Goal: Task Accomplishment & Management: Use online tool/utility

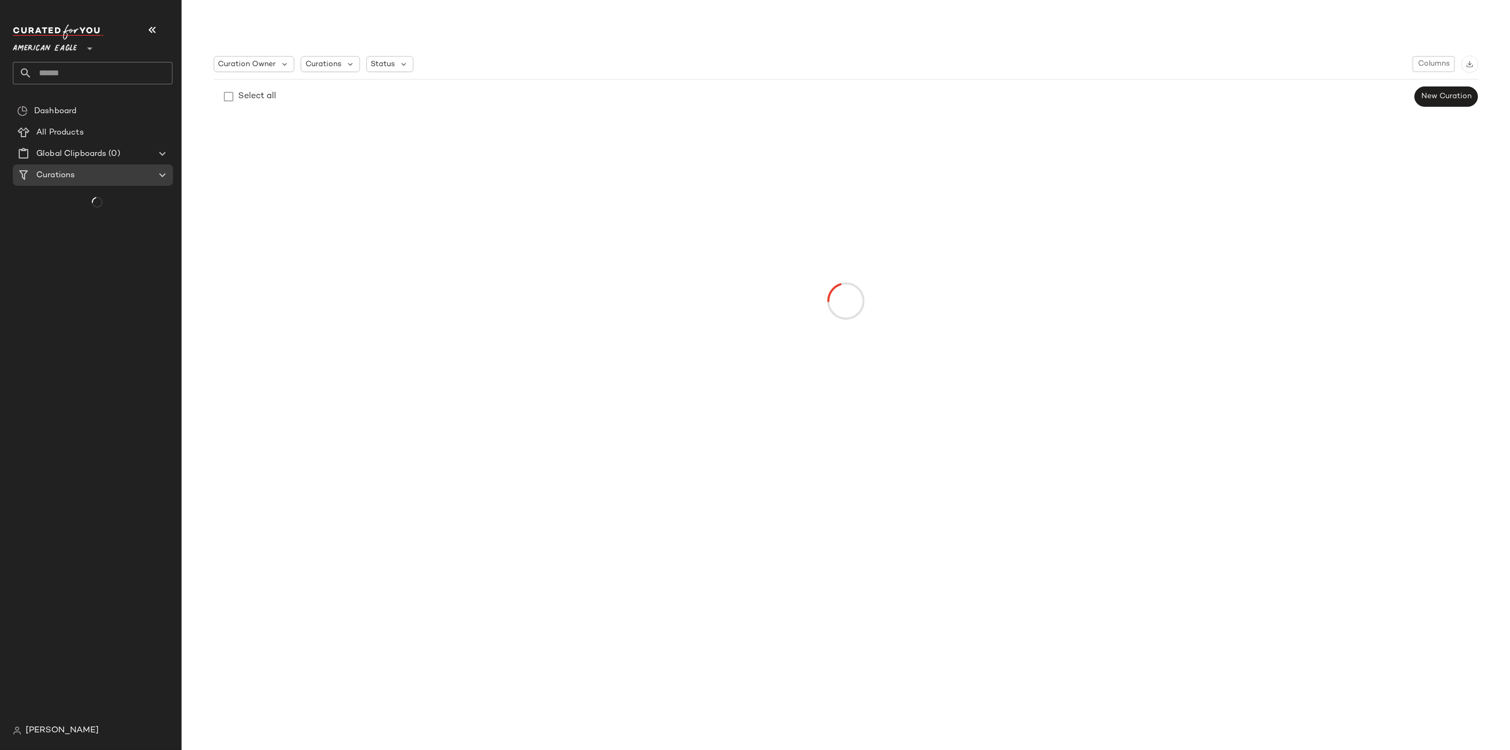
click at [56, 40] on span "American Eagle" at bounding box center [45, 45] width 64 height 19
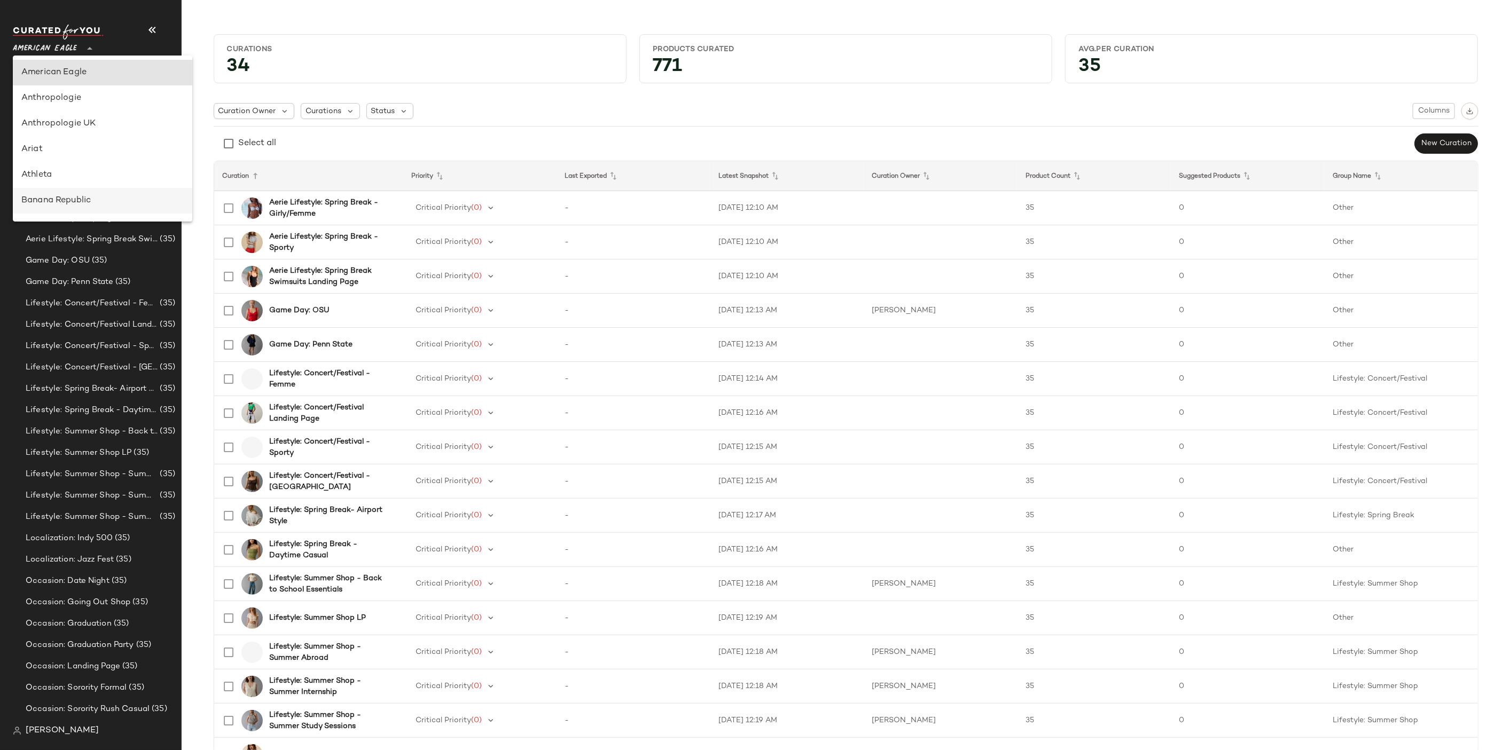
click at [62, 192] on div "Banana Republic" at bounding box center [102, 201] width 179 height 26
type input "**"
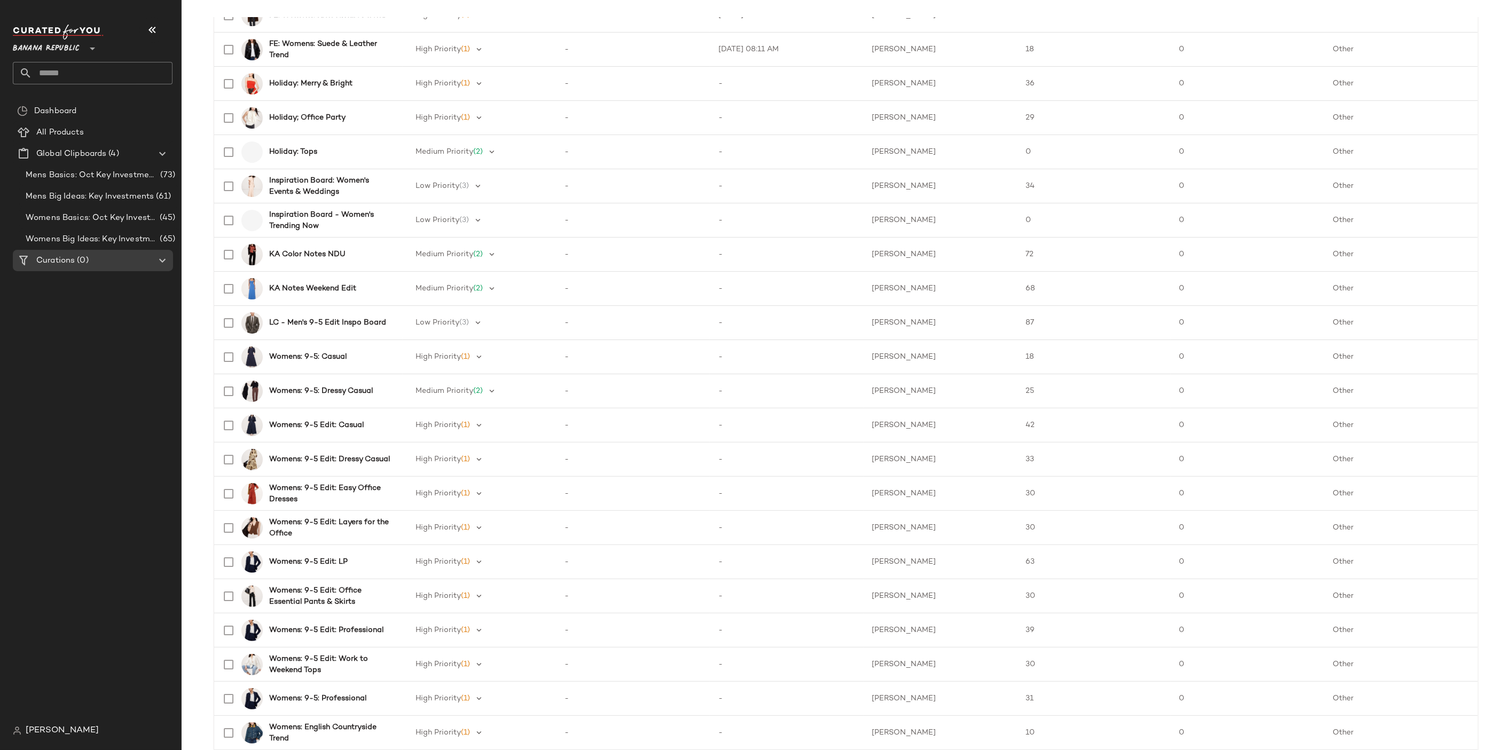
scroll to position [35, 0]
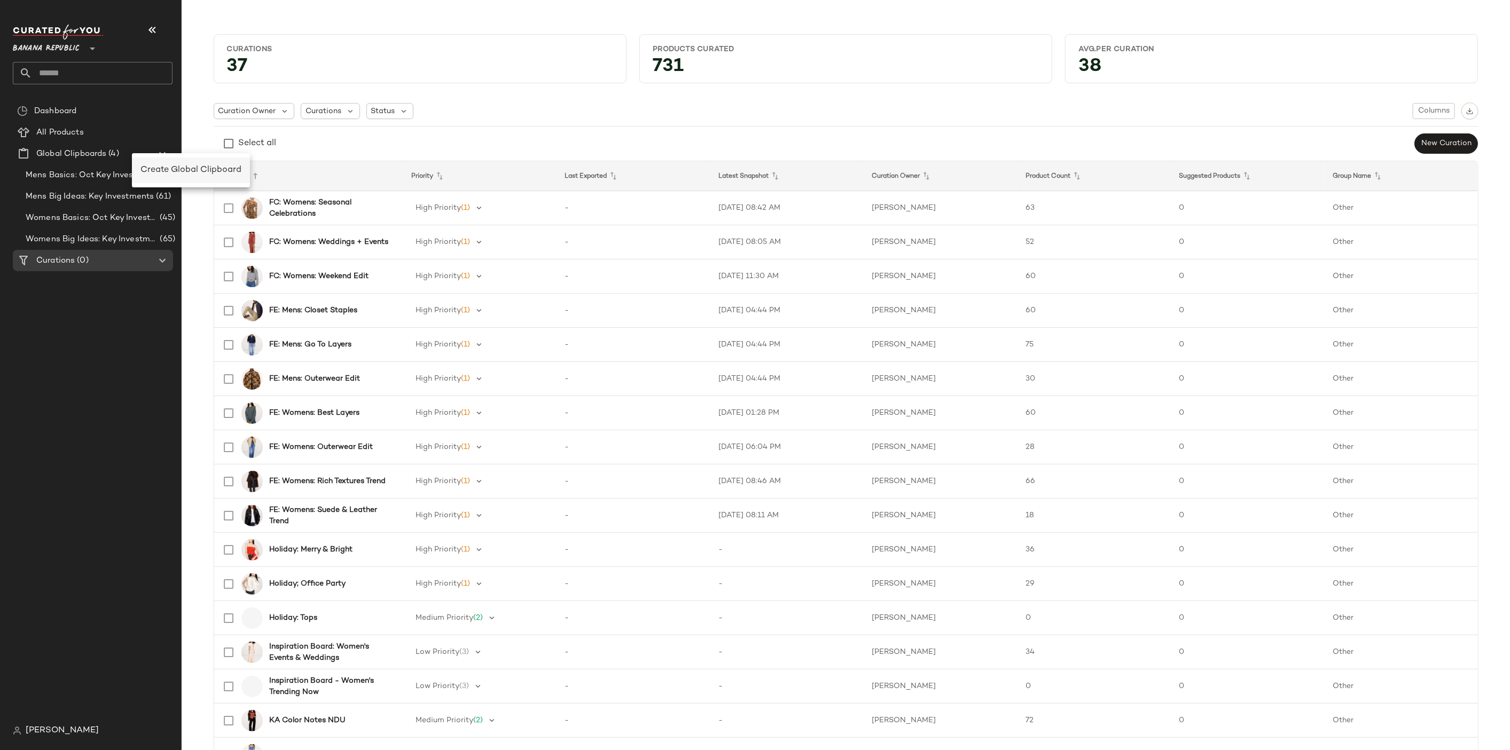
click at [159, 167] on span "Create Global Clipboard" at bounding box center [190, 170] width 101 height 9
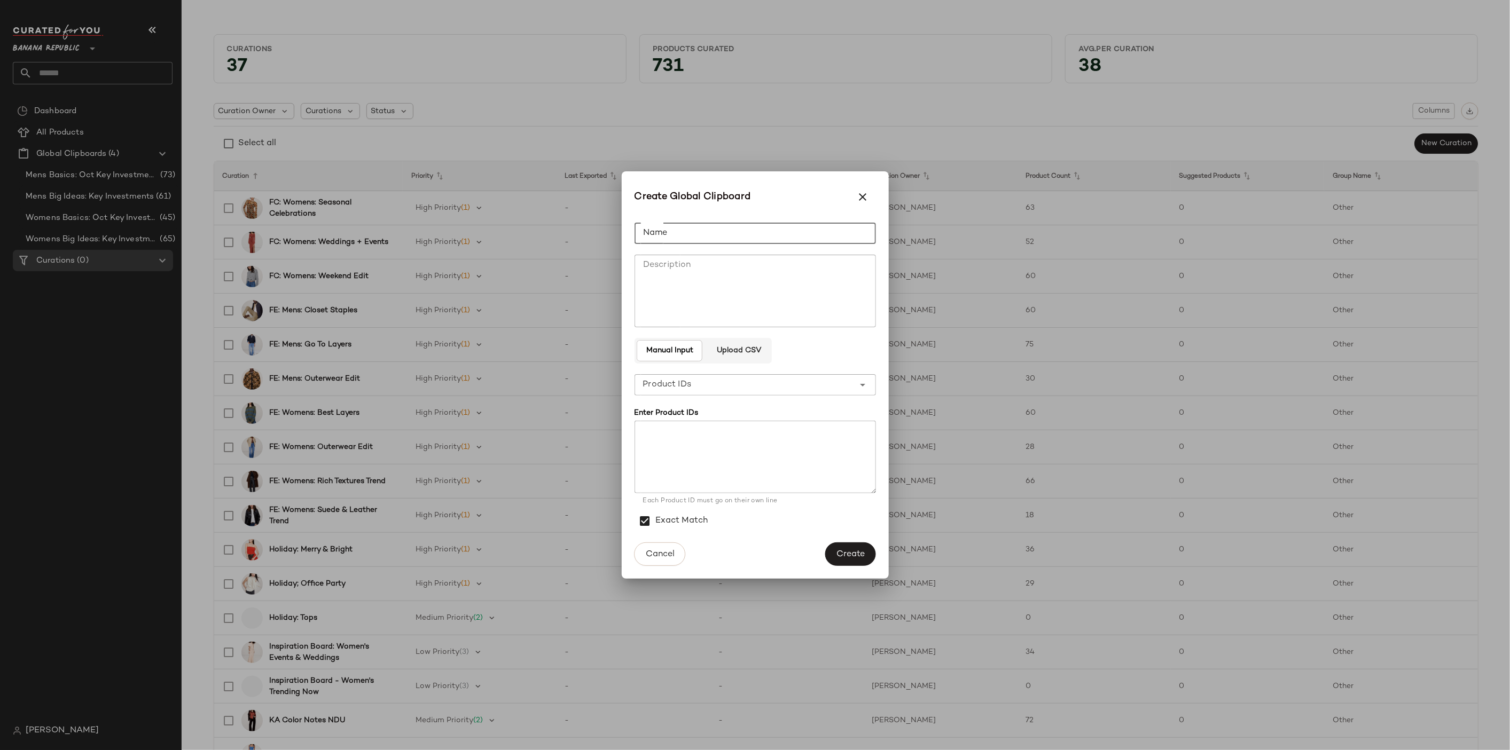
click at [681, 240] on input "Name" at bounding box center [754, 233] width 241 height 21
type input "**********"
click at [687, 264] on textarea "Description" at bounding box center [754, 291] width 241 height 73
type textarea "*******"
click at [684, 232] on input "**********" at bounding box center [754, 233] width 241 height 21
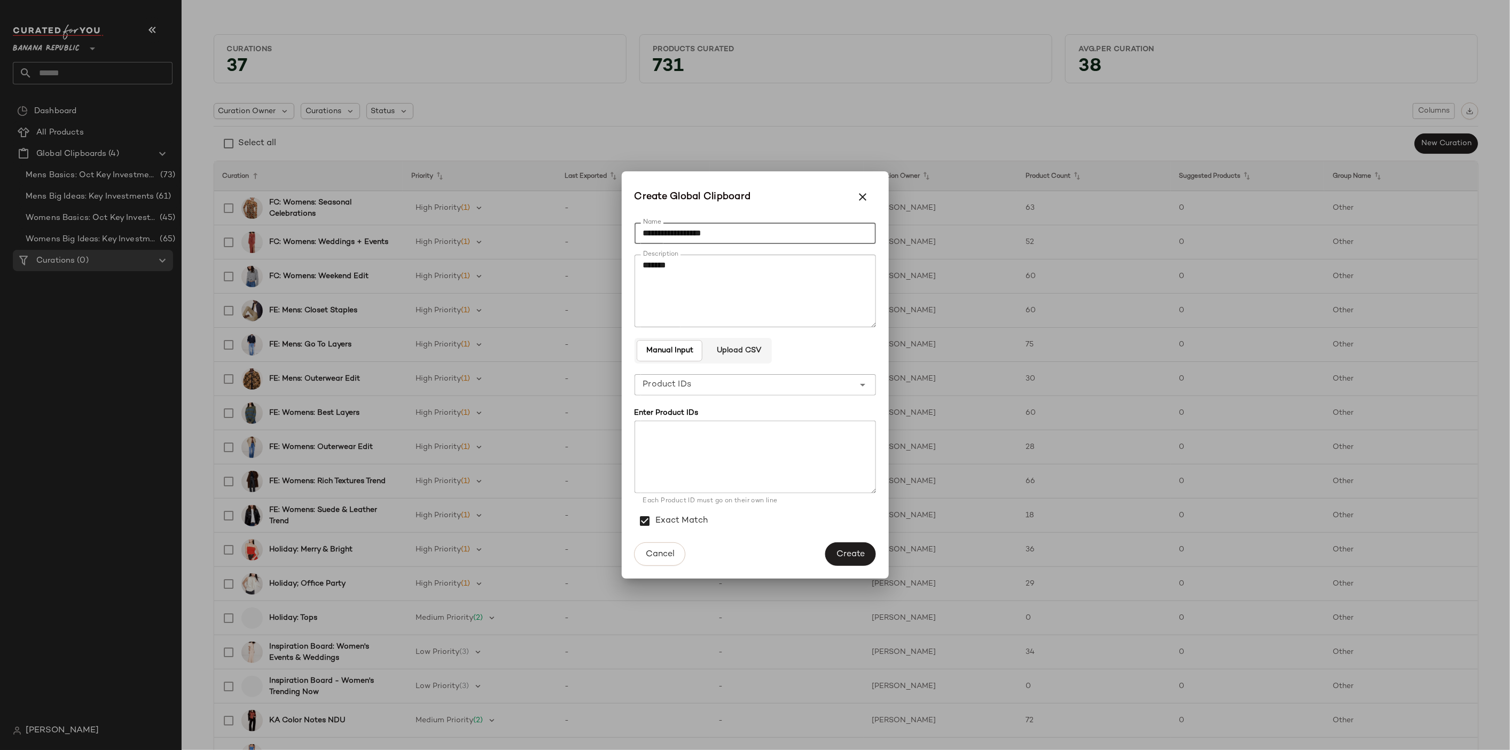
type input "**********"
click at [682, 261] on textarea "*******" at bounding box center [754, 291] width 241 height 73
type textarea "**********"
click at [854, 555] on span "Create" at bounding box center [850, 554] width 29 height 10
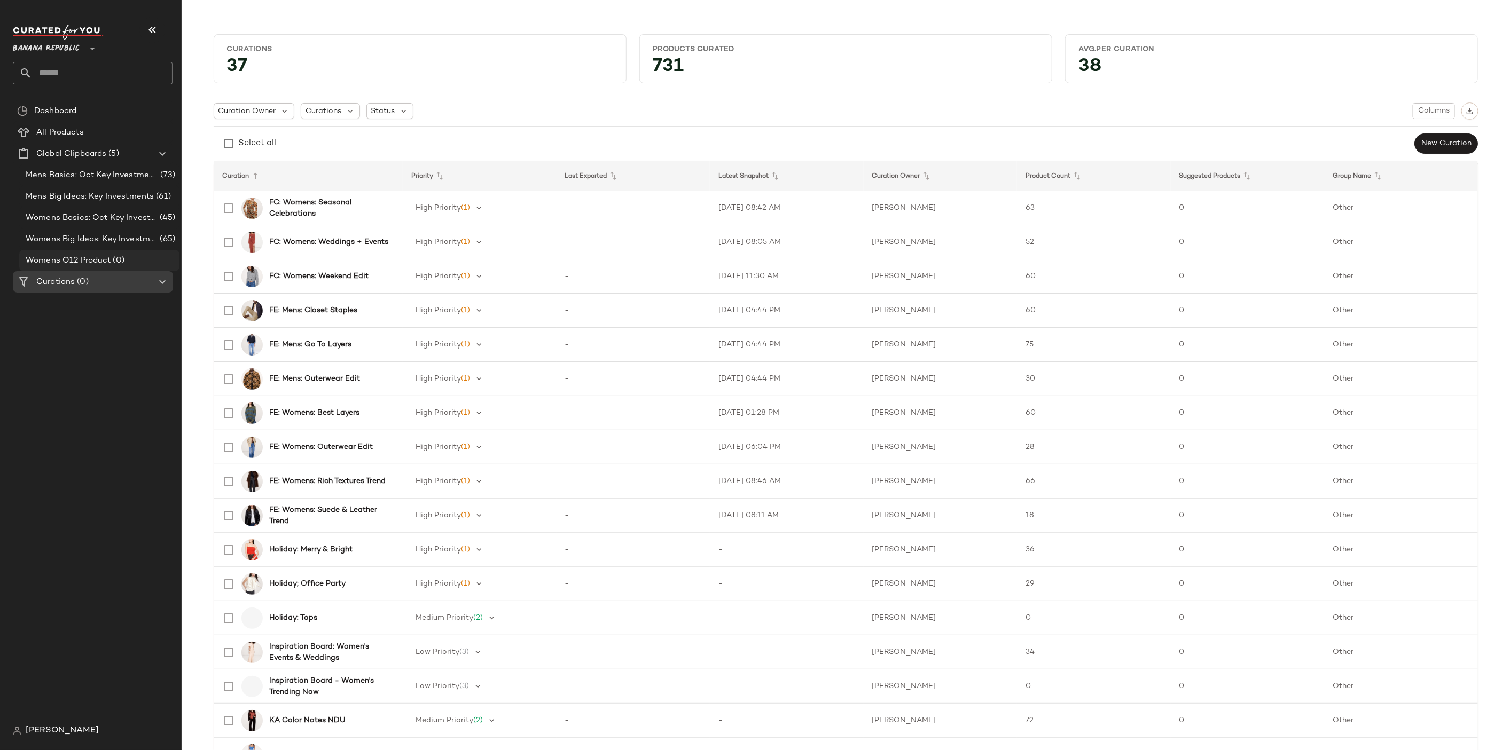
click at [105, 258] on span "Womens O12 Product" at bounding box center [68, 261] width 85 height 12
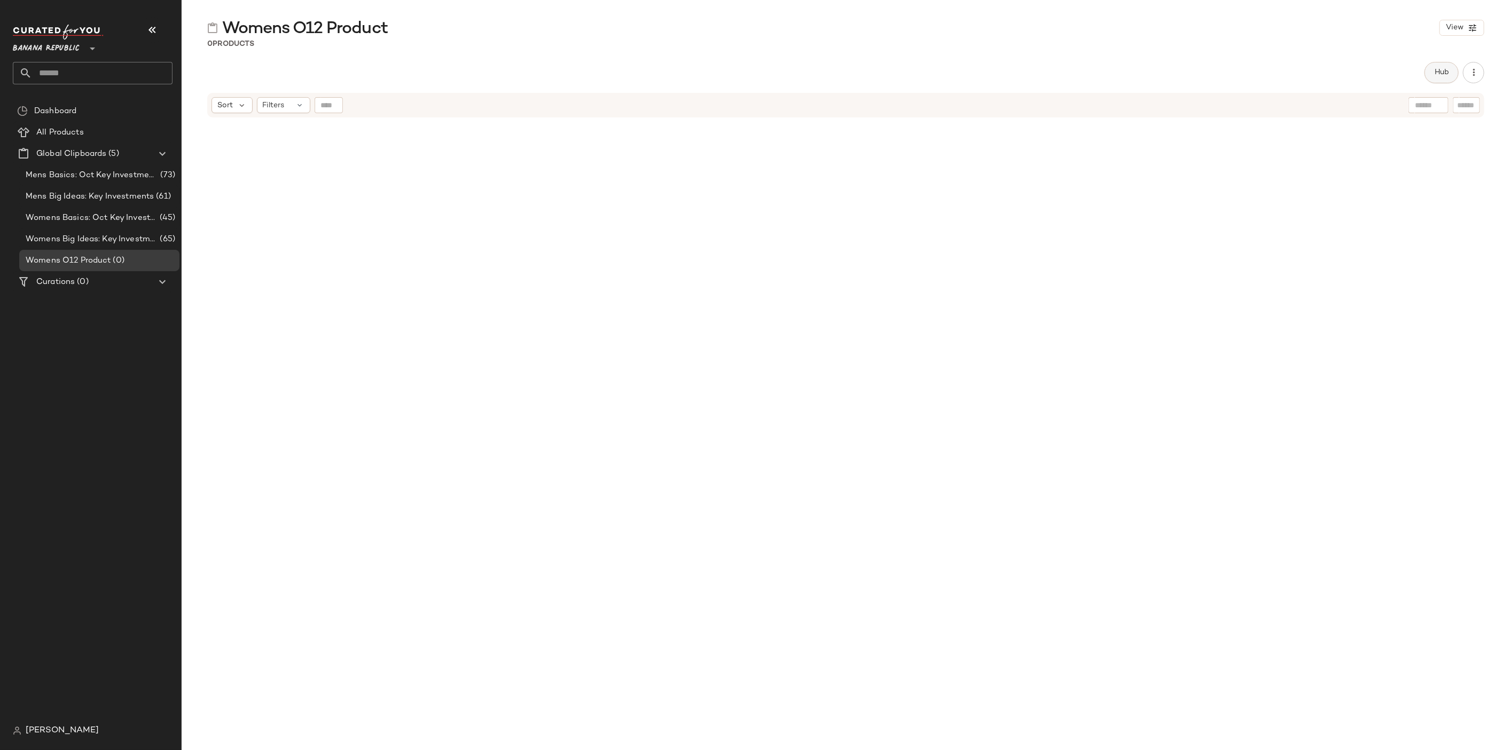
click at [1441, 74] on span "Hub" at bounding box center [1441, 72] width 15 height 9
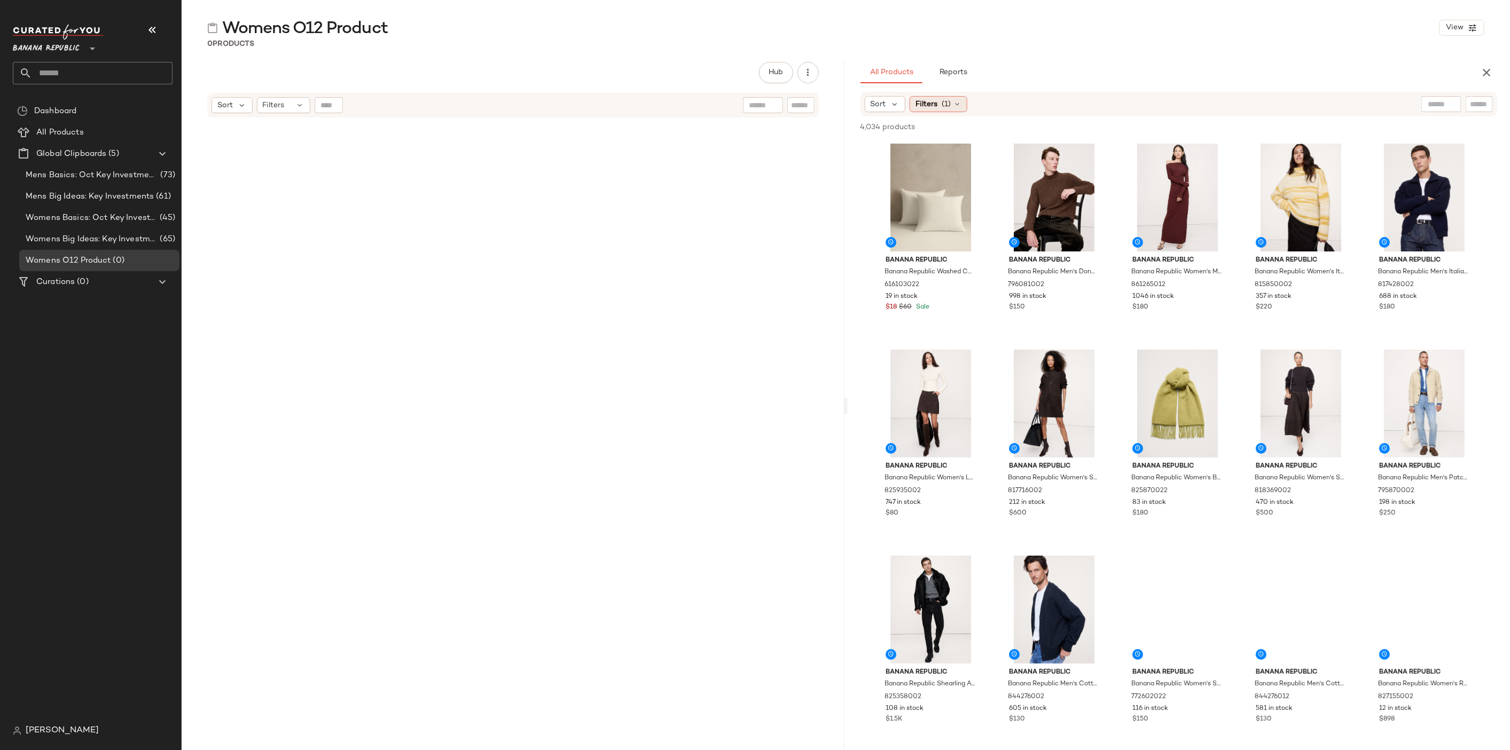
click at [939, 104] on div "Filters (1)" at bounding box center [938, 104] width 58 height 16
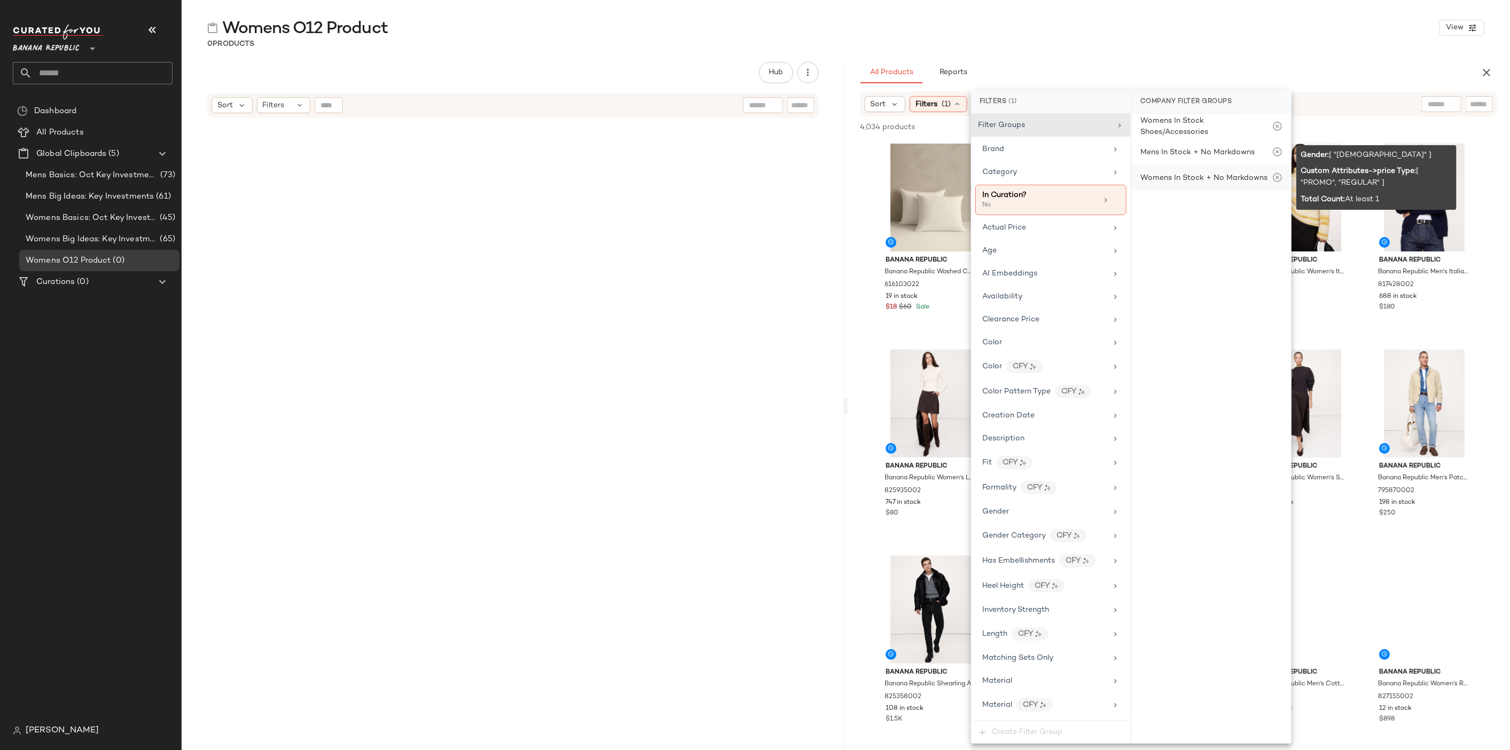
click at [1189, 179] on div "Womens In Stock + No Markdowns" at bounding box center [1203, 177] width 127 height 11
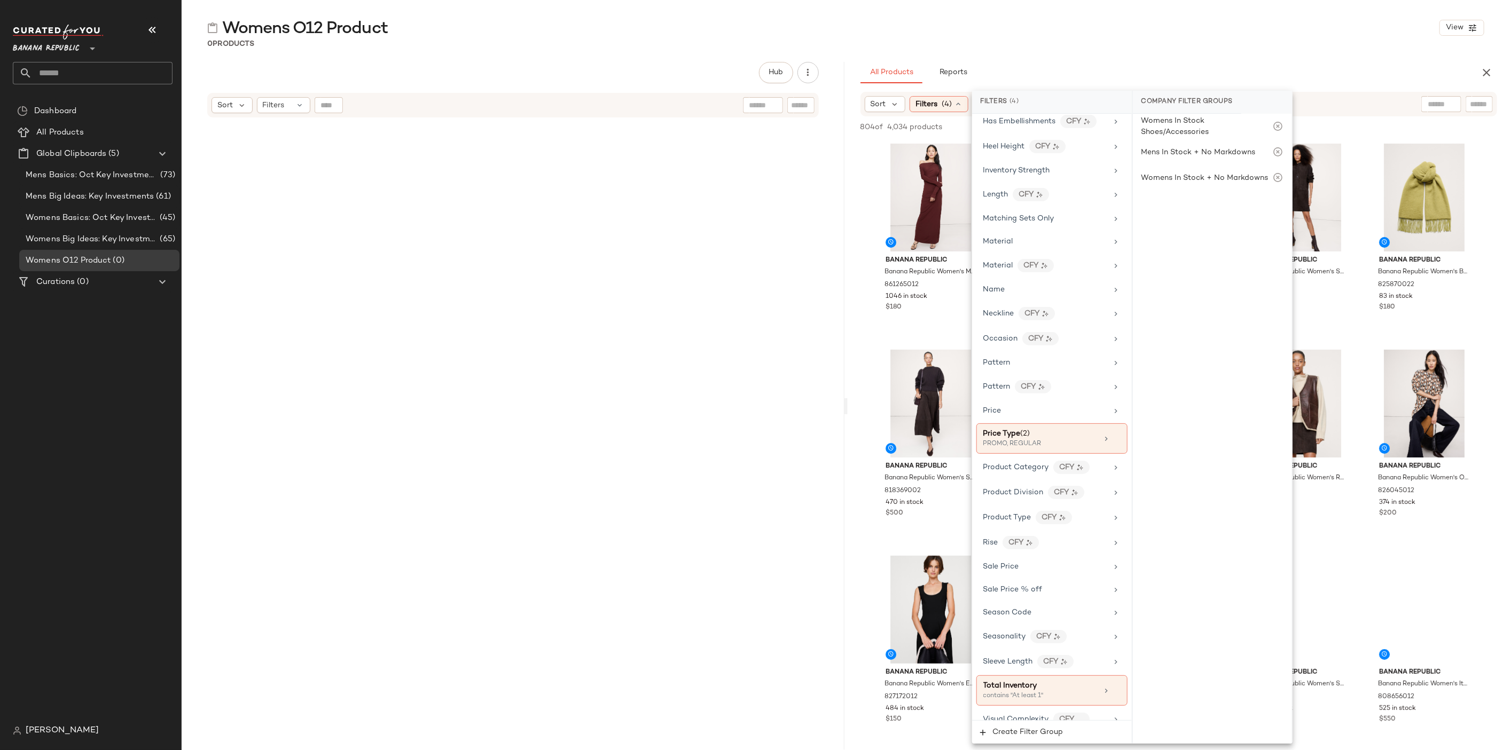
scroll to position [450, 0]
click at [1018, 608] on span "Season Code" at bounding box center [1007, 612] width 49 height 8
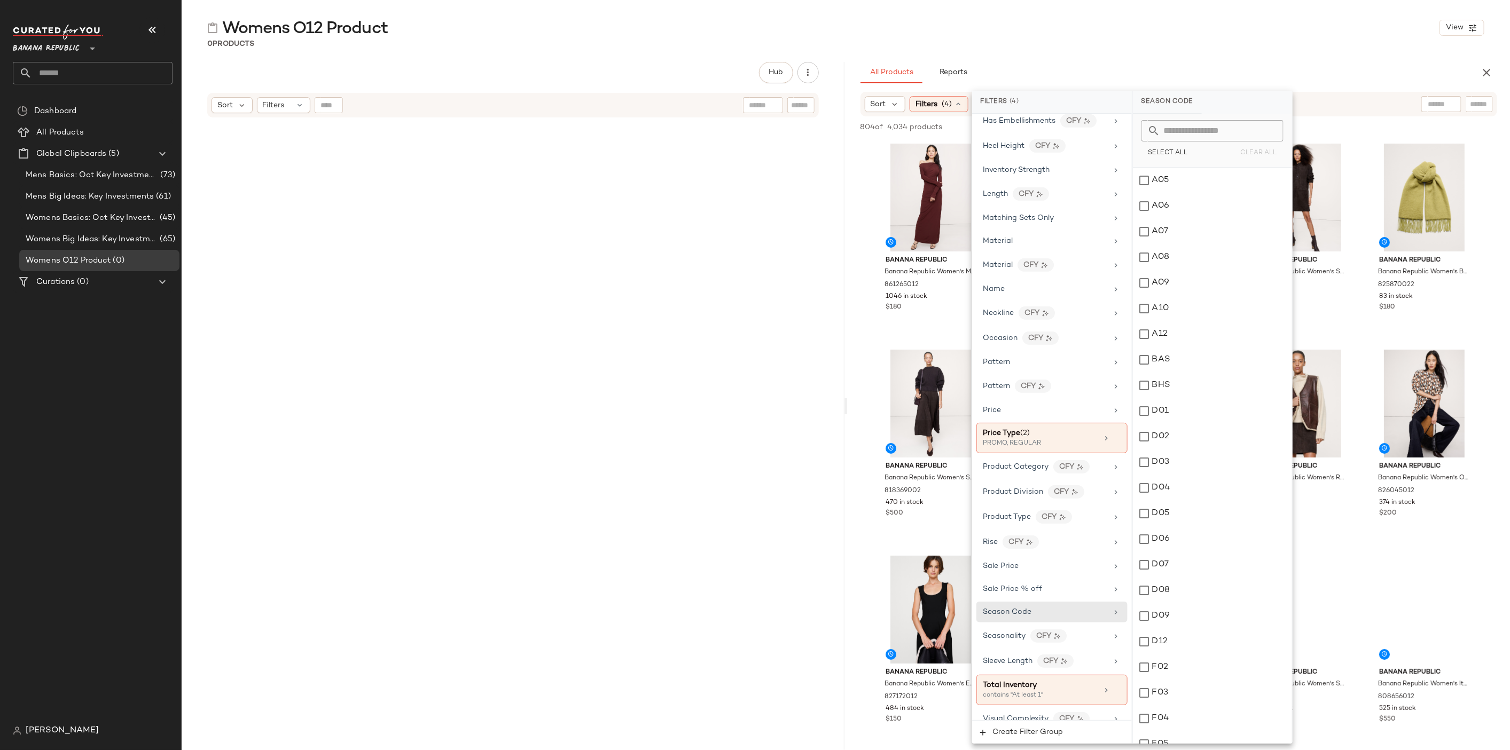
click at [1219, 131] on input "text" at bounding box center [1218, 130] width 116 height 21
type input "***"
click at [1151, 177] on div "O12" at bounding box center [1212, 181] width 159 height 26
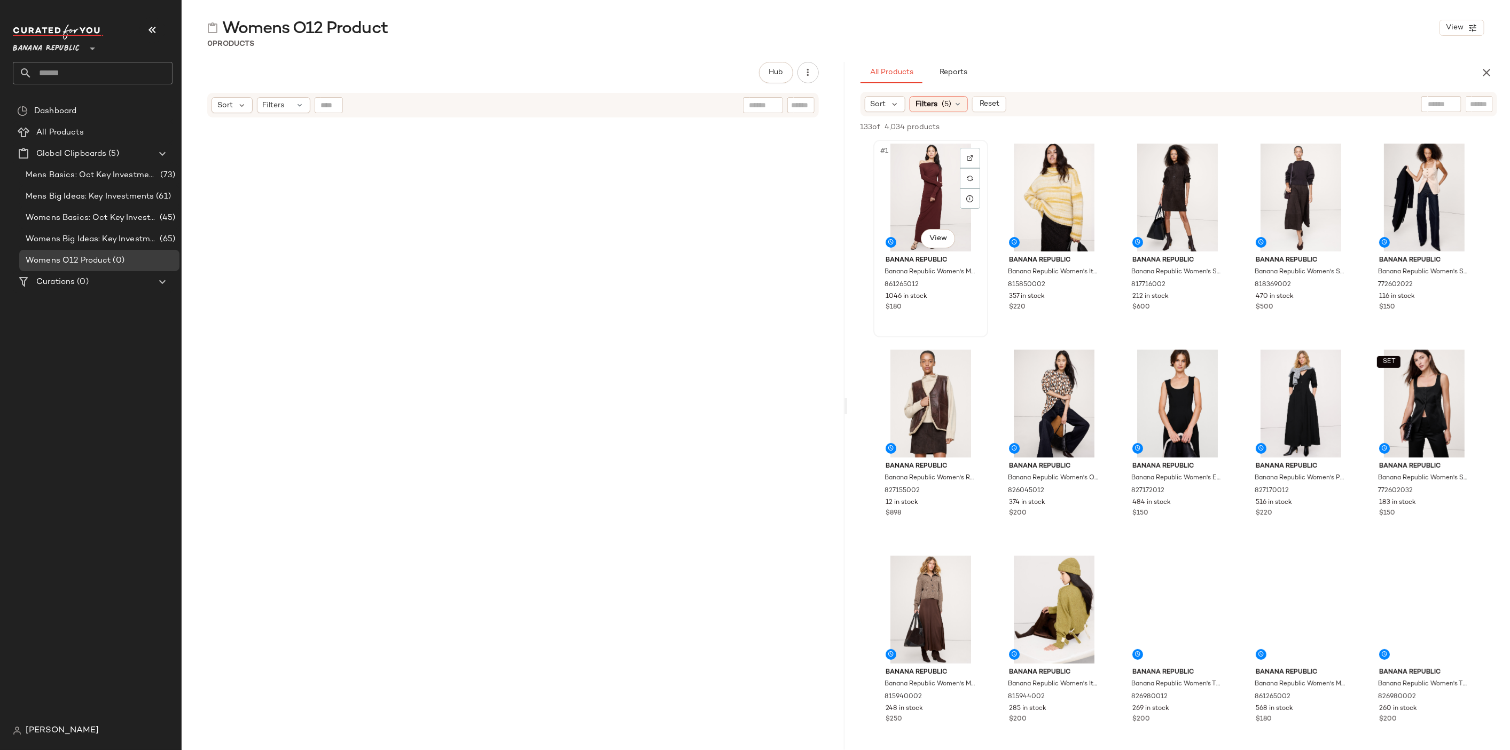
click at [921, 172] on div "#1 View" at bounding box center [930, 198] width 107 height 108
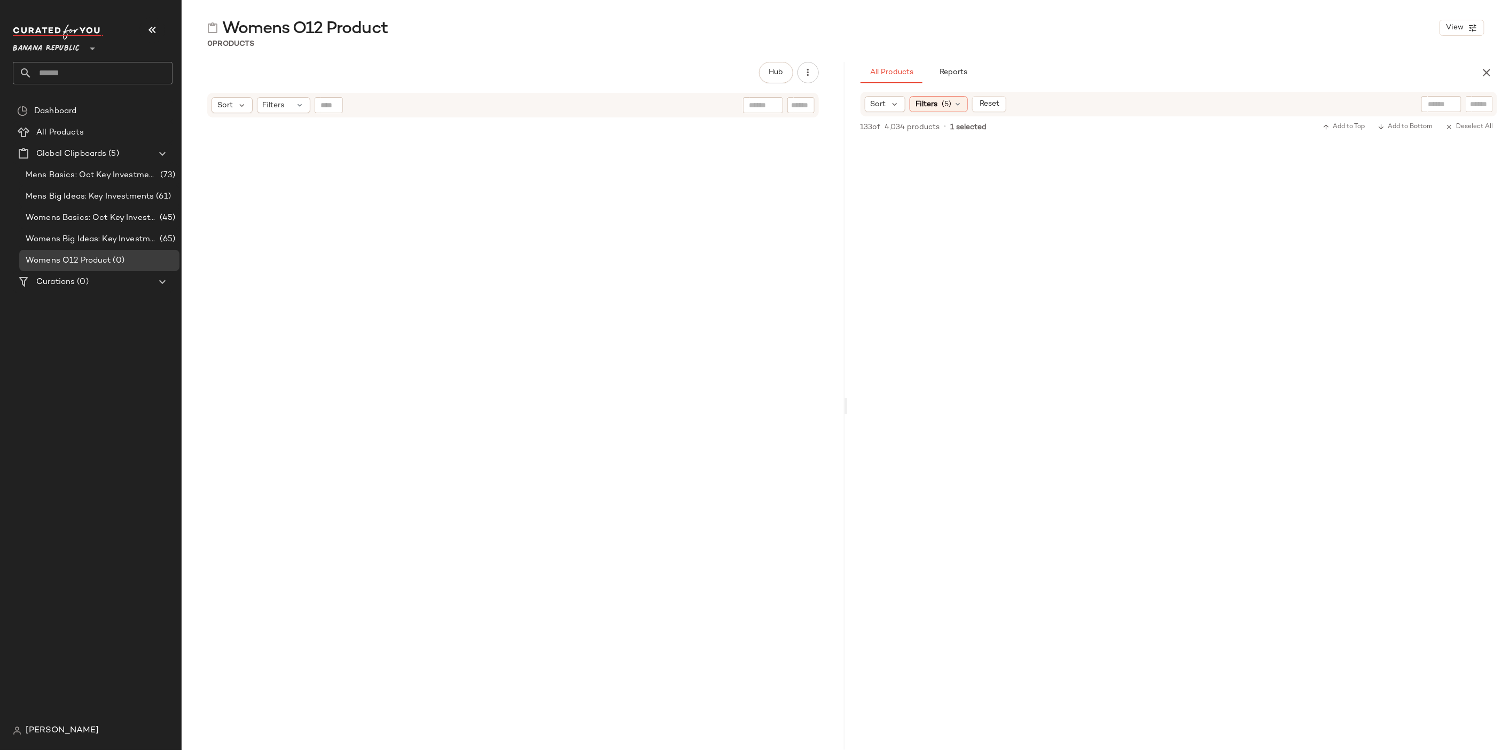
scroll to position [6557, 0]
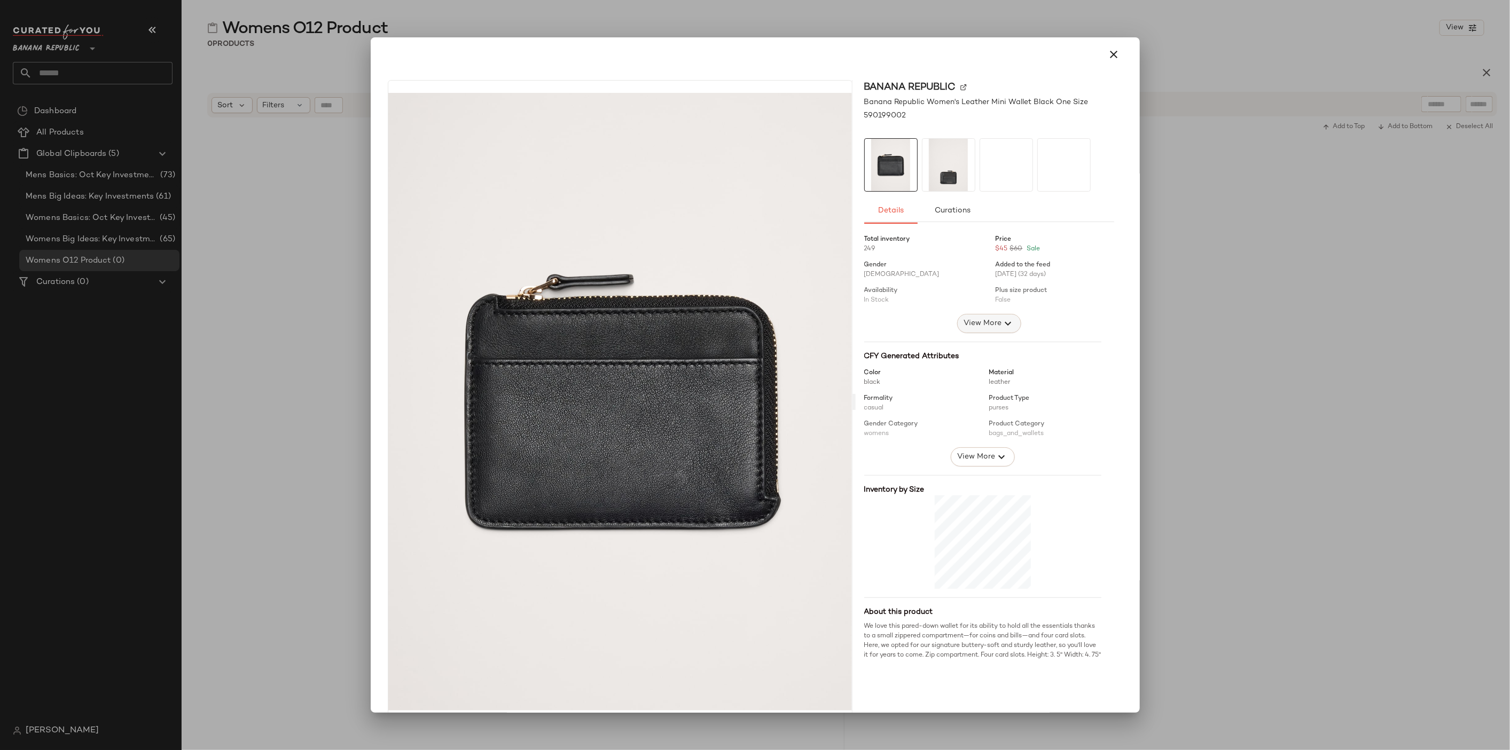
click at [987, 319] on span "View More" at bounding box center [982, 323] width 38 height 13
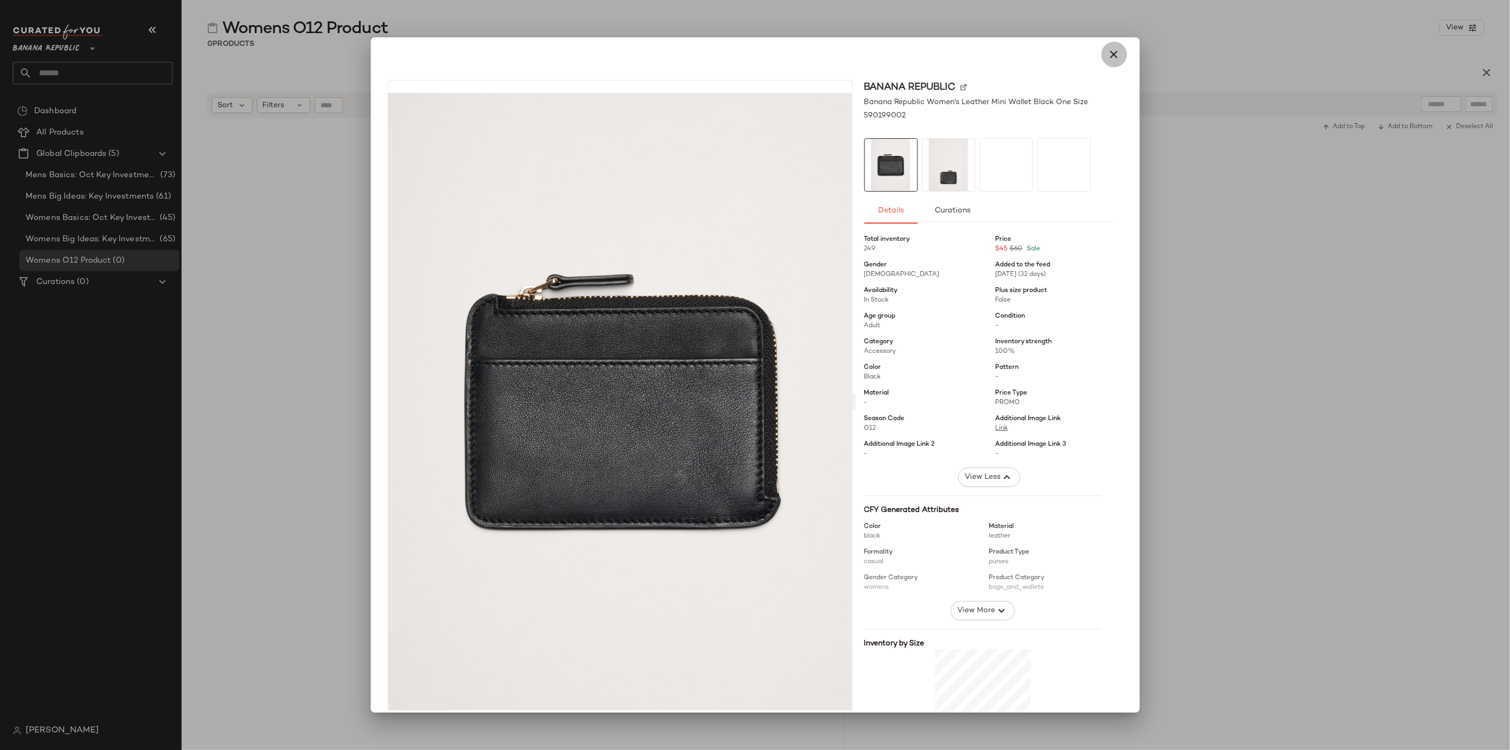
click at [1111, 46] on button "button" at bounding box center [1114, 55] width 26 height 26
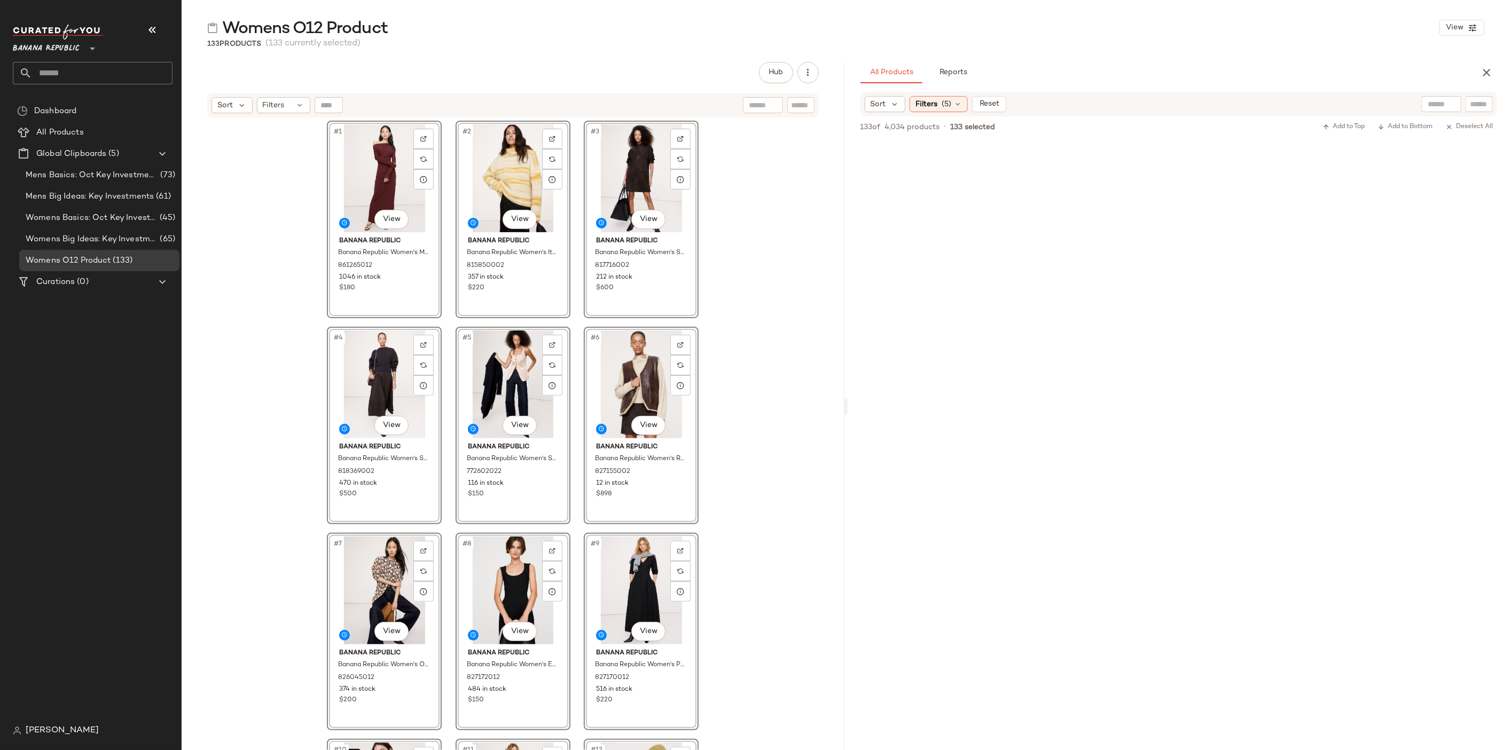
click at [781, 386] on div "#1 View Banana Republic Banana Republic Women's Matte Jersey Open Back Maxi Dre…" at bounding box center [513, 448] width 663 height 658
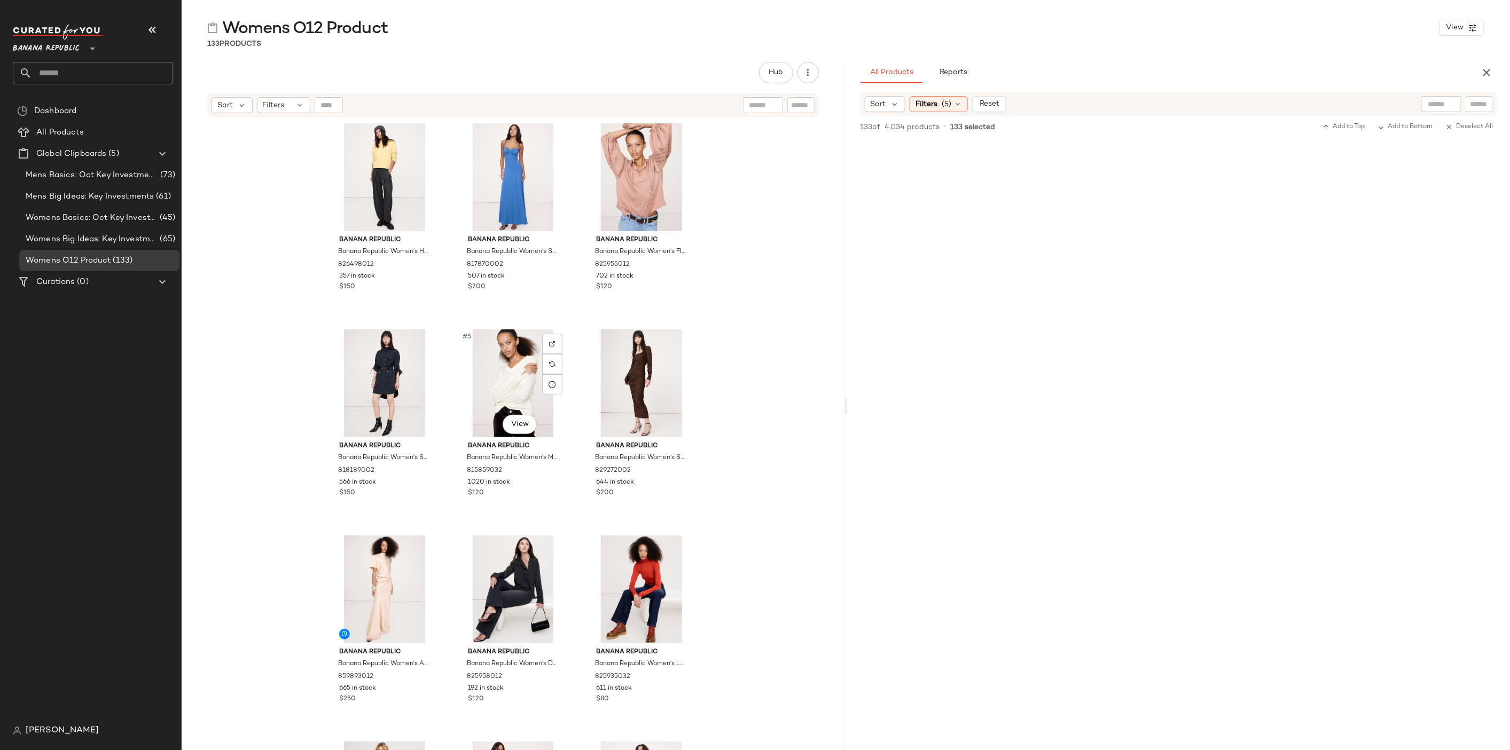
scroll to position [0, 0]
click at [1488, 71] on icon "button" at bounding box center [1486, 72] width 13 height 13
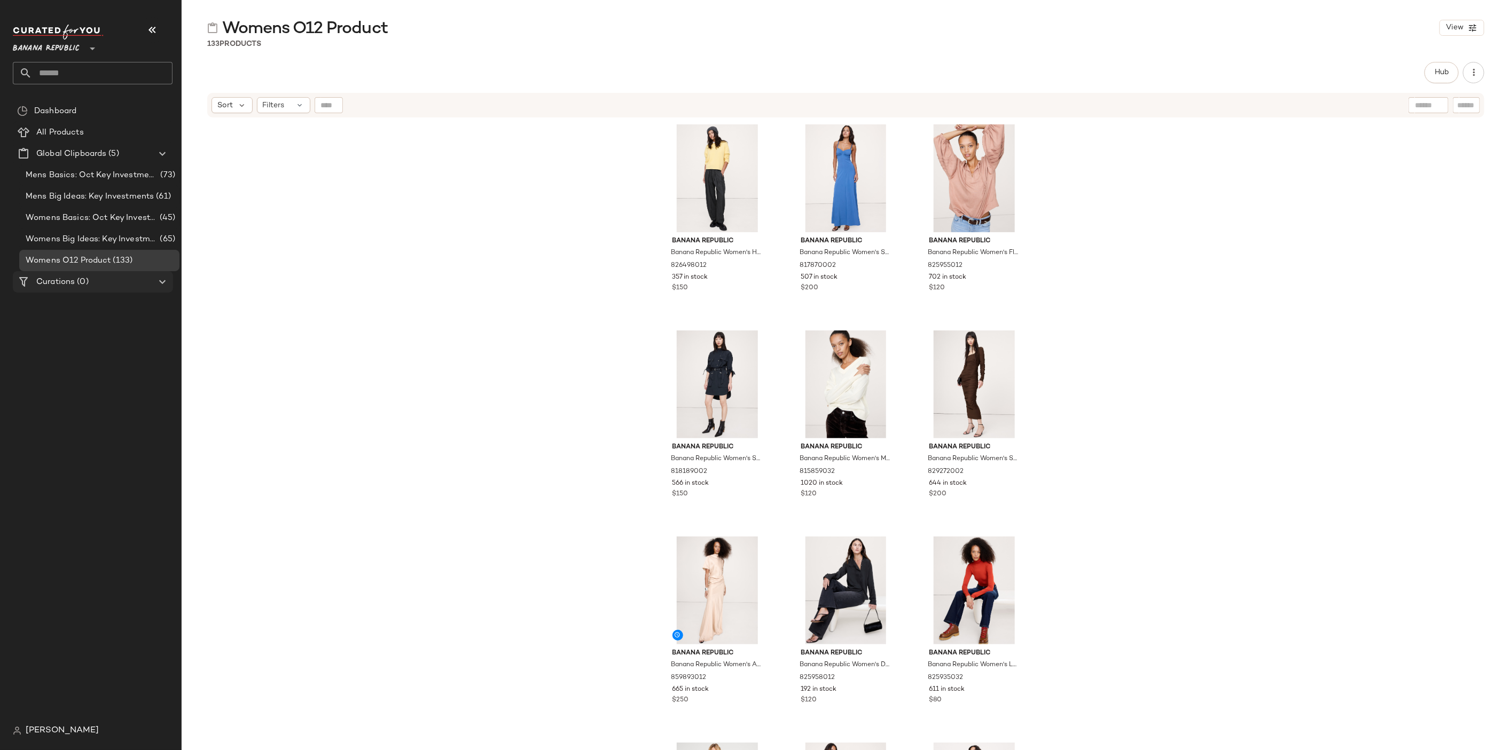
click at [103, 276] on div "Curations (0)" at bounding box center [93, 282] width 121 height 12
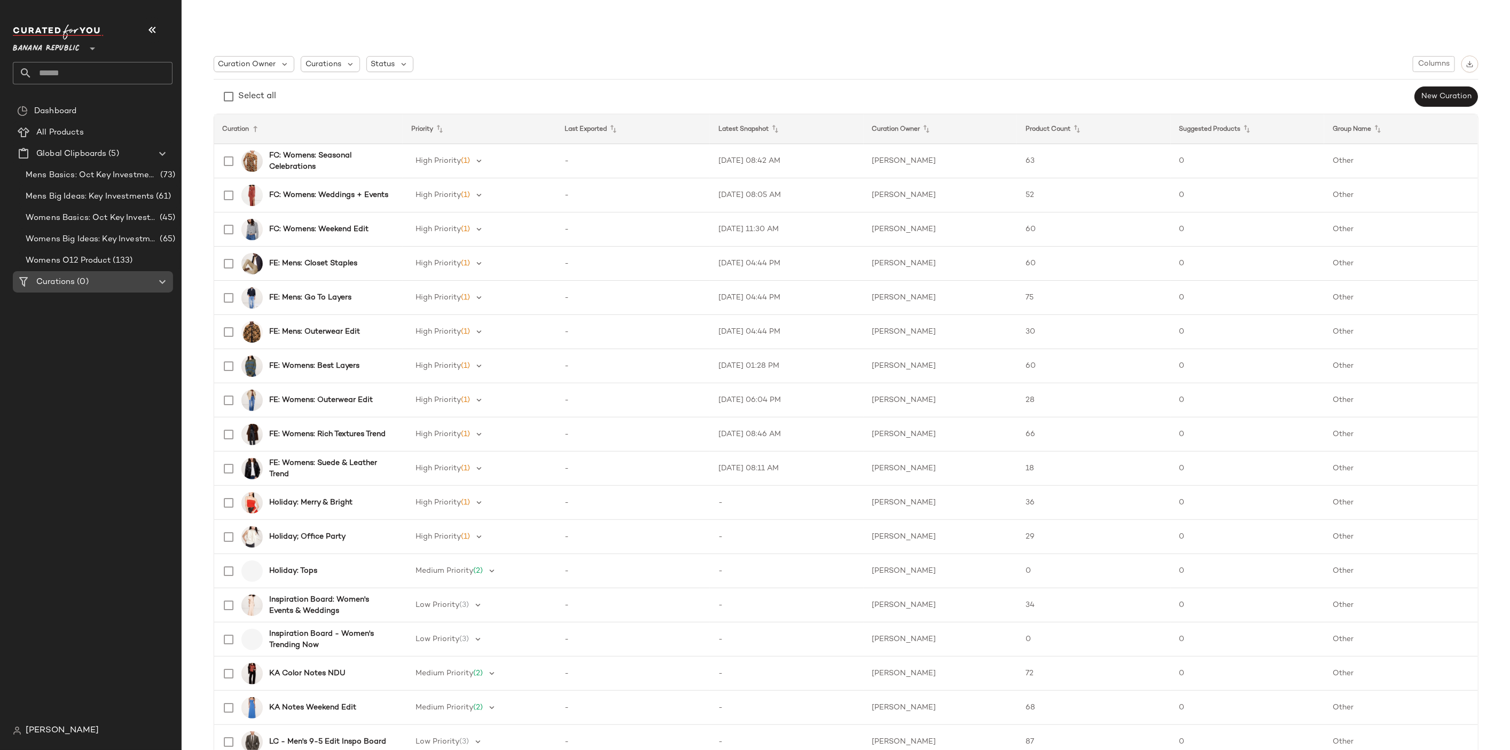
click at [159, 280] on icon at bounding box center [162, 282] width 13 height 13
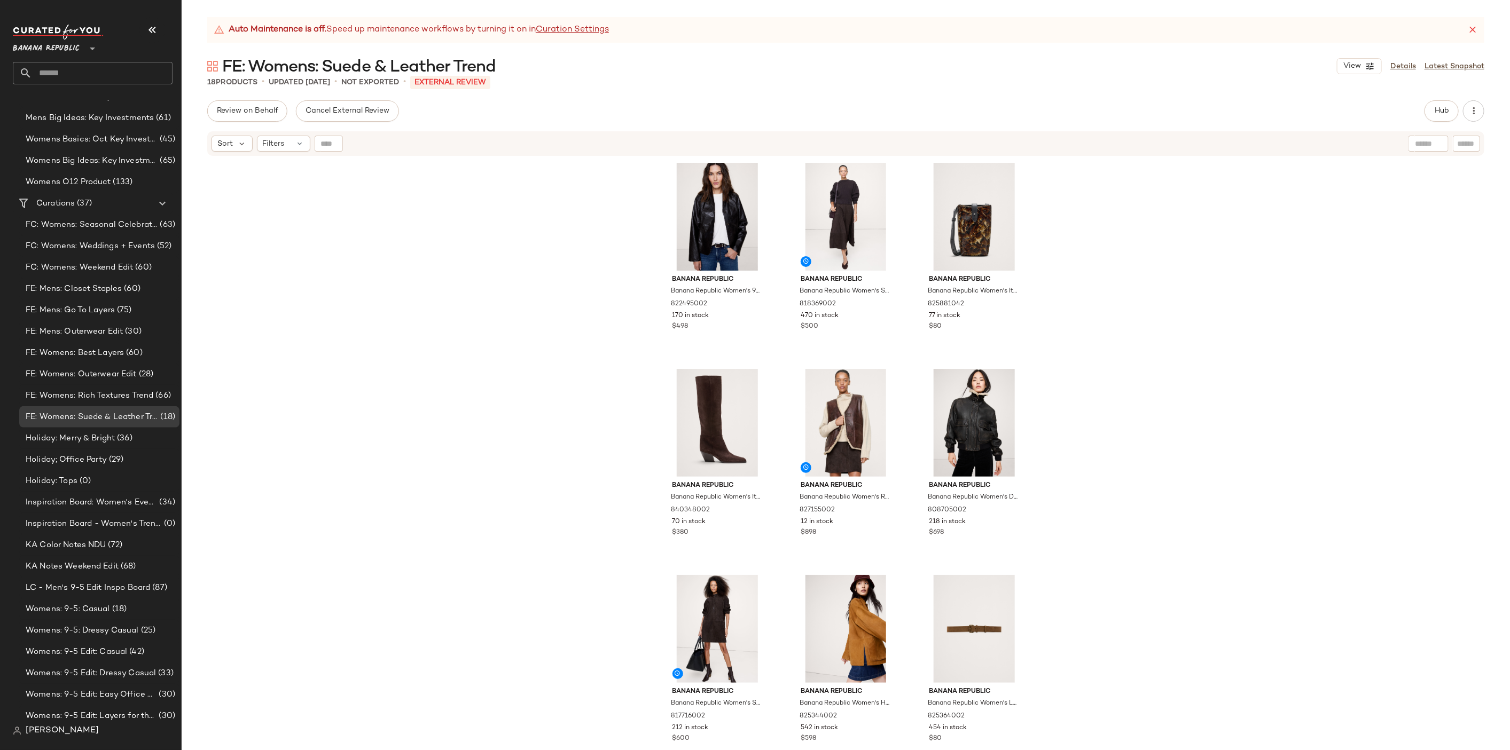
scroll to position [43, 0]
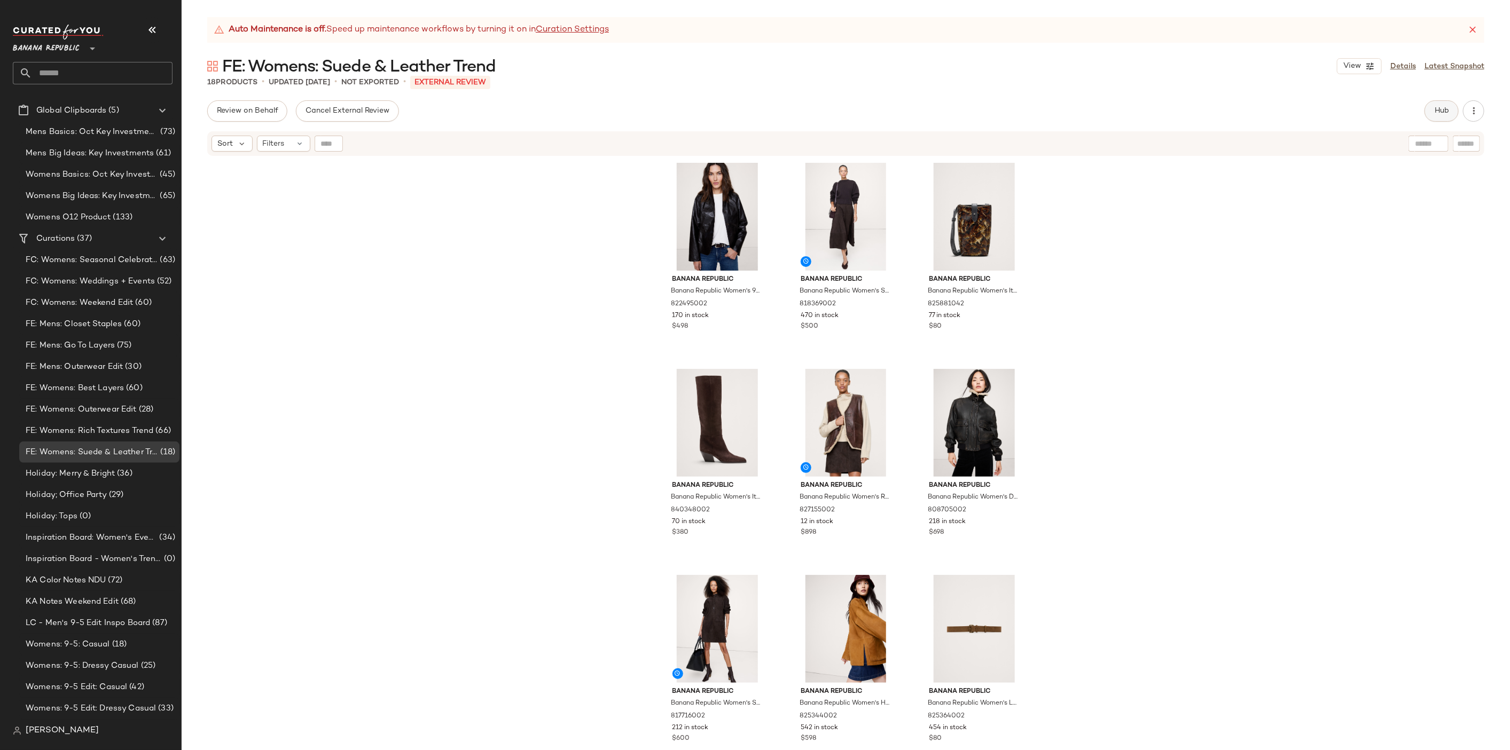
click at [1452, 116] on button "Hub" at bounding box center [1441, 110] width 34 height 21
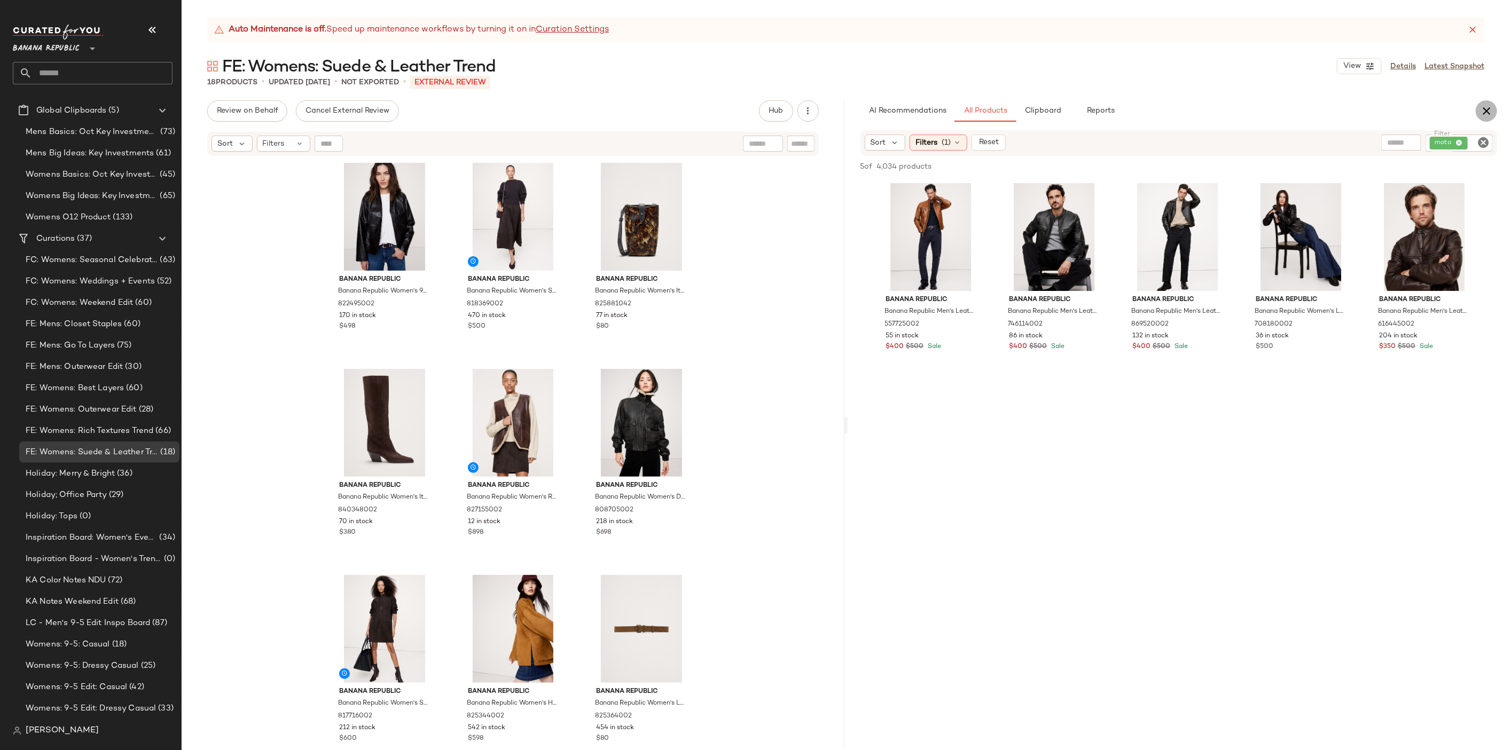
click at [1488, 113] on icon "button" at bounding box center [1486, 111] width 13 height 13
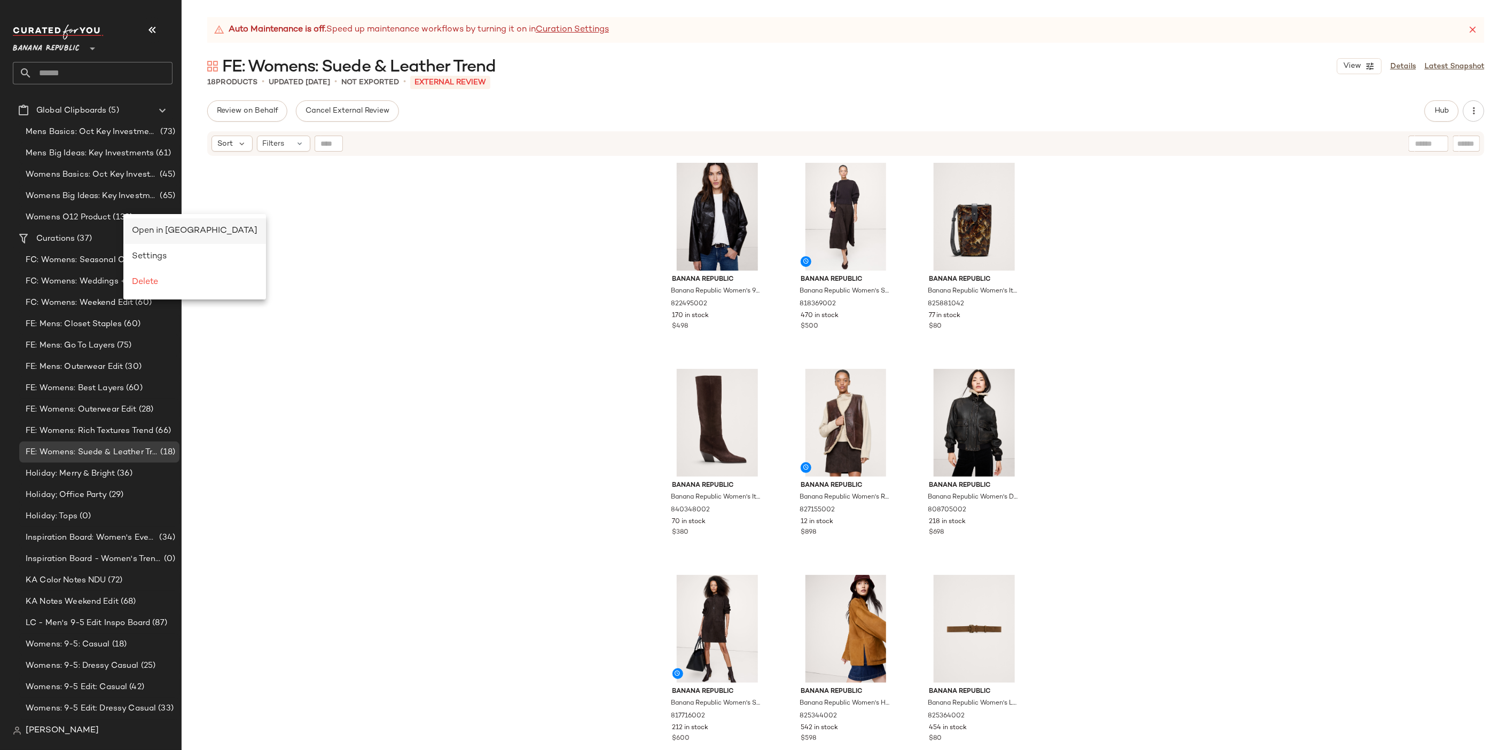
click at [156, 232] on span "Open in Split View" at bounding box center [194, 230] width 125 height 9
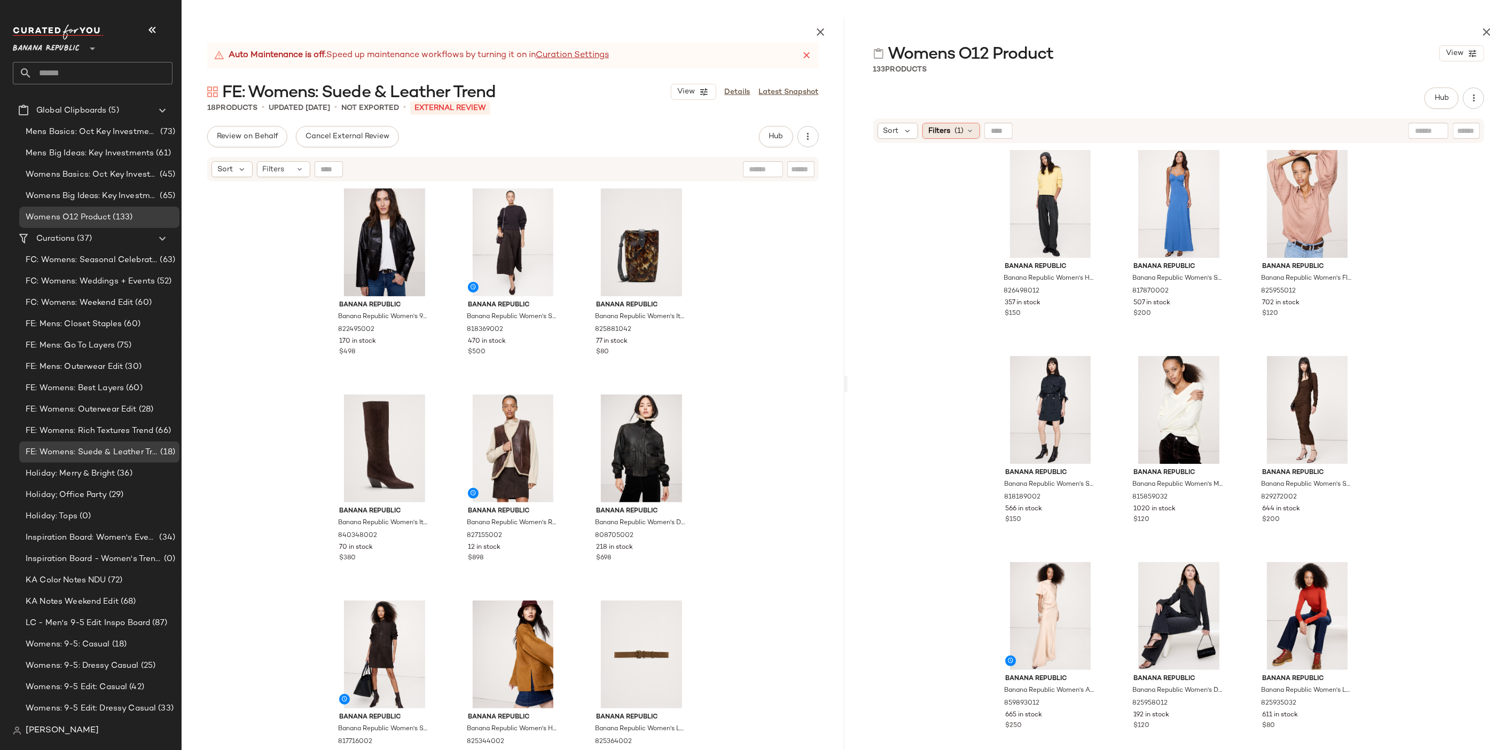
click at [964, 133] on div "Filters (1)" at bounding box center [951, 131] width 58 height 16
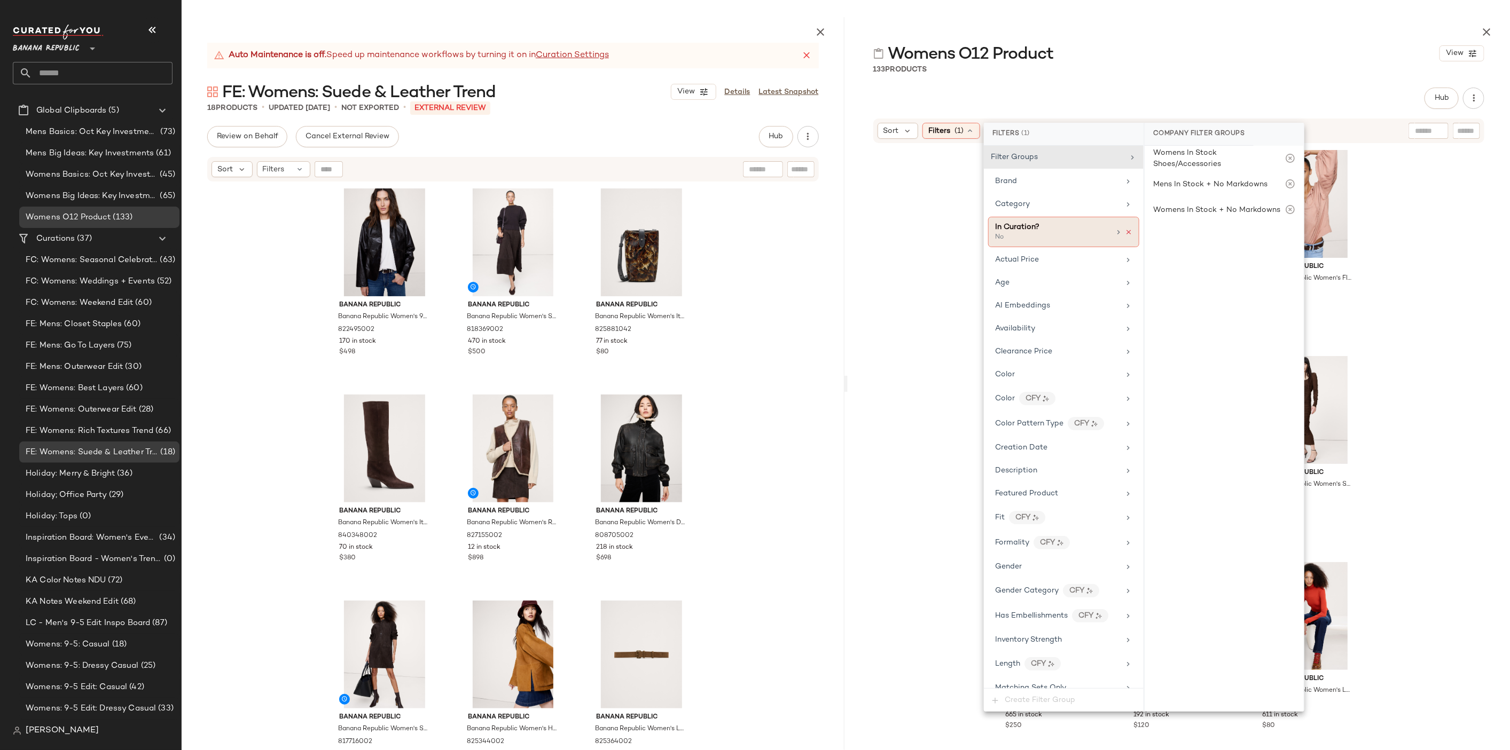
click at [1127, 229] on icon at bounding box center [1128, 232] width 7 height 7
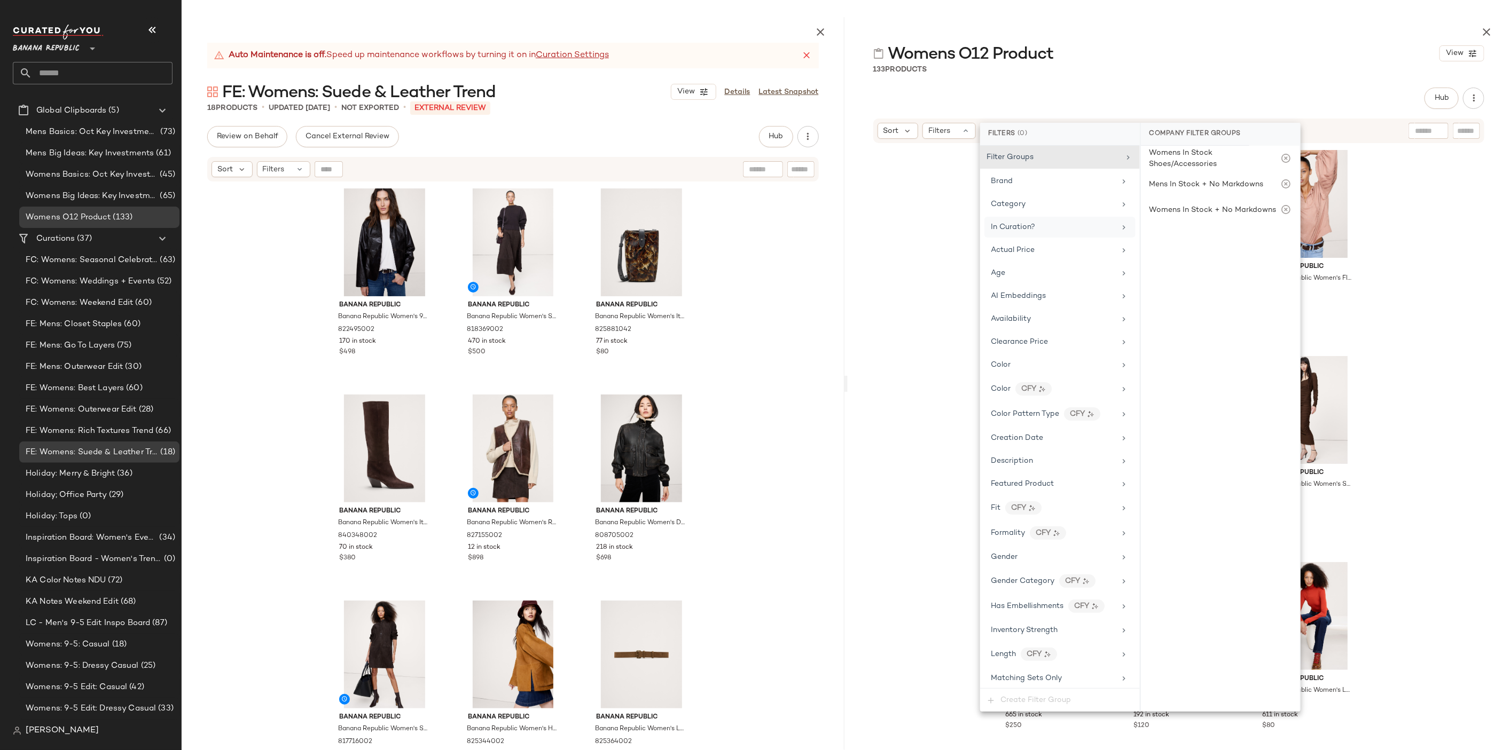
click at [1409, 250] on div "Banana Republic Banana Republic Women's High-Rise Pleated Barrel Flannel Pull-O…" at bounding box center [1178, 473] width 663 height 658
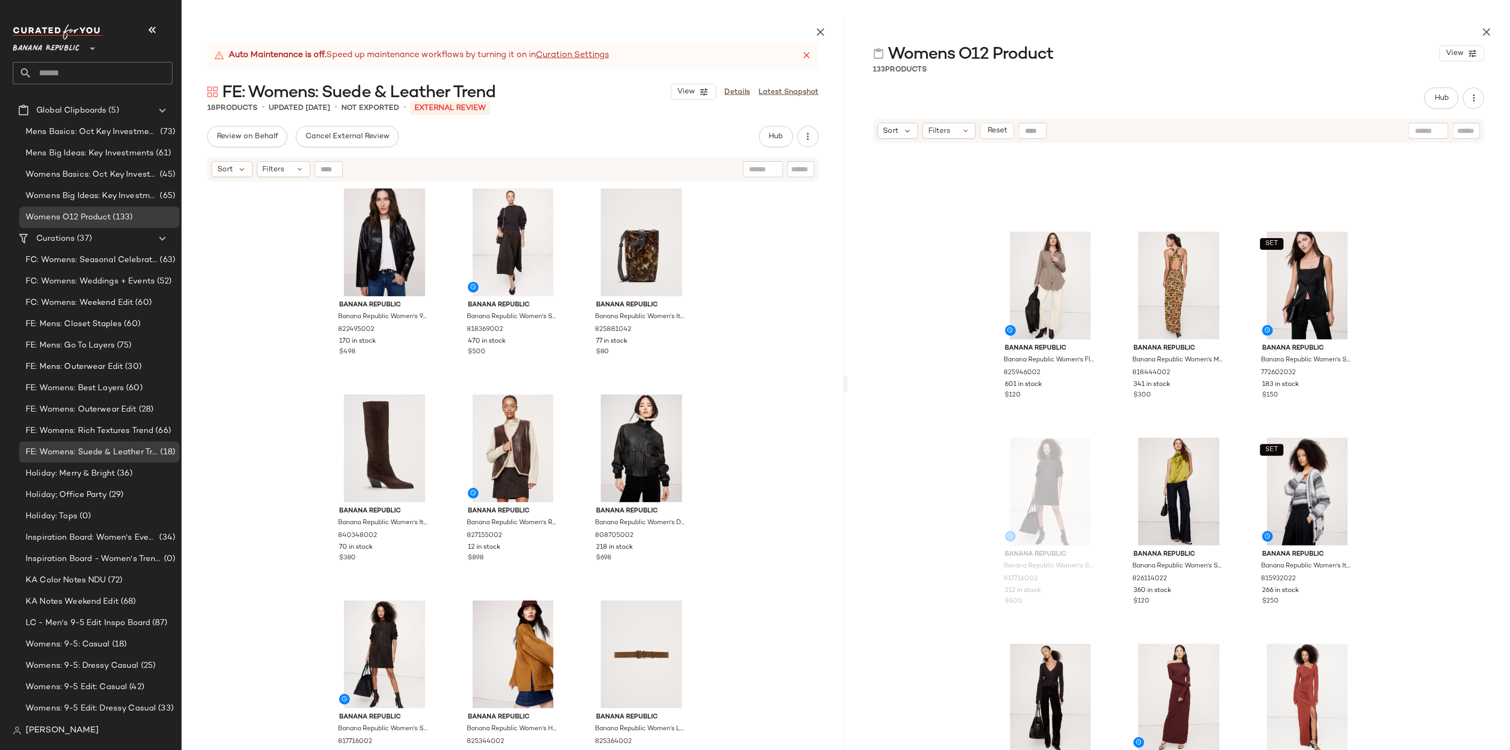
scroll to position [3314, 0]
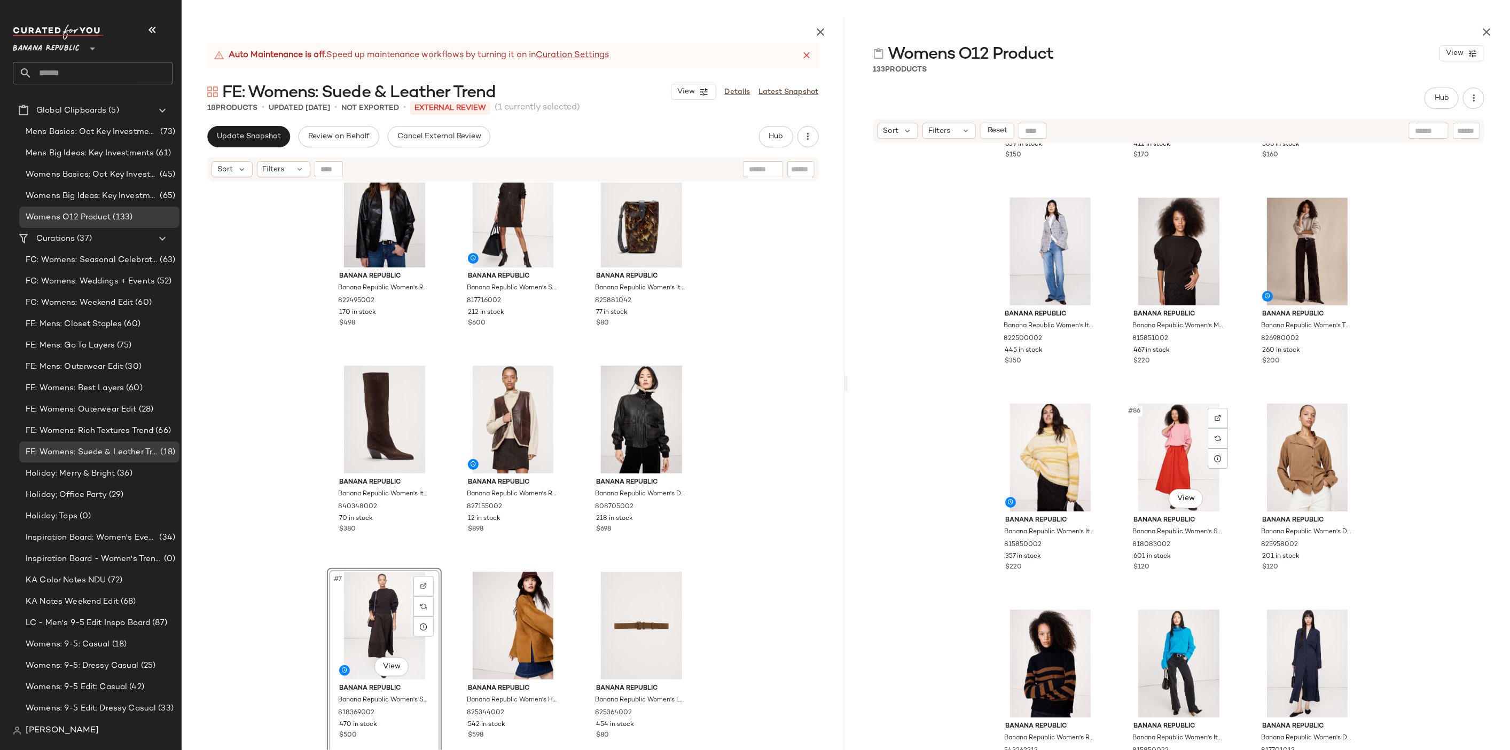
scroll to position [5578, 0]
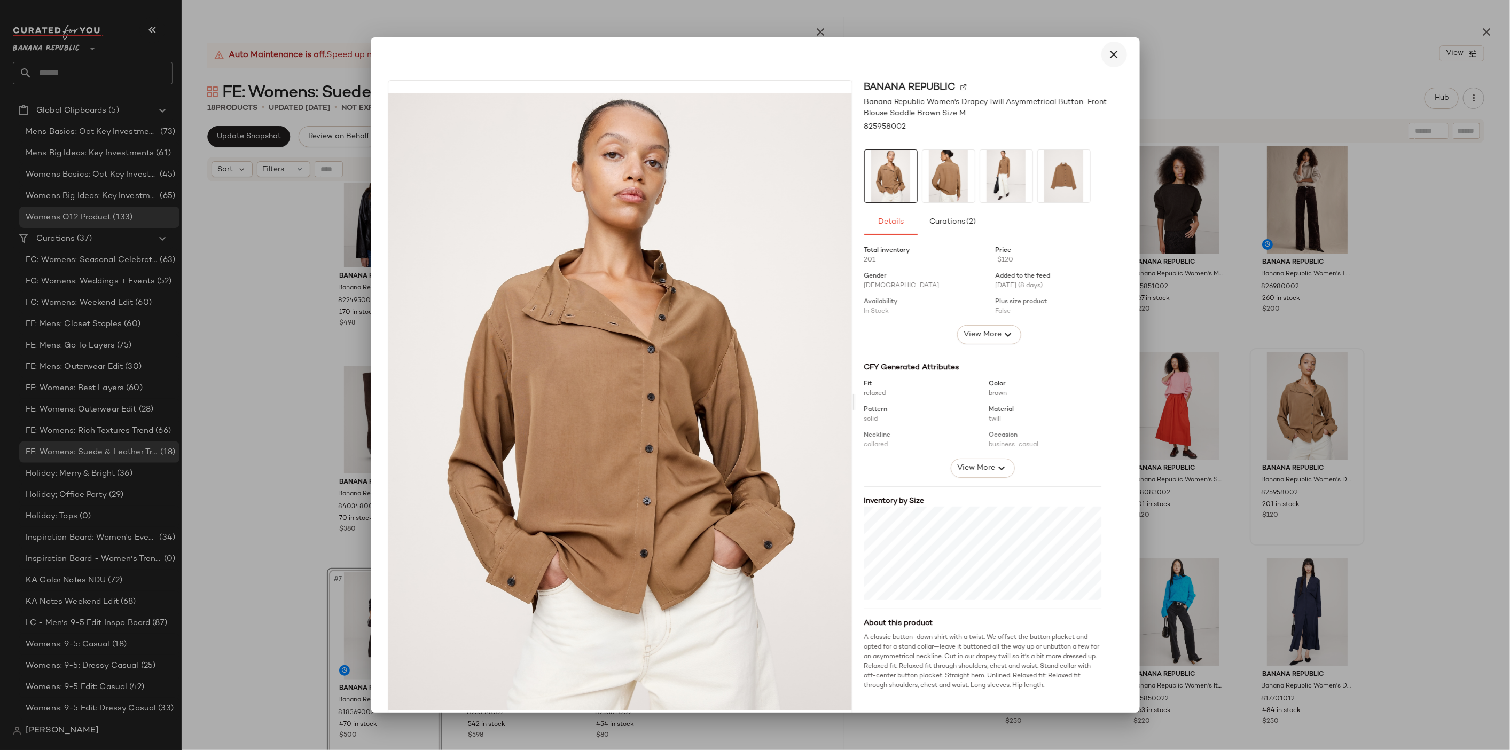
click at [1101, 47] on button "button" at bounding box center [1114, 55] width 26 height 26
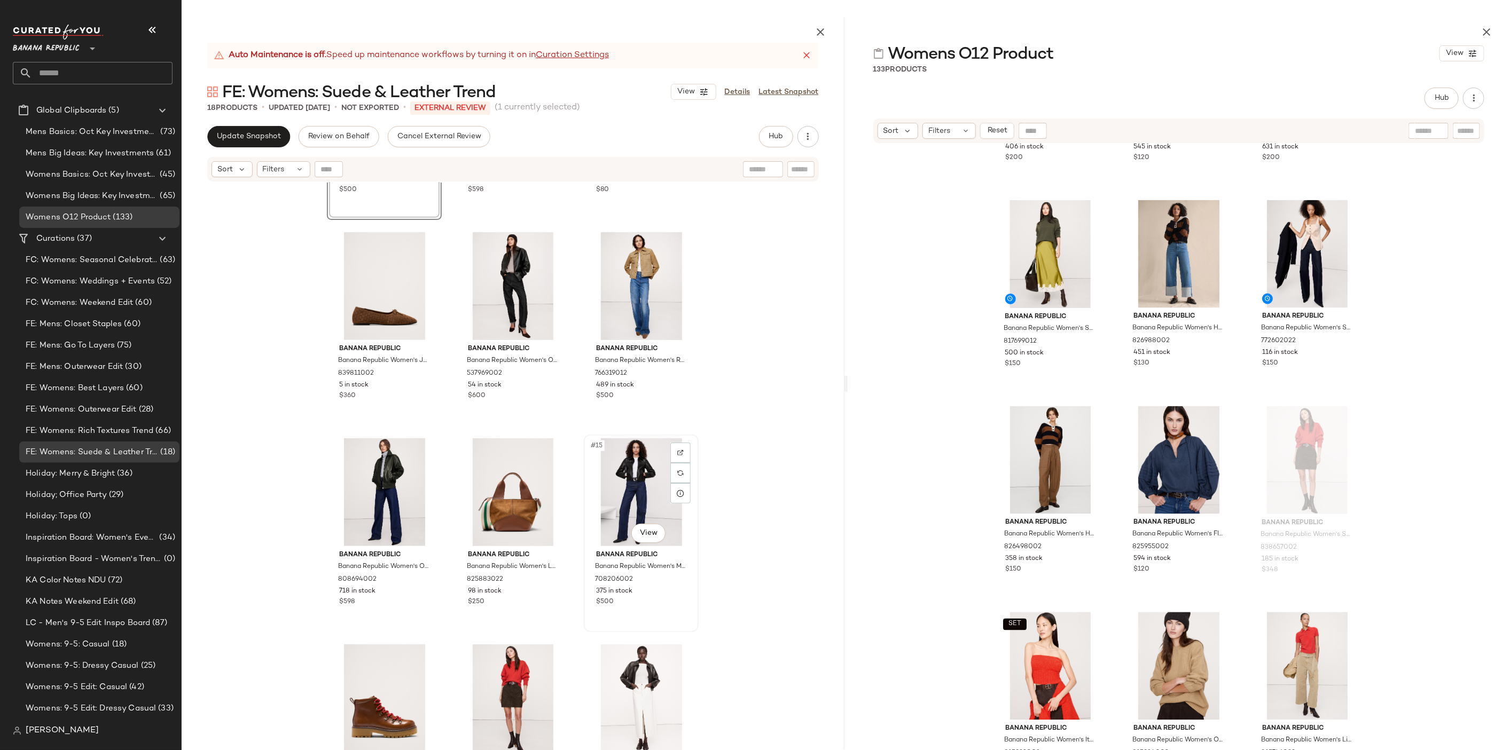
scroll to position [595, 0]
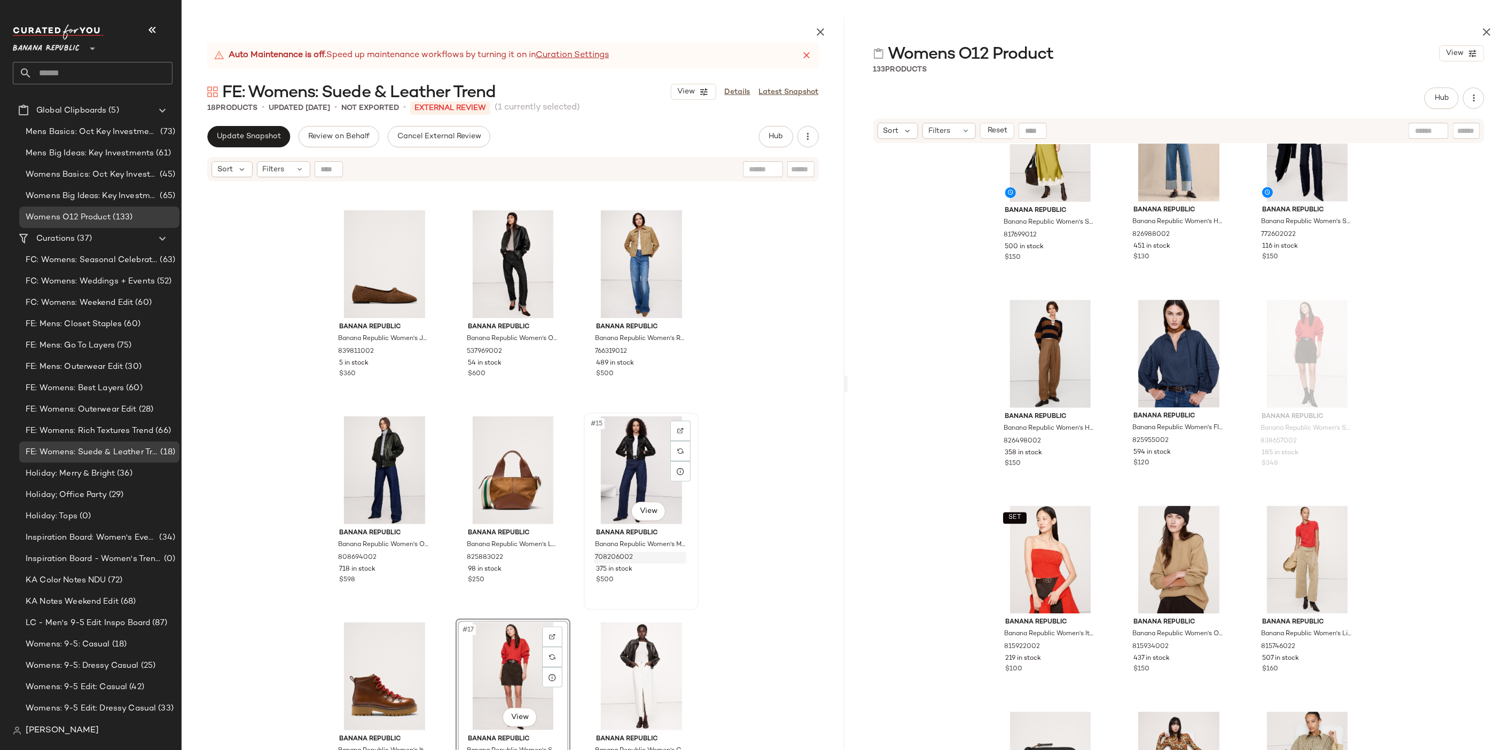
scroll to position [620, 0]
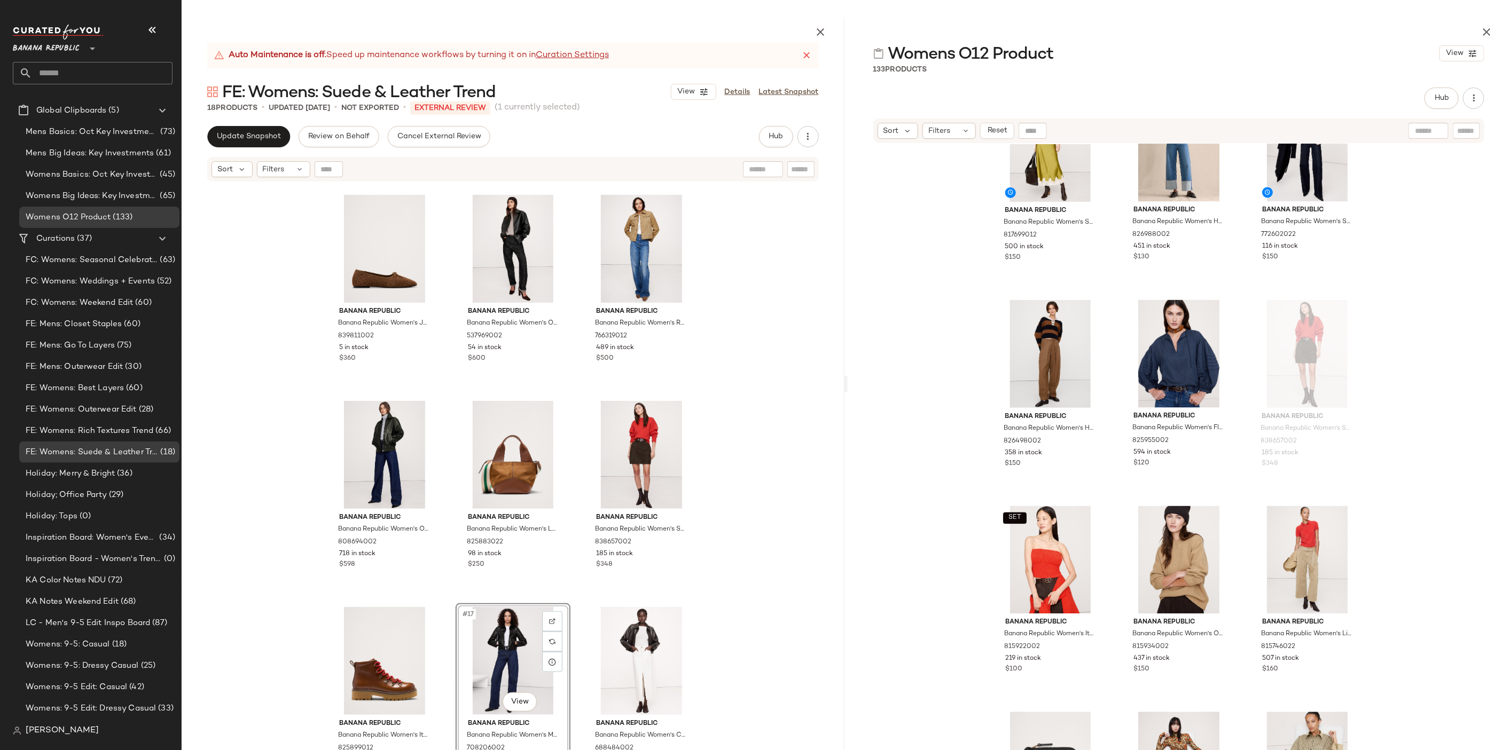
click at [709, 486] on div "Banana Republic Banana Republic Women's Suede Midi Skirt Ganache Brown Size 0 8…" at bounding box center [513, 492] width 663 height 618
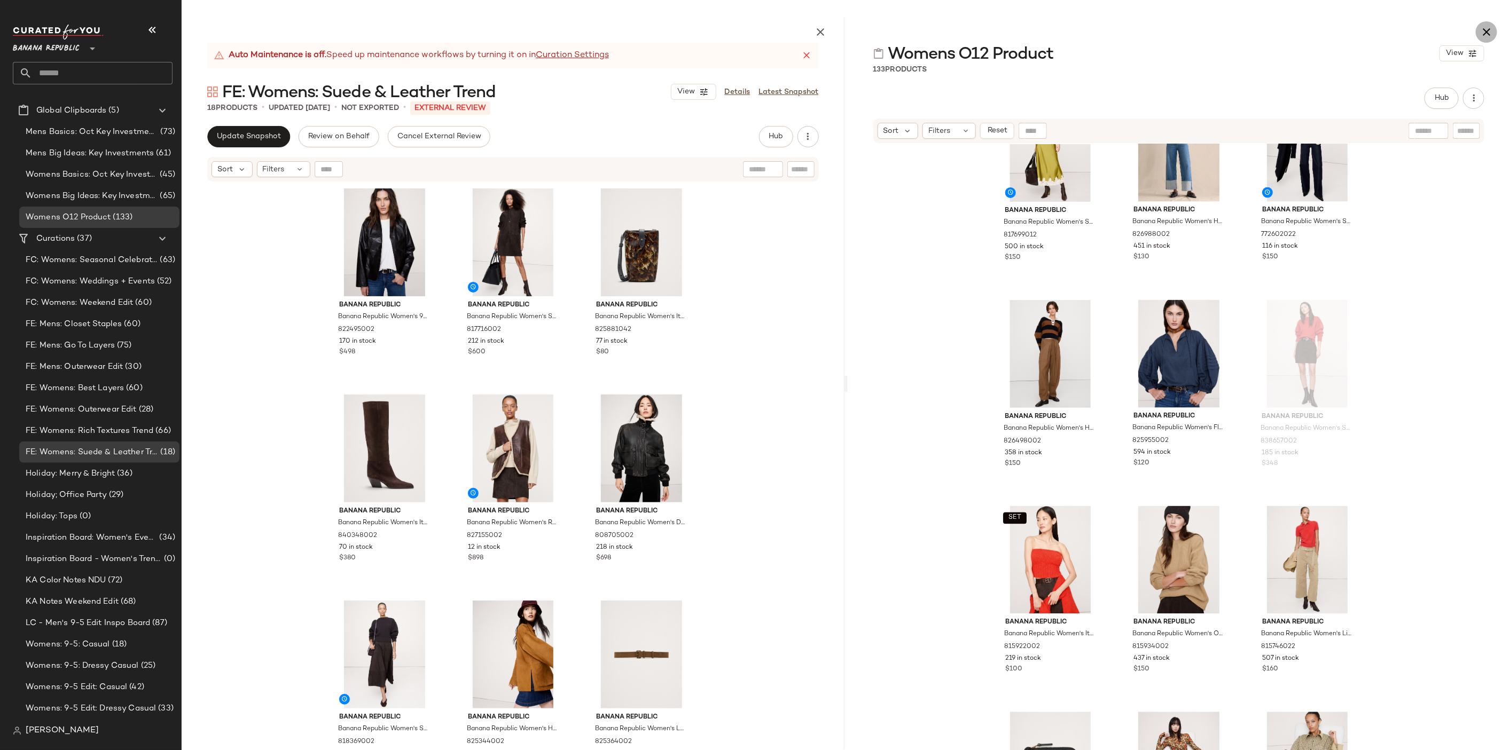
click at [1490, 25] on button "button" at bounding box center [1485, 31] width 21 height 21
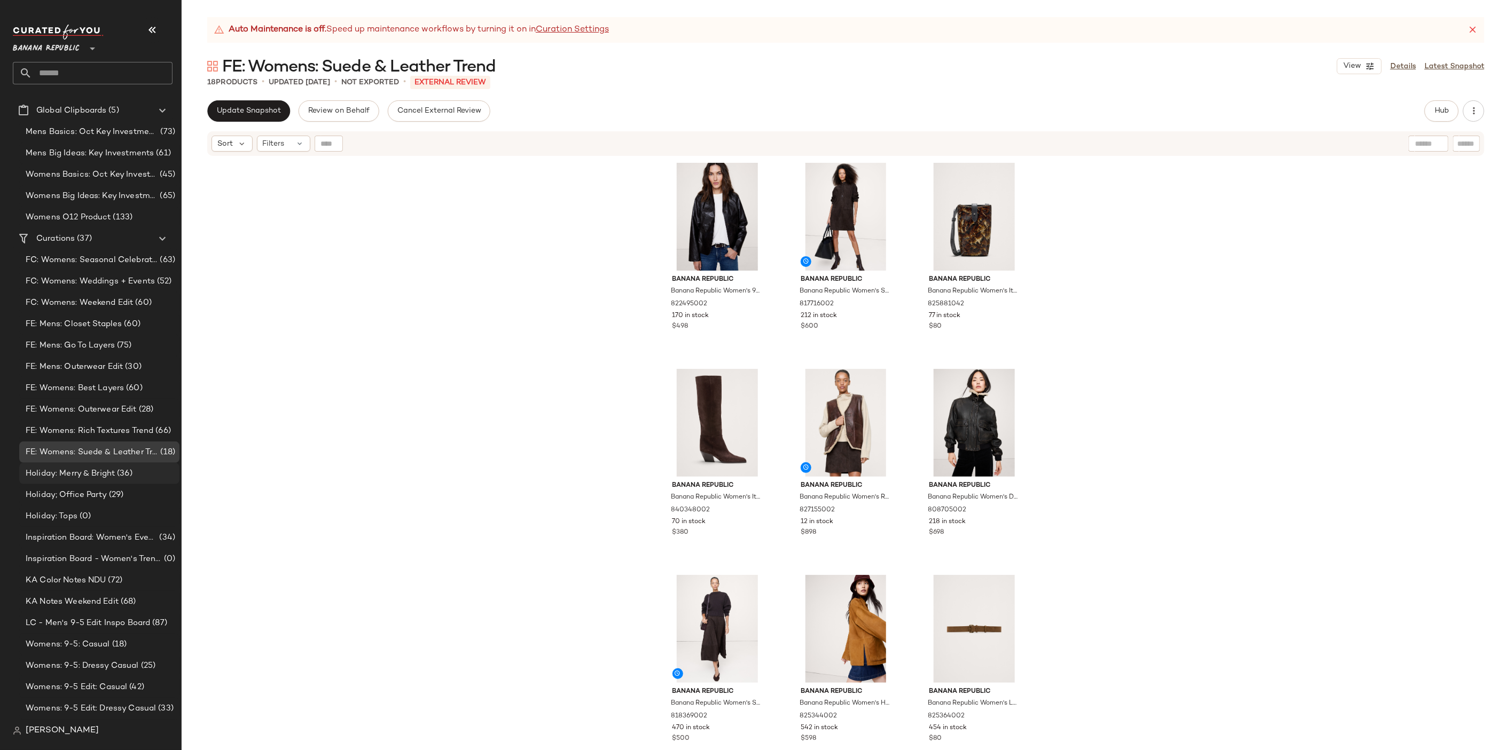
click at [129, 472] on span "(36)" at bounding box center [124, 474] width 18 height 12
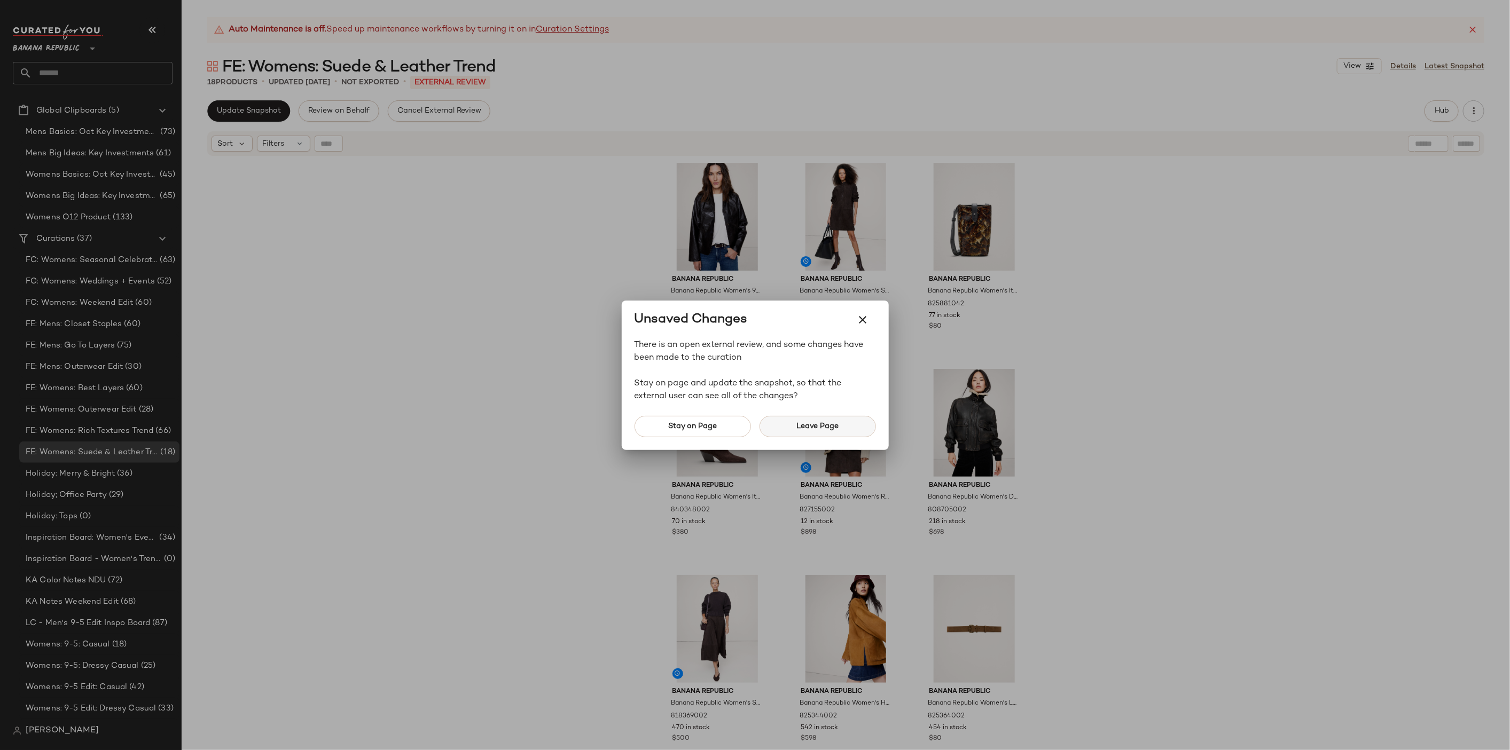
click at [824, 426] on span "Leave Page" at bounding box center [817, 426] width 43 height 9
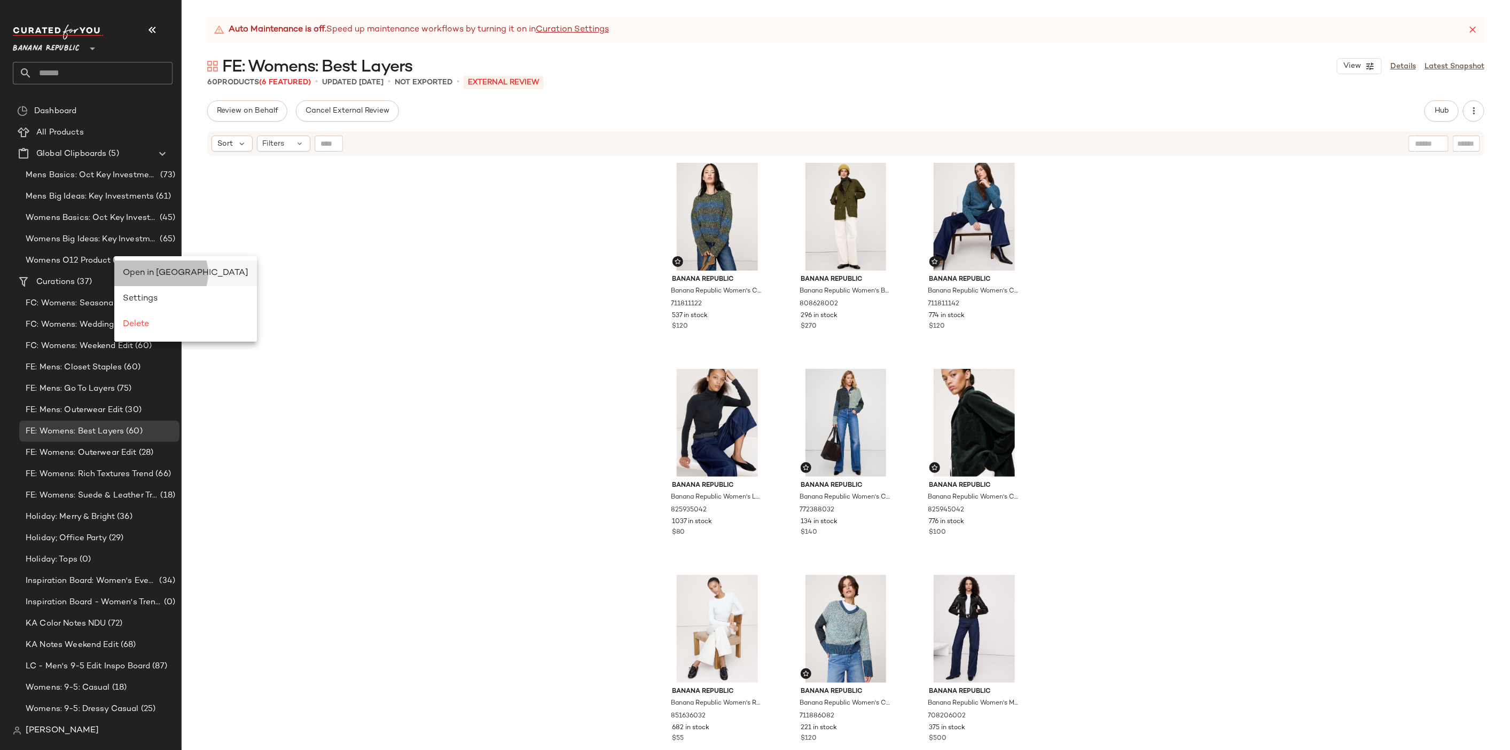
click at [156, 281] on div "Open in Split View" at bounding box center [185, 274] width 143 height 26
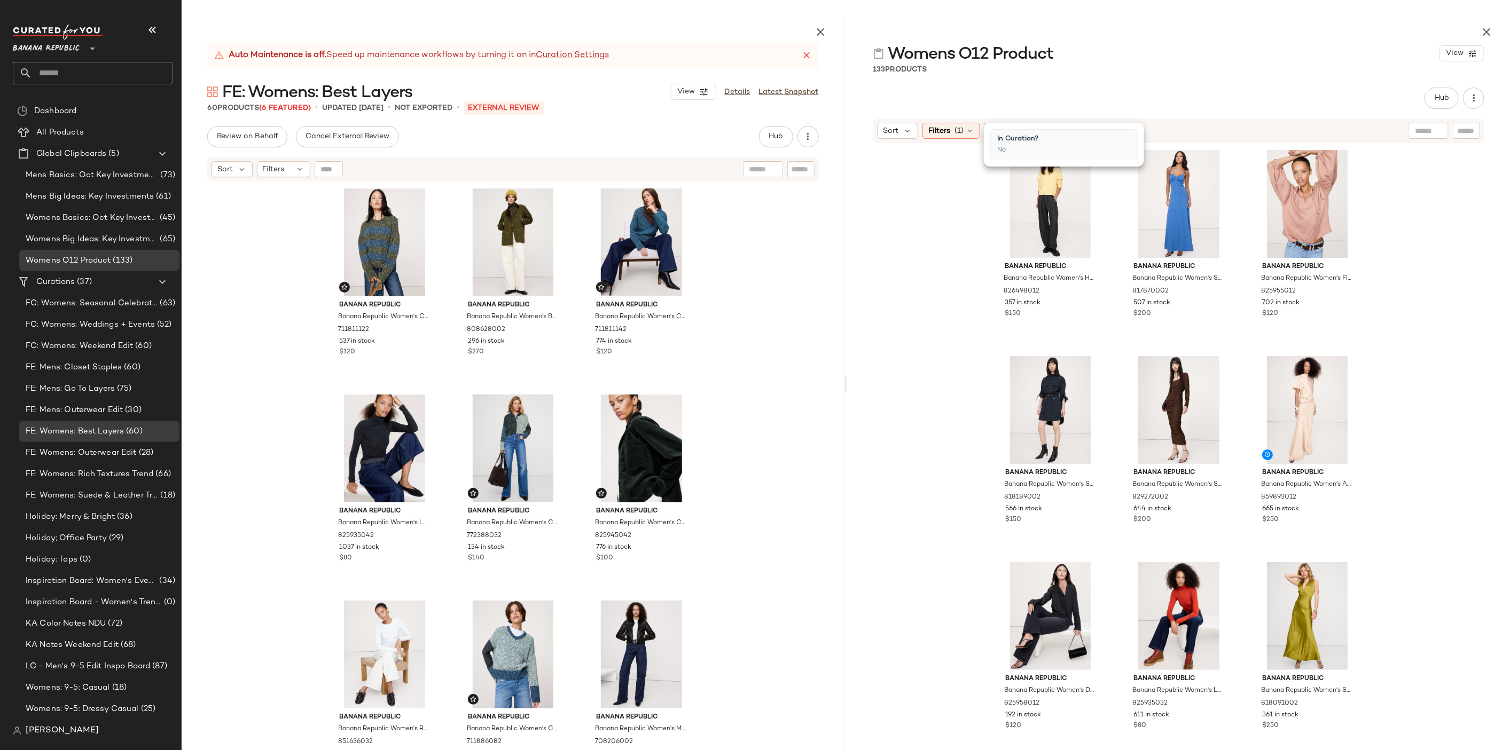
click at [954, 132] on span "(1)" at bounding box center [958, 130] width 9 height 11
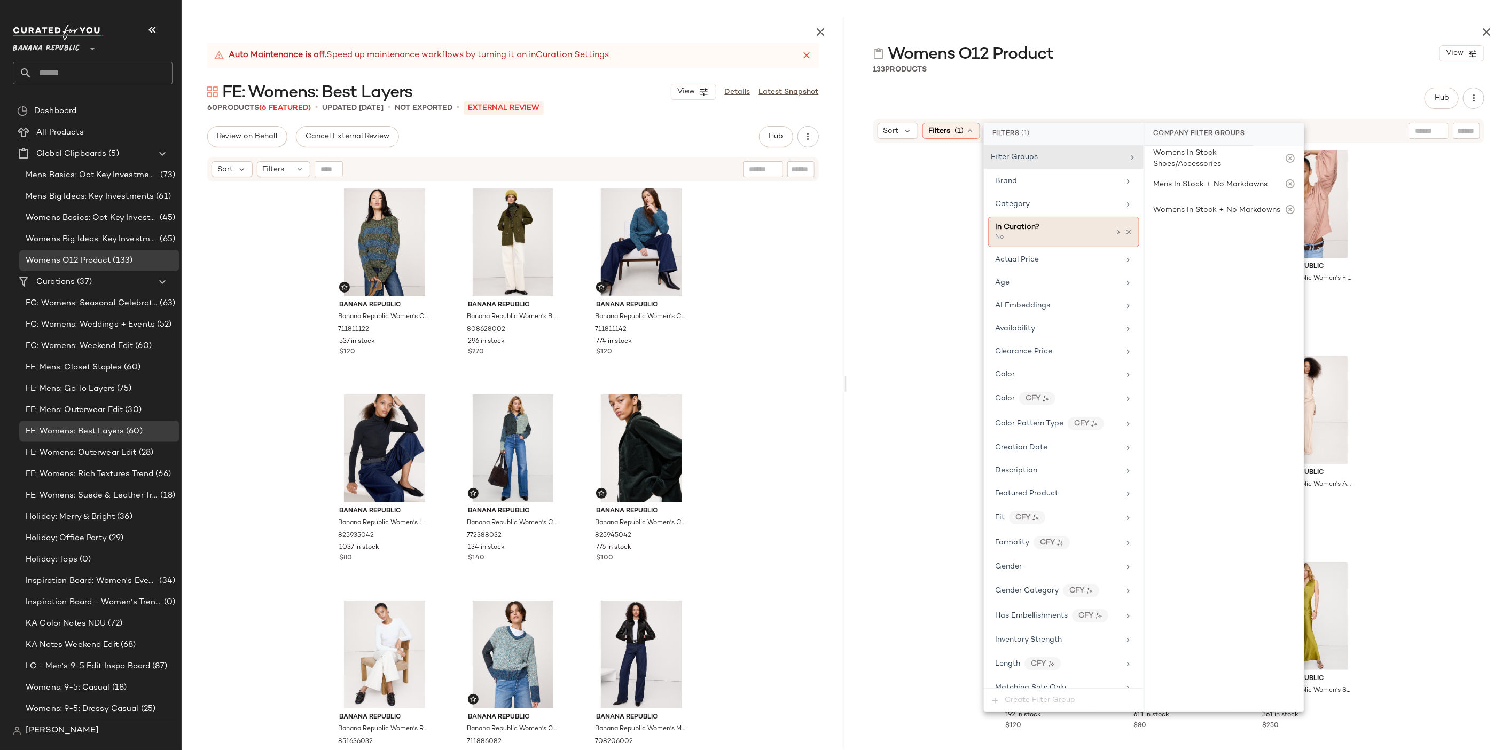
click at [1126, 228] on div at bounding box center [1123, 232] width 18 height 9
click at [1125, 233] on icon at bounding box center [1128, 232] width 7 height 7
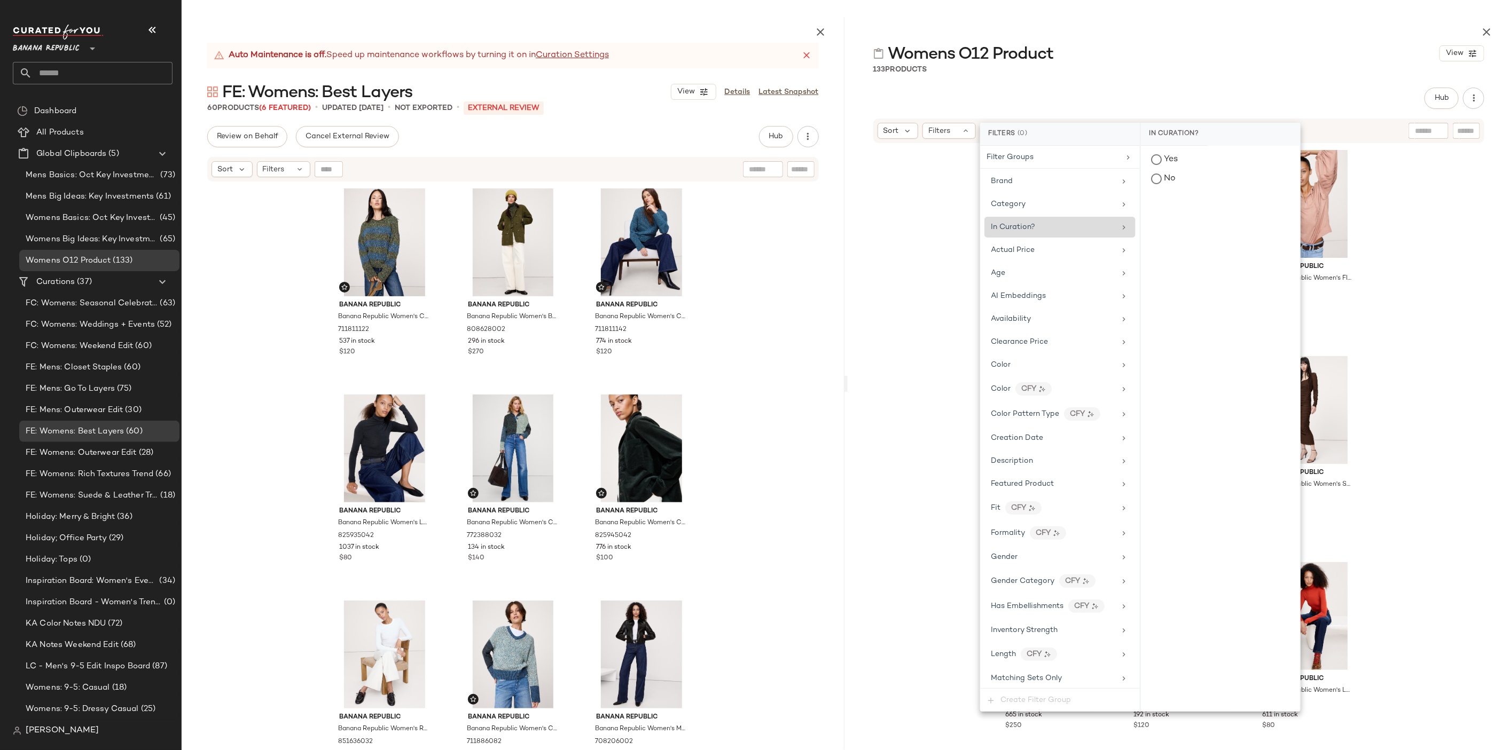
click at [1417, 246] on div "Banana Republic Banana Republic Women's High-Rise Pleated Barrel Flannel Pull-O…" at bounding box center [1178, 473] width 663 height 658
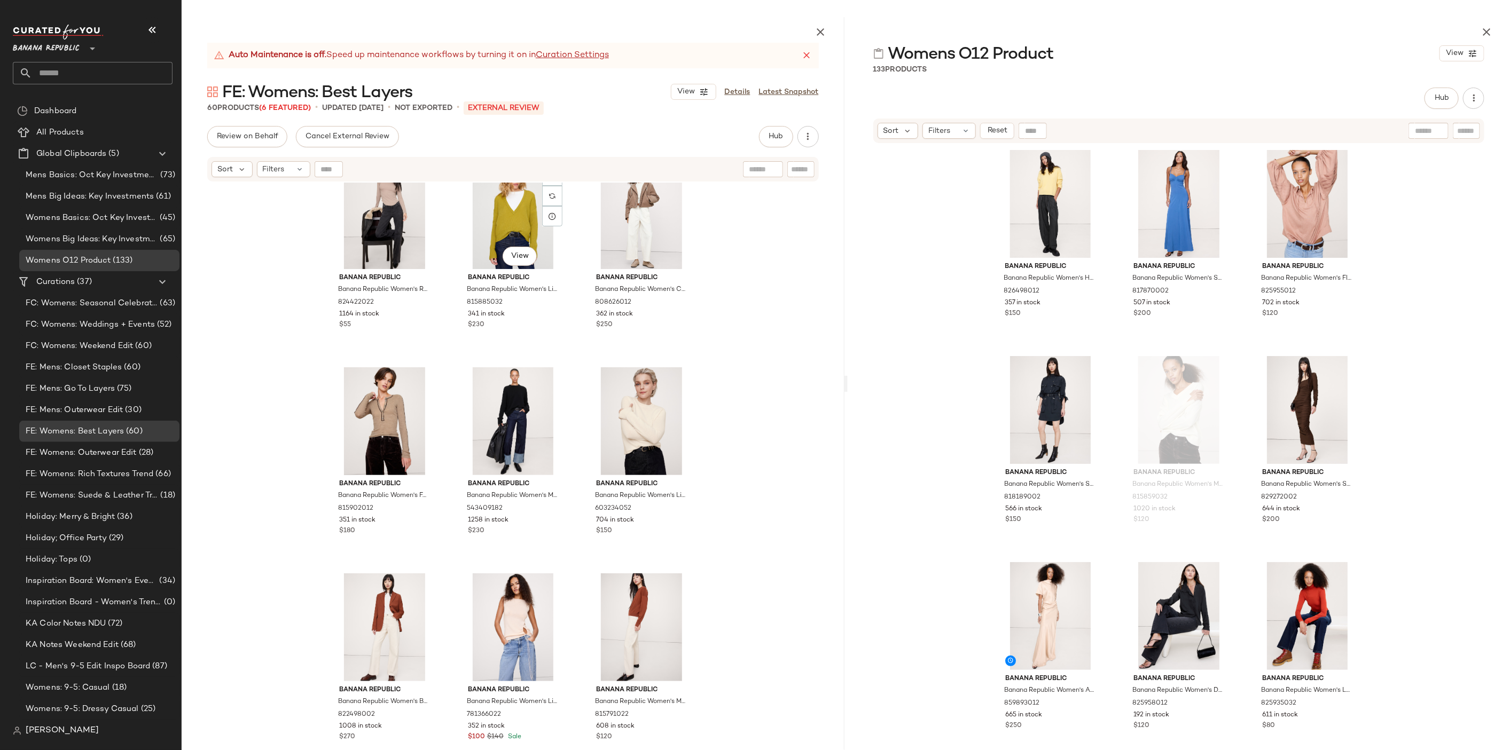
scroll to position [1695, 0]
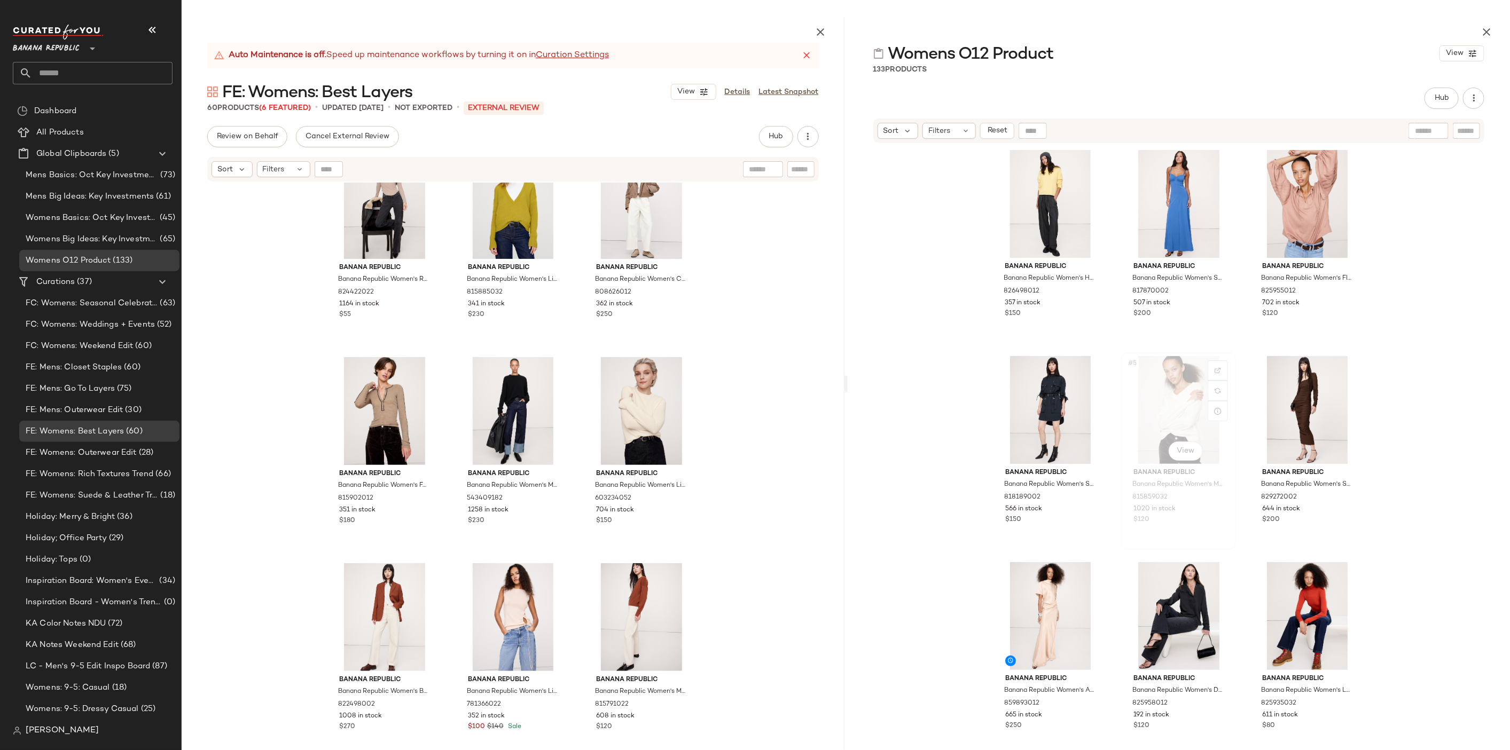
click at [1168, 394] on div "#5 View" at bounding box center [1178, 410] width 107 height 108
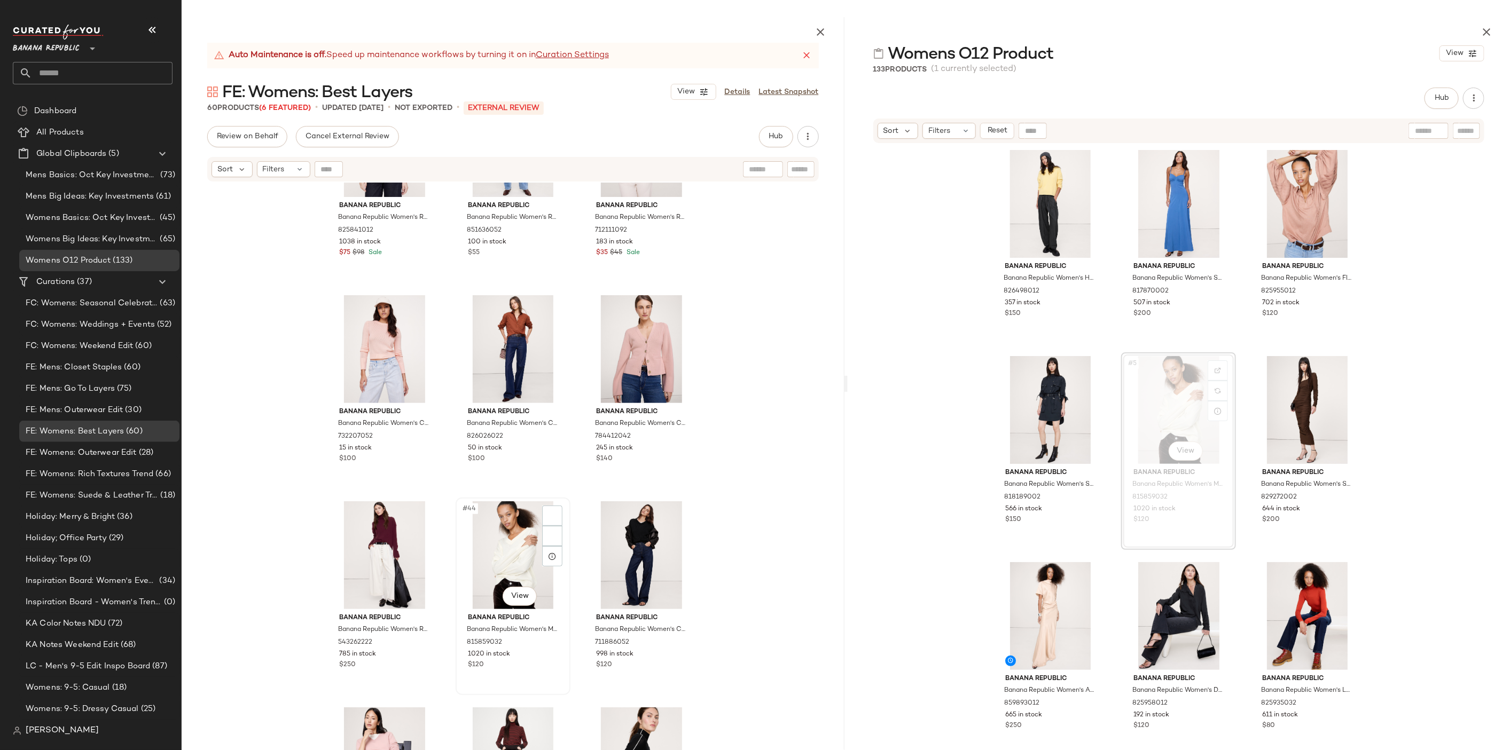
scroll to position [2576, 0]
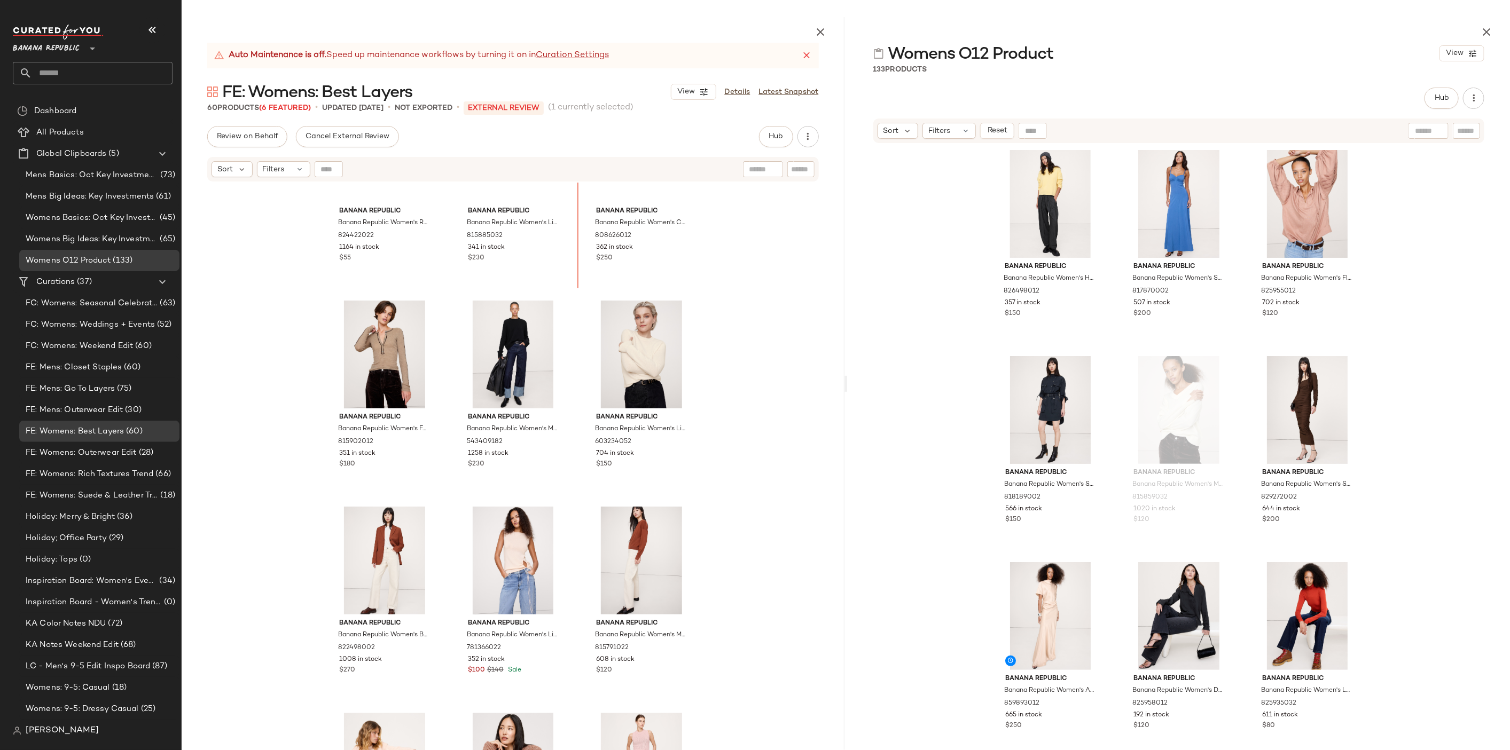
scroll to position [1736, 0]
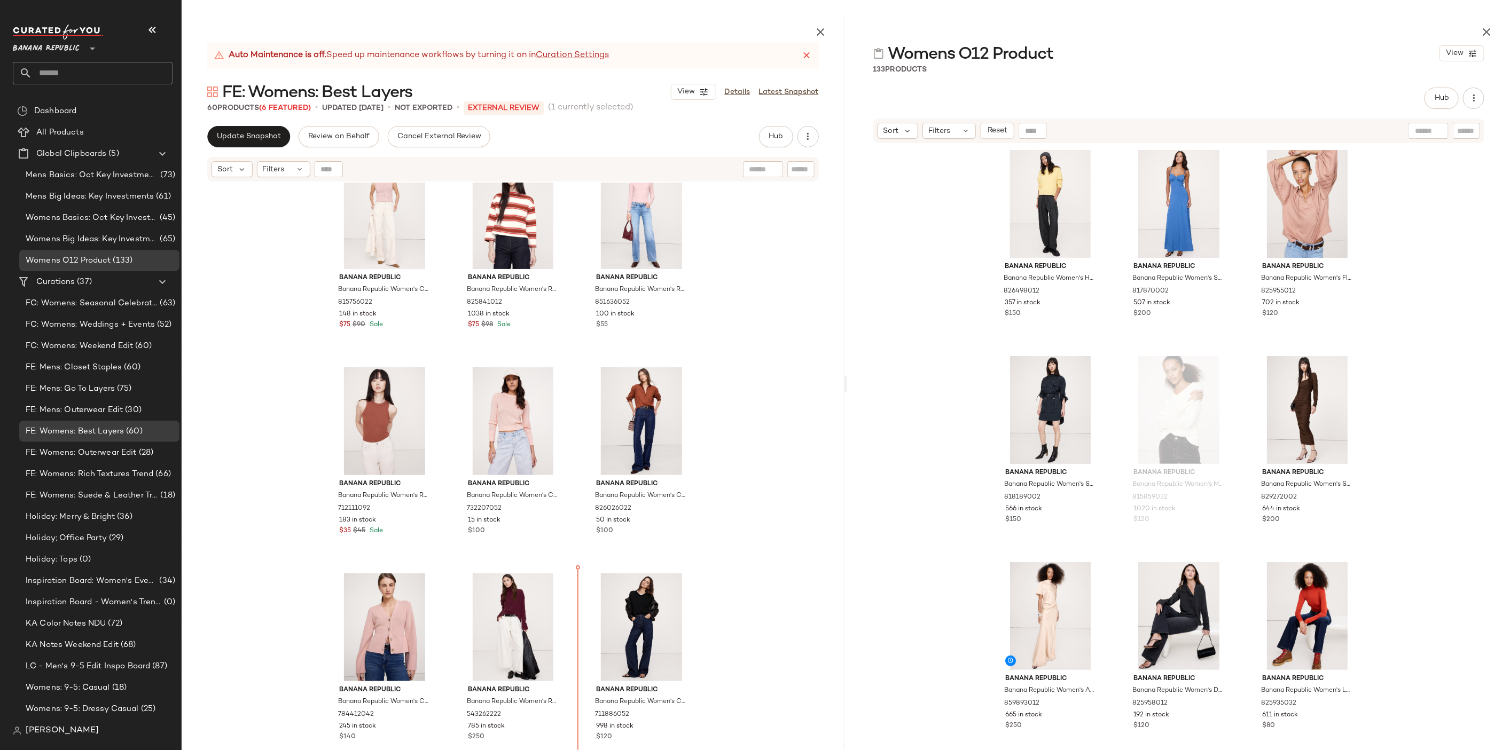
scroll to position [2516, 0]
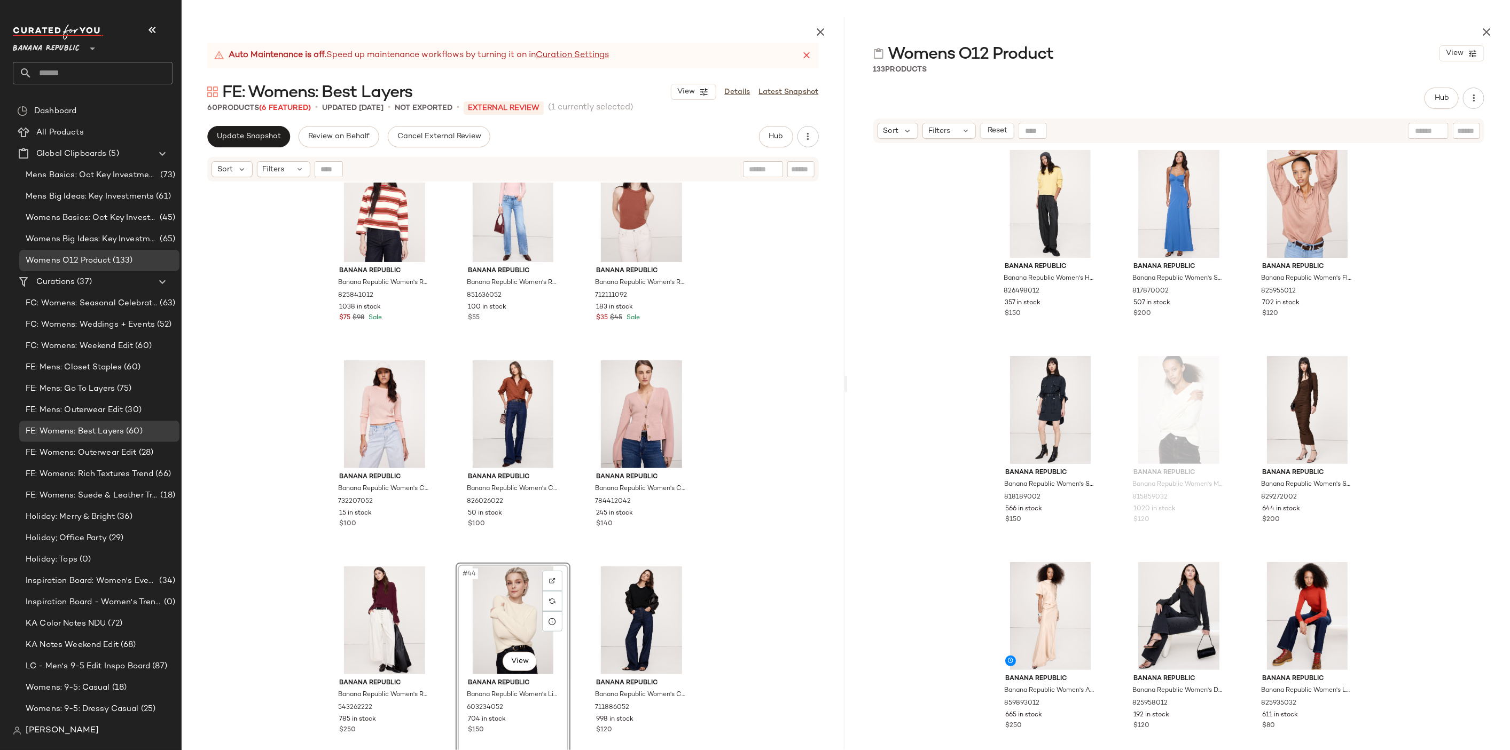
click at [717, 573] on div "Banana Republic Banana Republic Women's Relaxed Cotton Boat-Neck Top Jasper Red…" at bounding box center [513, 492] width 663 height 618
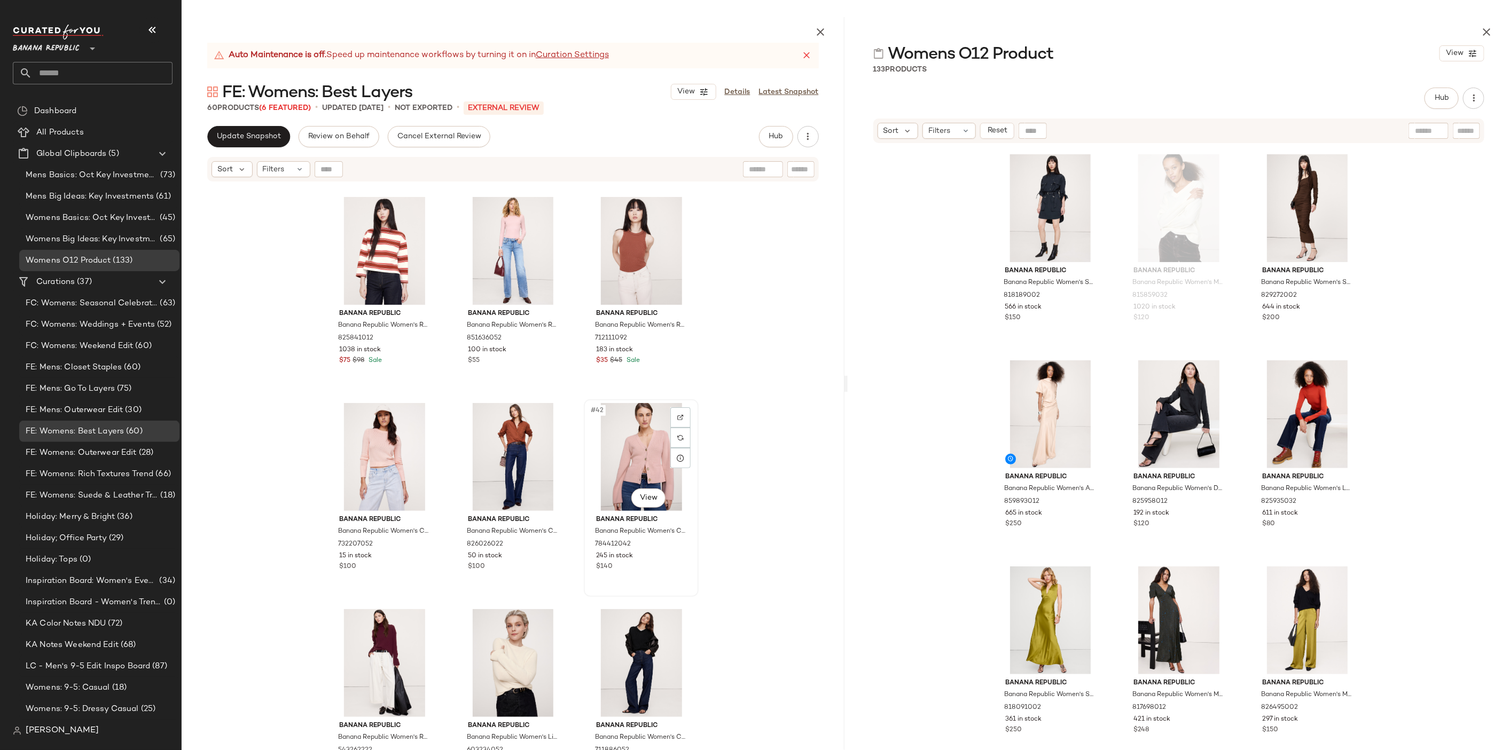
scroll to position [2470, 0]
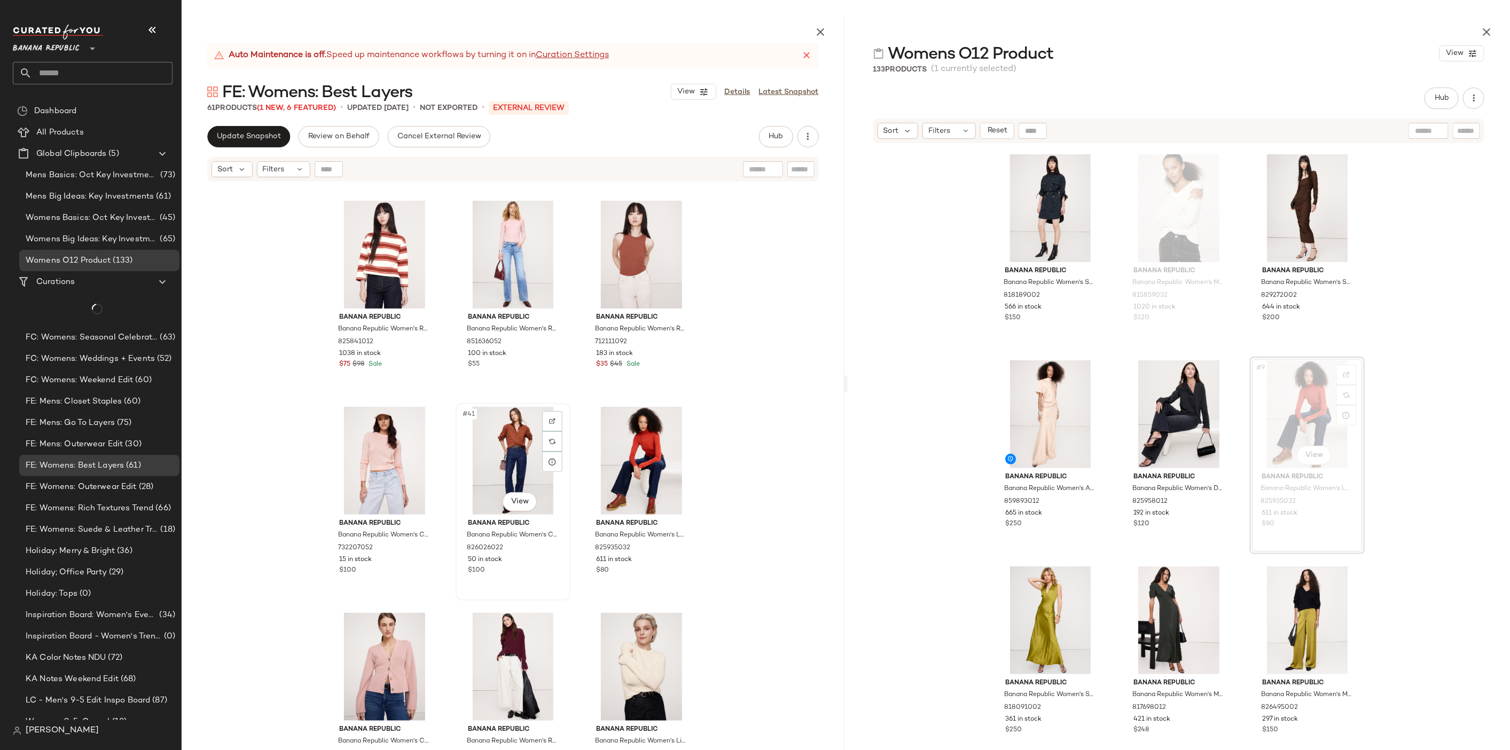
click at [497, 446] on div "#41 View" at bounding box center [512, 461] width 107 height 108
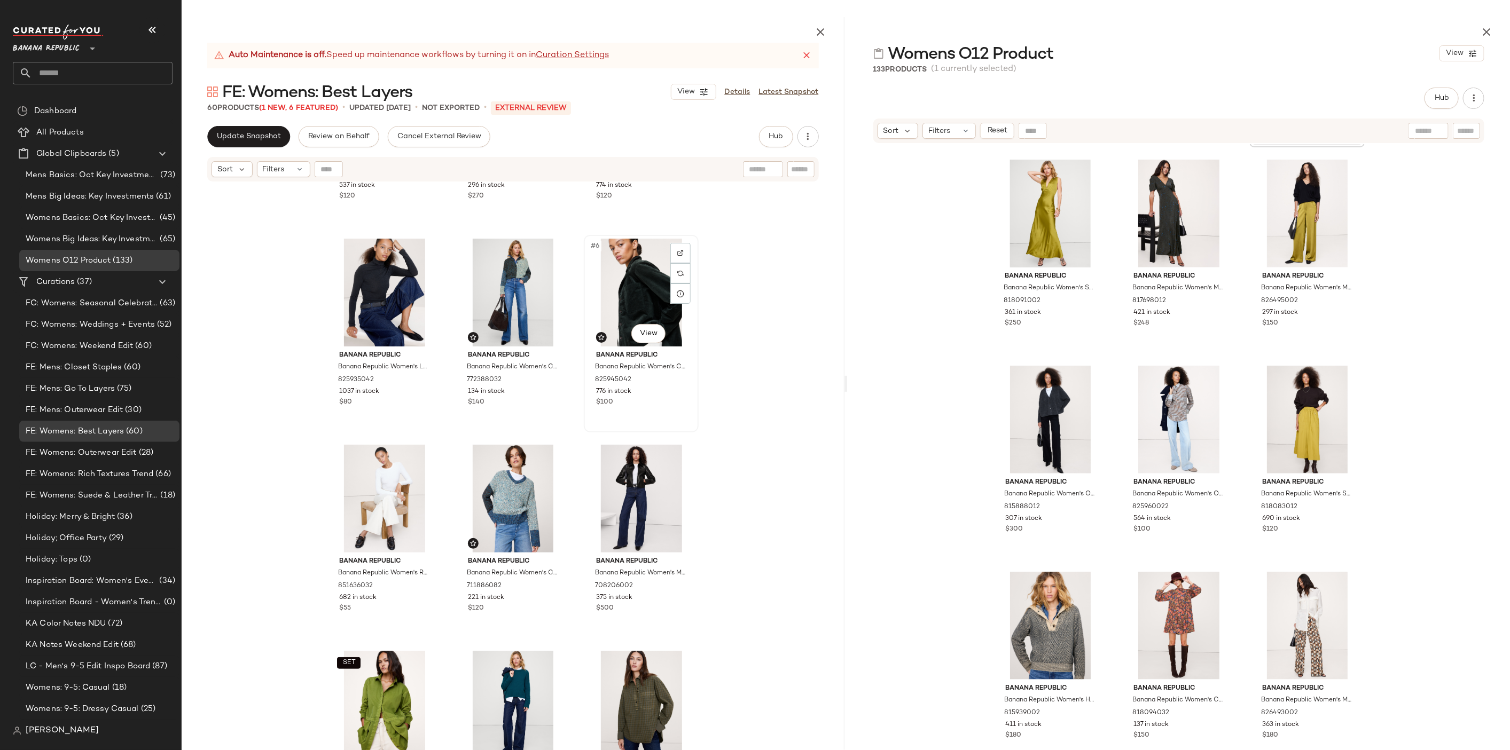
scroll to position [177, 0]
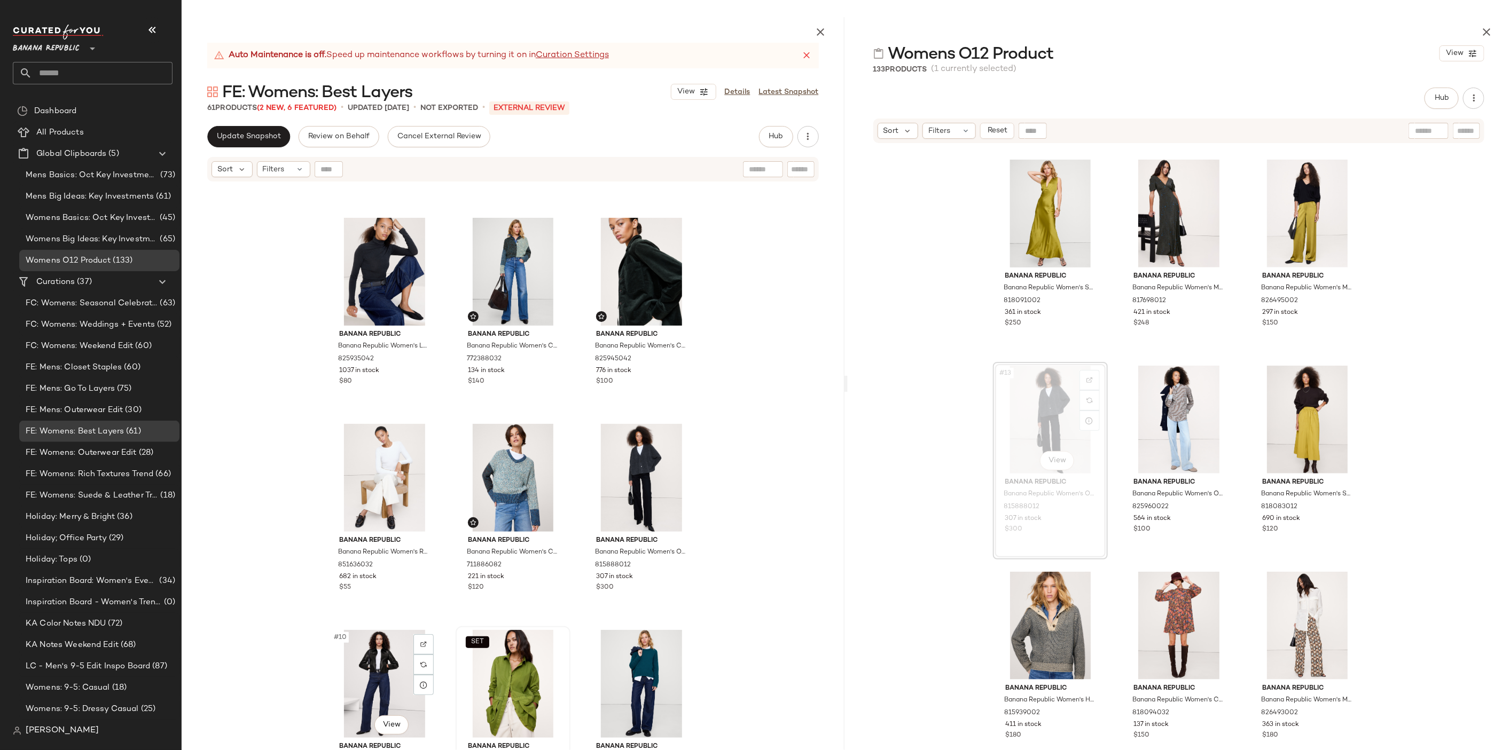
click at [378, 666] on div "#10 View" at bounding box center [384, 684] width 107 height 108
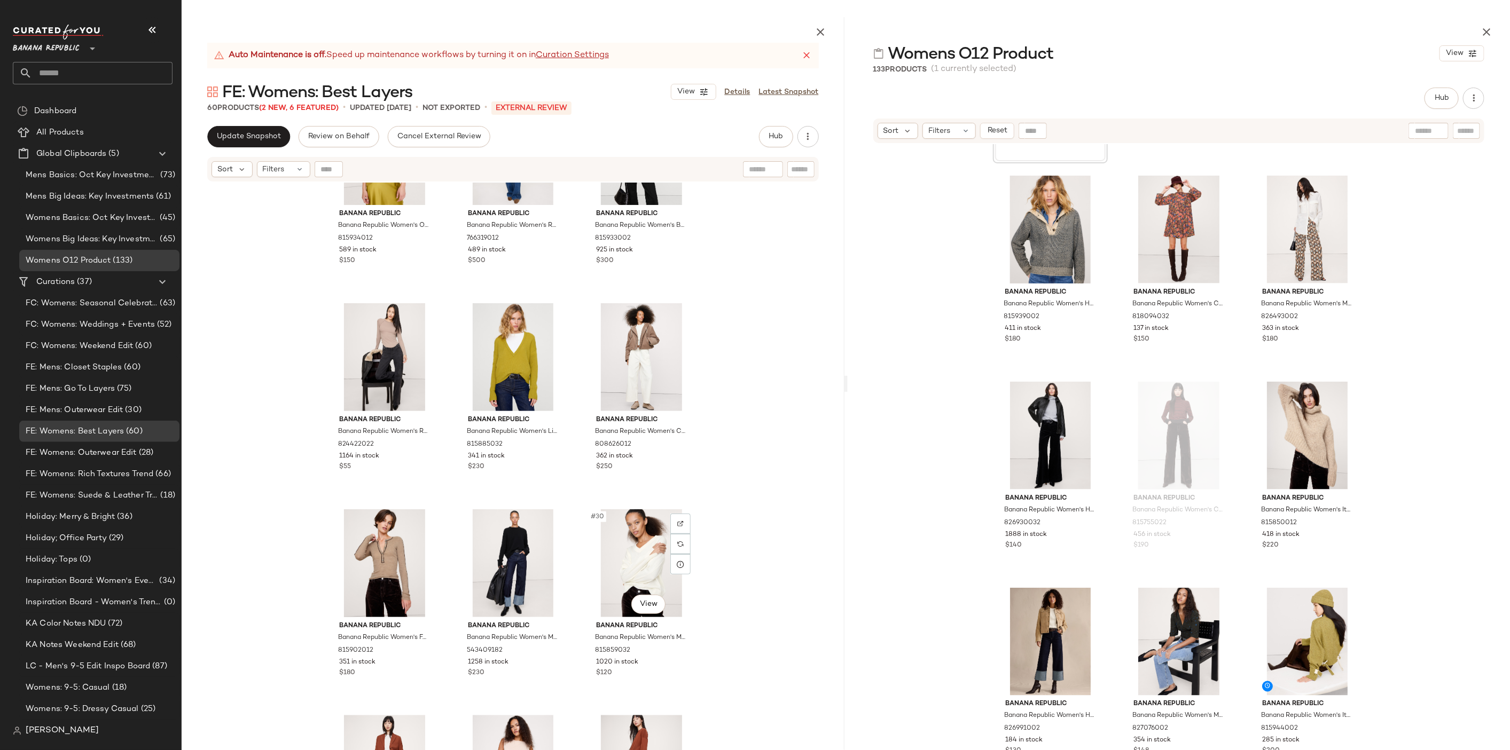
scroll to position [1634, 0]
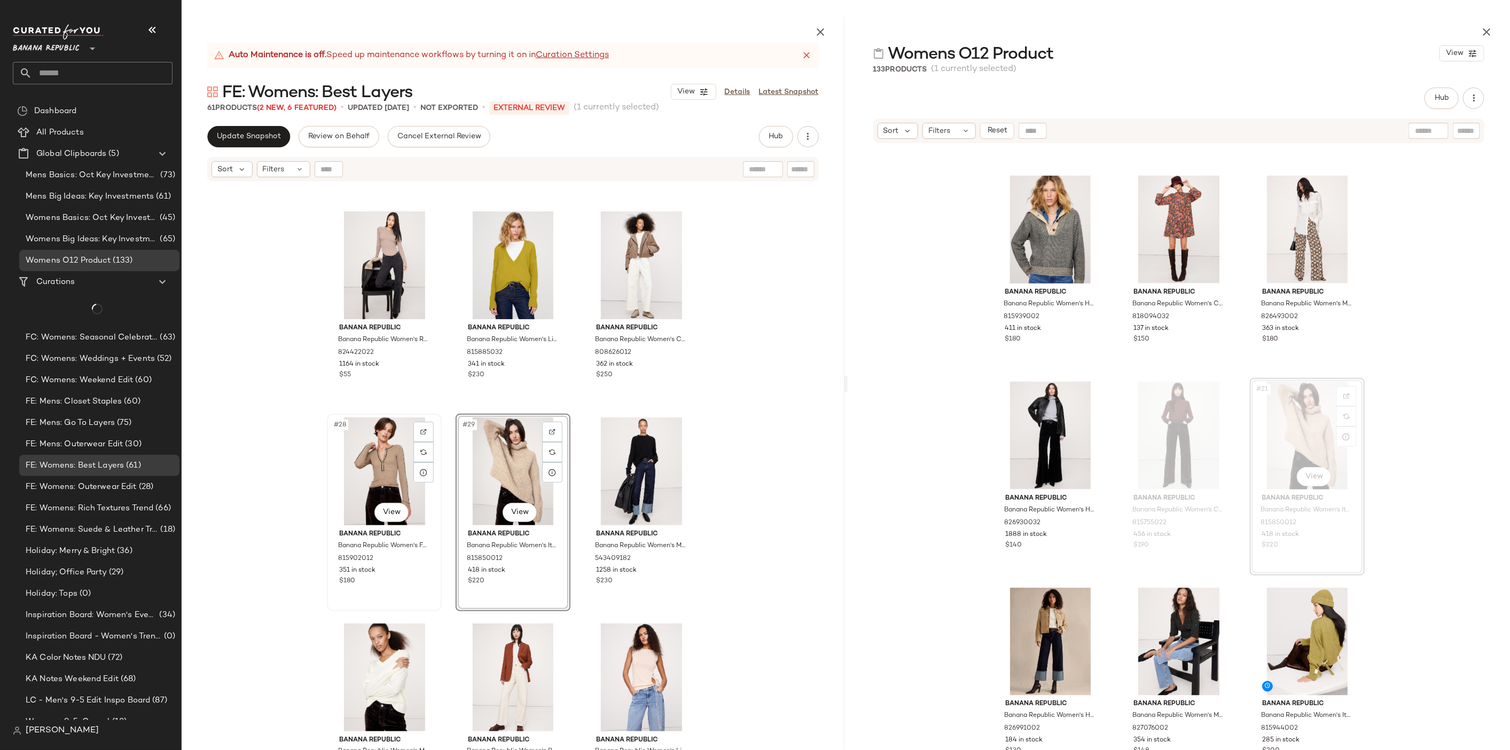
click at [376, 470] on div "#28 View" at bounding box center [384, 472] width 107 height 108
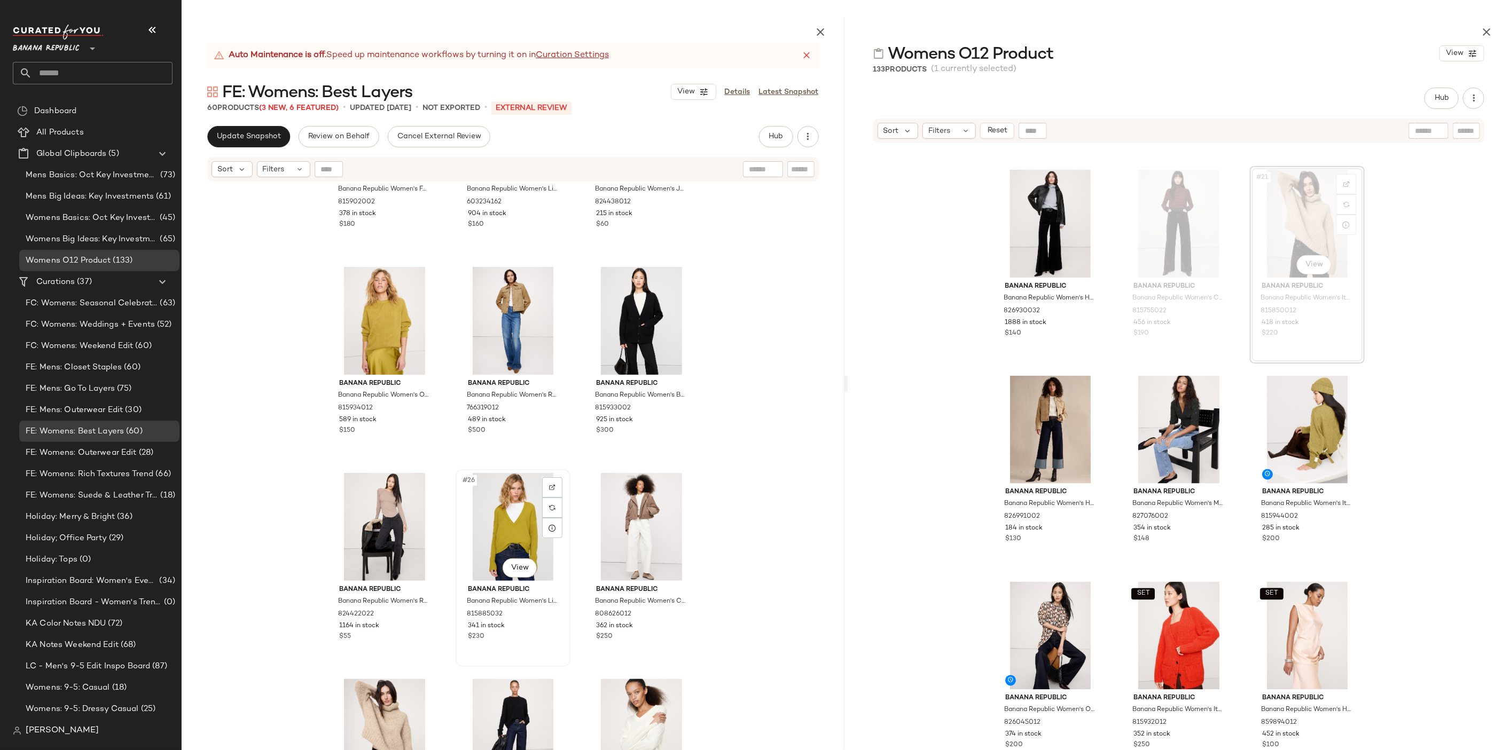
scroll to position [1376, 0]
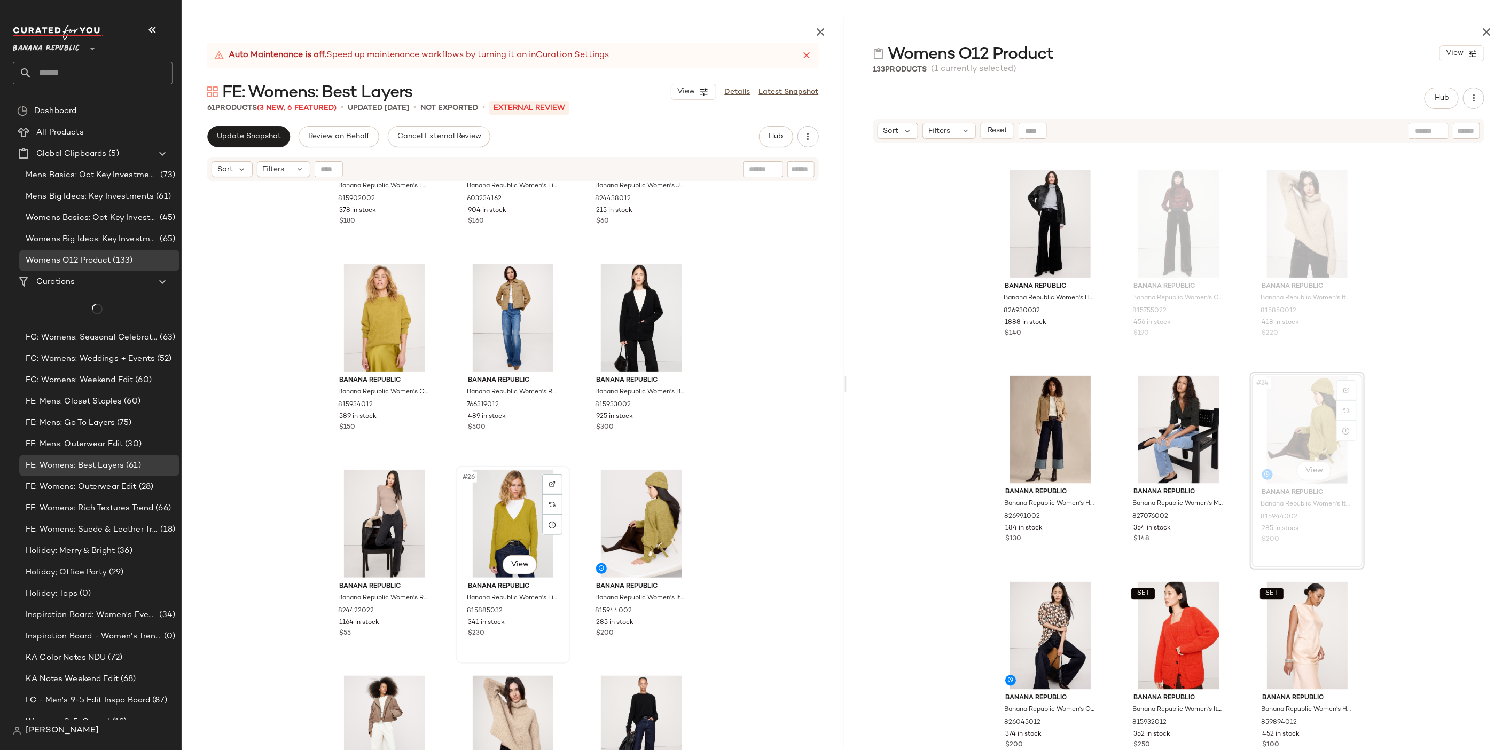
click at [496, 506] on div "#26 View" at bounding box center [512, 524] width 107 height 108
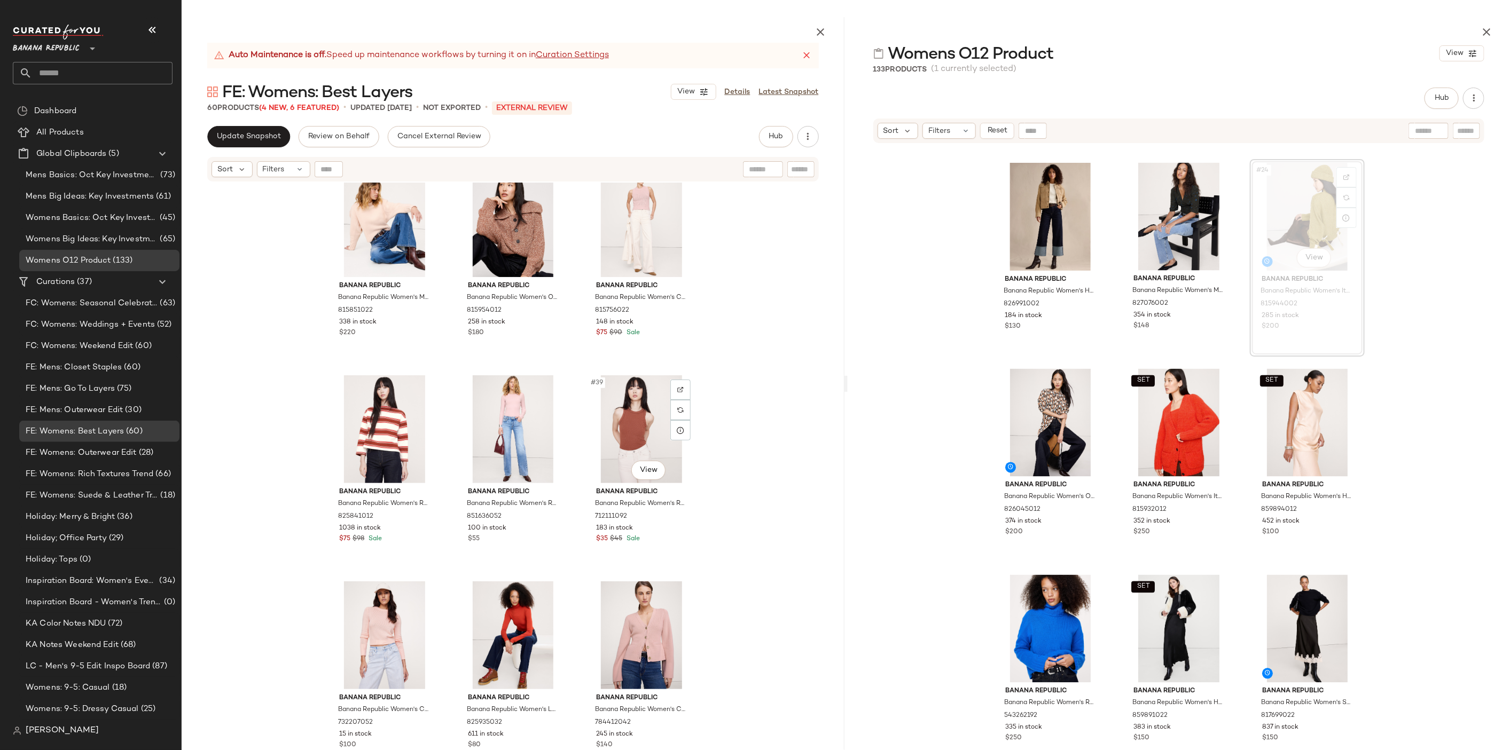
scroll to position [2304, 0]
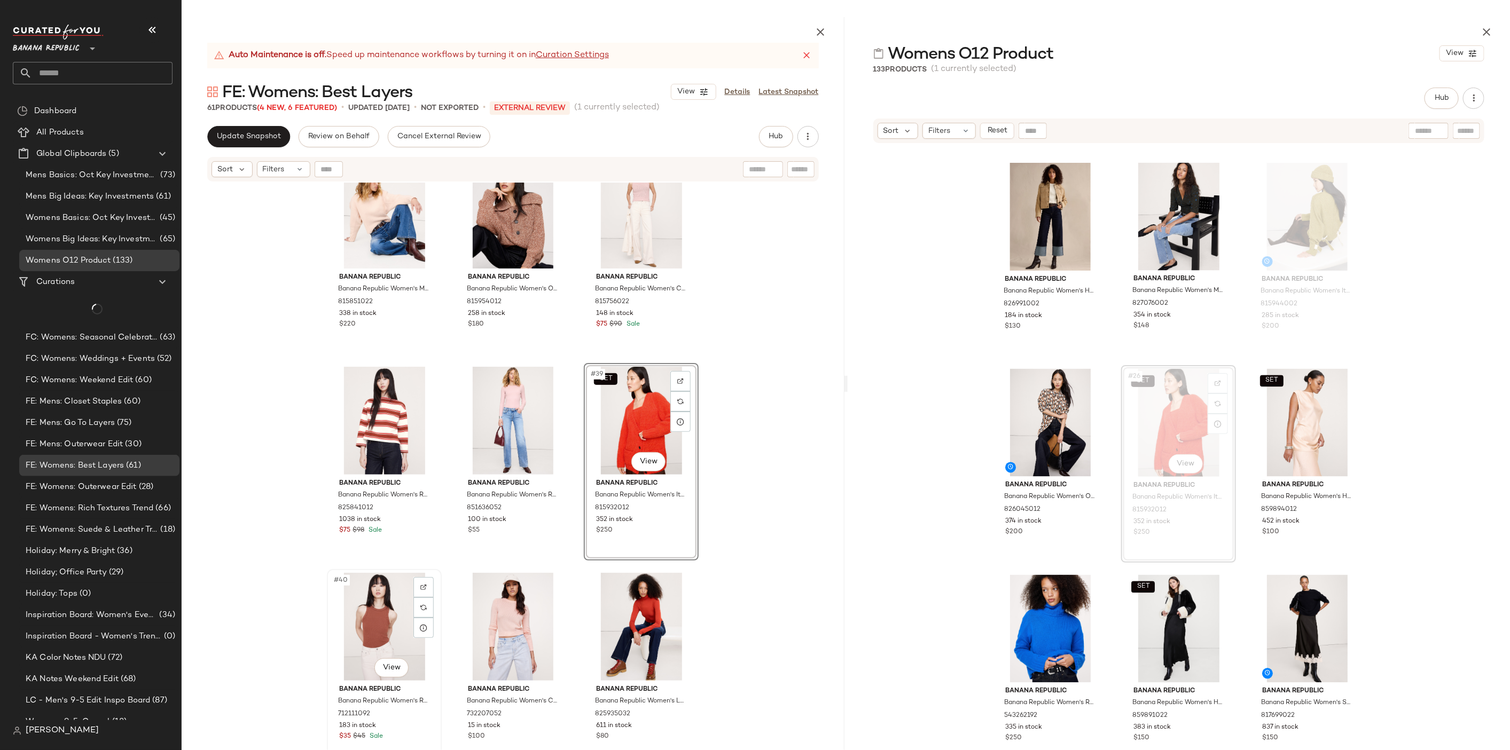
click at [356, 620] on div "#40 View" at bounding box center [384, 627] width 107 height 108
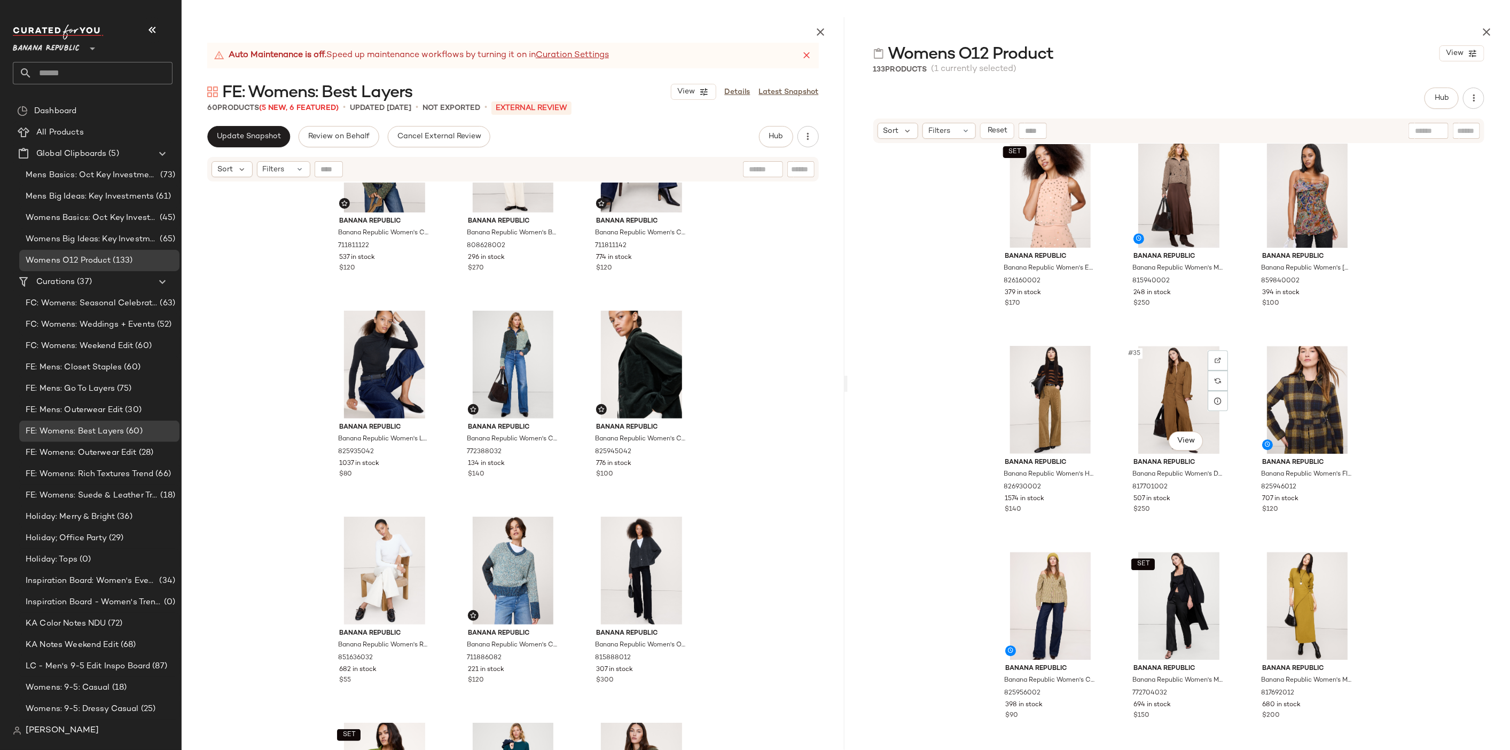
scroll to position [2080, 0]
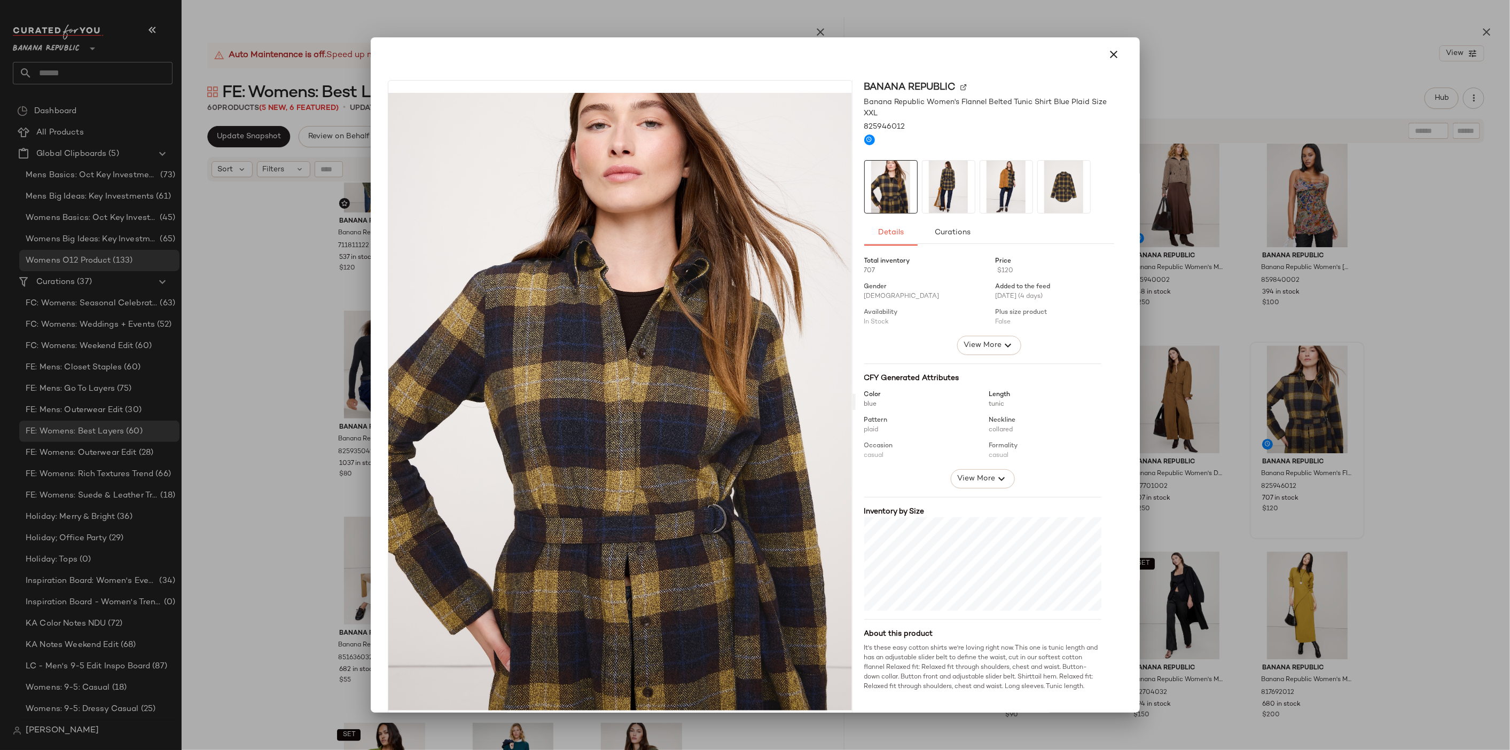
click at [922, 177] on img at bounding box center [948, 187] width 52 height 52
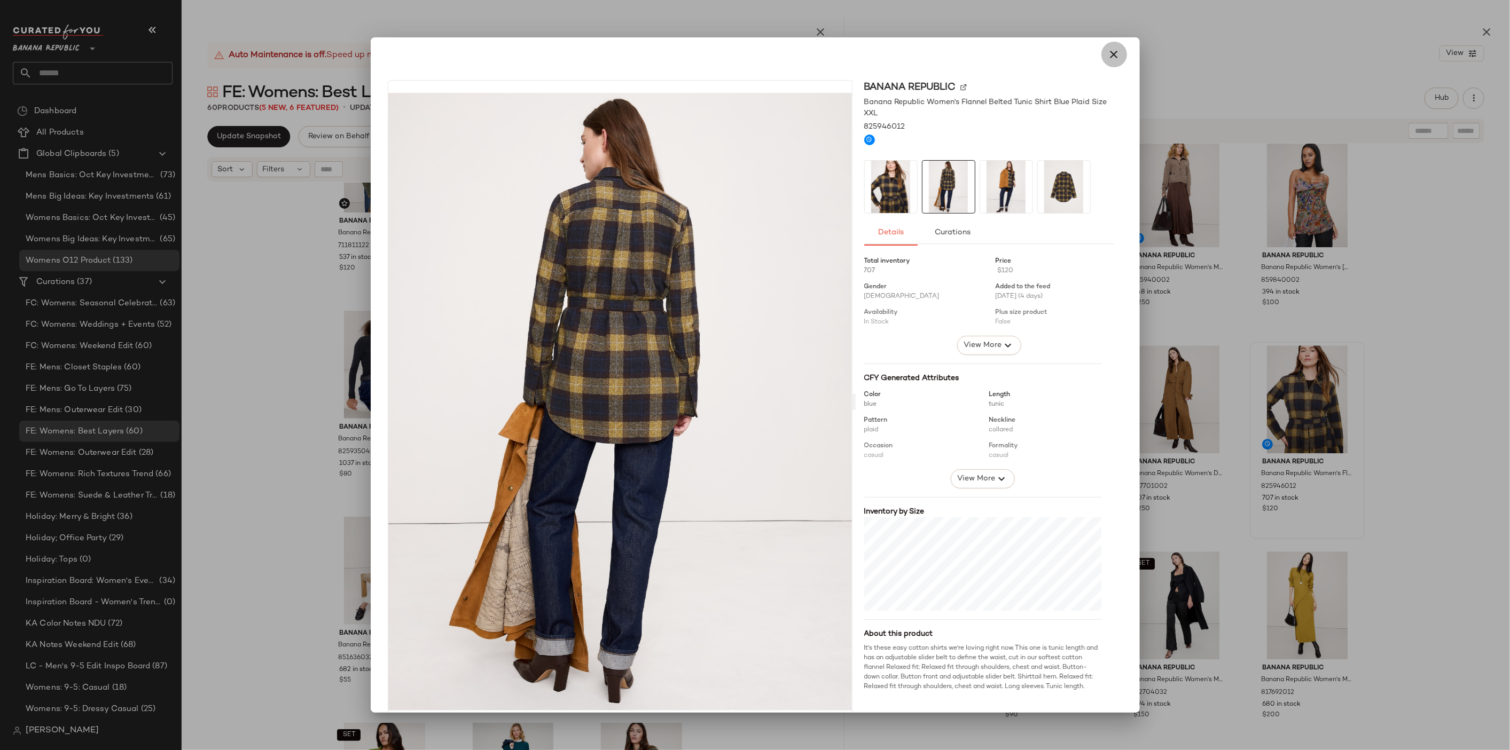
click at [1115, 55] on button "button" at bounding box center [1114, 55] width 26 height 26
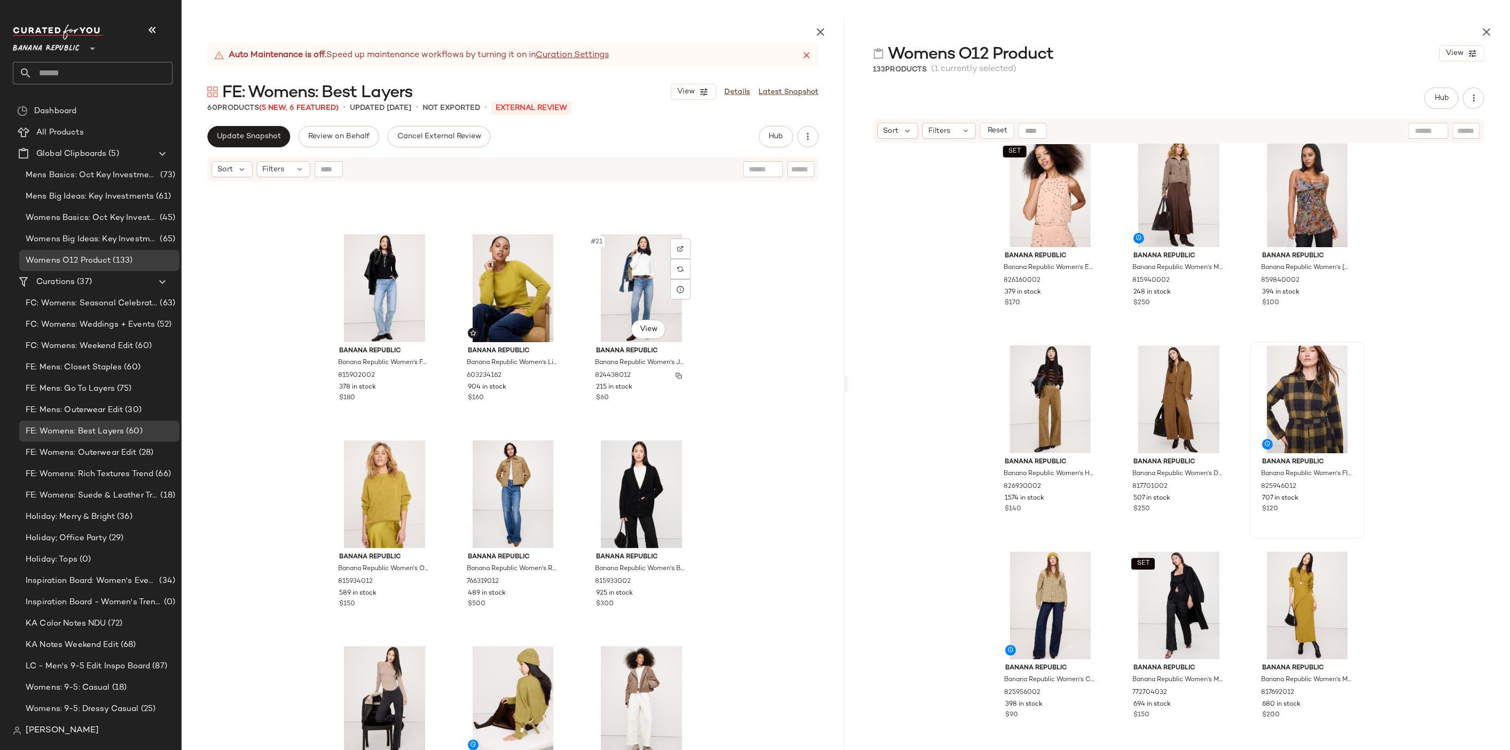
scroll to position [1195, 0]
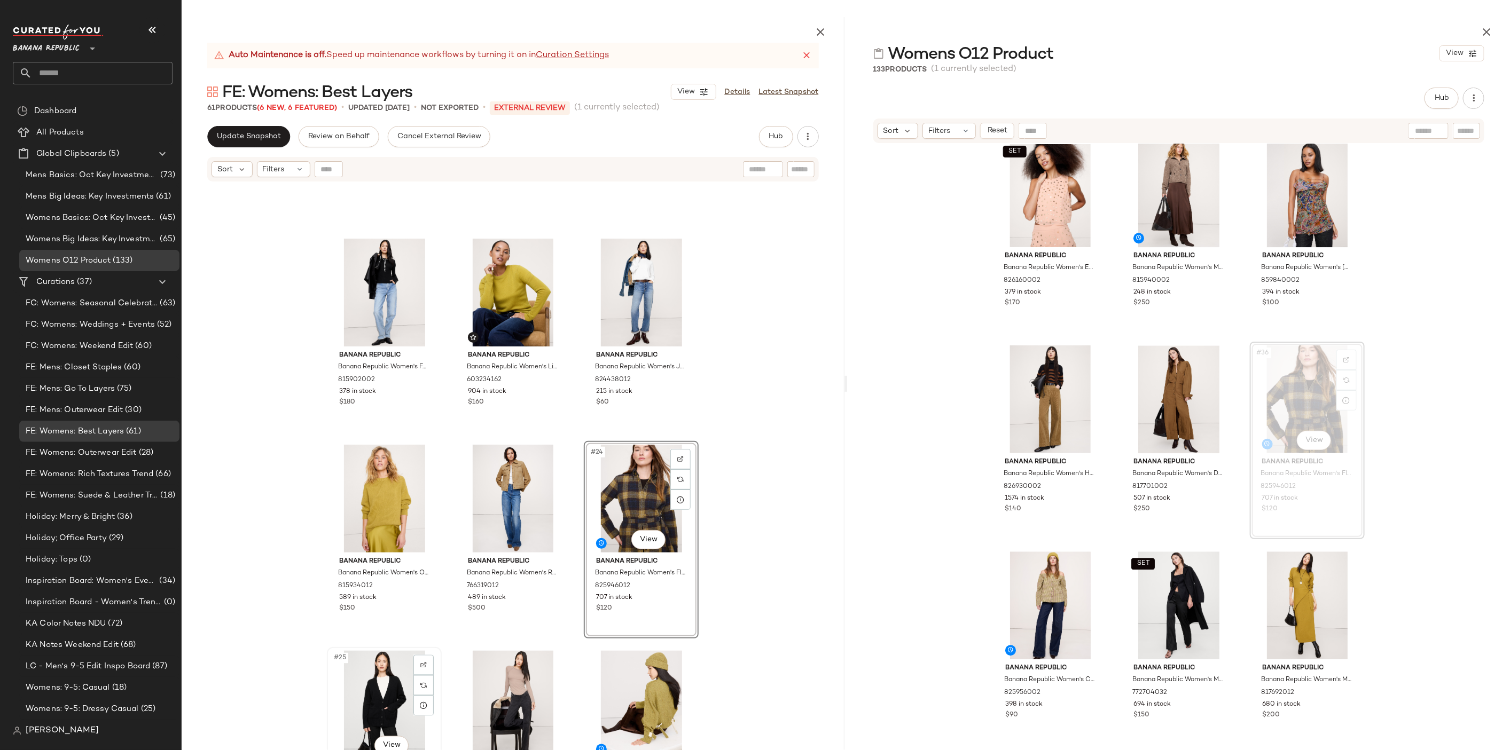
click at [390, 690] on div "#25 View" at bounding box center [384, 705] width 107 height 108
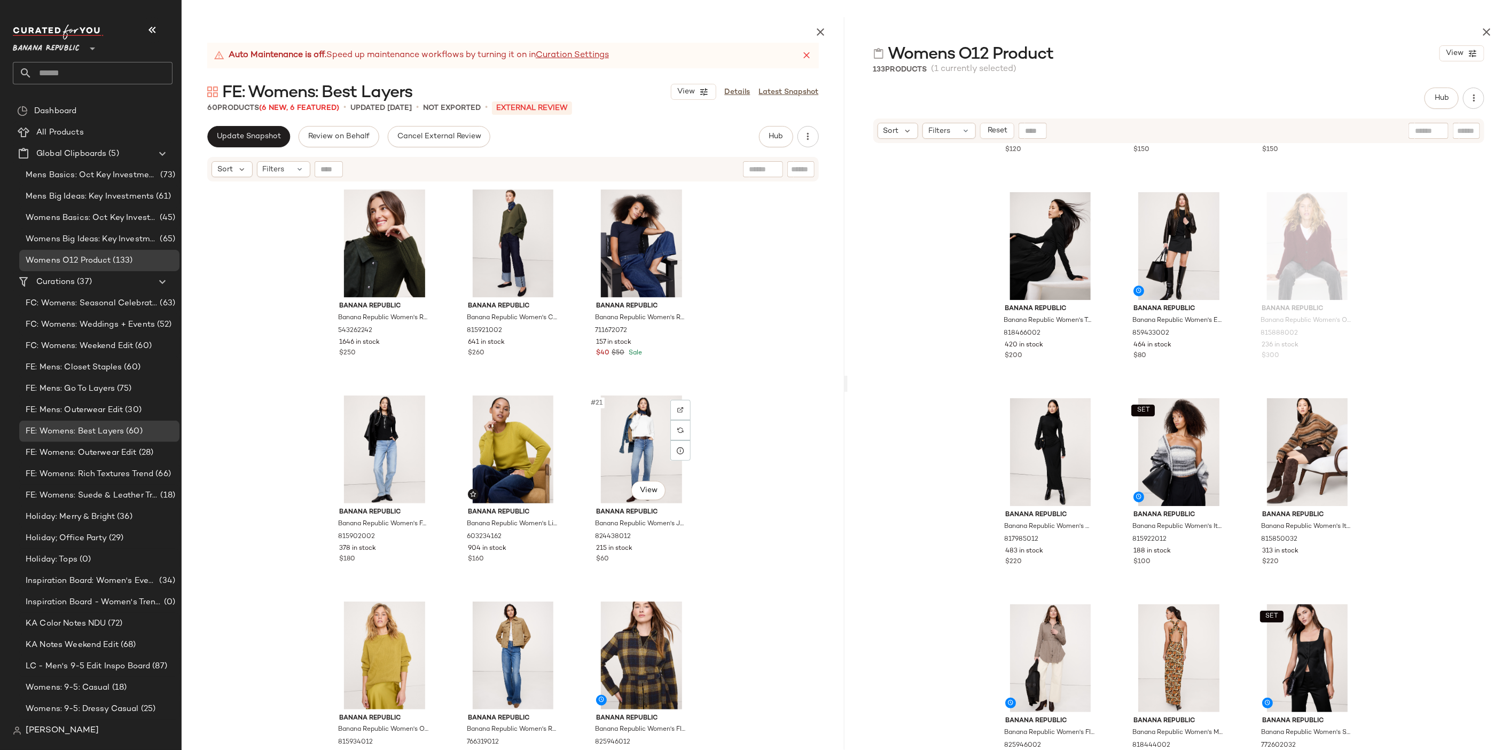
scroll to position [1028, 0]
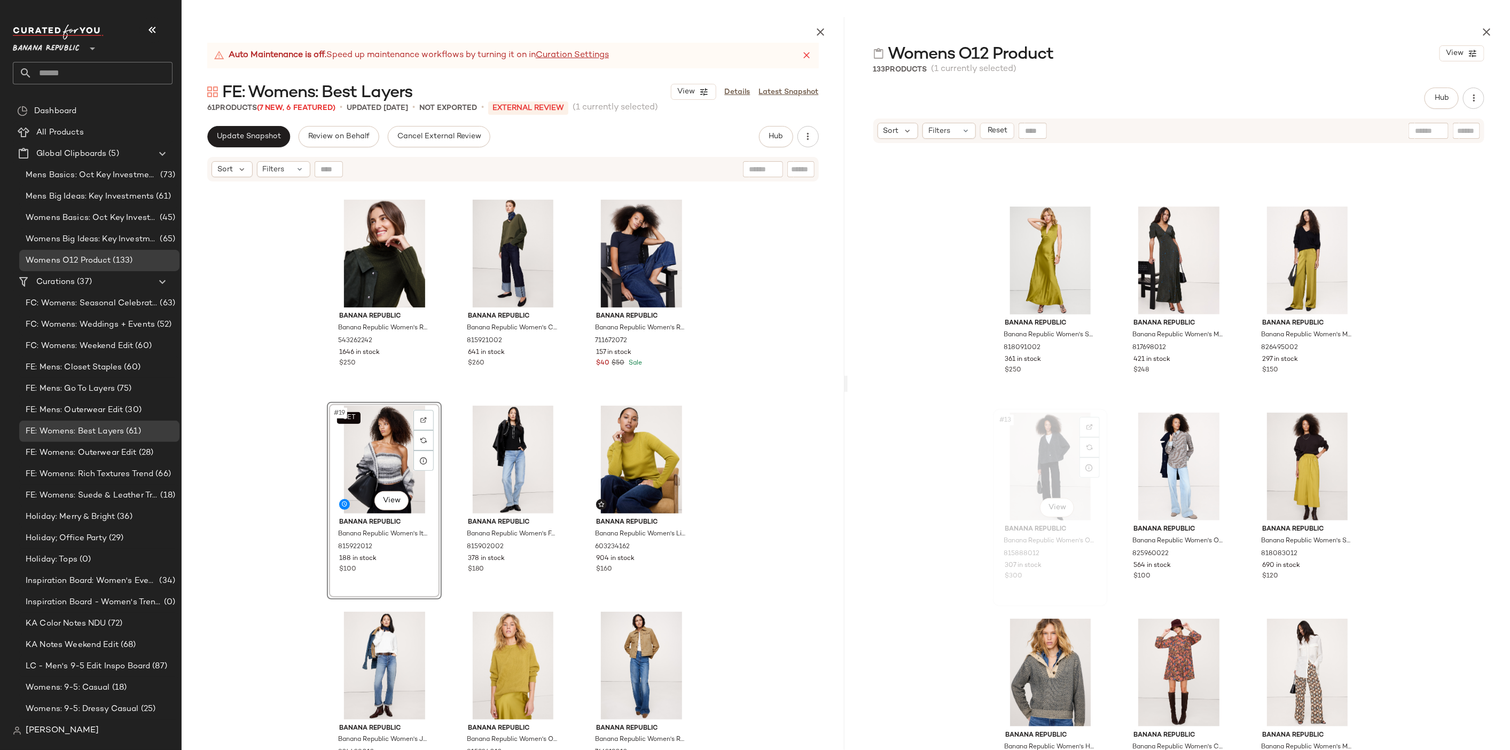
scroll to position [551, 0]
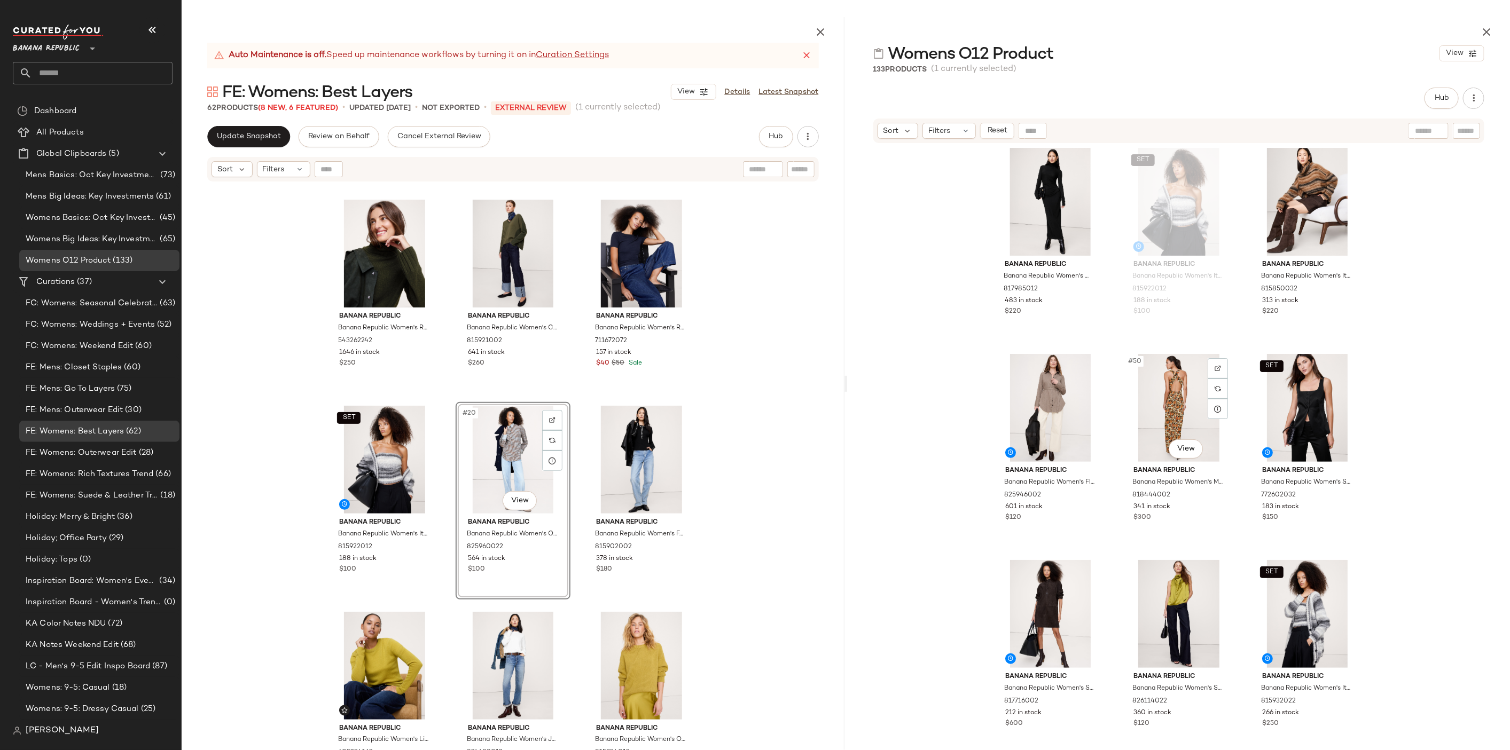
scroll to position [3303, 0]
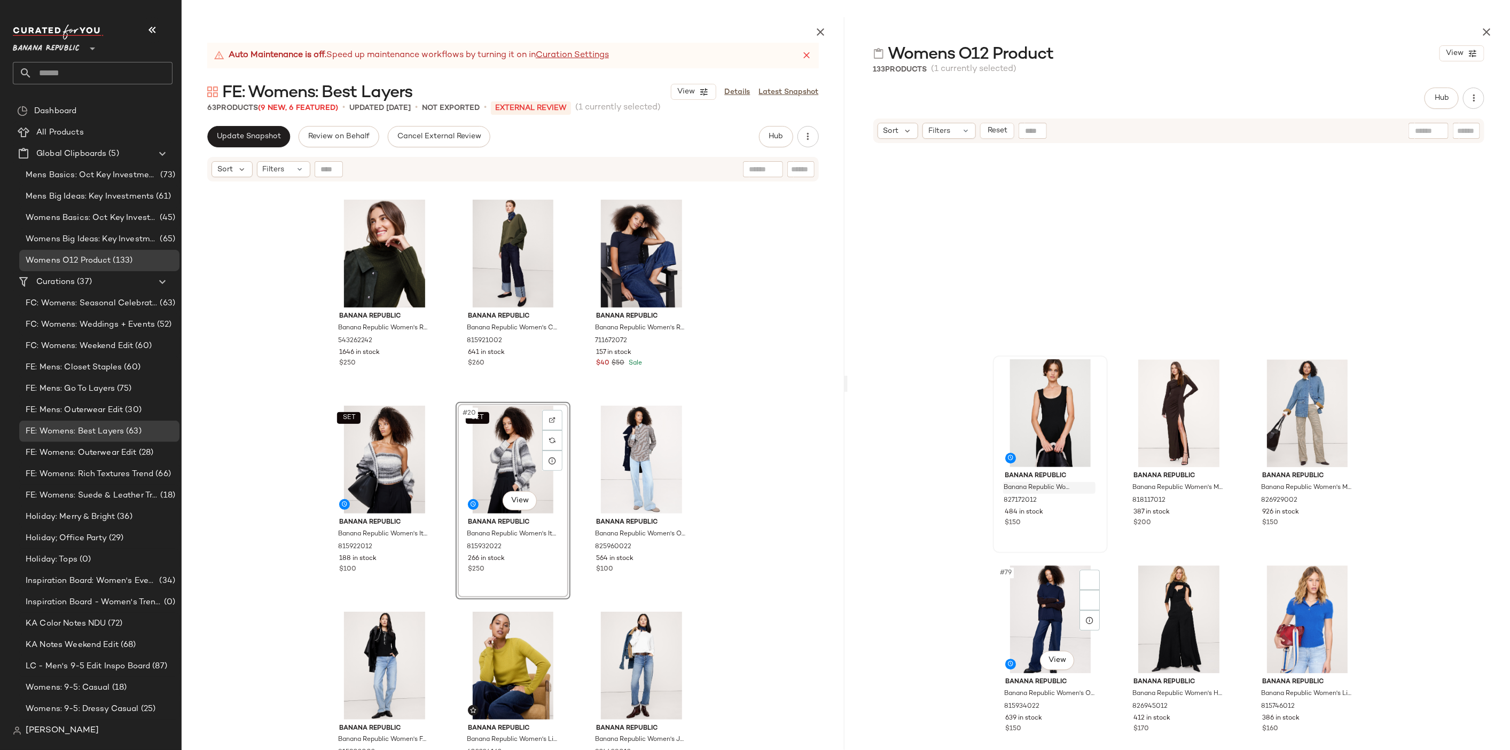
scroll to position [5201, 0]
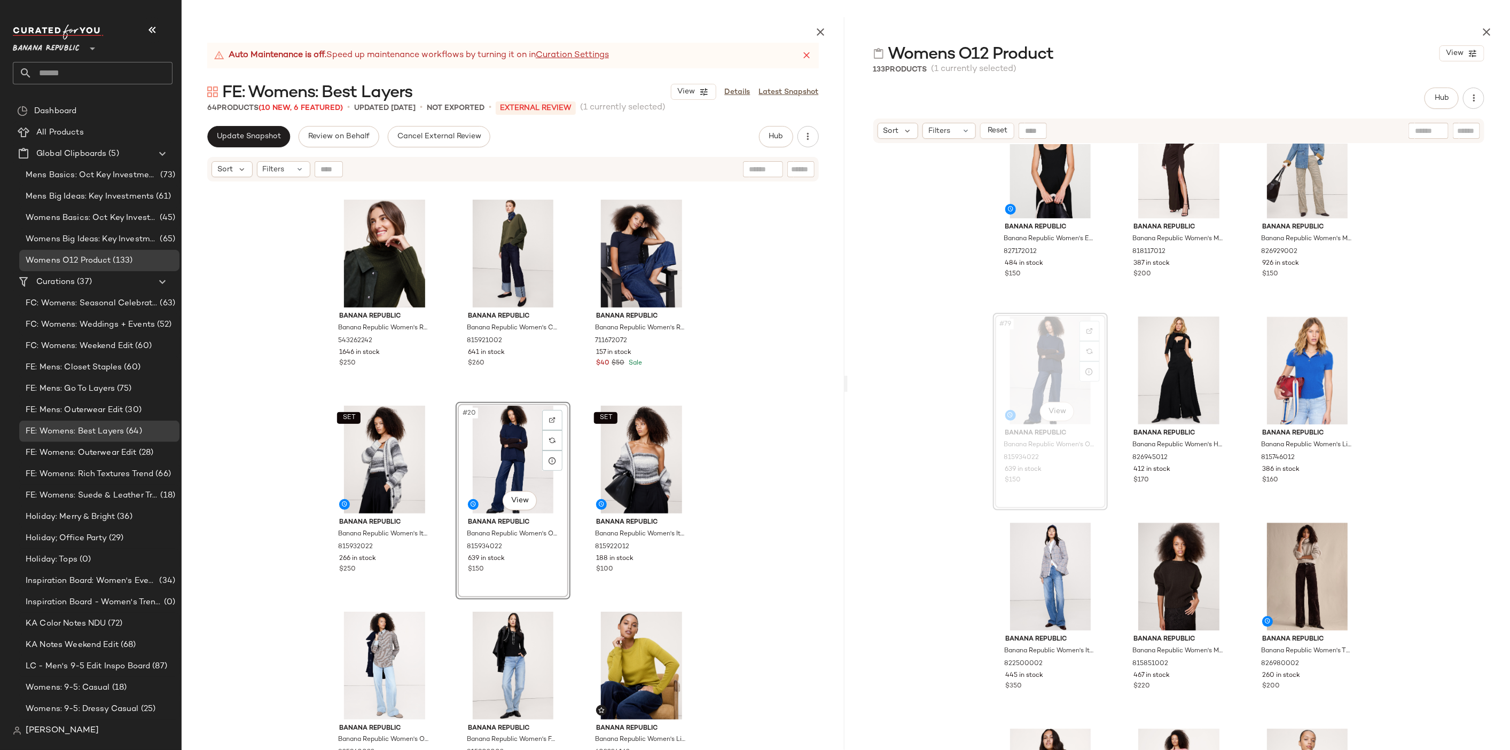
click at [787, 442] on div "Banana Republic Banana Republic Women's Relaxed Cashmere Turtleneck Sweater Dar…" at bounding box center [513, 492] width 663 height 618
click at [376, 449] on div "SET #19 View" at bounding box center [384, 460] width 107 height 108
click at [370, 652] on div "#22 View" at bounding box center [384, 666] width 107 height 108
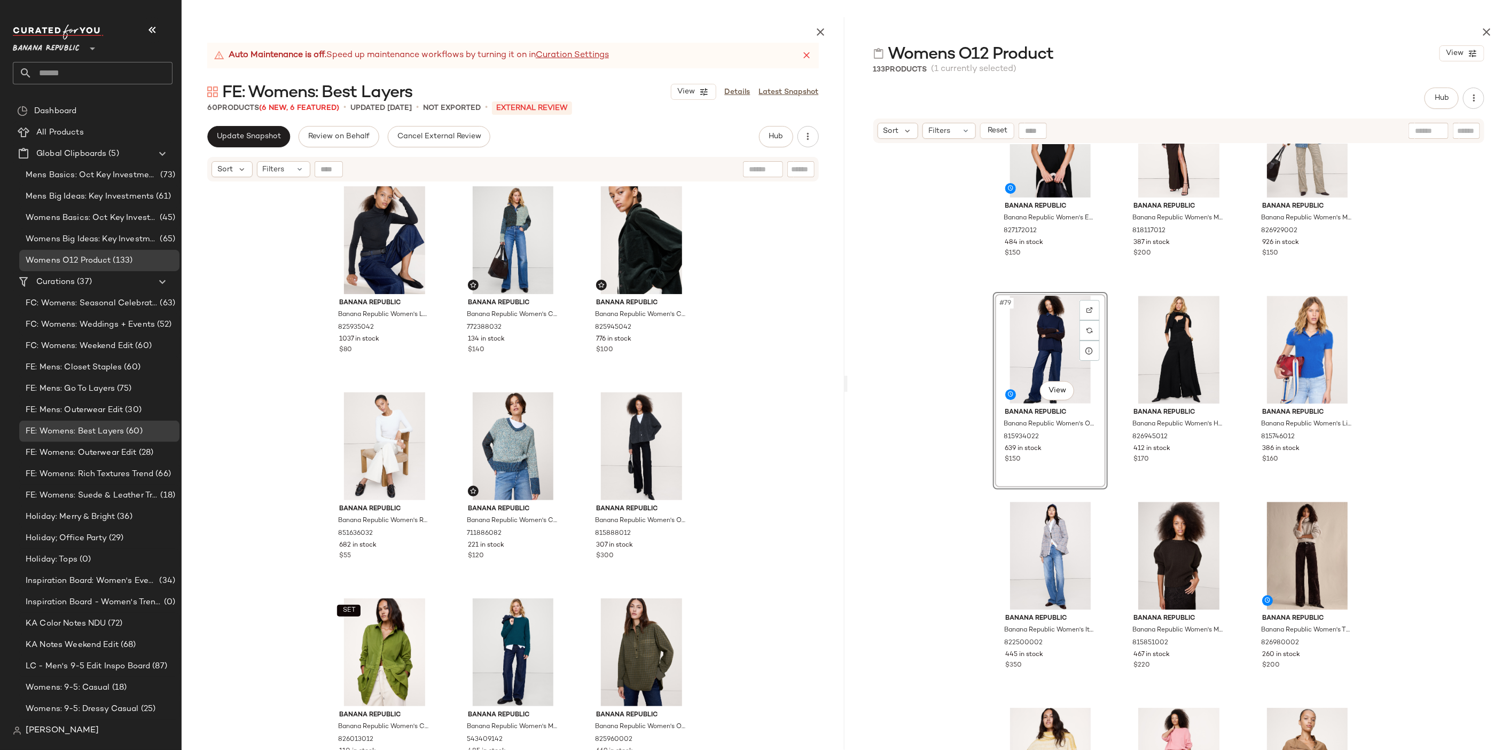
scroll to position [5223, 0]
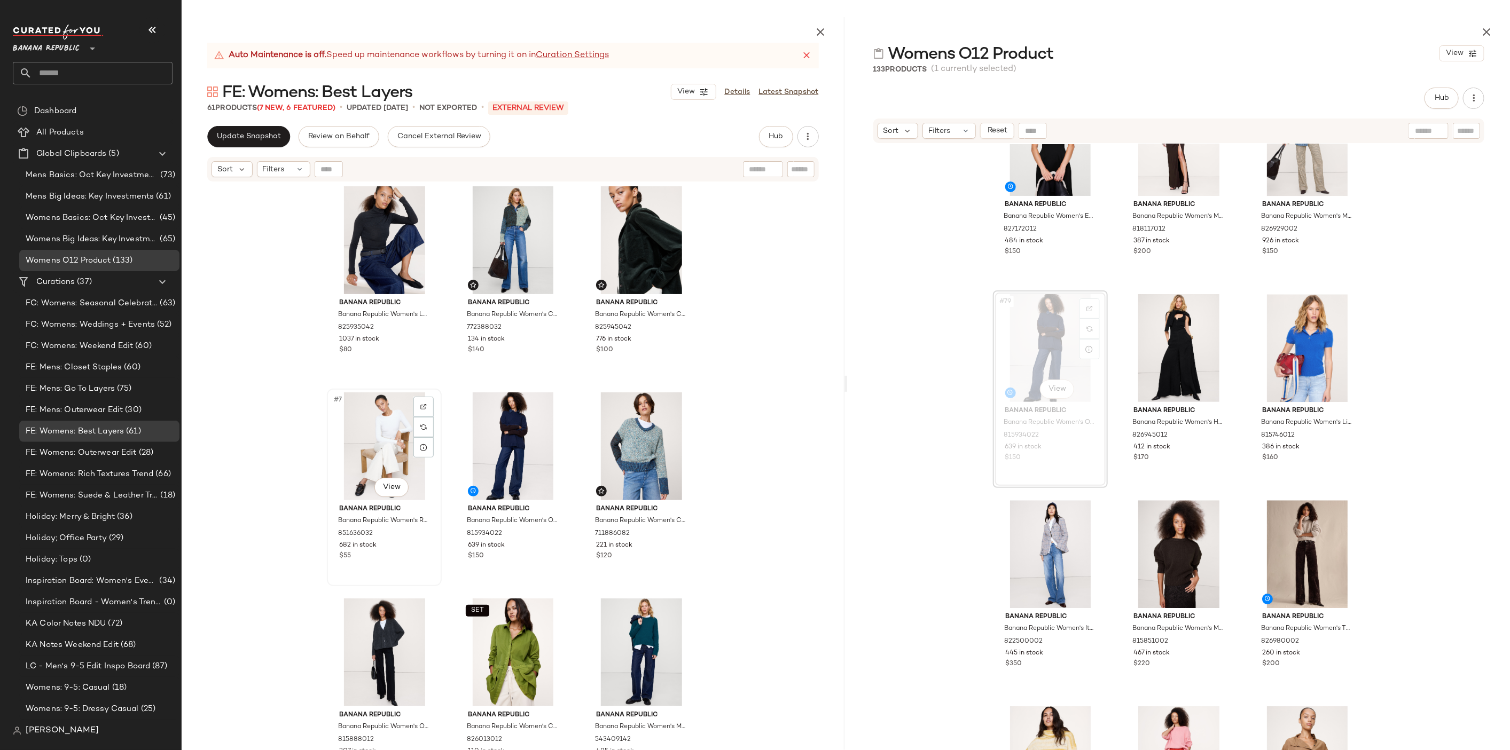
click at [371, 430] on div "#7 View" at bounding box center [384, 446] width 107 height 108
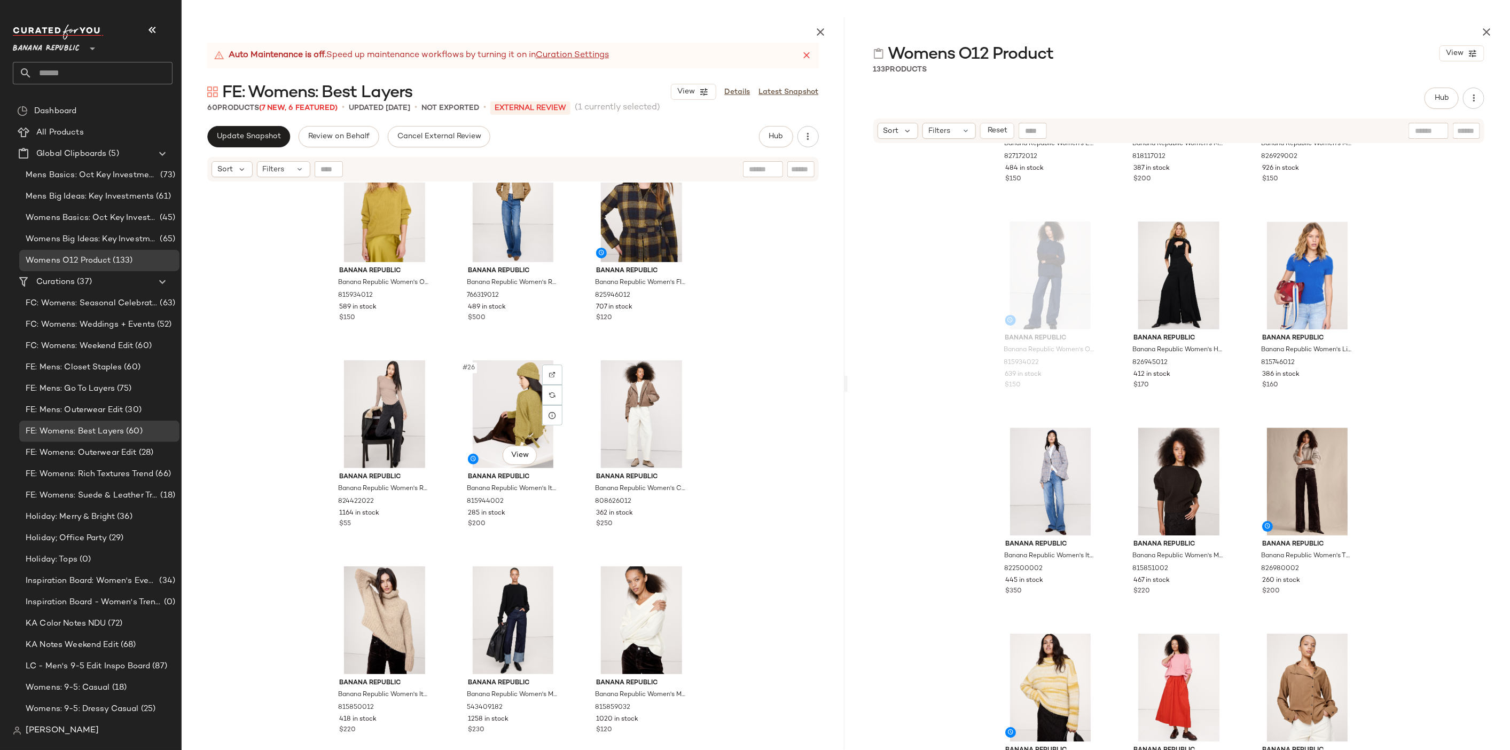
scroll to position [1779, 0]
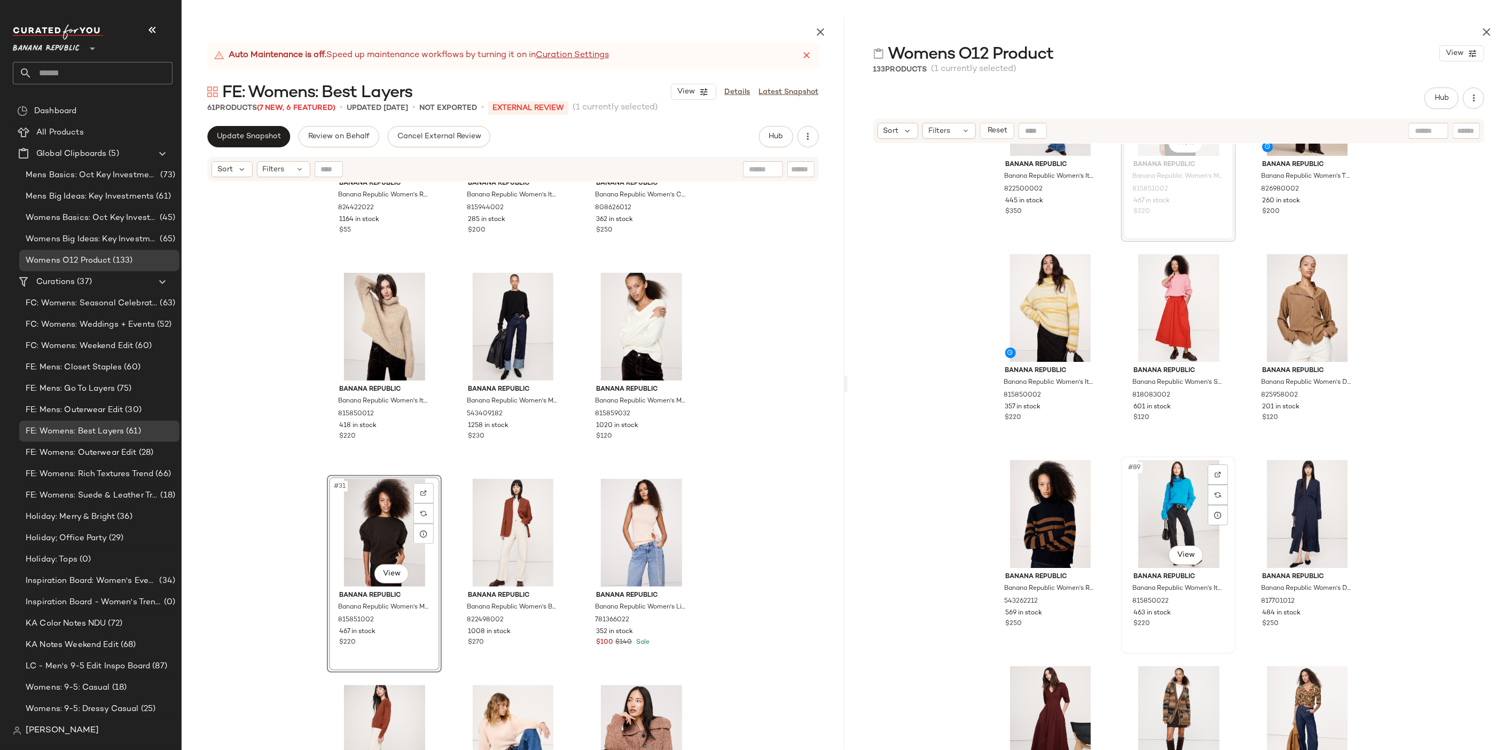
scroll to position [5740, 0]
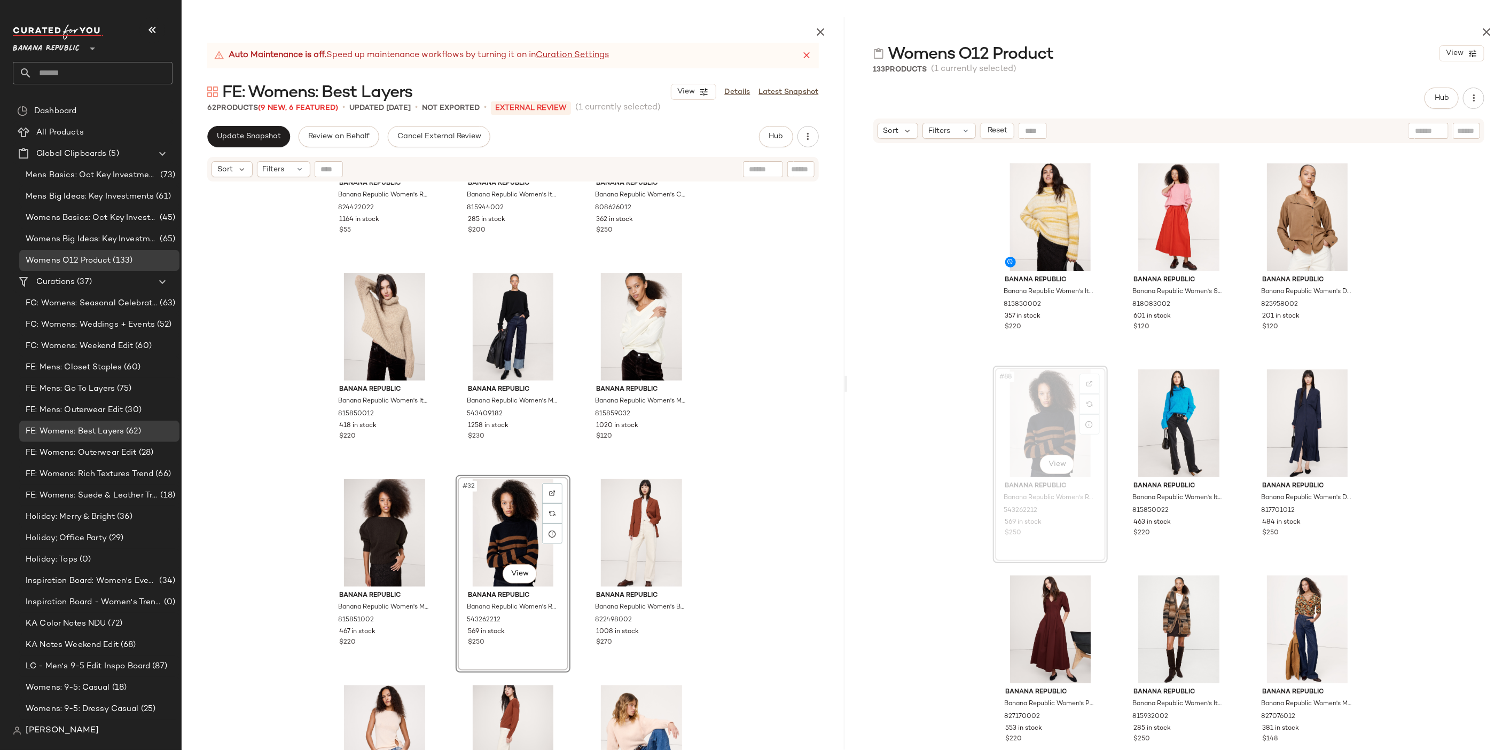
scroll to position [5823, 0]
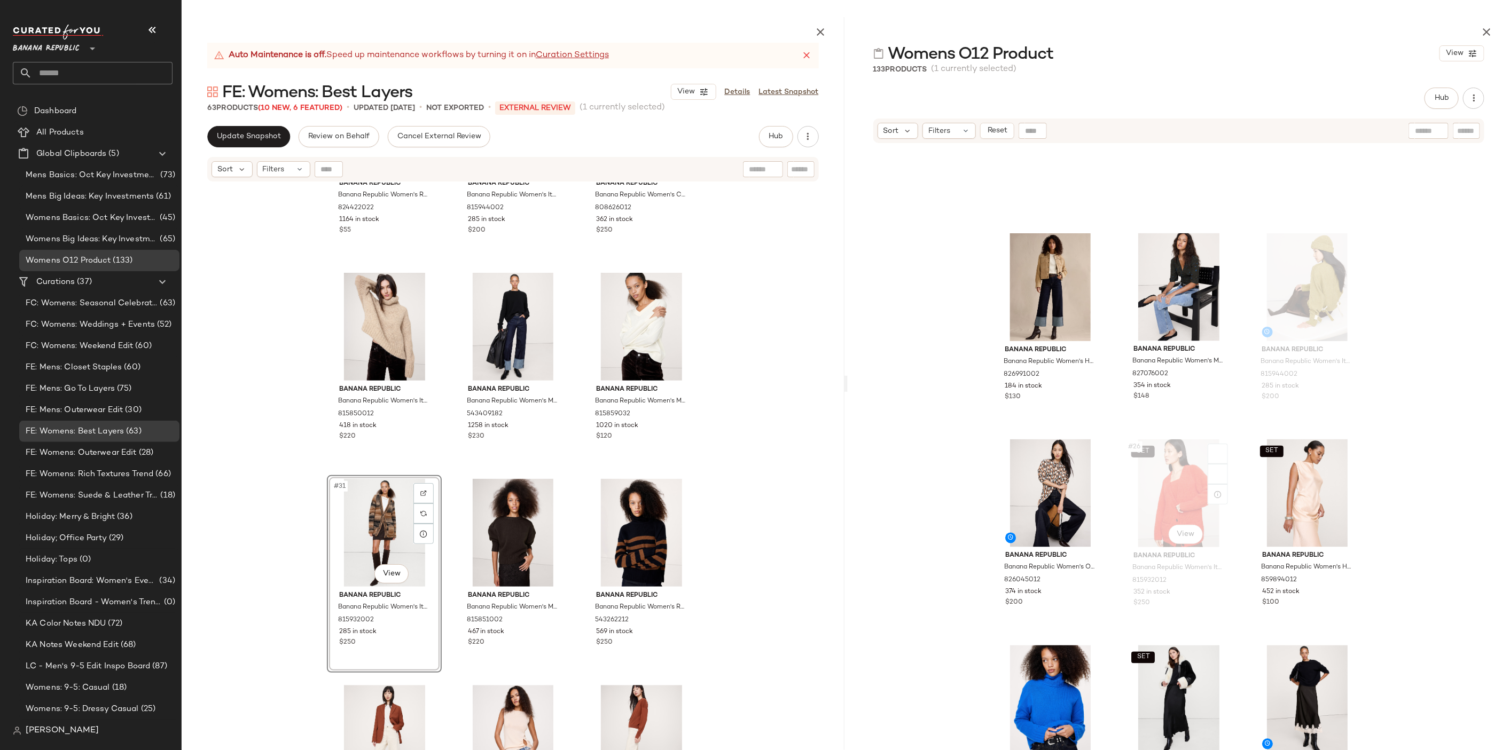
scroll to position [1451, 0]
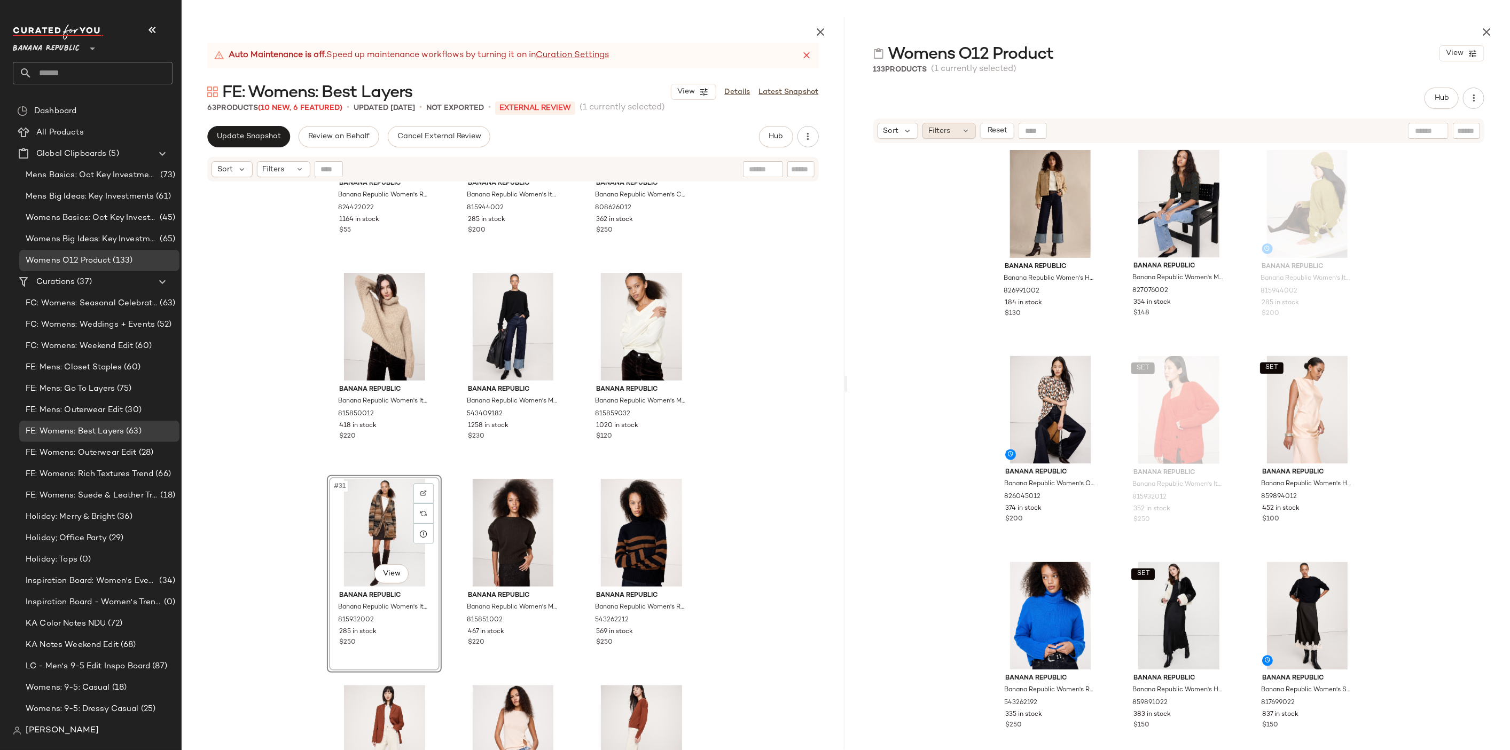
click at [930, 129] on span "Filters" at bounding box center [939, 130] width 22 height 11
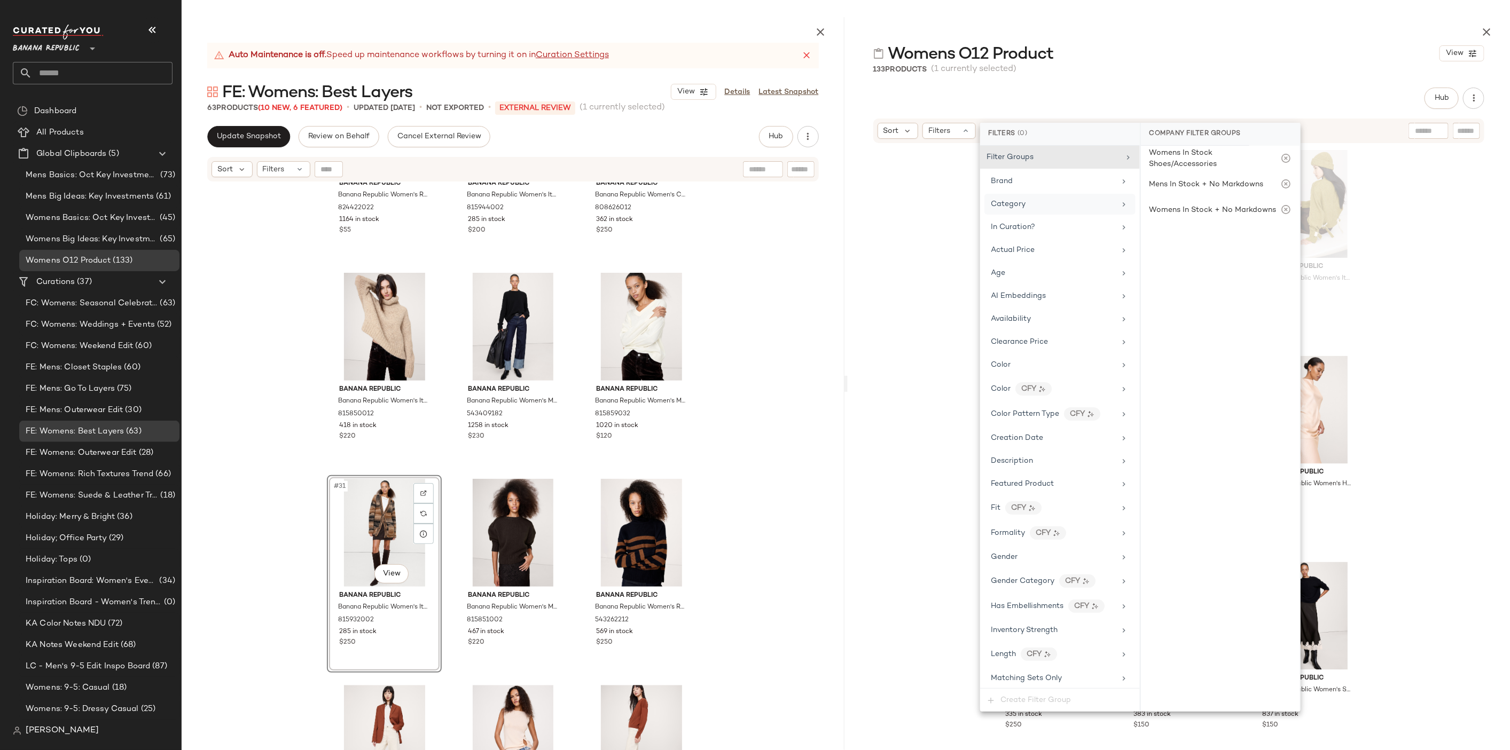
click at [1078, 199] on div "Category" at bounding box center [1053, 204] width 124 height 11
click at [1224, 334] on div "top" at bounding box center [1220, 341] width 159 height 26
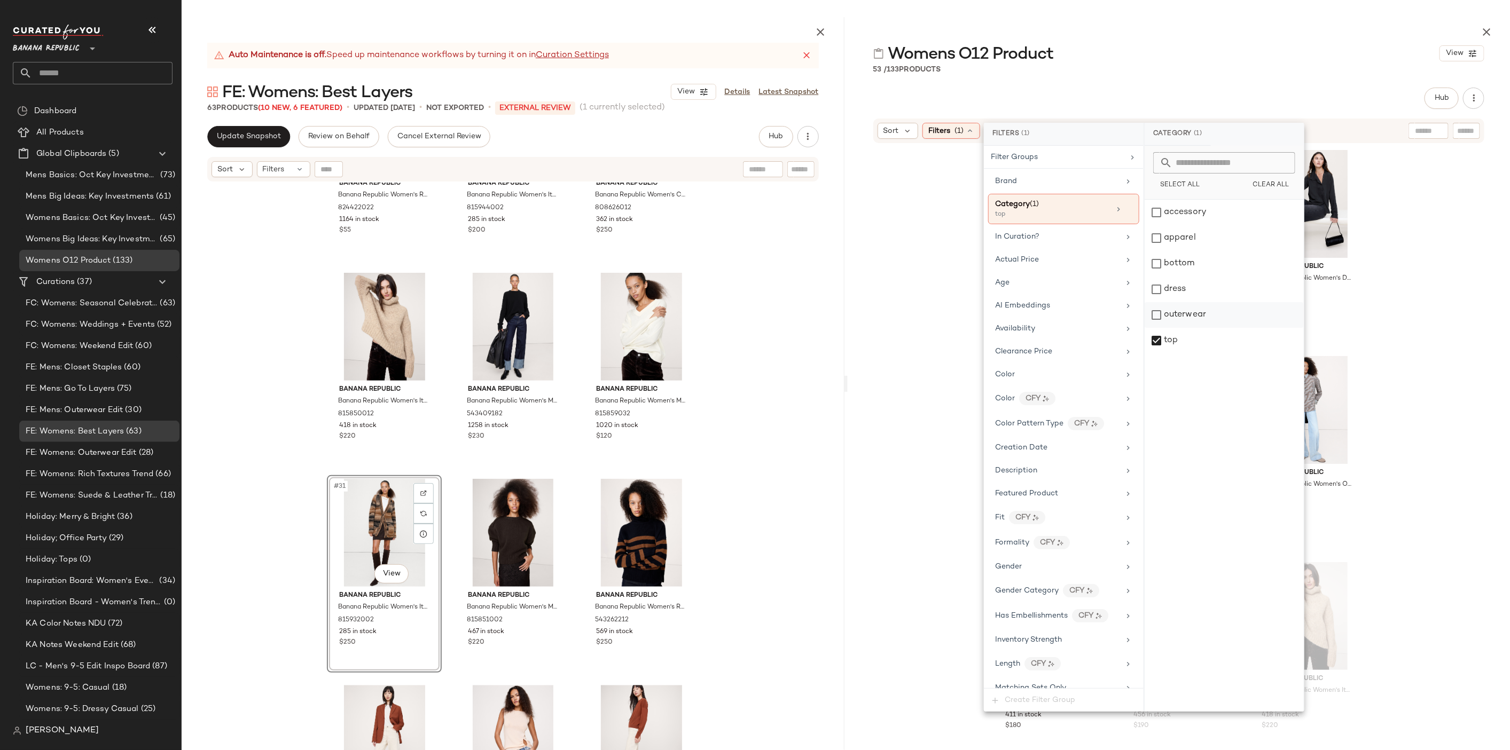
click at [1225, 315] on div "outerwear" at bounding box center [1223, 315] width 159 height 26
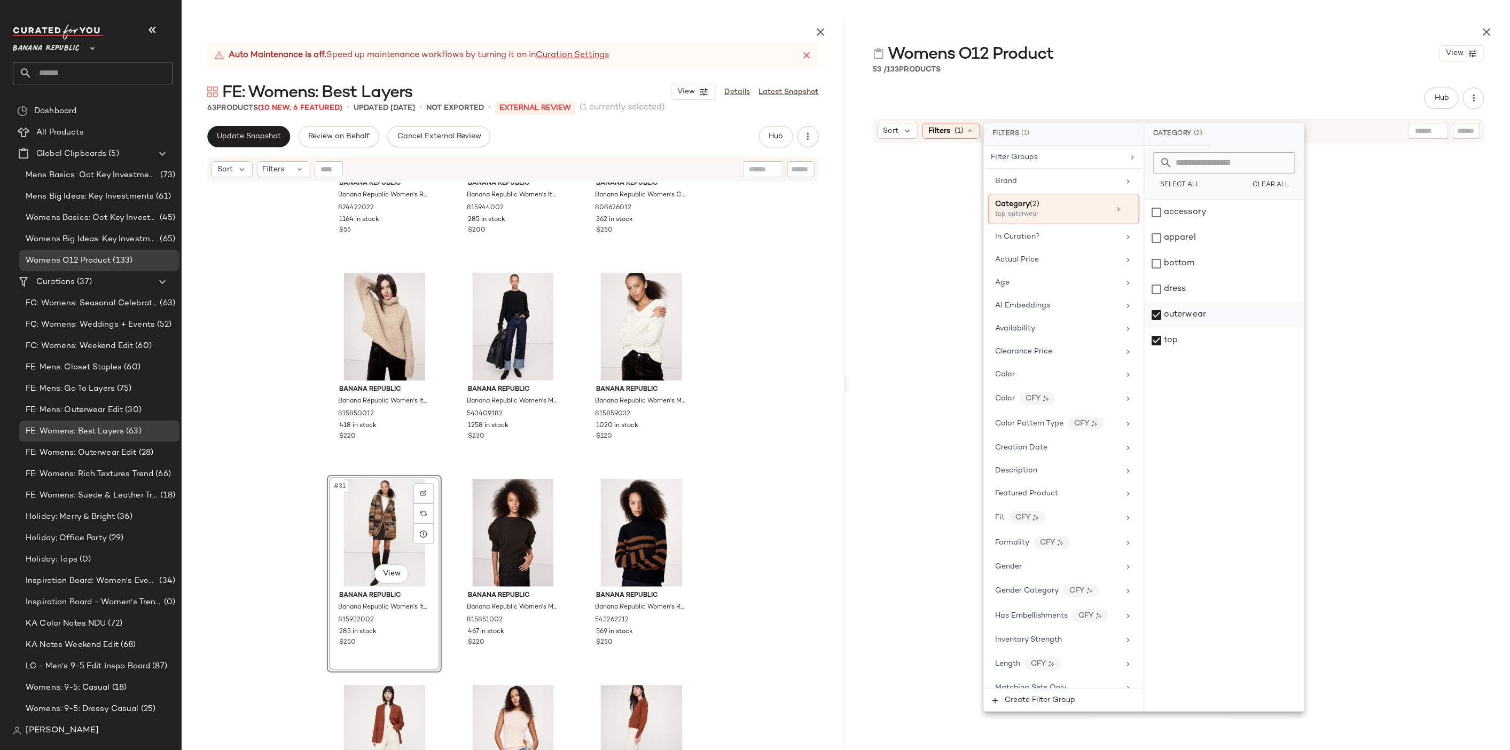
click at [1175, 317] on div "outerwear" at bounding box center [1223, 315] width 159 height 26
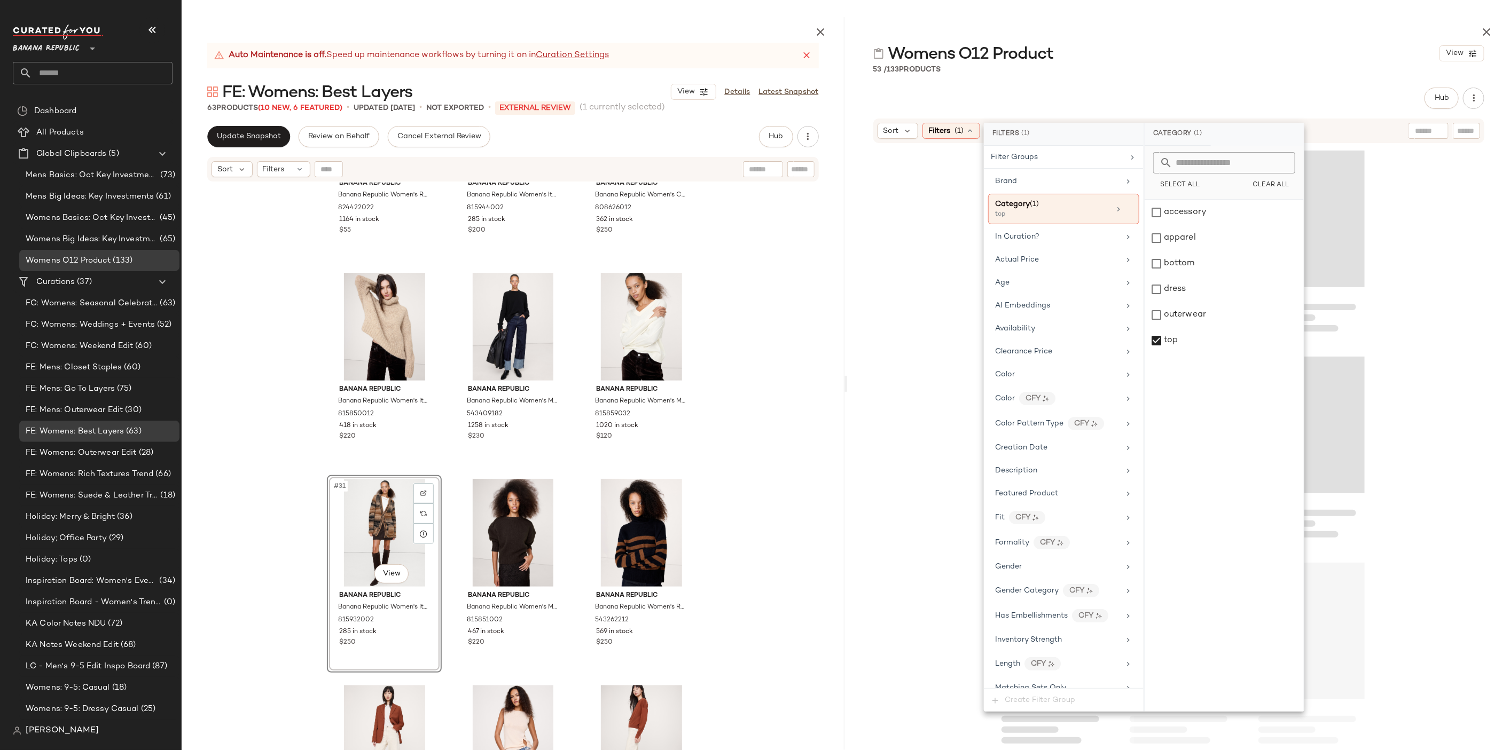
click at [1237, 96] on div "Hub Send for Review External Review Internal Review Cancel Send for Review Revi…" at bounding box center [1178, 98] width 611 height 21
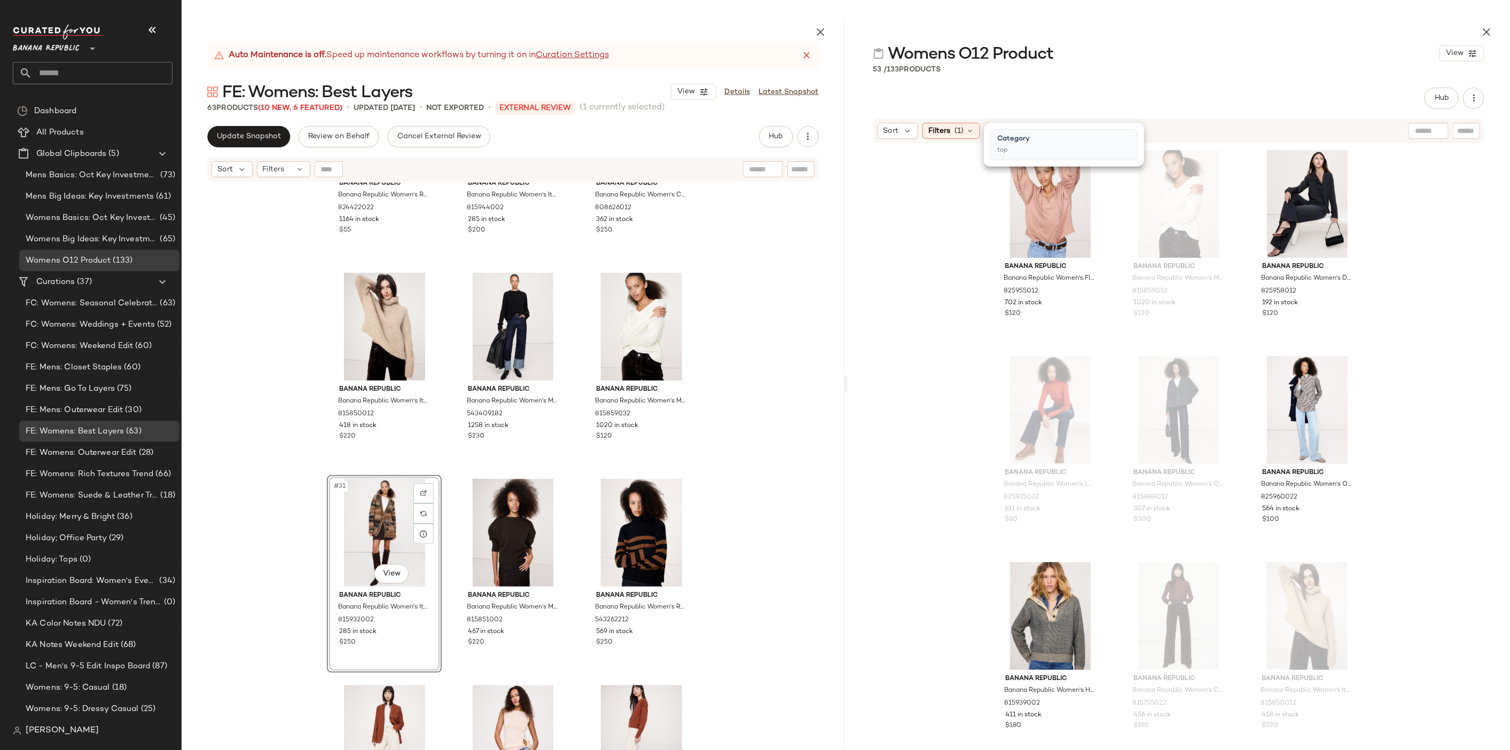
click at [1439, 318] on div "Banana Republic Banana Republic Women's Flannel Peasant Blouse Faded Pink Size …" at bounding box center [1178, 473] width 663 height 658
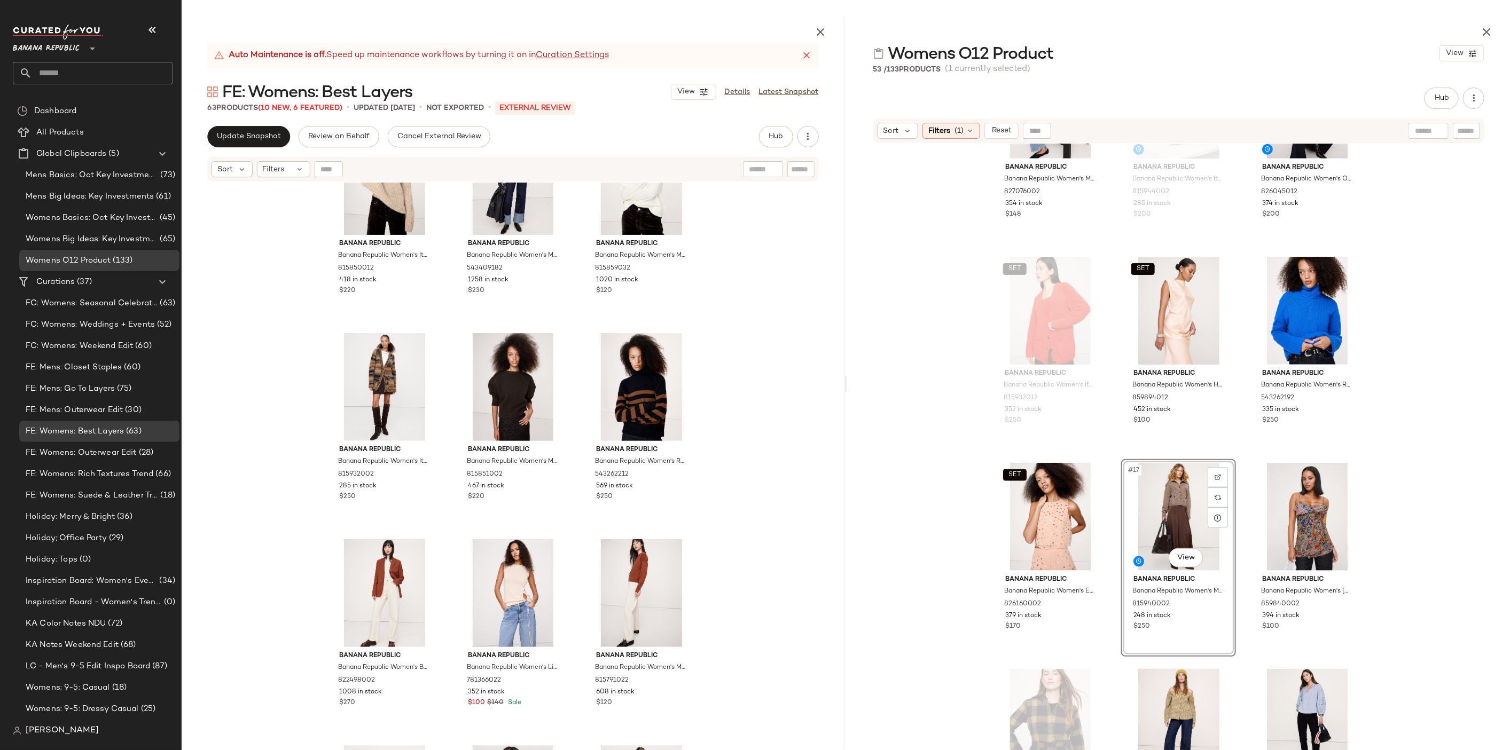
scroll to position [1940, 0]
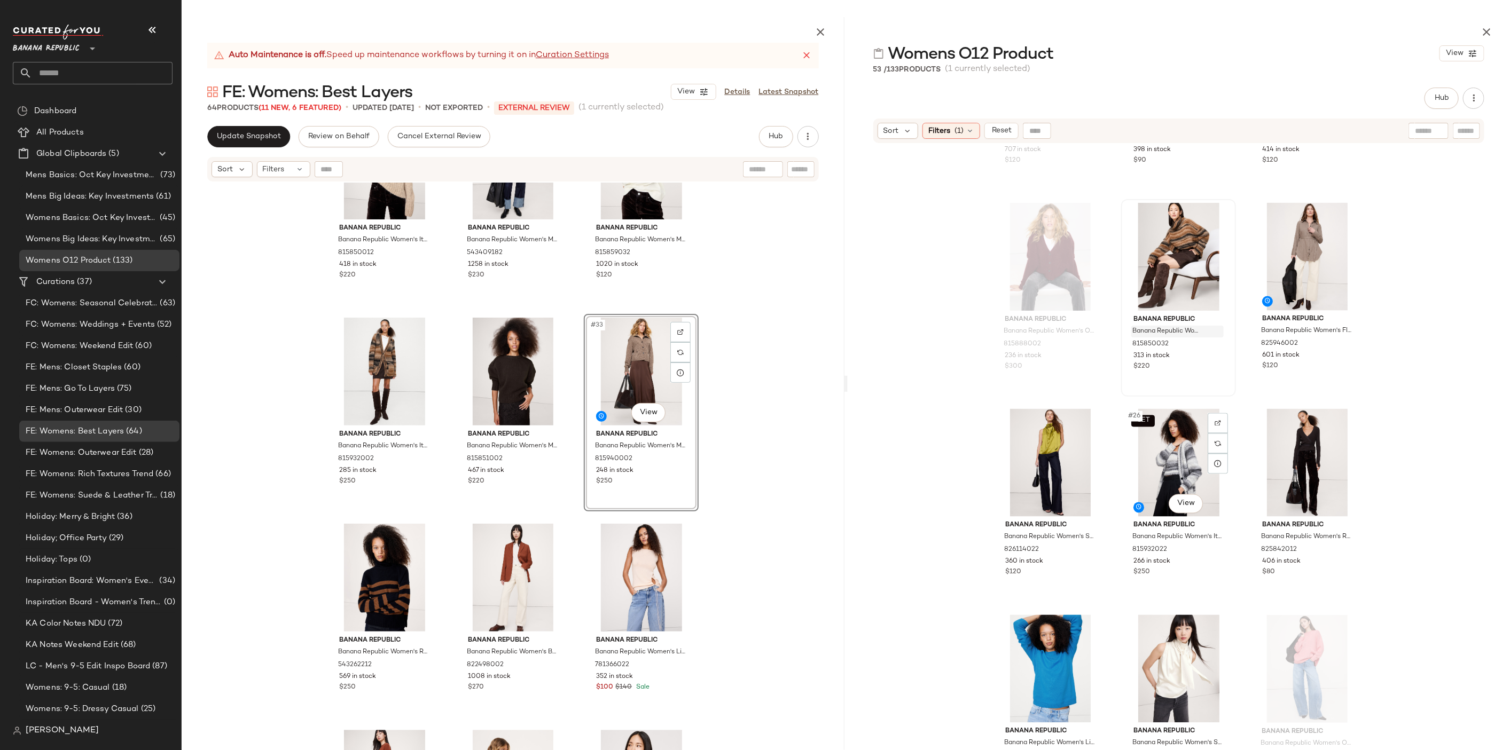
scroll to position [1464, 0]
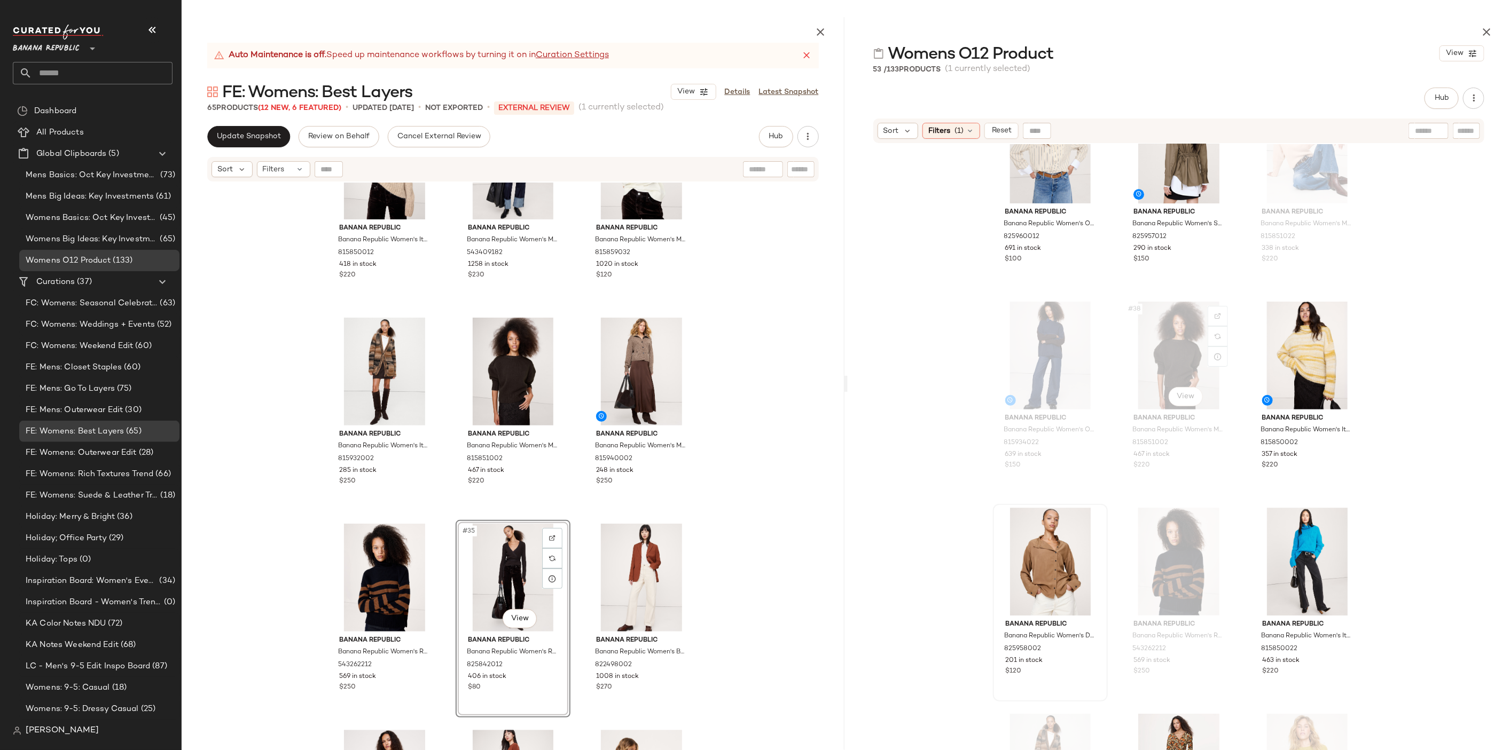
scroll to position [2408, 0]
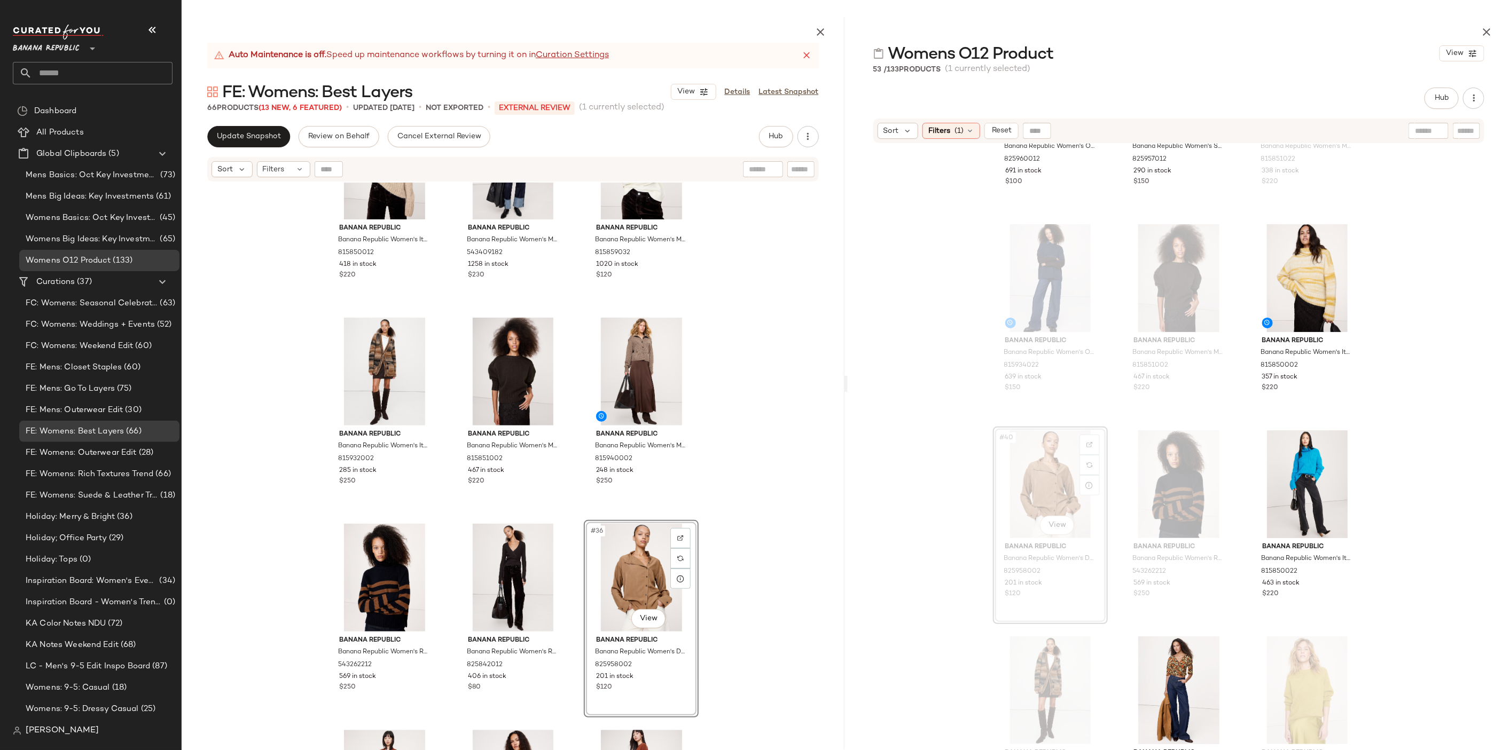
click at [783, 552] on div "Banana Republic Banana Republic Women's Italian Alpaca-Blend Funnel-Neck Sweate…" at bounding box center [513, 492] width 663 height 618
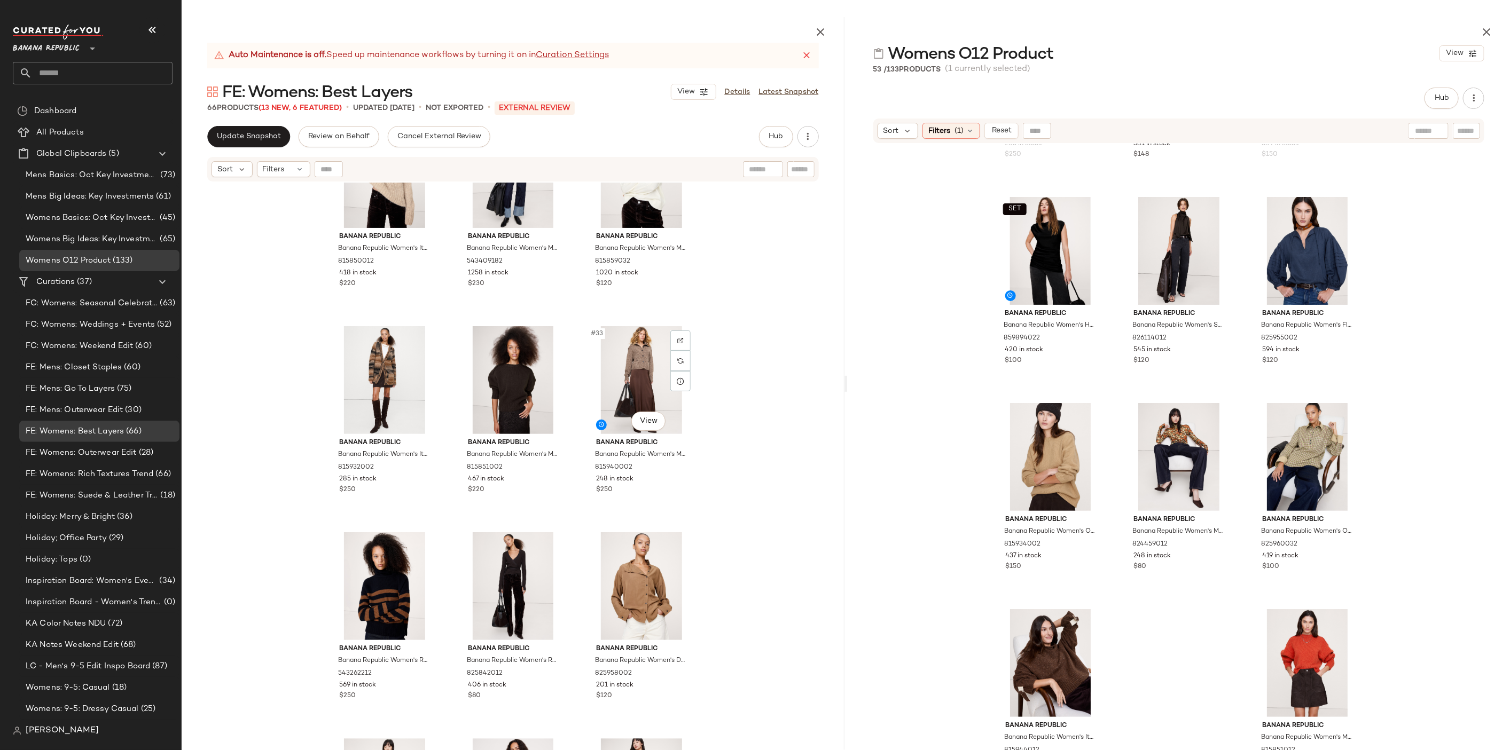
scroll to position [2052, 0]
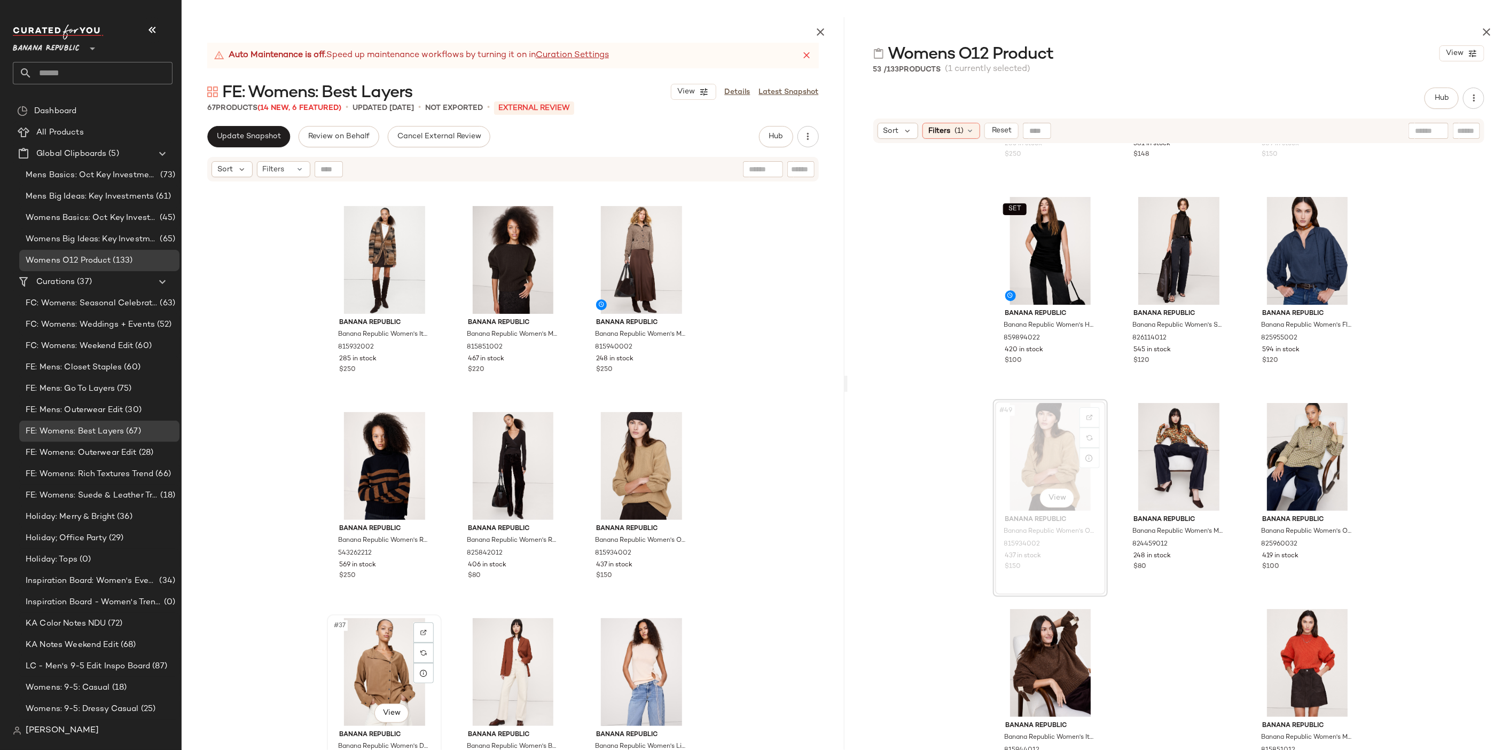
click at [366, 669] on div "#37 View" at bounding box center [384, 672] width 107 height 108
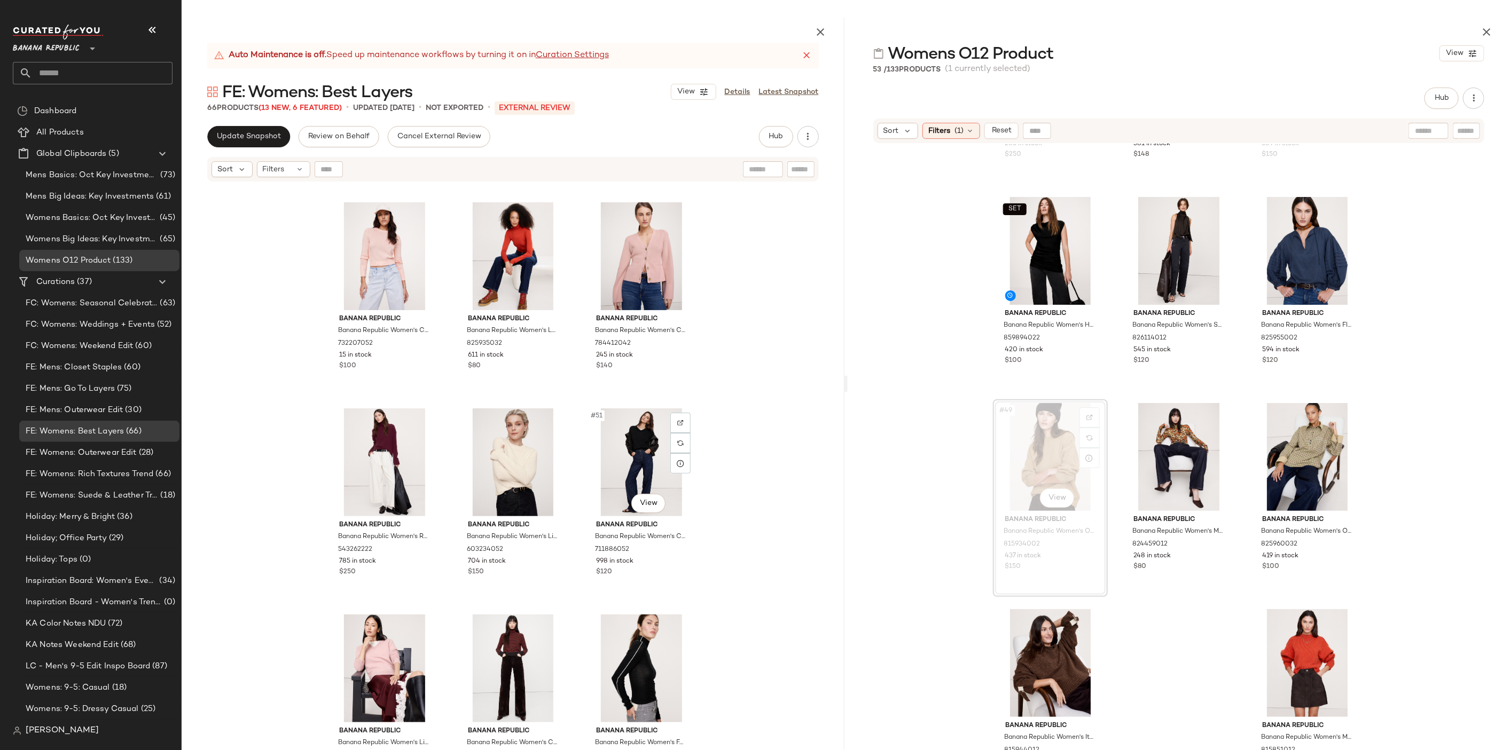
scroll to position [3085, 0]
click at [1313, 657] on div "#53 View" at bounding box center [1306, 663] width 107 height 108
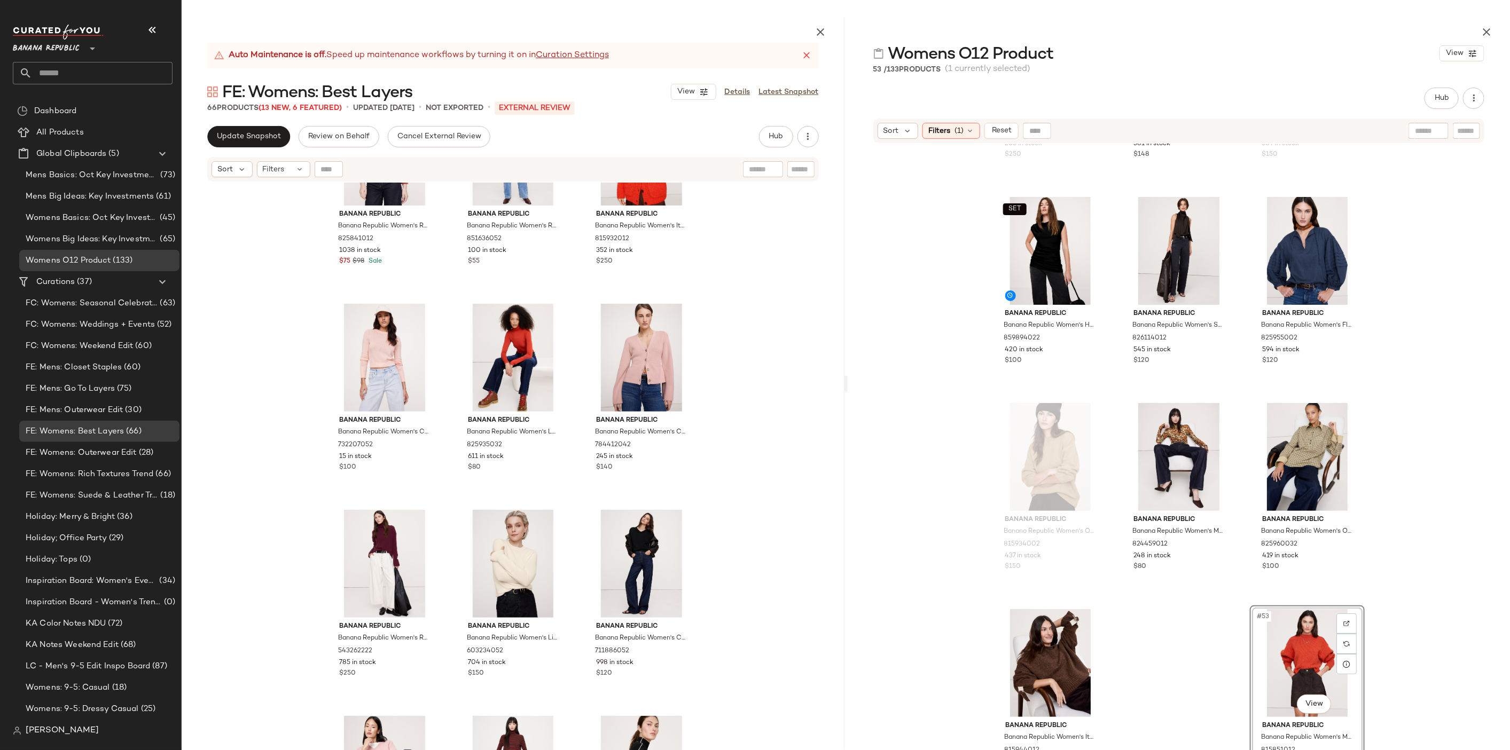
scroll to position [2964, 0]
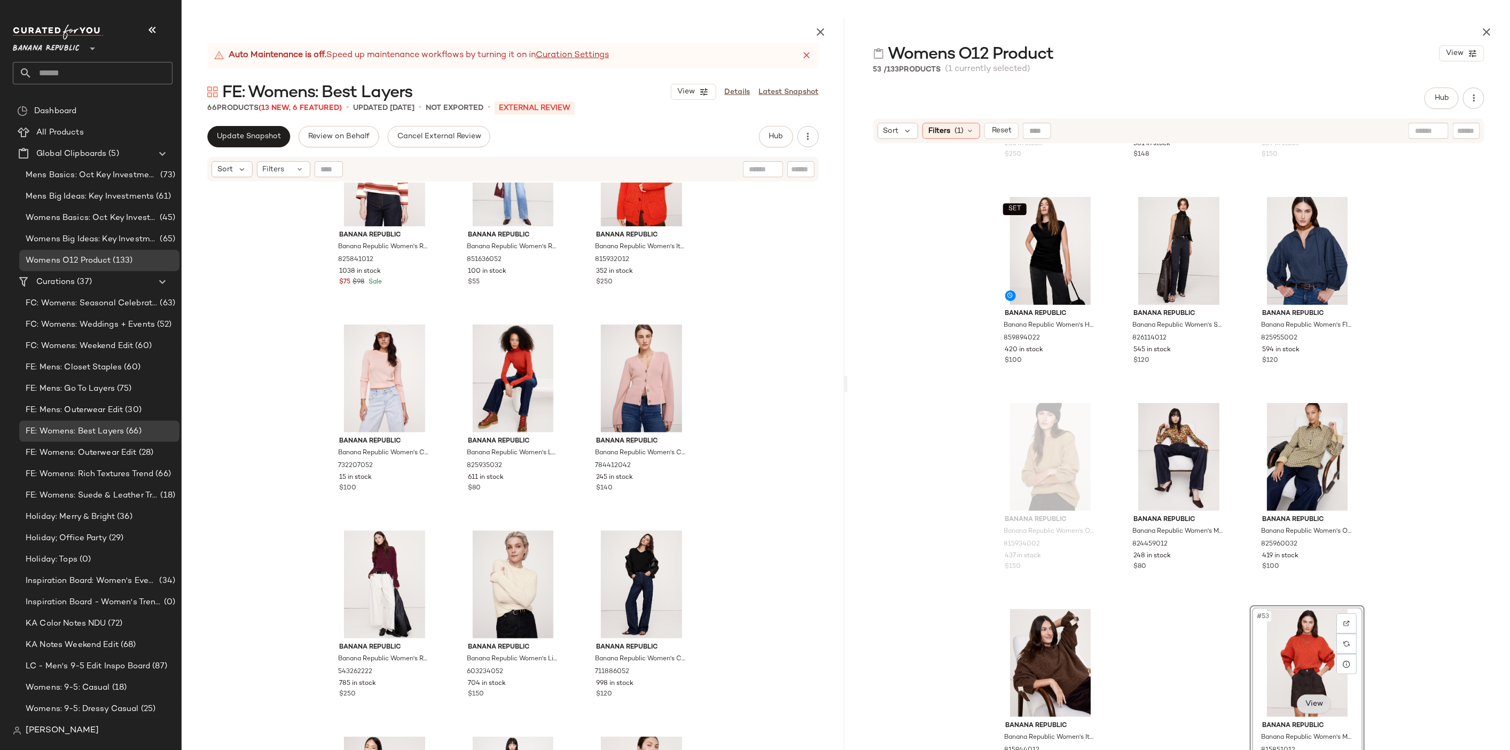
click at [1300, 703] on body "Banana Republic ** Dashboard All Products Global Clipboards (5) Mens Basics: Oc…" at bounding box center [755, 418] width 1510 height 837
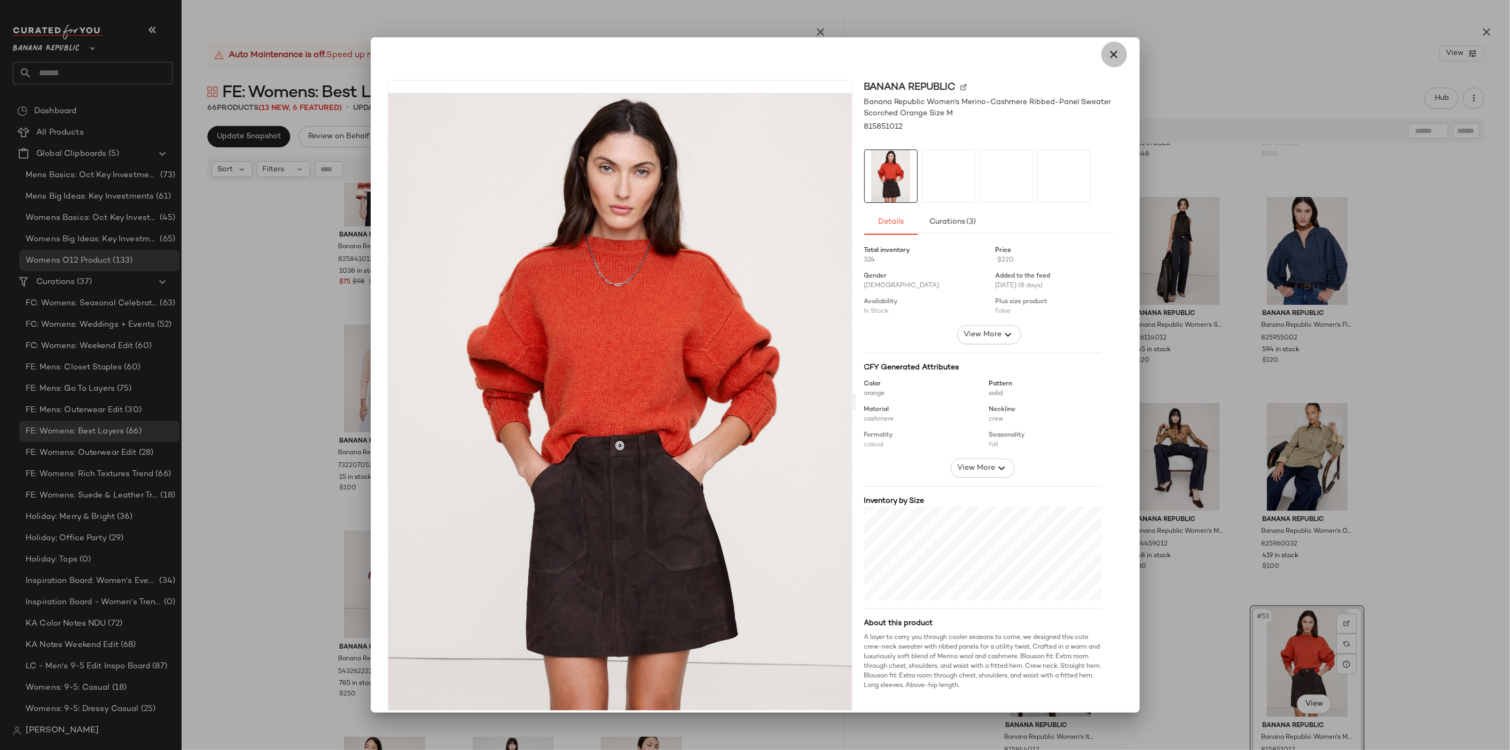
click at [1108, 56] on icon "button" at bounding box center [1113, 54] width 13 height 13
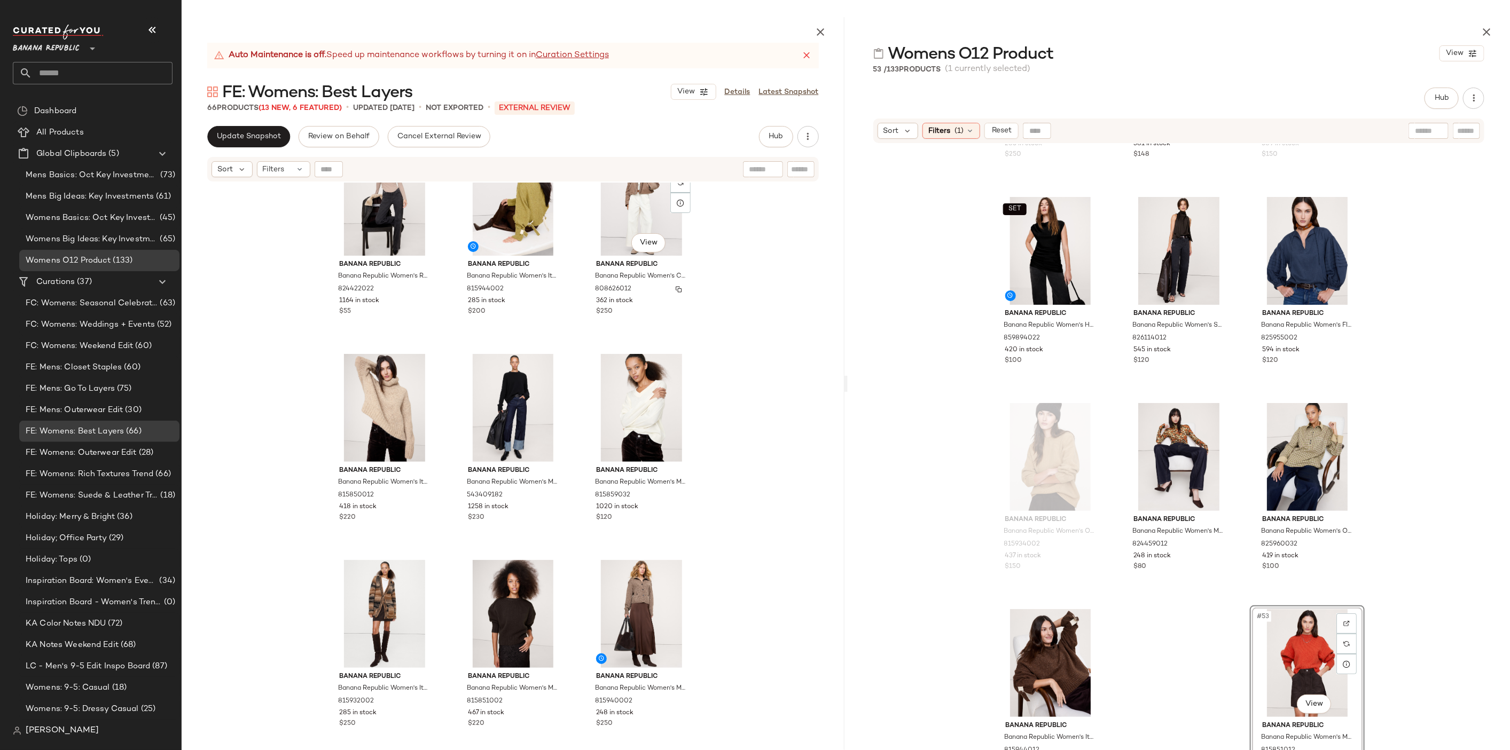
scroll to position [1705, 0]
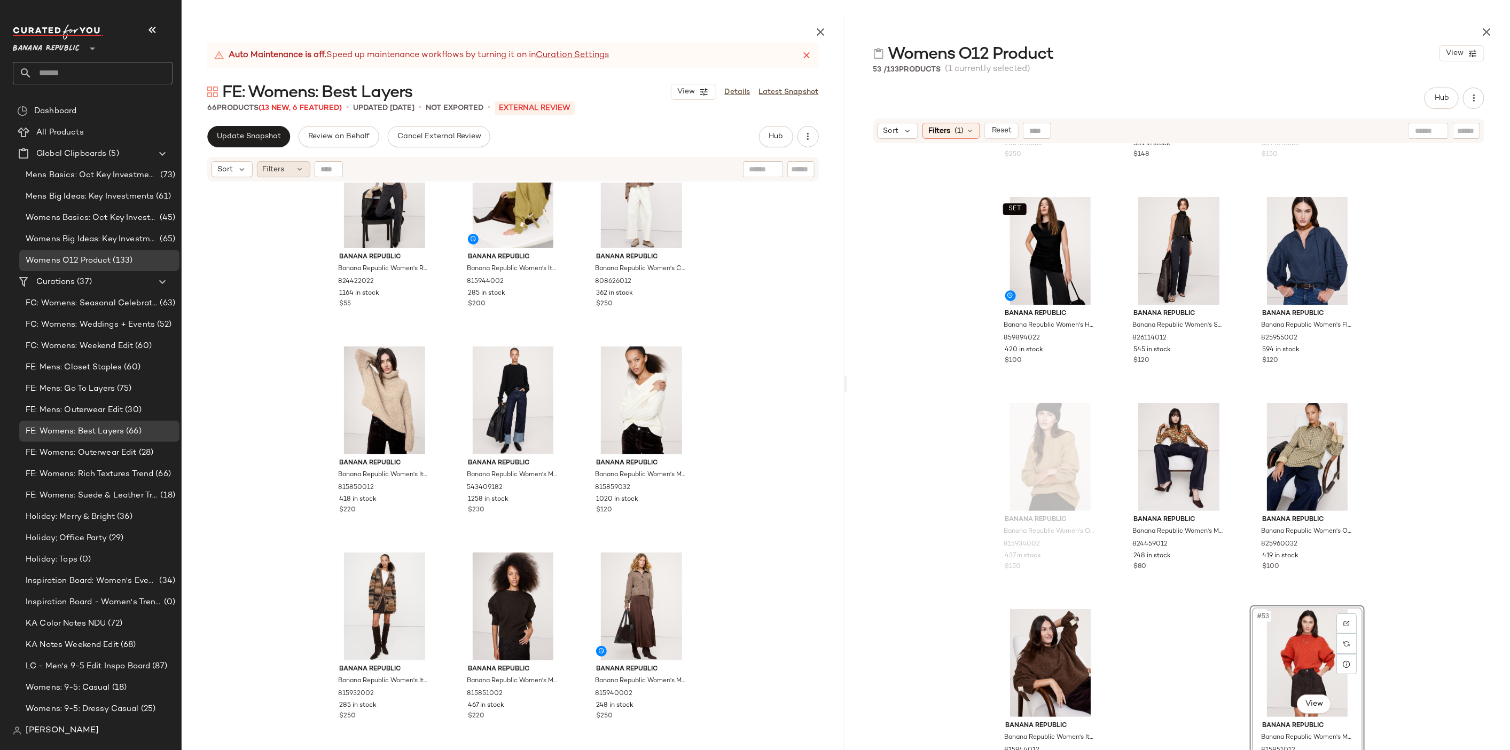
click at [275, 167] on span "Filters" at bounding box center [274, 169] width 22 height 11
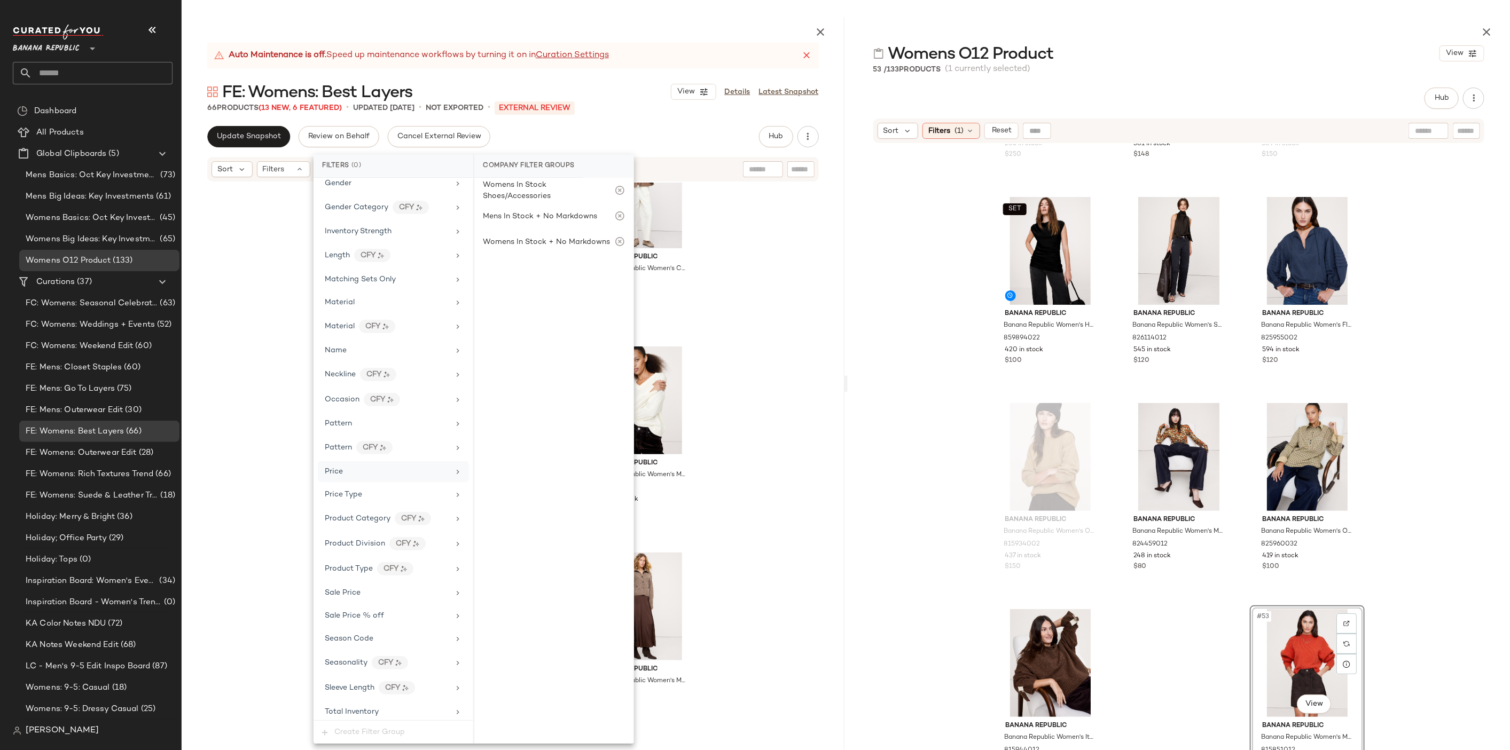
scroll to position [400, 0]
click at [401, 616] on div "Season Code" at bounding box center [387, 621] width 124 height 11
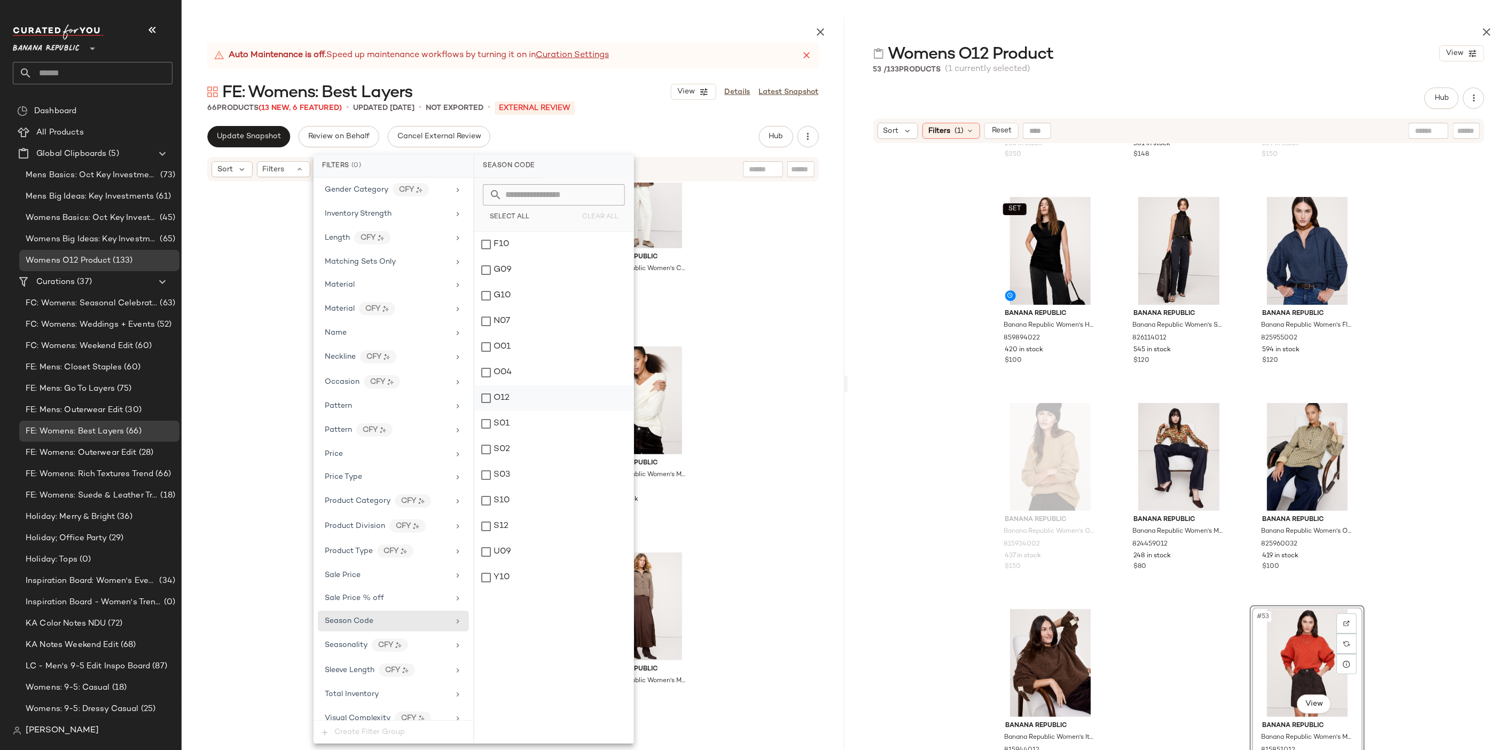
click at [504, 404] on div "O12" at bounding box center [553, 399] width 159 height 26
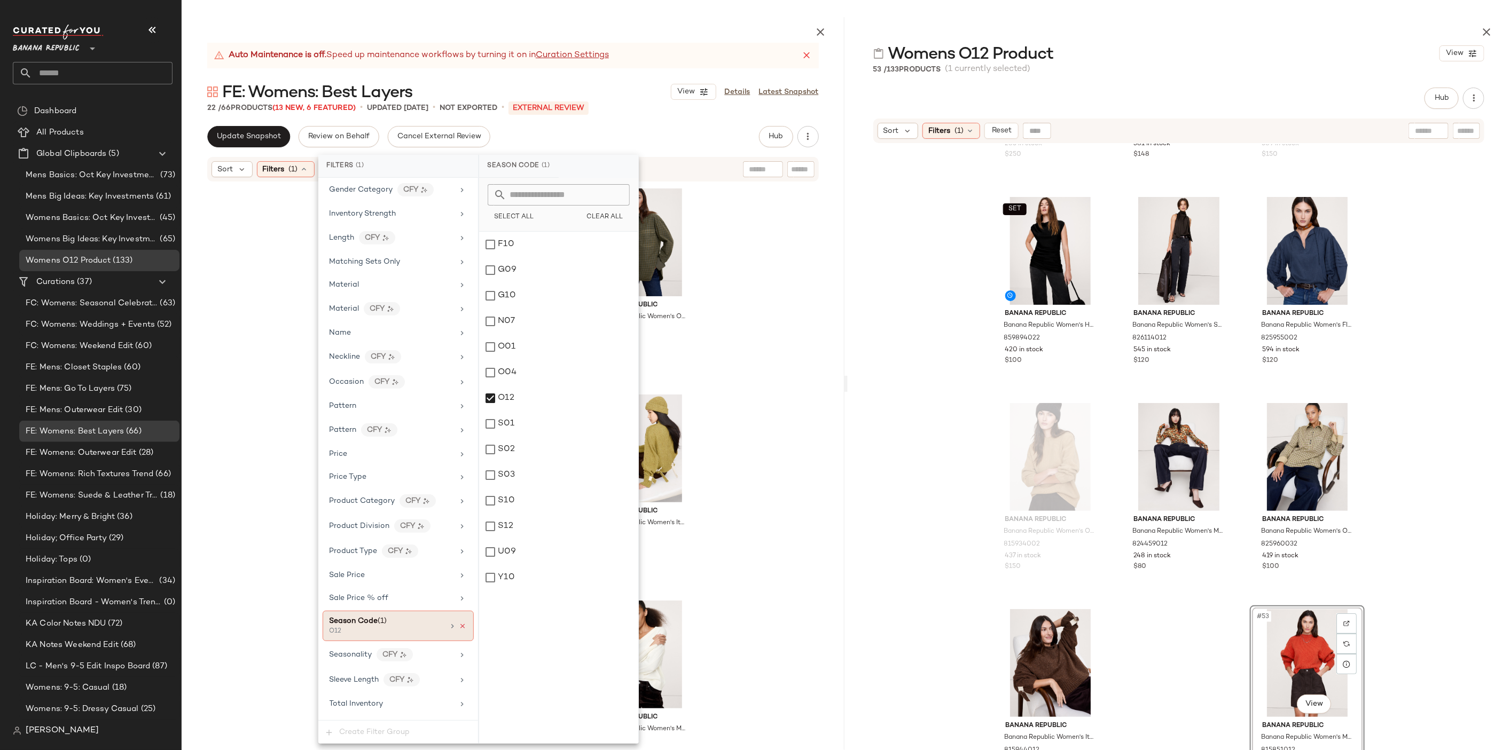
click at [461, 623] on icon at bounding box center [462, 626] width 7 height 7
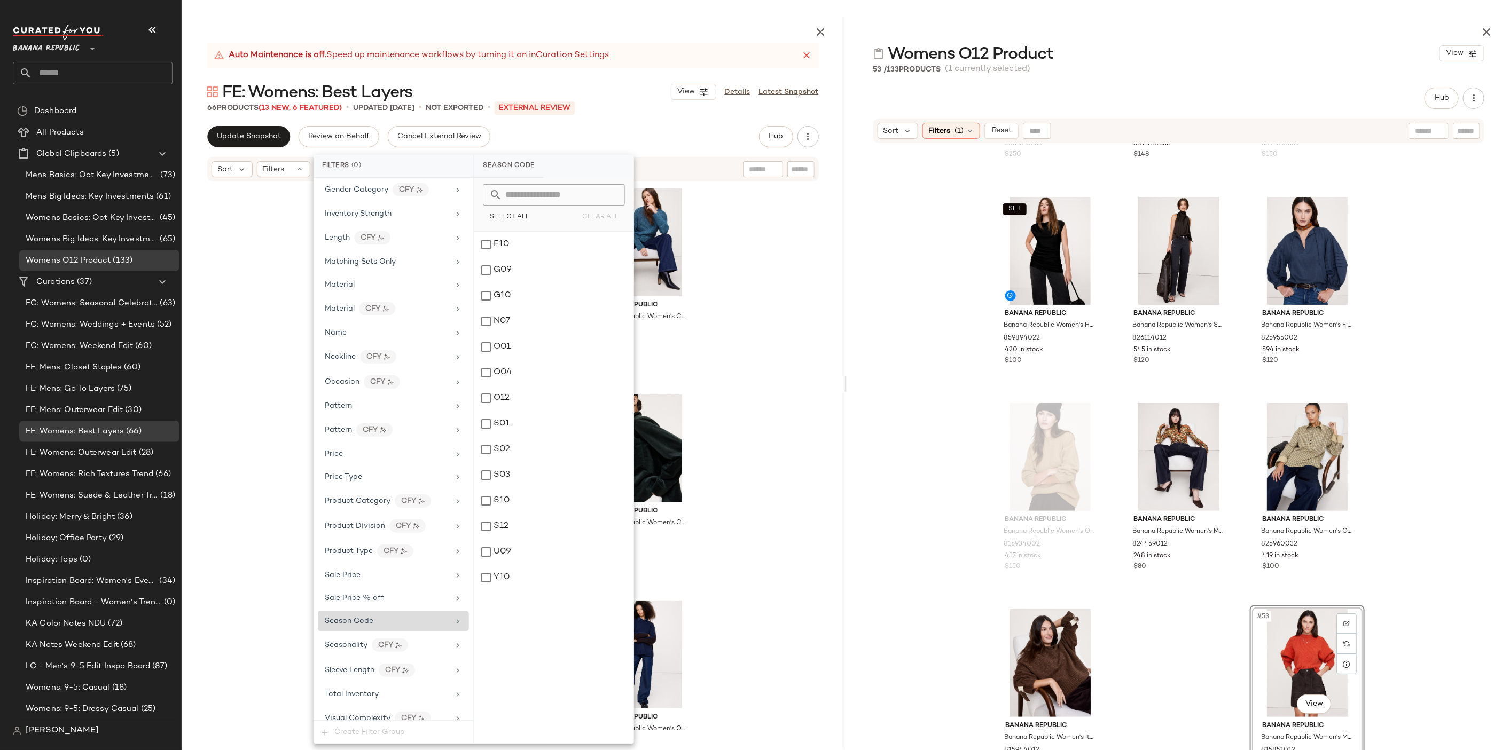
click at [787, 336] on div "Banana Republic Banana Republic Women's Cotton Roll-Neck Sweater Dark Multi Str…" at bounding box center [513, 492] width 663 height 618
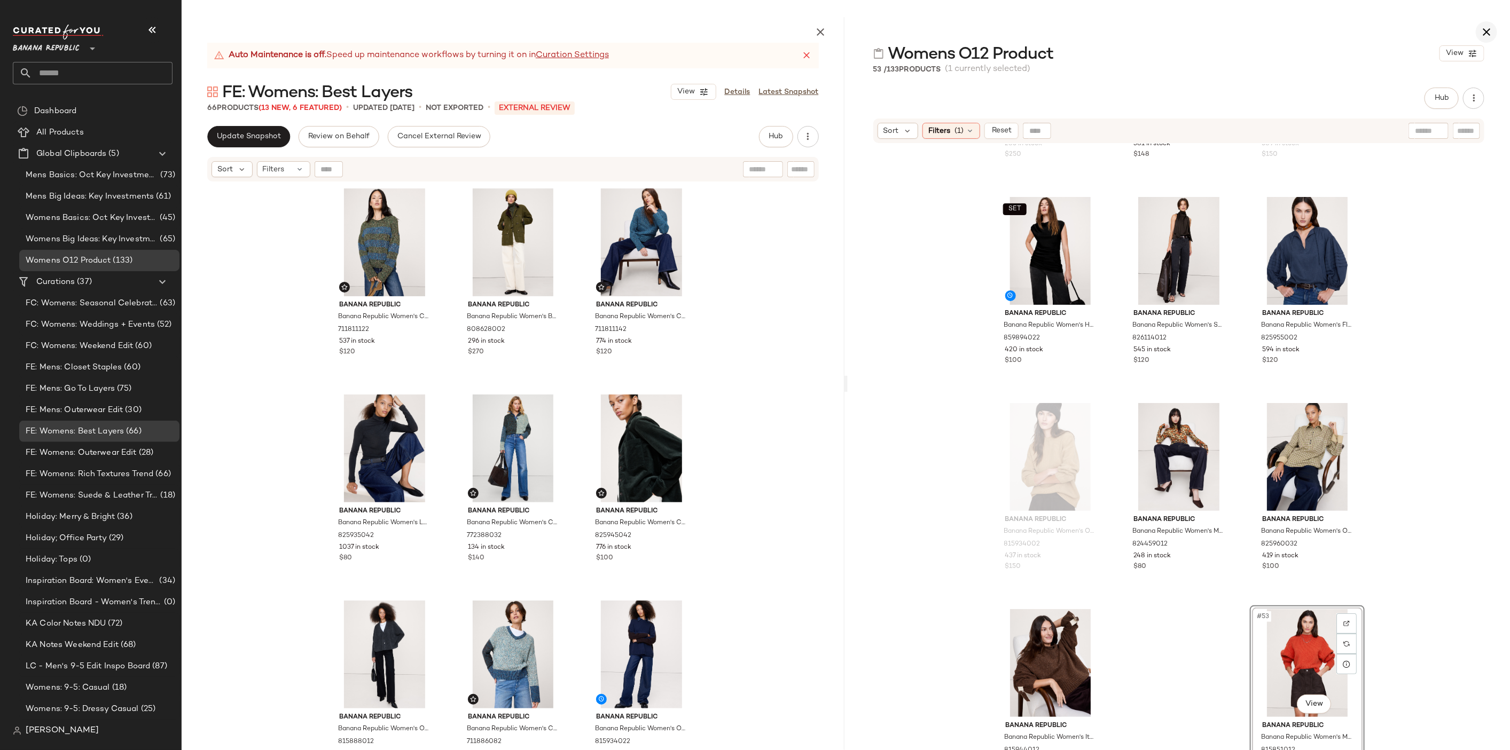
click at [1485, 27] on icon "button" at bounding box center [1486, 32] width 13 height 13
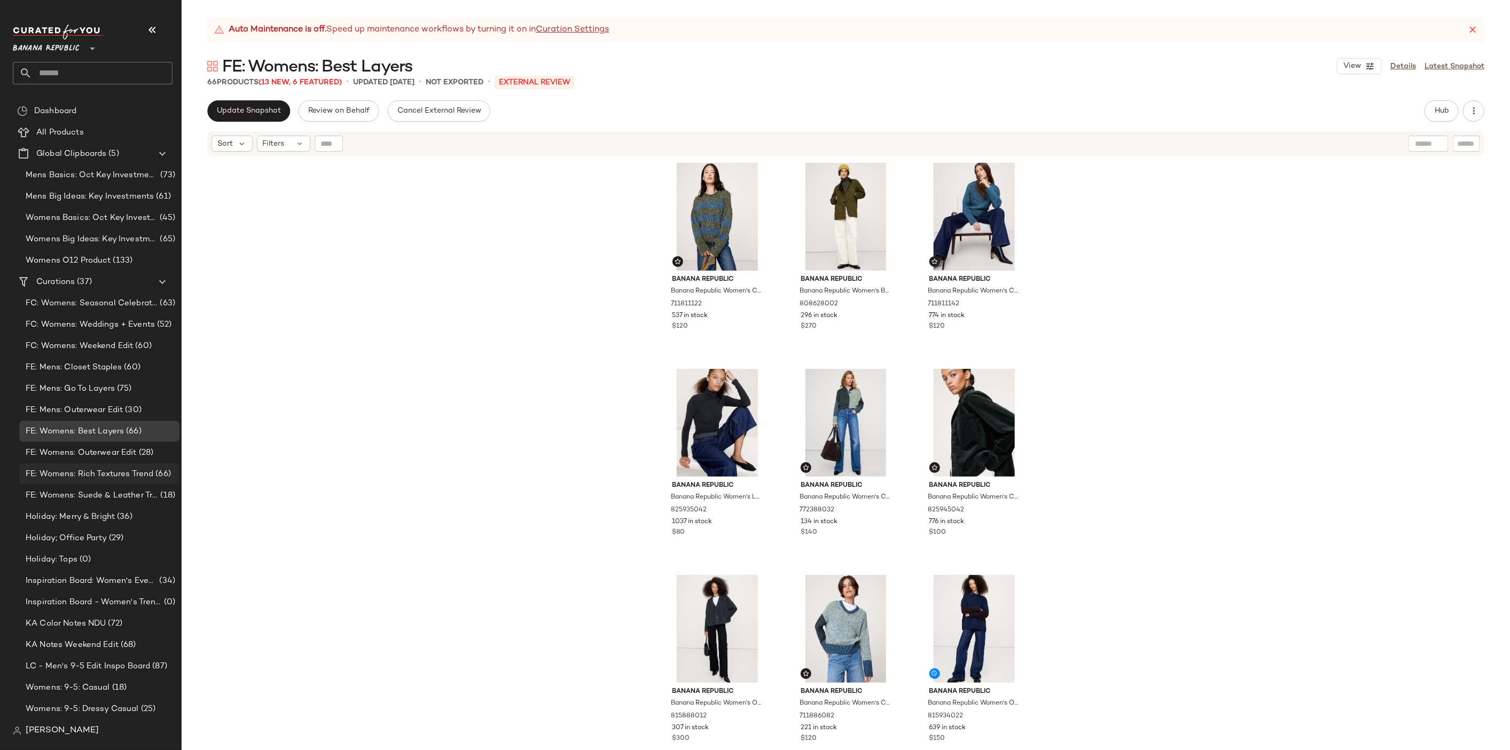
click at [112, 471] on span "FE: Womens: Rich Textures Trend" at bounding box center [90, 474] width 128 height 12
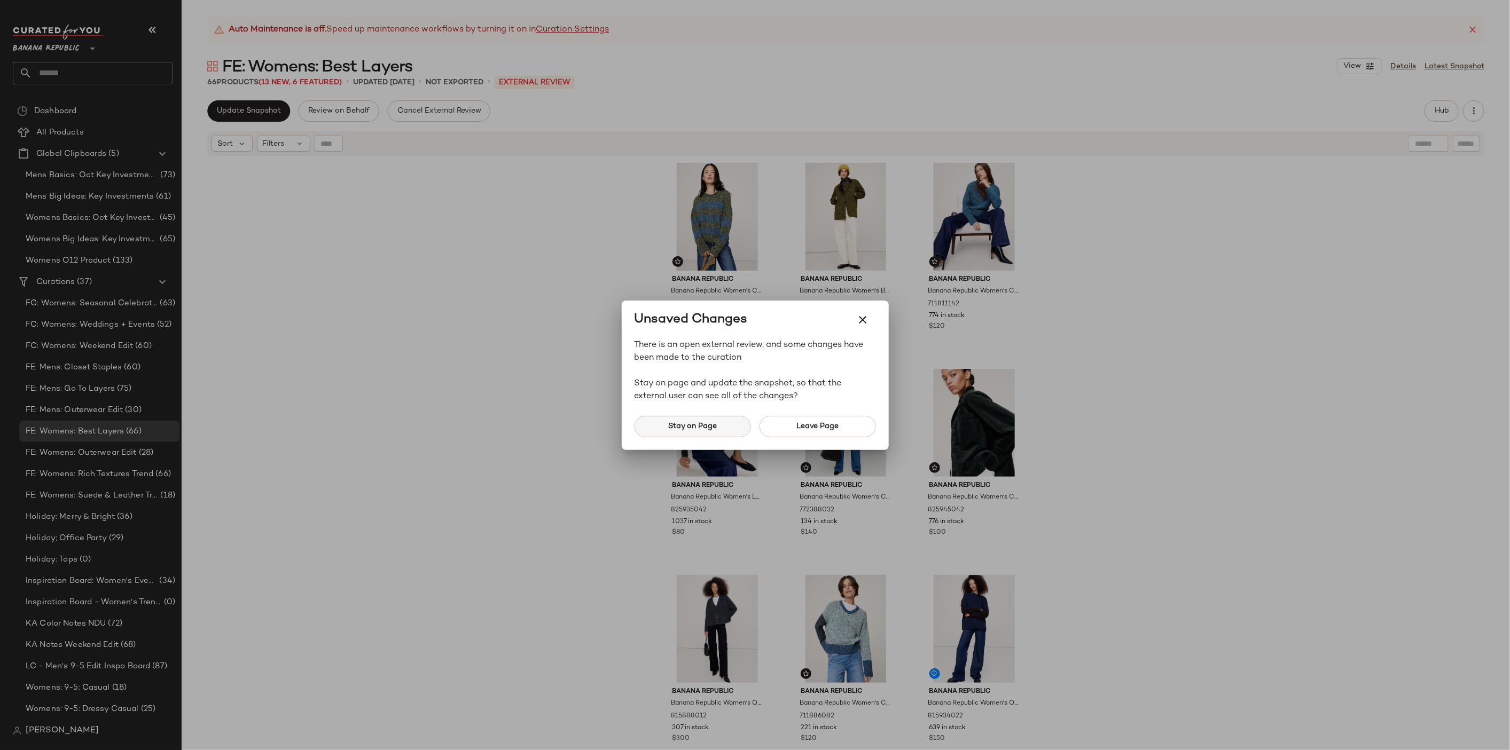
click at [694, 429] on span "Stay on Page" at bounding box center [691, 426] width 49 height 9
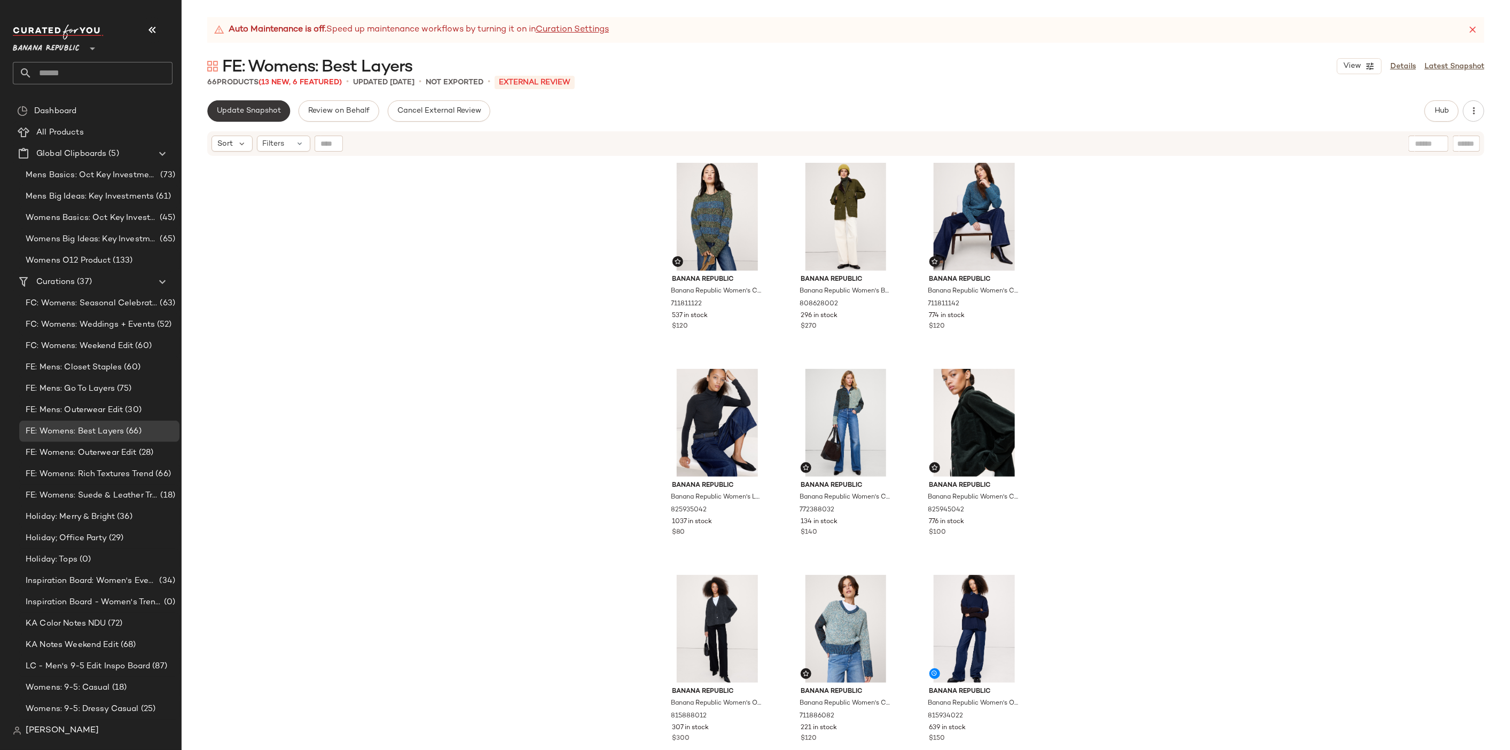
click at [250, 109] on span "Update Snapshot" at bounding box center [248, 111] width 65 height 9
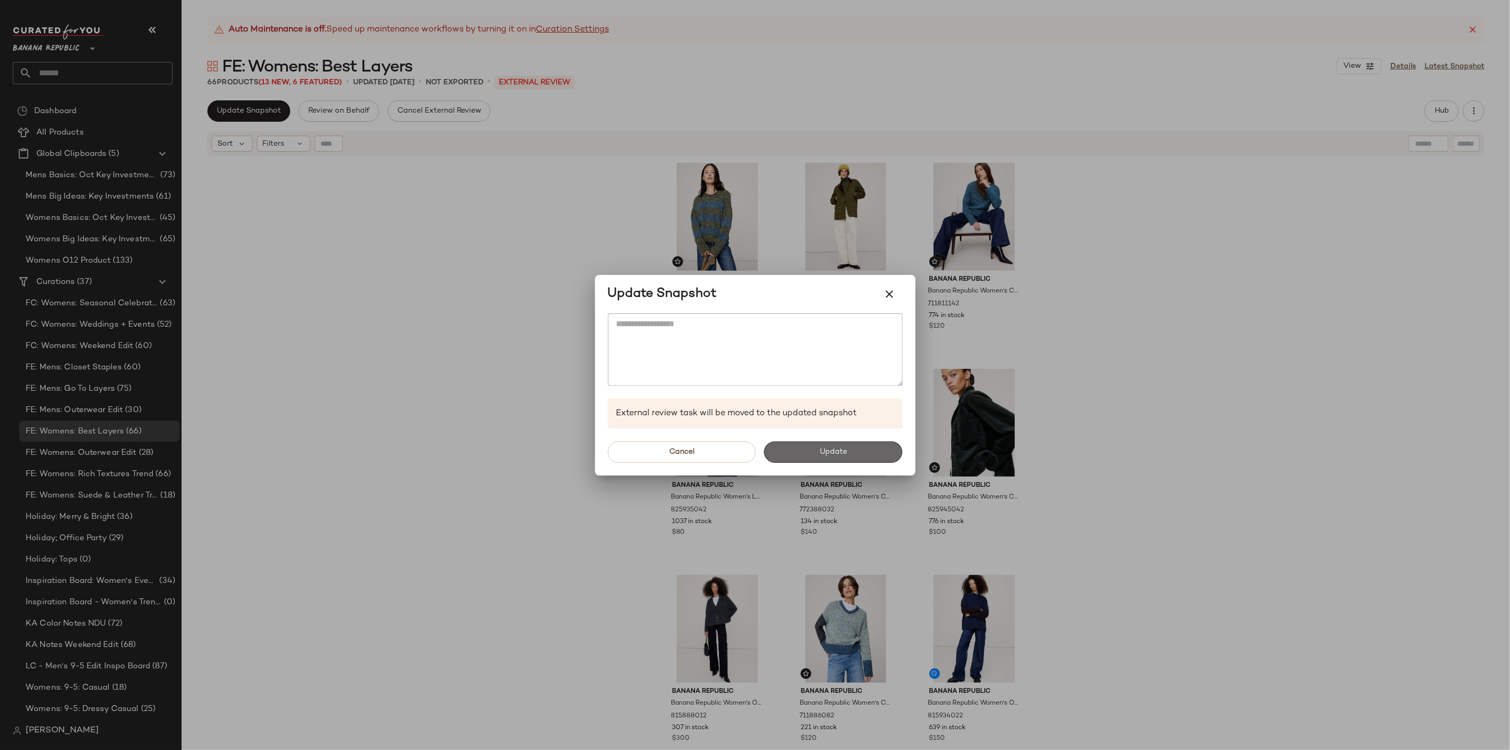
click at [826, 442] on button "Update" at bounding box center [833, 452] width 138 height 21
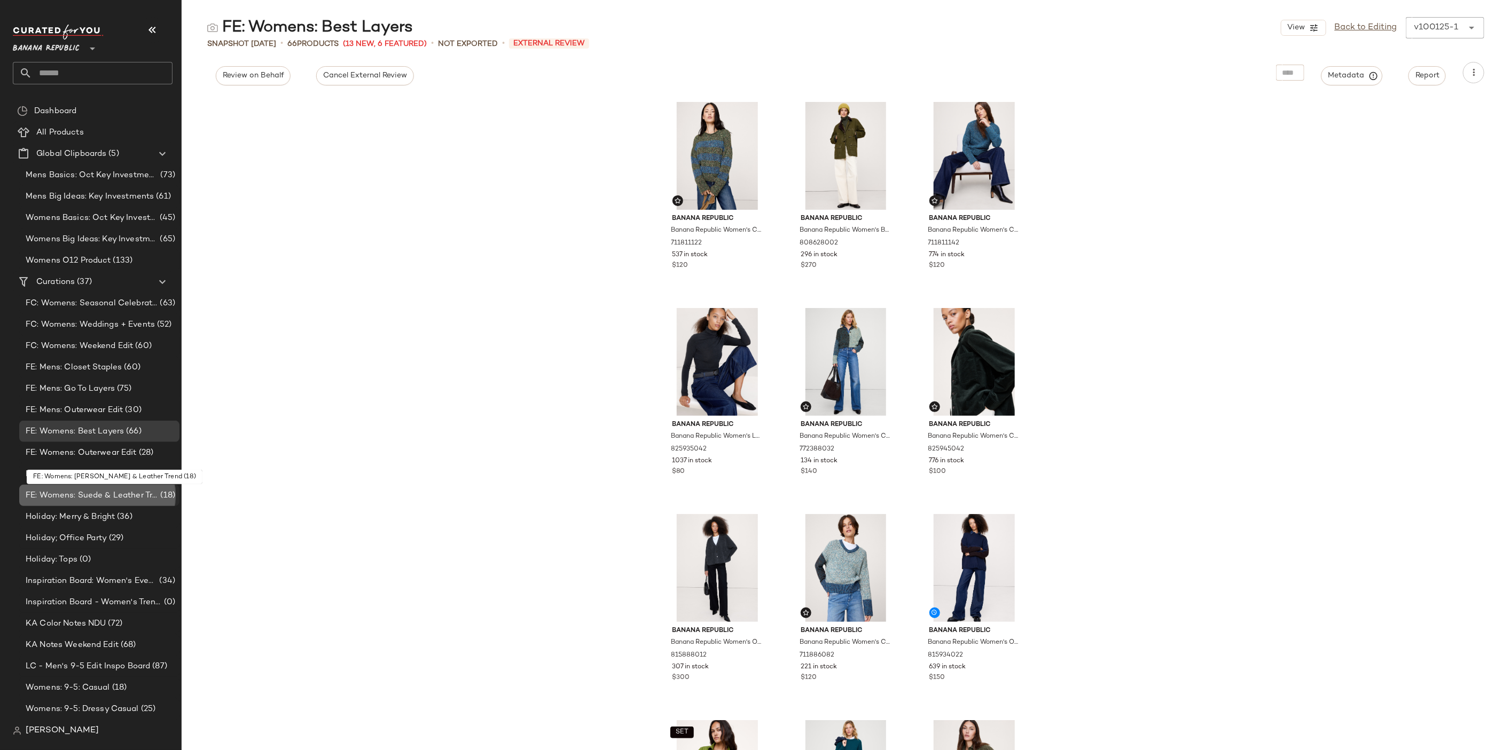
click at [128, 493] on span "FE: Womens: Suede & Leather Trend" at bounding box center [92, 496] width 132 height 12
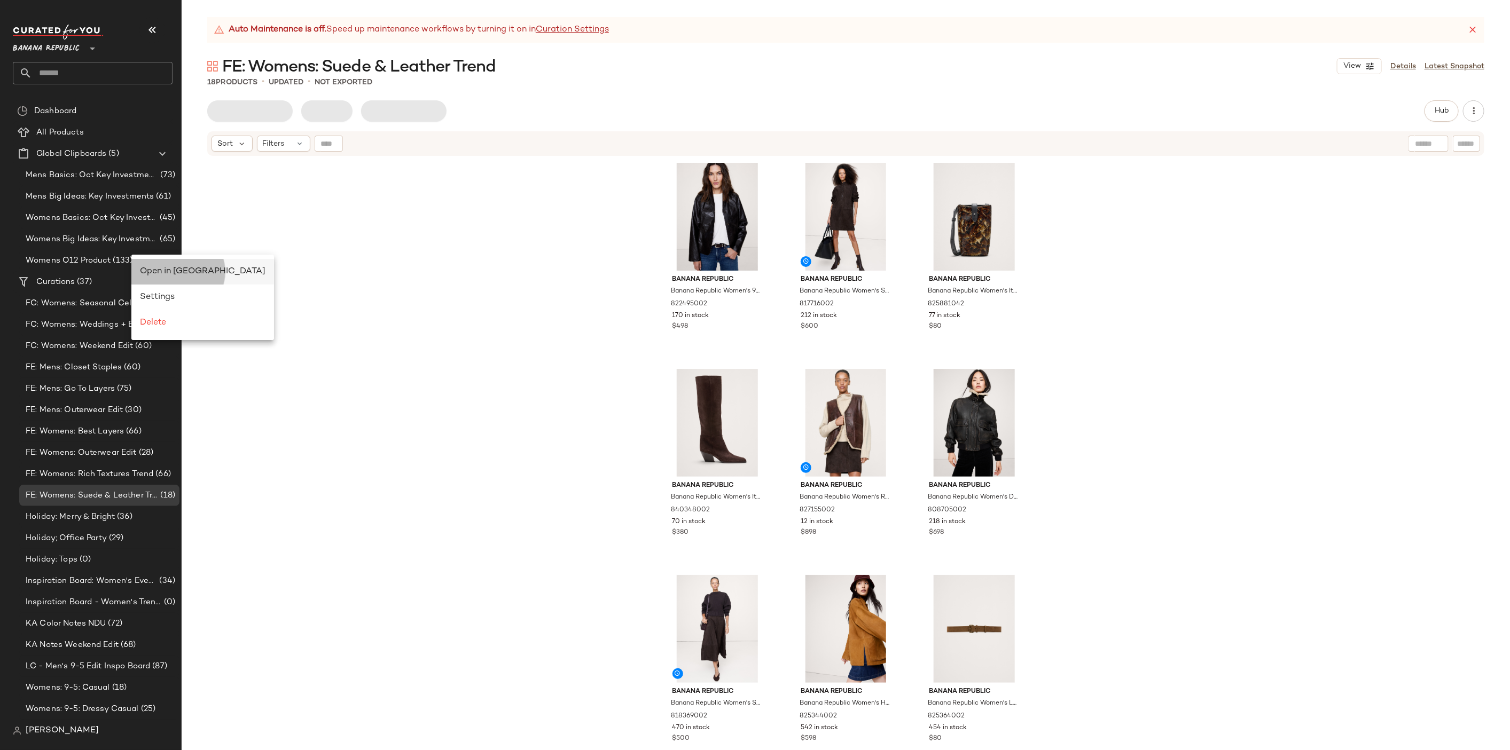
click at [172, 266] on div "Open in [GEOGRAPHIC_DATA]" at bounding box center [202, 271] width 125 height 13
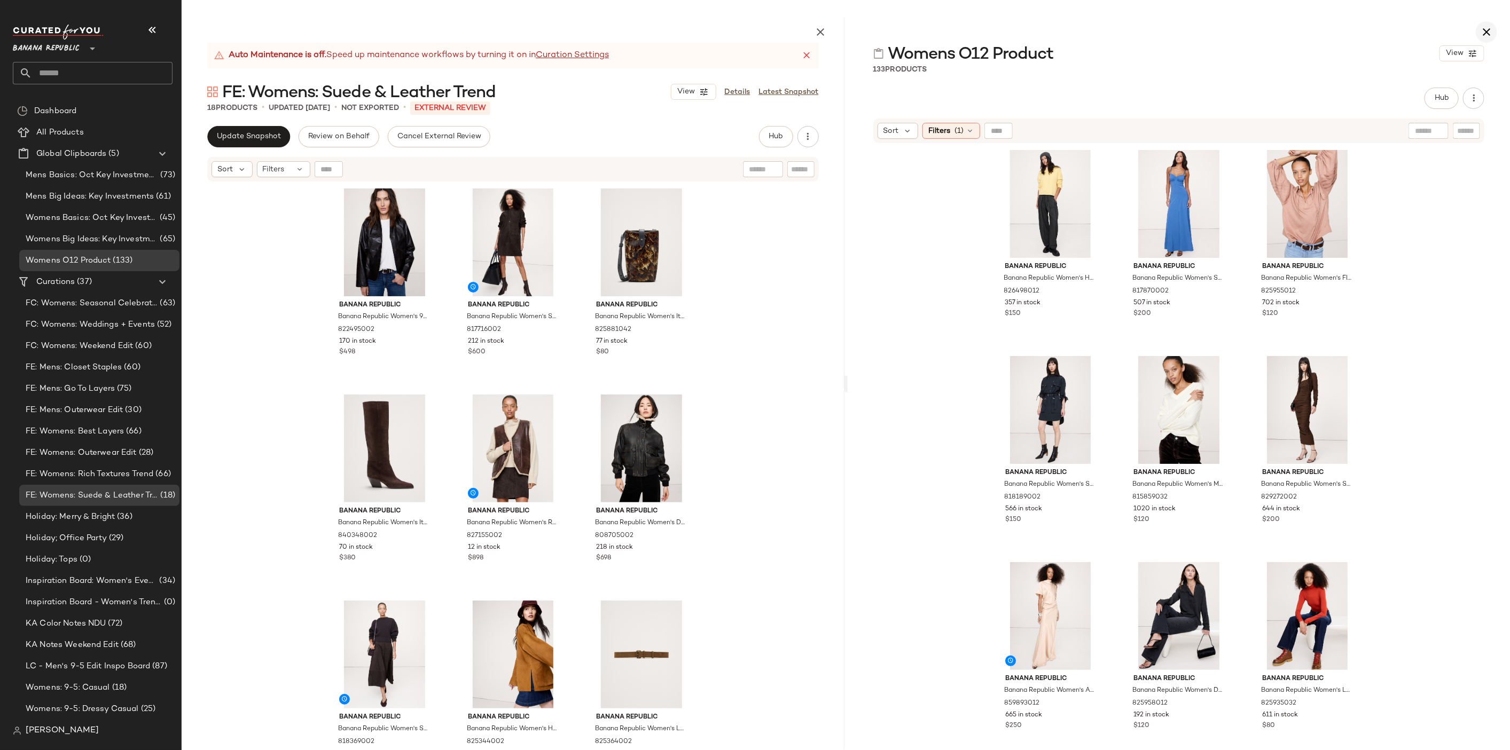
click at [1495, 38] on button "button" at bounding box center [1485, 31] width 21 height 21
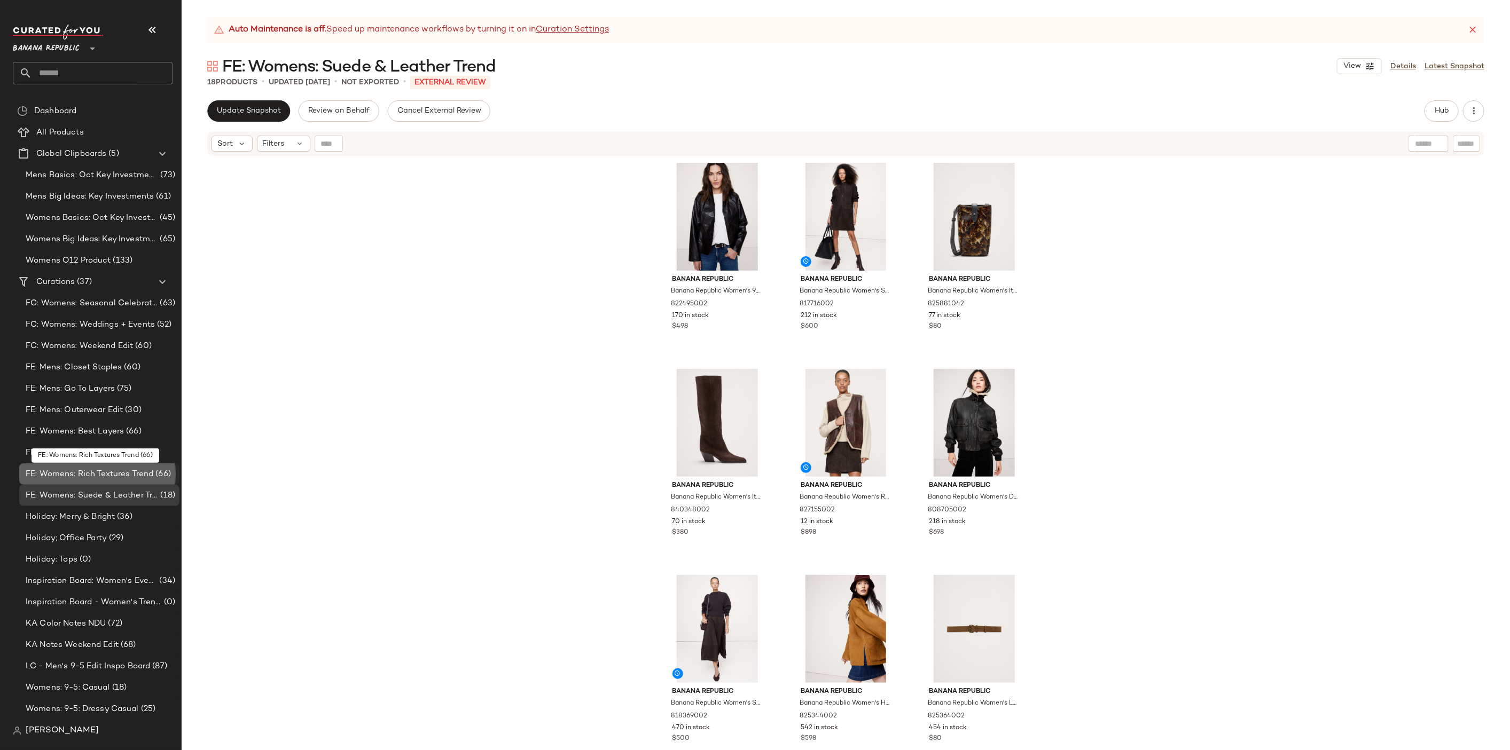
click at [124, 479] on span "FE: Womens: Rich Textures Trend" at bounding box center [90, 474] width 128 height 12
click at [125, 468] on span "FE: Womens: Rich Textures Trend" at bounding box center [90, 474] width 128 height 12
click at [125, 468] on body "Banana Republic ** Dashboard All Products Global Clipboards (5) Mens Basics: Oc…" at bounding box center [755, 418] width 1510 height 837
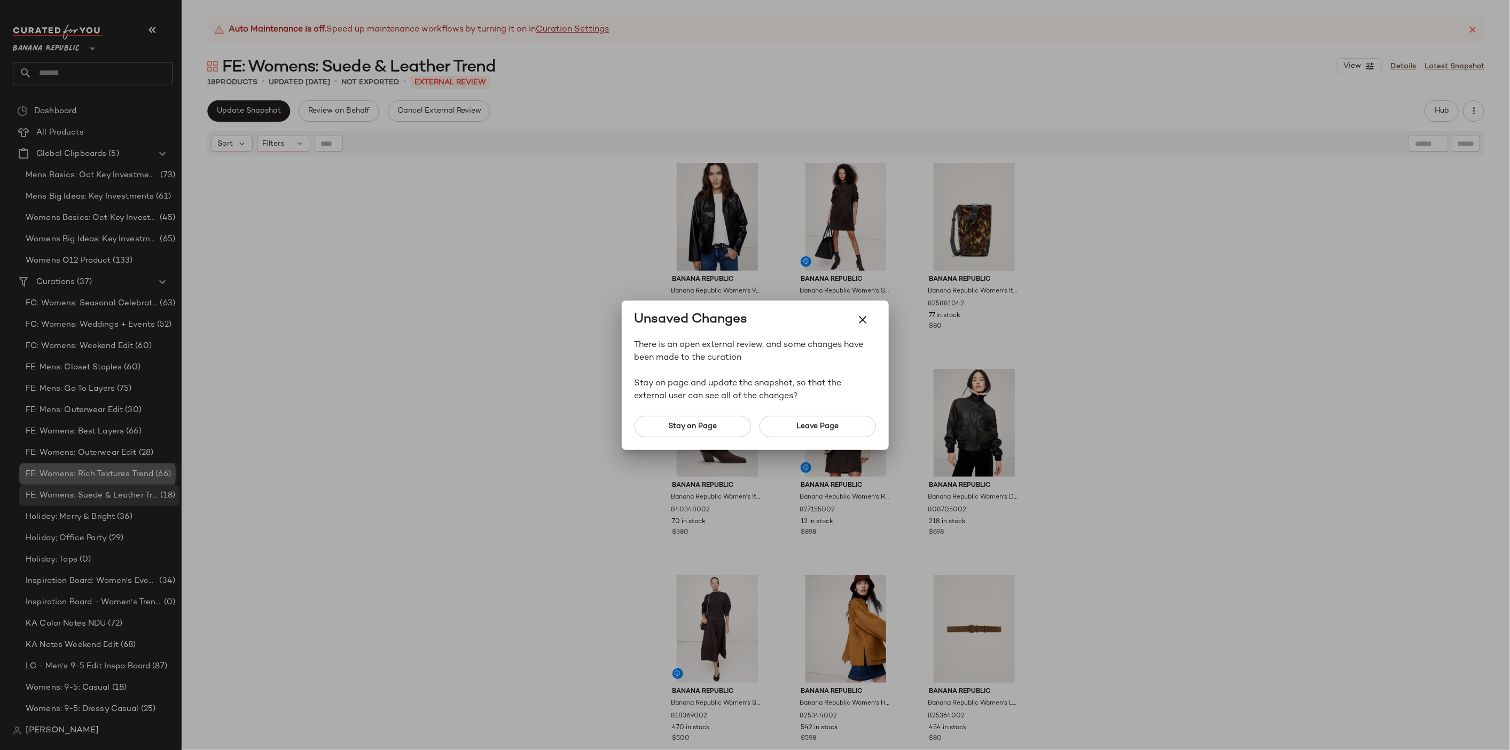
click at [125, 468] on div at bounding box center [755, 375] width 1510 height 750
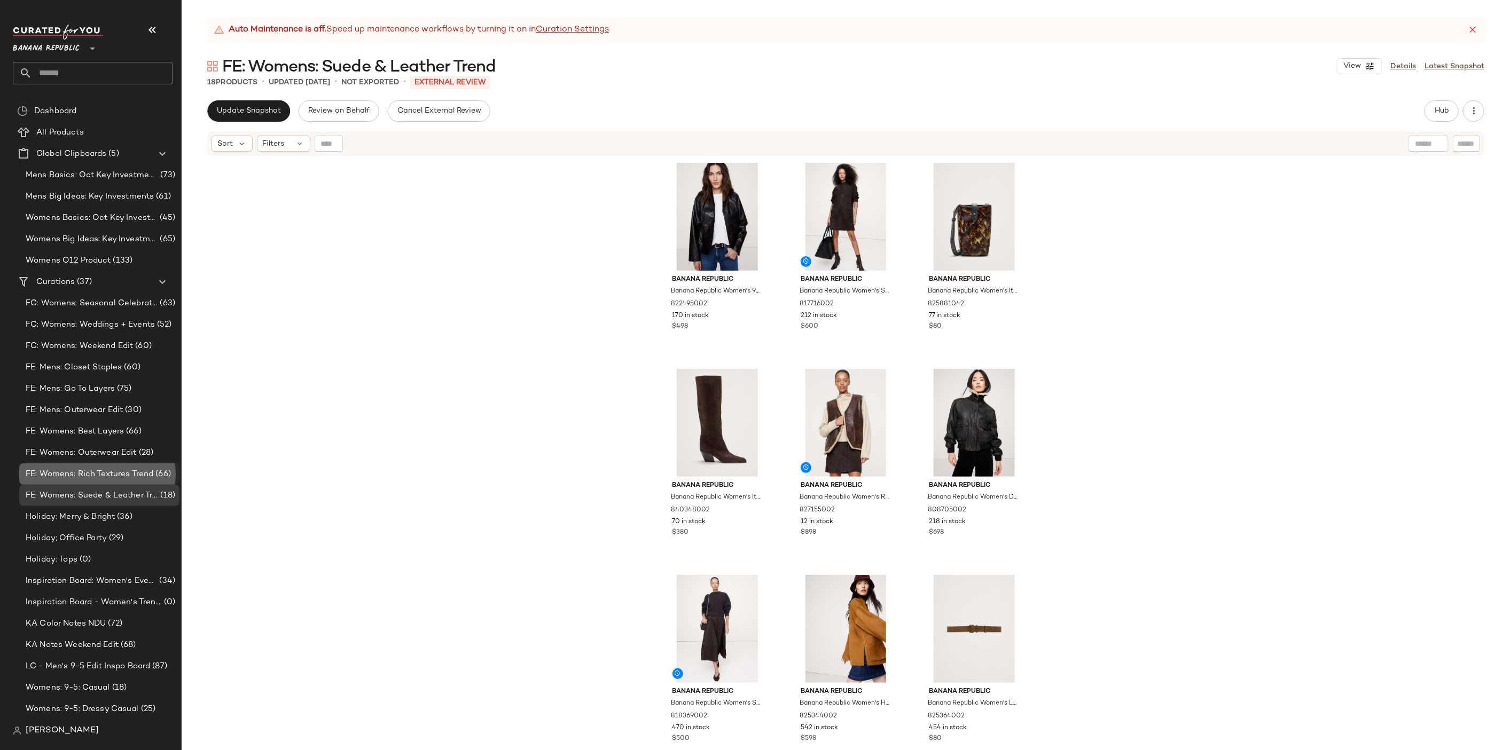
click at [160, 477] on span "(66)" at bounding box center [162, 474] width 18 height 12
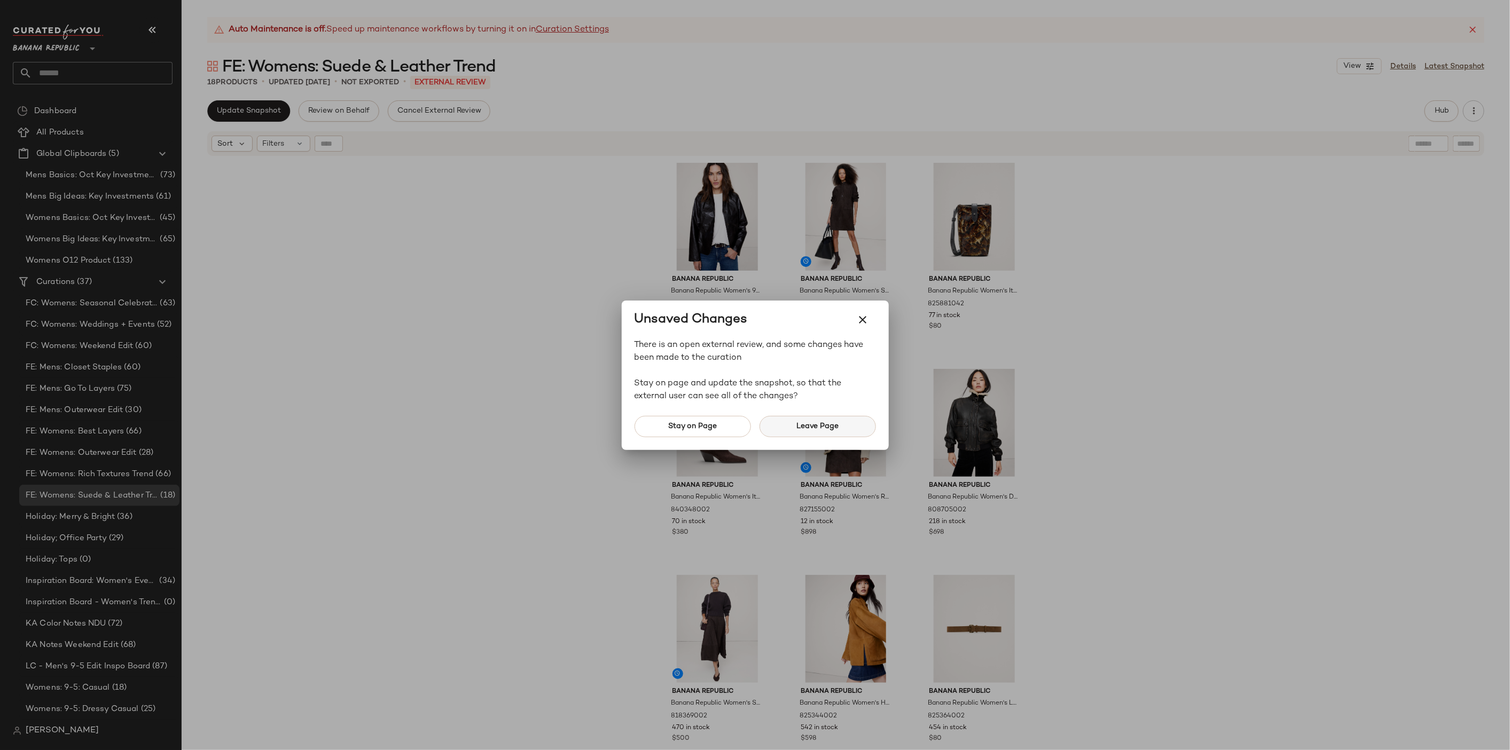
click at [823, 422] on span "Leave Page" at bounding box center [817, 426] width 43 height 9
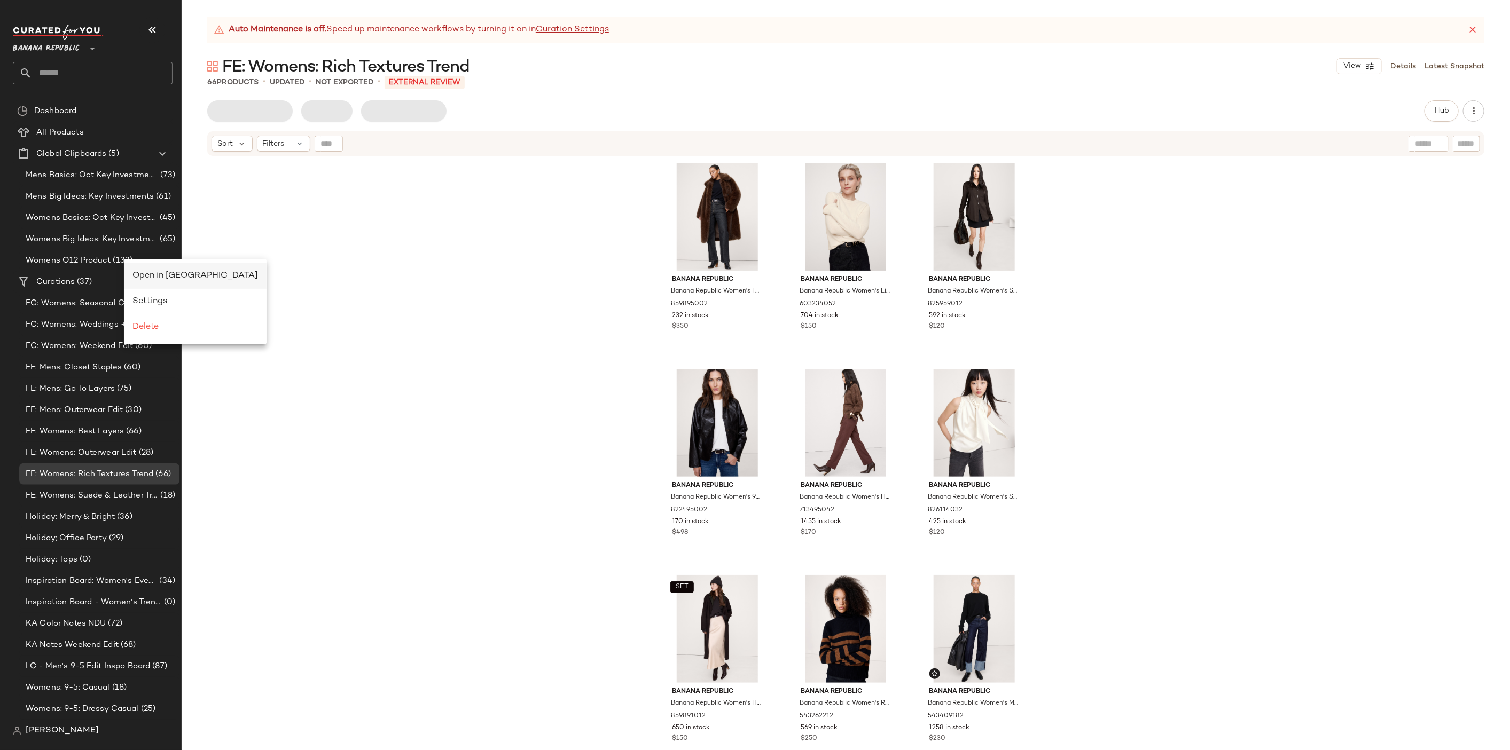
click at [143, 264] on div "Open in [GEOGRAPHIC_DATA]" at bounding box center [195, 276] width 143 height 26
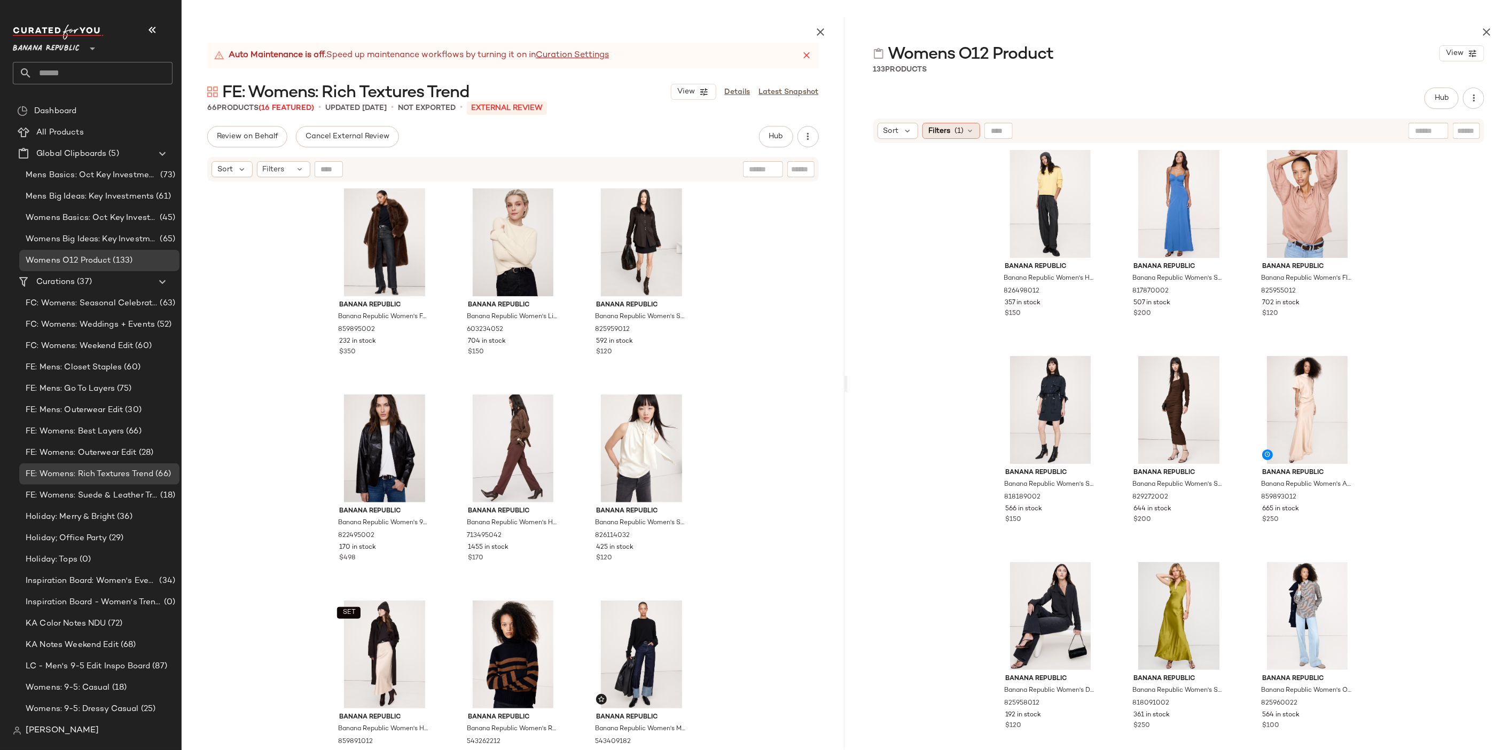
click at [948, 133] on span "Filters" at bounding box center [939, 130] width 22 height 11
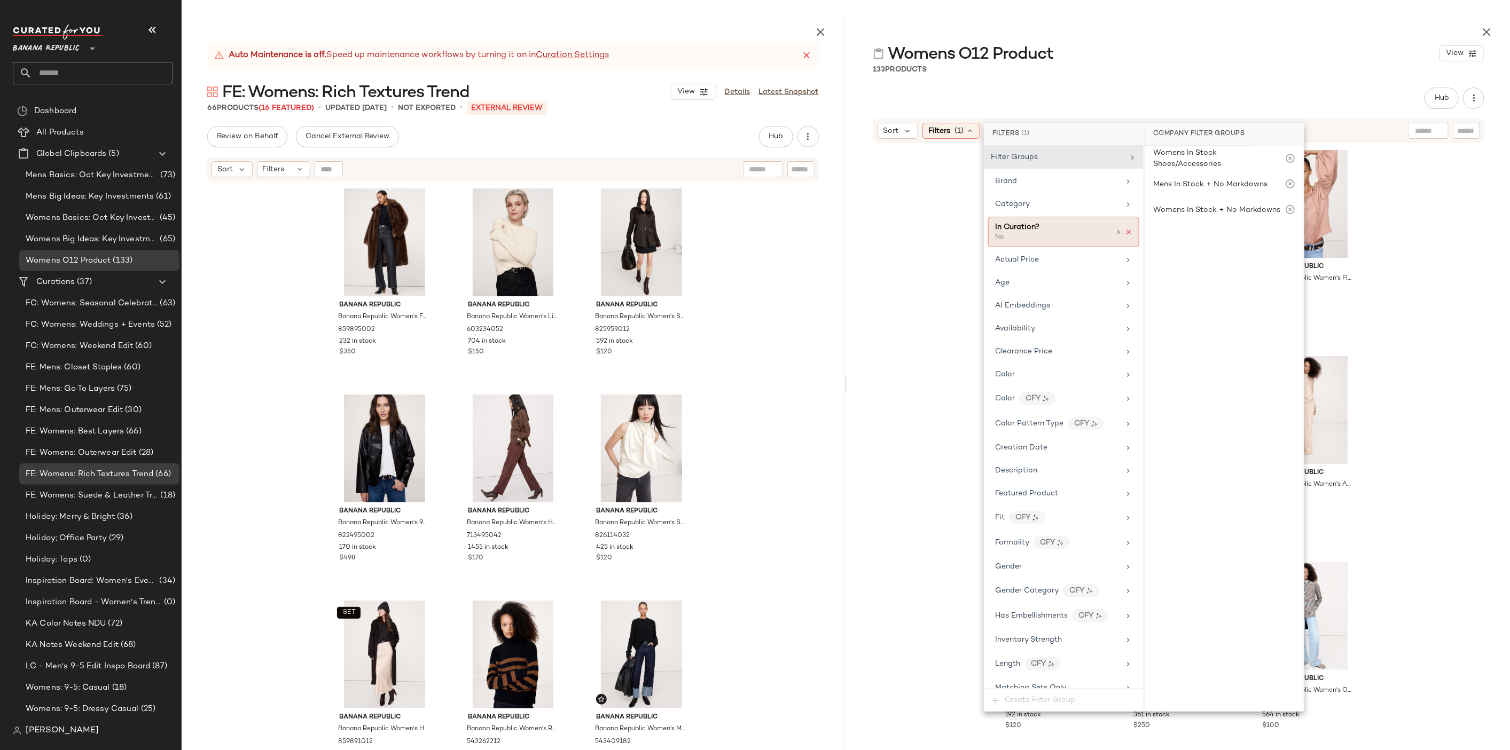
click at [1125, 233] on icon at bounding box center [1128, 232] width 7 height 7
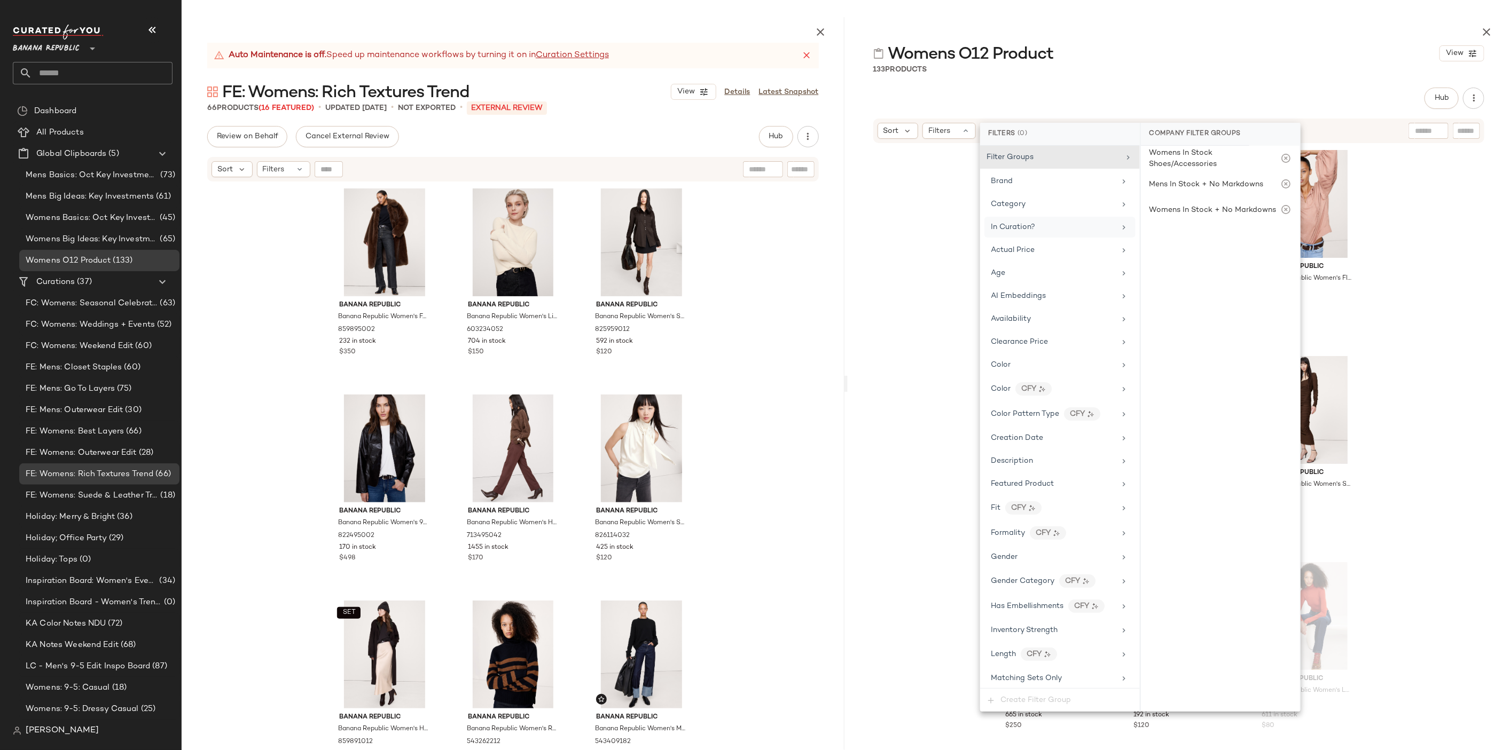
click at [1387, 310] on div "Banana Republic Banana Republic Women's High-Rise Pleated Barrel Flannel Pull-O…" at bounding box center [1178, 473] width 663 height 658
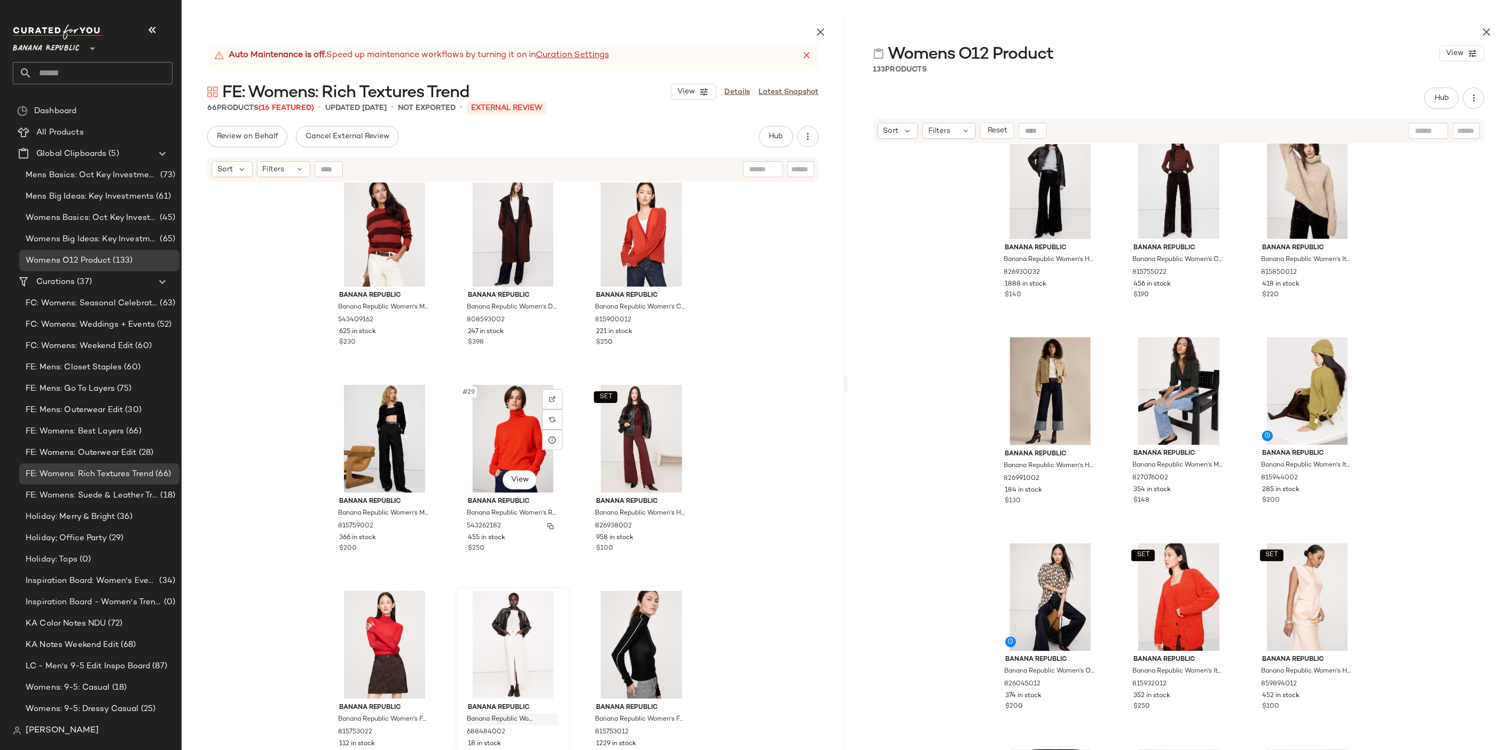
scroll to position [1676, 0]
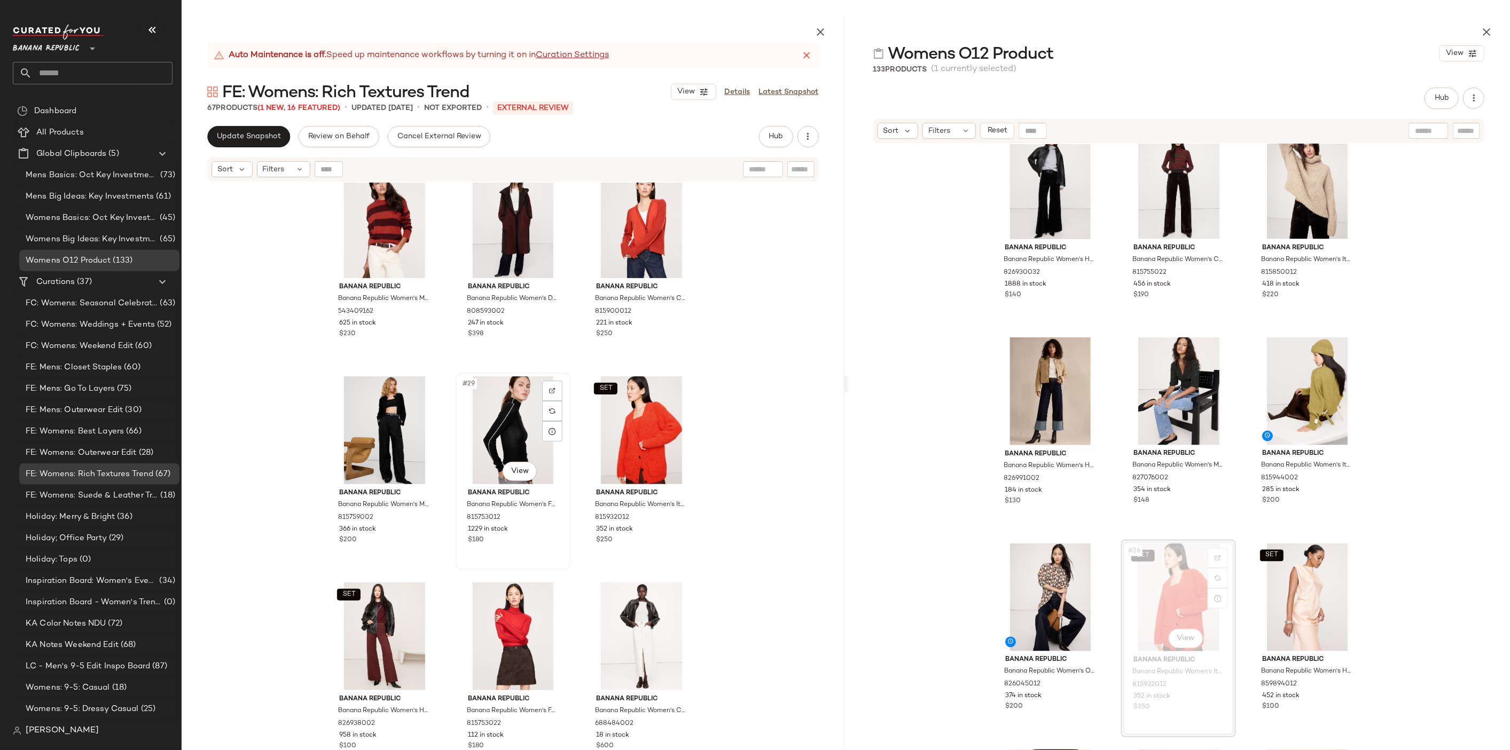
click at [514, 425] on div "#29 View" at bounding box center [512, 430] width 107 height 108
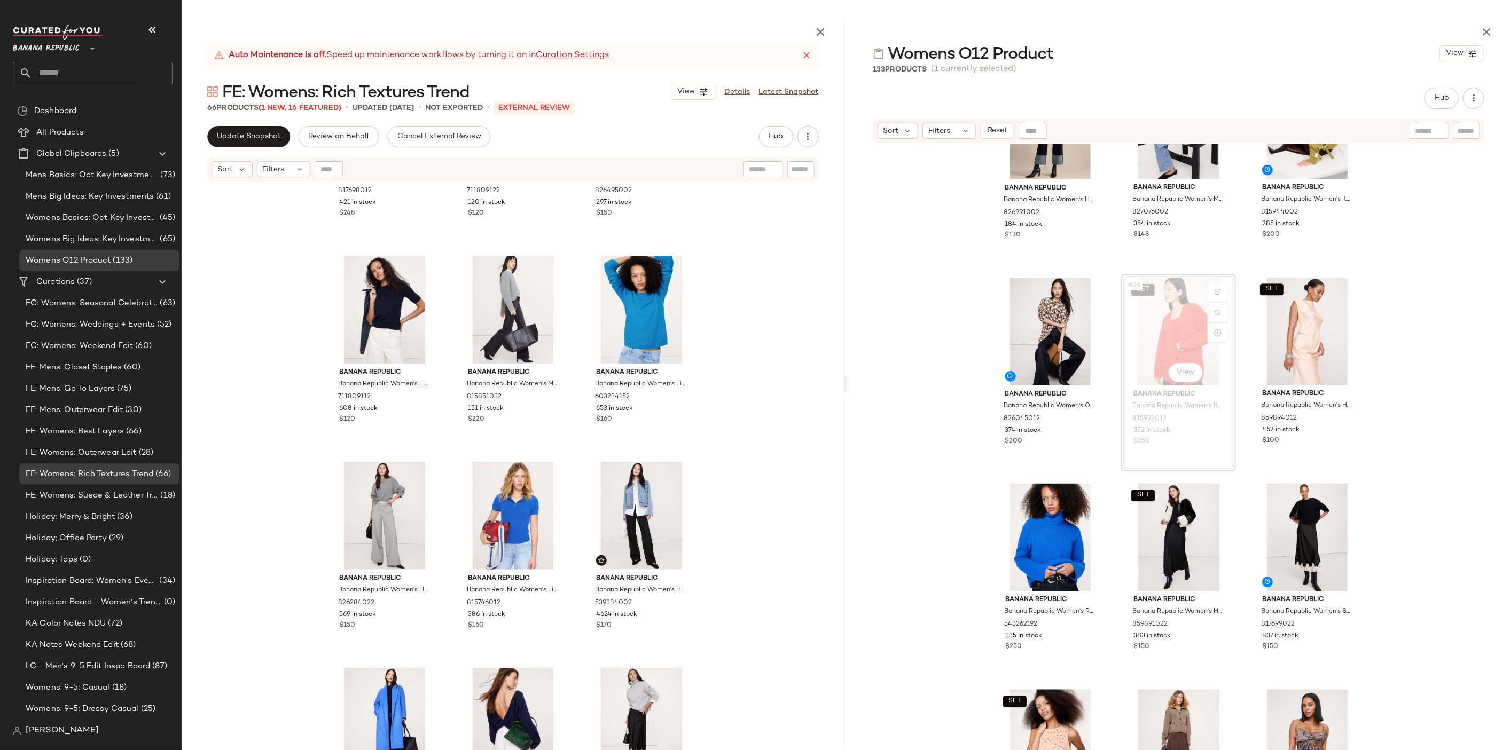
scroll to position [3778, 0]
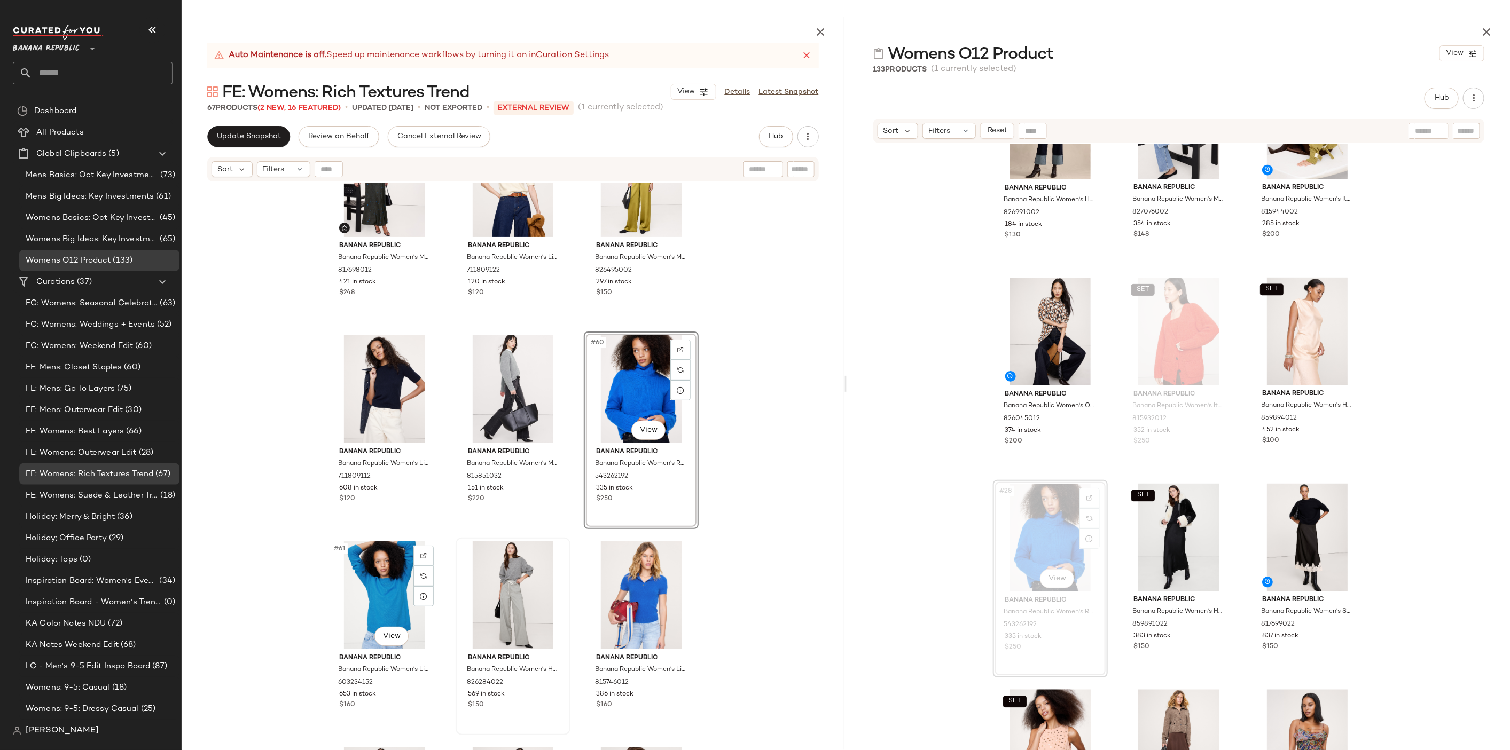
click at [375, 581] on div "#61 View" at bounding box center [384, 595] width 107 height 108
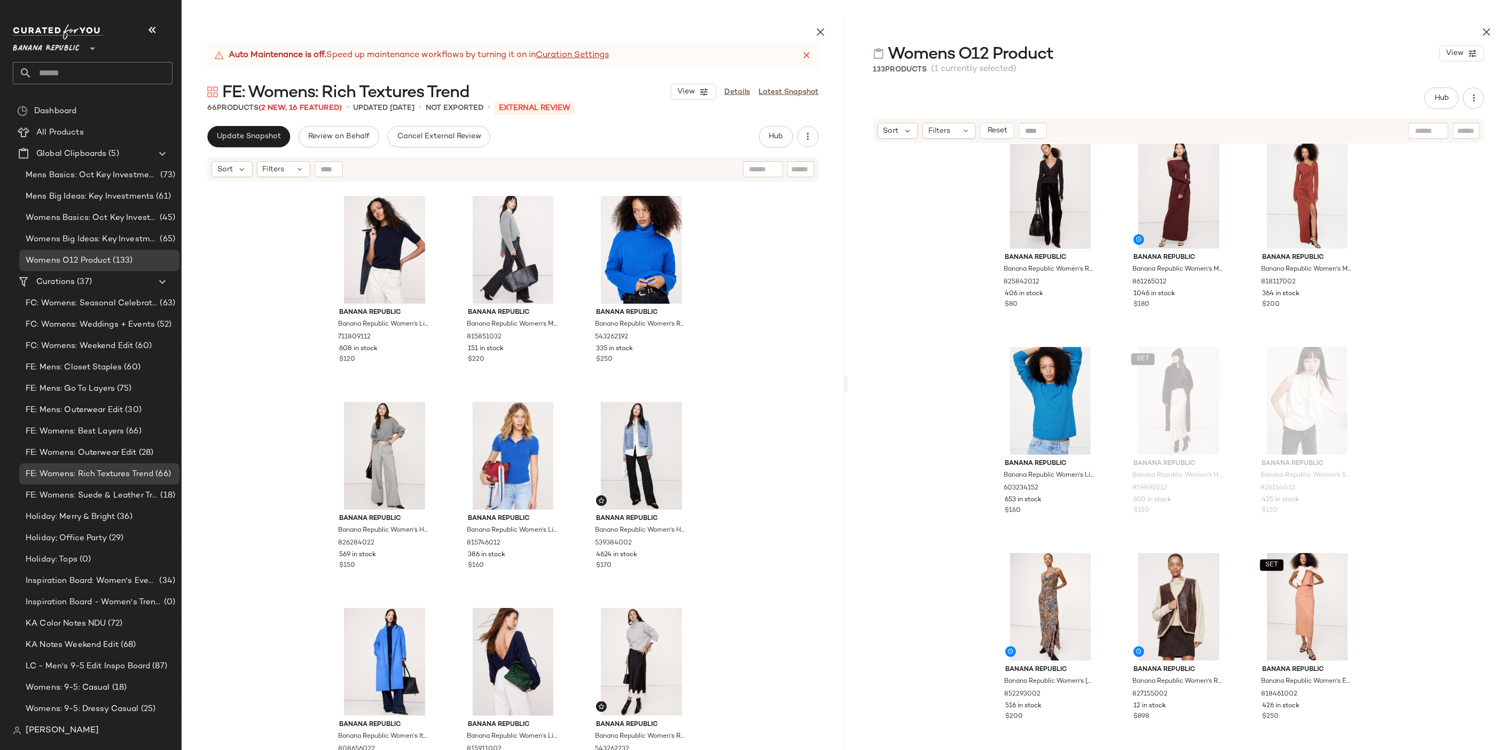
scroll to position [3918, 0]
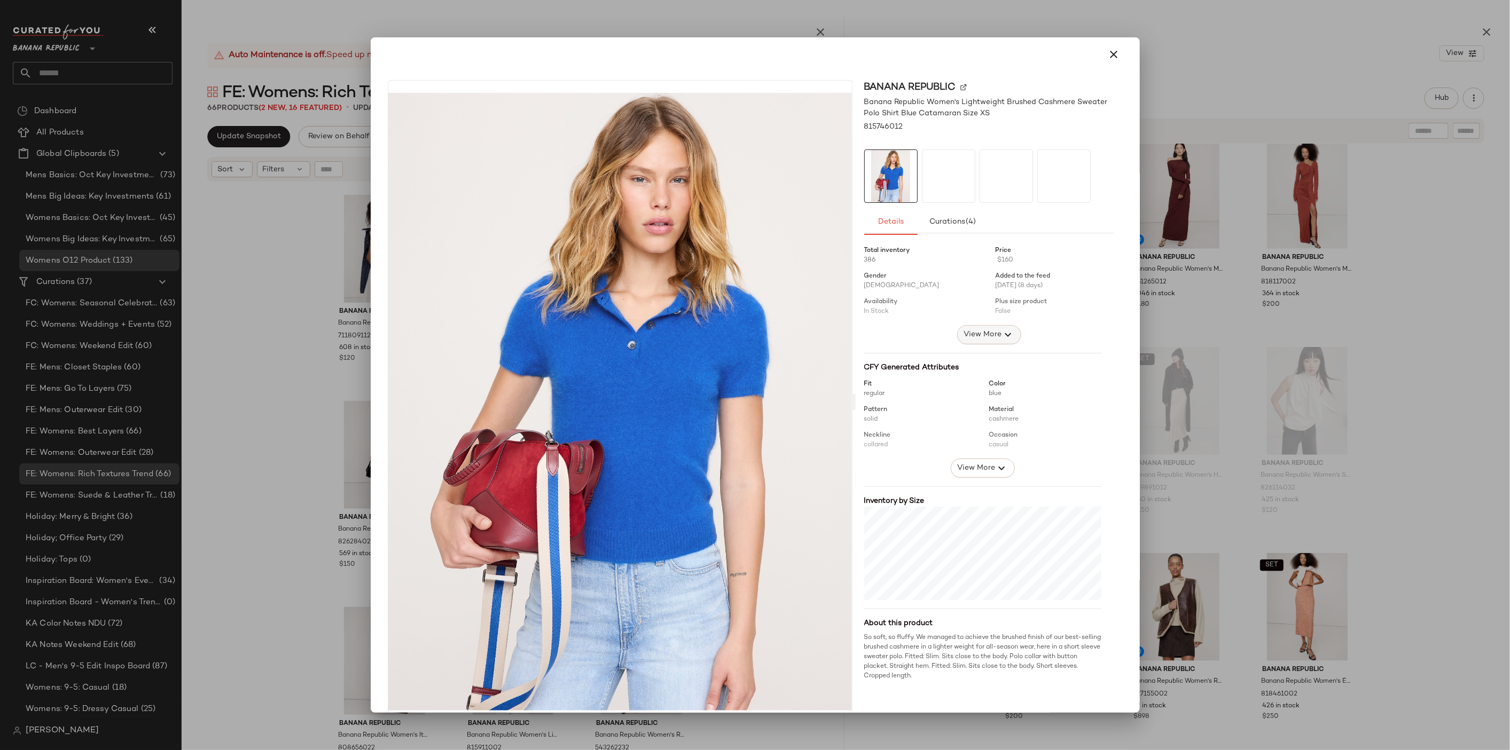
click at [978, 334] on span "View More" at bounding box center [982, 334] width 38 height 13
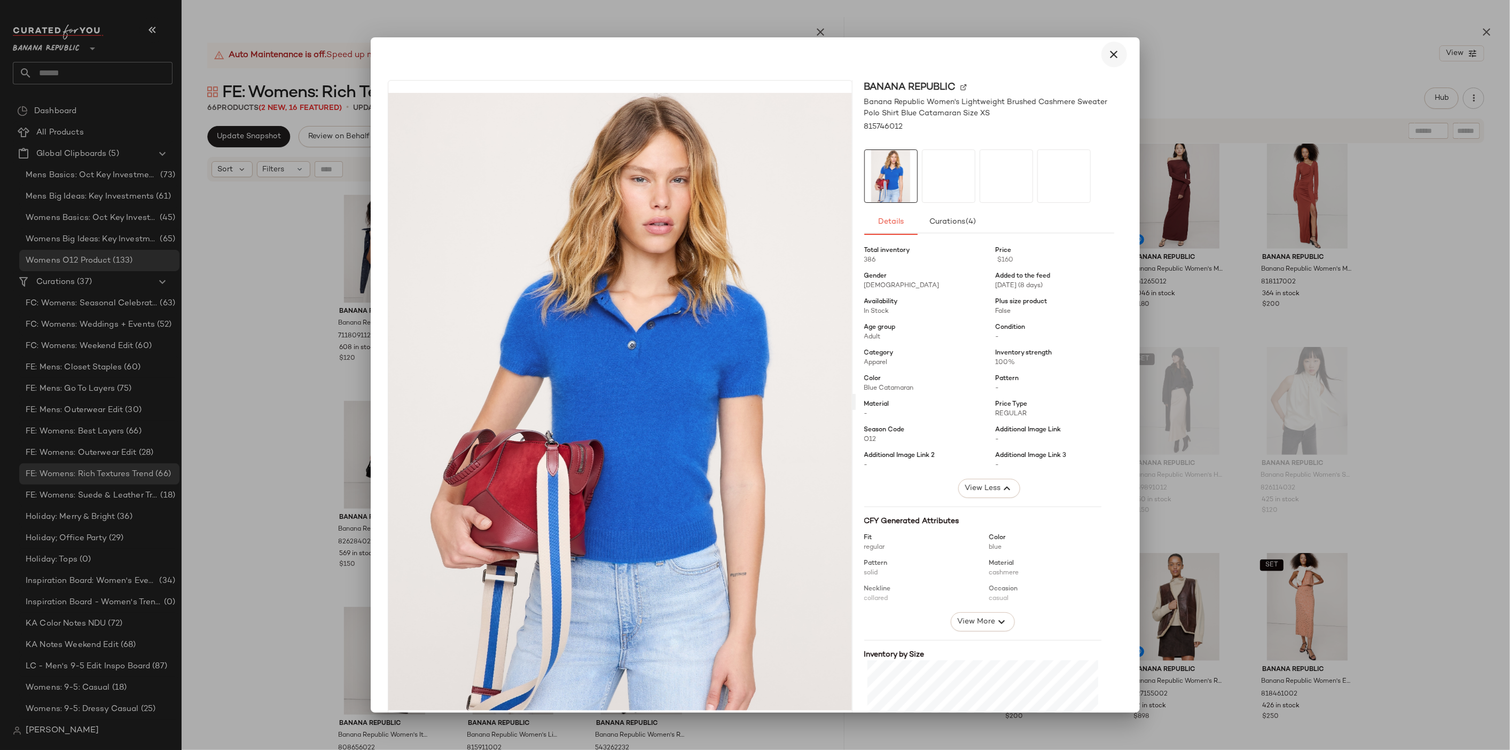
click at [1117, 57] on button "button" at bounding box center [1114, 55] width 26 height 26
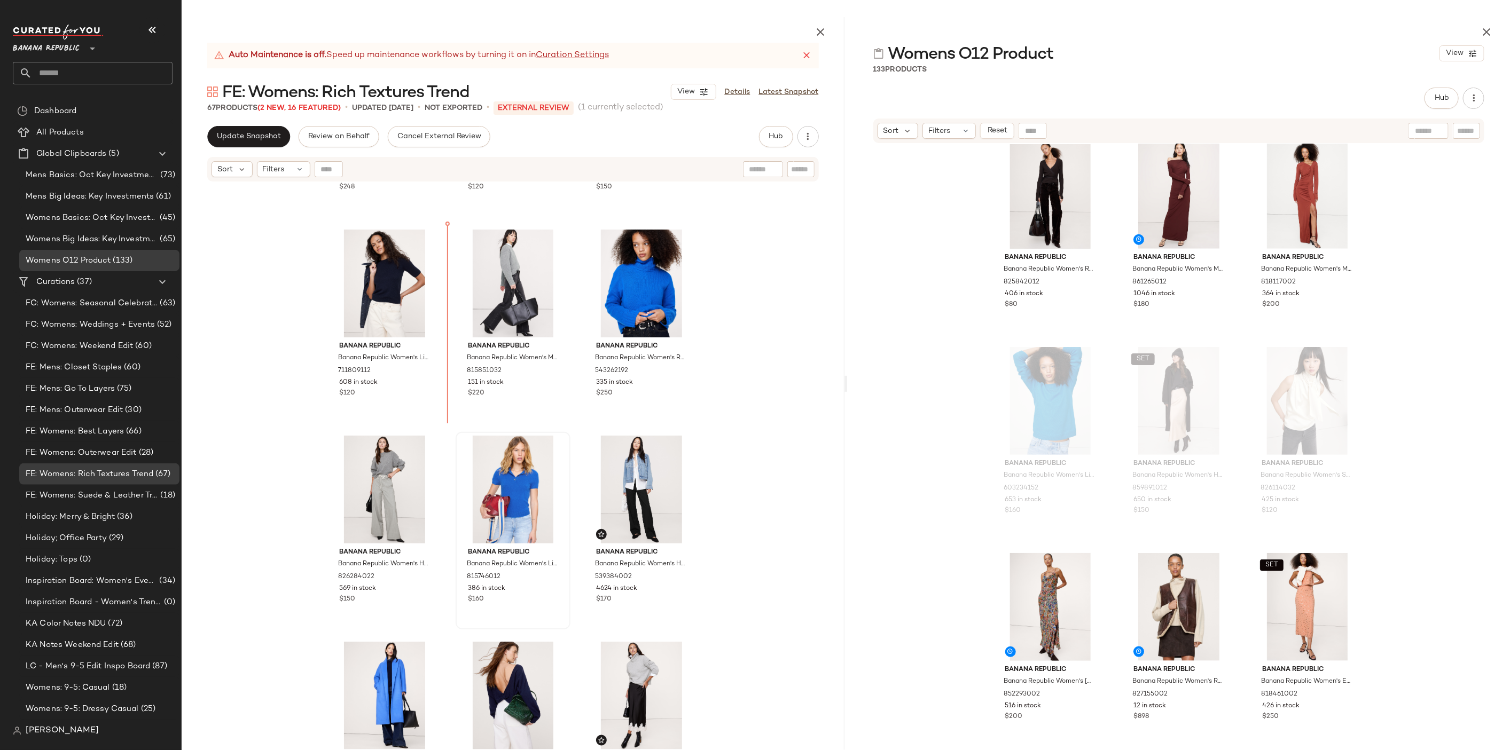
scroll to position [3866, 0]
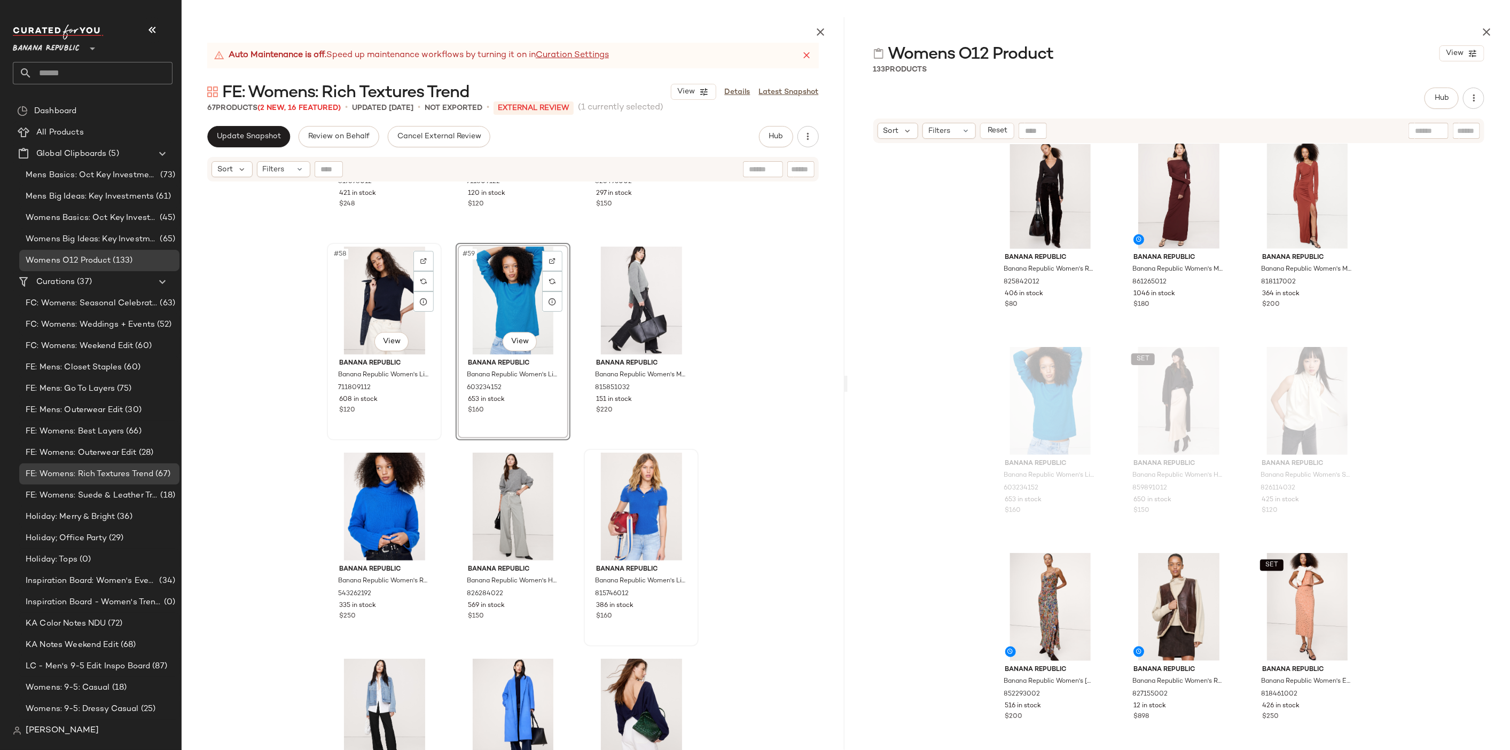
click at [376, 298] on div "#58 View" at bounding box center [384, 301] width 107 height 108
click at [384, 336] on body "Banana Republic ** Dashboard All Products Global Clipboards (5) Mens Basics: Oc…" at bounding box center [755, 418] width 1510 height 837
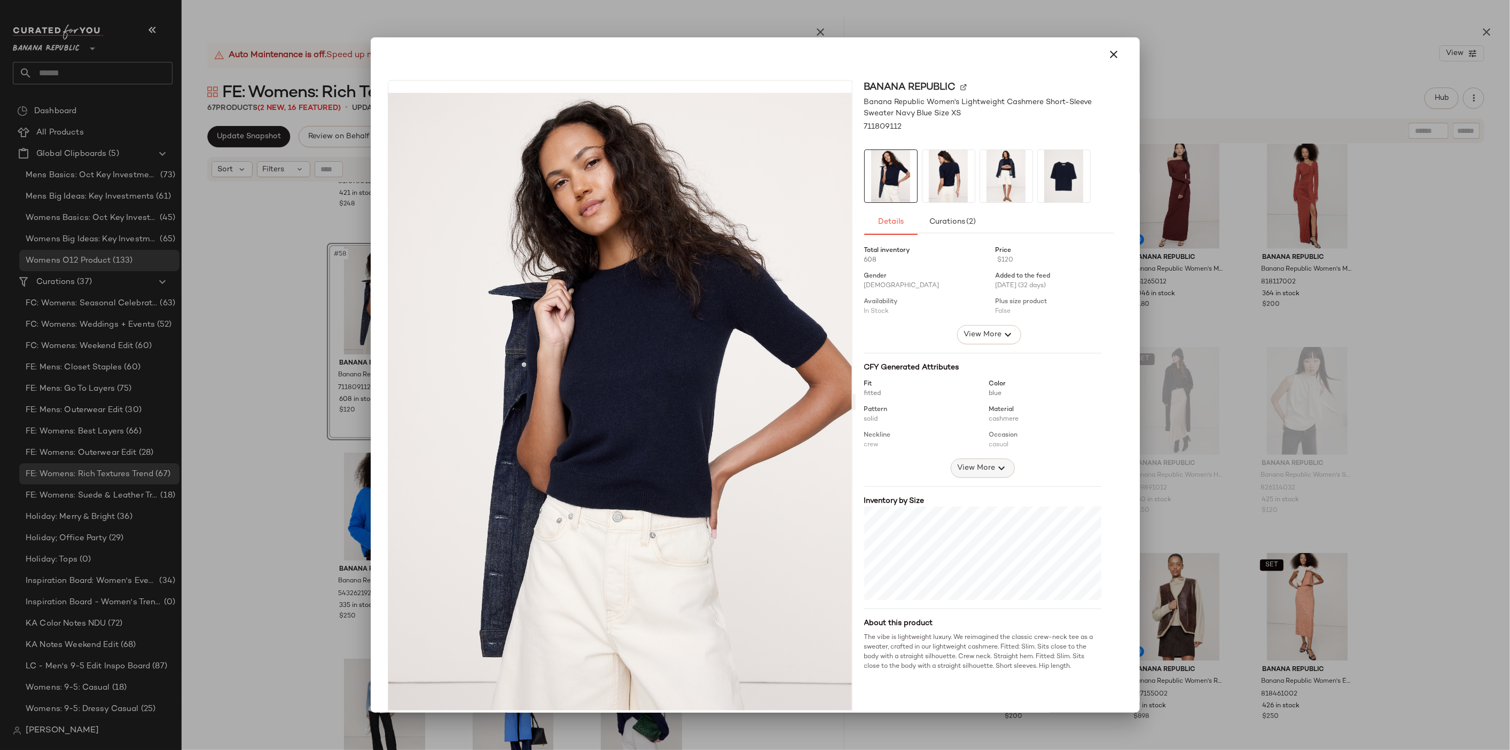
click at [979, 469] on span "View More" at bounding box center [975, 468] width 38 height 13
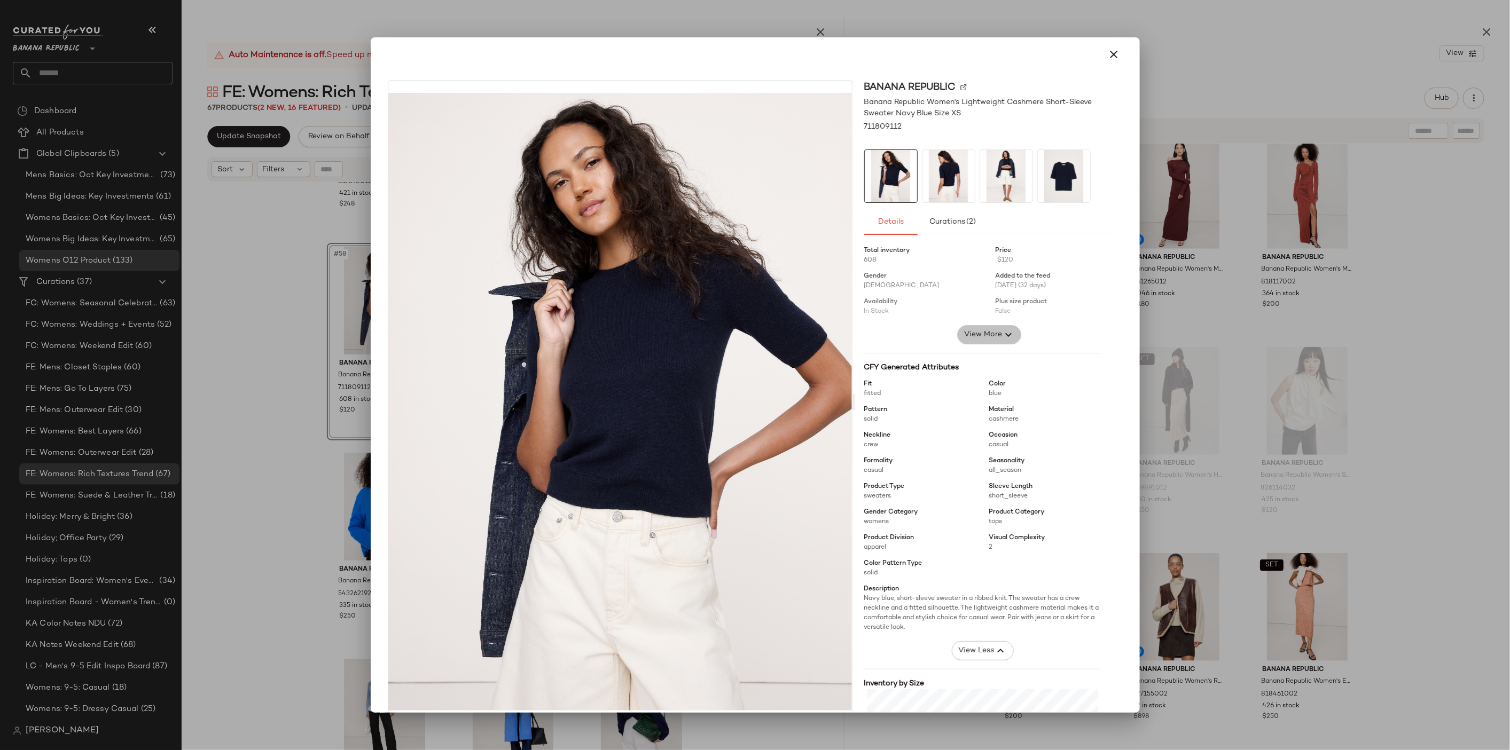
click at [989, 328] on span "View More" at bounding box center [982, 334] width 38 height 13
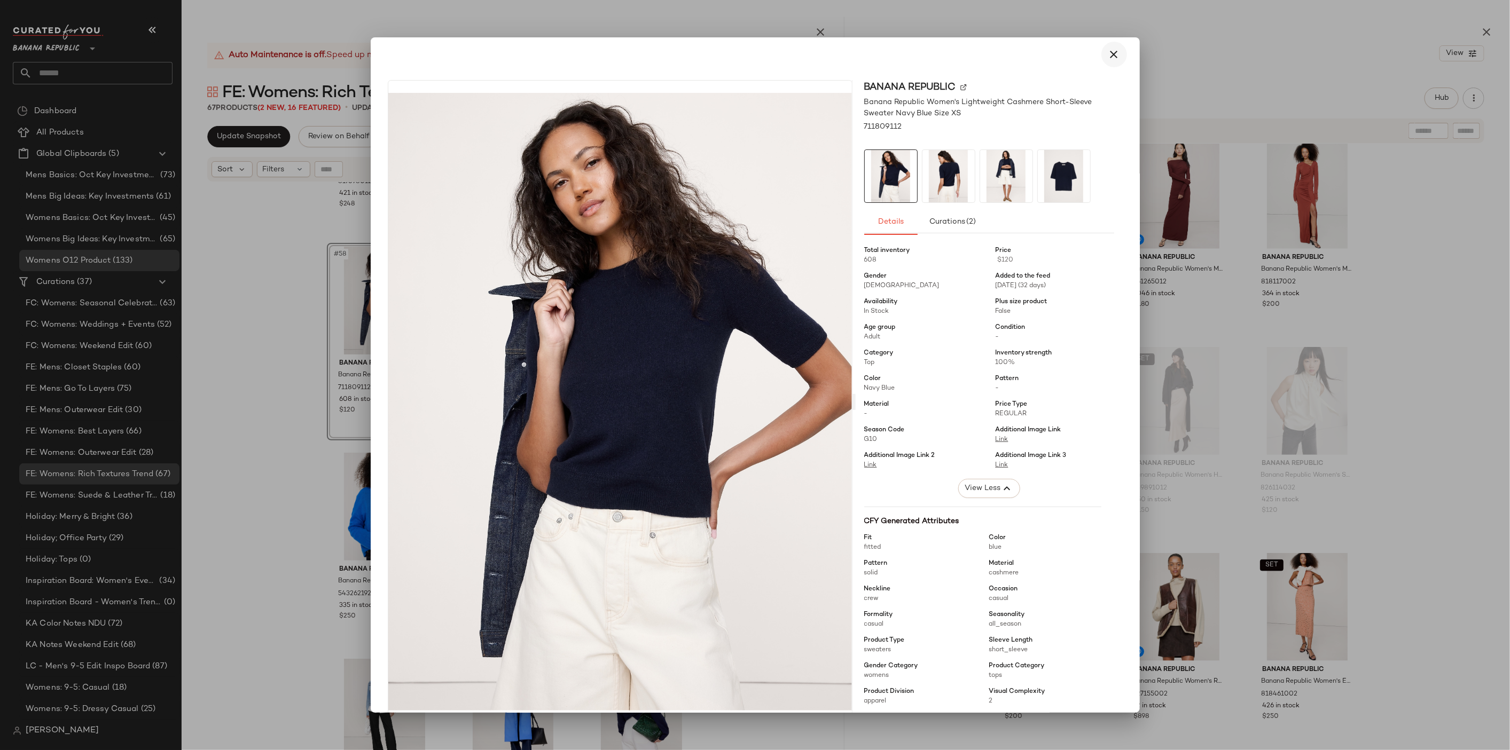
click at [1101, 55] on button "button" at bounding box center [1114, 55] width 26 height 26
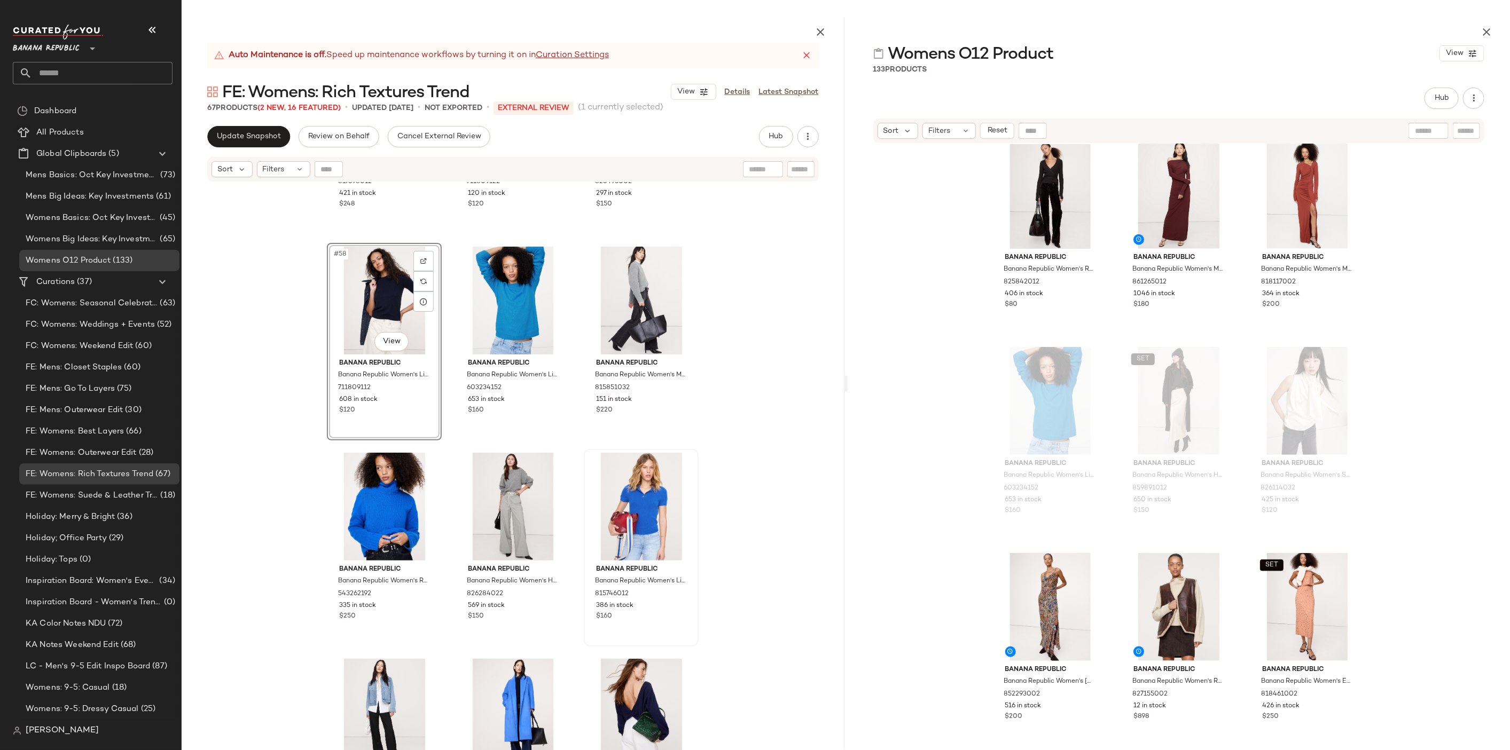
click at [358, 292] on div "#58 View" at bounding box center [384, 301] width 107 height 108
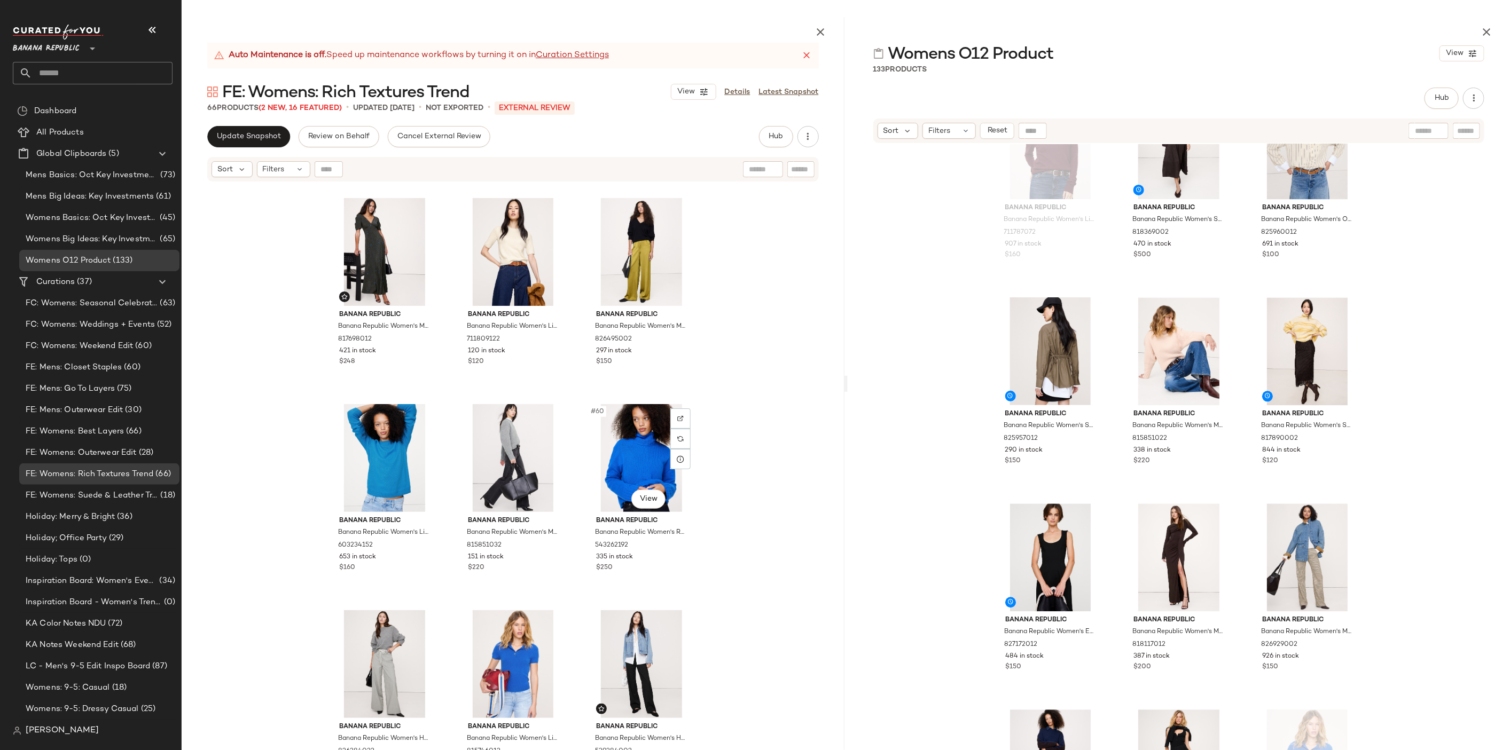
scroll to position [3918, 0]
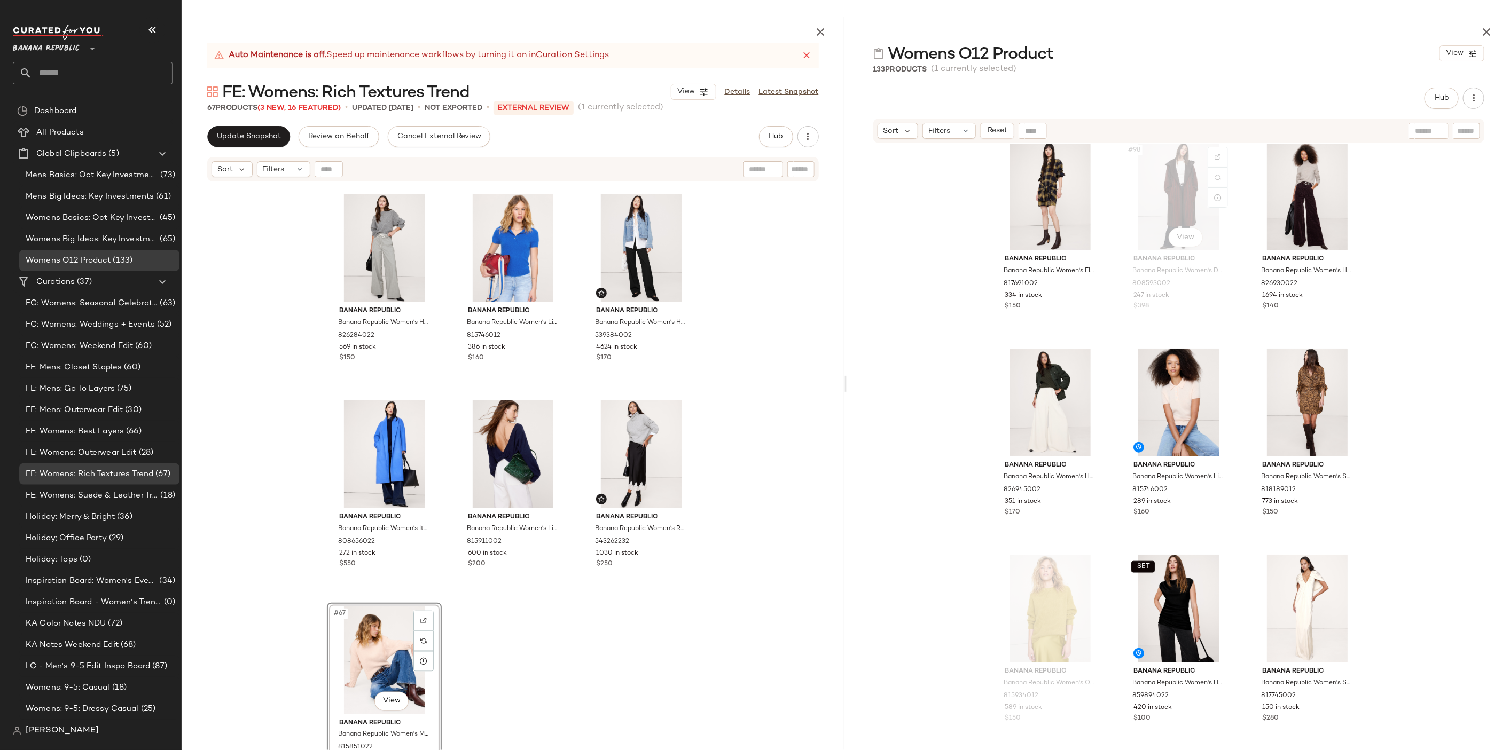
scroll to position [6618, 0]
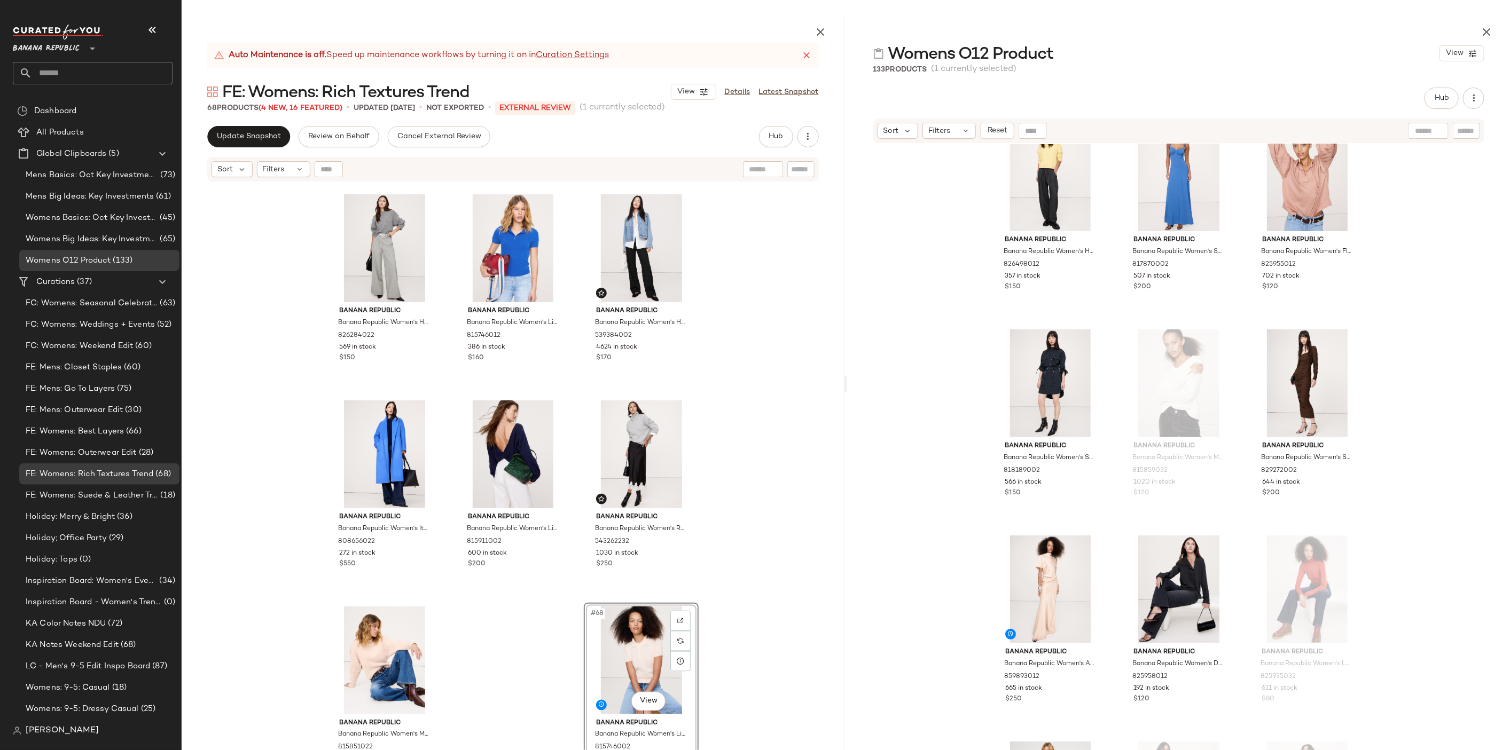
scroll to position [76, 0]
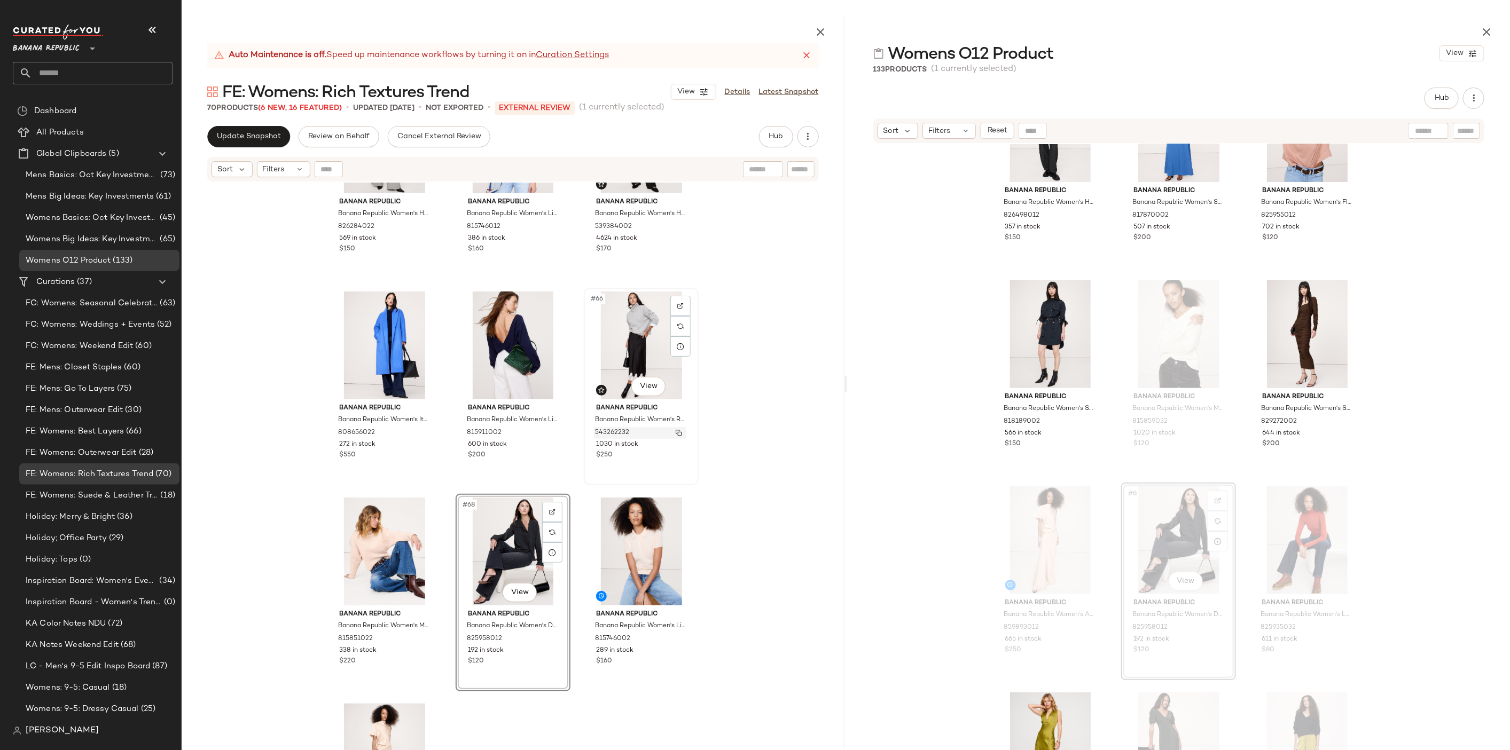
scroll to position [4330, 0]
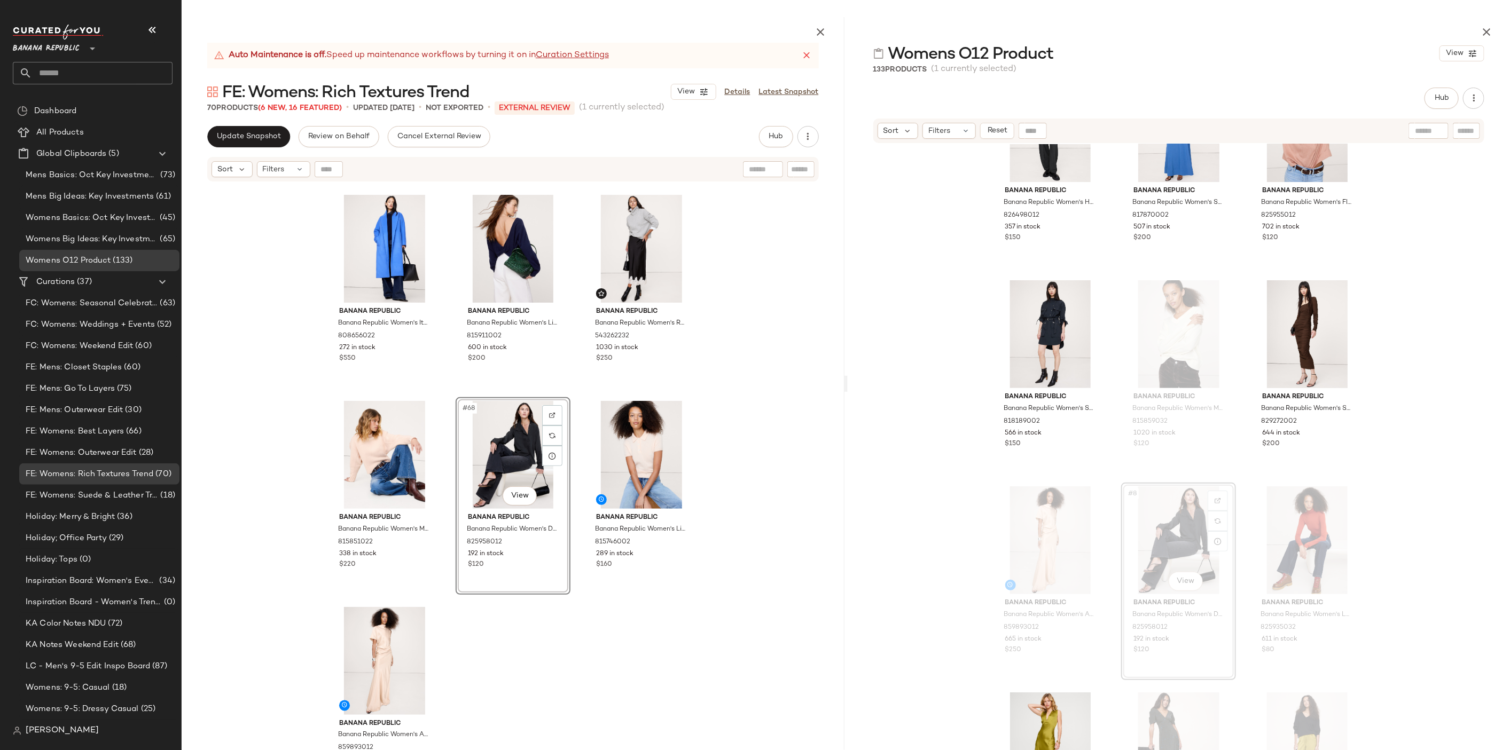
click at [620, 679] on div "Banana Republic Banana Republic Women's High-Rise Wide-Leg Italian Wool Pant Li…" at bounding box center [513, 492] width 663 height 618
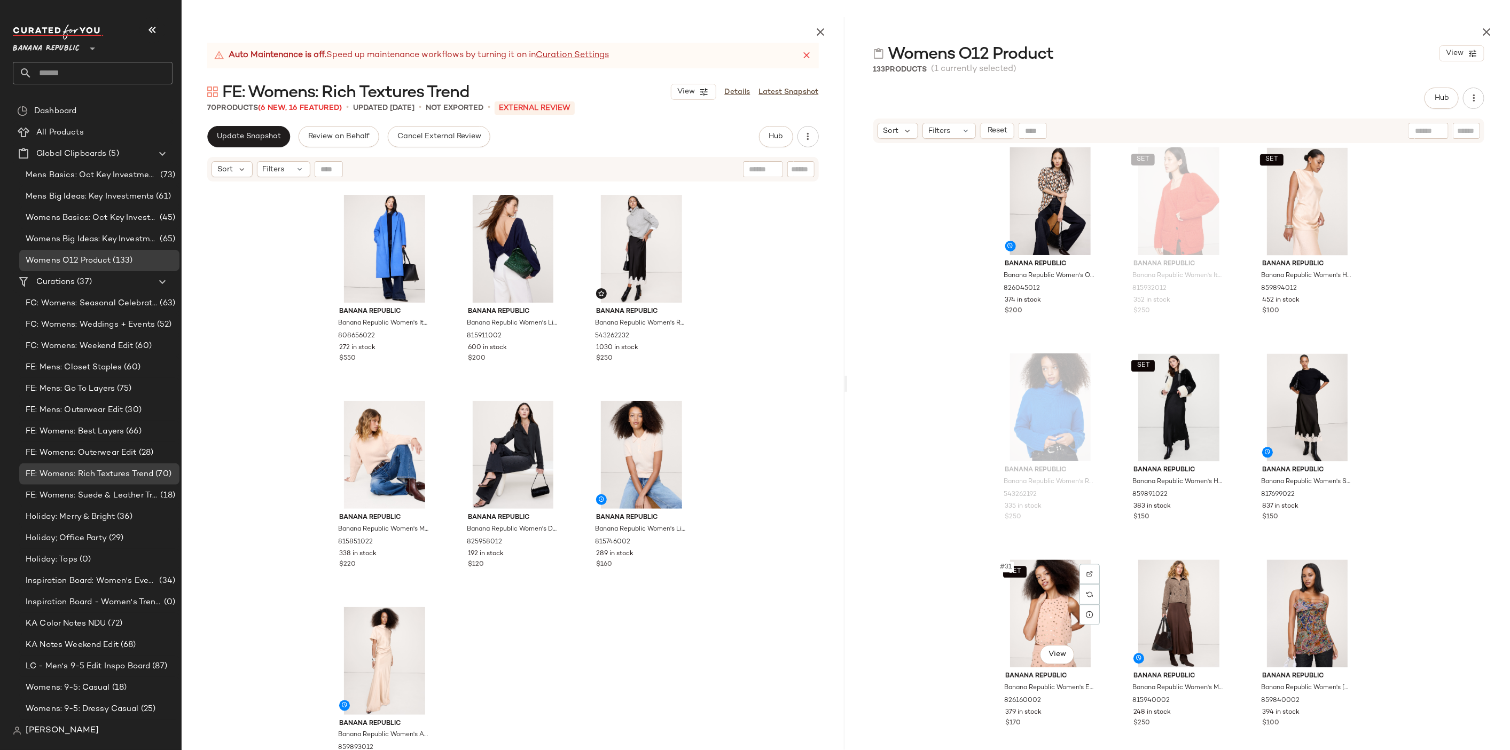
scroll to position [1606, 0]
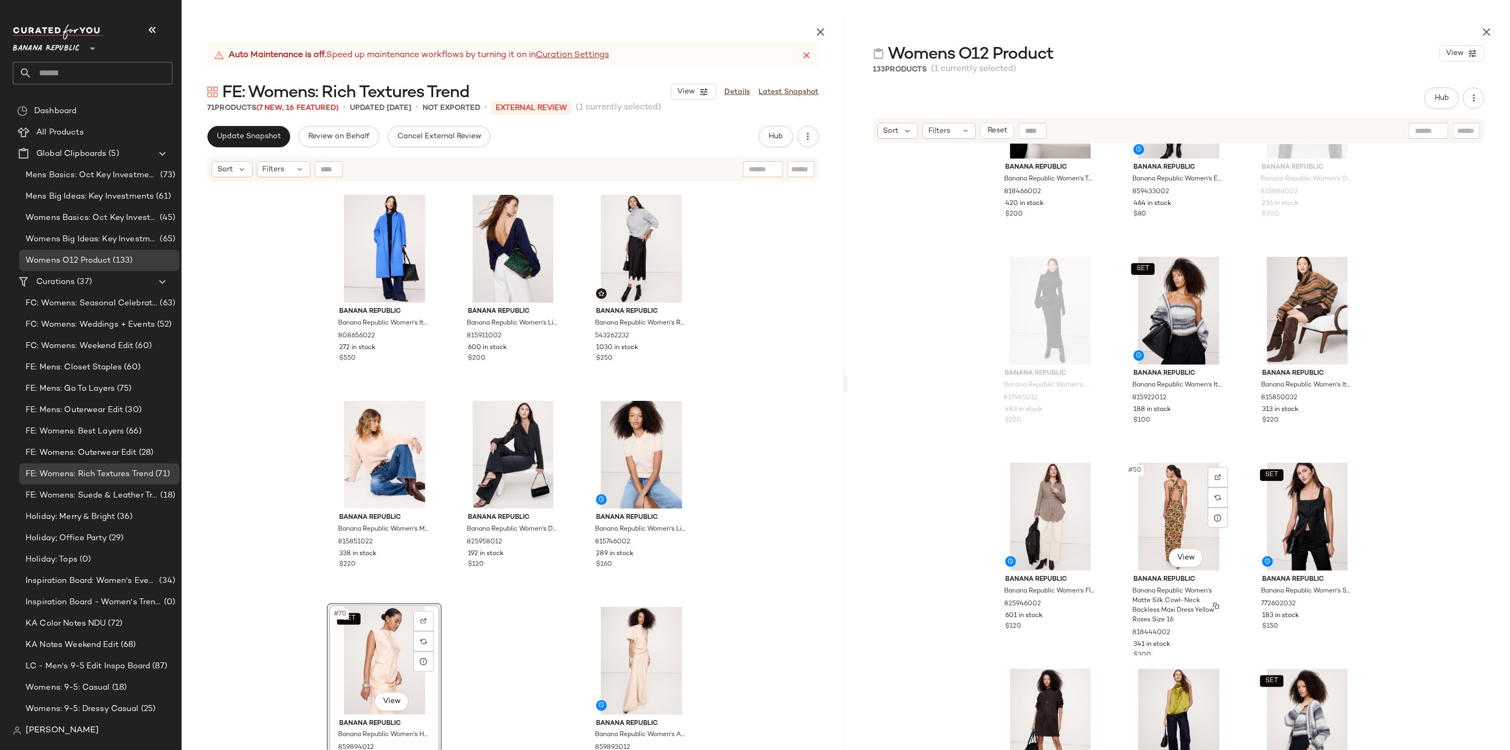
scroll to position [3180, 0]
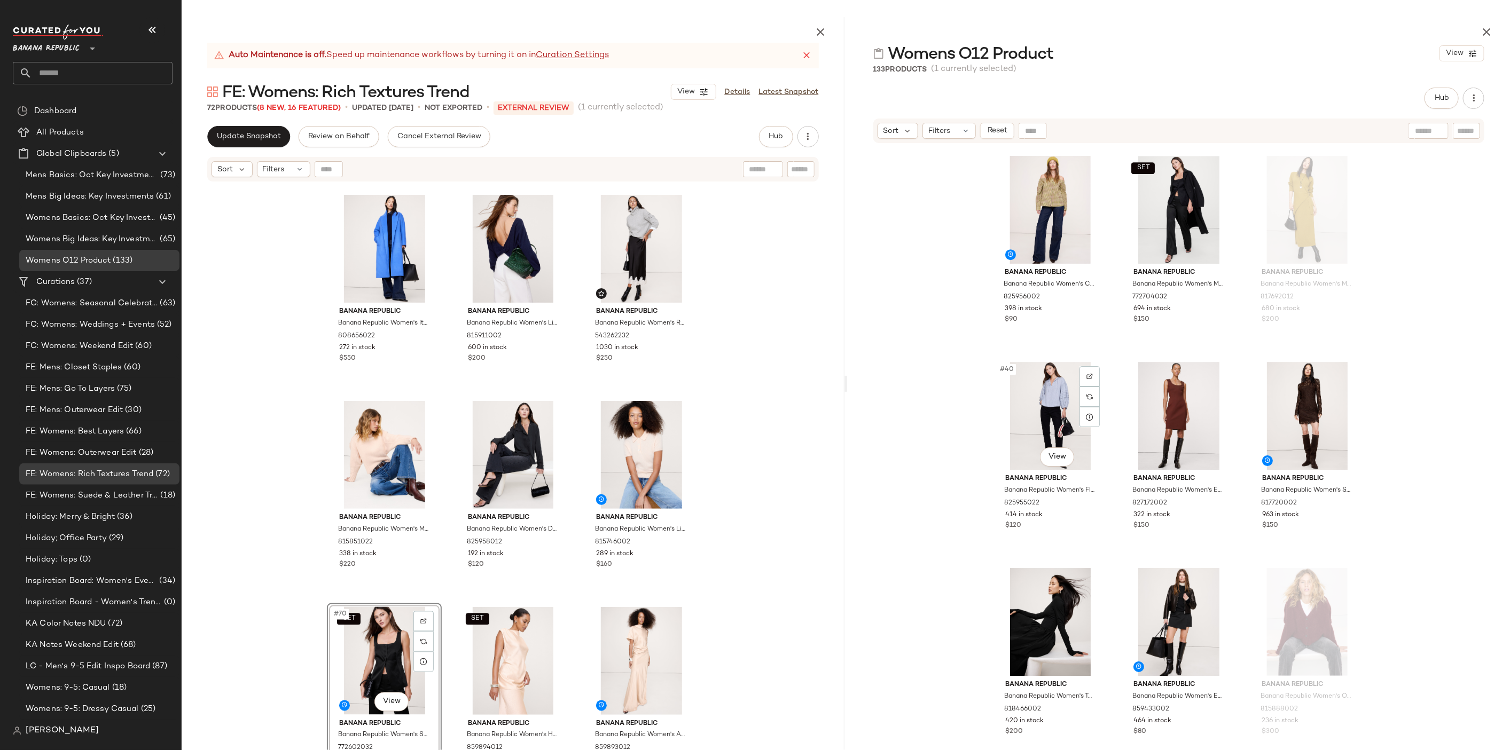
scroll to position [2475, 0]
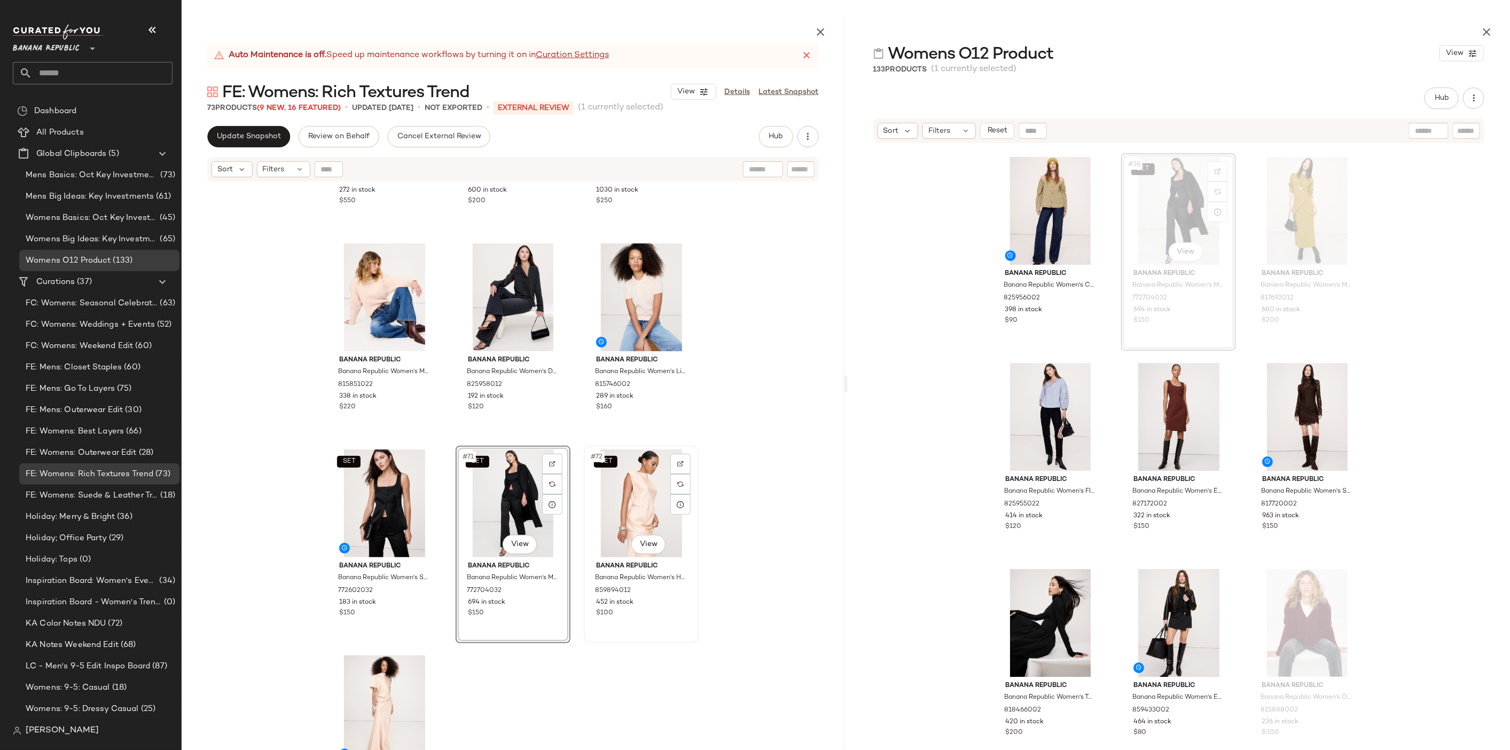
scroll to position [4537, 0]
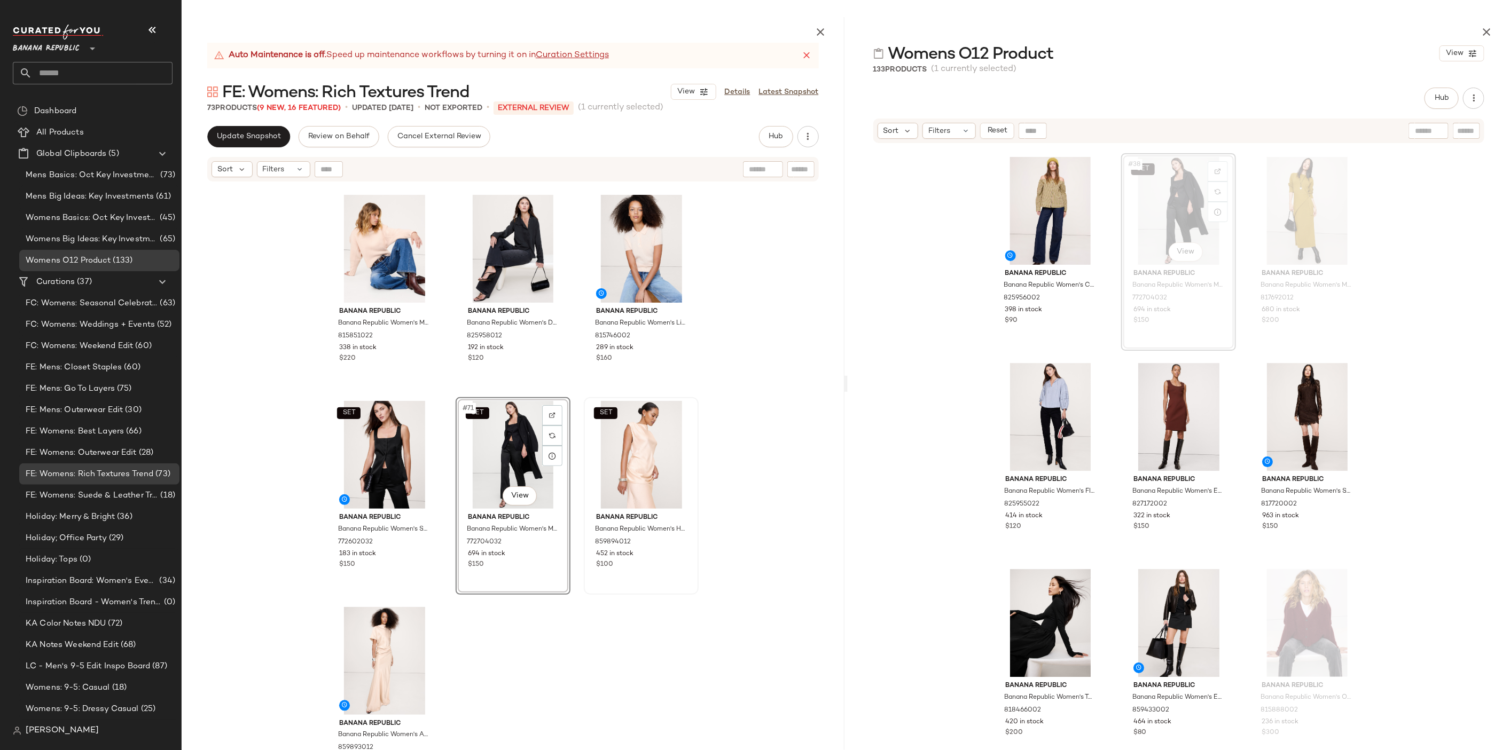
click at [592, 671] on div "Banana Republic Banana Republic Women's Italian Wool-Cashmere Wrap Coat Blue Ca…" at bounding box center [513, 492] width 663 height 618
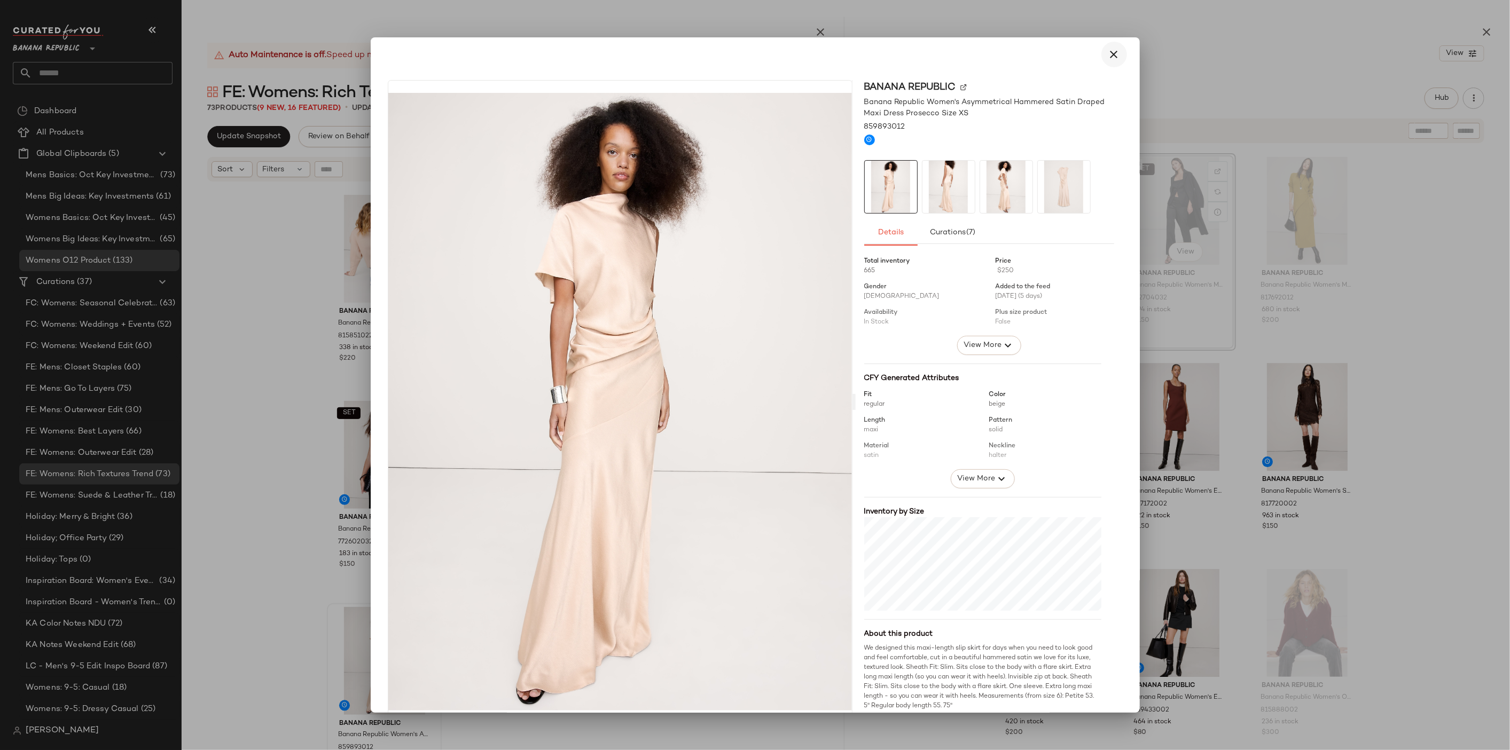
click at [1101, 60] on button "button" at bounding box center [1114, 55] width 26 height 26
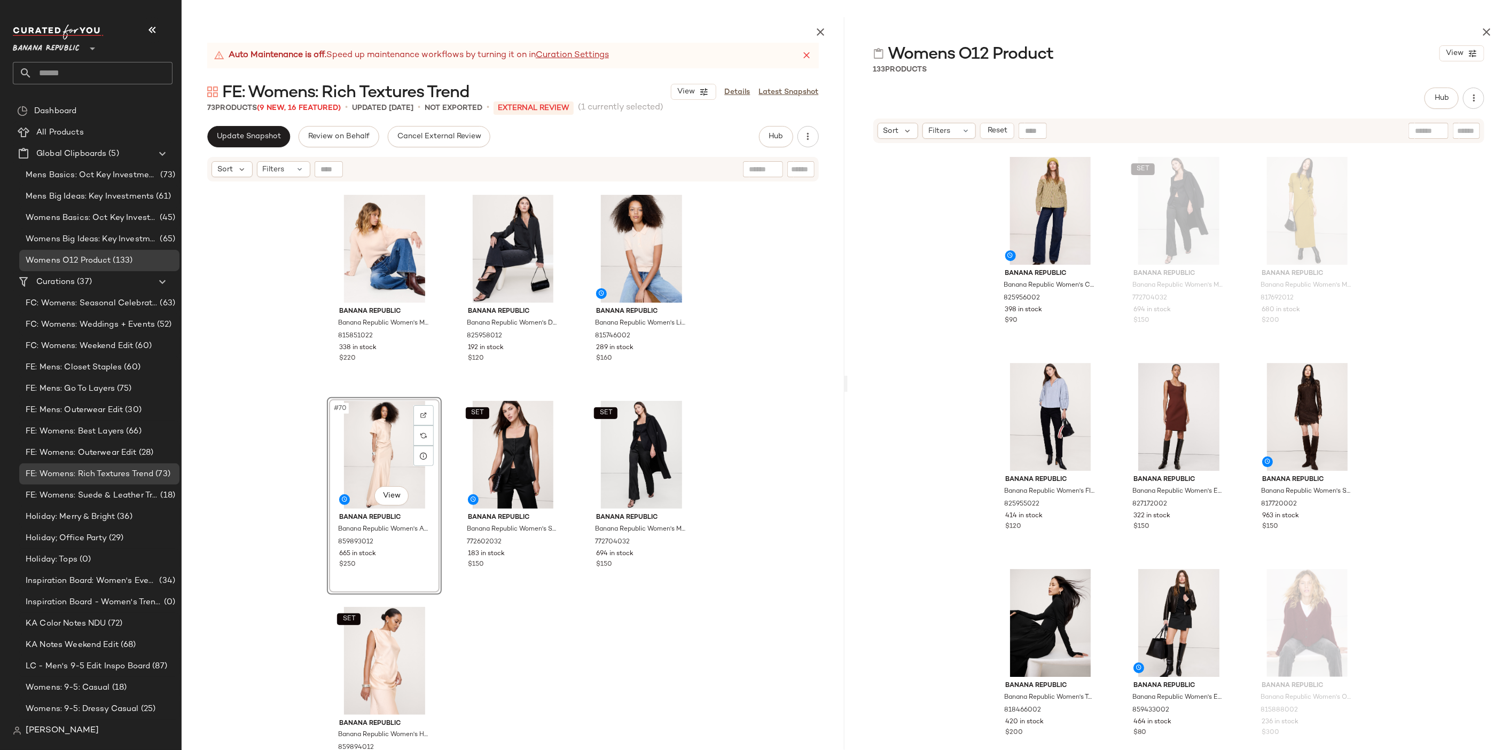
click at [595, 638] on div "Banana Republic Banana Republic Women's Italian Wool-Cashmere Wrap Coat Blue Ca…" at bounding box center [513, 492] width 663 height 618
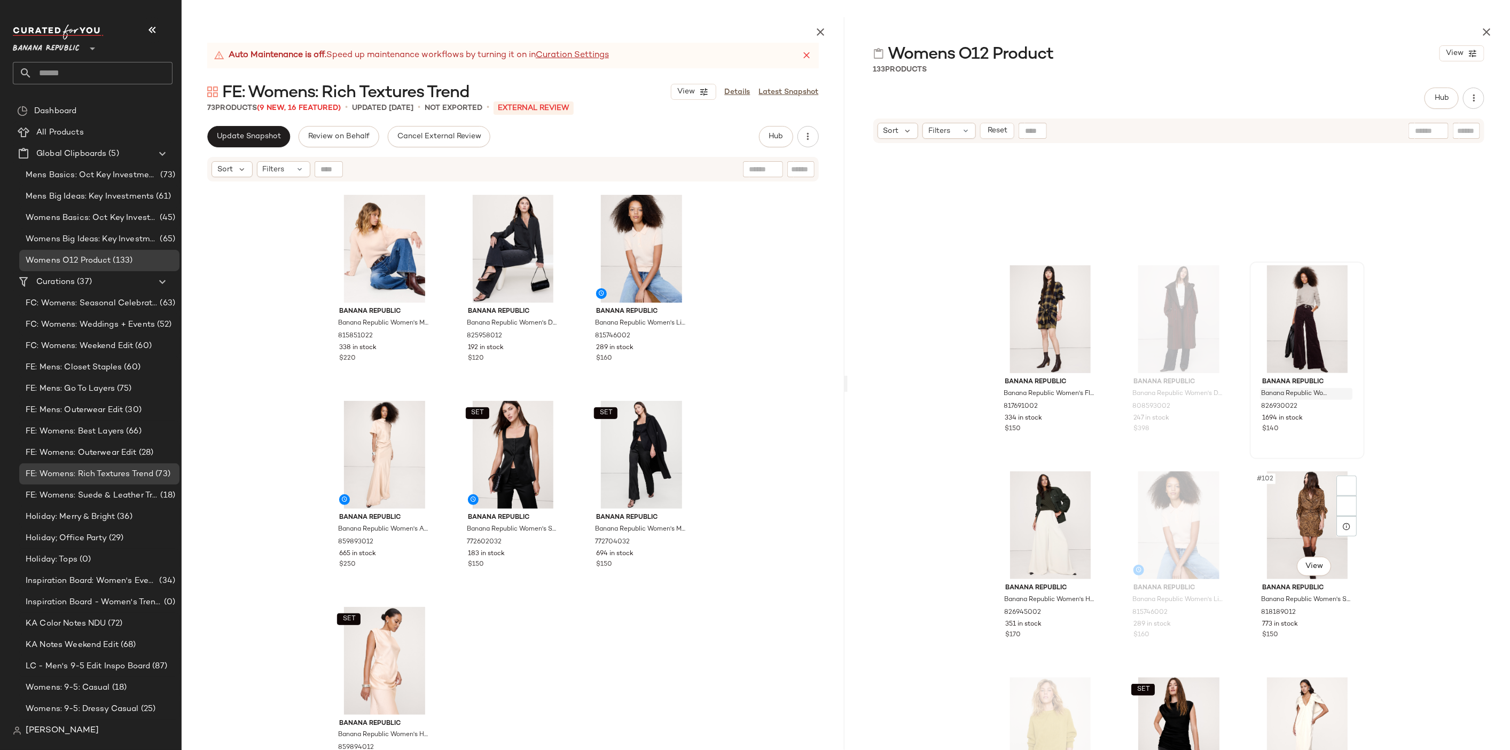
scroll to position [6667, 0]
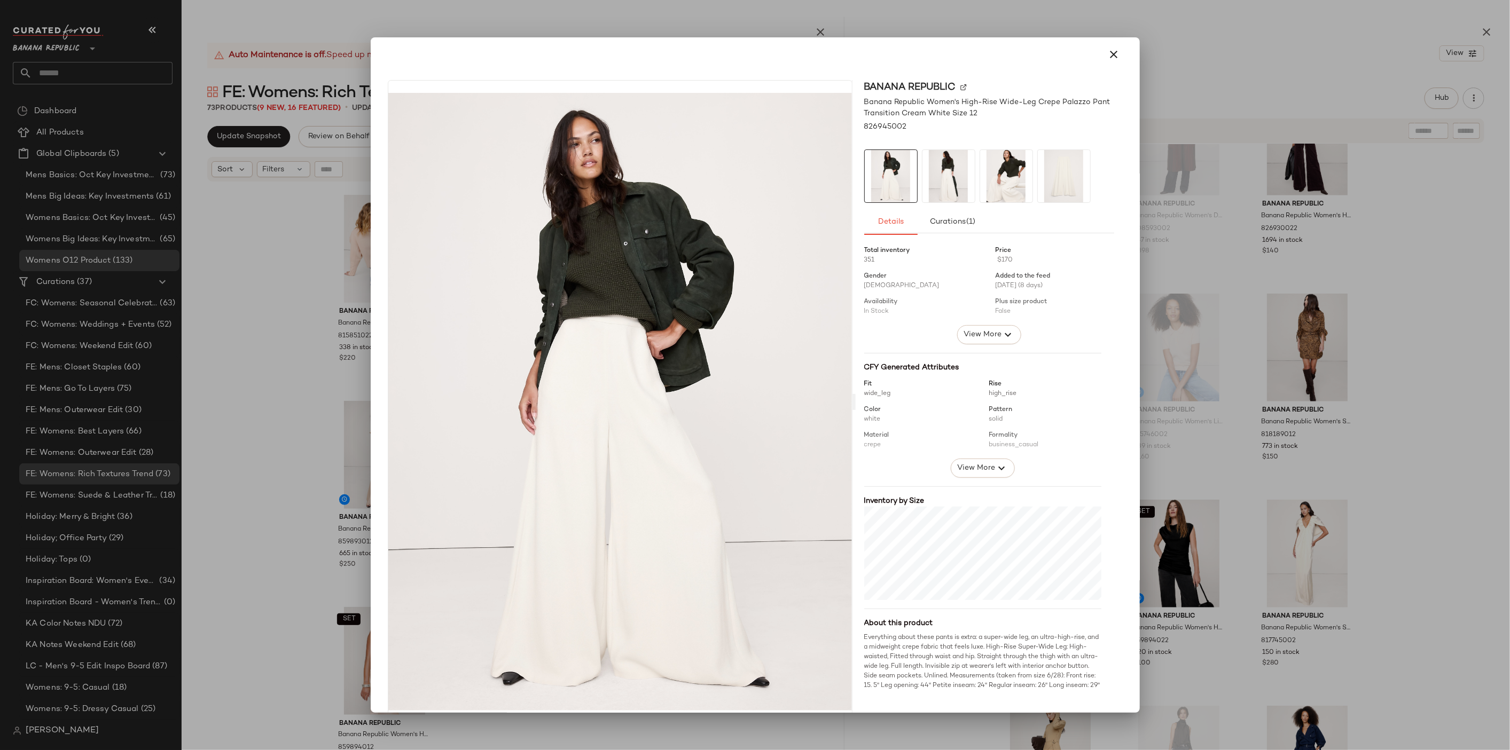
click at [954, 169] on img at bounding box center [948, 176] width 52 height 52
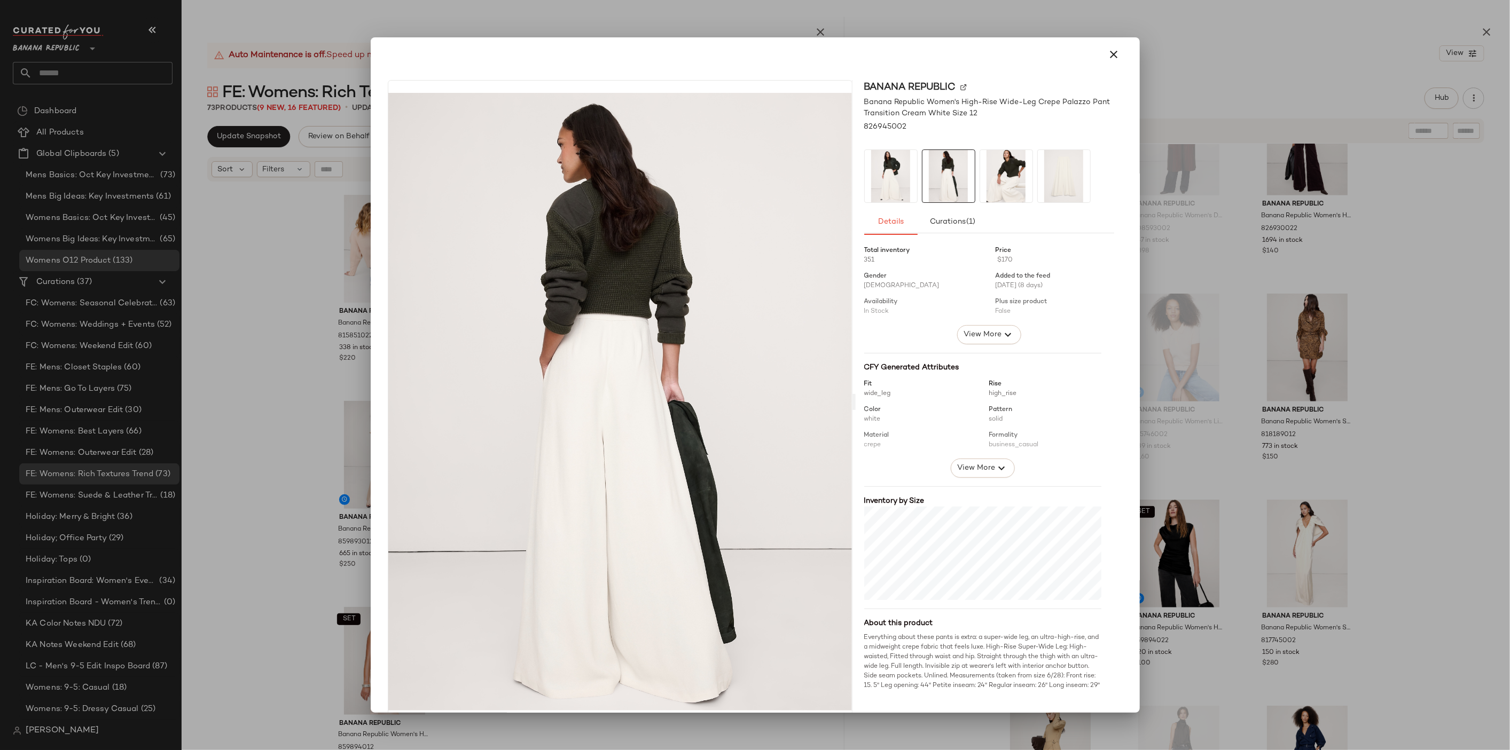
click at [1020, 171] on img at bounding box center [1006, 176] width 52 height 52
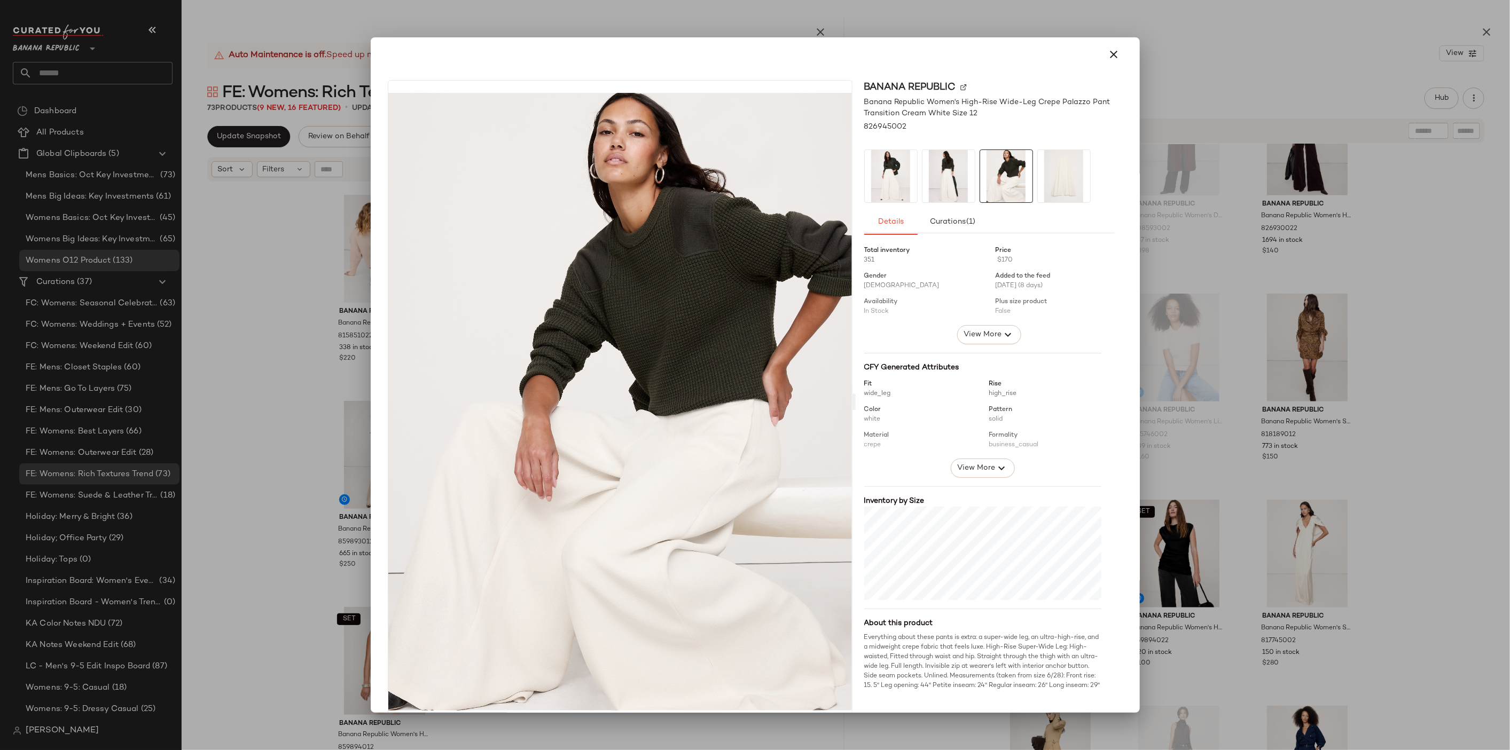
click at [1094, 164] on div at bounding box center [989, 176] width 250 height 53
click at [1054, 169] on img at bounding box center [1063, 176] width 52 height 52
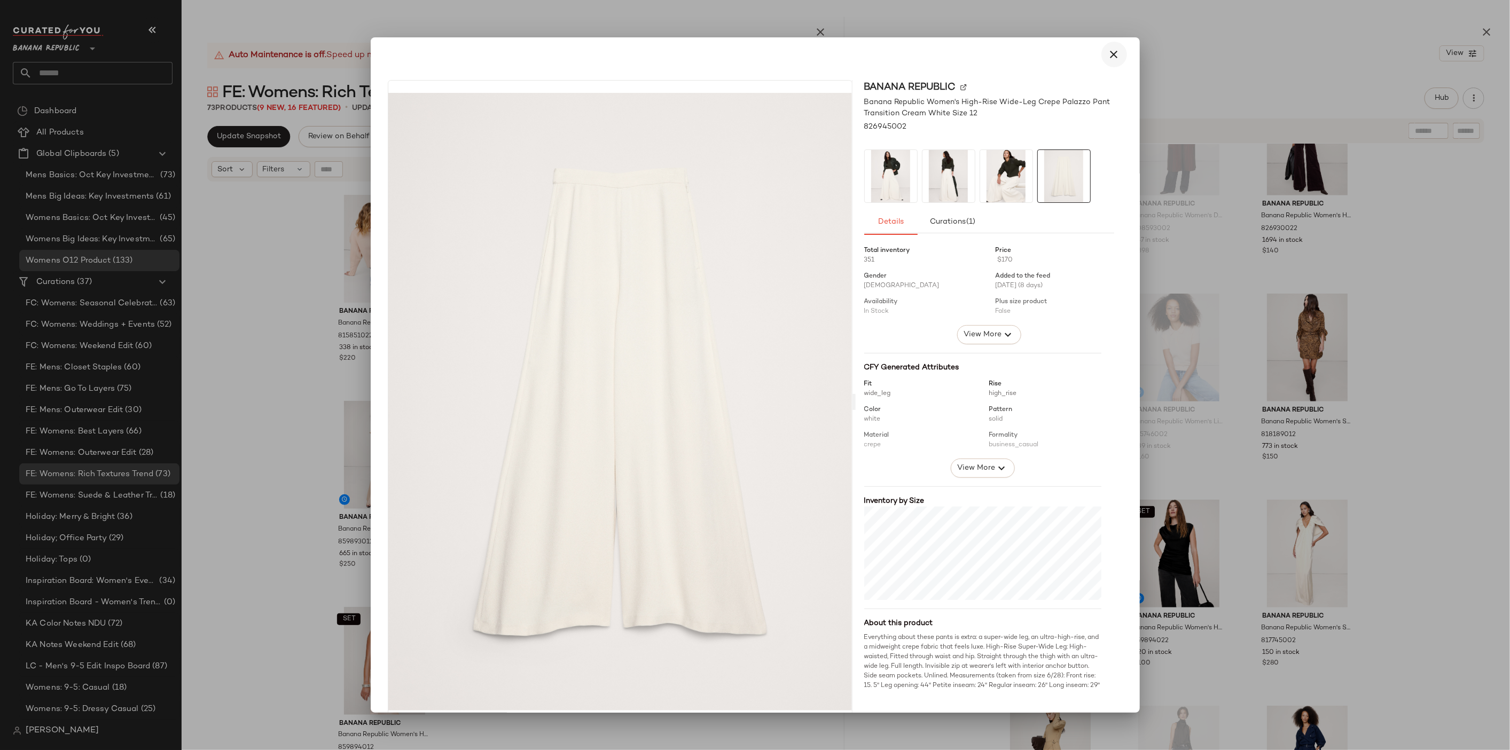
click at [1114, 57] on button "button" at bounding box center [1114, 55] width 26 height 26
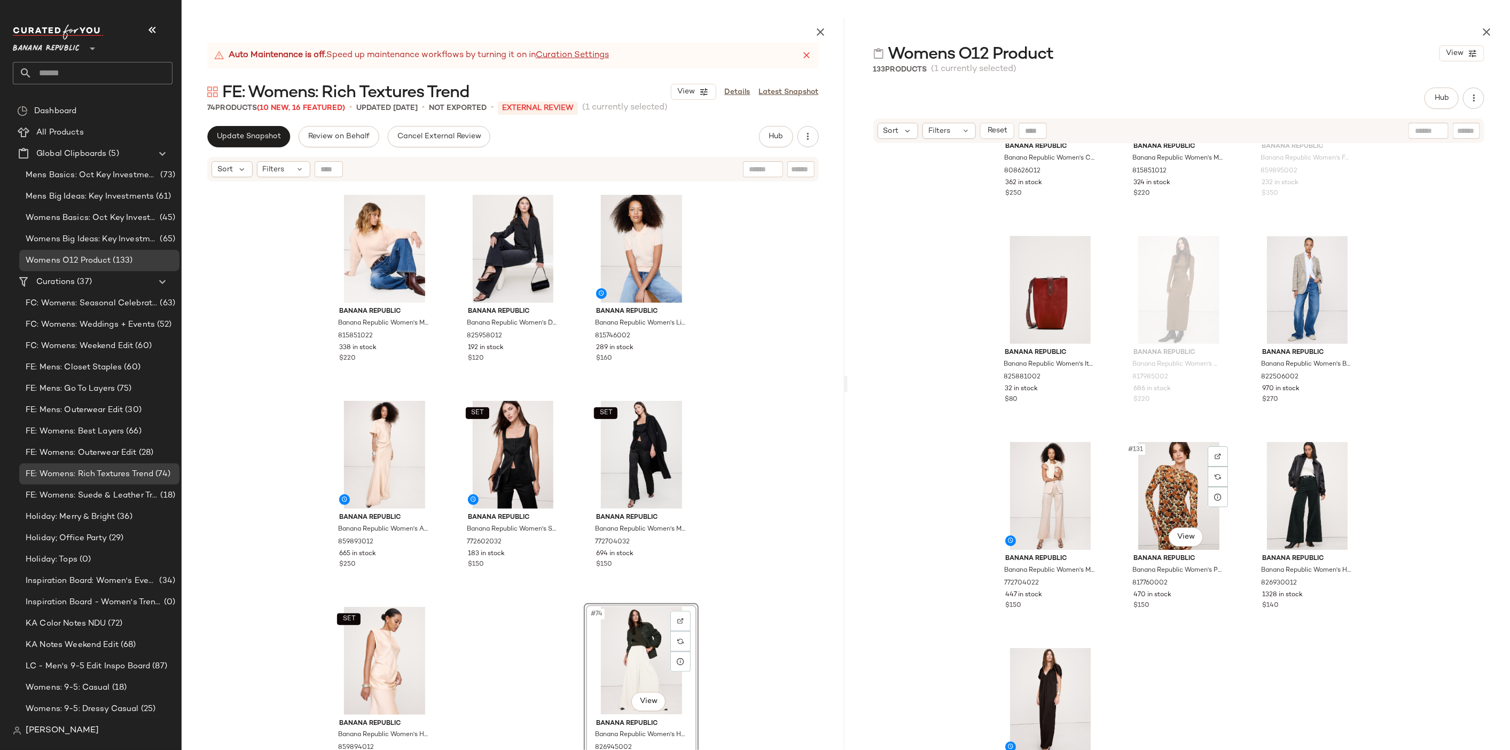
scroll to position [8618, 0]
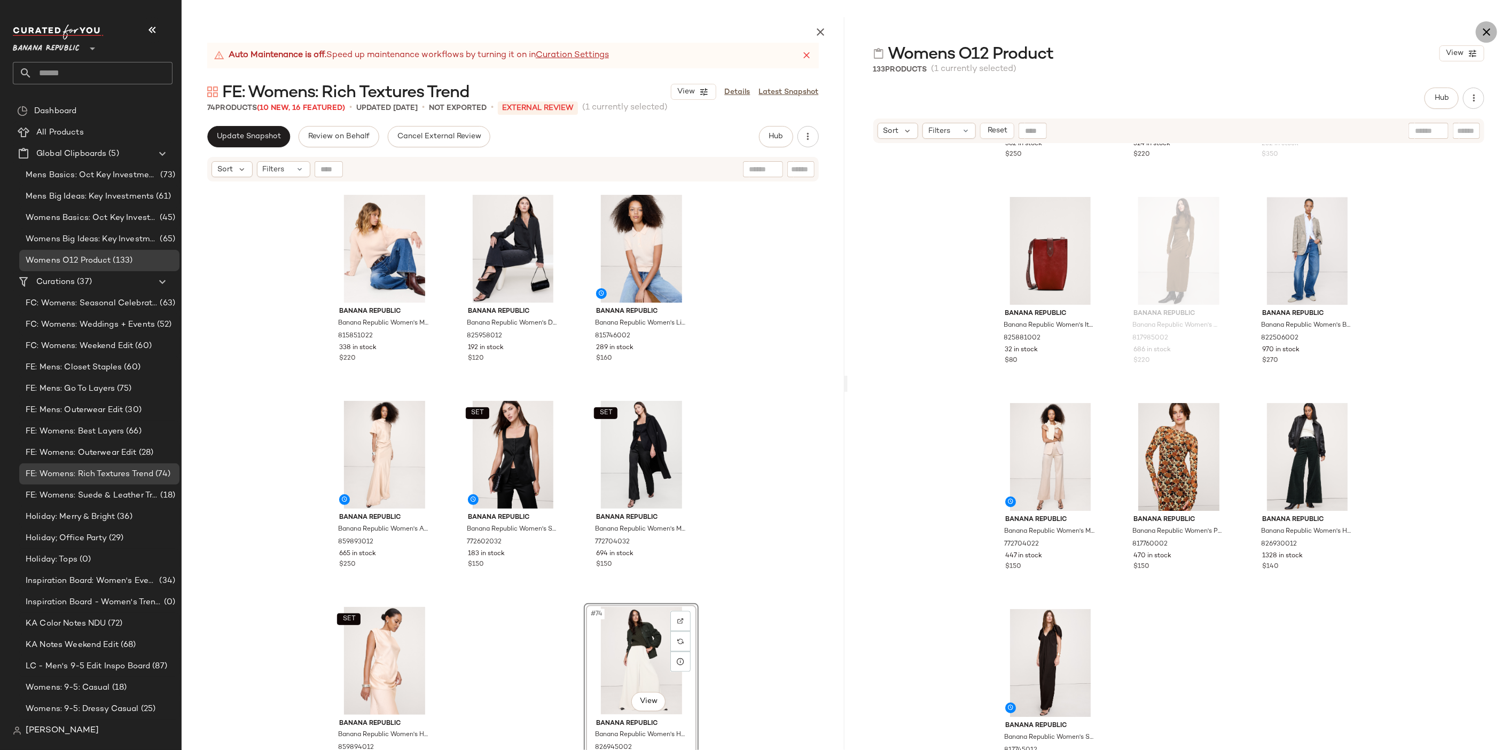
click at [1478, 36] on button "button" at bounding box center [1485, 31] width 21 height 21
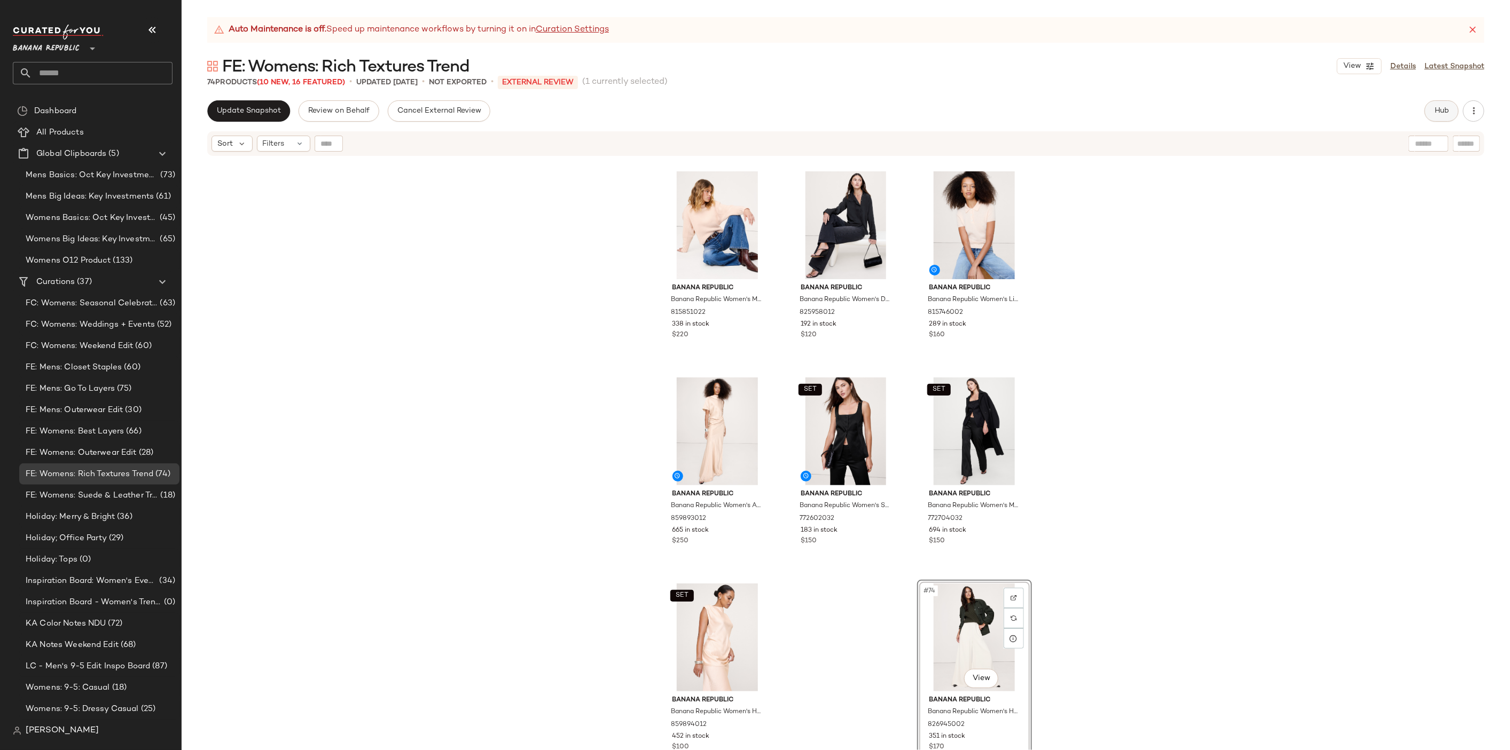
click at [1442, 112] on span "Hub" at bounding box center [1441, 111] width 15 height 9
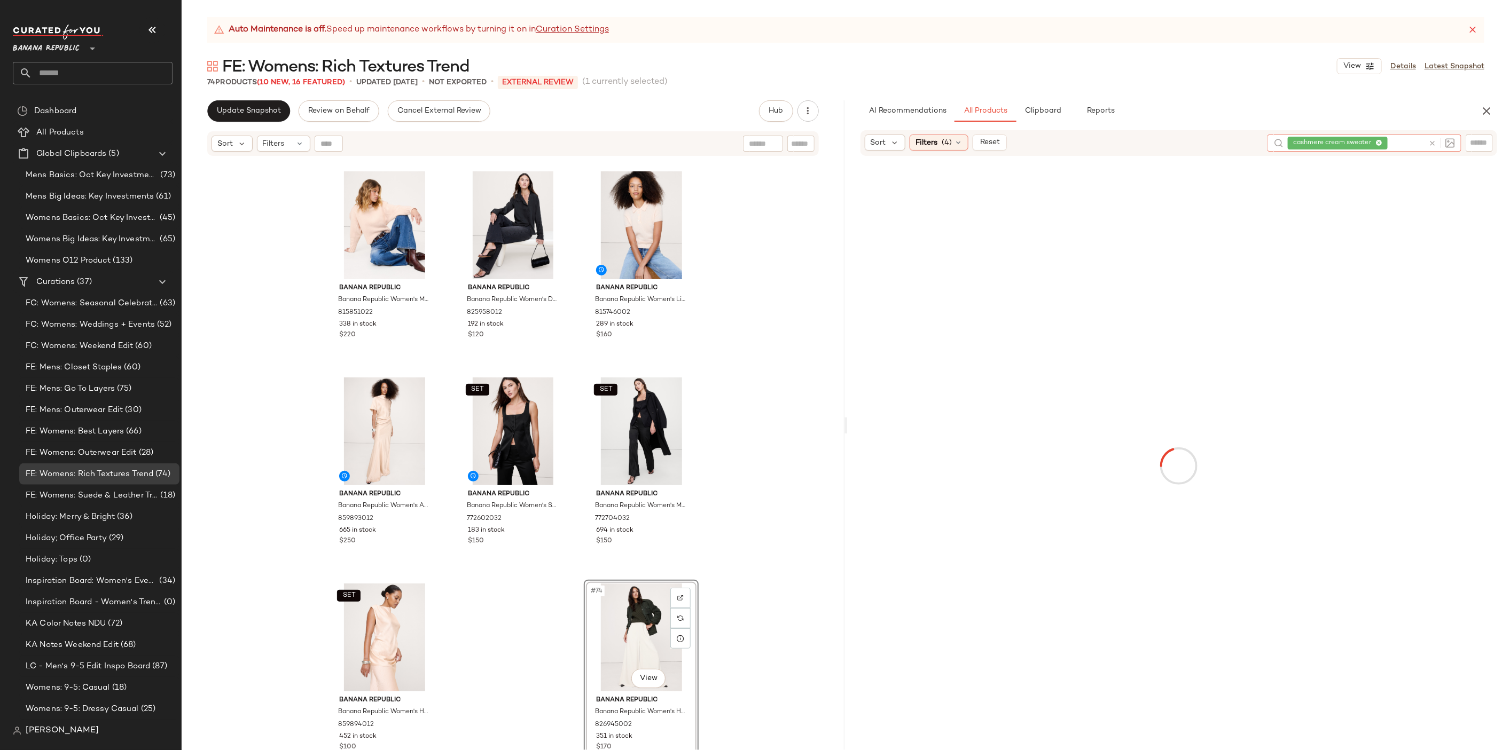
click at [1423, 149] on div "cashmere cream sweater" at bounding box center [1355, 143] width 136 height 17
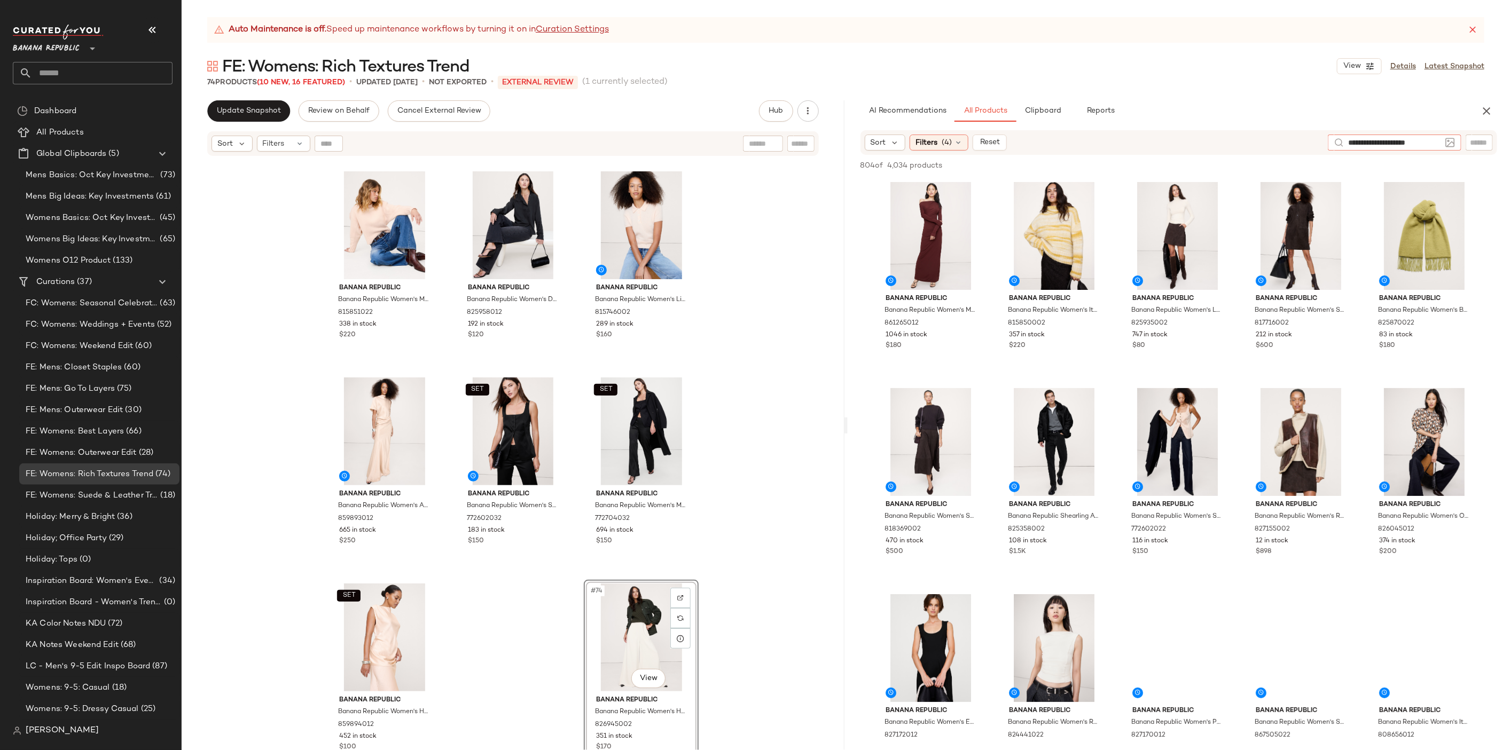
type input "**********"
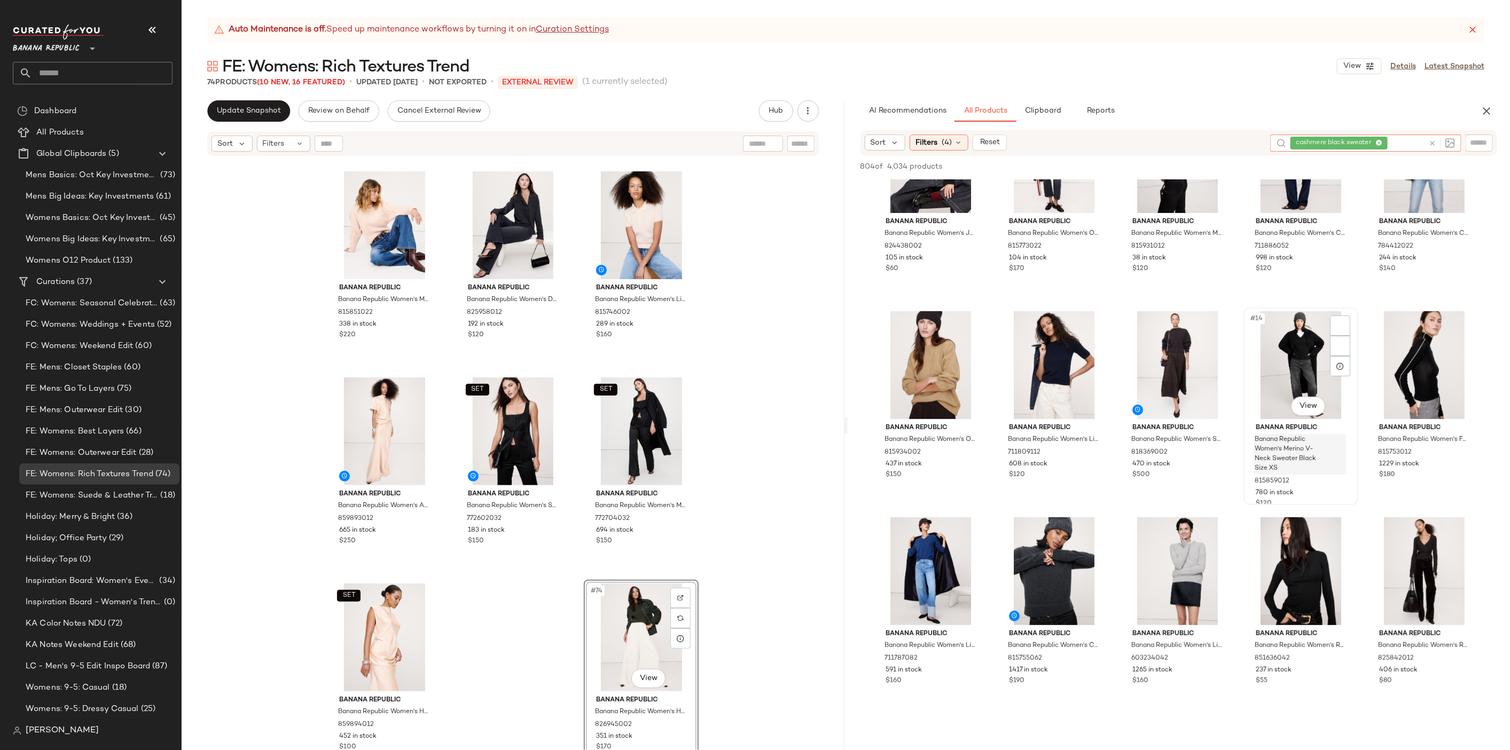
scroll to position [512, 0]
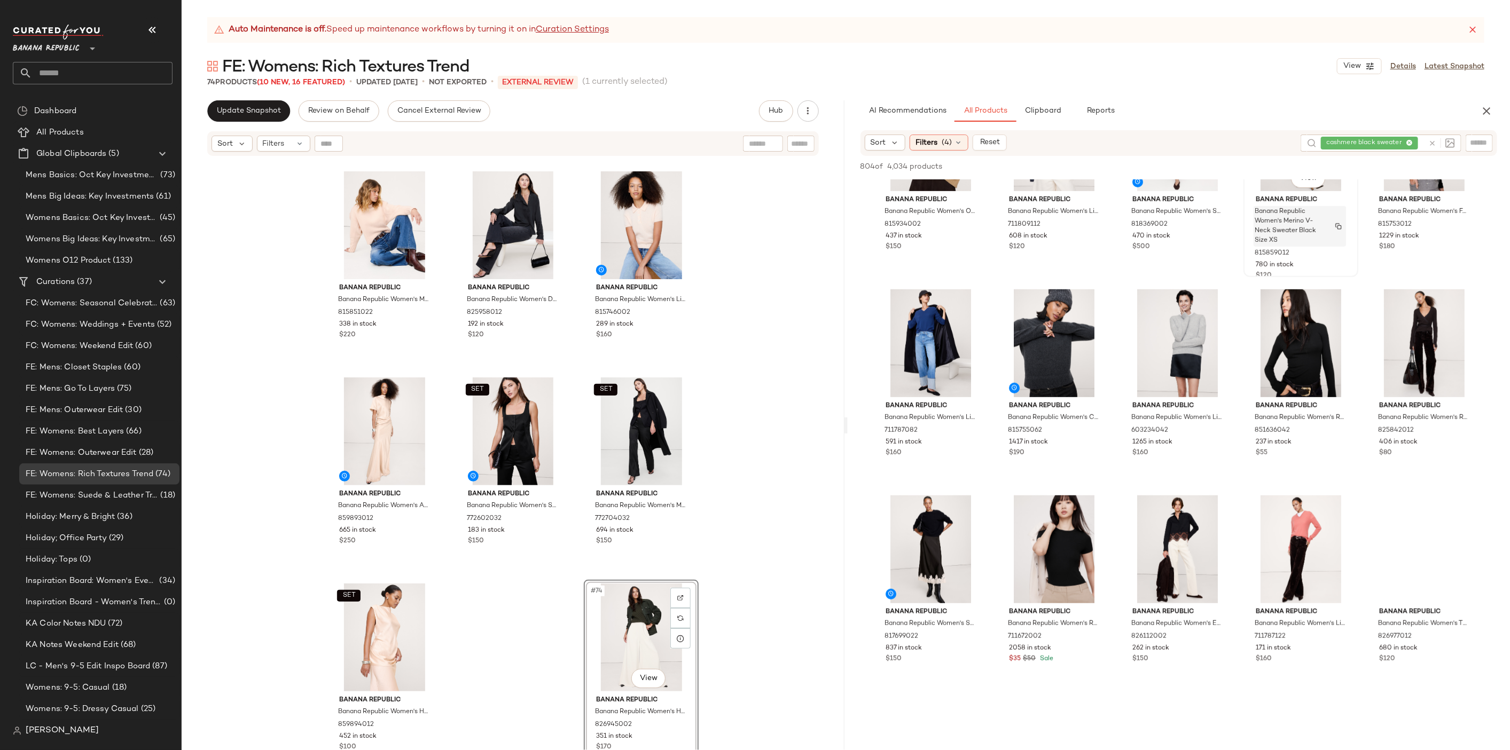
click at [1254, 246] on span "Banana Republic Women's Merino V-Neck Sweater Black Size XS" at bounding box center [1289, 226] width 70 height 38
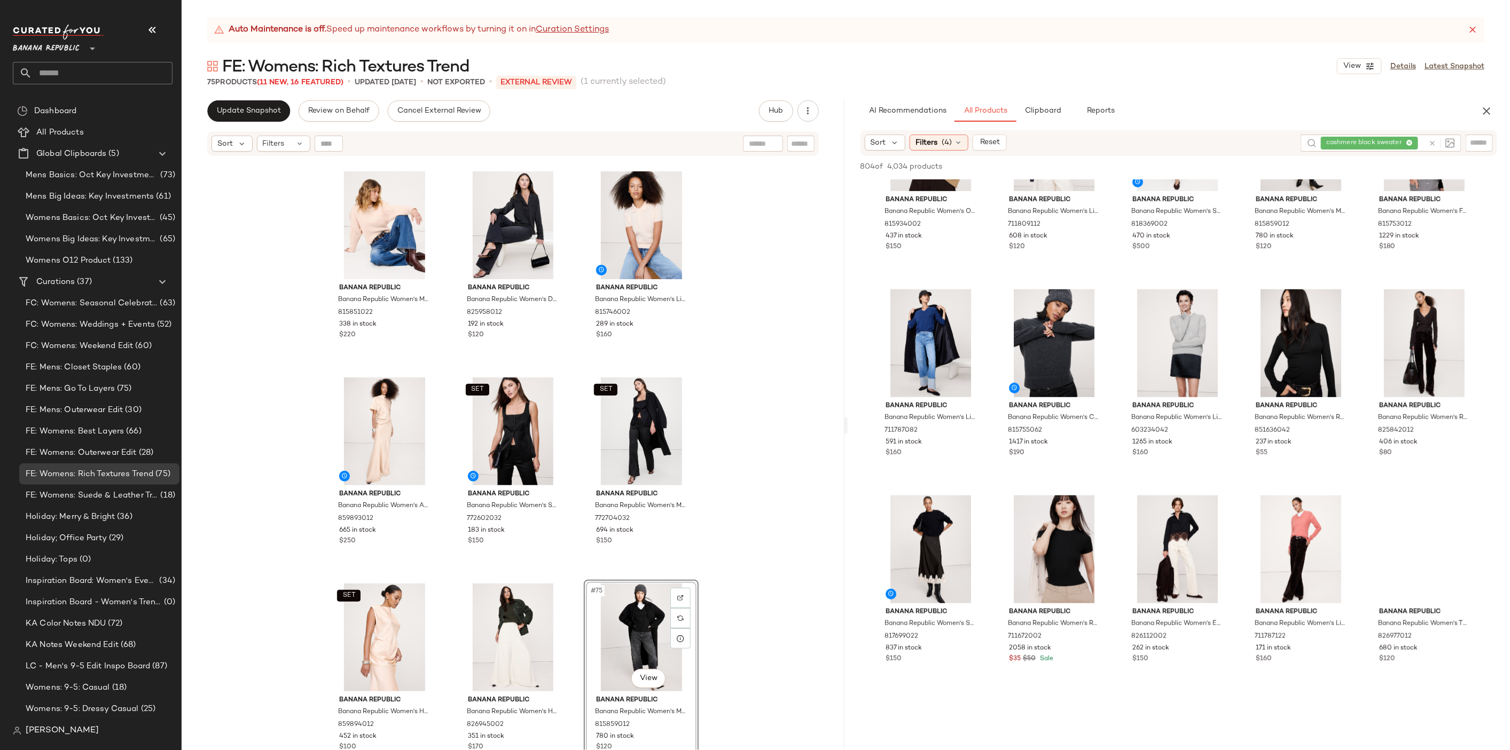
click at [646, 614] on div "#75 View" at bounding box center [640, 638] width 107 height 108
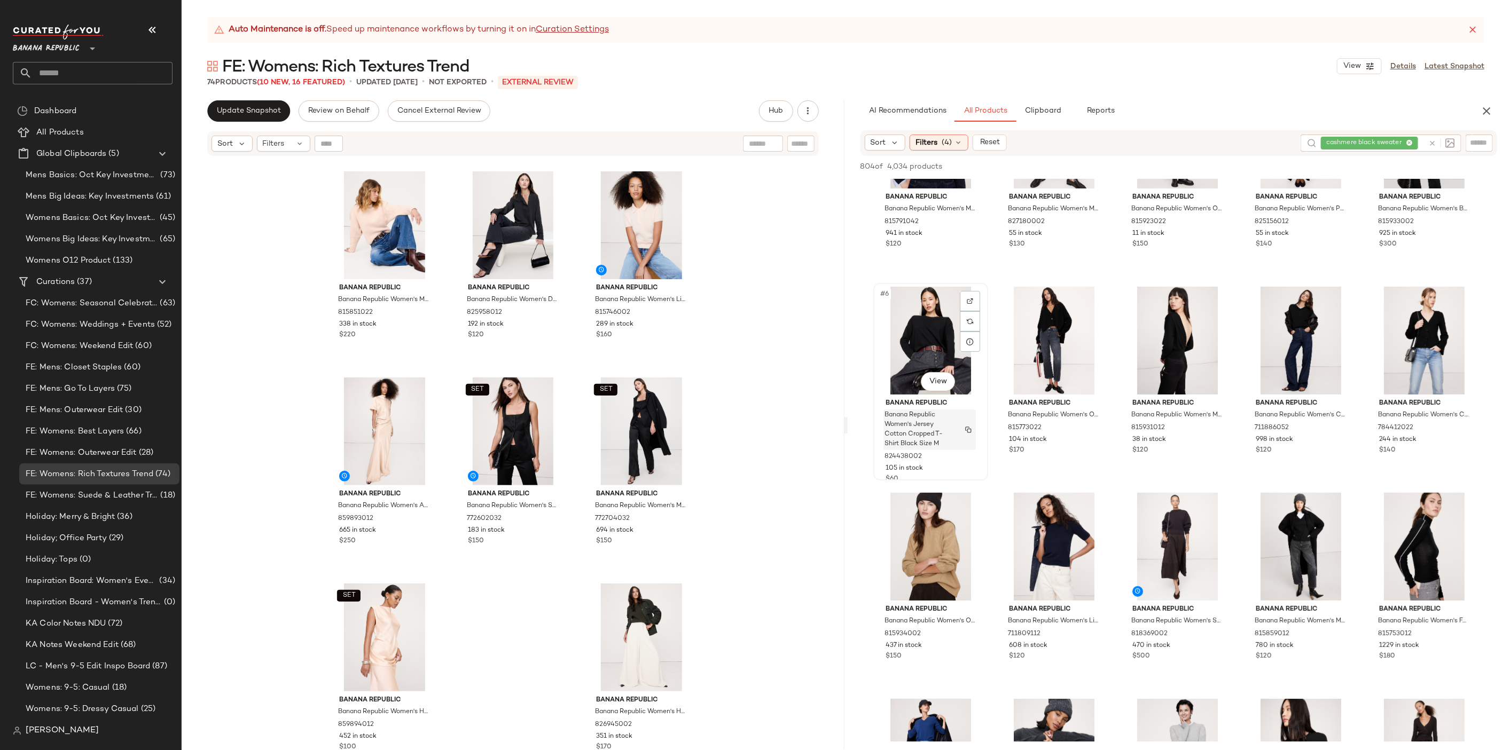
scroll to position [104, 0]
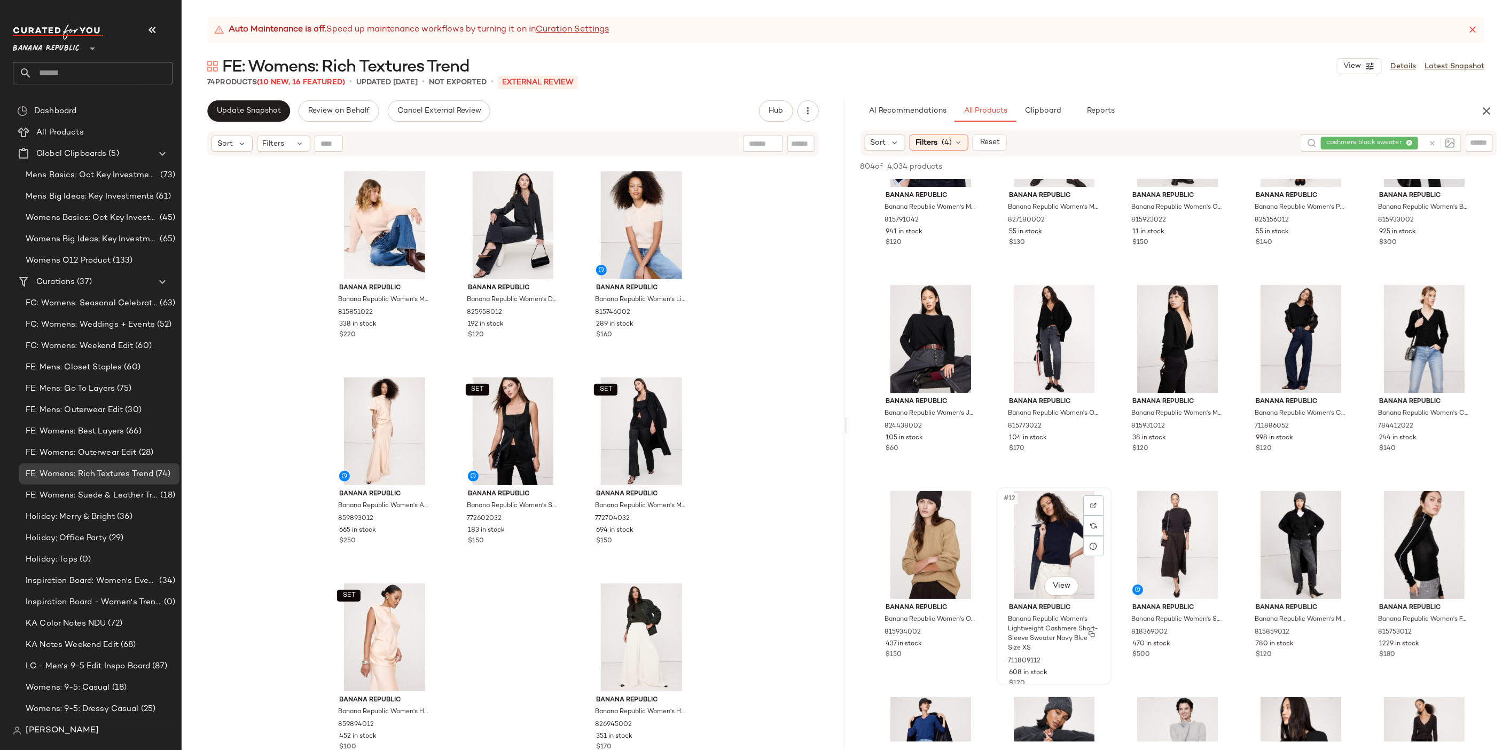
click at [1107, 519] on div "#12 View" at bounding box center [1053, 545] width 107 height 108
click at [1413, 167] on span "Add to Bottom" at bounding box center [1405, 166] width 55 height 7
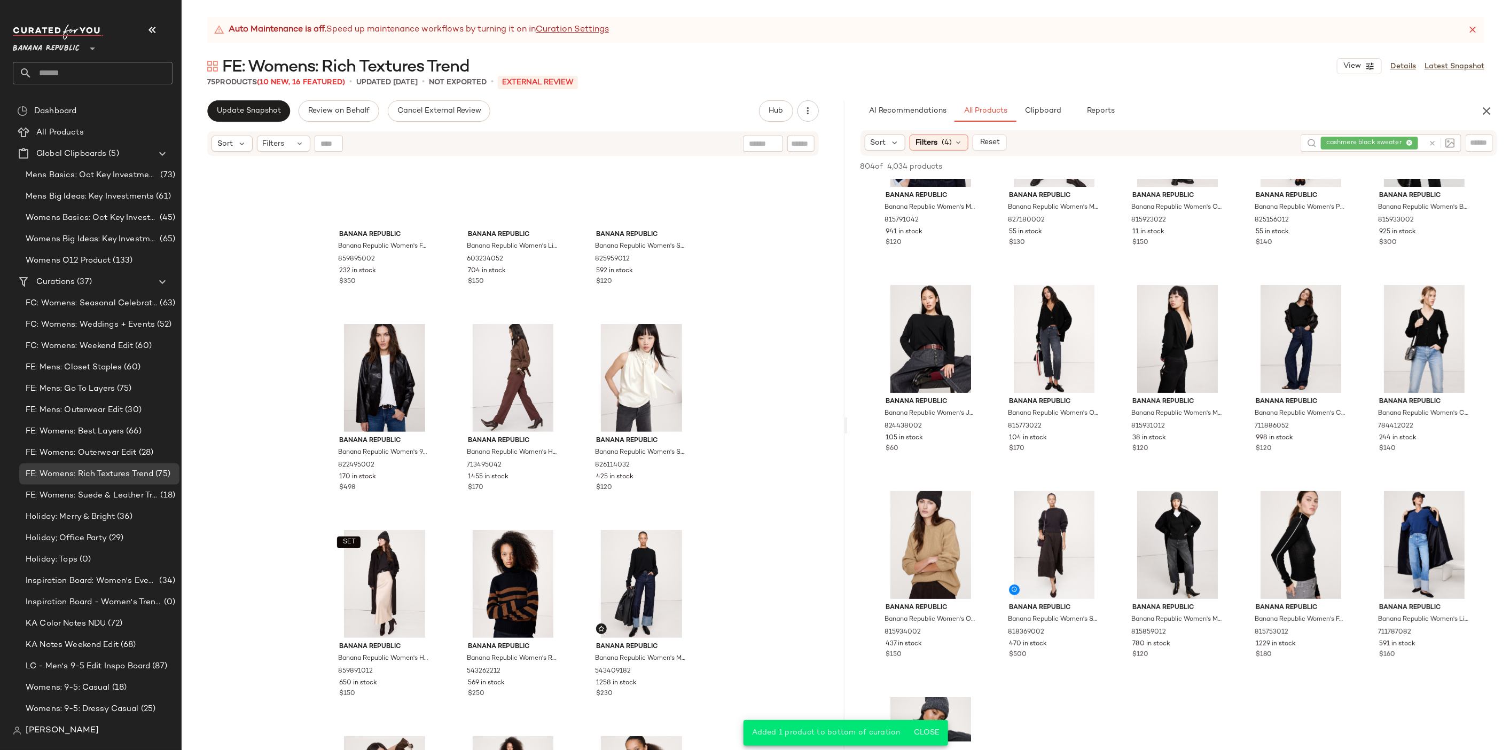
scroll to position [0, 0]
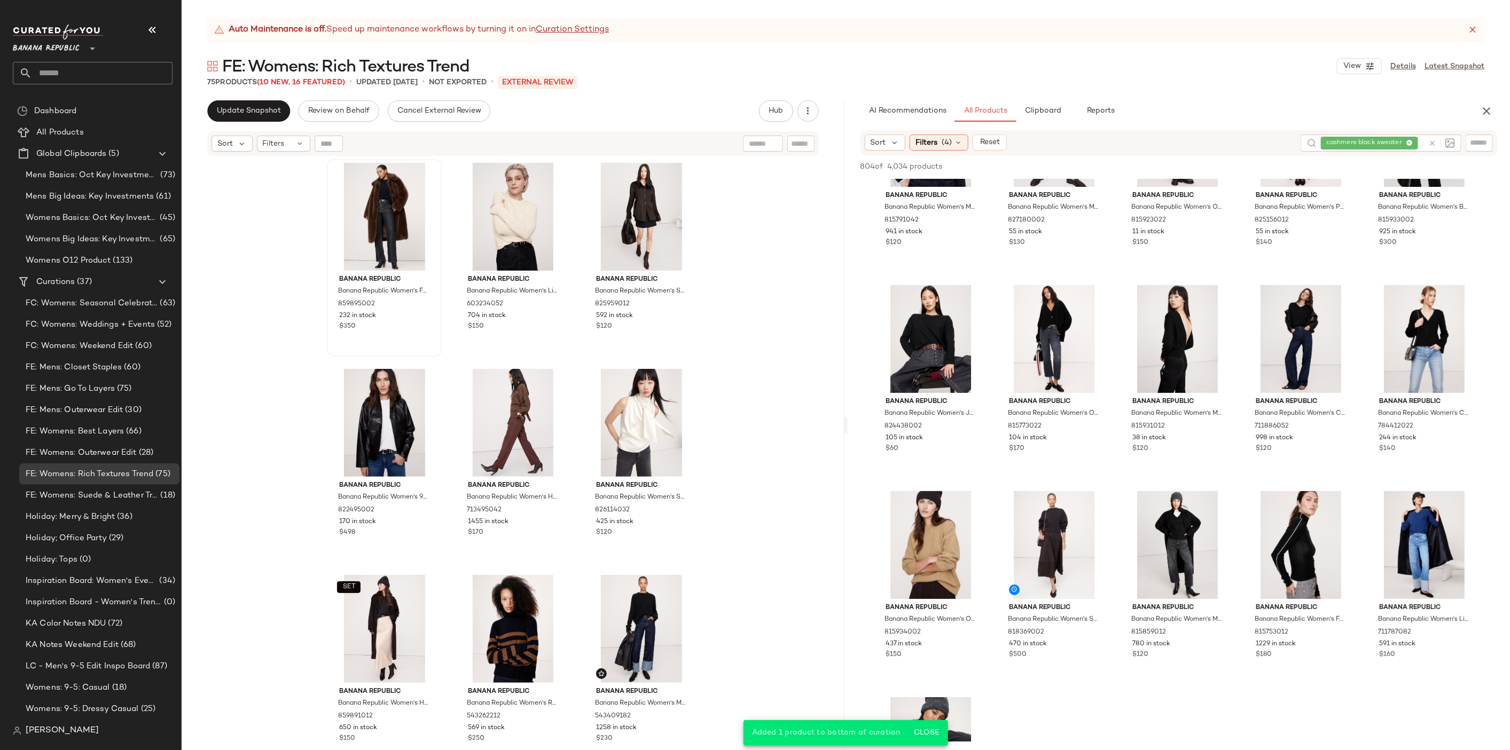
click at [281, 144] on span "Filters" at bounding box center [274, 143] width 22 height 11
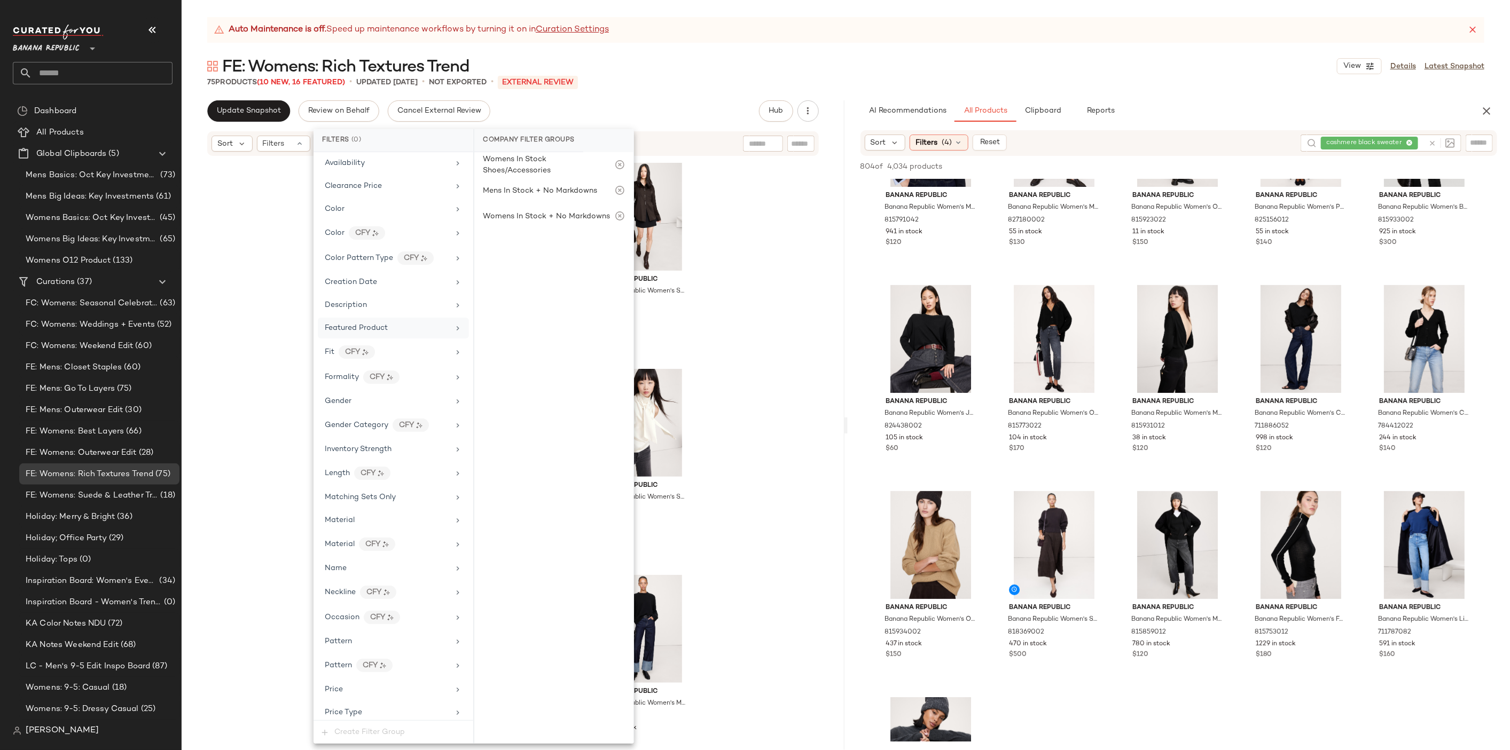
scroll to position [354, 0]
click at [411, 611] on div "Season Code" at bounding box center [393, 621] width 151 height 21
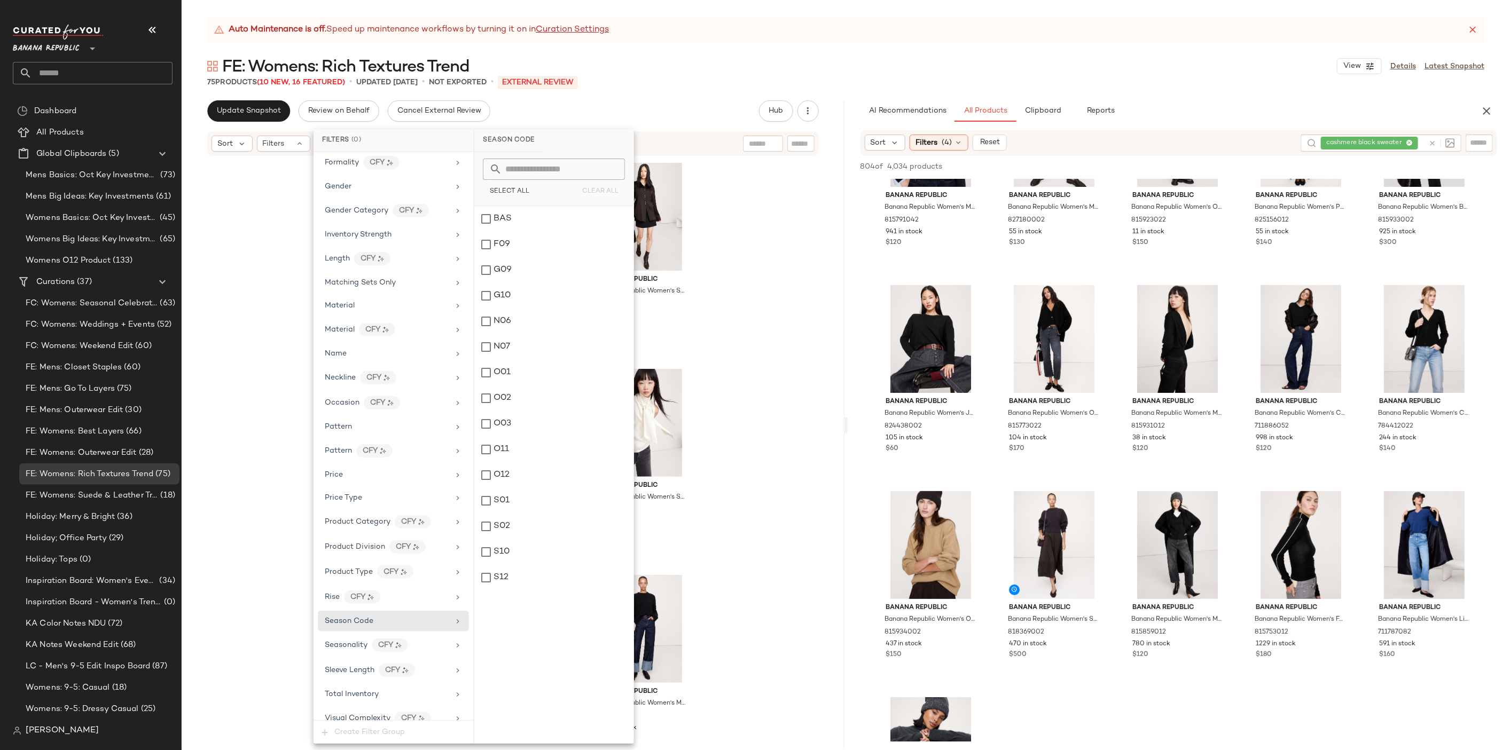
click at [562, 163] on input "text" at bounding box center [560, 169] width 116 height 21
type input "***"
click at [502, 216] on div "O12" at bounding box center [553, 219] width 159 height 26
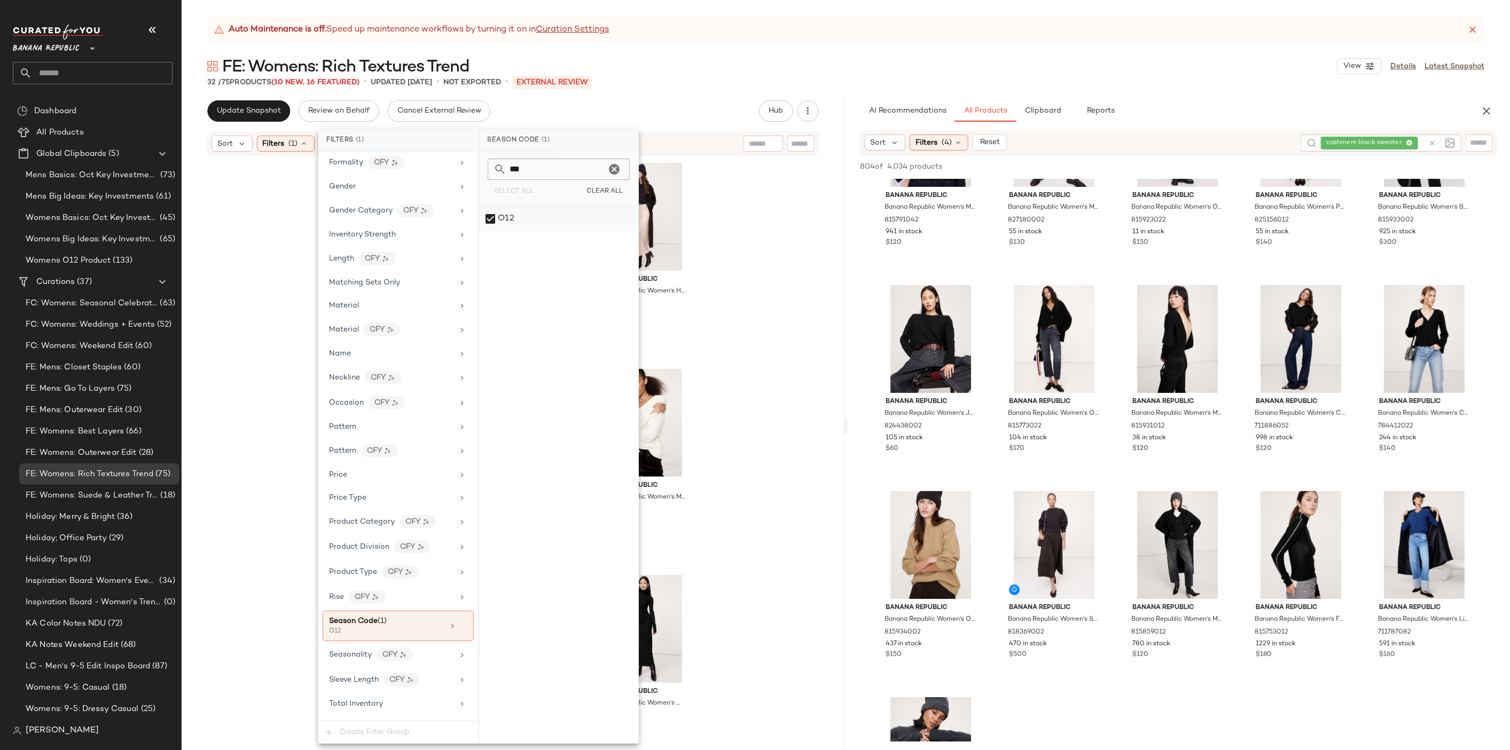
click at [495, 218] on div "O12" at bounding box center [558, 219] width 159 height 26
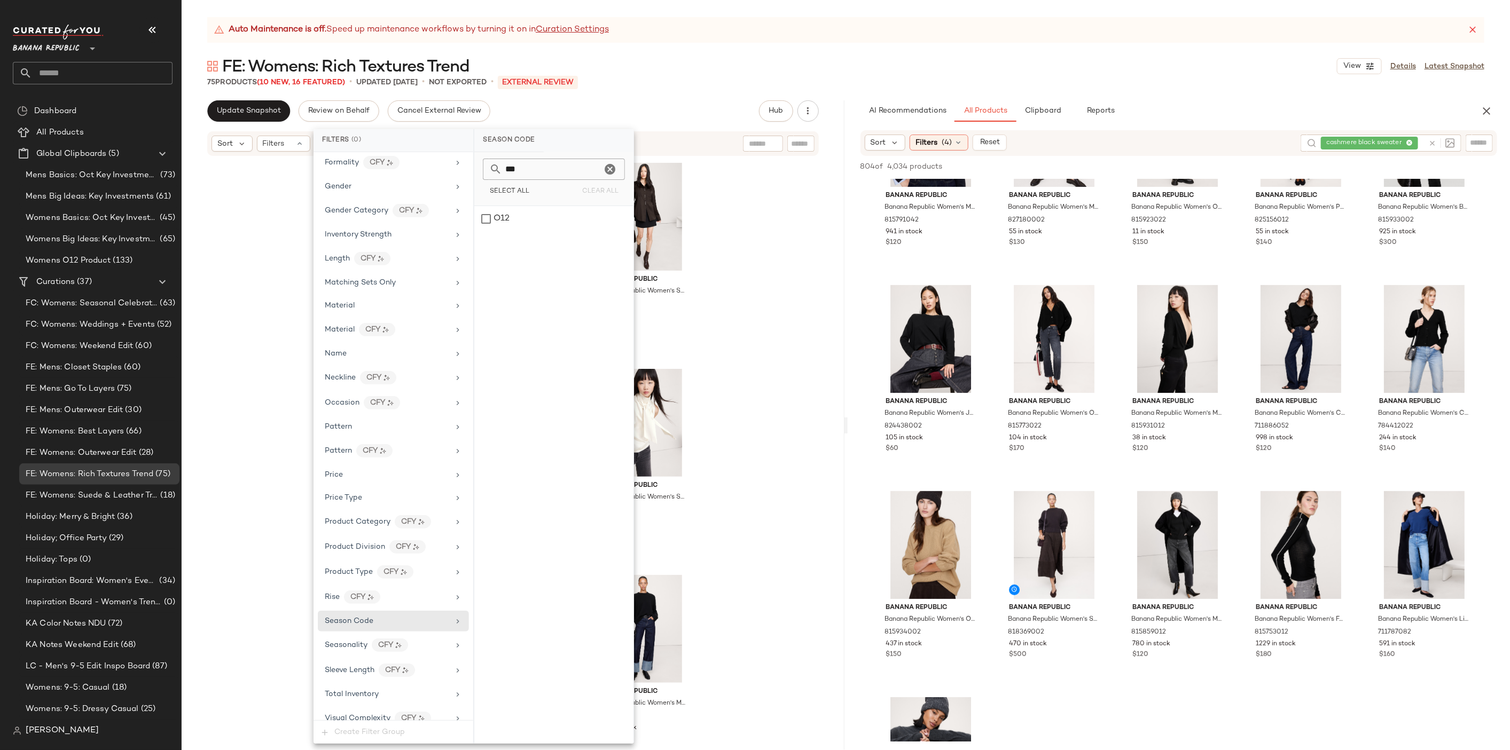
click at [763, 245] on div "Banana Republic Banana Republic Women's Faux Fur Long Coat Brown Size S 8598950…" at bounding box center [513, 467] width 663 height 620
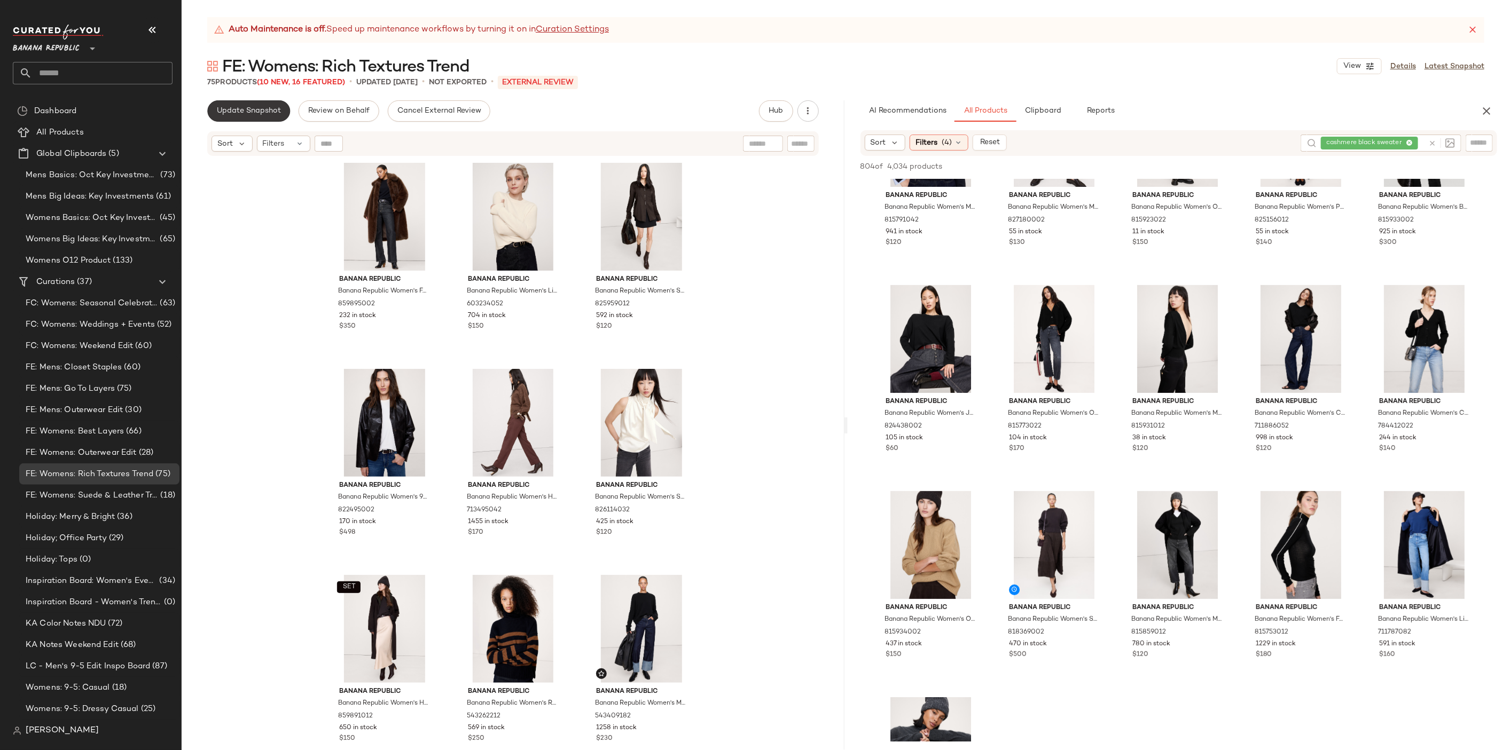
click at [265, 113] on span "Update Snapshot" at bounding box center [248, 111] width 65 height 9
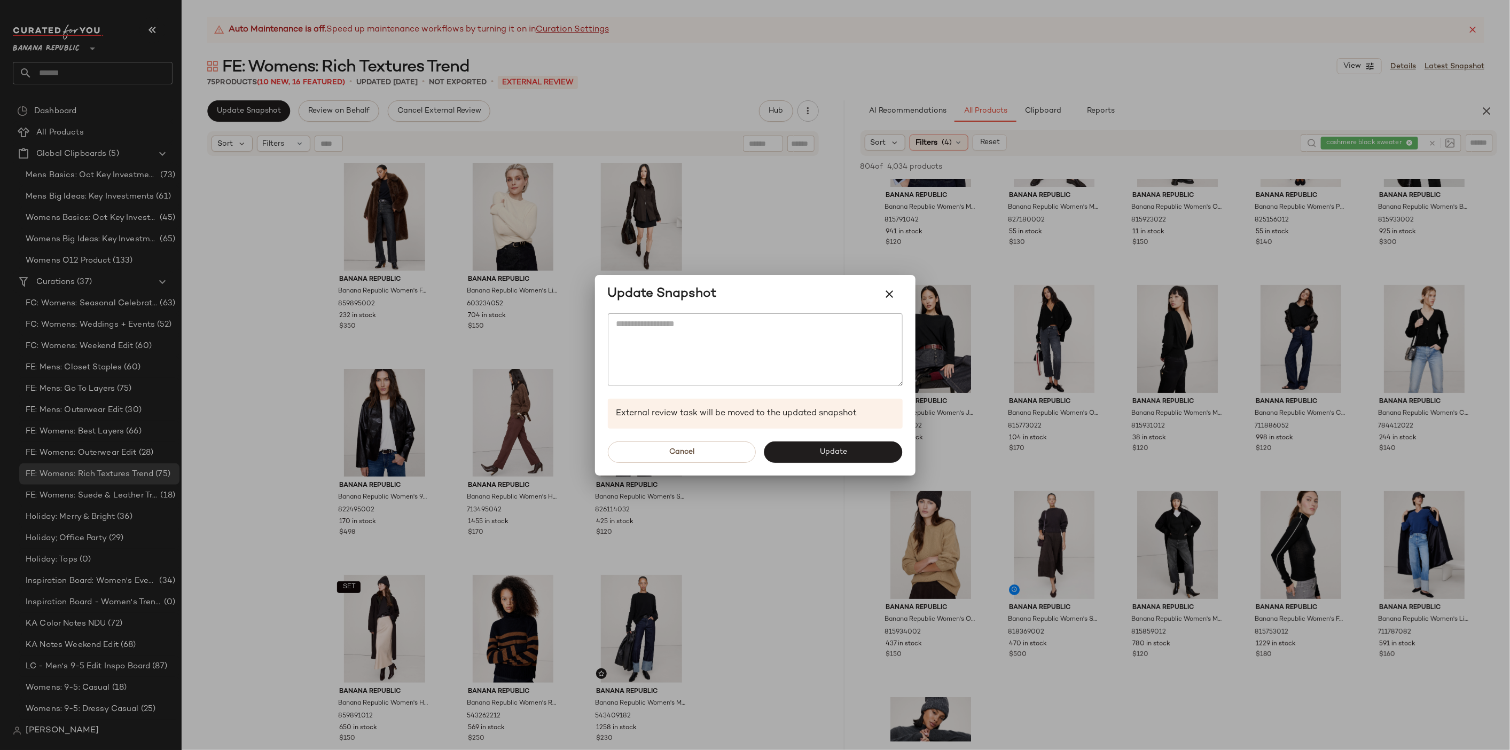
click at [812, 465] on div "Cancel Update" at bounding box center [755, 452] width 320 height 47
click at [815, 450] on button "Update" at bounding box center [833, 452] width 138 height 21
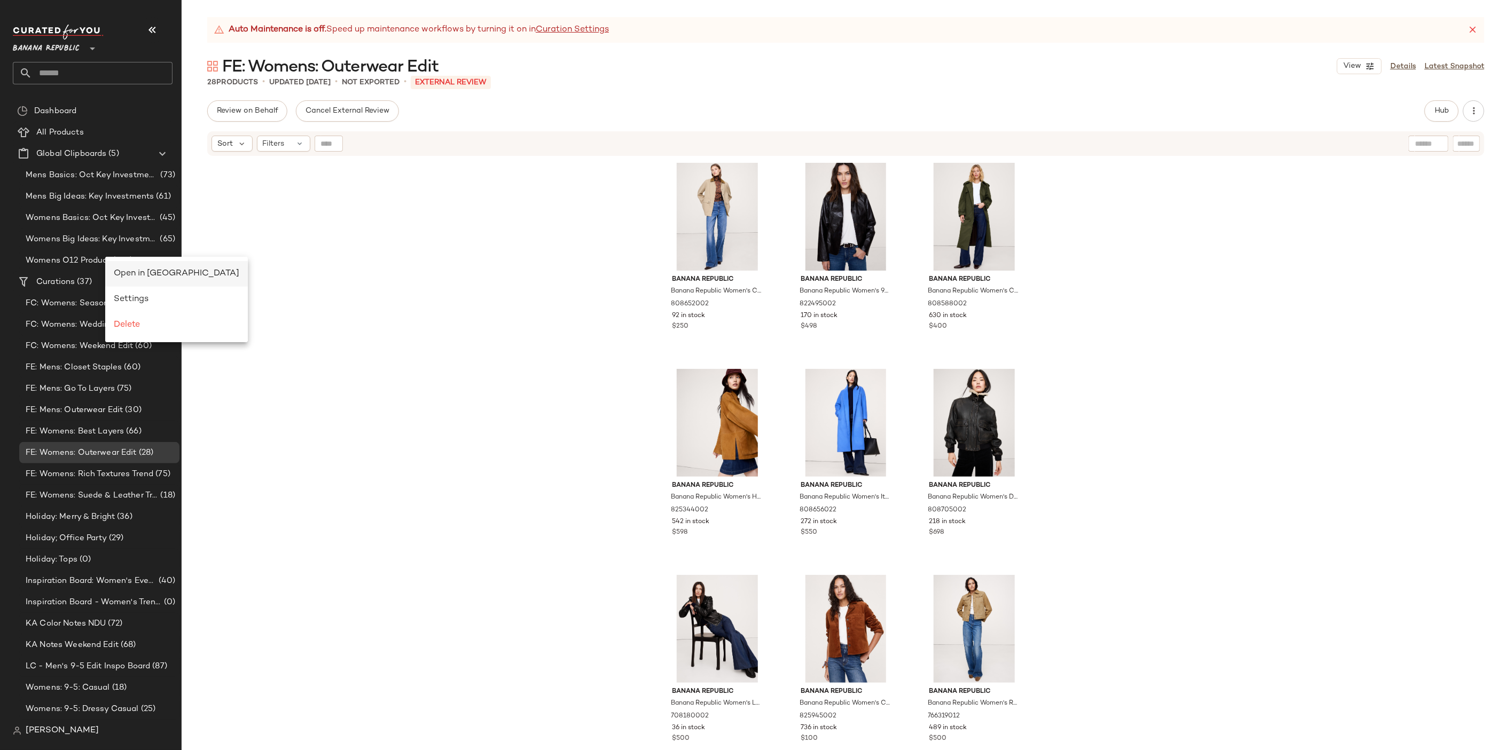
click at [149, 269] on span "Open in [GEOGRAPHIC_DATA]" at bounding box center [176, 273] width 125 height 9
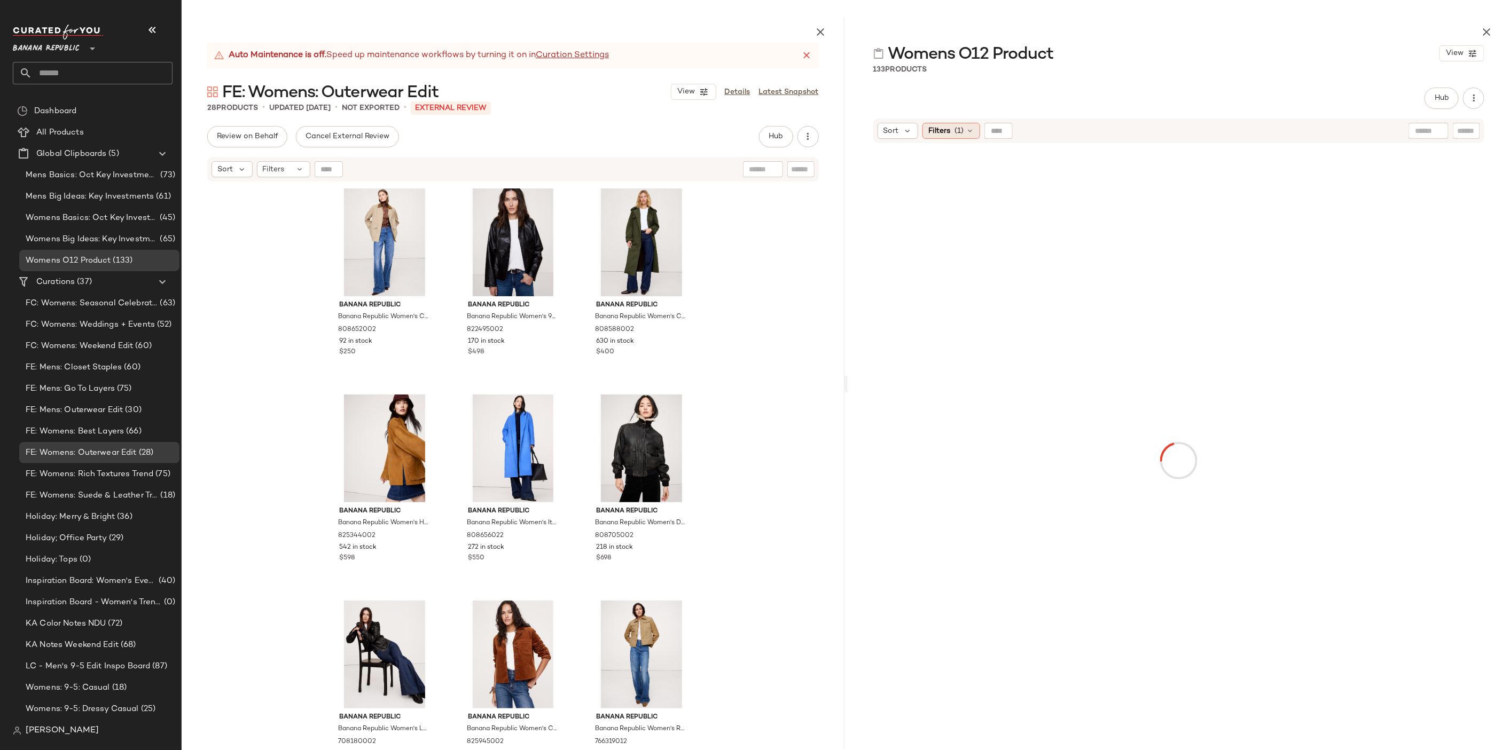
click at [967, 129] on icon at bounding box center [969, 131] width 9 height 9
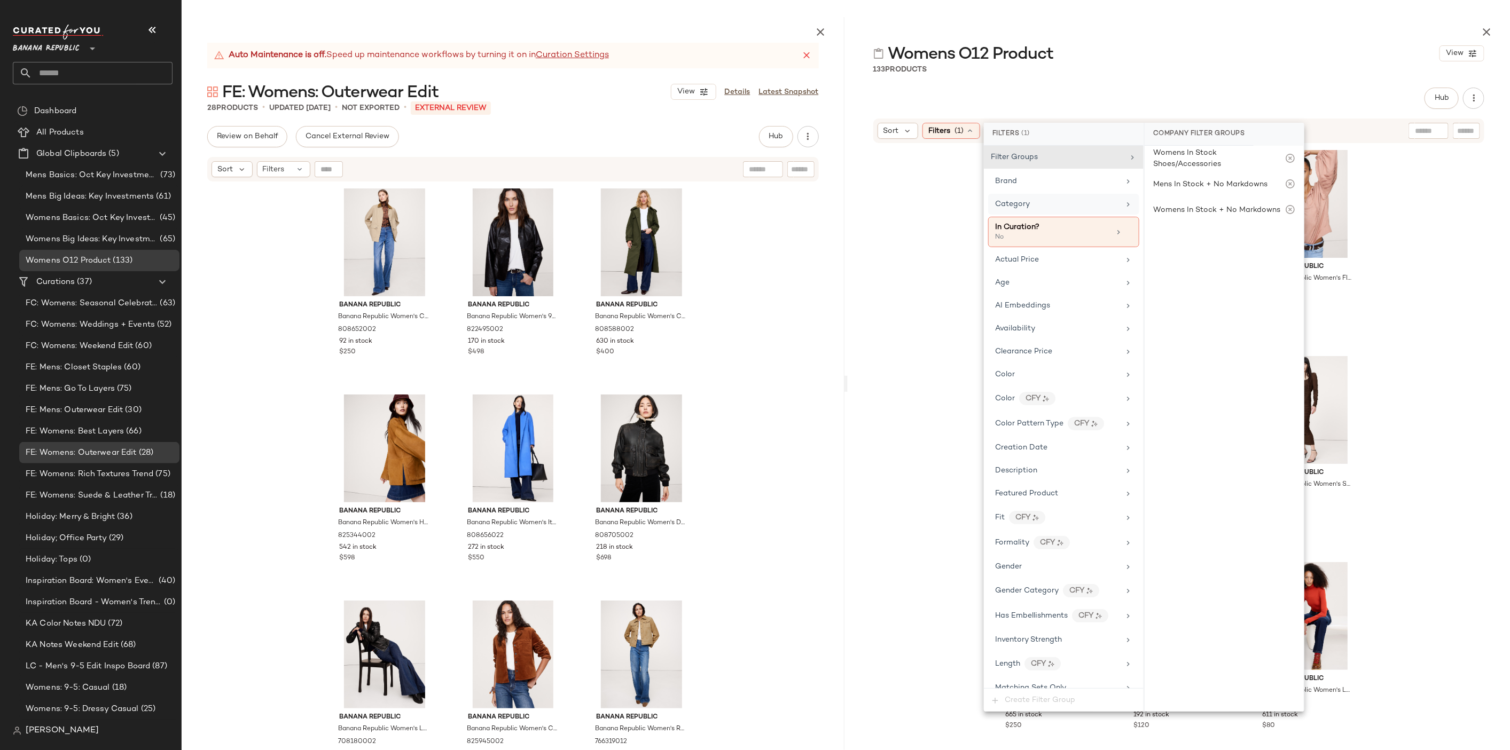
click at [1033, 202] on div "Category" at bounding box center [1057, 204] width 124 height 11
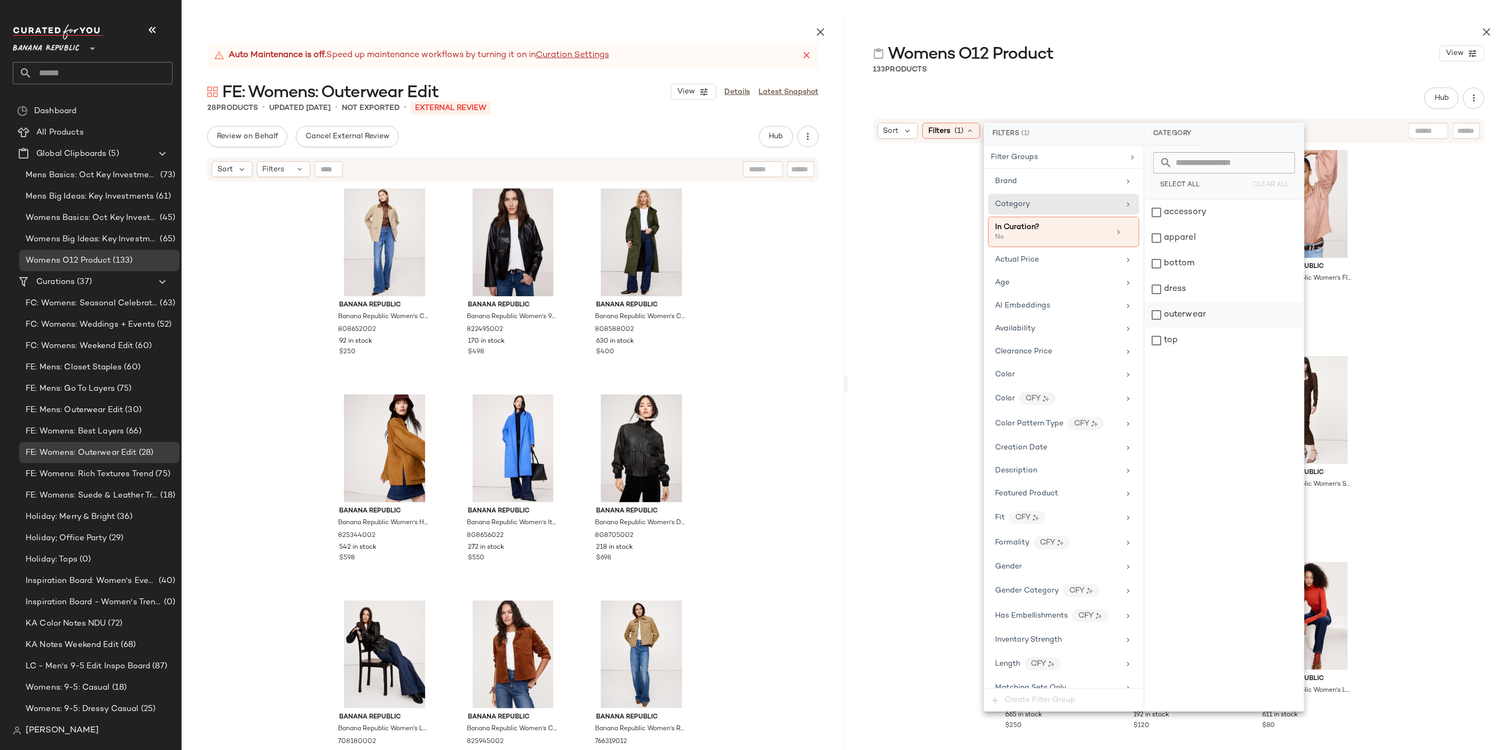
click at [1201, 319] on div "outerwear" at bounding box center [1223, 315] width 159 height 26
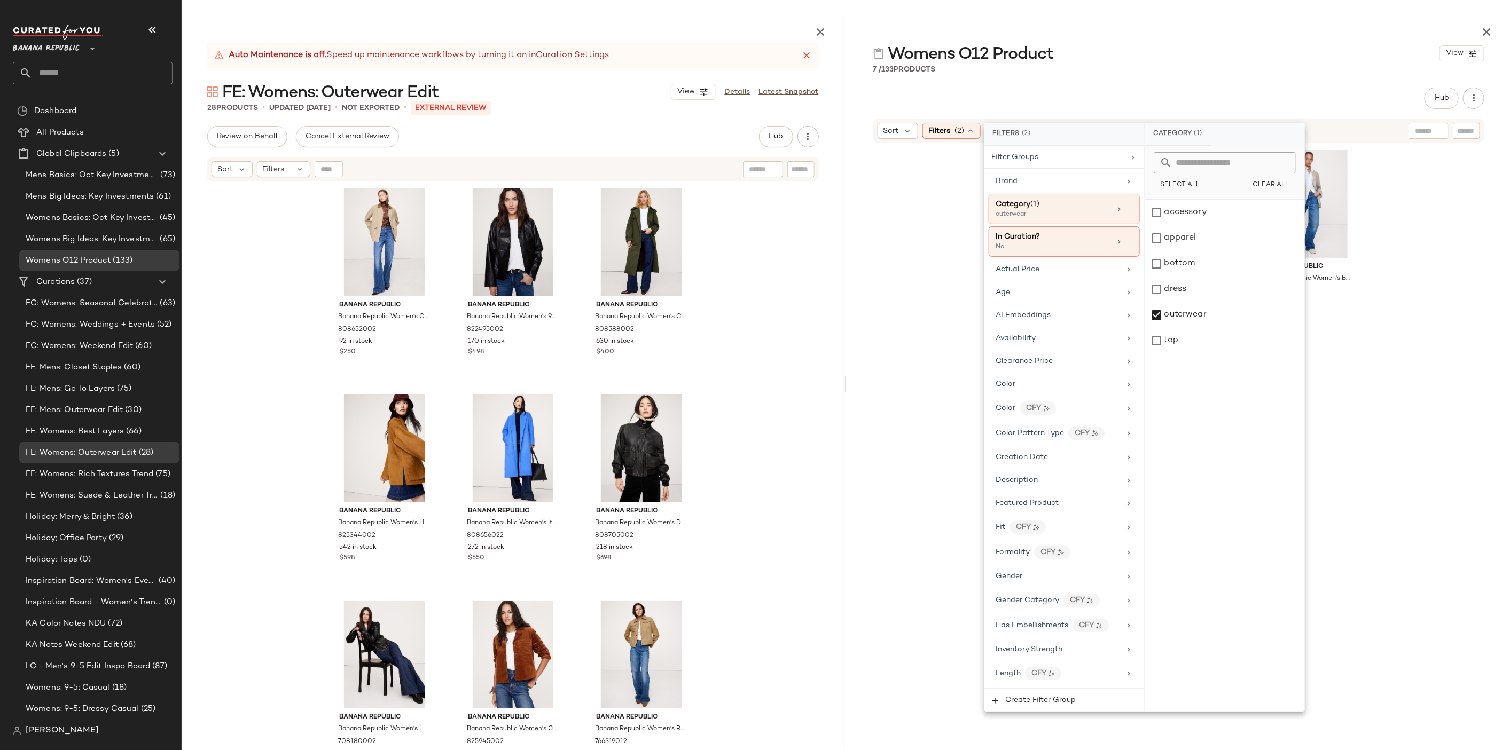
click at [947, 362] on div "Banana Republic Banana Republic Women's Italian Plaid Zip Blazer Plaid Size 0 8…" at bounding box center [1178, 460] width 663 height 633
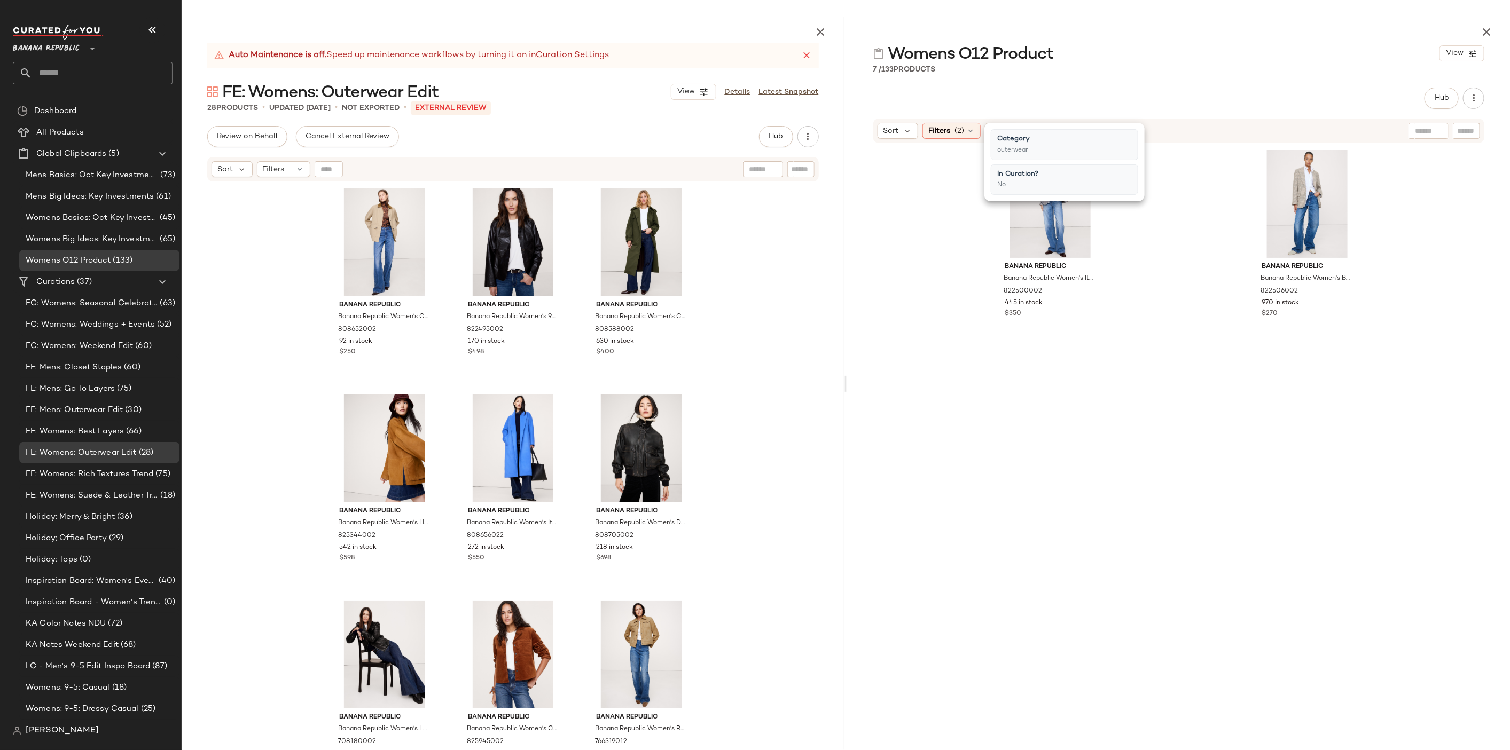
click at [947, 362] on div "Banana Republic Banana Republic Women's Italian Plaid Zip Blazer Plaid Size 0 8…" at bounding box center [1178, 460] width 663 height 633
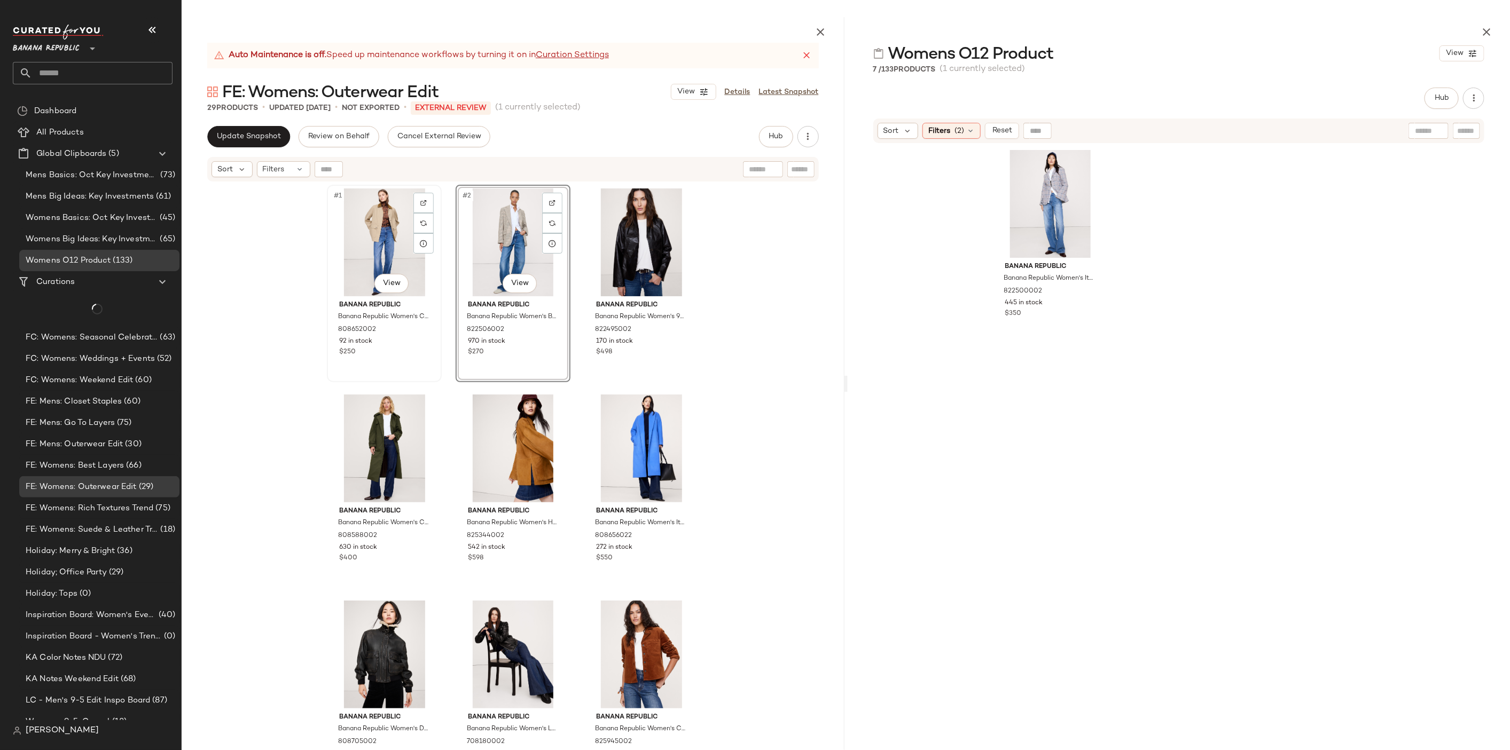
click at [381, 235] on div "#1 View" at bounding box center [384, 242] width 107 height 108
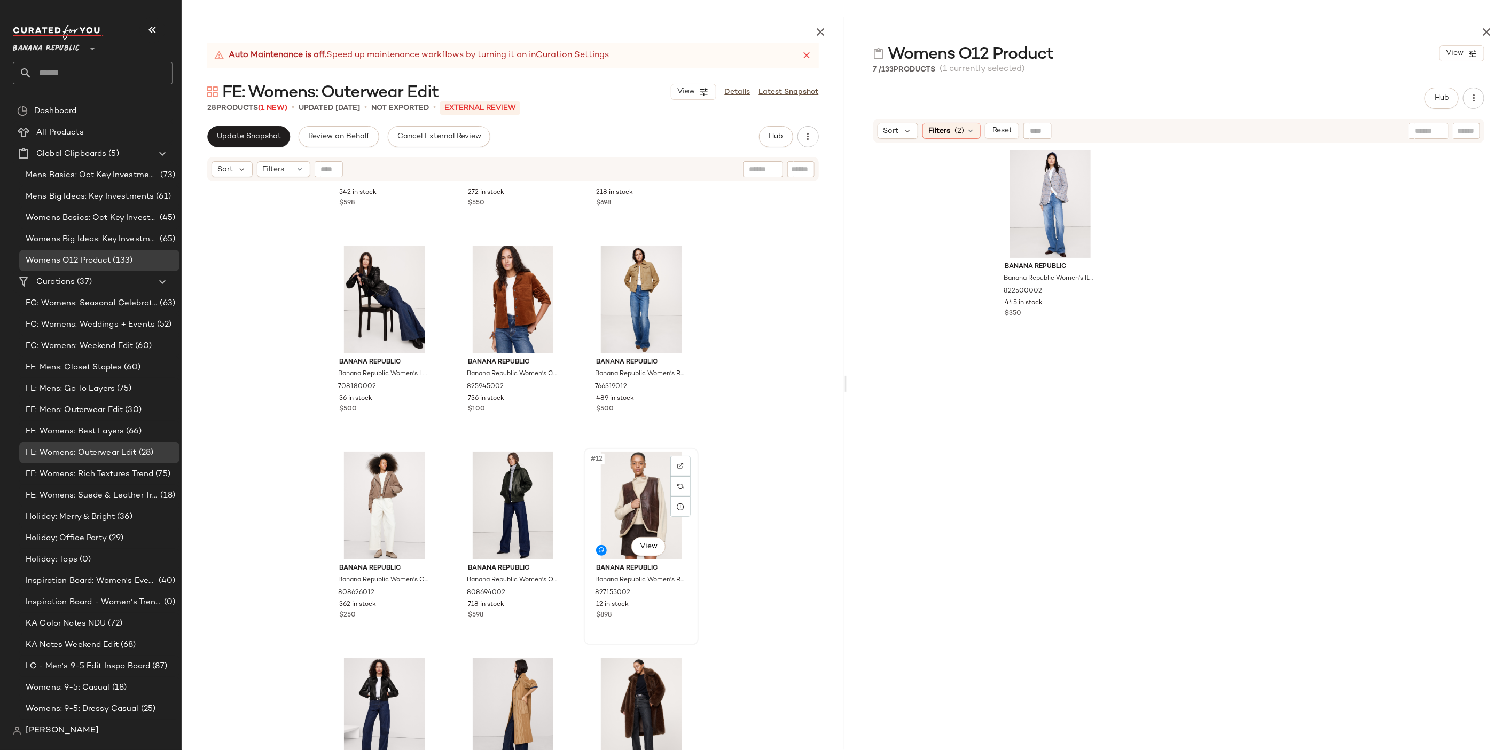
scroll to position [378, 0]
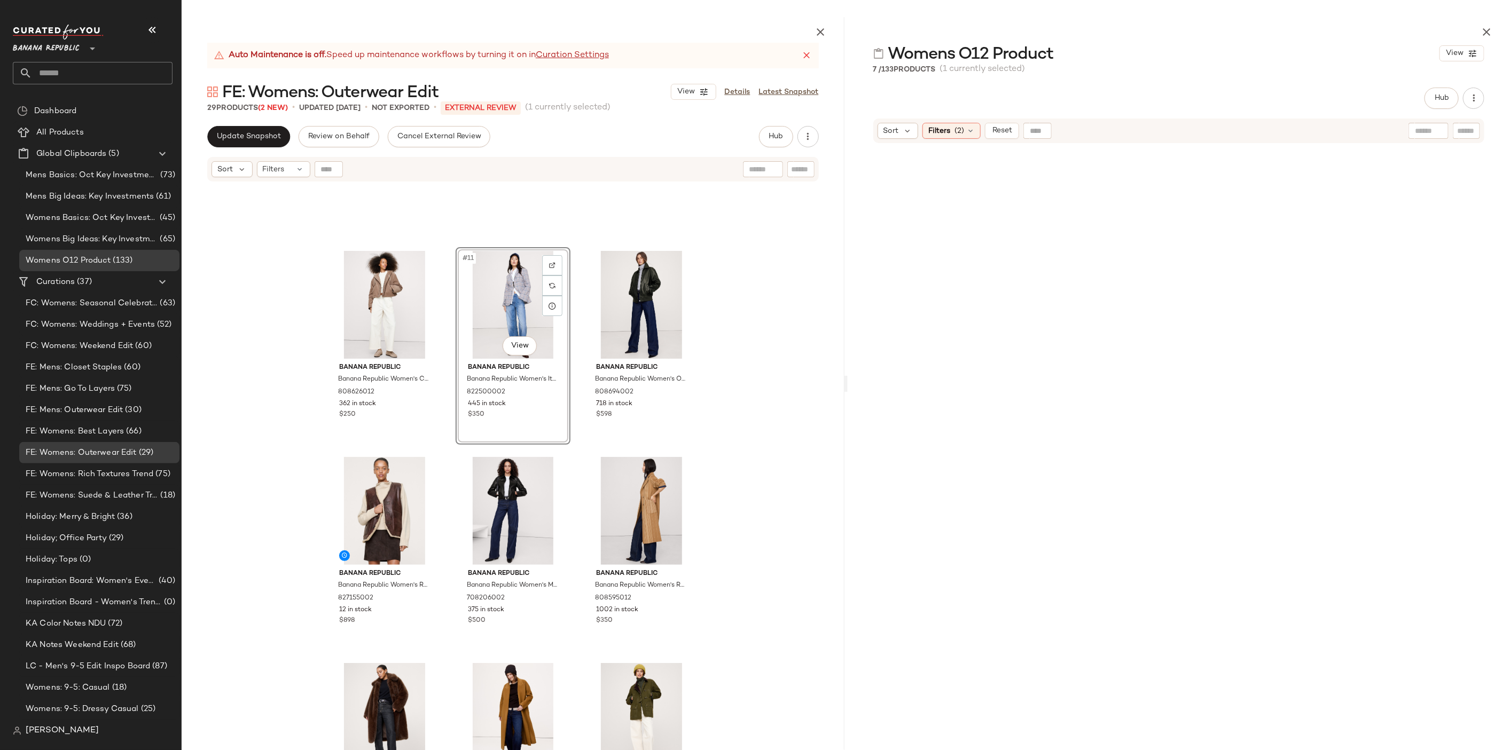
scroll to position [557, 0]
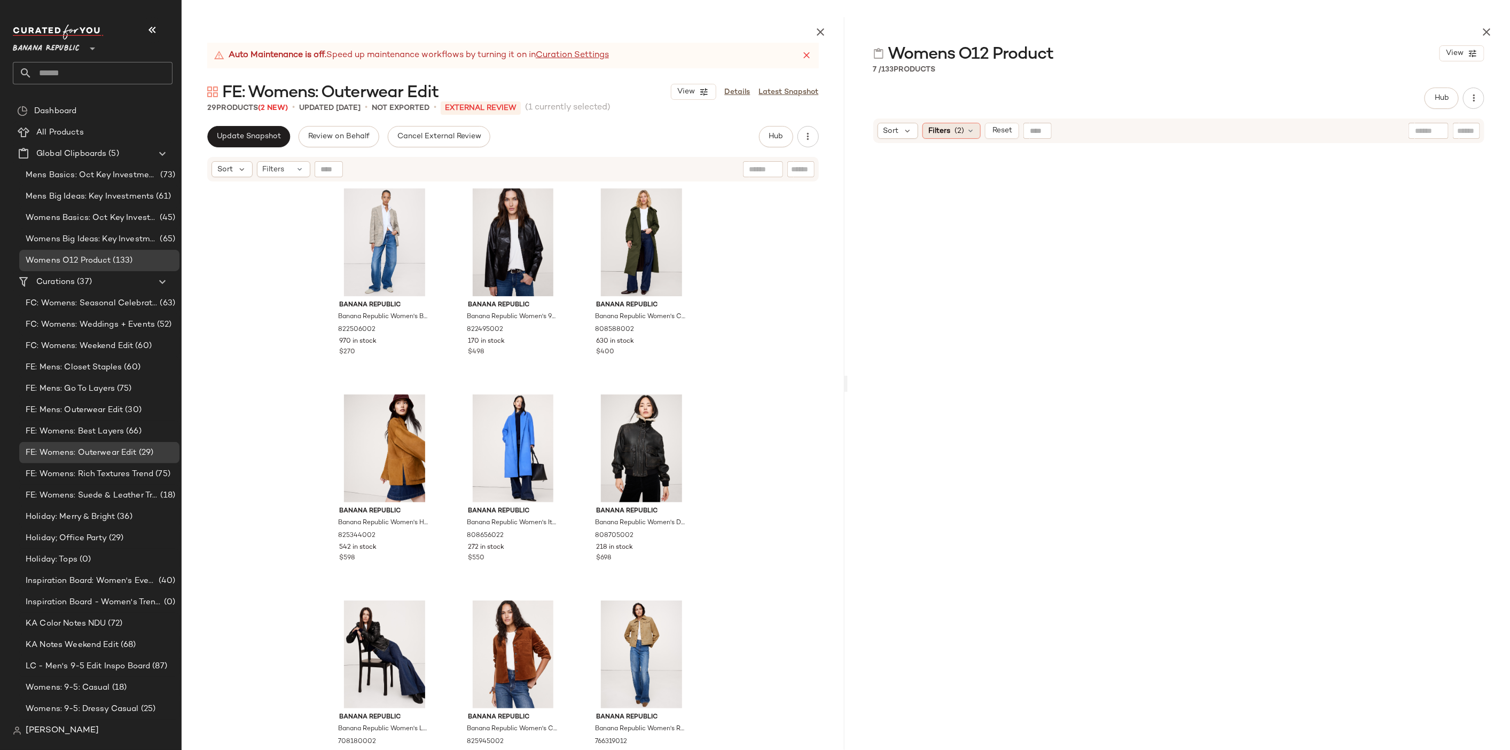
click at [977, 130] on div "Filters (2)" at bounding box center [951, 131] width 58 height 16
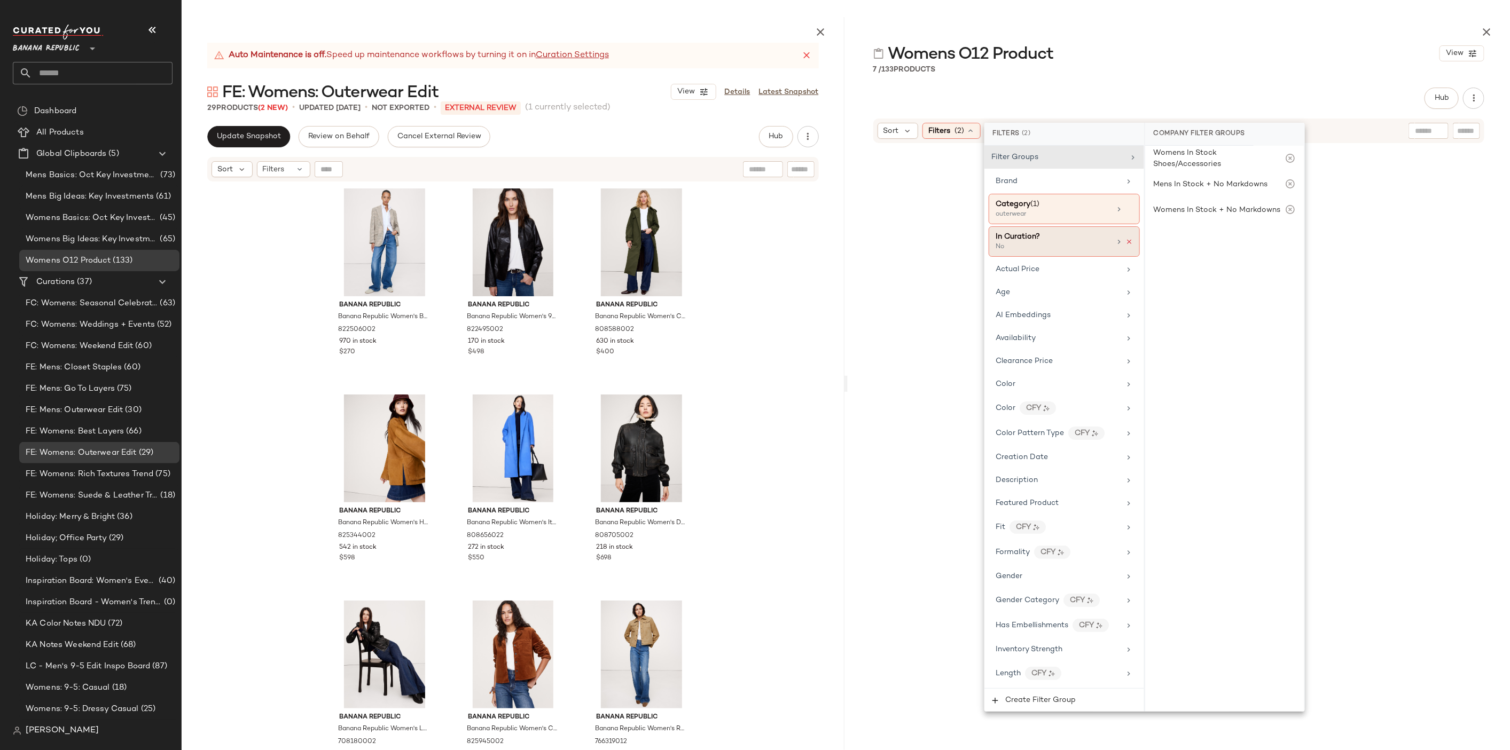
click at [1126, 241] on icon at bounding box center [1128, 241] width 7 height 7
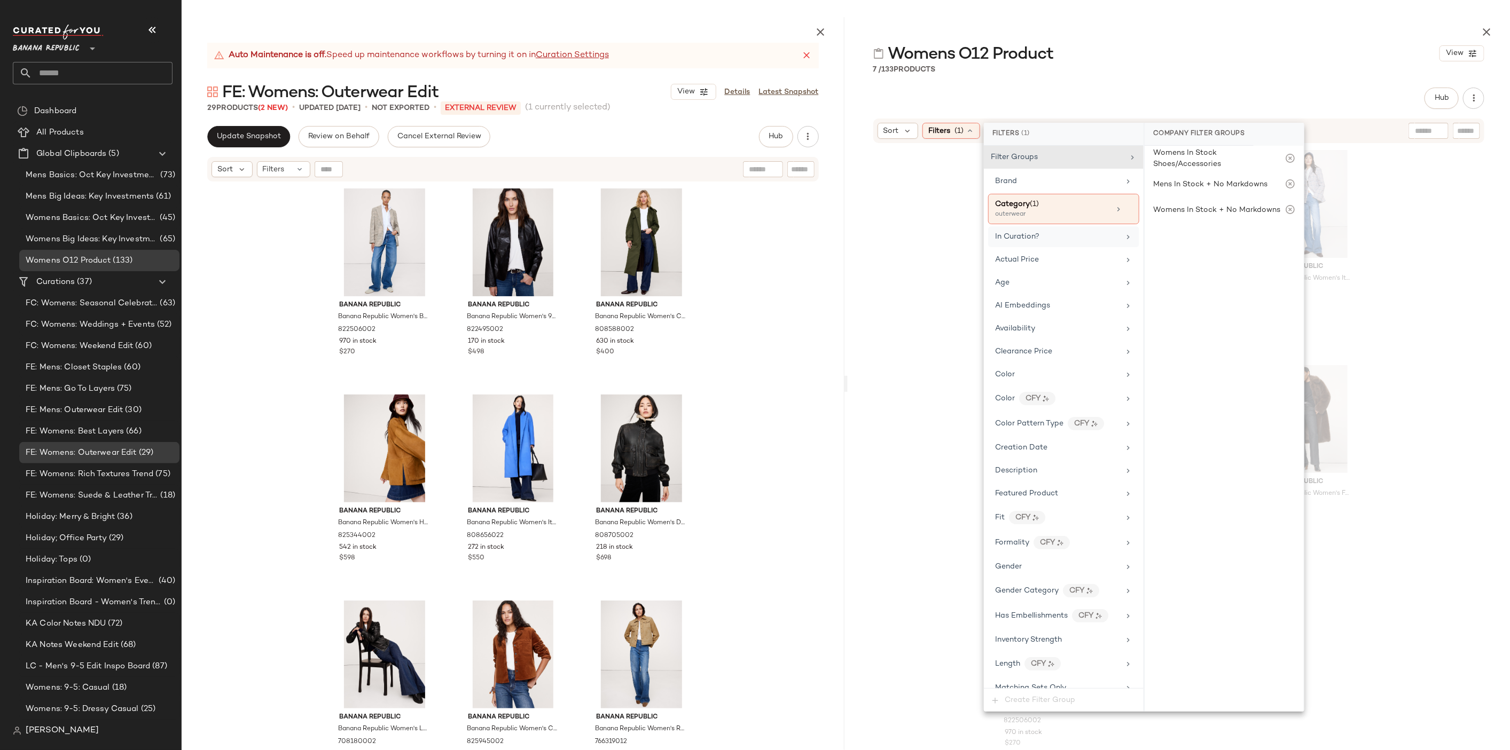
click at [1178, 95] on div "Hub Send for Review External Review Internal Review Cancel Send for Review Revi…" at bounding box center [1178, 98] width 611 height 21
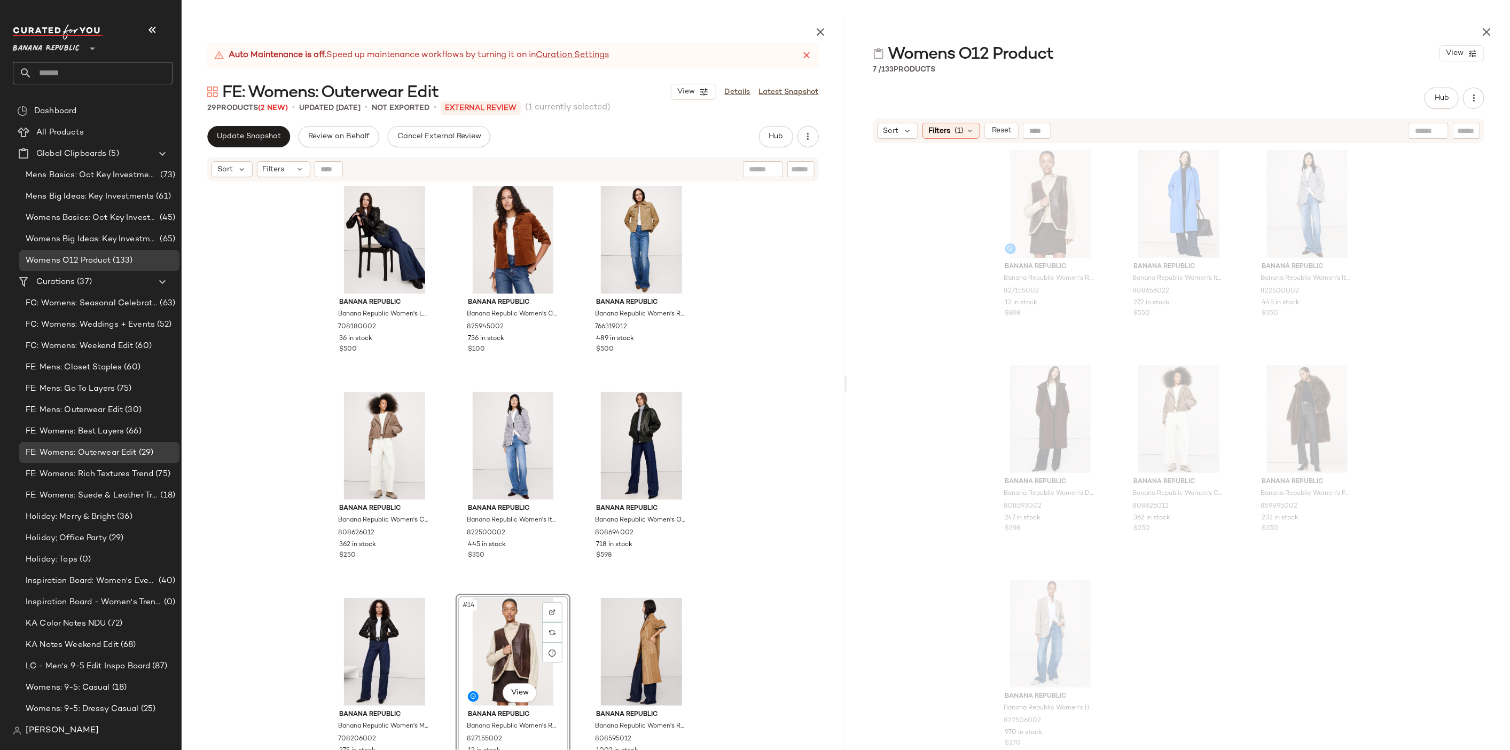
scroll to position [424, 0]
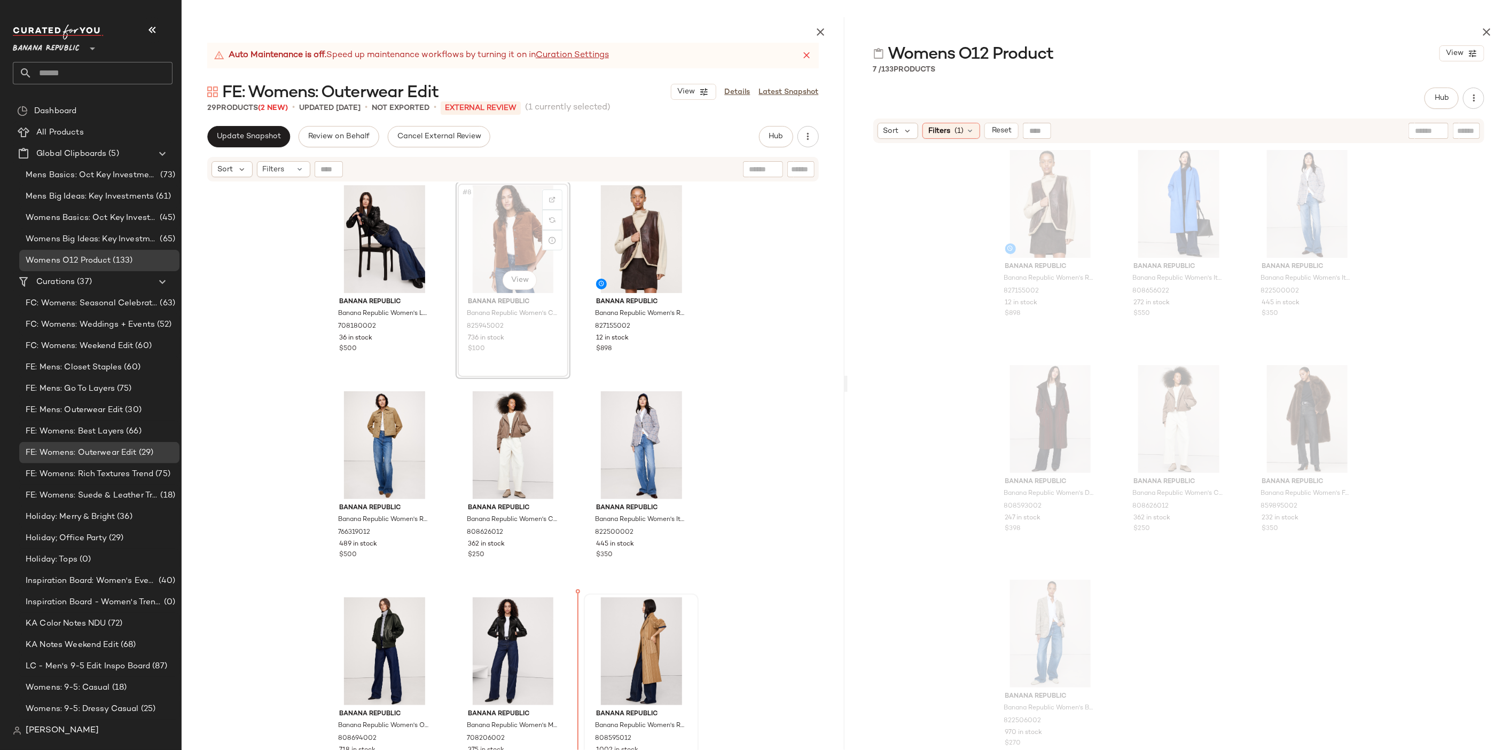
scroll to position [423, 0]
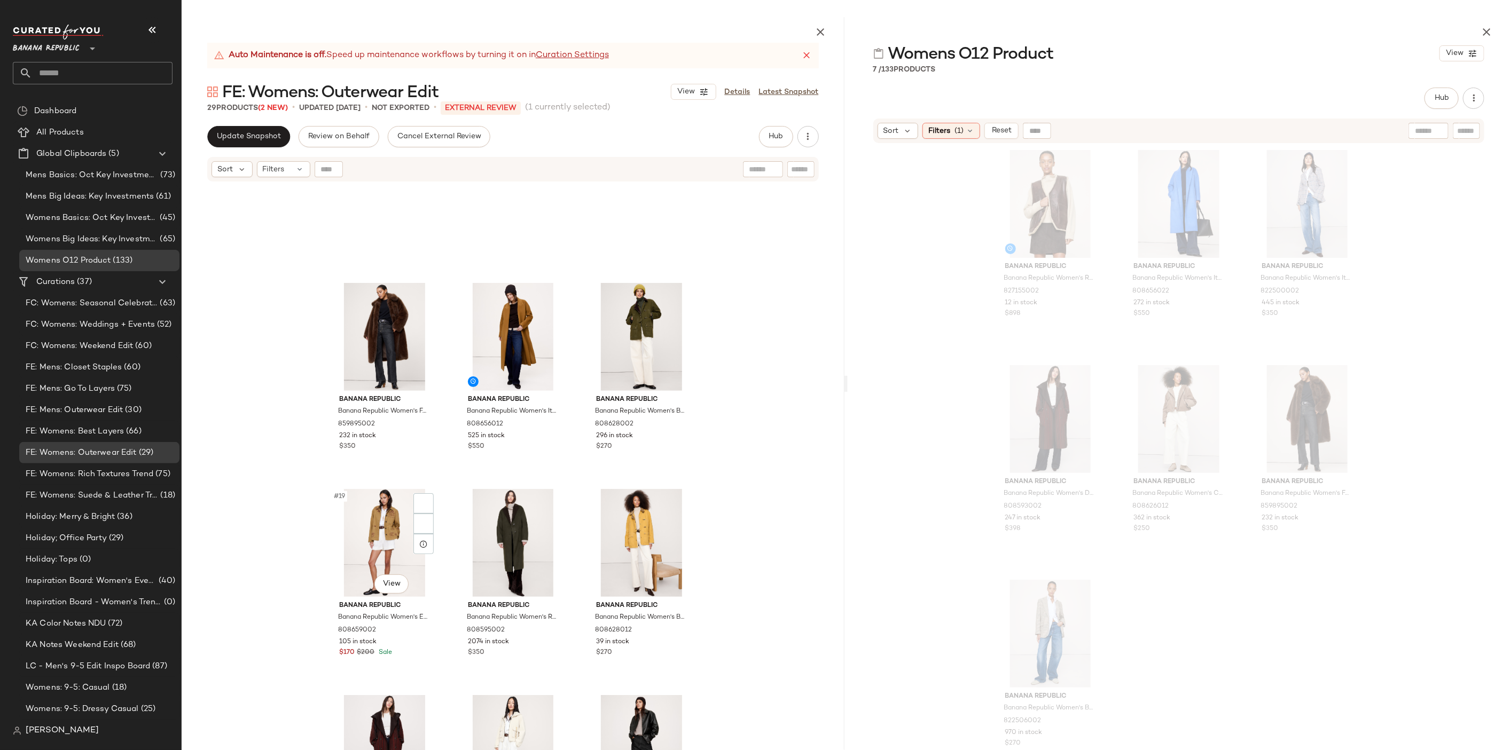
scroll to position [1047, 0]
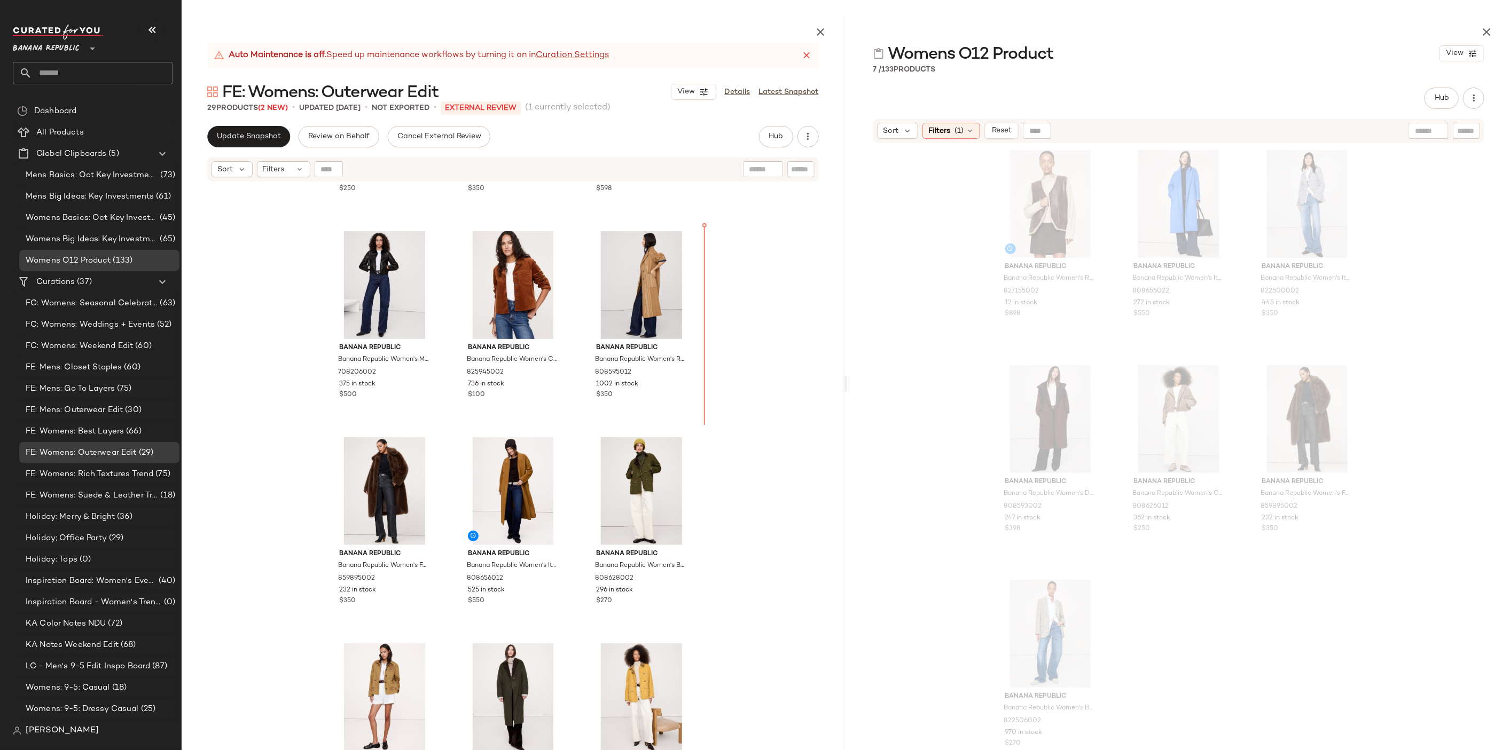
scroll to position [790, 0]
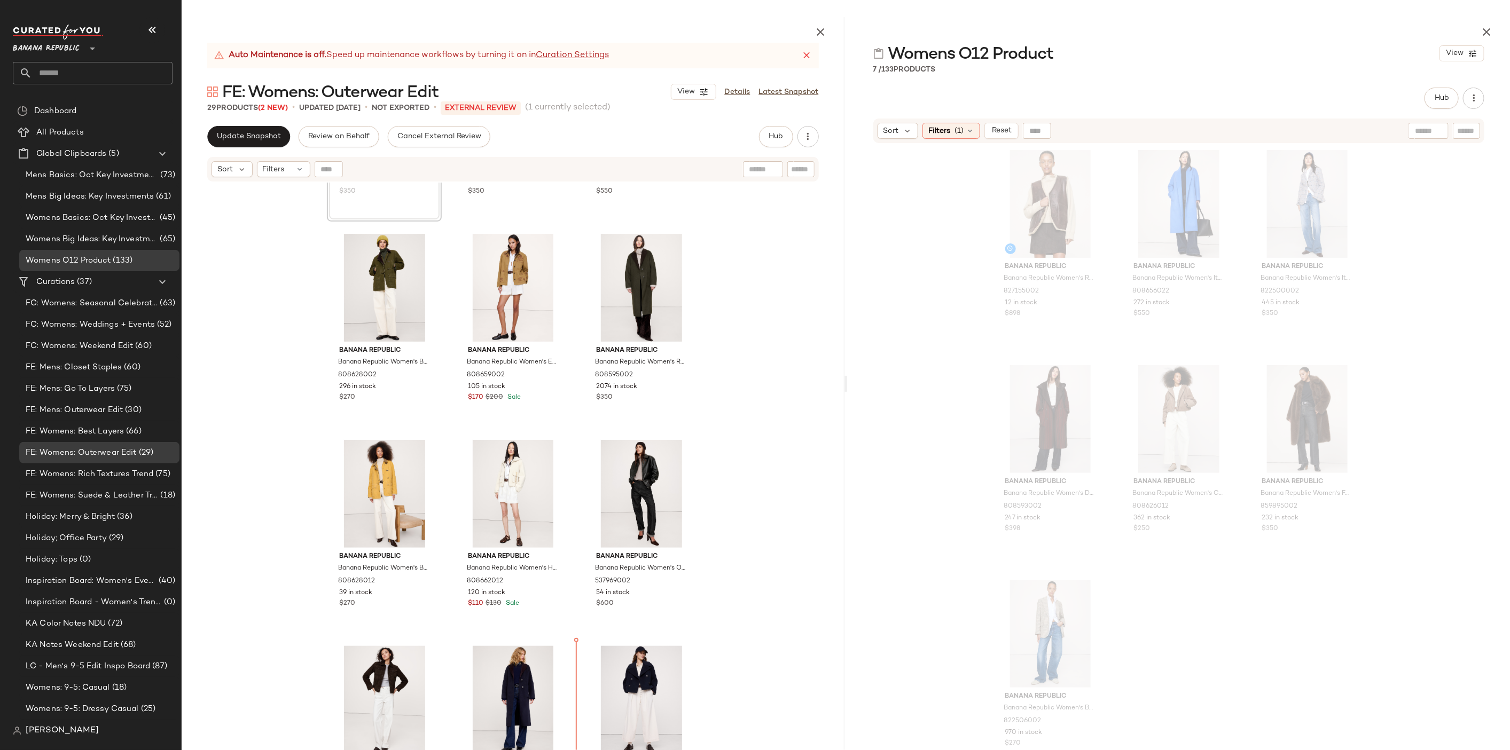
scroll to position [1204, 0]
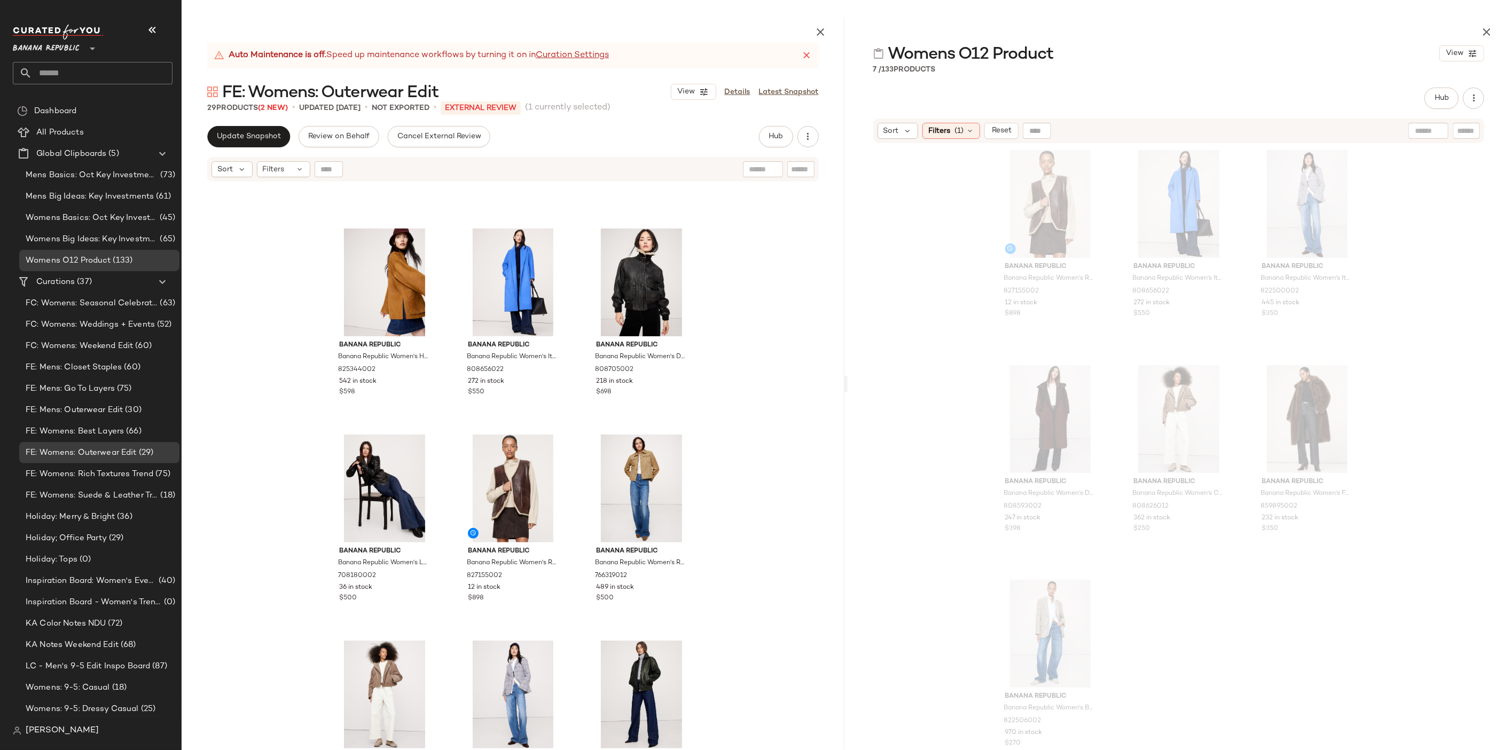
scroll to position [322, 0]
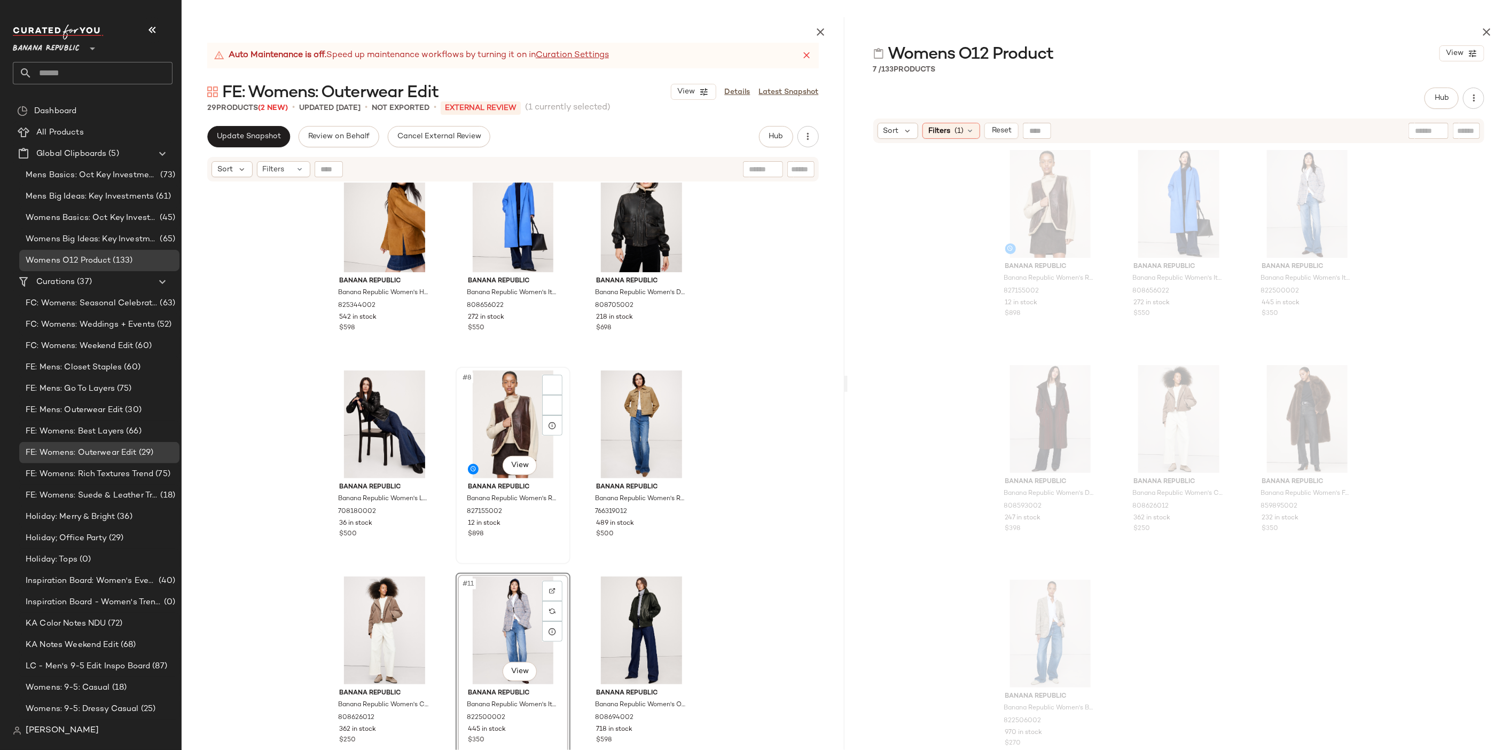
scroll to position [243, 0]
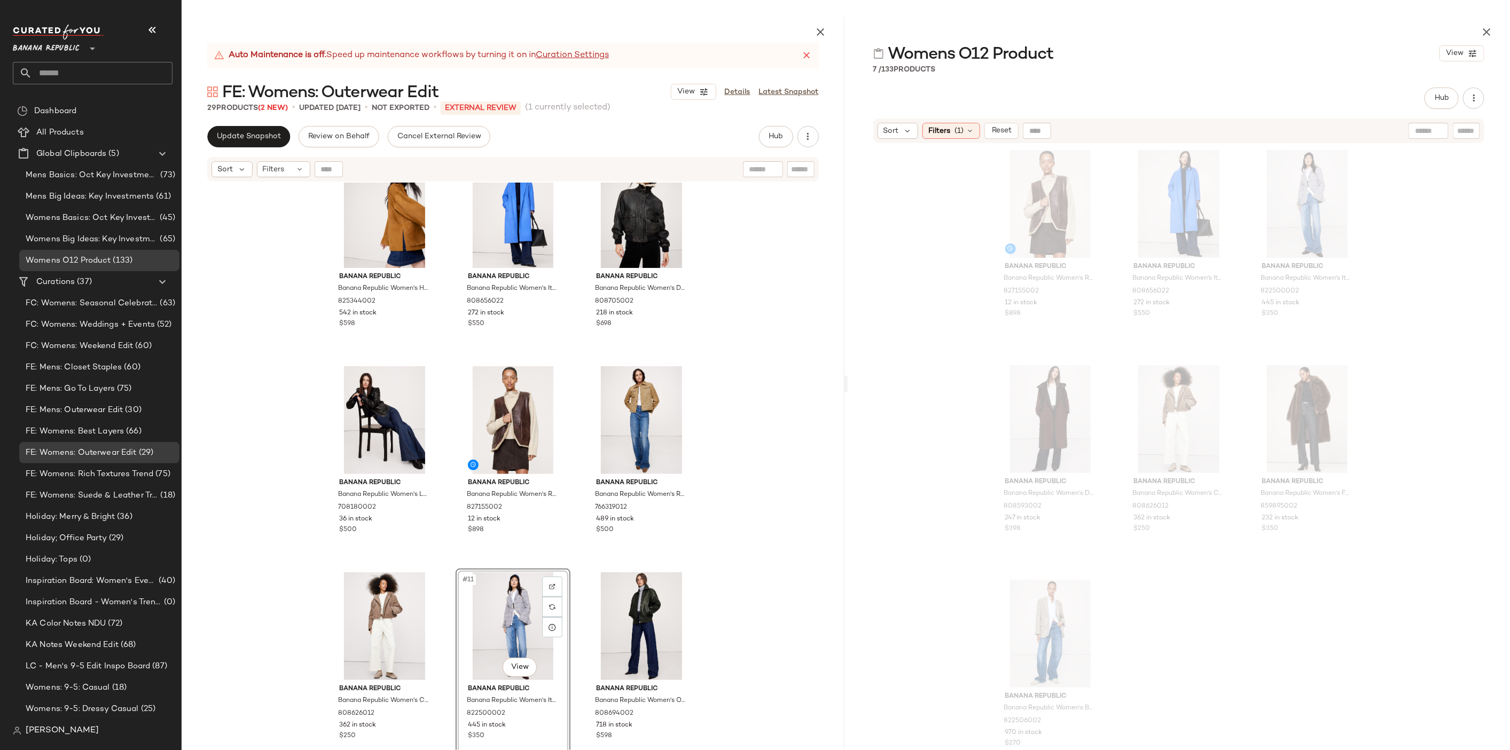
drag, startPoint x: 511, startPoint y: 636, endPoint x: 120, endPoint y: 1, distance: 746.5
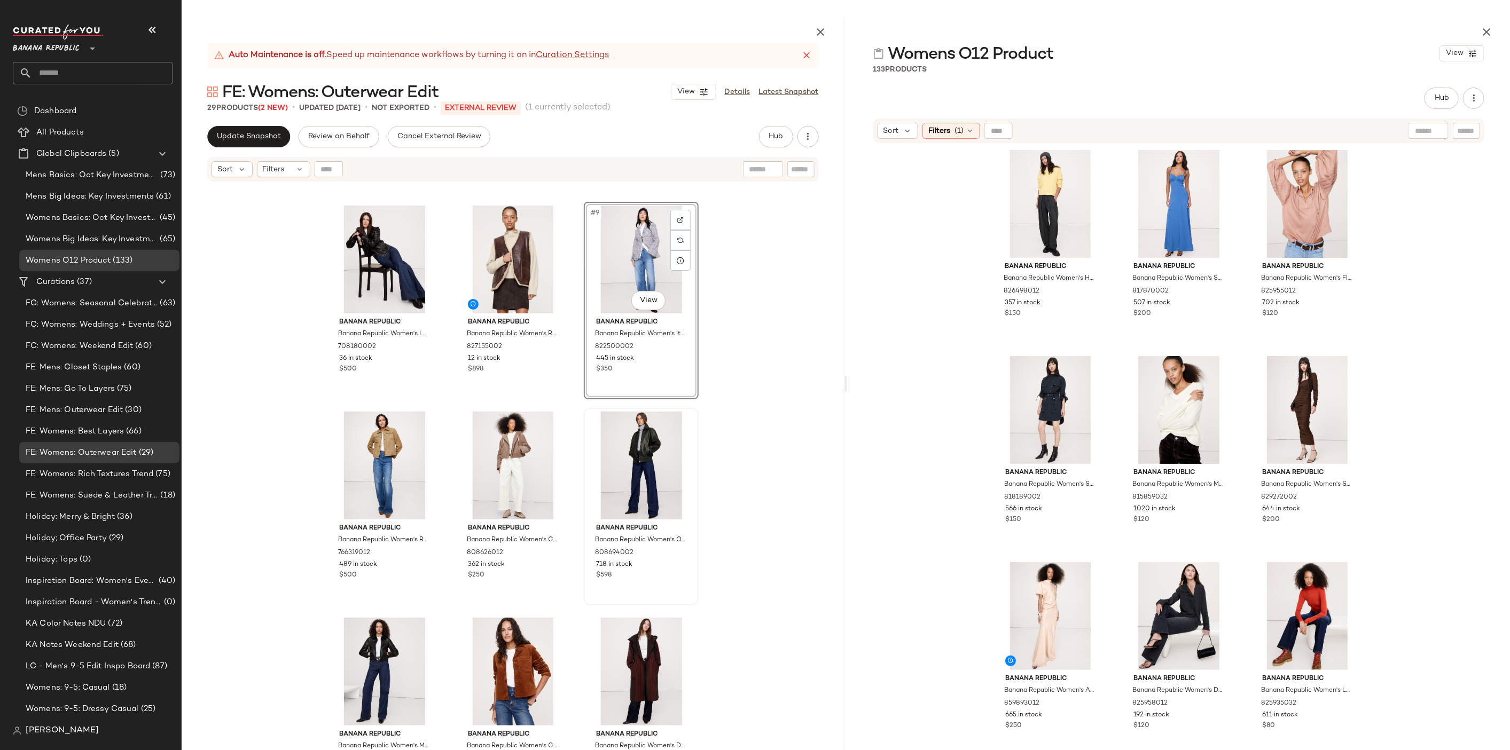
scroll to position [403, 0]
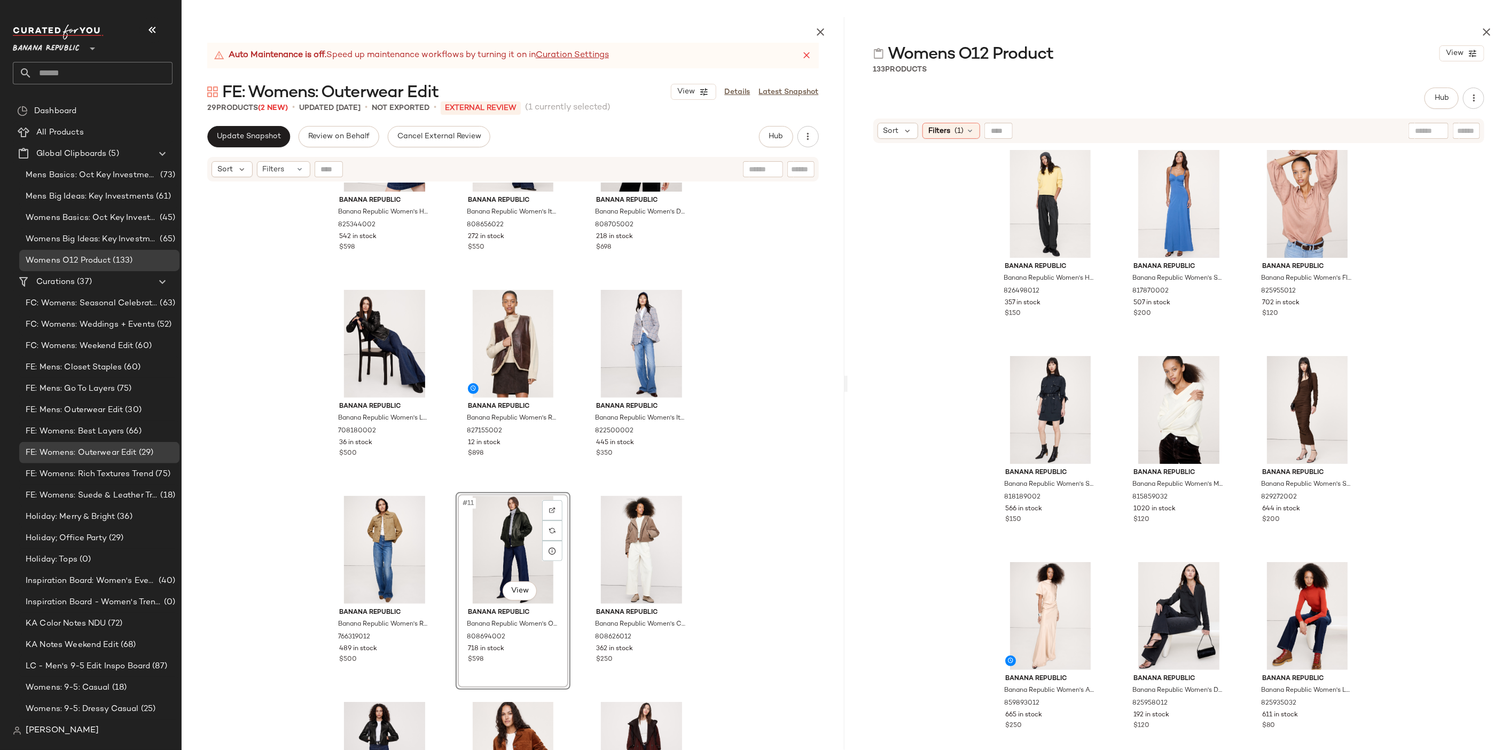
scroll to position [235, 0]
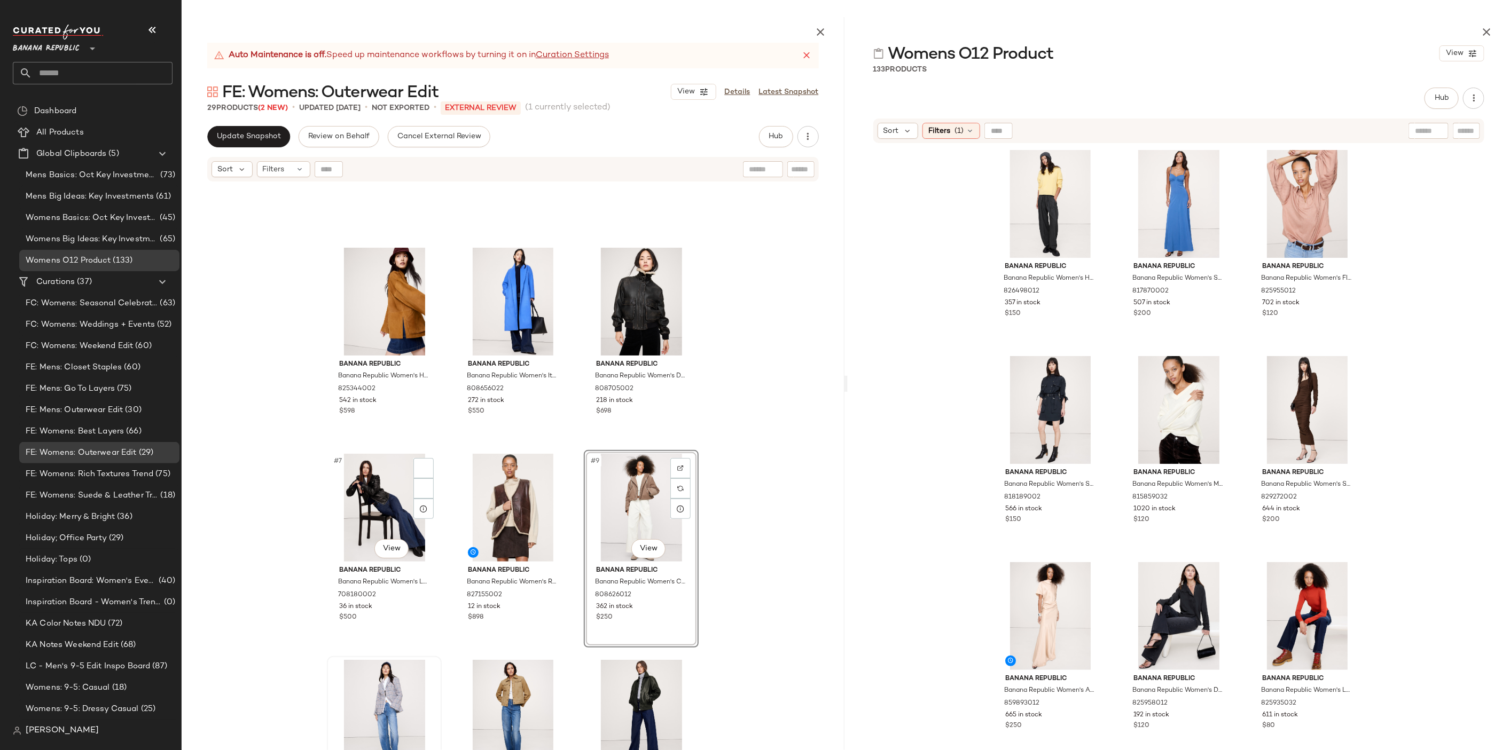
scroll to position [215, 0]
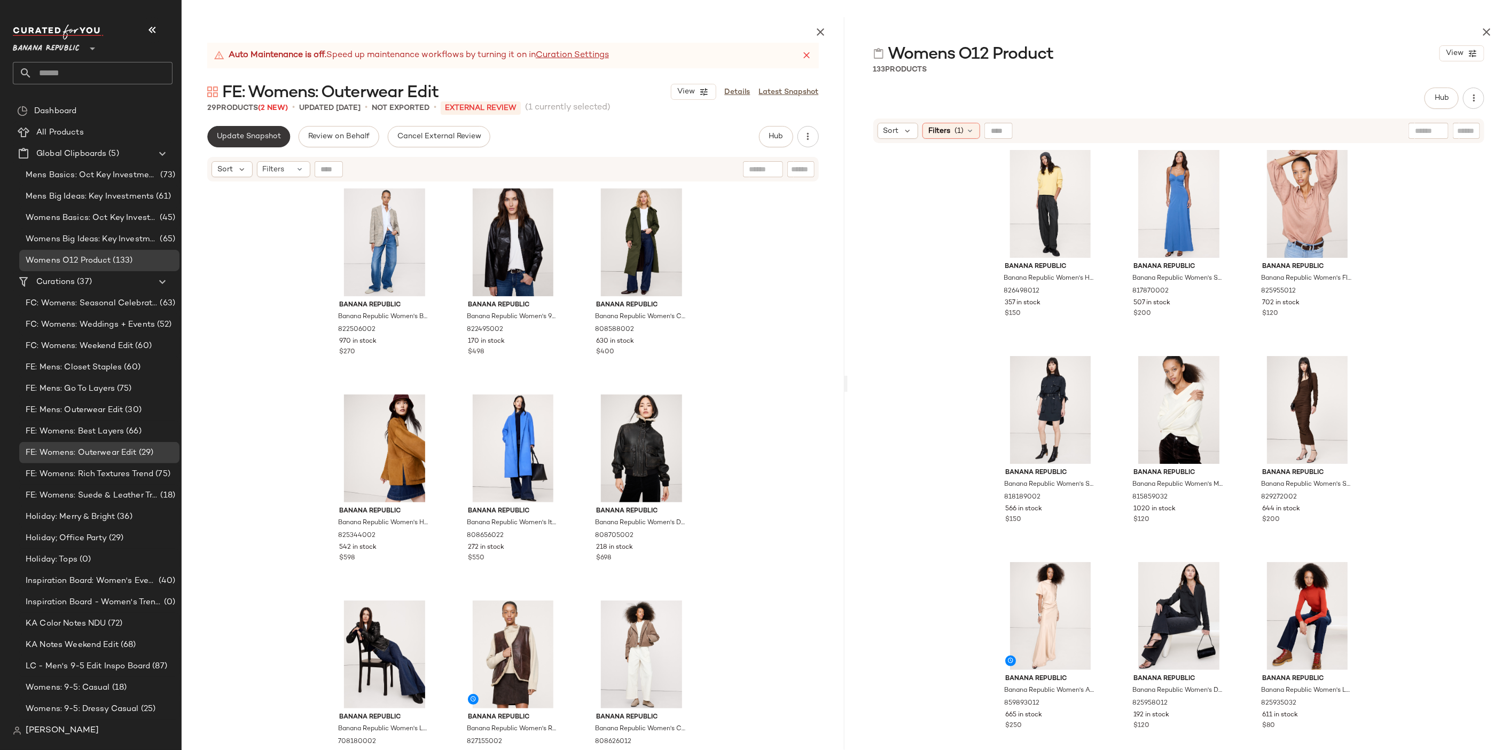
click at [258, 139] on span "Update Snapshot" at bounding box center [248, 136] width 65 height 9
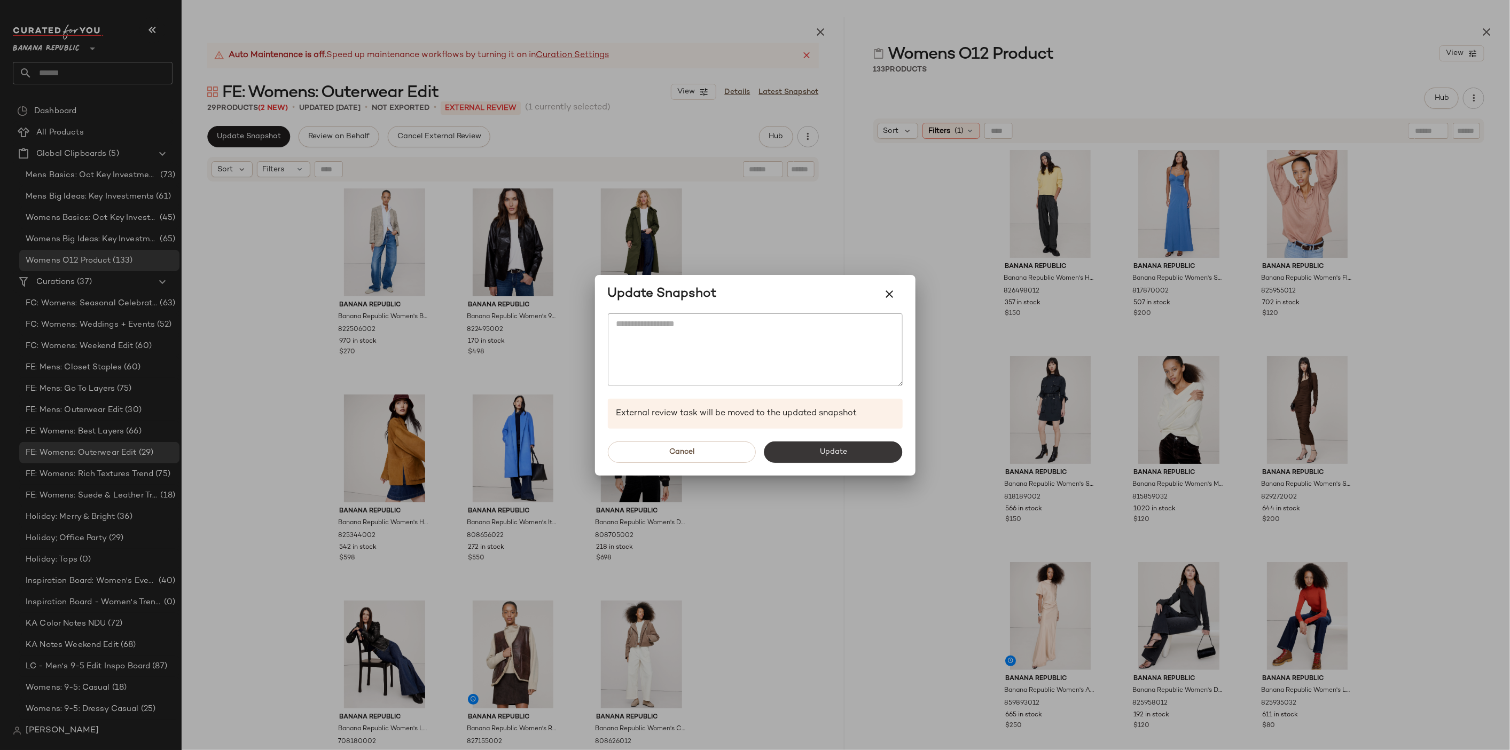
click at [797, 455] on button "Update" at bounding box center [833, 452] width 138 height 21
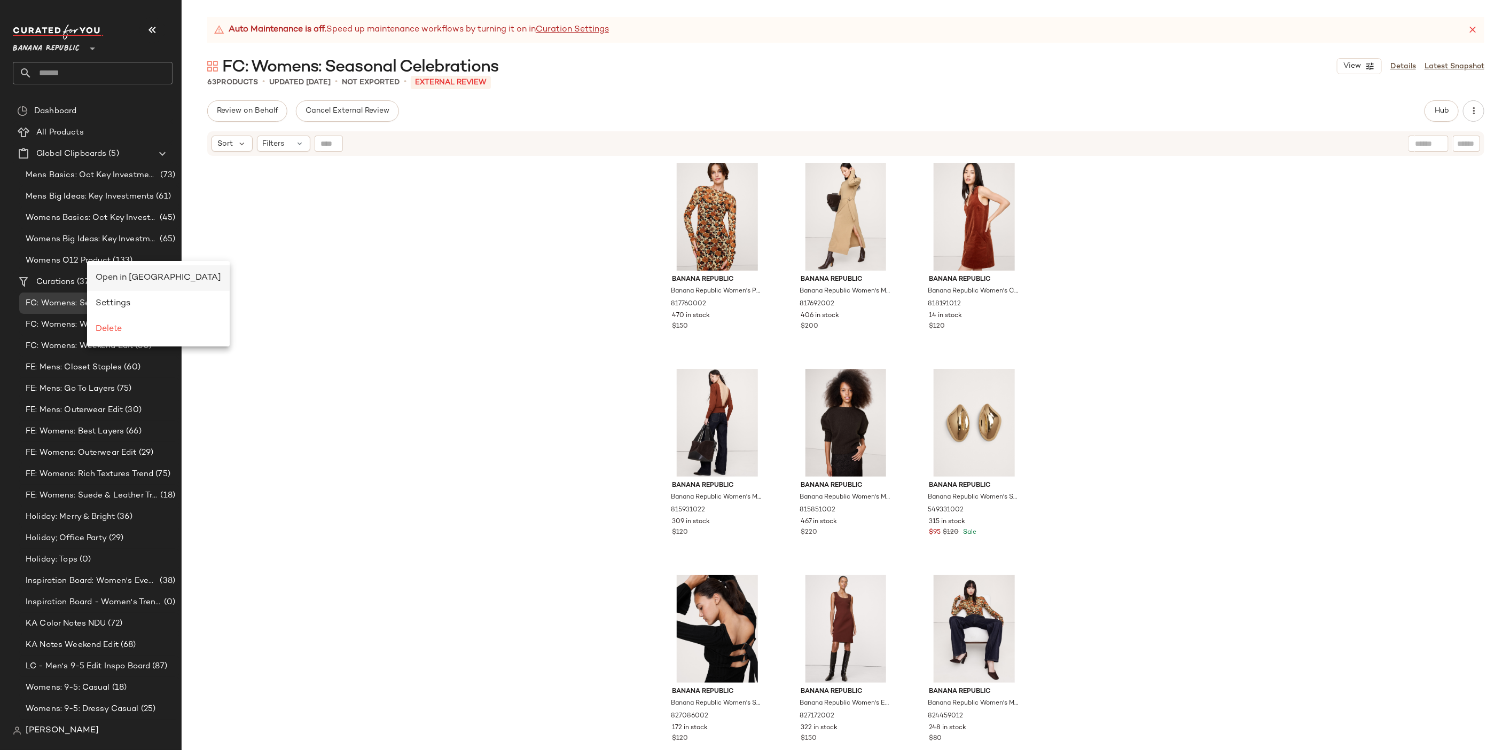
click at [131, 272] on div "Open in [GEOGRAPHIC_DATA]" at bounding box center [158, 278] width 125 height 13
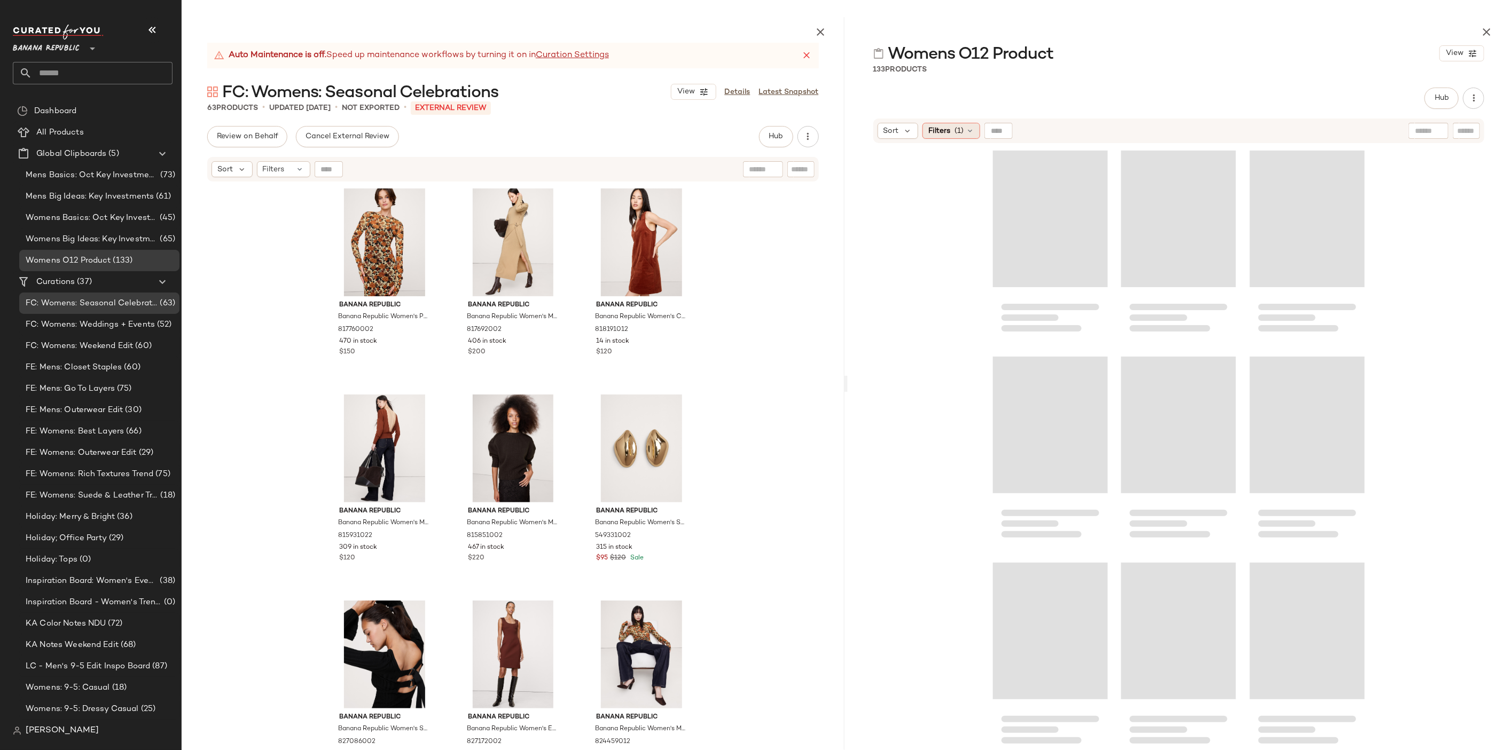
click at [967, 128] on icon at bounding box center [969, 131] width 9 height 9
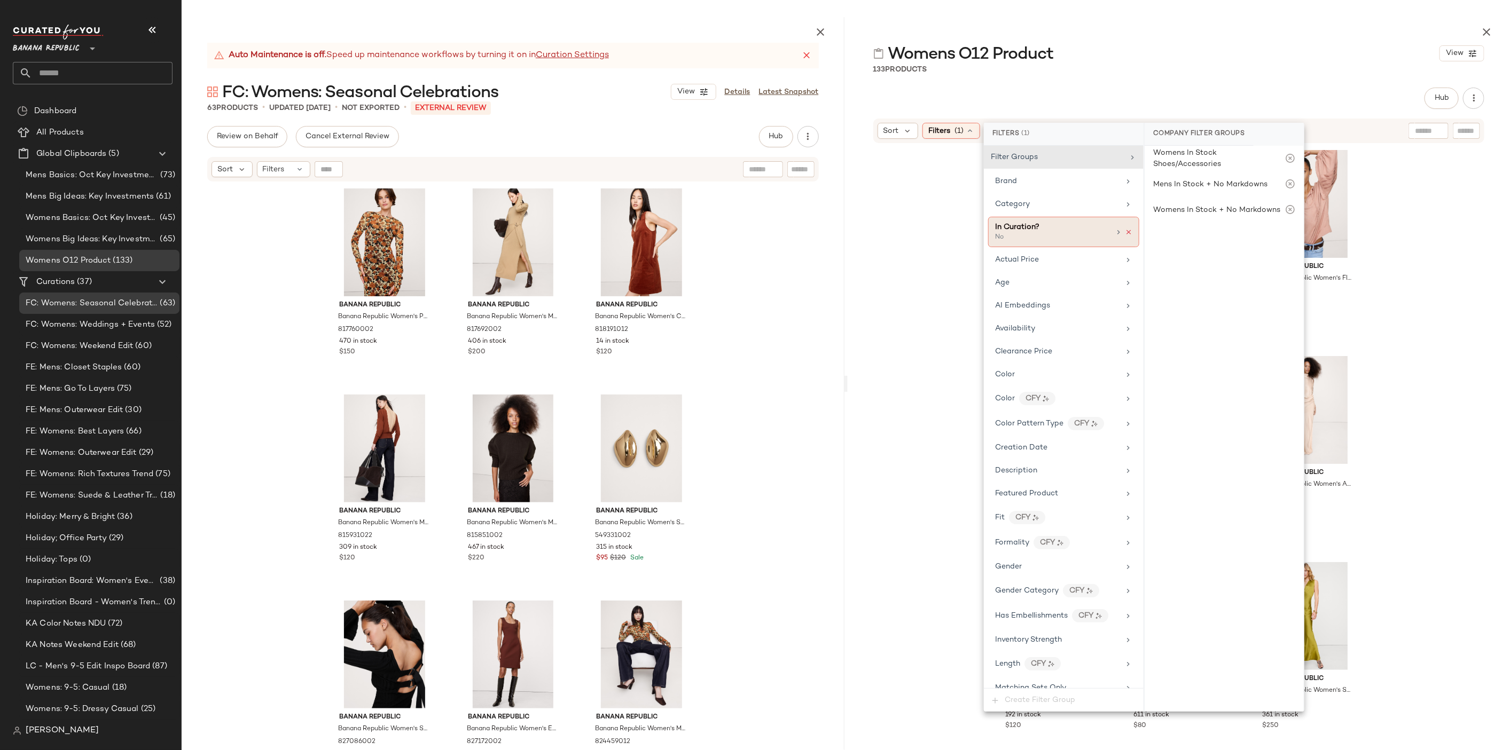
click at [1125, 233] on icon at bounding box center [1128, 232] width 7 height 7
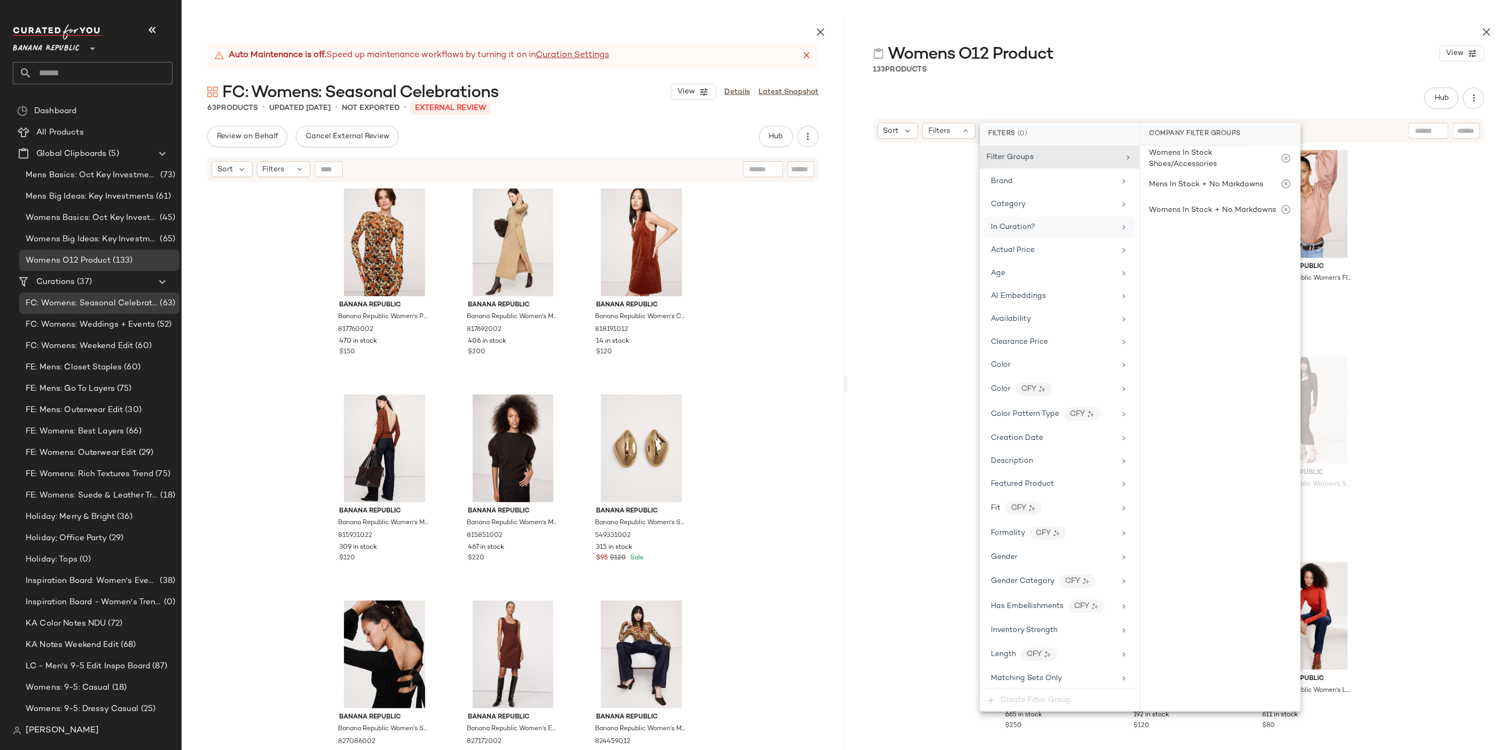
click at [1416, 280] on div "Banana Republic Banana Republic Women's High-Rise Pleated Barrel Flannel Pull-O…" at bounding box center [1178, 473] width 663 height 658
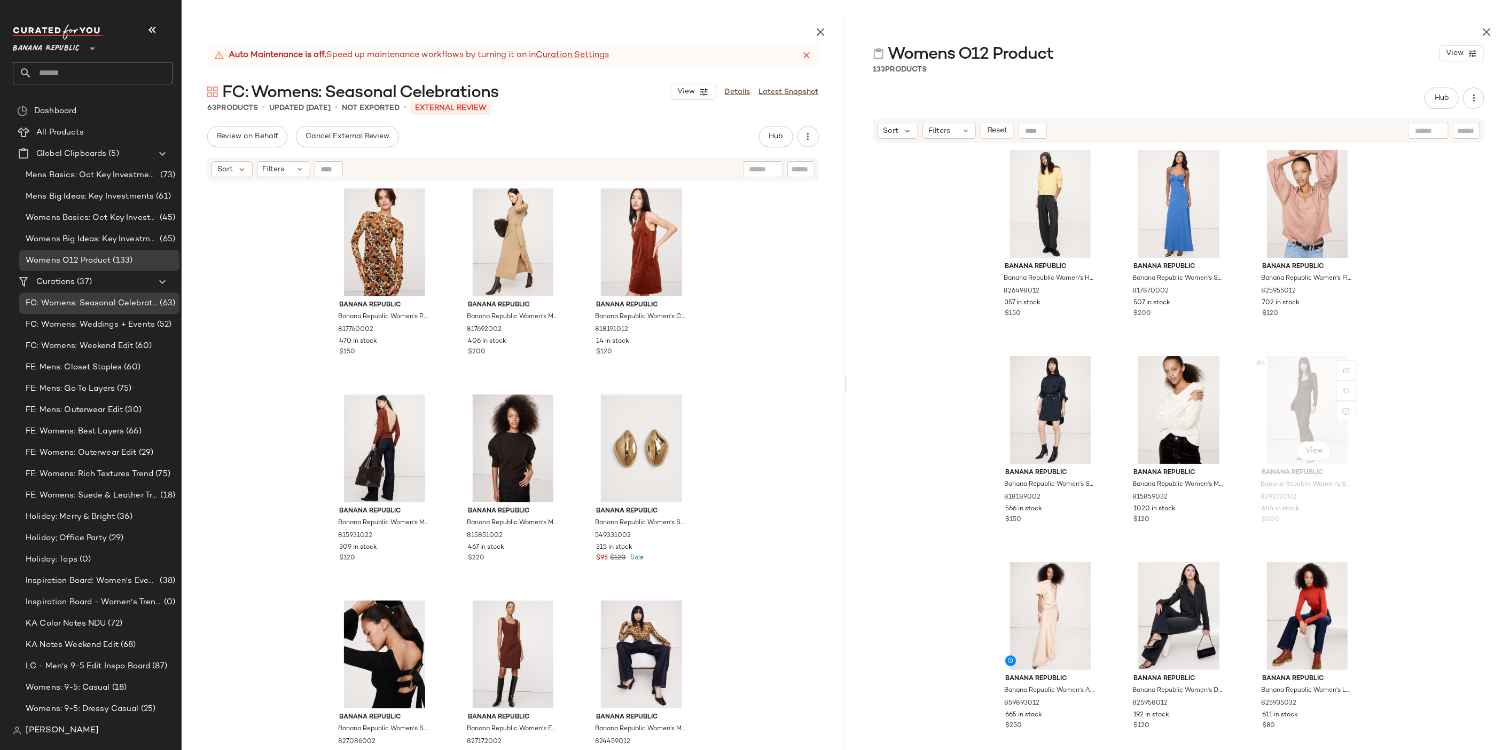
click at [1306, 395] on div "#6 View" at bounding box center [1306, 410] width 107 height 108
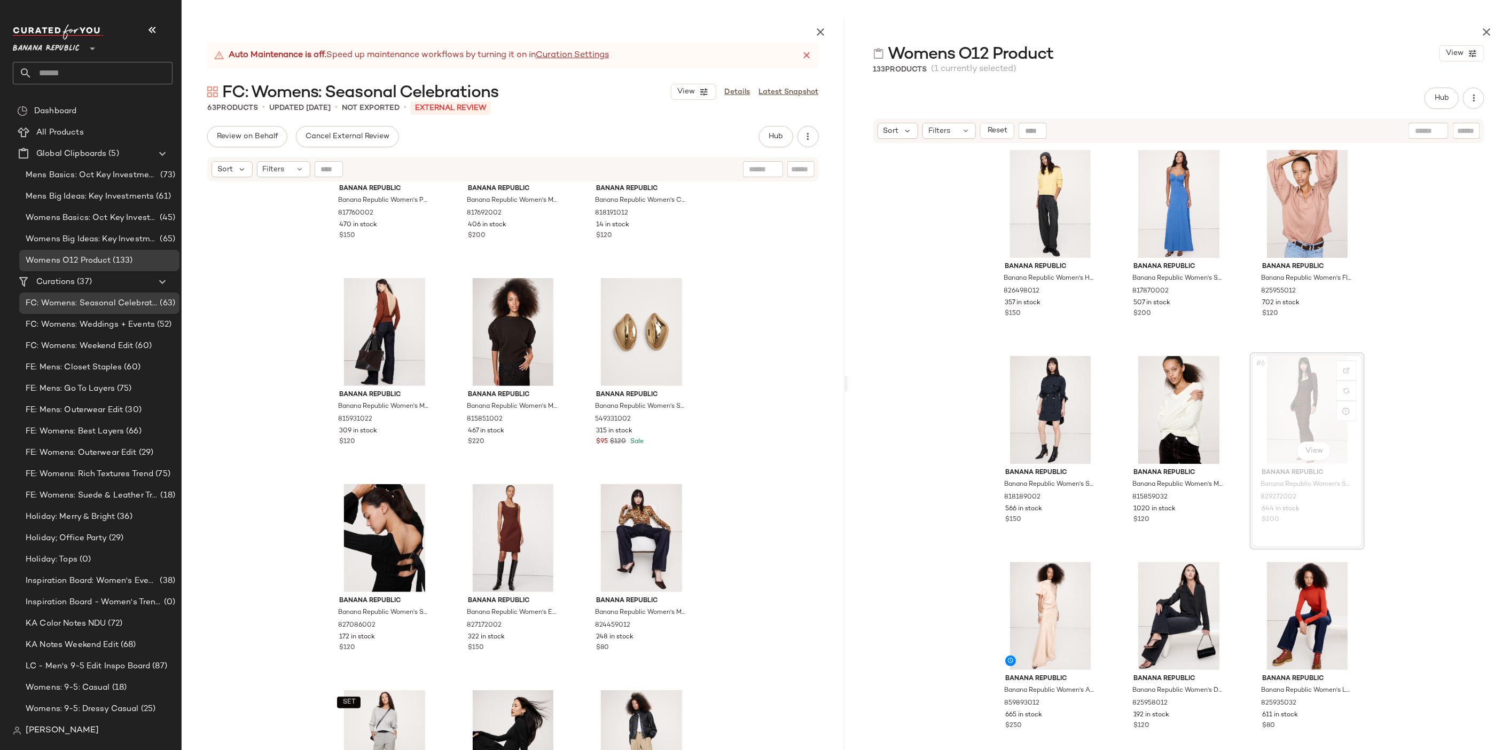
scroll to position [135, 0]
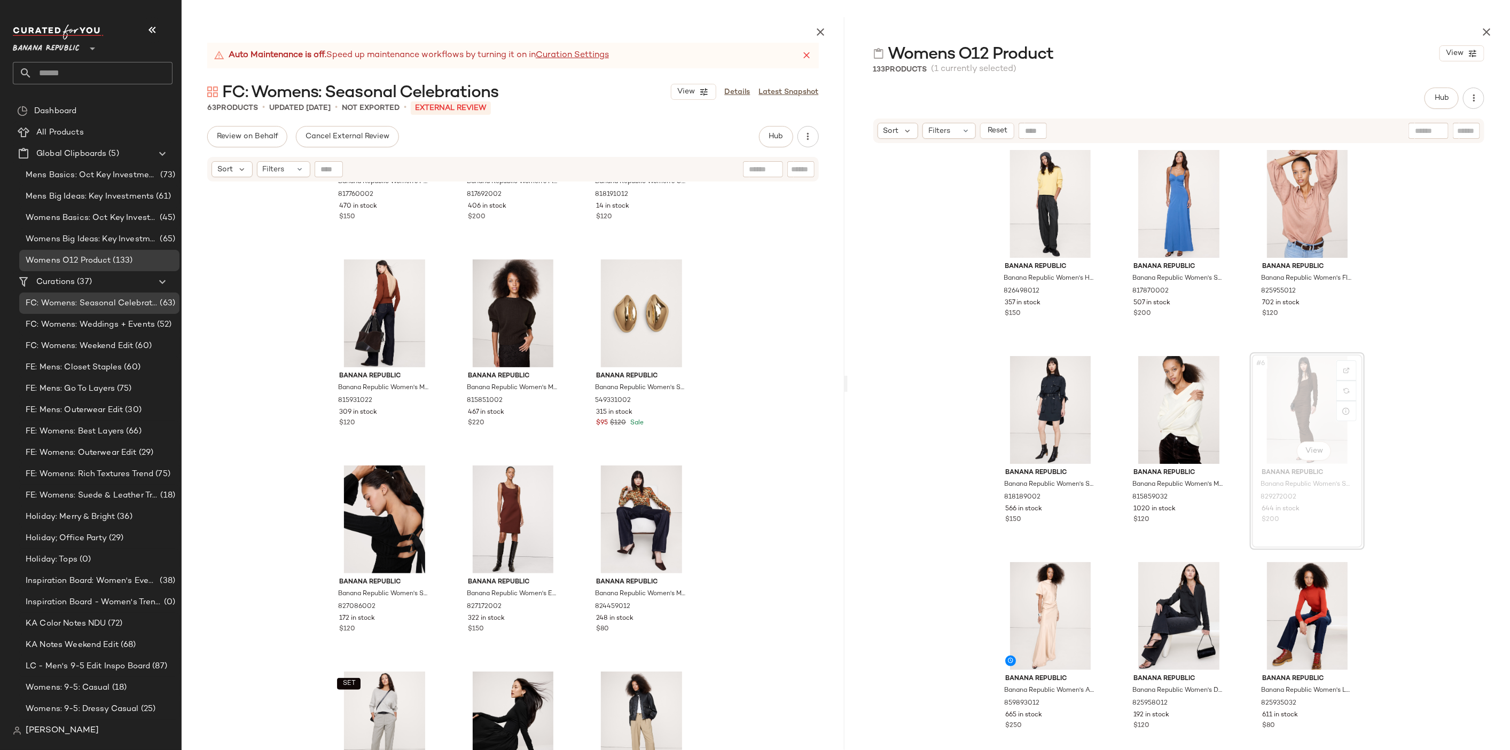
click at [1283, 406] on div "#6 View" at bounding box center [1306, 410] width 107 height 108
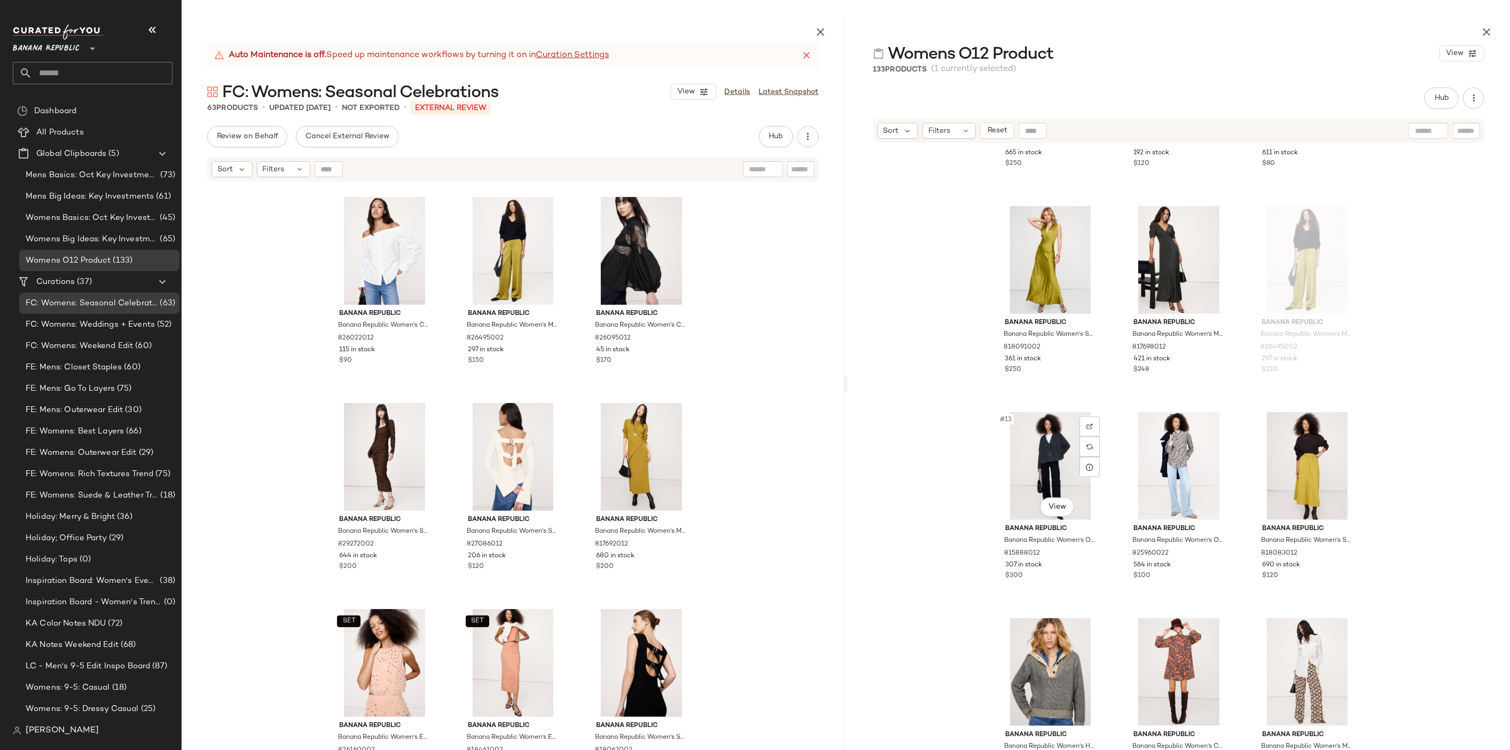
scroll to position [572, 0]
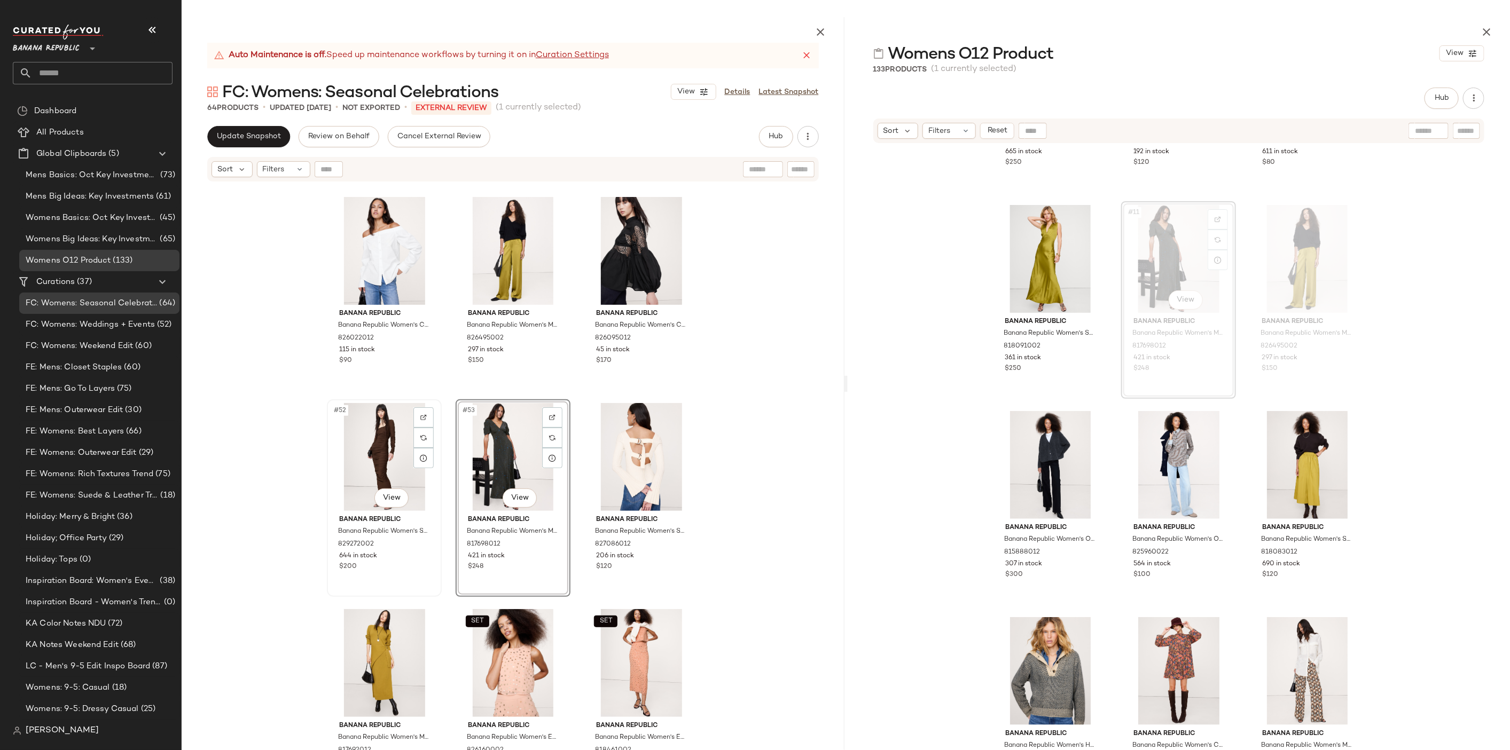
click at [381, 447] on div "#52 View" at bounding box center [384, 457] width 107 height 108
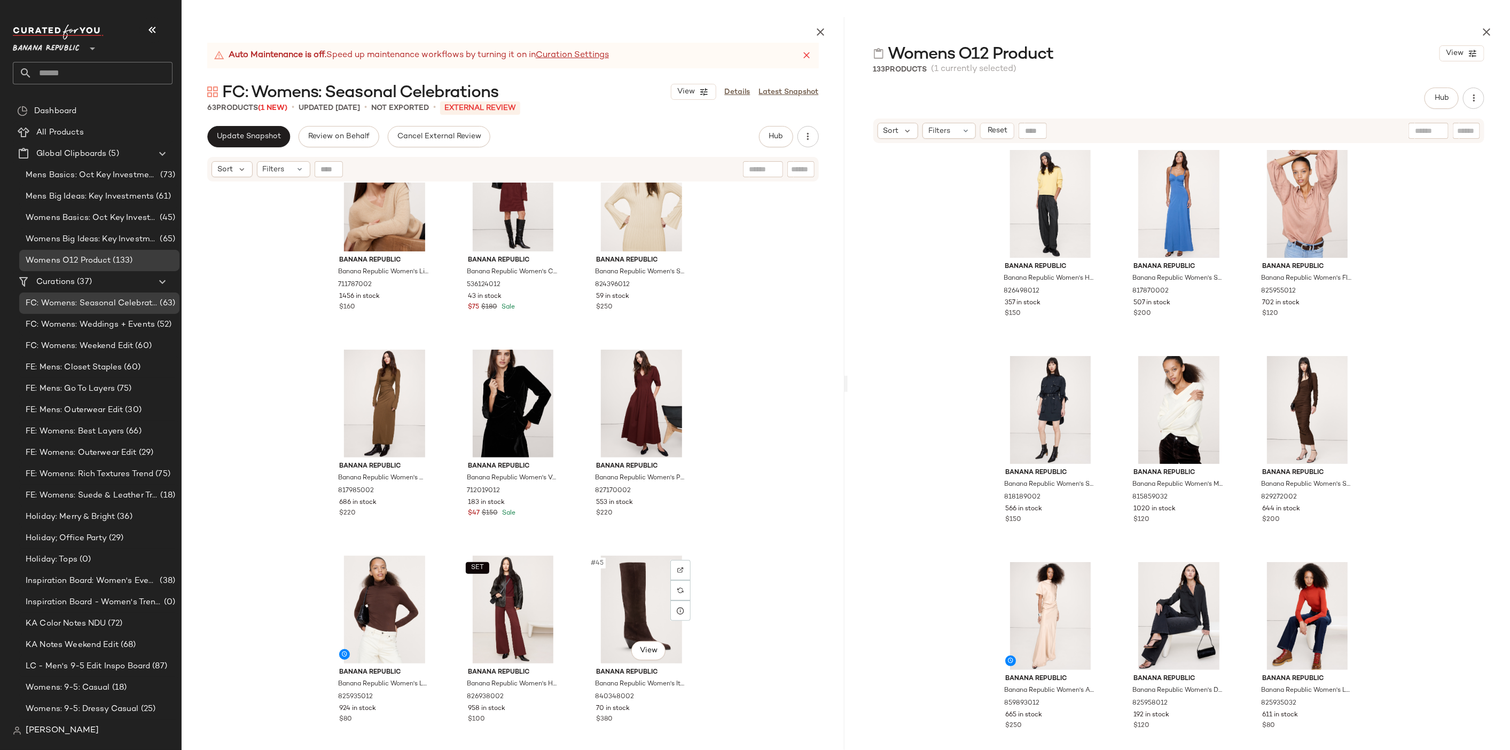
scroll to position [2508, 0]
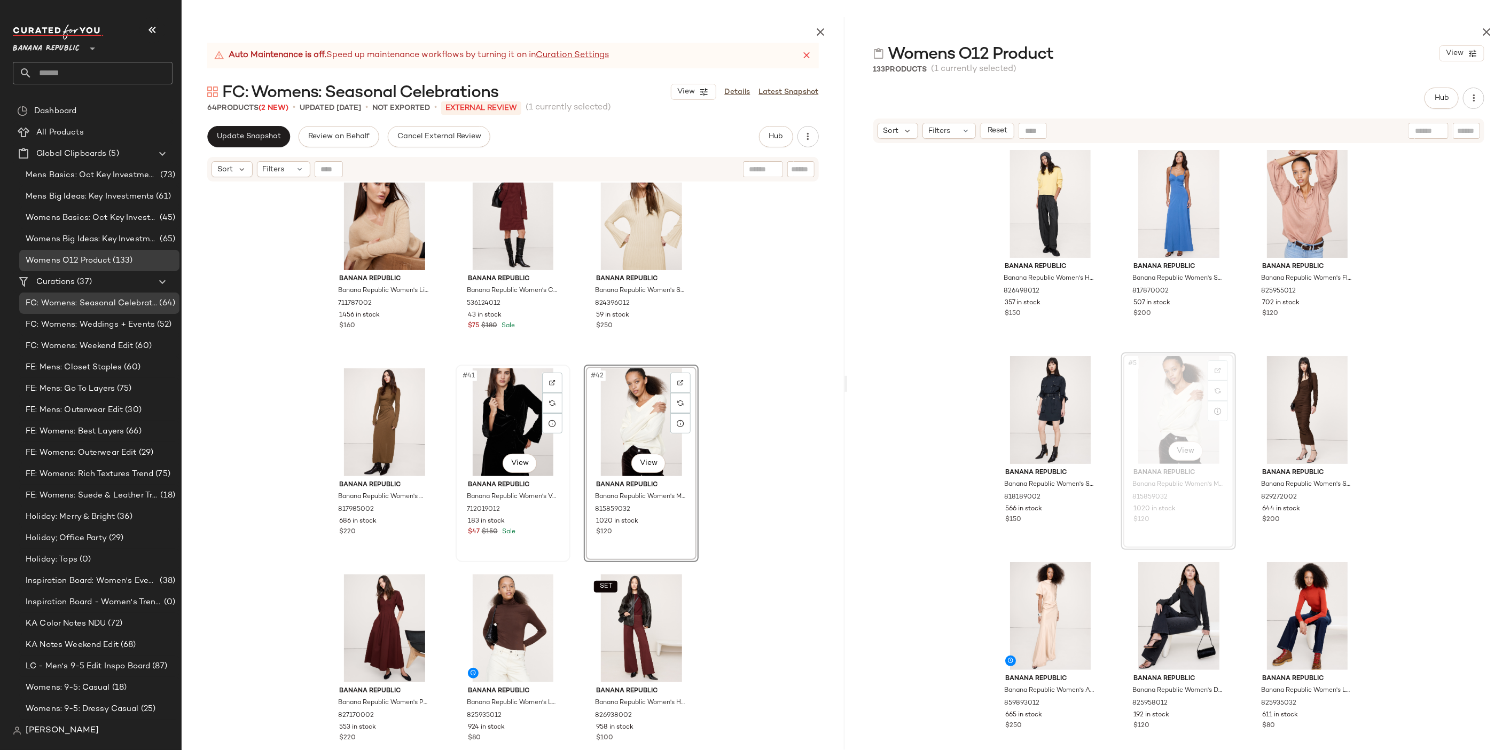
click at [521, 408] on div "#41 View" at bounding box center [512, 422] width 107 height 108
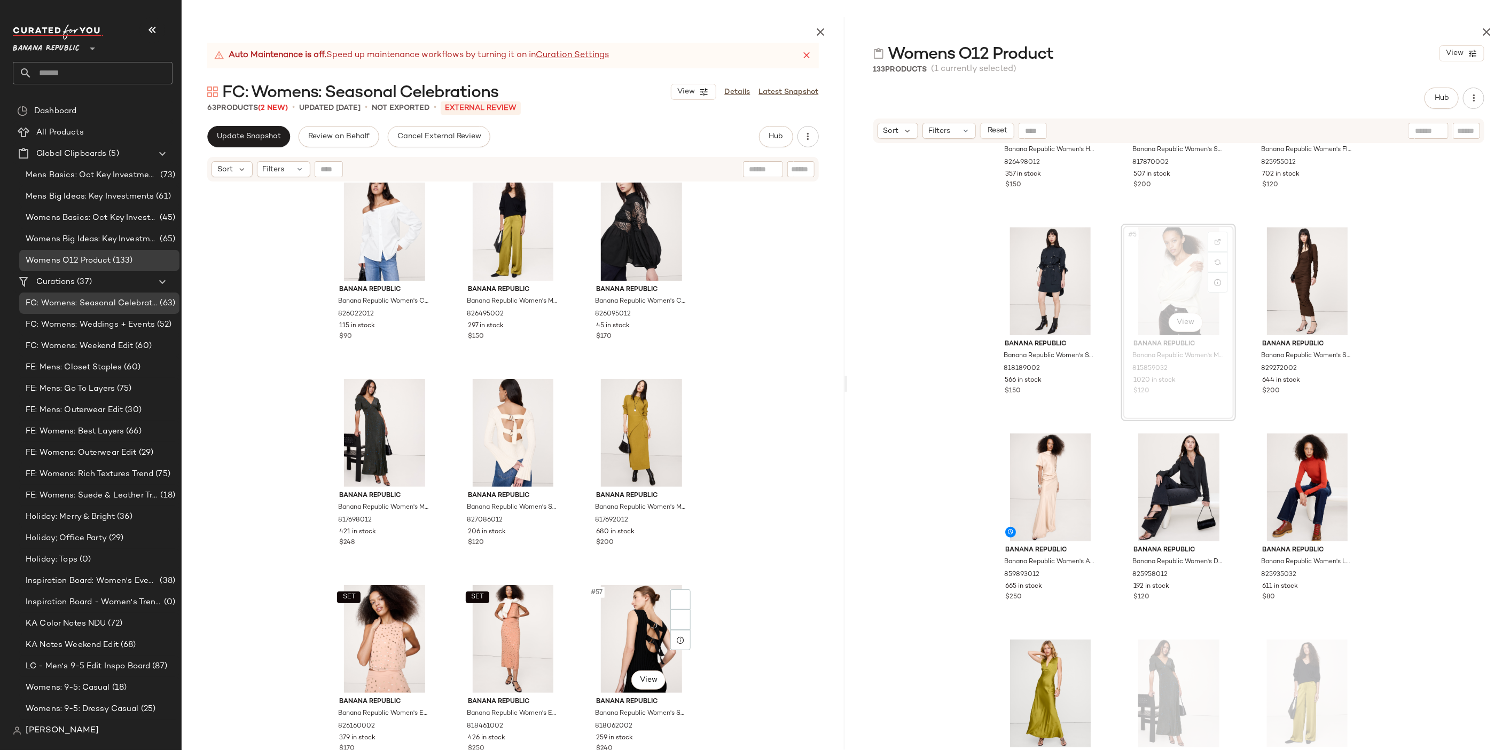
scroll to position [3515, 0]
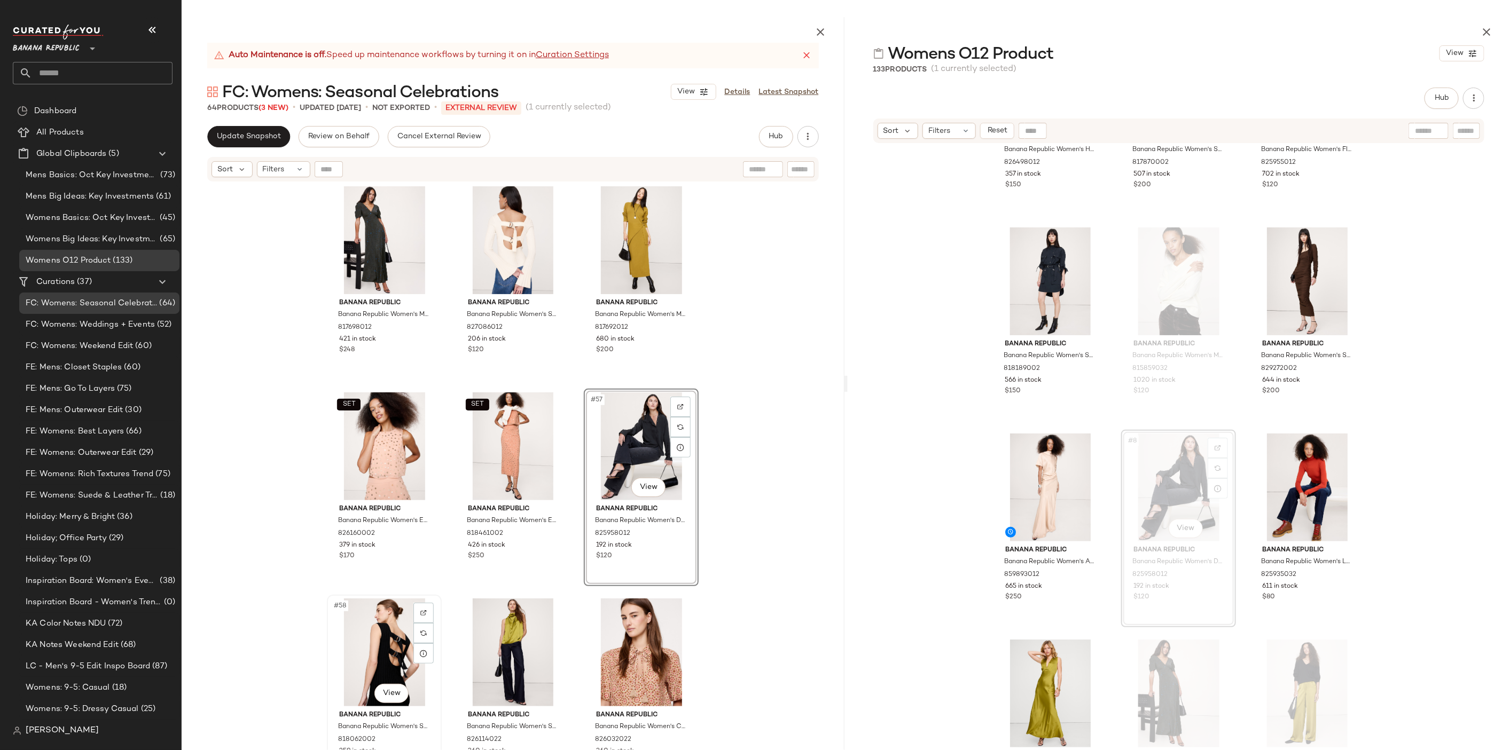
click at [365, 632] on div "#58 View" at bounding box center [384, 653] width 107 height 108
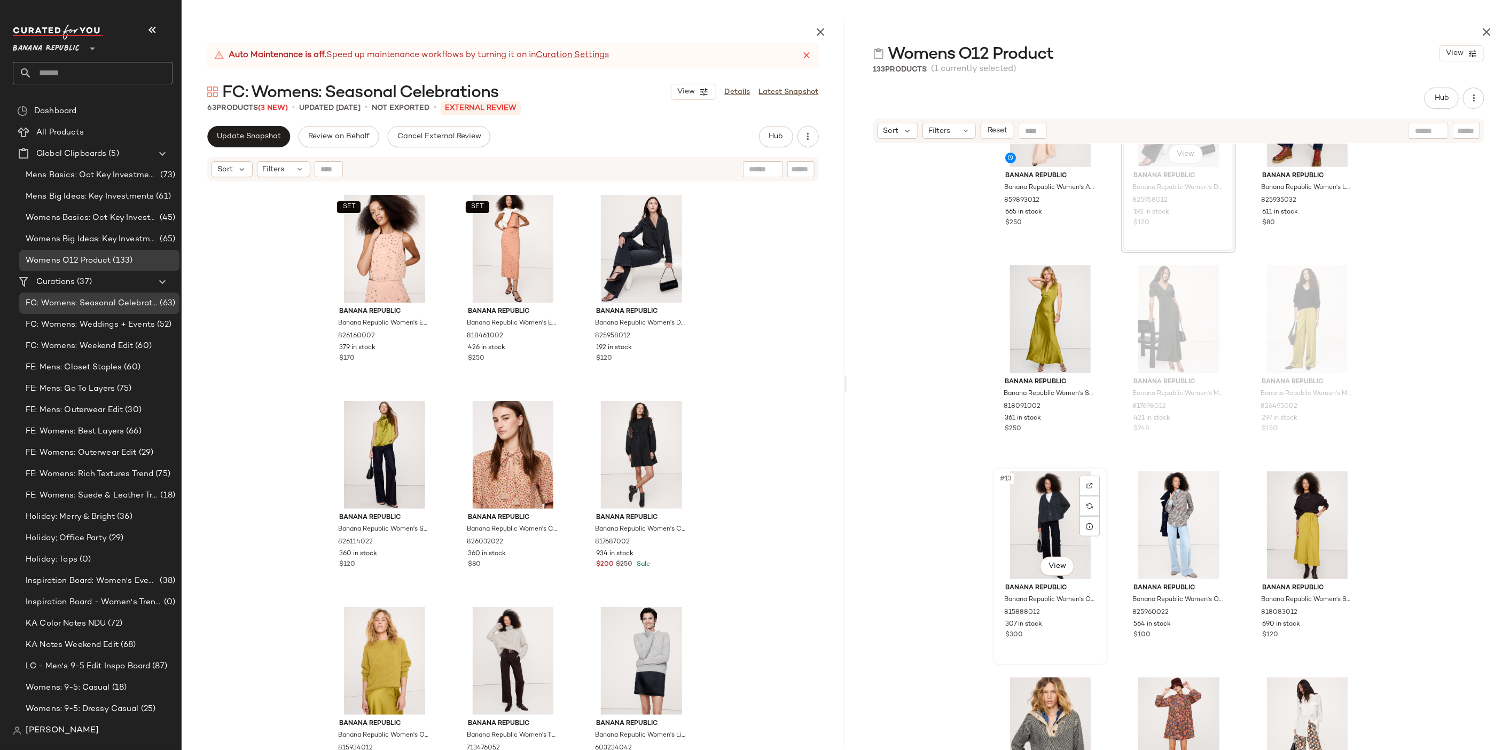
scroll to position [700, 0]
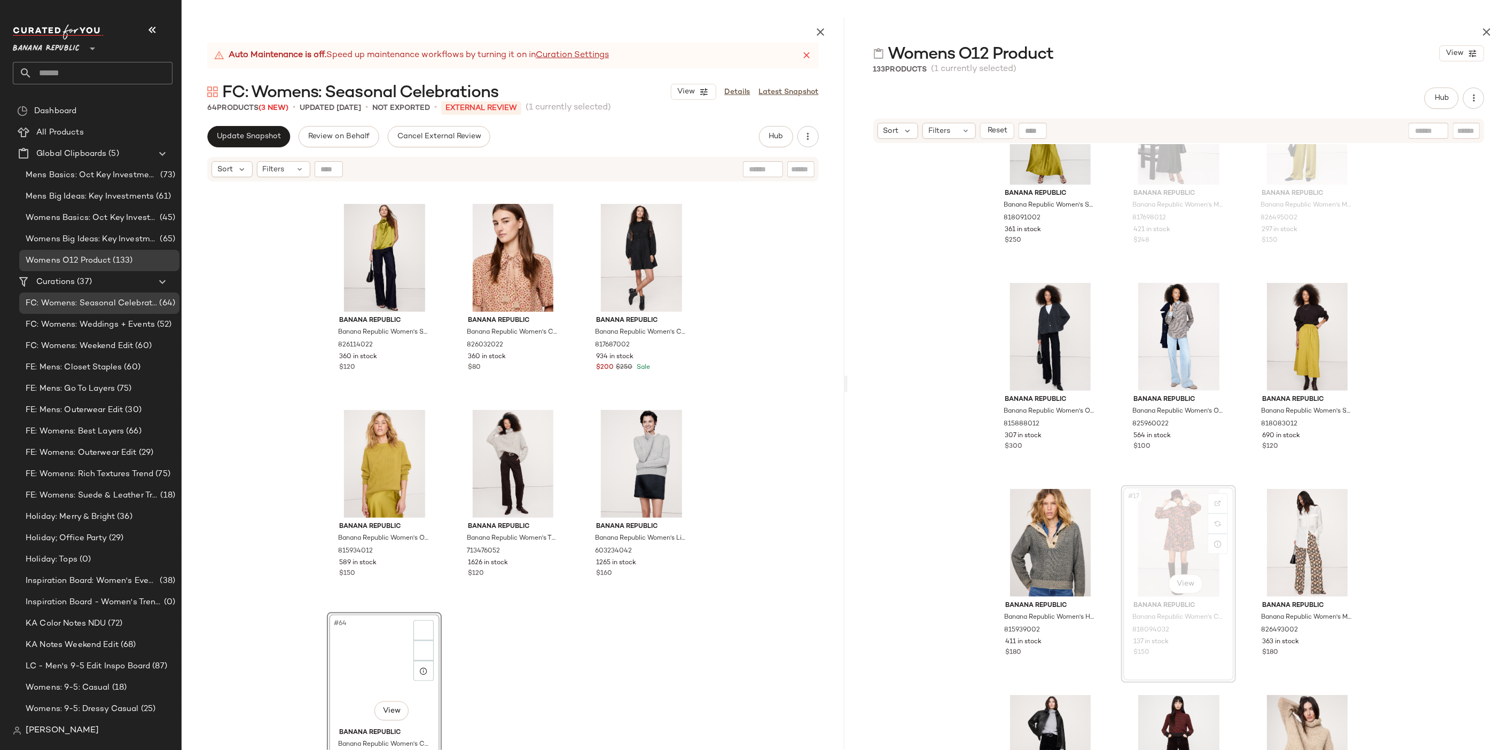
scroll to position [3918, 0]
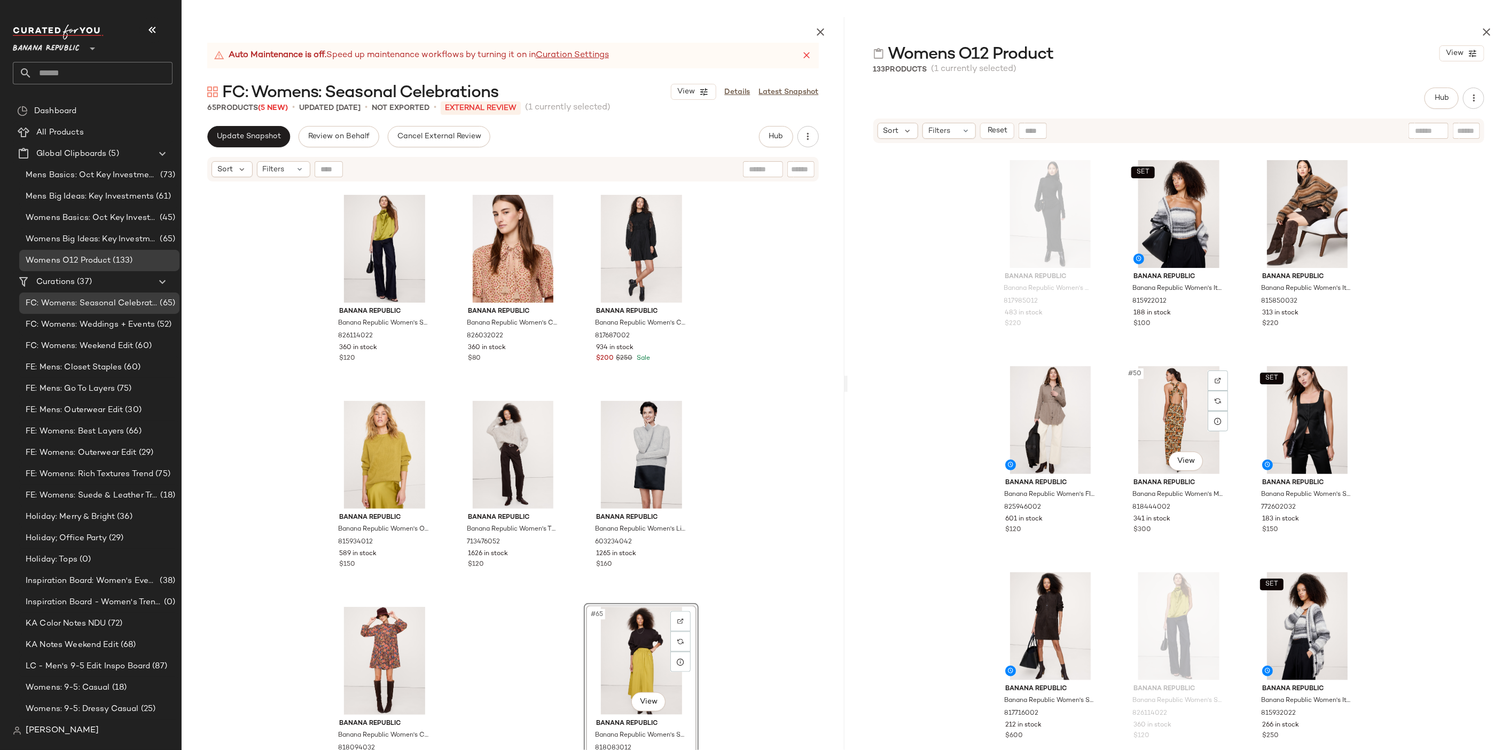
scroll to position [3216, 0]
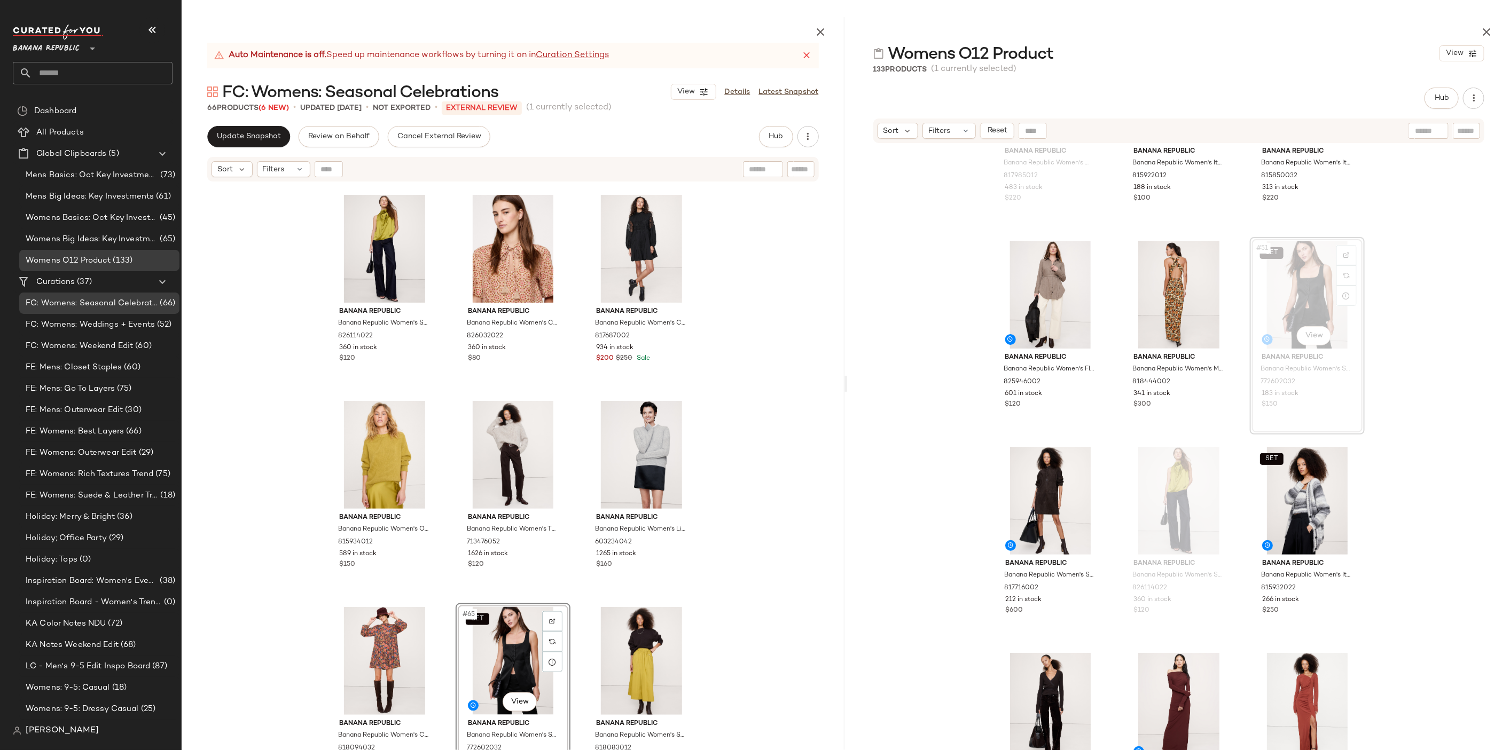
click at [795, 548] on div "SET Banana Republic Banana Republic Women's Embellished Chiffon Open-Back Tank …" at bounding box center [513, 492] width 663 height 618
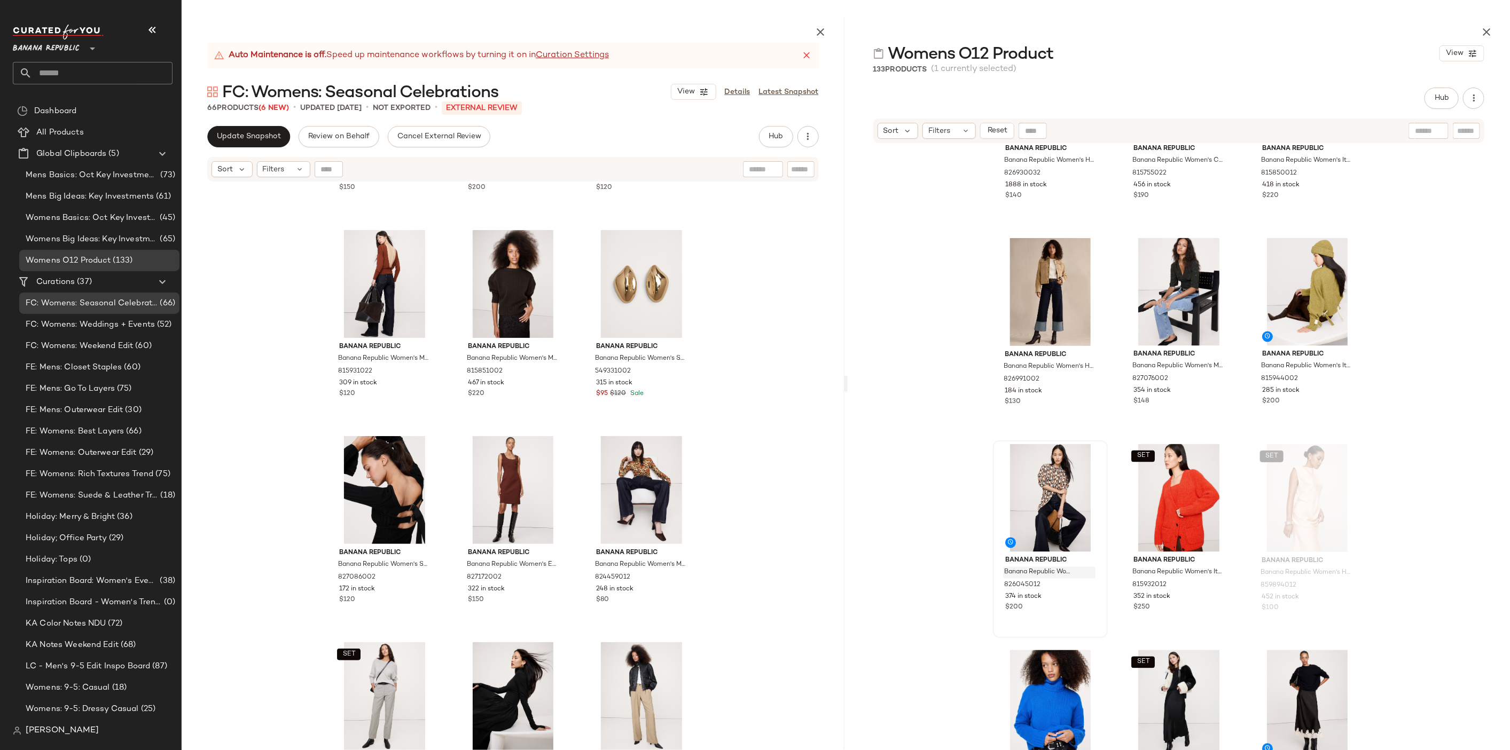
scroll to position [1370, 0]
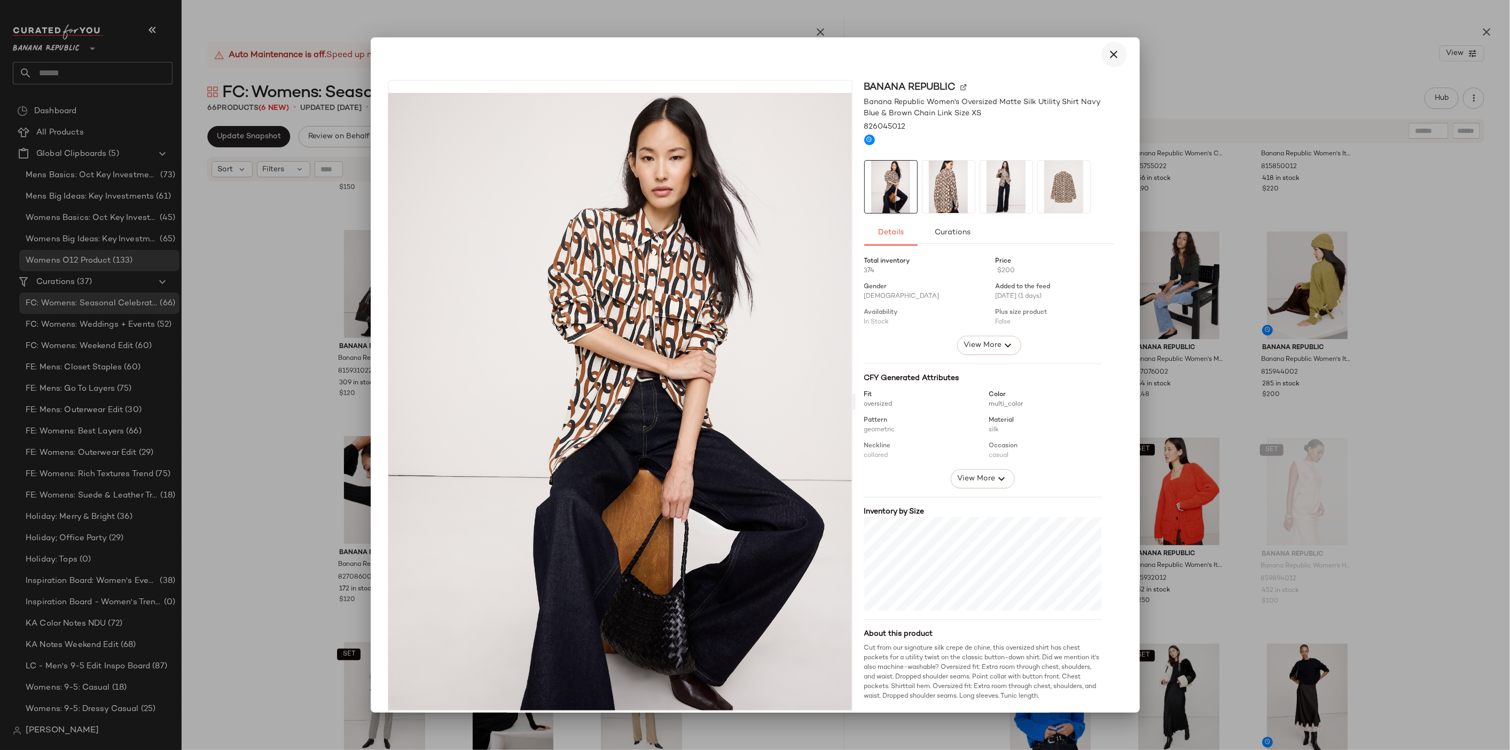
click at [1109, 58] on icon "button" at bounding box center [1113, 54] width 13 height 13
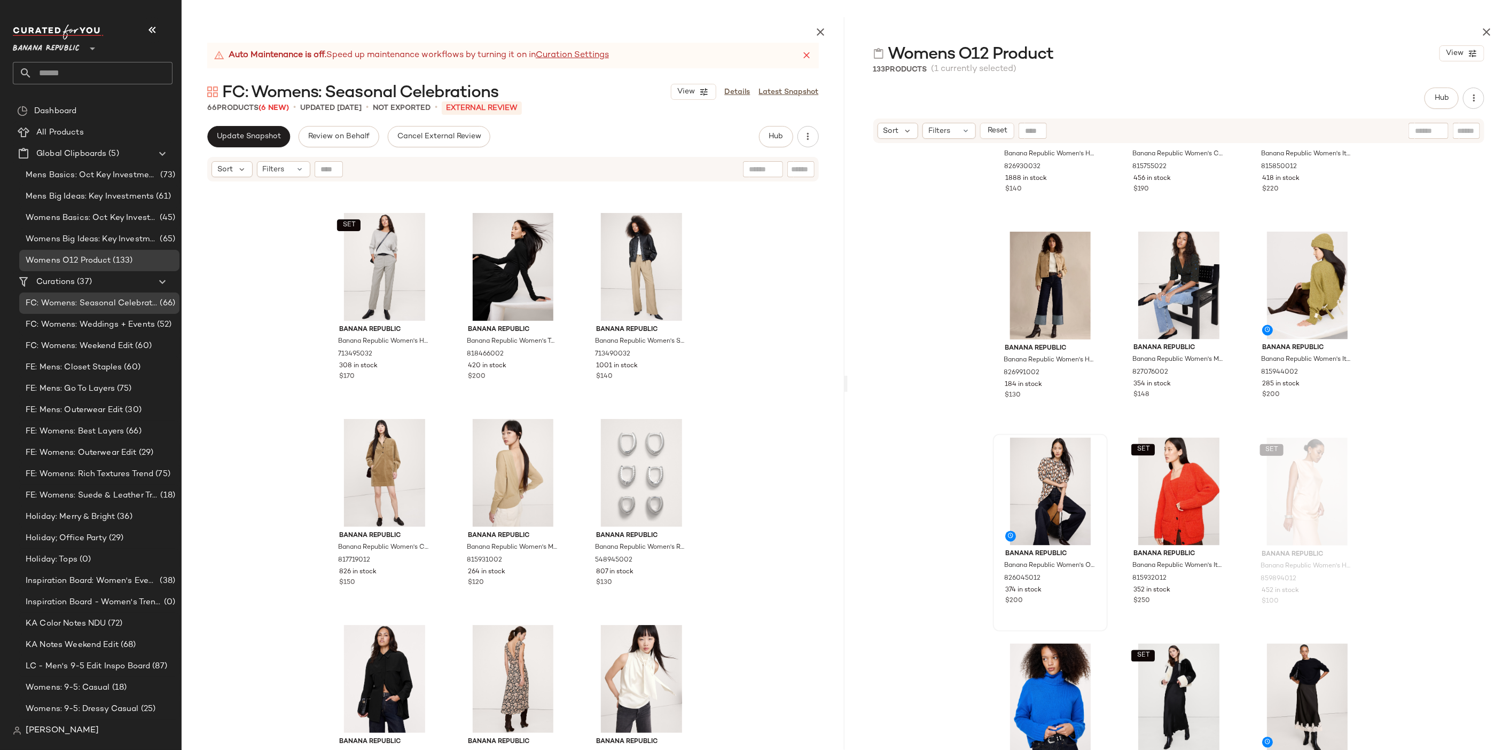
scroll to position [592, 0]
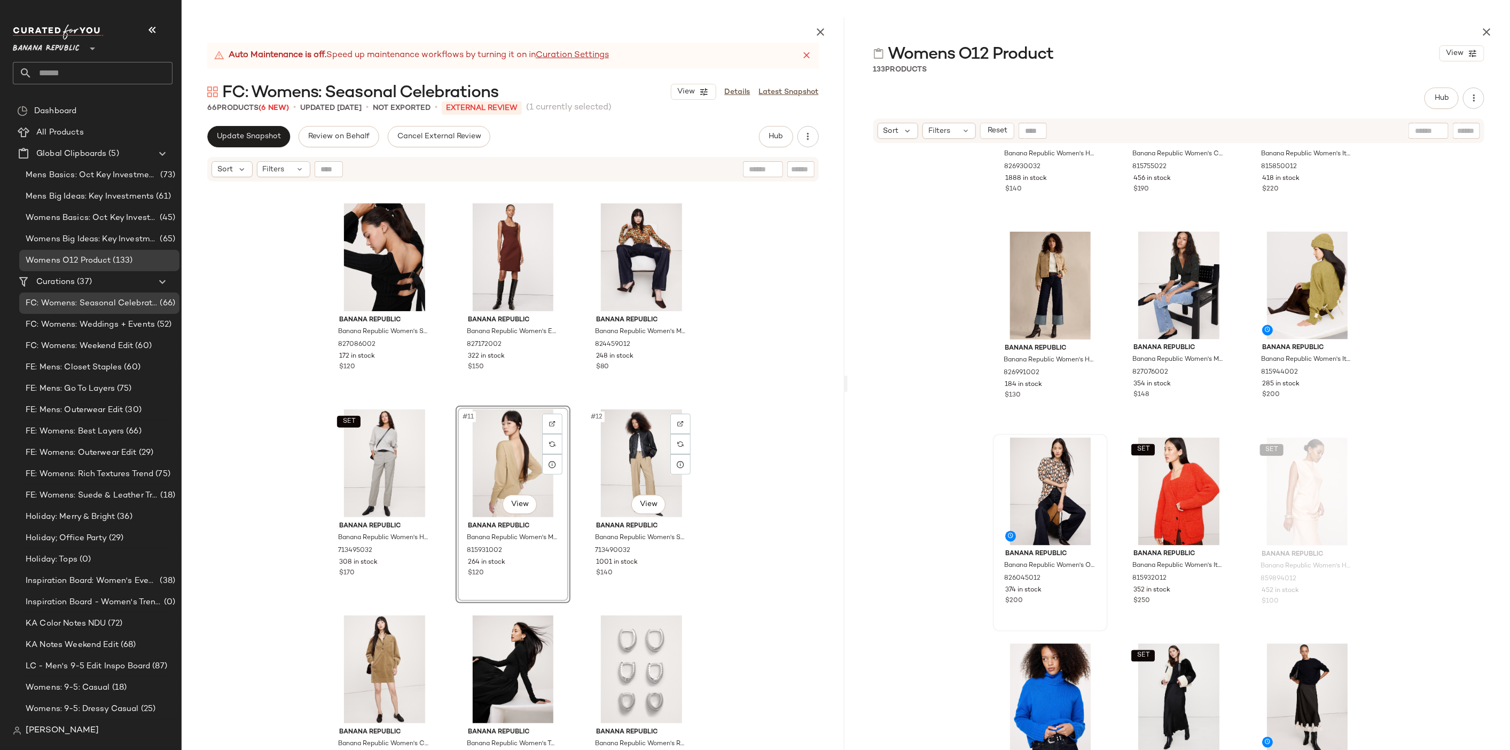
scroll to position [403, 0]
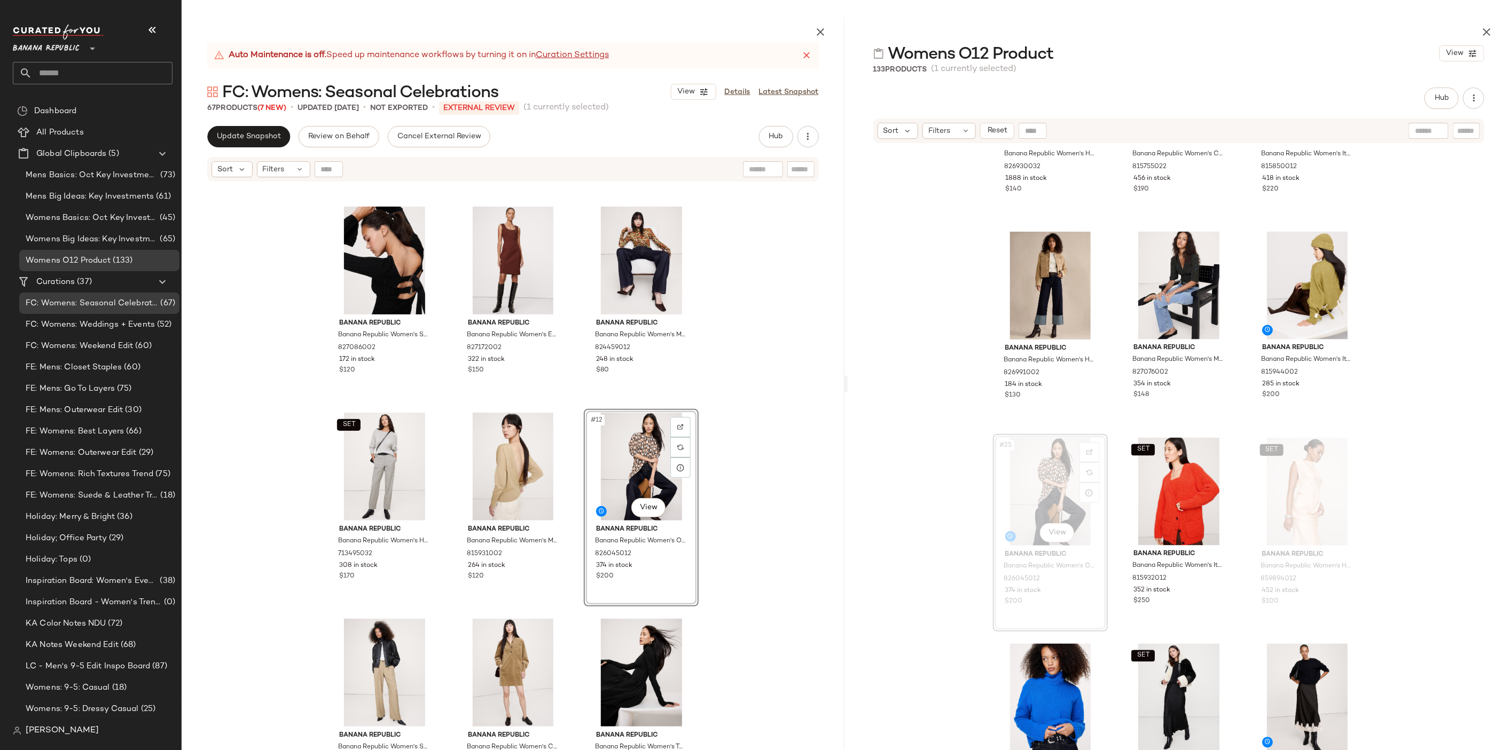
click at [774, 462] on div "Banana Republic Banana Republic Women's Merino Backless Sweater Jasper Red Size…" at bounding box center [513, 492] width 663 height 618
click at [625, 459] on div "#12 View" at bounding box center [640, 467] width 107 height 108
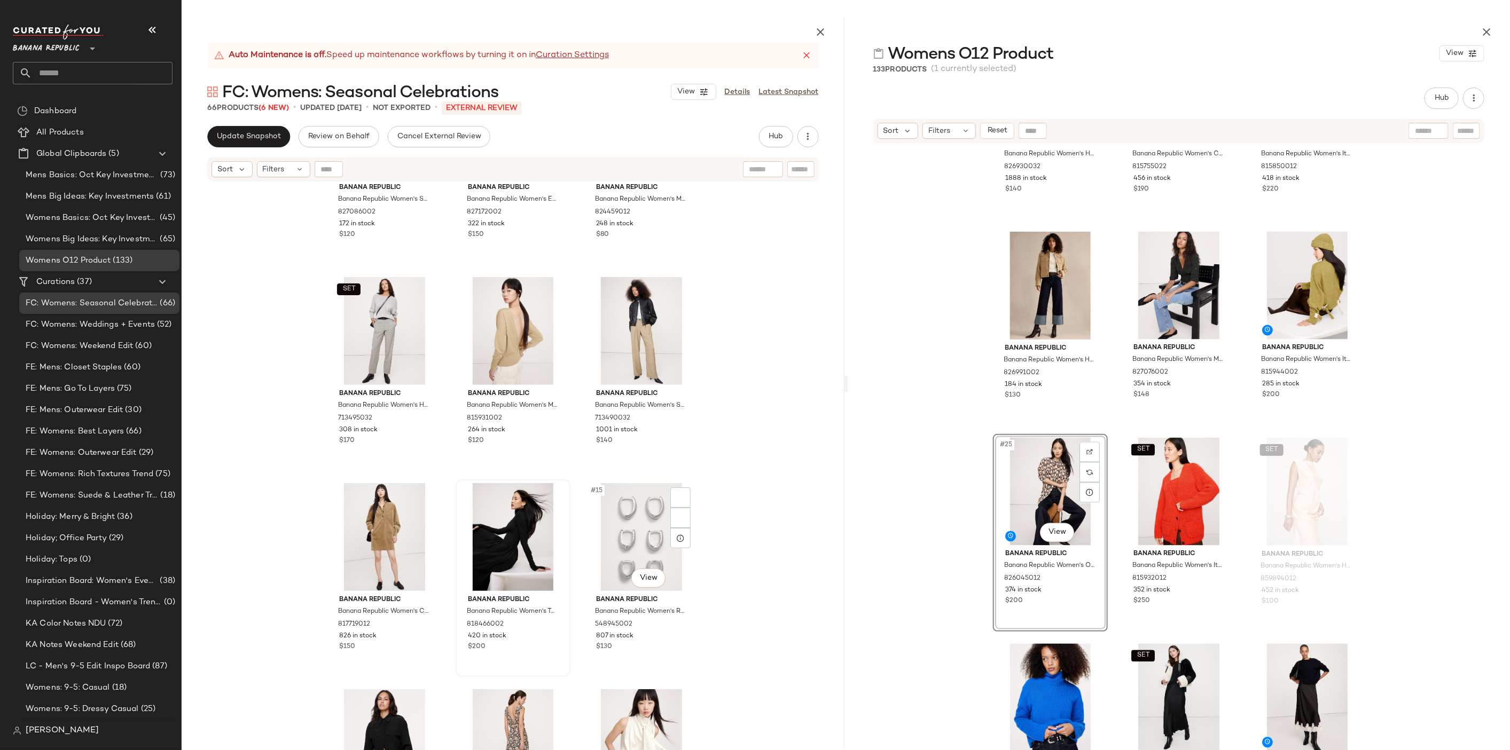
scroll to position [538, 0]
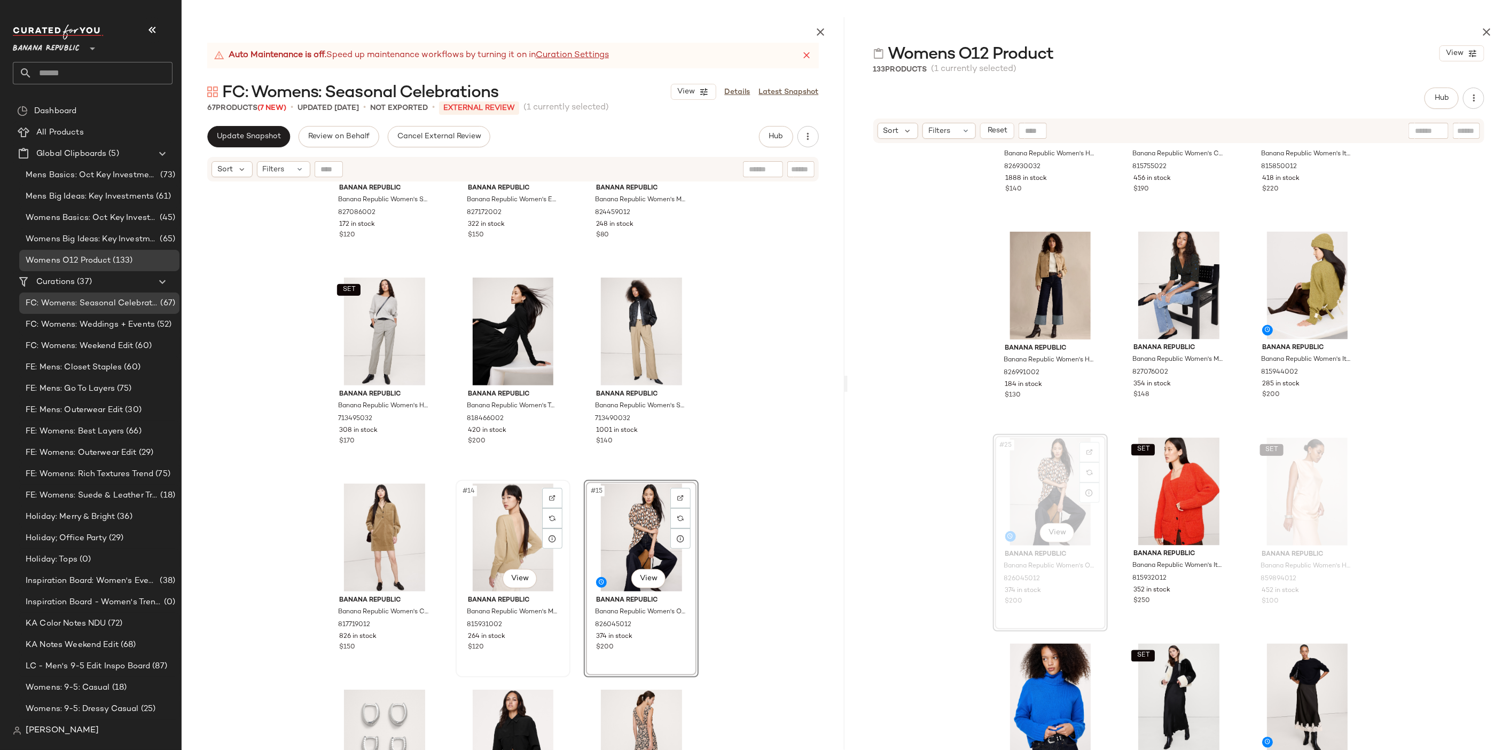
click at [508, 536] on div "#14 View" at bounding box center [512, 538] width 107 height 108
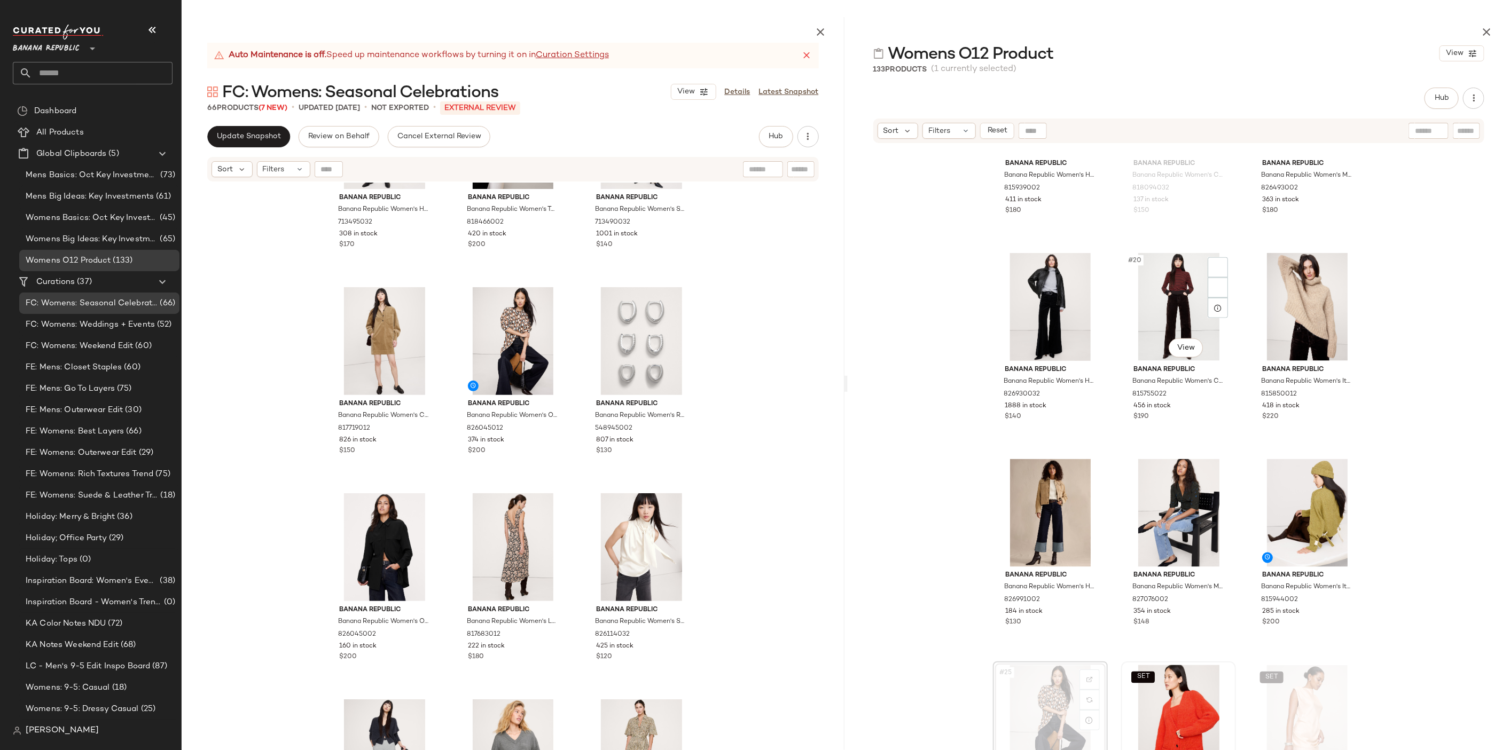
scroll to position [951, 0]
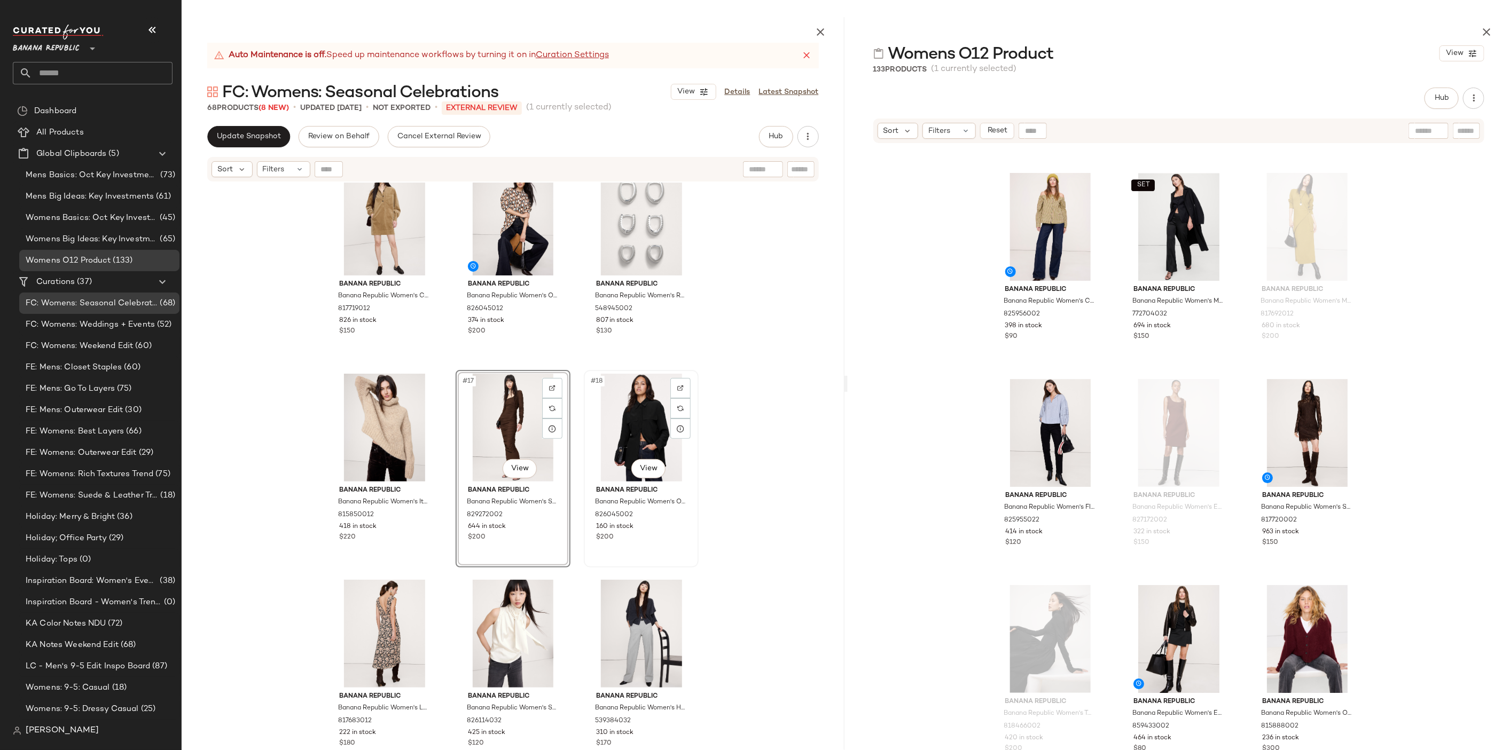
scroll to position [866, 0]
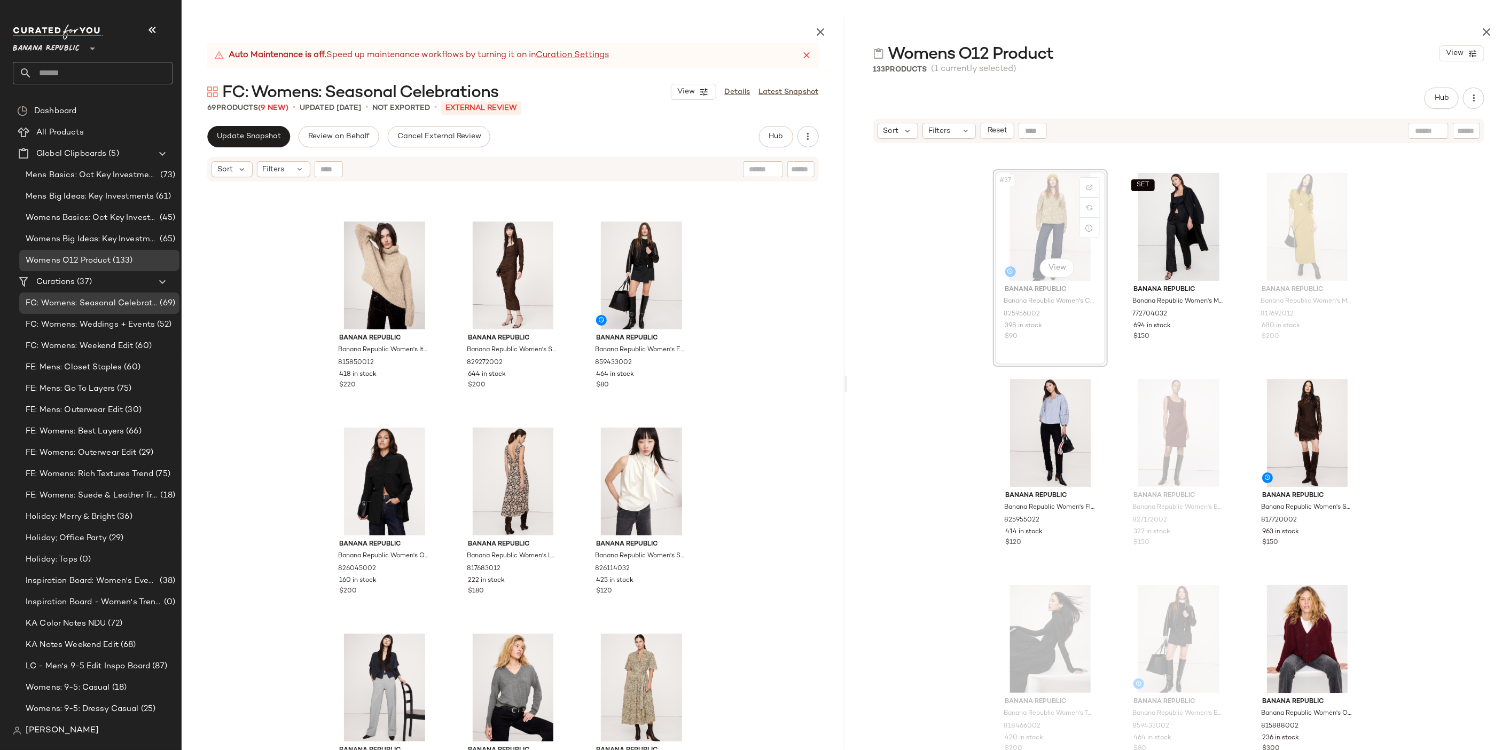
scroll to position [2458, 0]
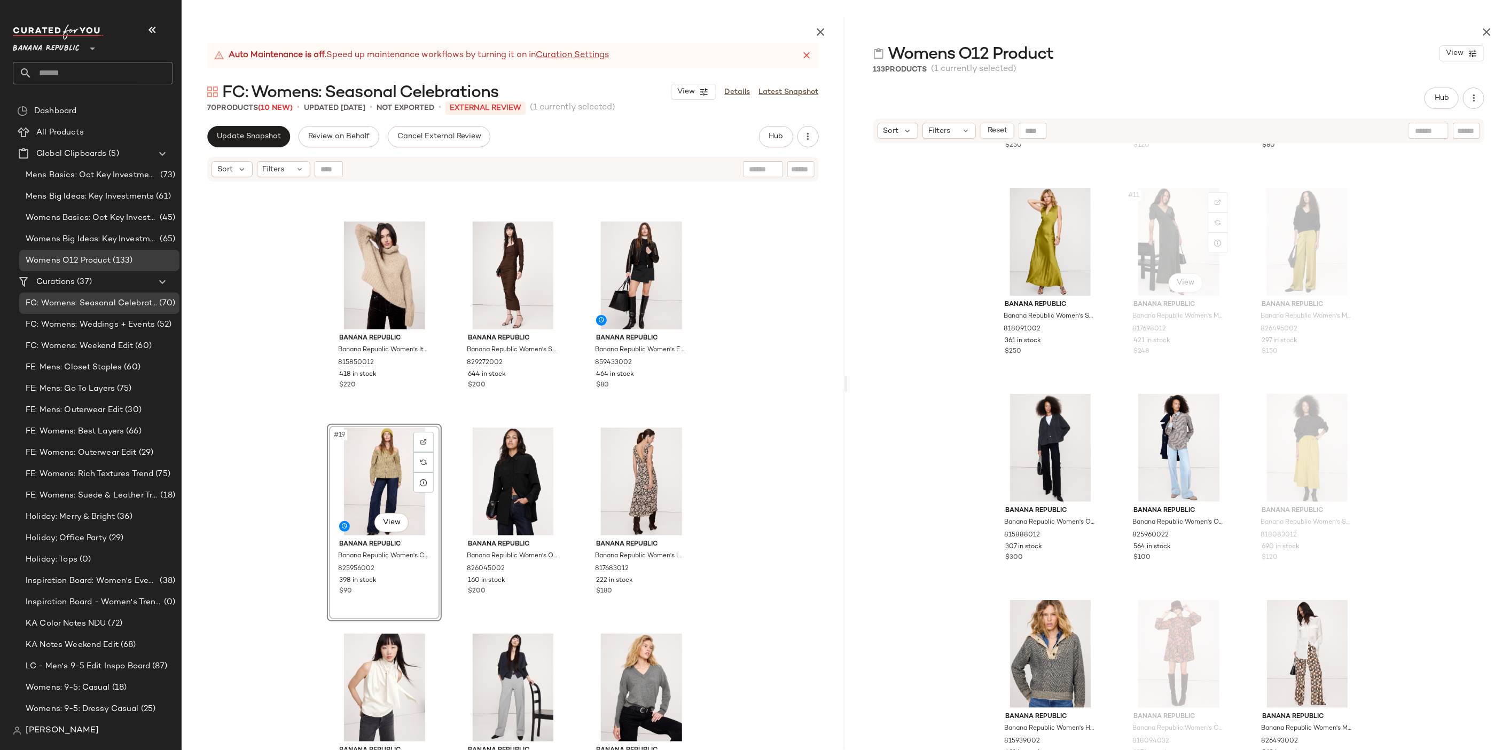
scroll to position [703, 0]
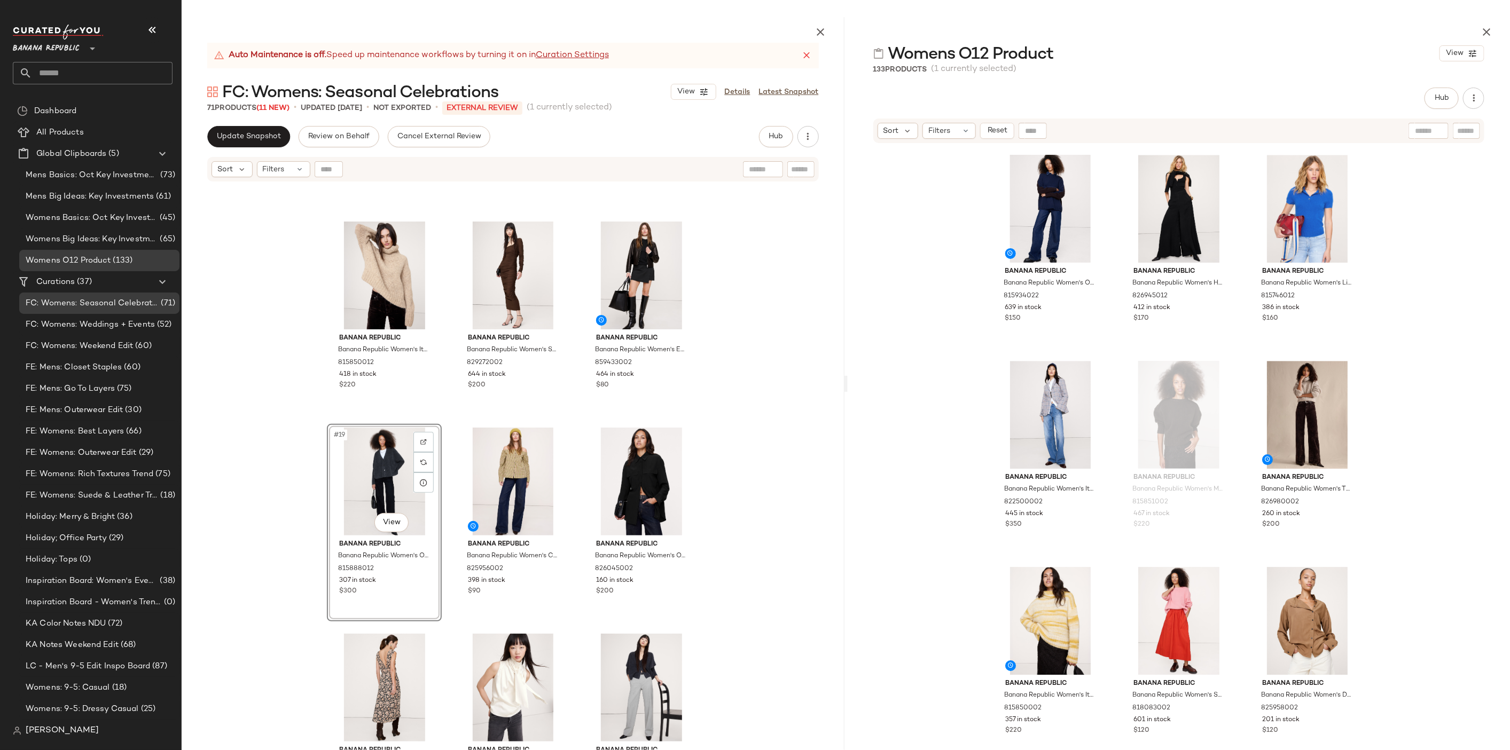
scroll to position [5496, 0]
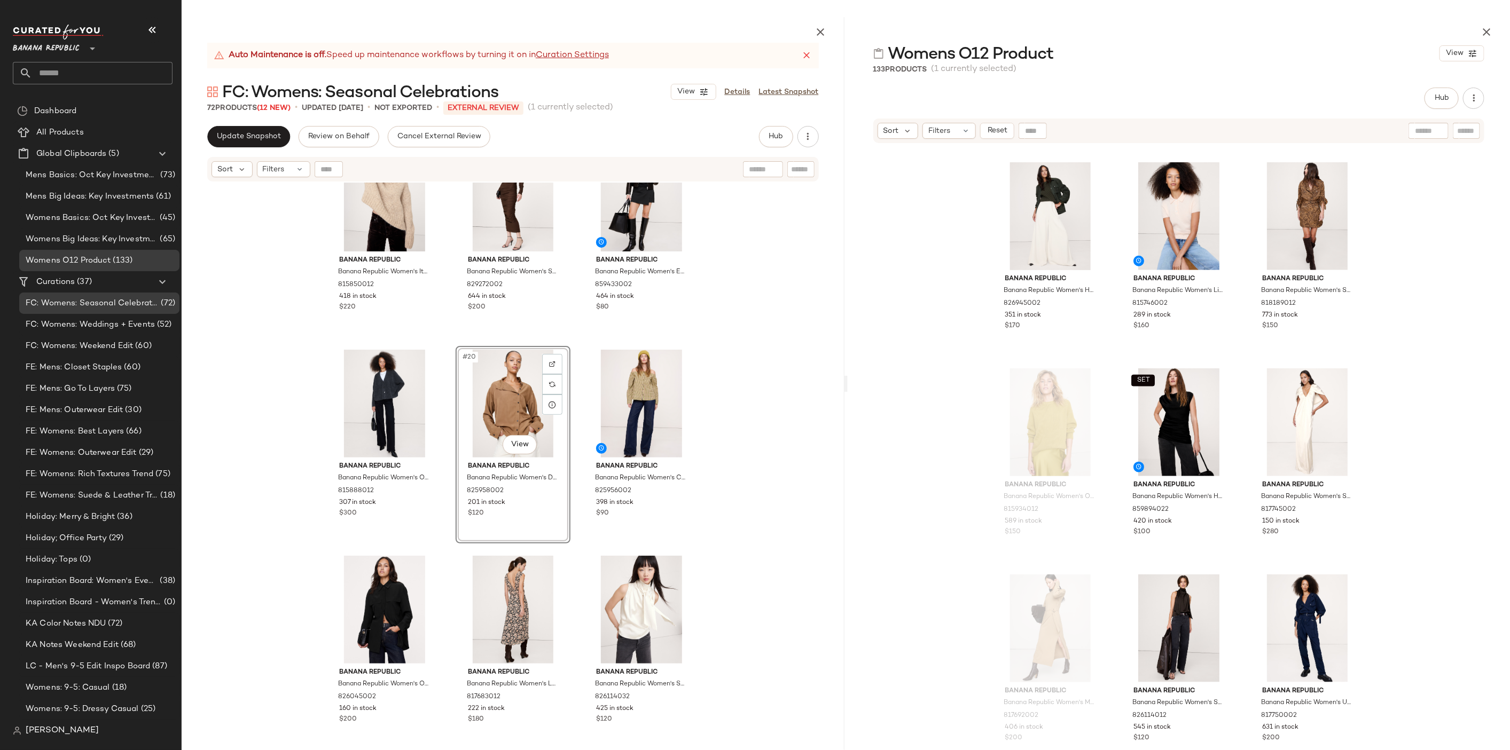
scroll to position [1024, 0]
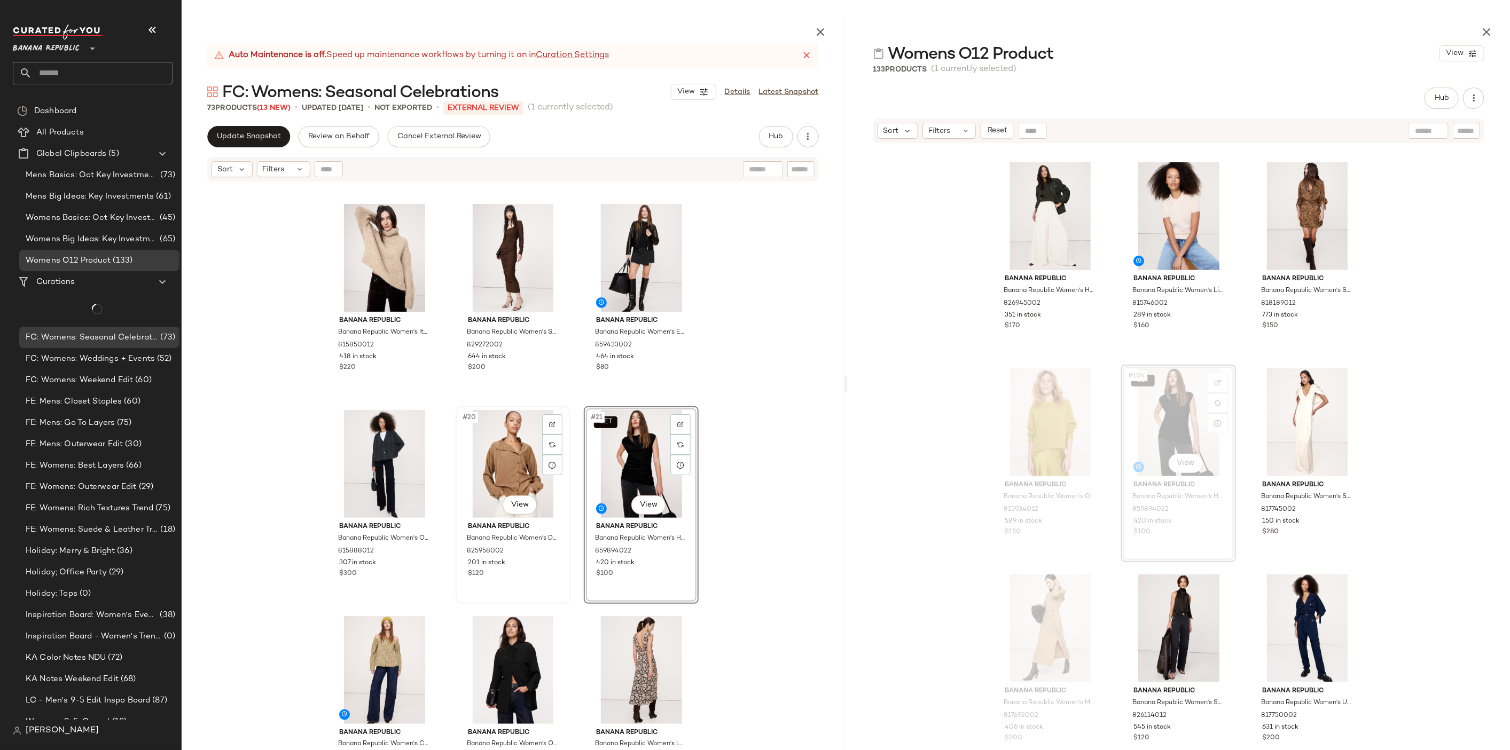
click at [493, 455] on div "#20 View" at bounding box center [512, 464] width 107 height 108
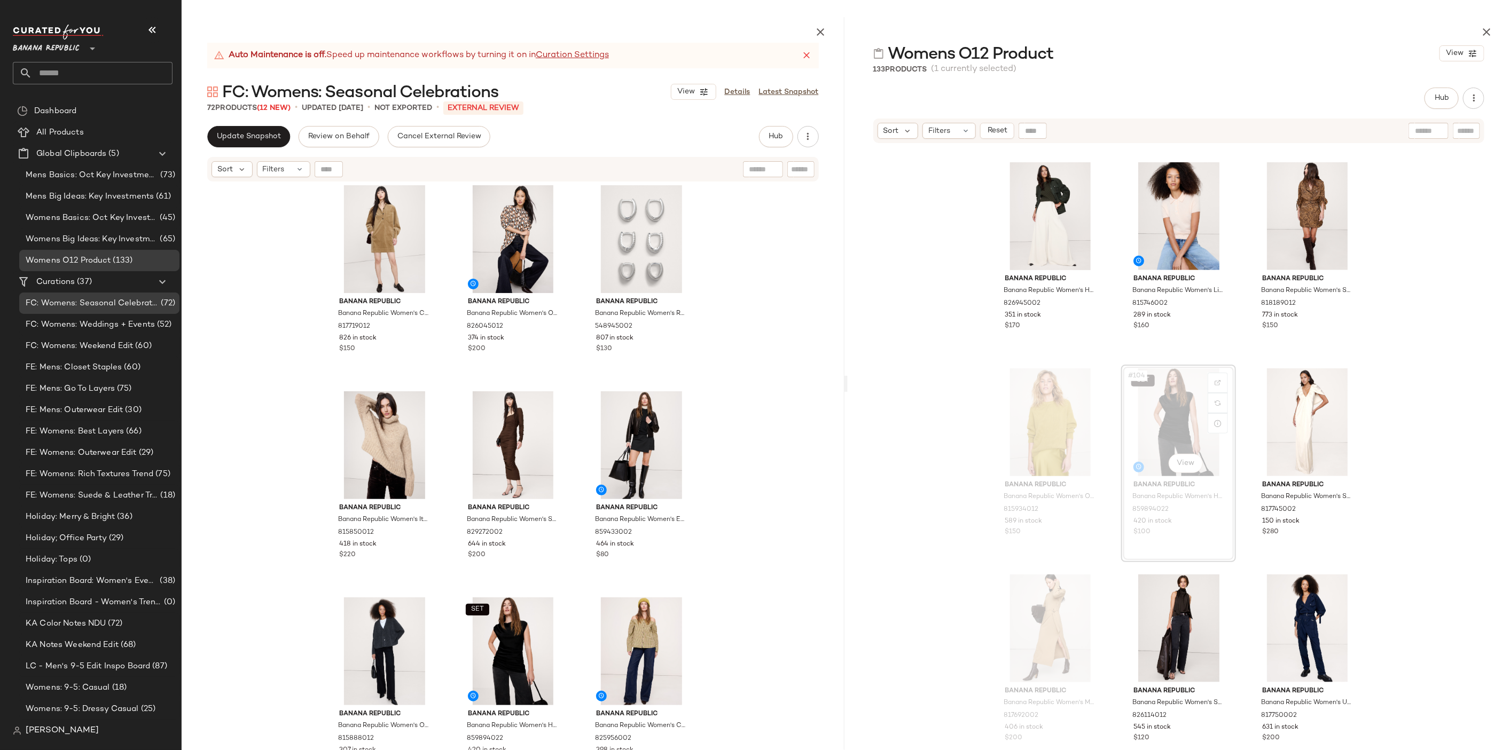
scroll to position [828, 0]
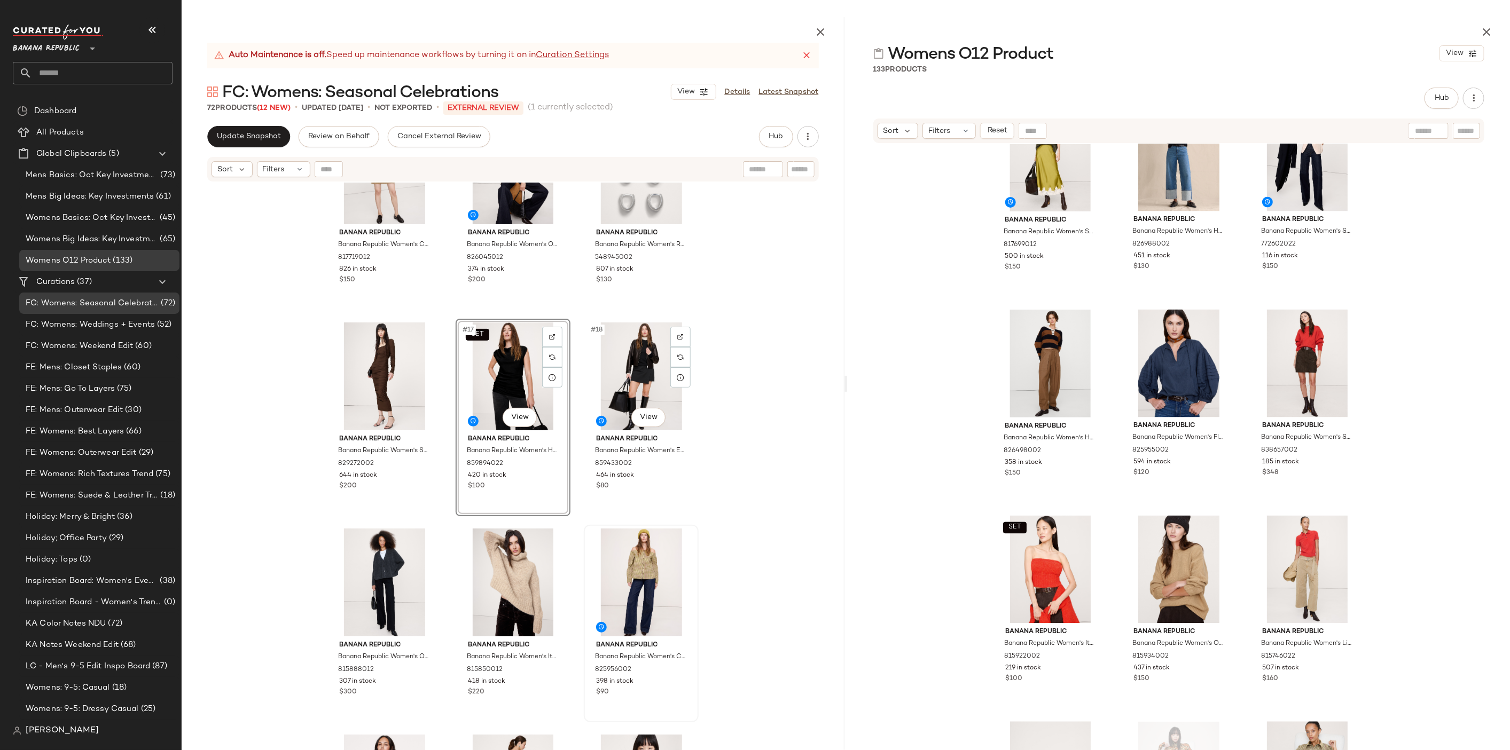
scroll to position [902, 0]
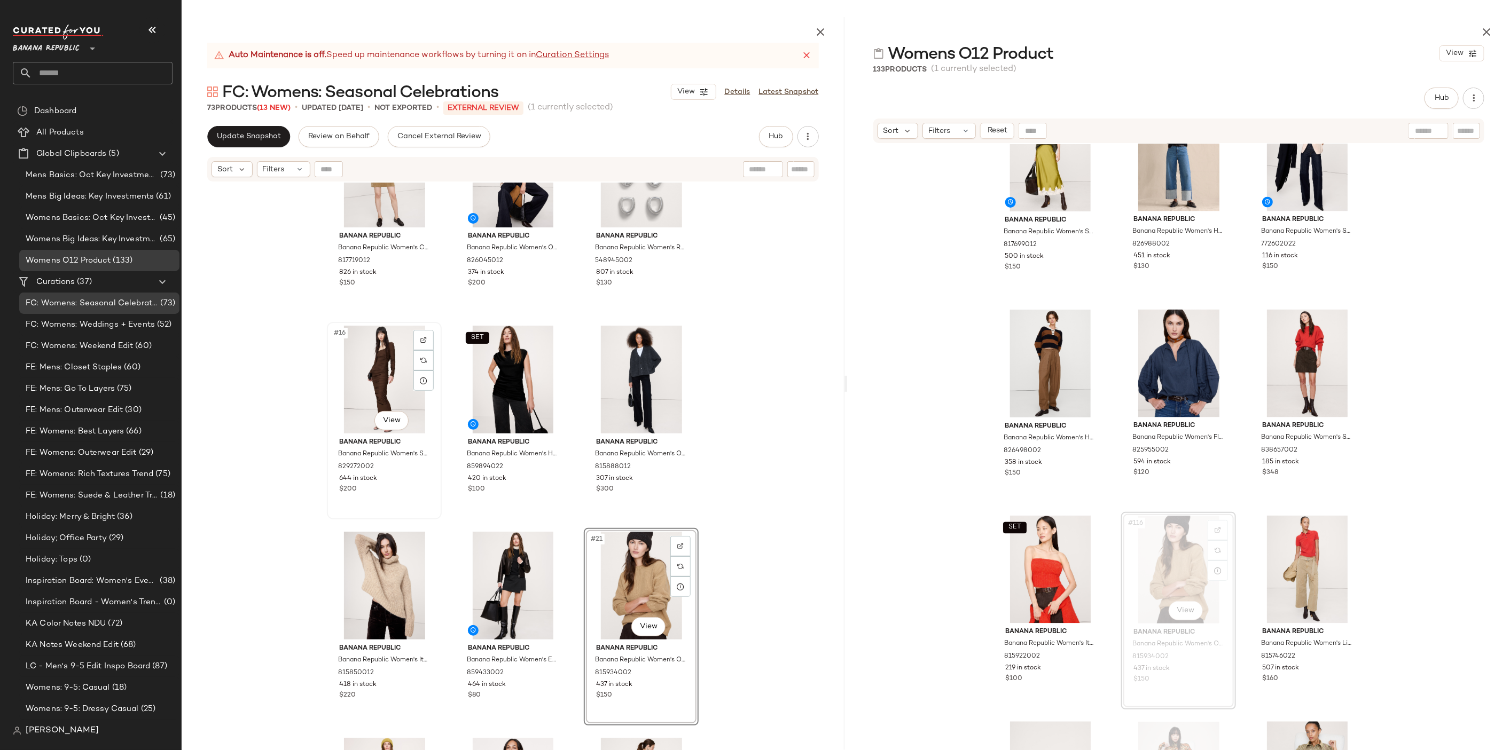
click at [391, 381] on div "#16 View" at bounding box center [384, 380] width 107 height 108
click at [378, 570] on div "#19 View" at bounding box center [384, 586] width 107 height 108
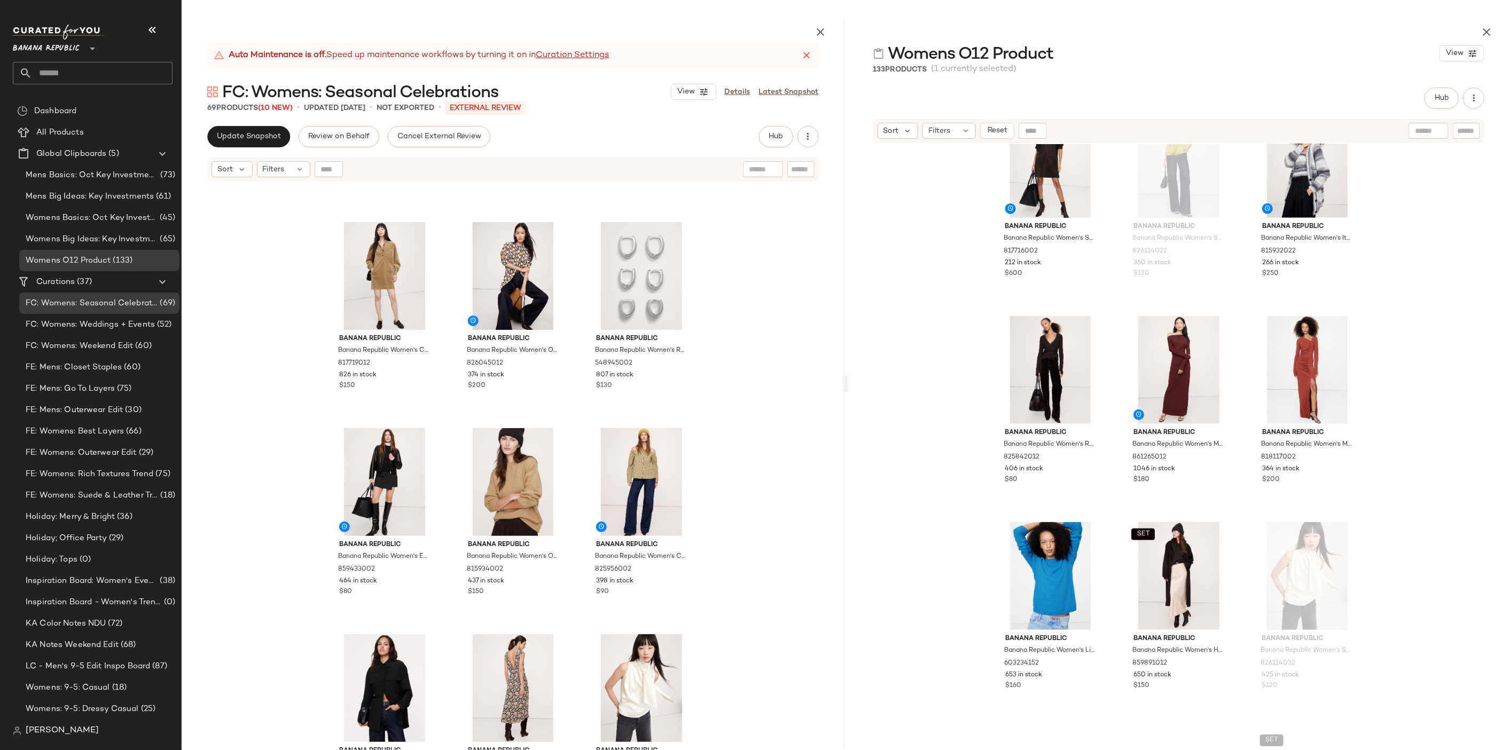
scroll to position [3582, 0]
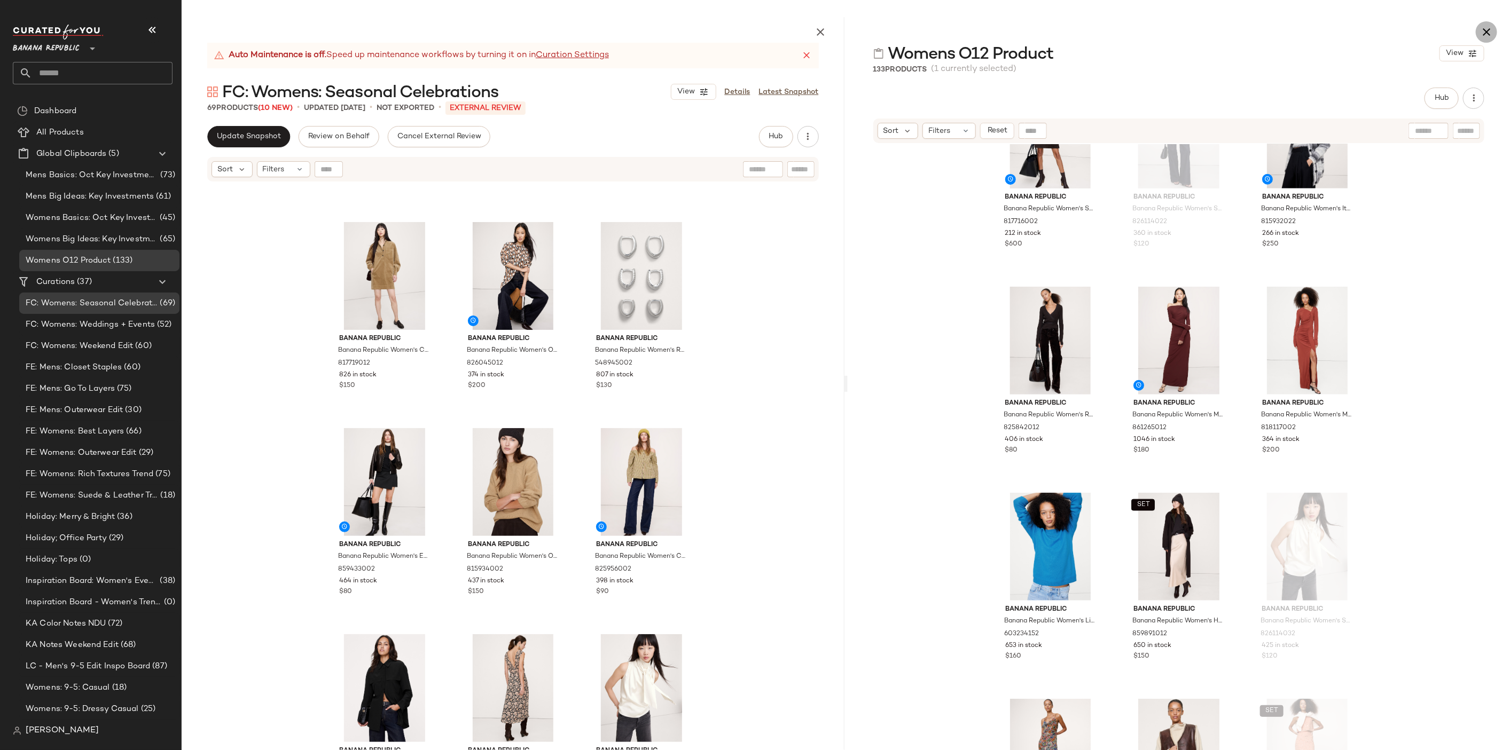
click at [1493, 38] on button "button" at bounding box center [1485, 31] width 21 height 21
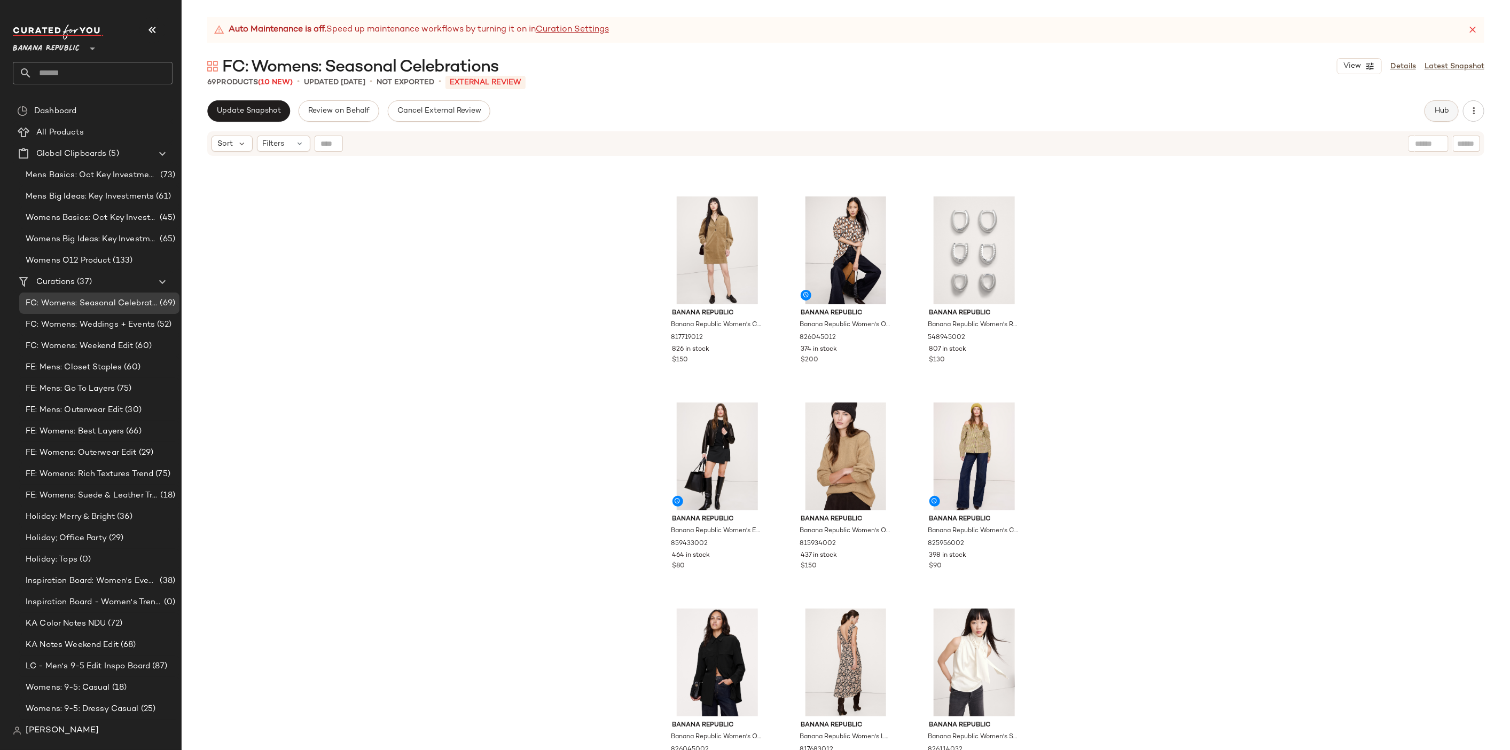
click at [1436, 111] on span "Hub" at bounding box center [1441, 111] width 15 height 9
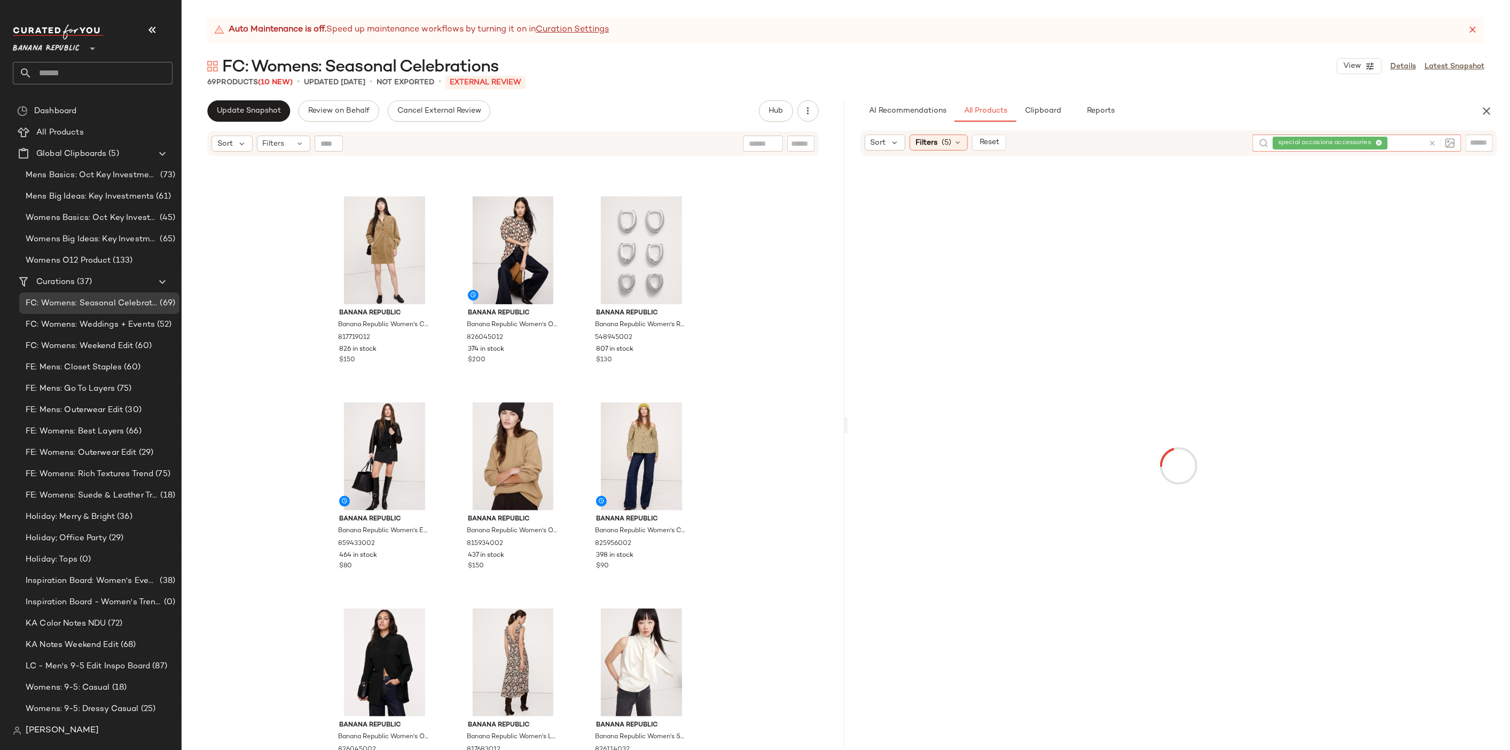
click at [1436, 142] on div at bounding box center [1441, 143] width 27 height 10
type input "**********"
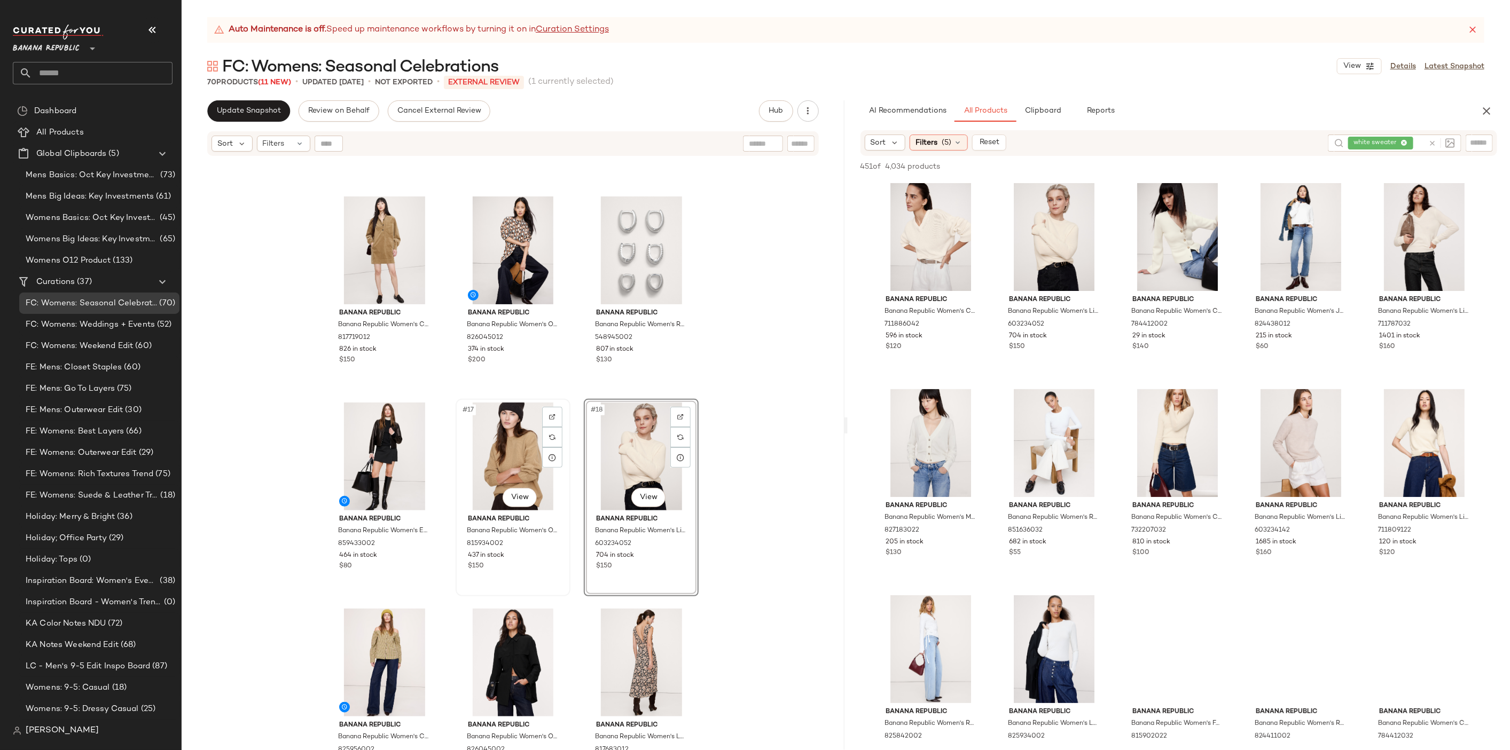
click at [494, 450] on div "#17 View" at bounding box center [512, 457] width 107 height 108
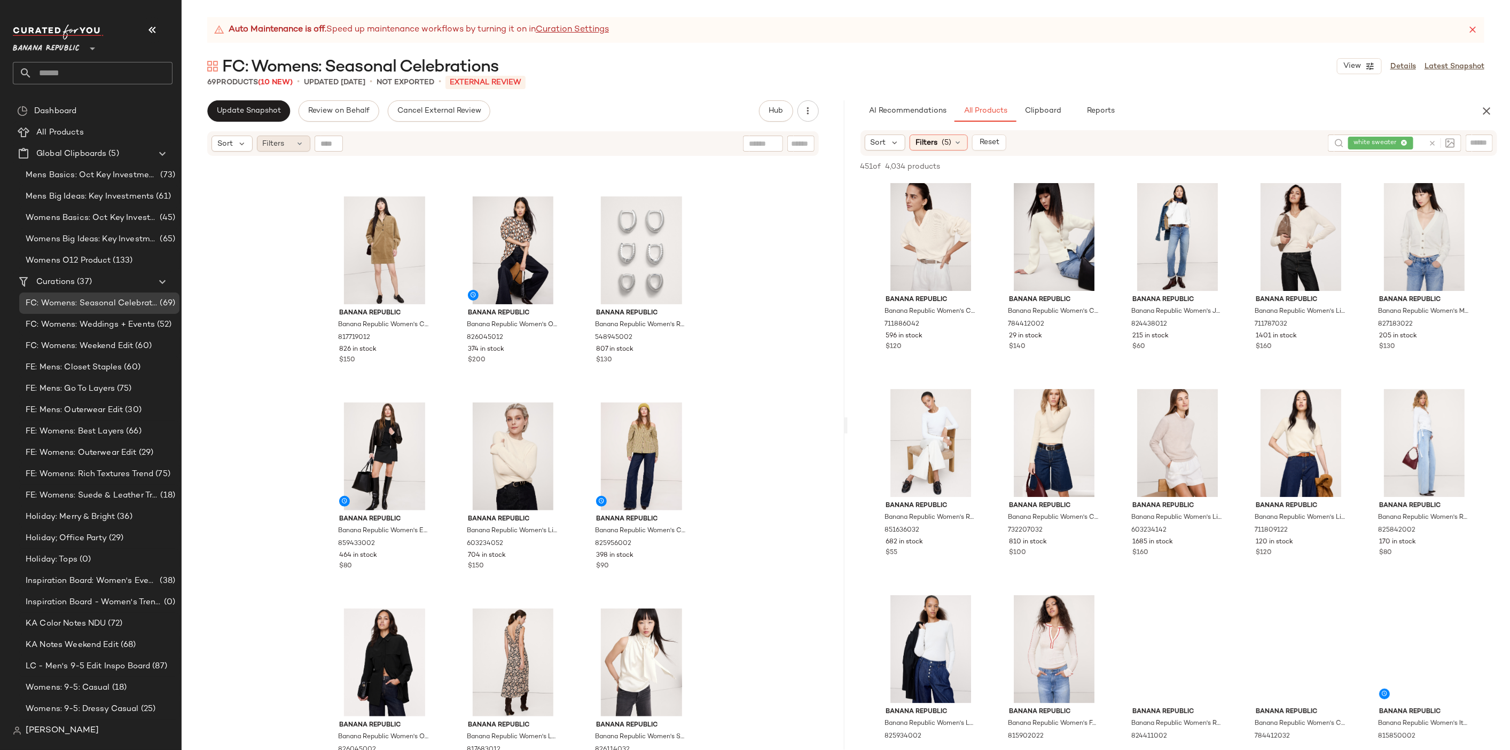
click at [290, 138] on div "Filters" at bounding box center [283, 144] width 53 height 16
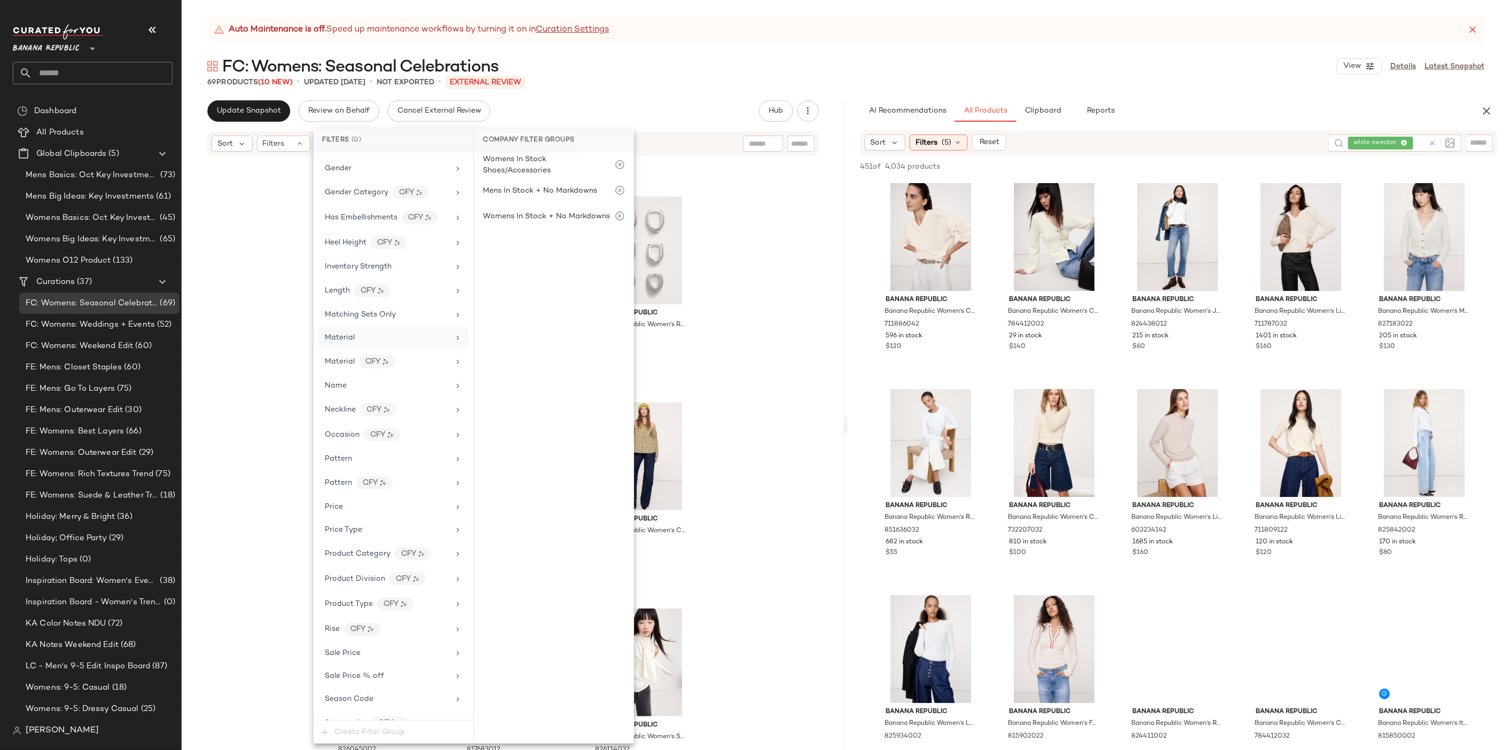
scroll to position [450, 0]
click at [385, 616] on div "Season Code" at bounding box center [387, 621] width 124 height 11
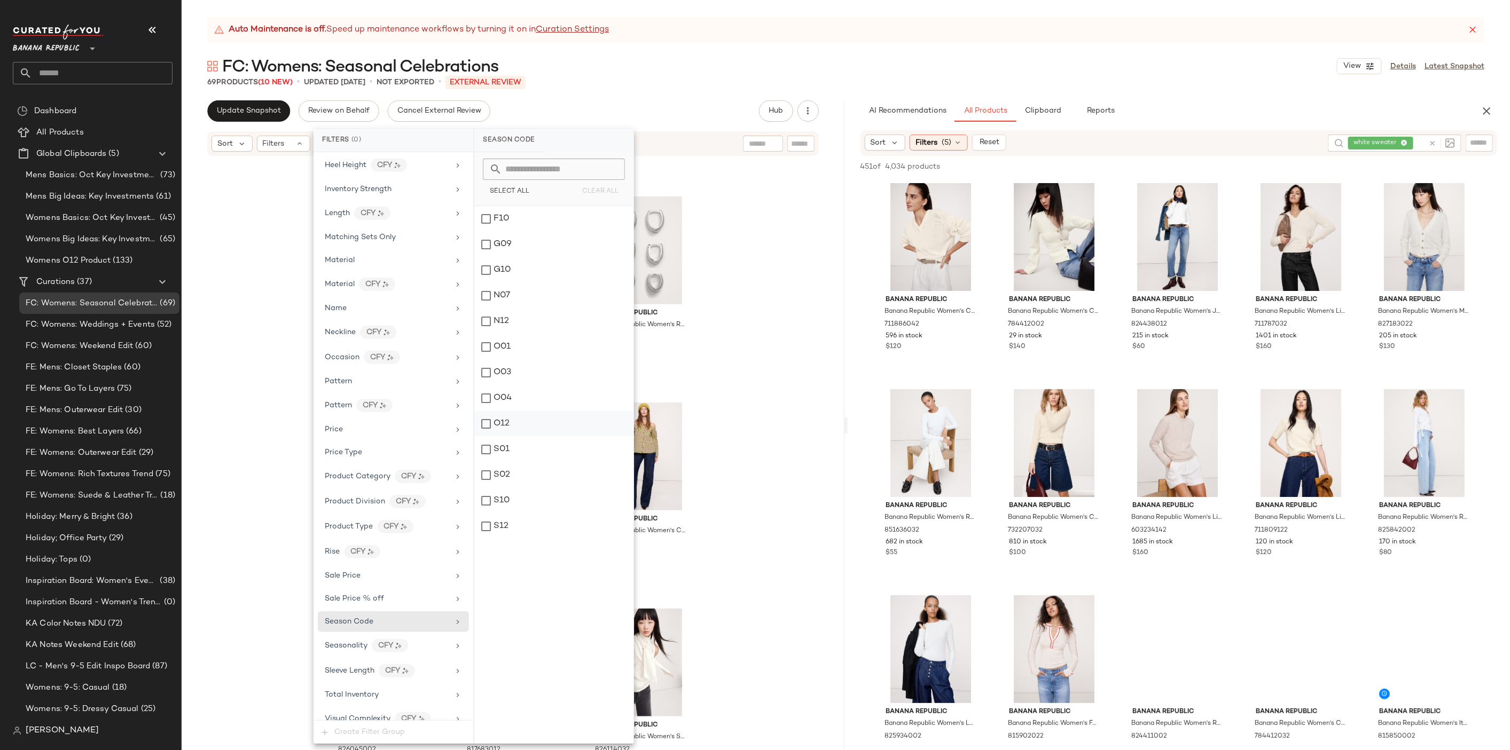
click at [515, 429] on div "O12" at bounding box center [553, 424] width 159 height 26
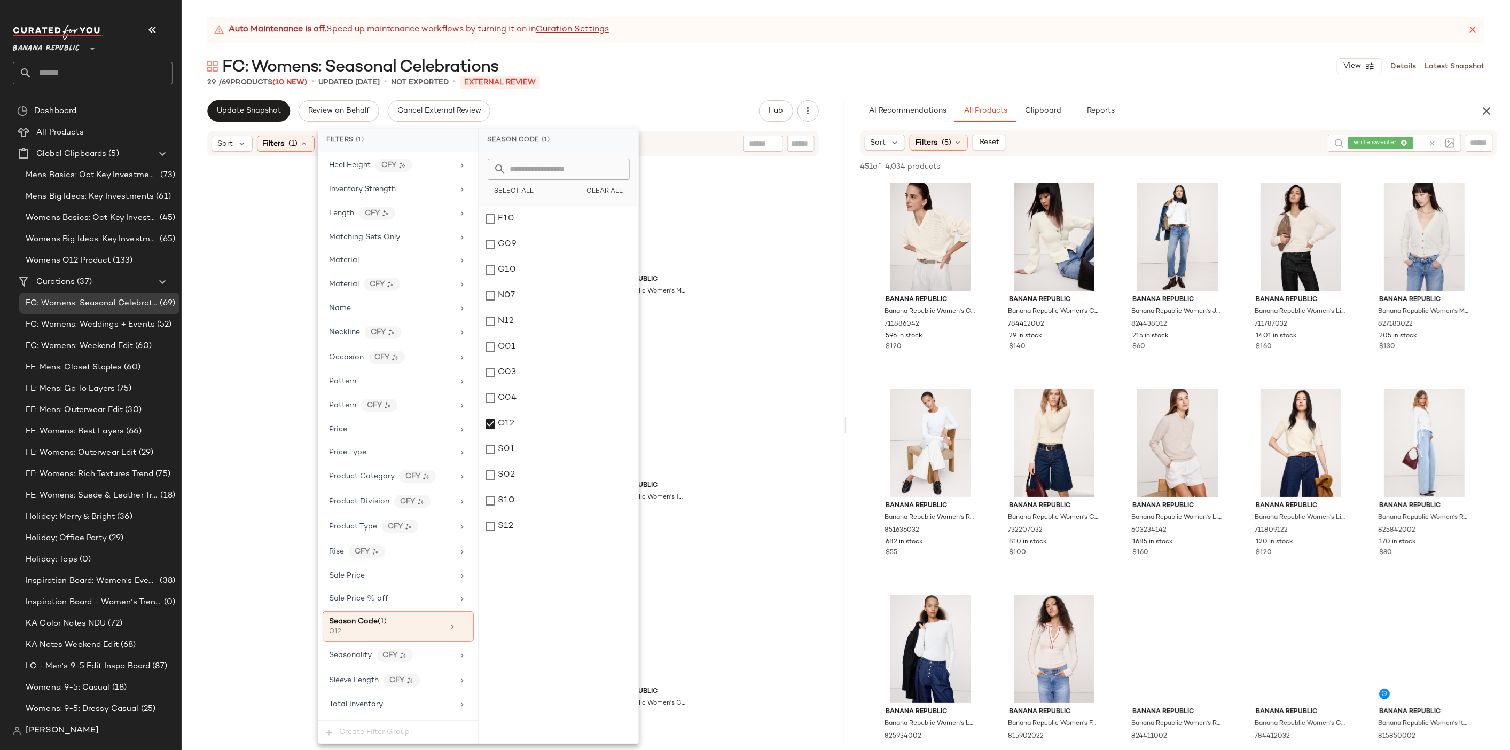
click at [776, 352] on div "Banana Republic Banana Republic Women's Printed Mesh Maxi Dress Yellow Roses Si…" at bounding box center [513, 467] width 663 height 620
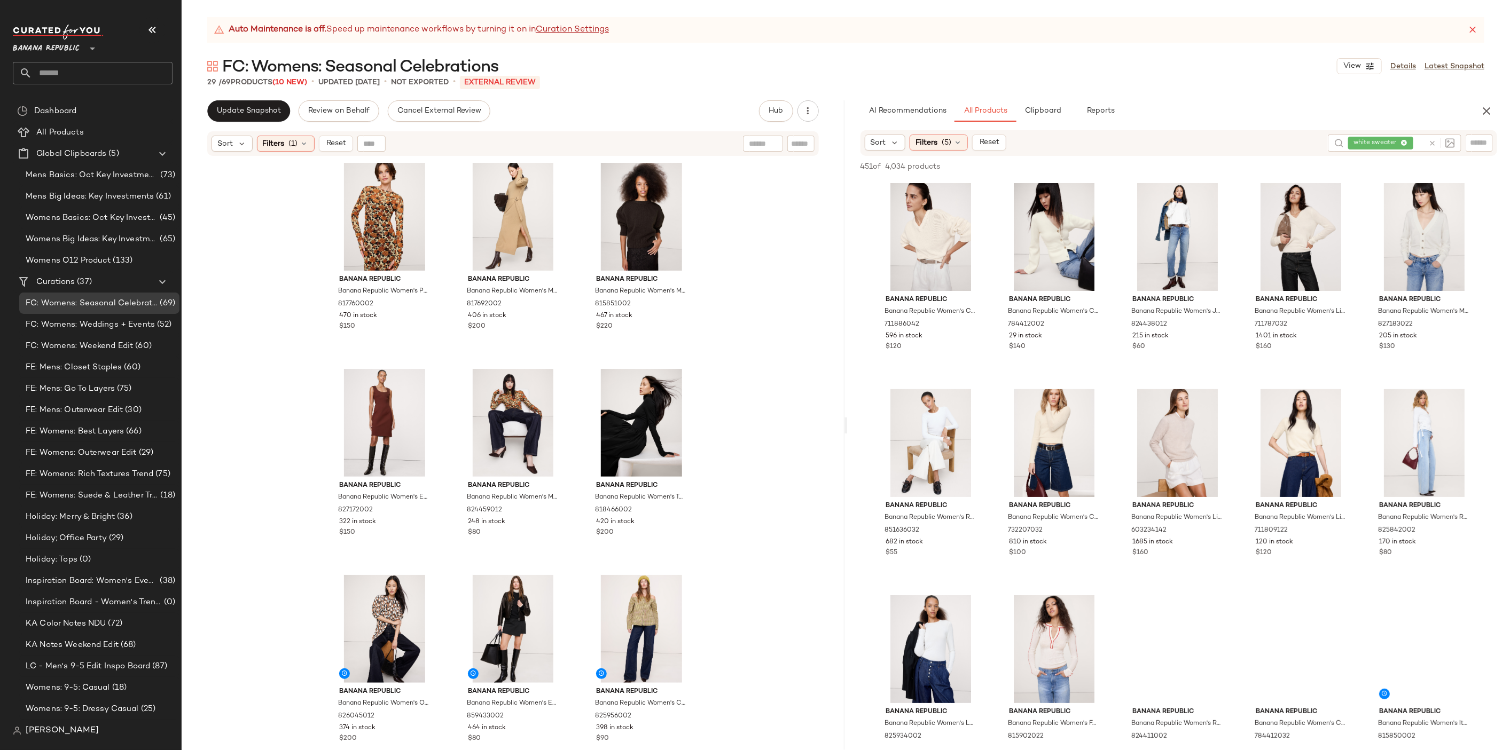
click at [293, 153] on div "Sort Filters (1) Reset" at bounding box center [512, 143] width 611 height 25
click at [293, 142] on span "(1)" at bounding box center [293, 143] width 9 height 11
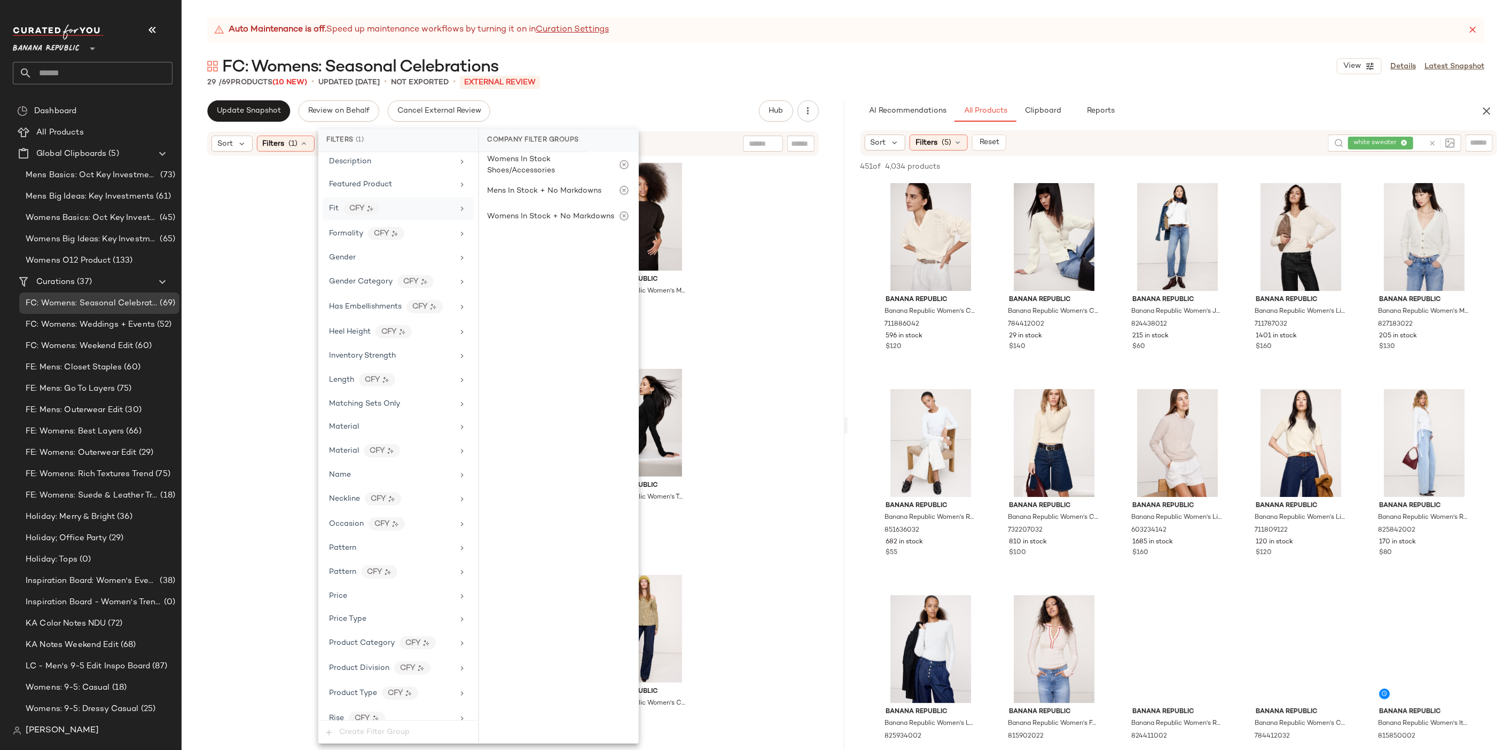
scroll to position [459, 0]
click at [462, 614] on icon at bounding box center [462, 617] width 7 height 7
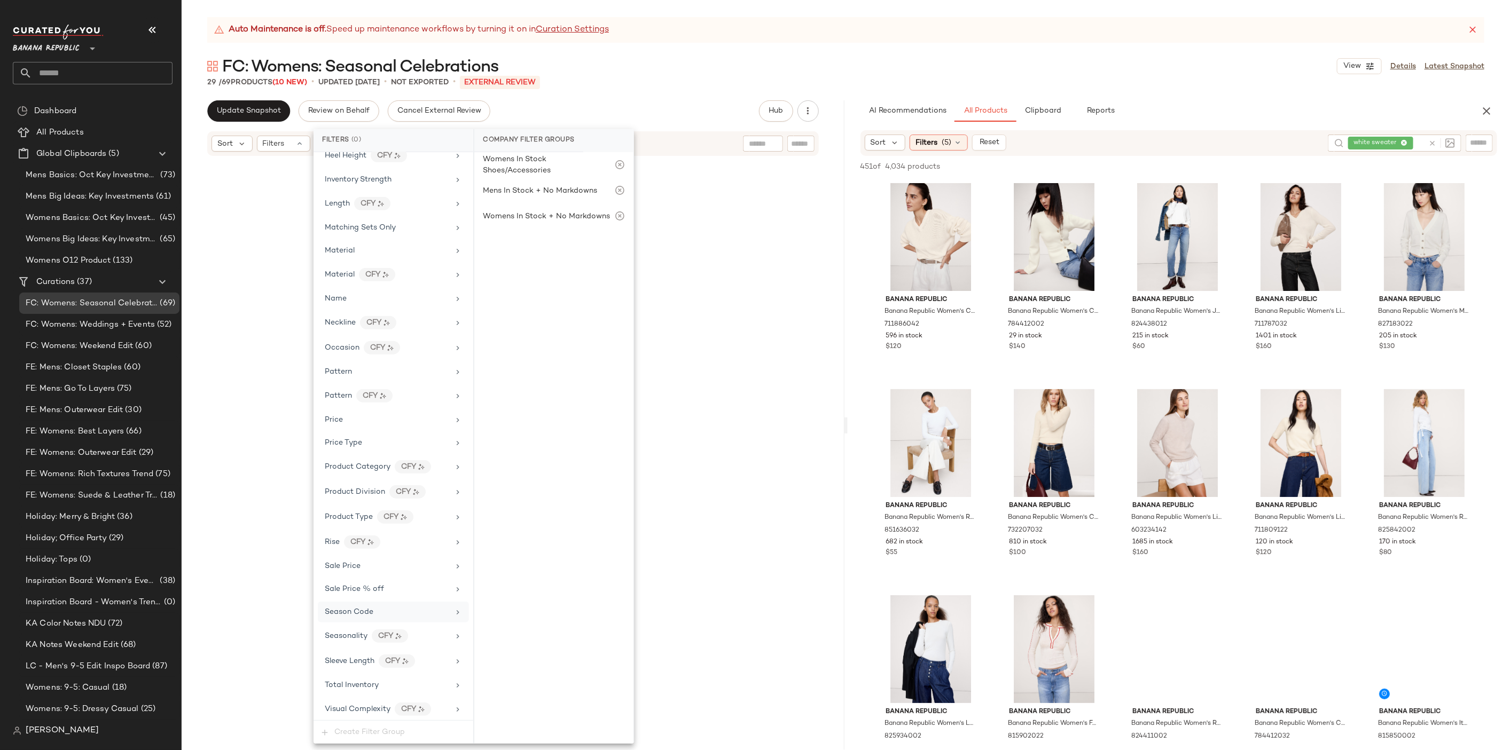
scroll to position [450, 0]
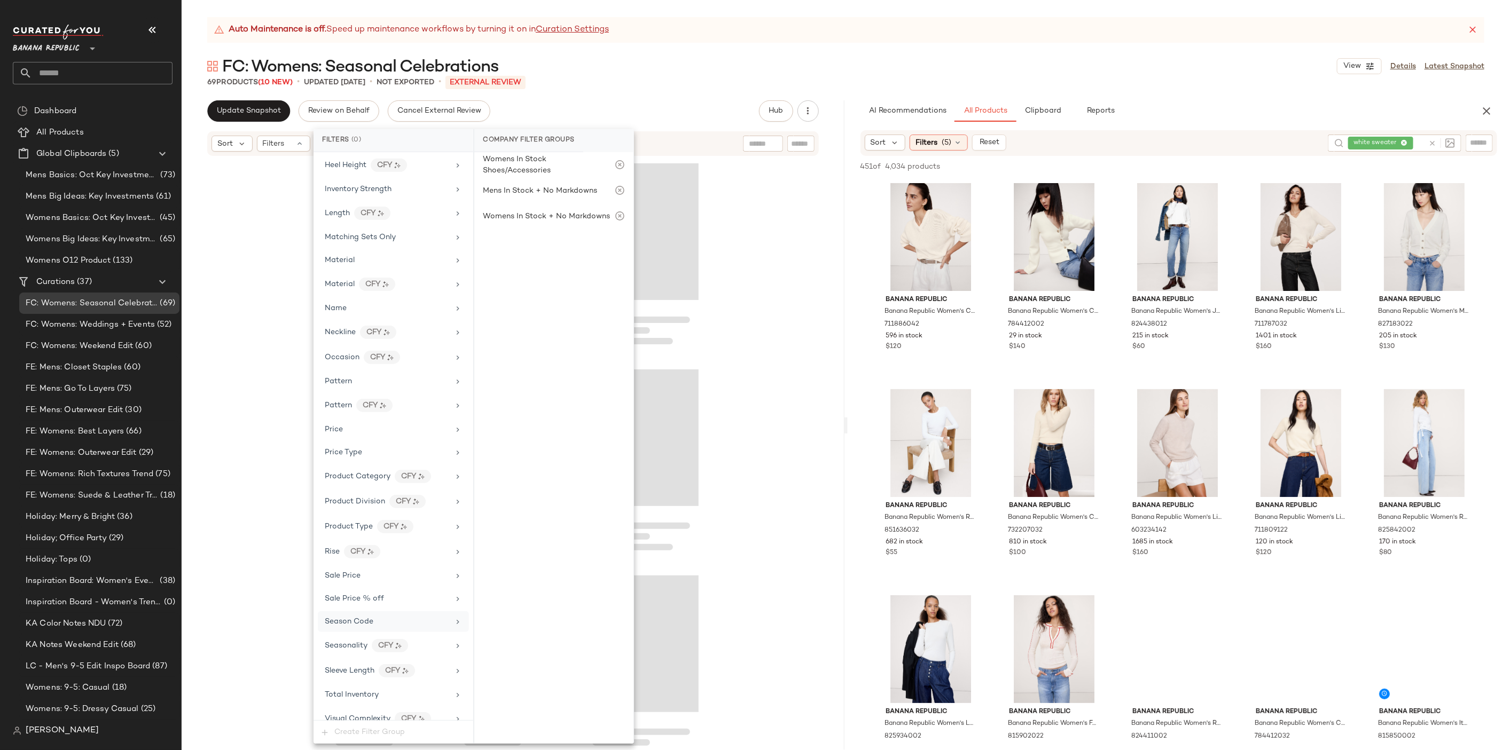
click at [747, 262] on div at bounding box center [513, 467] width 663 height 620
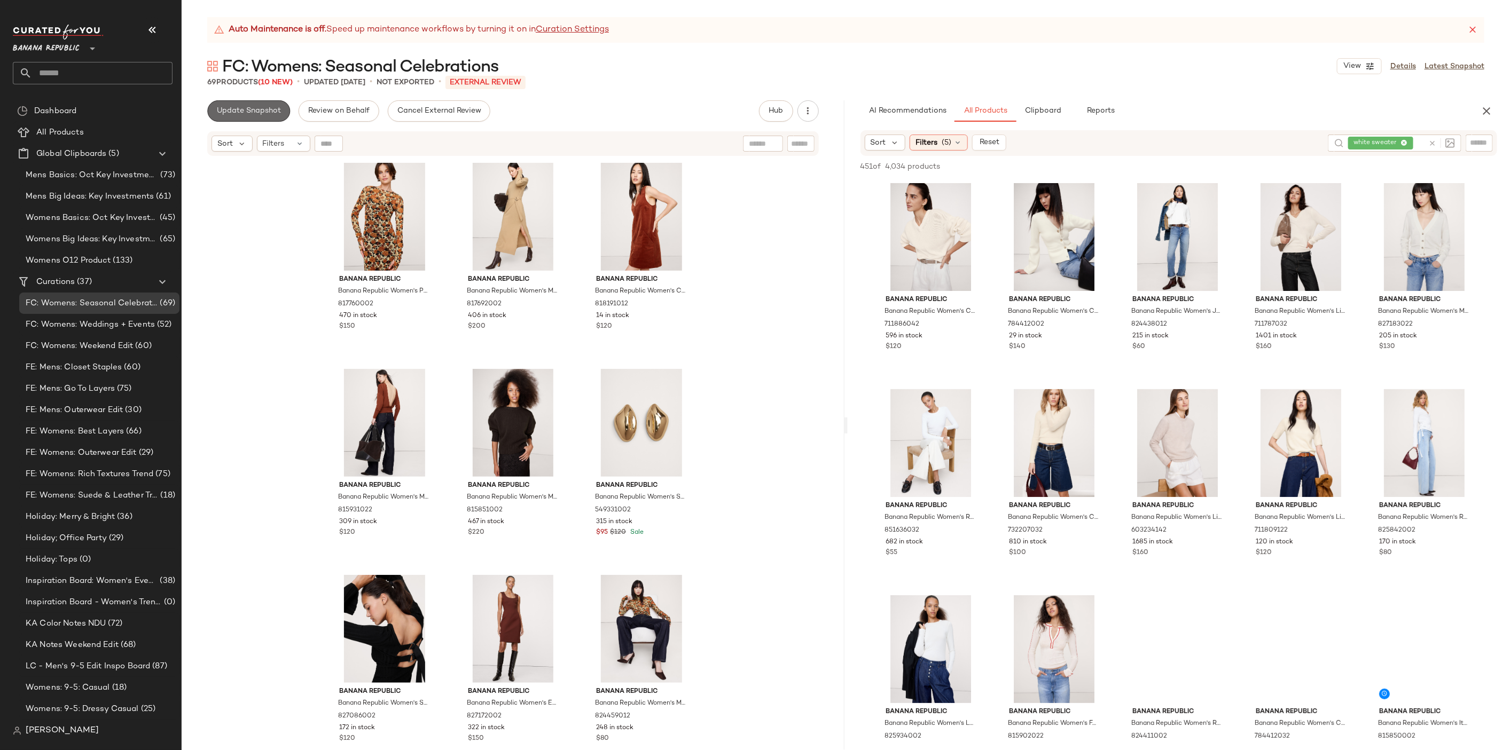
click at [242, 111] on span "Update Snapshot" at bounding box center [248, 111] width 65 height 9
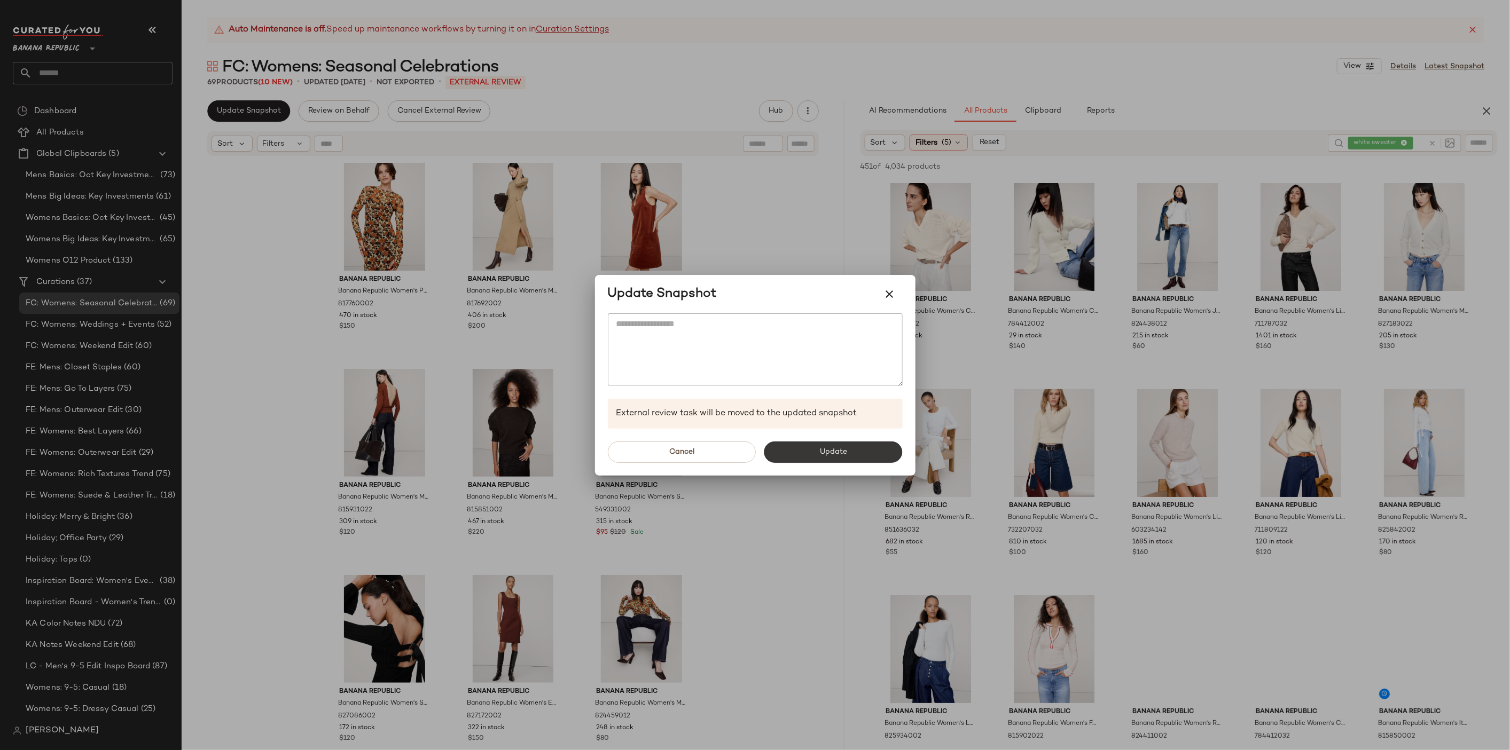
click at [779, 461] on button "Update" at bounding box center [833, 452] width 138 height 21
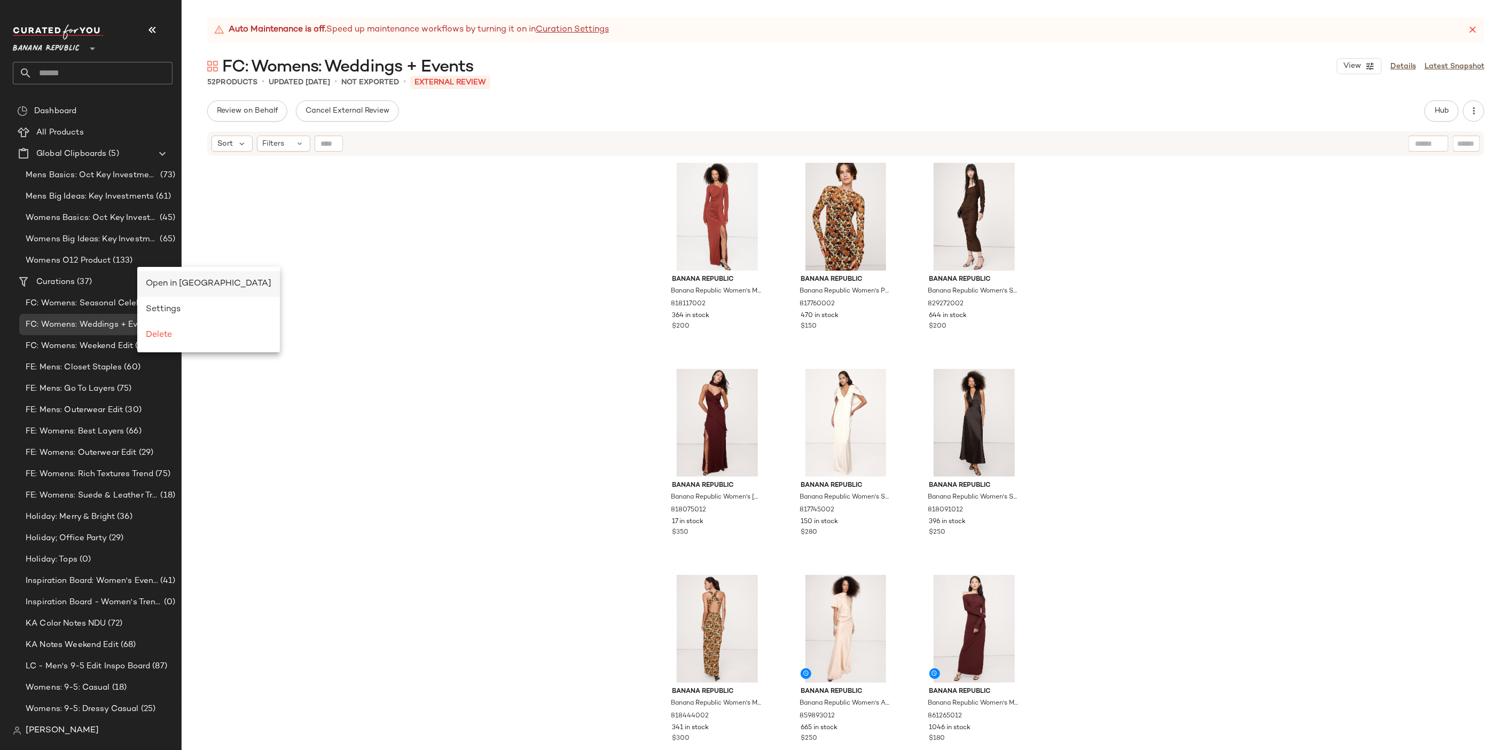
click at [171, 284] on span "Open in [GEOGRAPHIC_DATA]" at bounding box center [208, 283] width 125 height 9
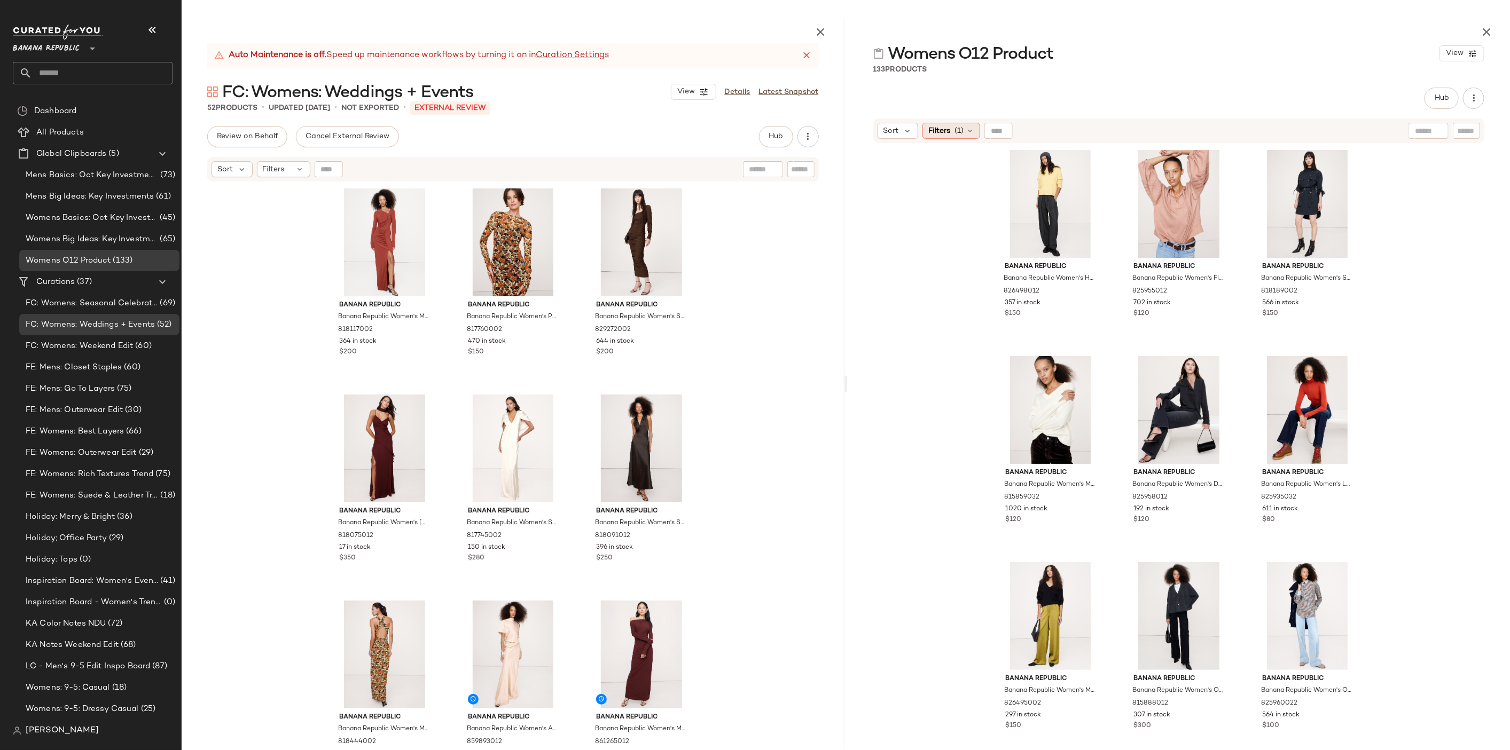
click at [963, 133] on div "Filters (1)" at bounding box center [951, 131] width 58 height 16
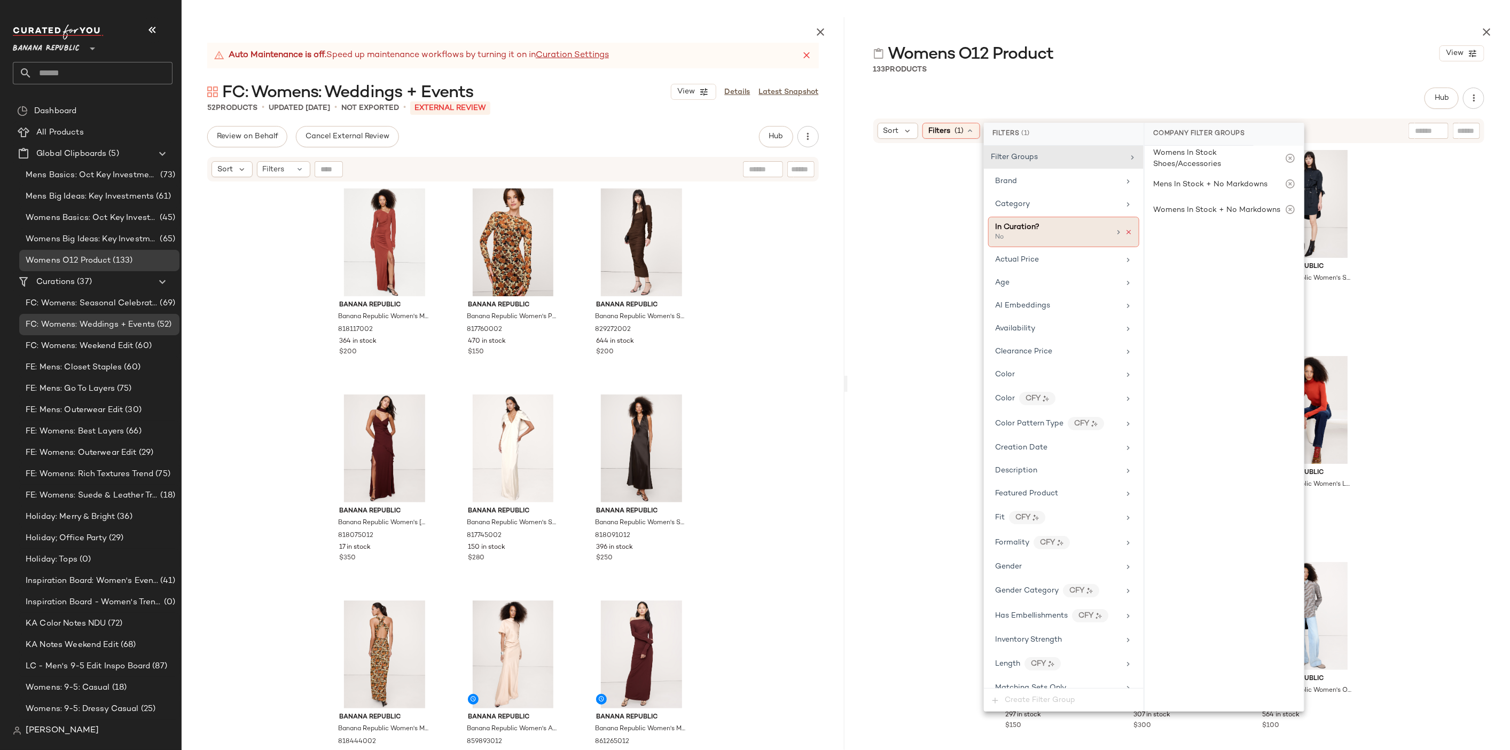
click at [1125, 231] on icon at bounding box center [1128, 232] width 7 height 7
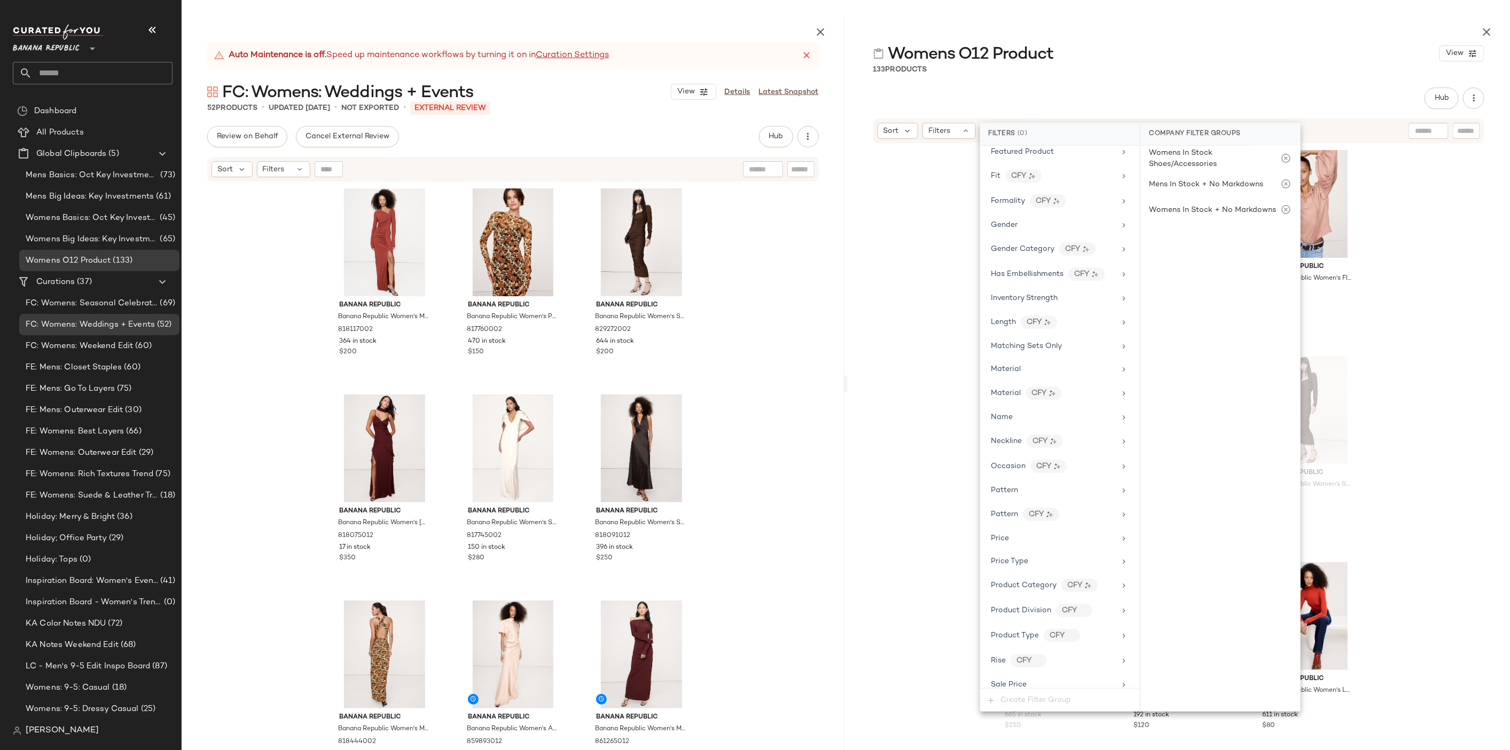
scroll to position [468, 0]
click at [1079, 498] on div "Product Type CFY" at bounding box center [1059, 500] width 151 height 23
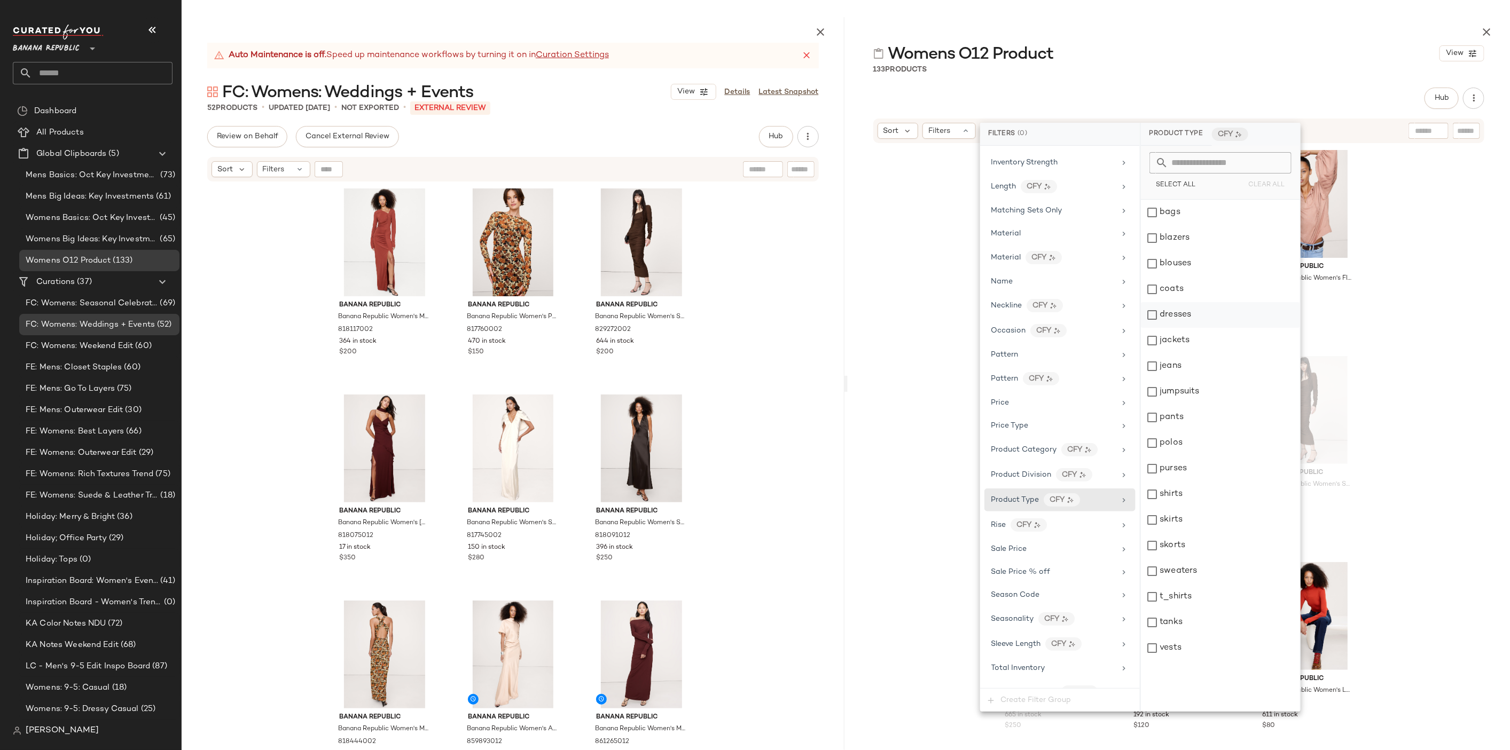
click at [1185, 318] on div "dresses" at bounding box center [1220, 315] width 159 height 26
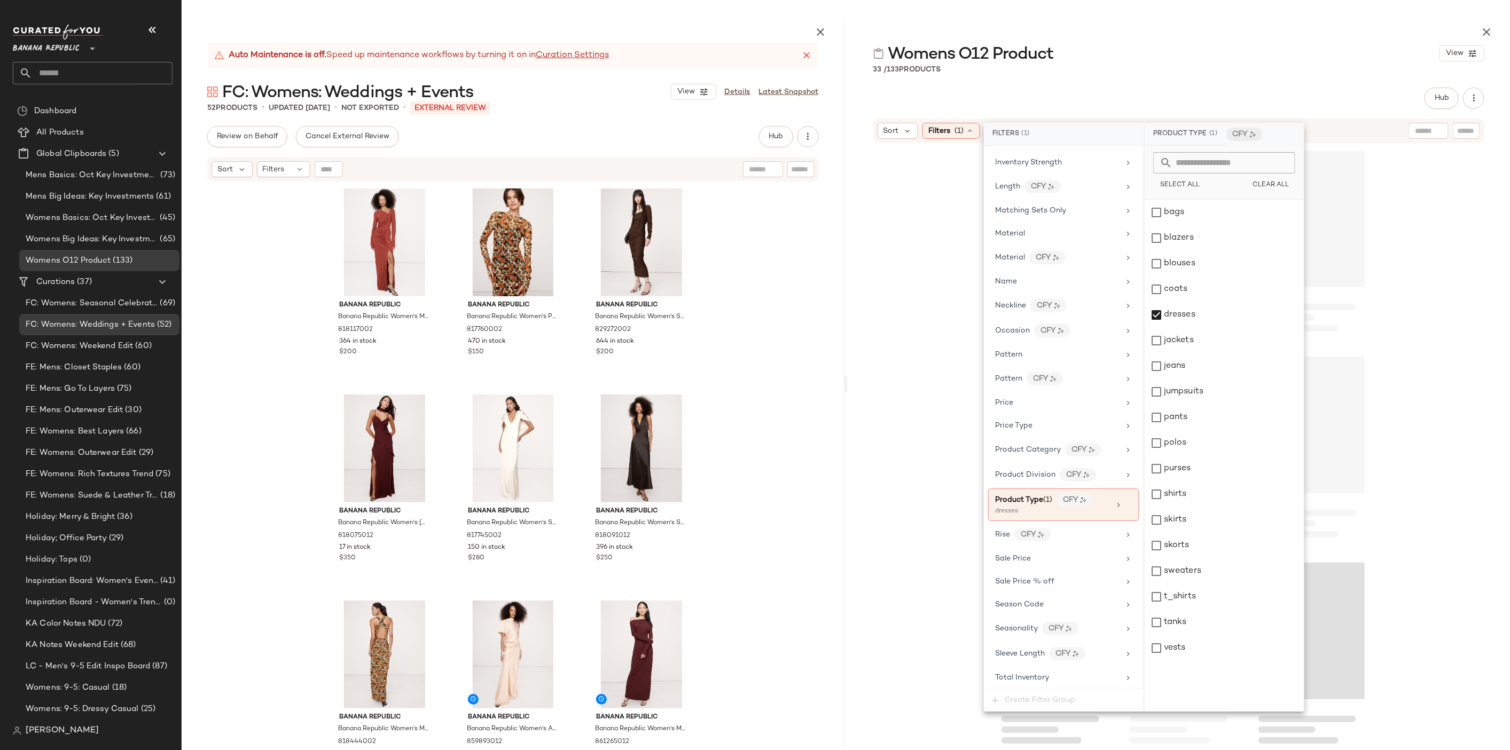
click at [1396, 336] on div at bounding box center [1178, 473] width 663 height 658
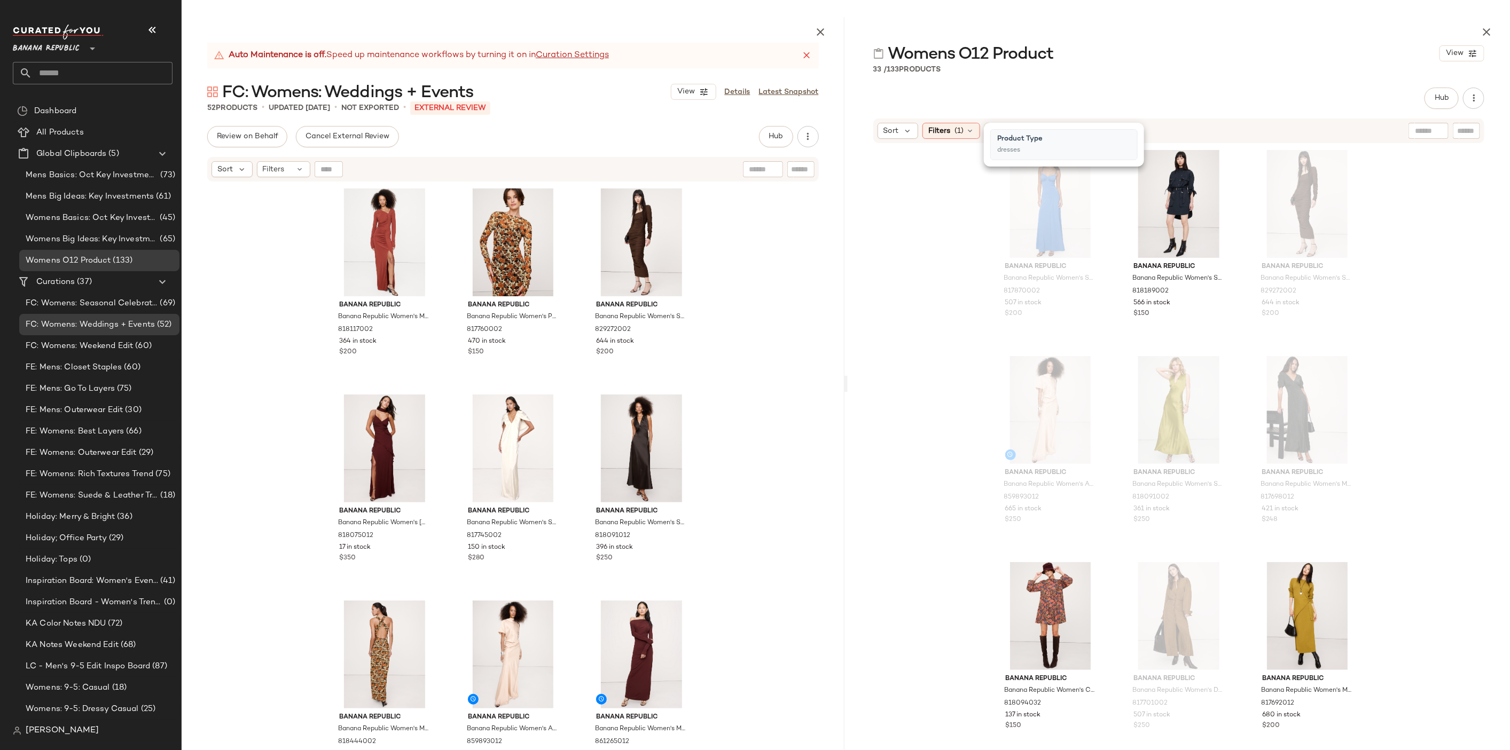
click at [1396, 336] on div "Banana Republic Banana Republic Women's Stretch-Sateen Sweetheart Maxi Dress Bl…" at bounding box center [1178, 473] width 663 height 658
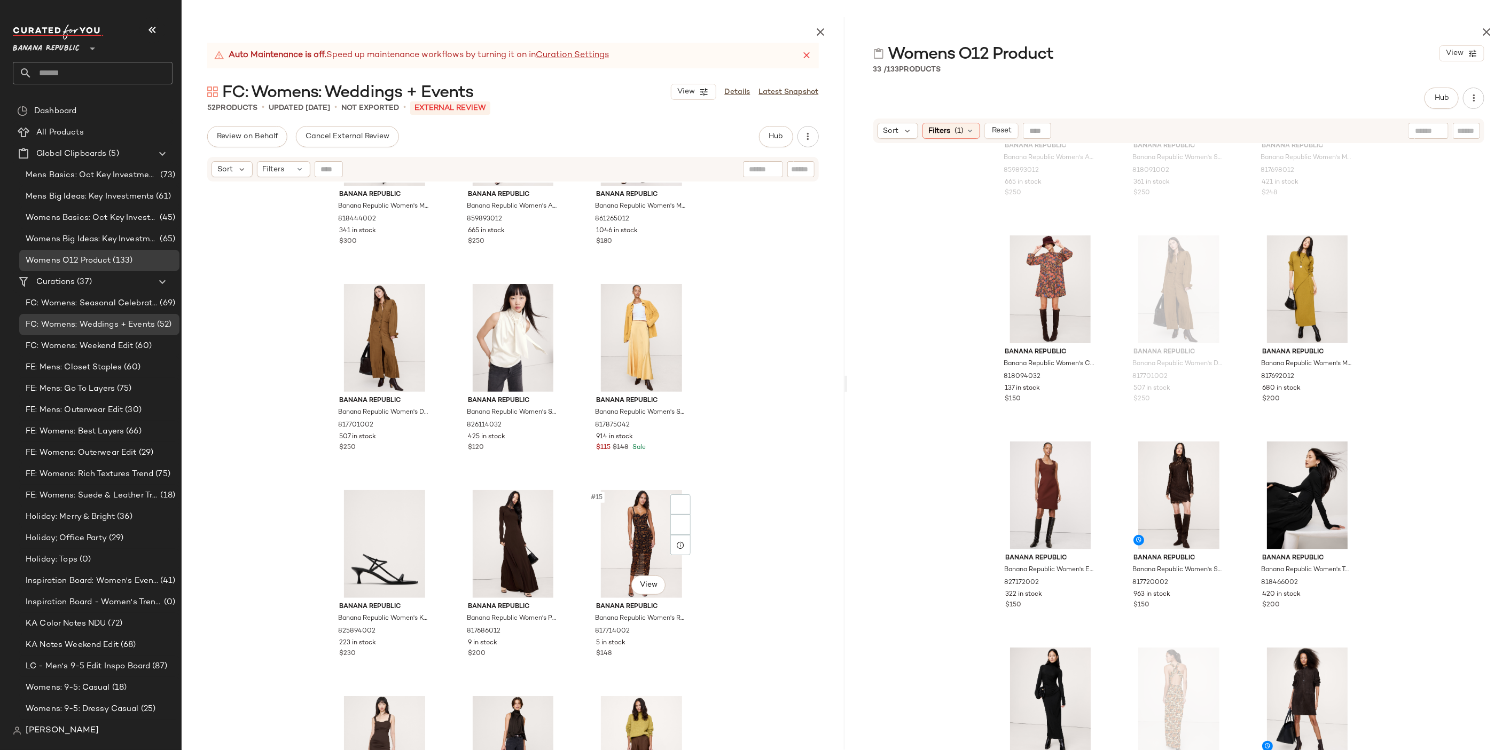
scroll to position [612, 0]
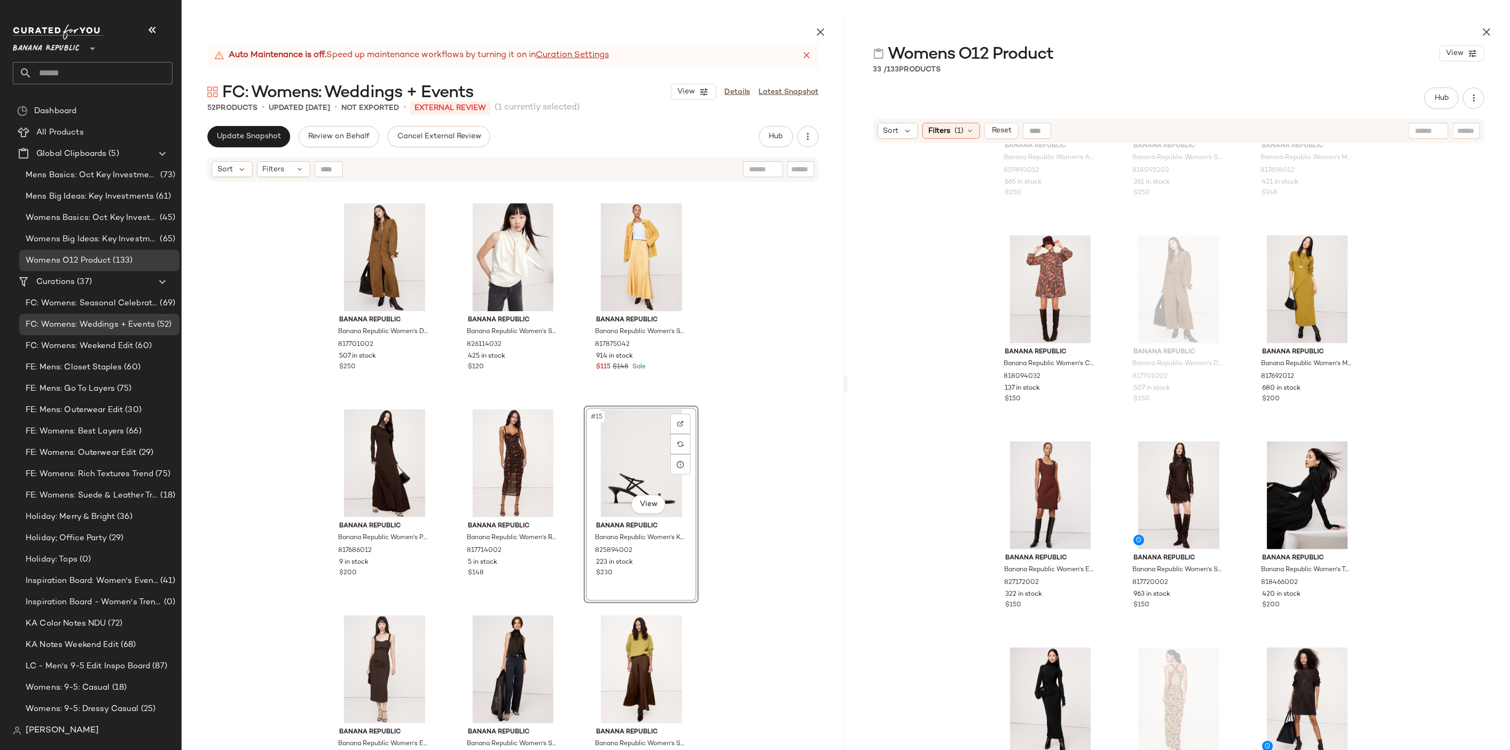
click at [761, 477] on div "Banana Republic Banana Republic Women's Matte Silk Cowl-Neck Backless Maxi Dres…" at bounding box center [513, 492] width 663 height 618
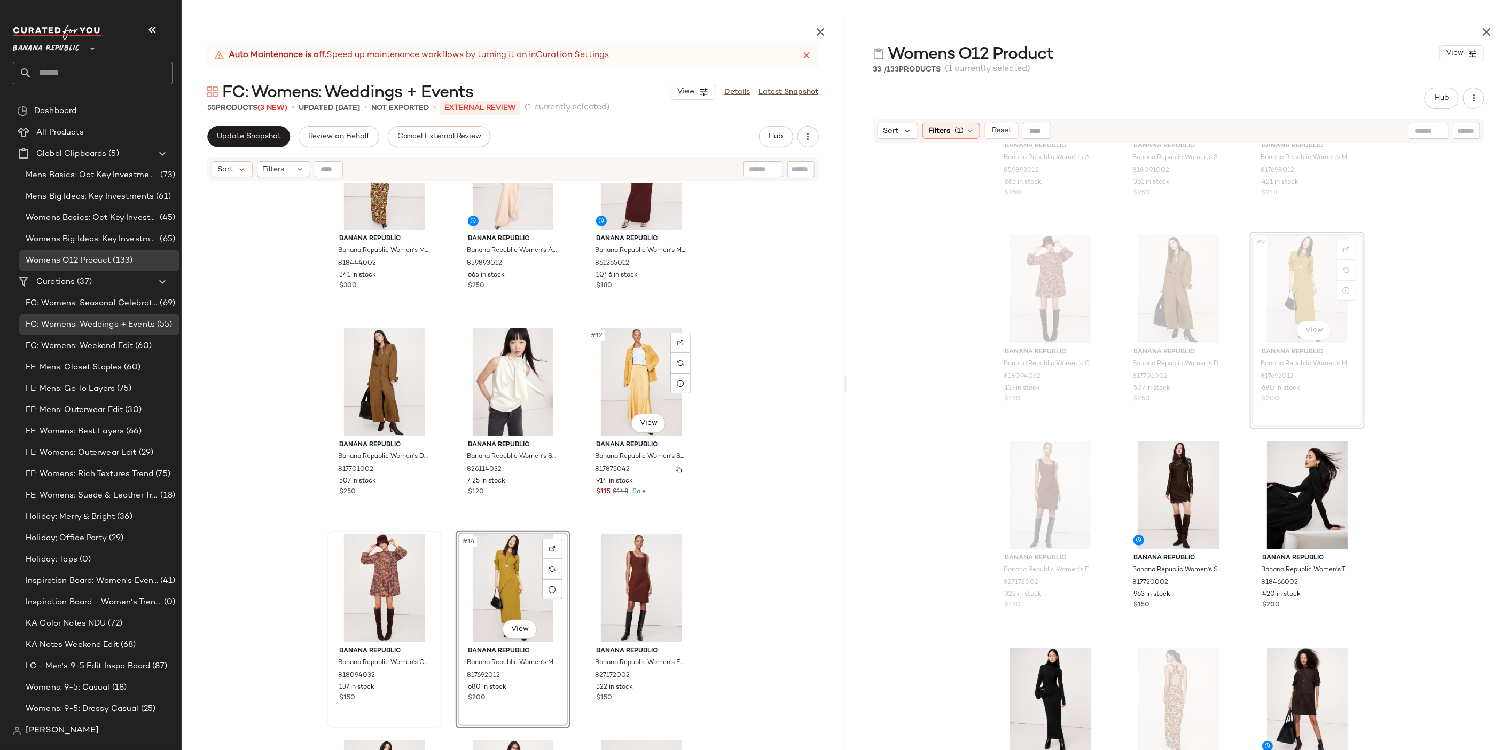
scroll to position [488, 0]
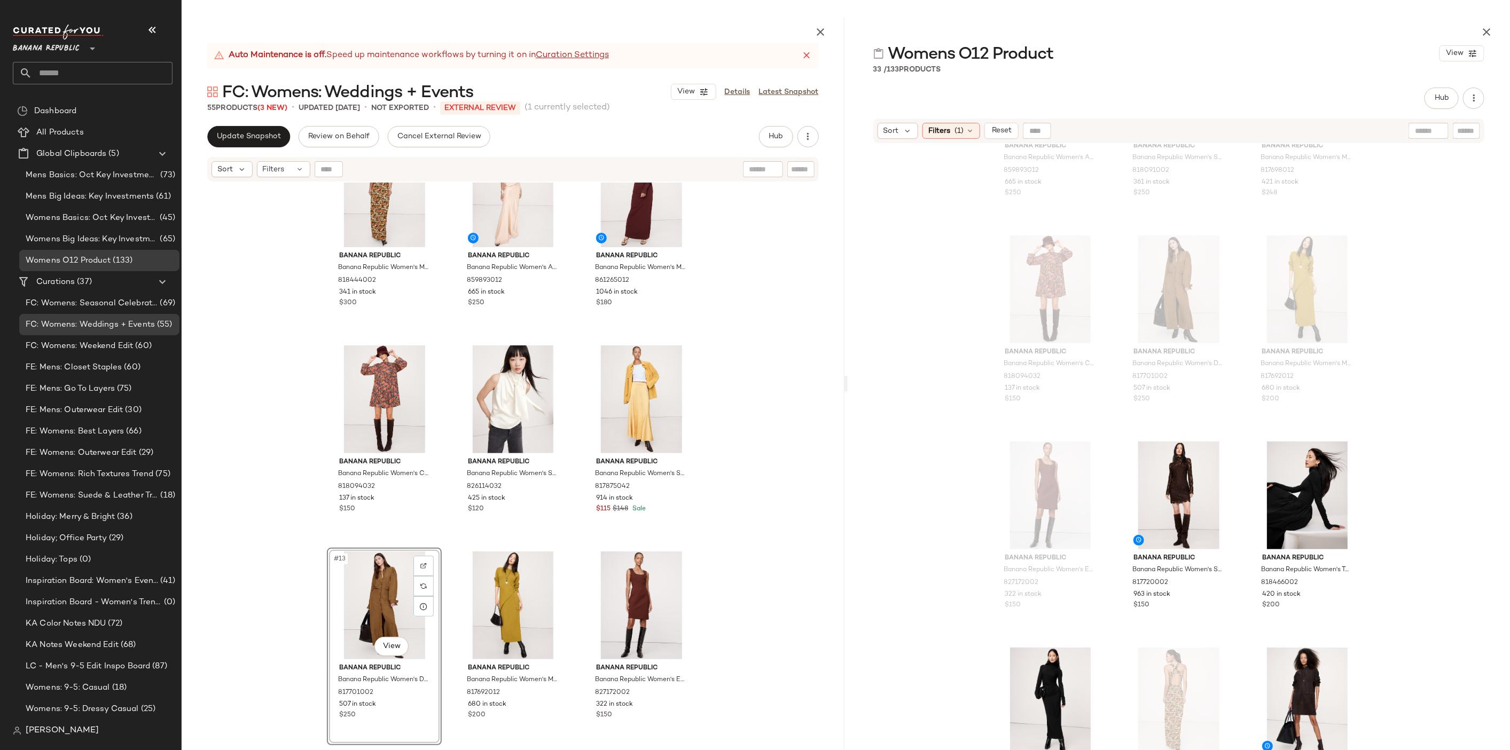
scroll to position [515, 0]
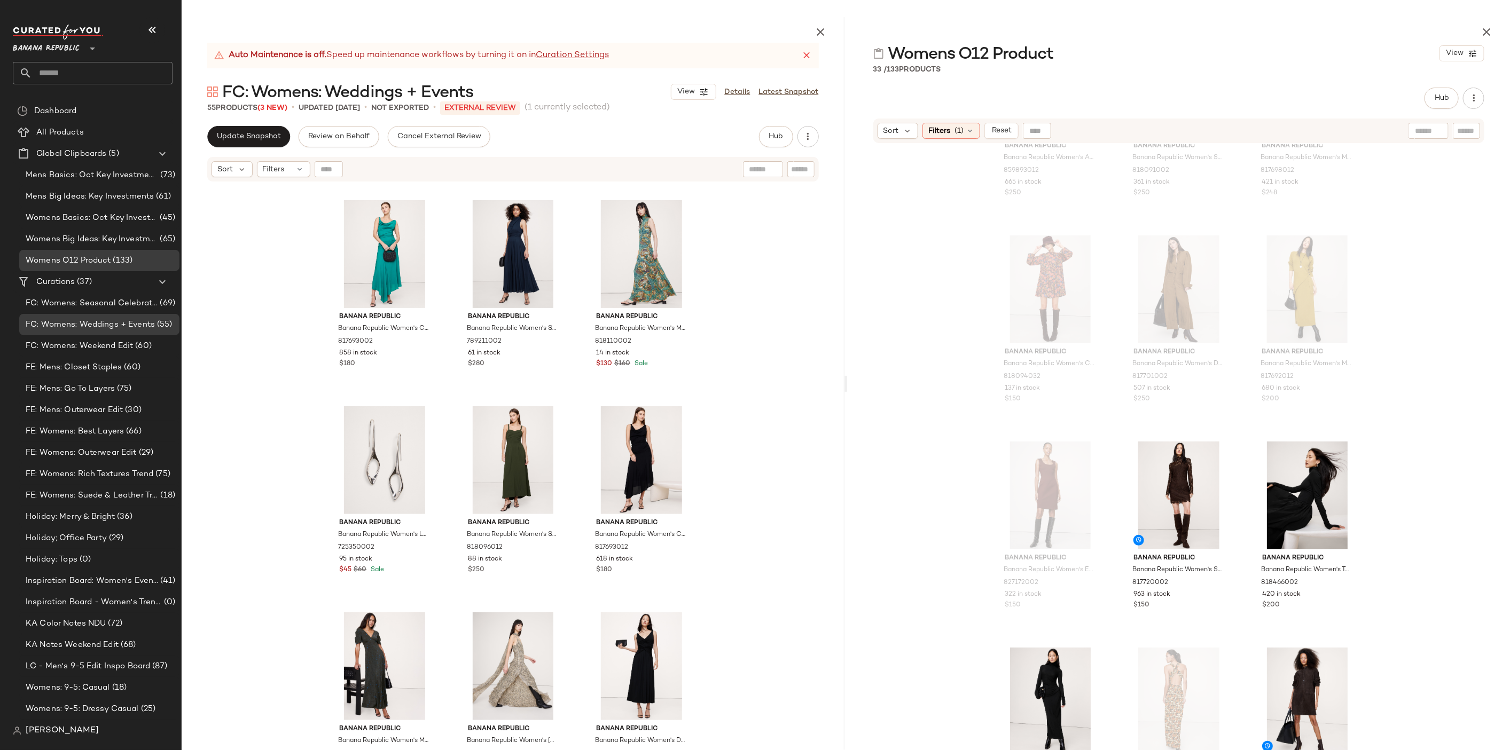
scroll to position [1872, 0]
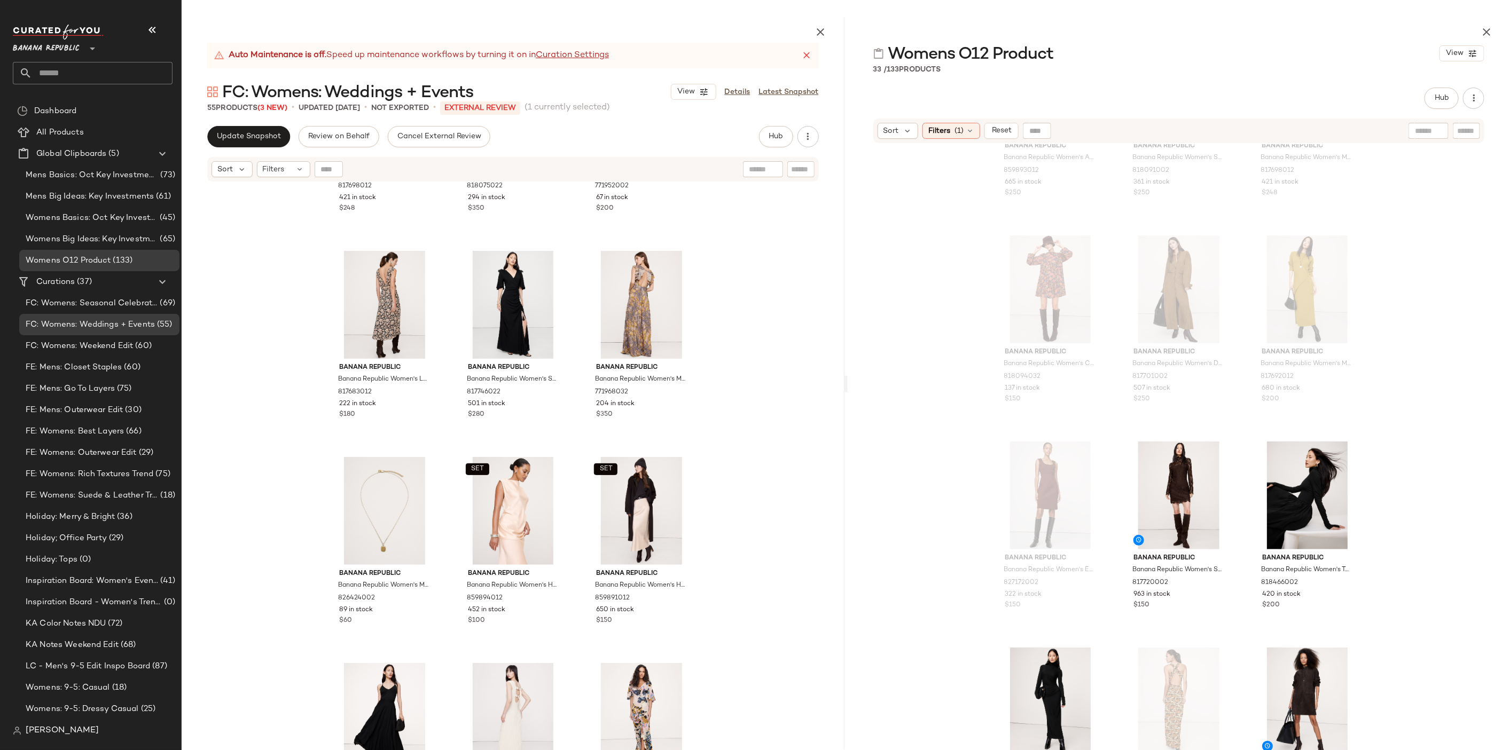
scroll to position [2479, 0]
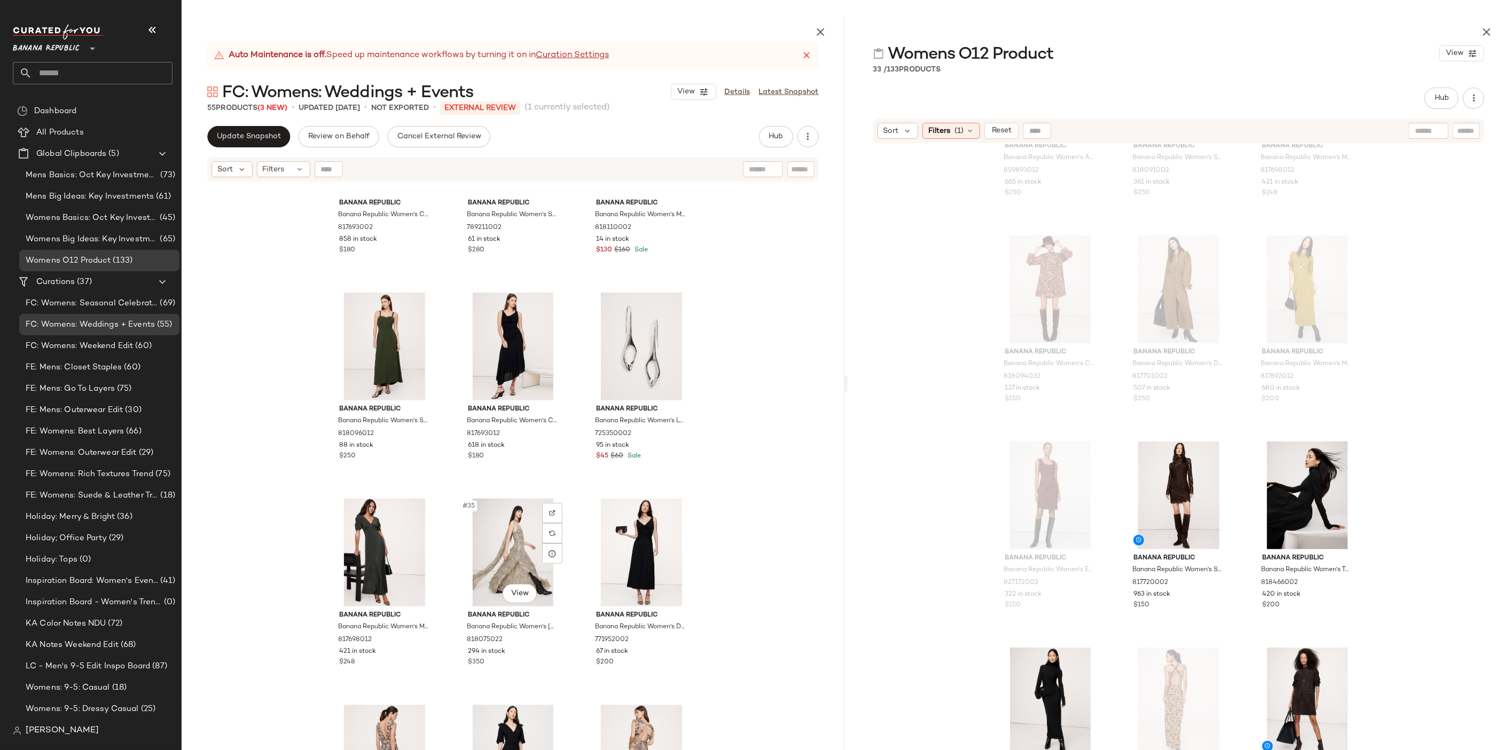
scroll to position [1794, 0]
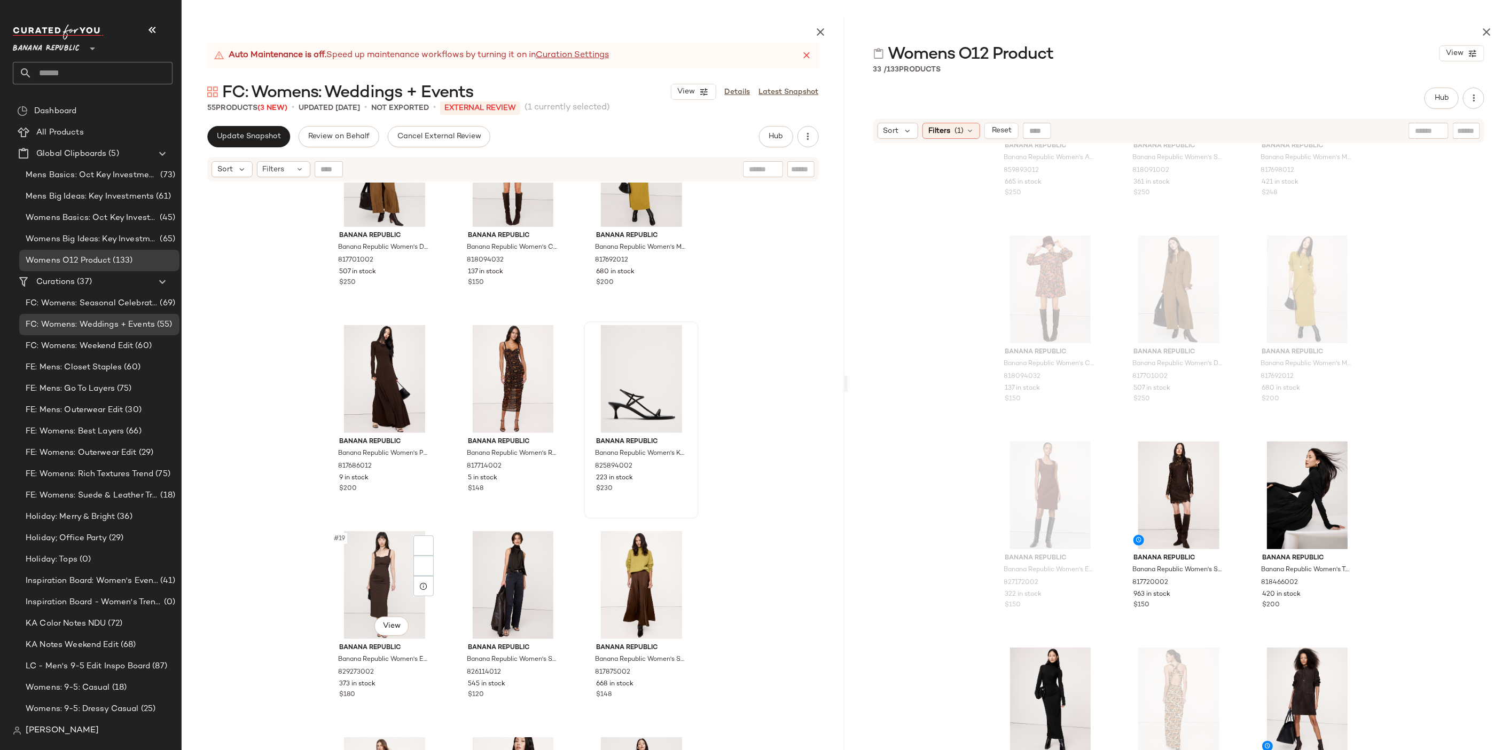
scroll to position [883, 0]
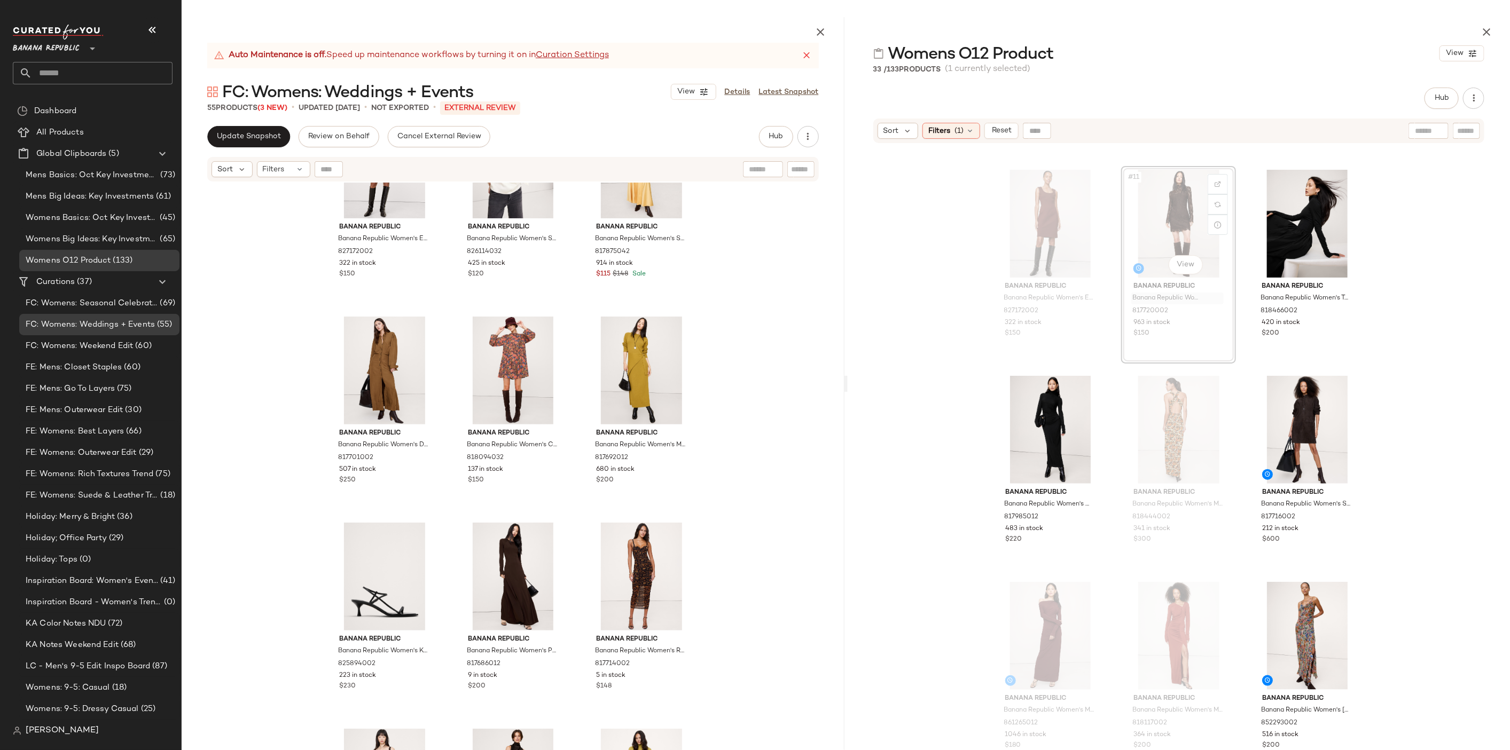
scroll to position [607, 0]
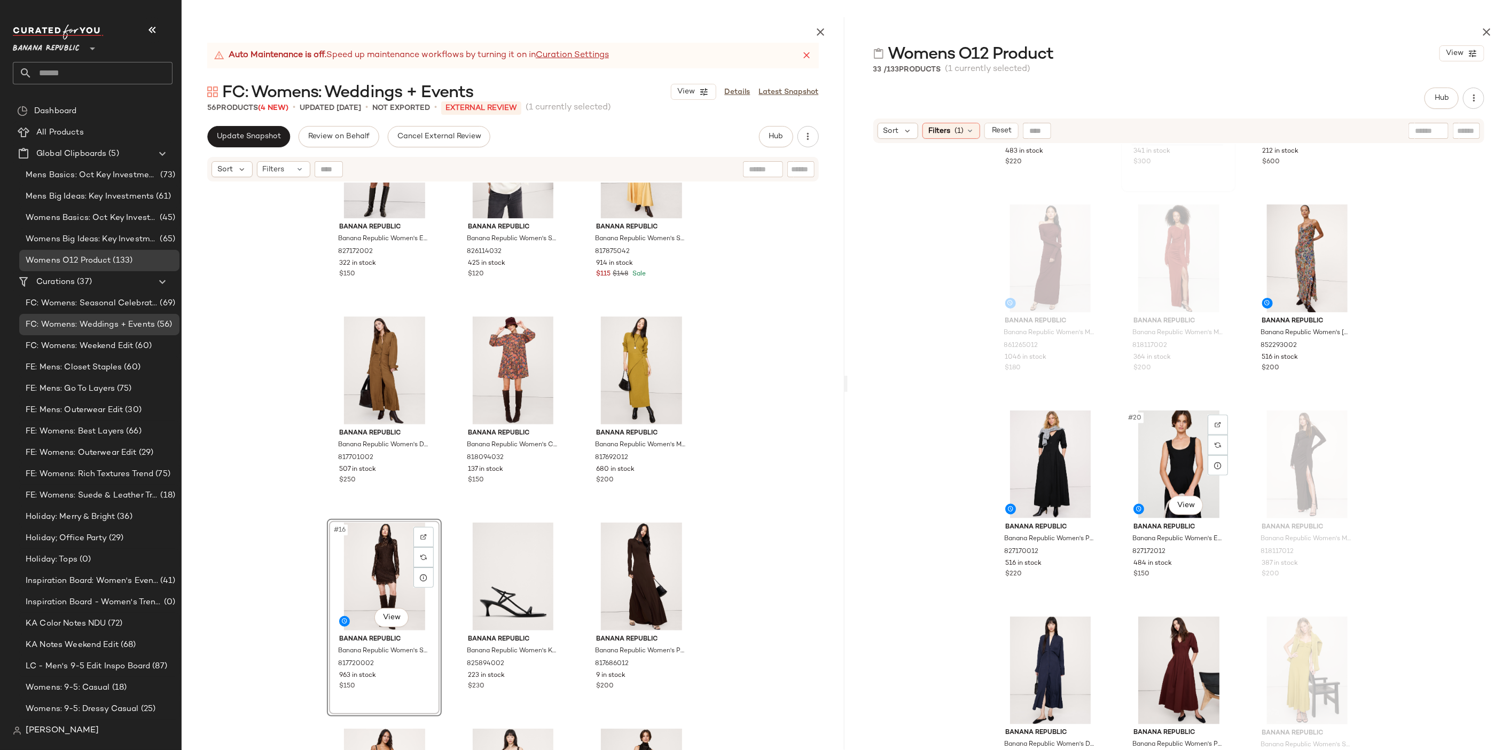
scroll to position [1035, 0]
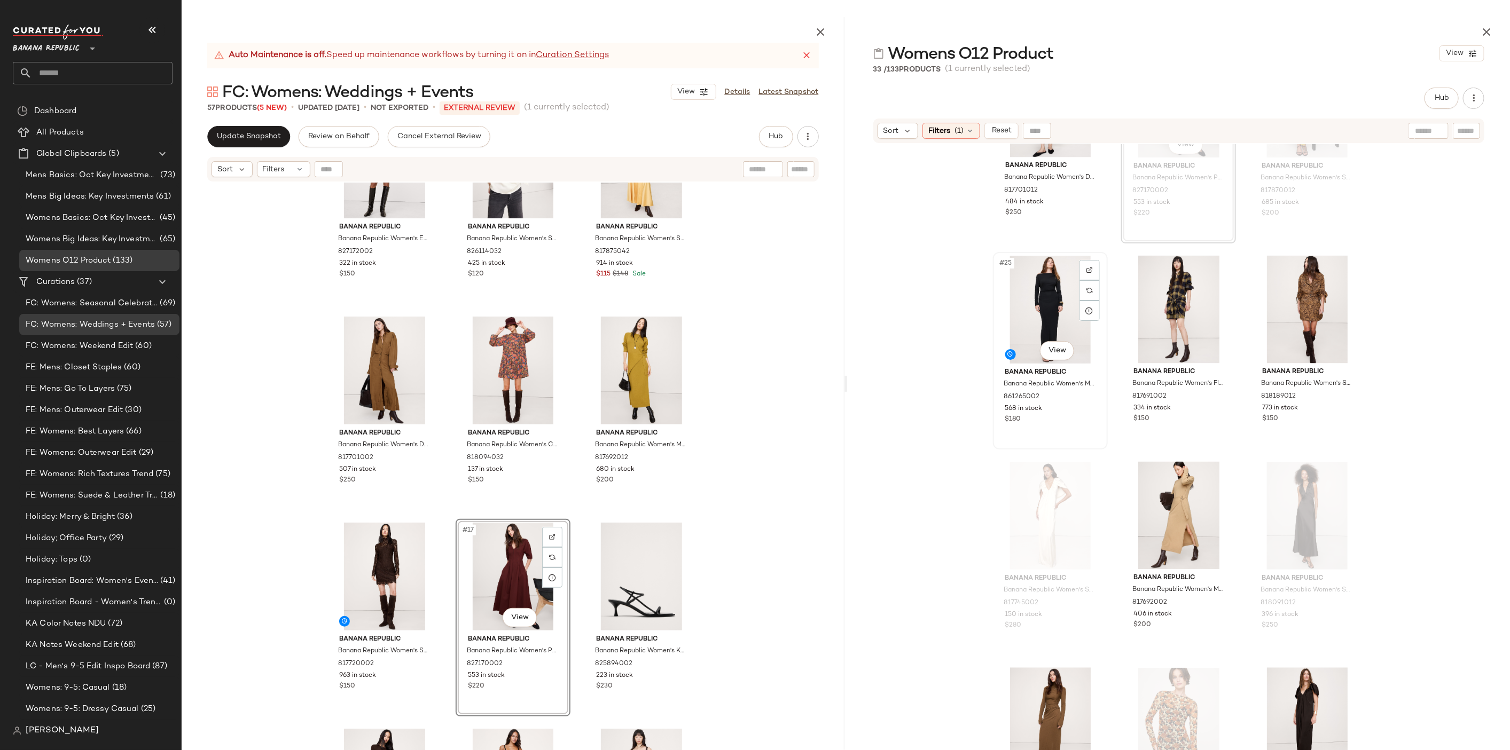
scroll to position [1610, 0]
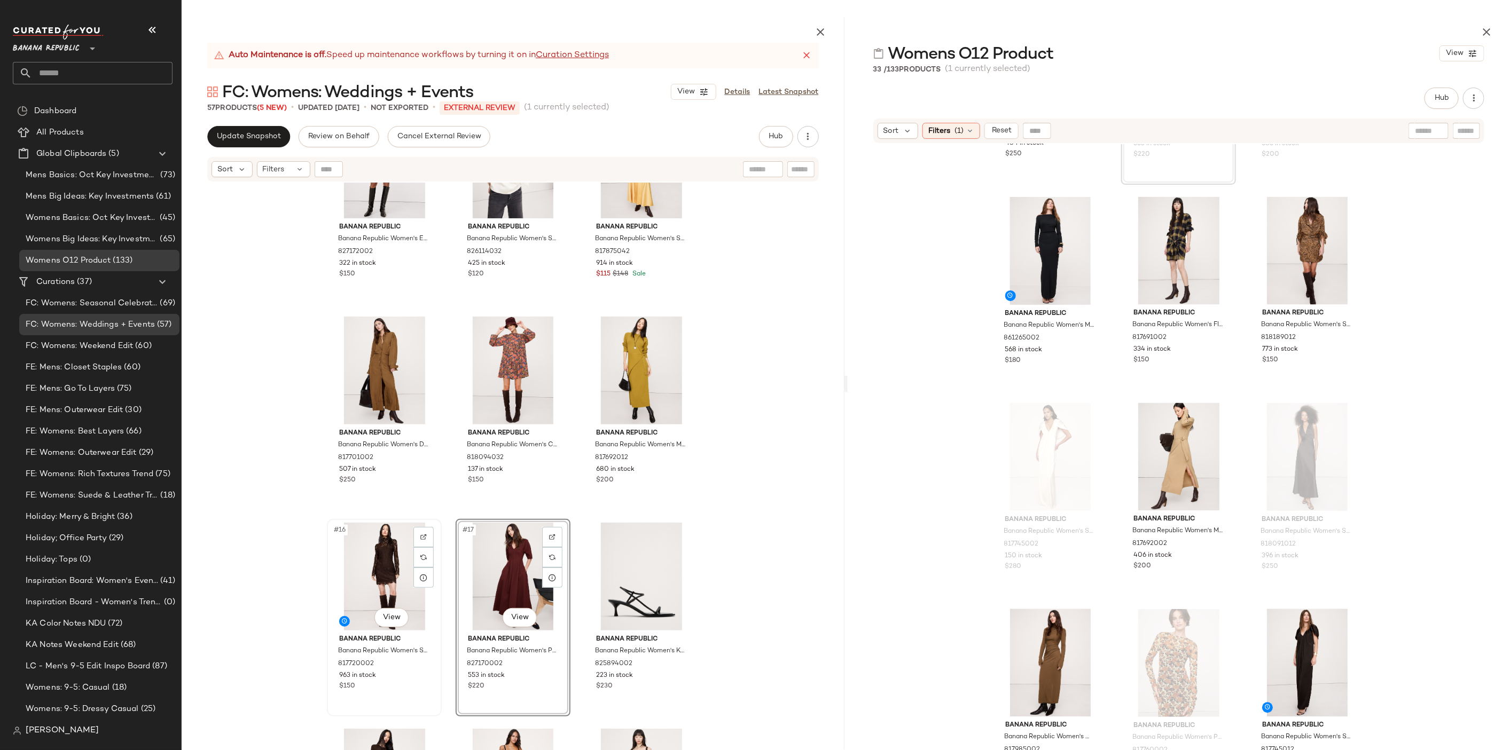
click at [394, 546] on div "#16 View" at bounding box center [384, 577] width 107 height 108
click at [505, 550] on div "#17 View" at bounding box center [512, 577] width 107 height 108
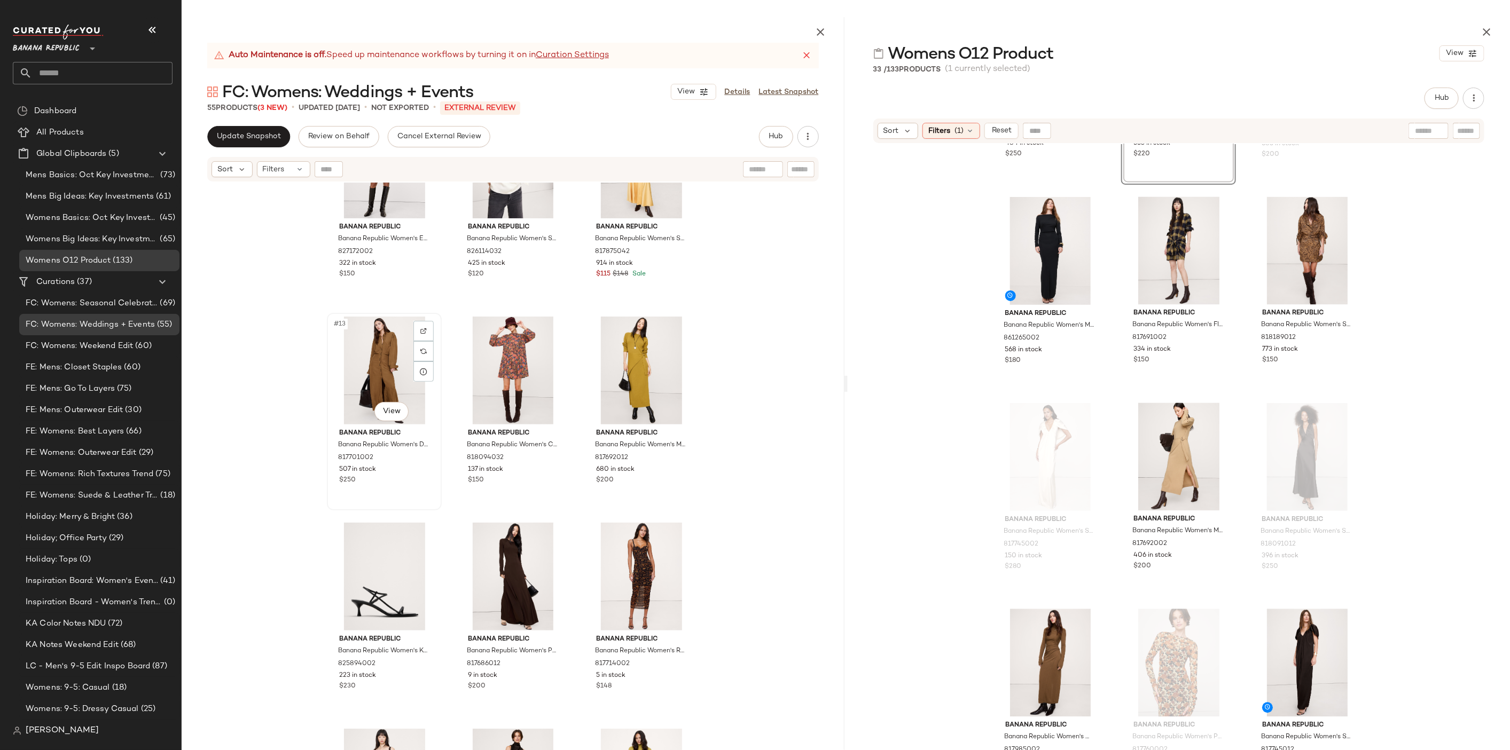
click at [376, 362] on div "#13 View" at bounding box center [384, 371] width 107 height 108
click at [619, 373] on div "#15 View" at bounding box center [640, 371] width 107 height 108
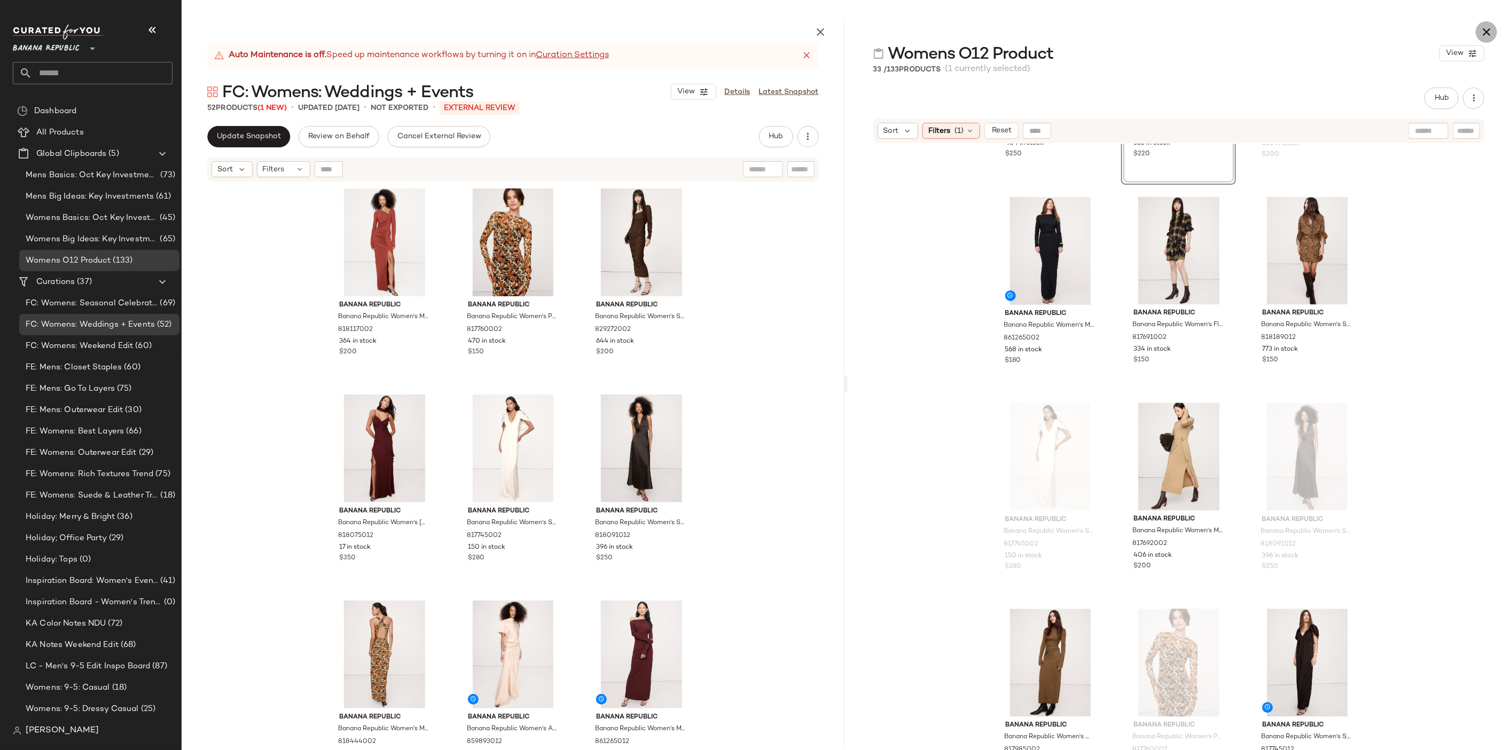
click at [1487, 28] on icon "button" at bounding box center [1486, 32] width 13 height 13
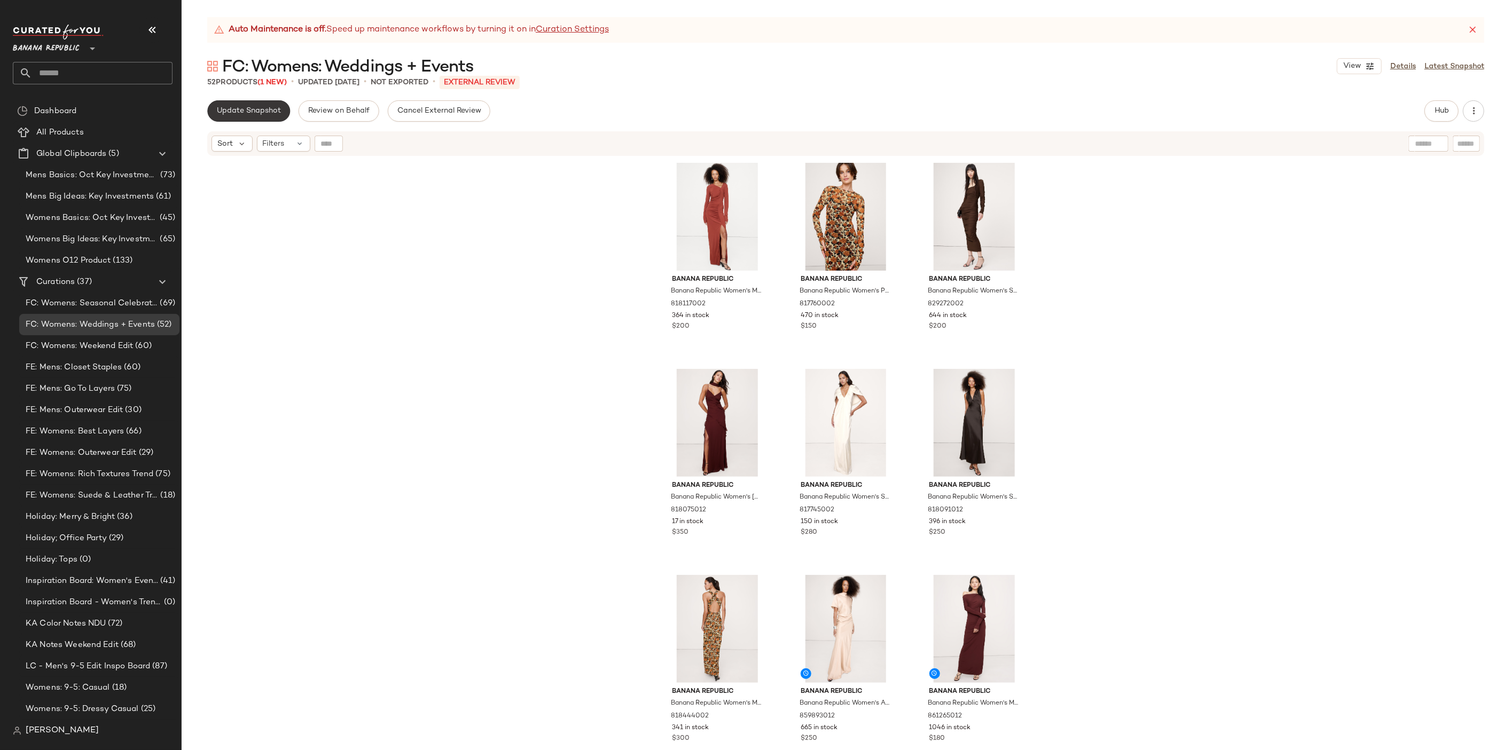
click at [255, 119] on button "Update Snapshot" at bounding box center [248, 110] width 83 height 21
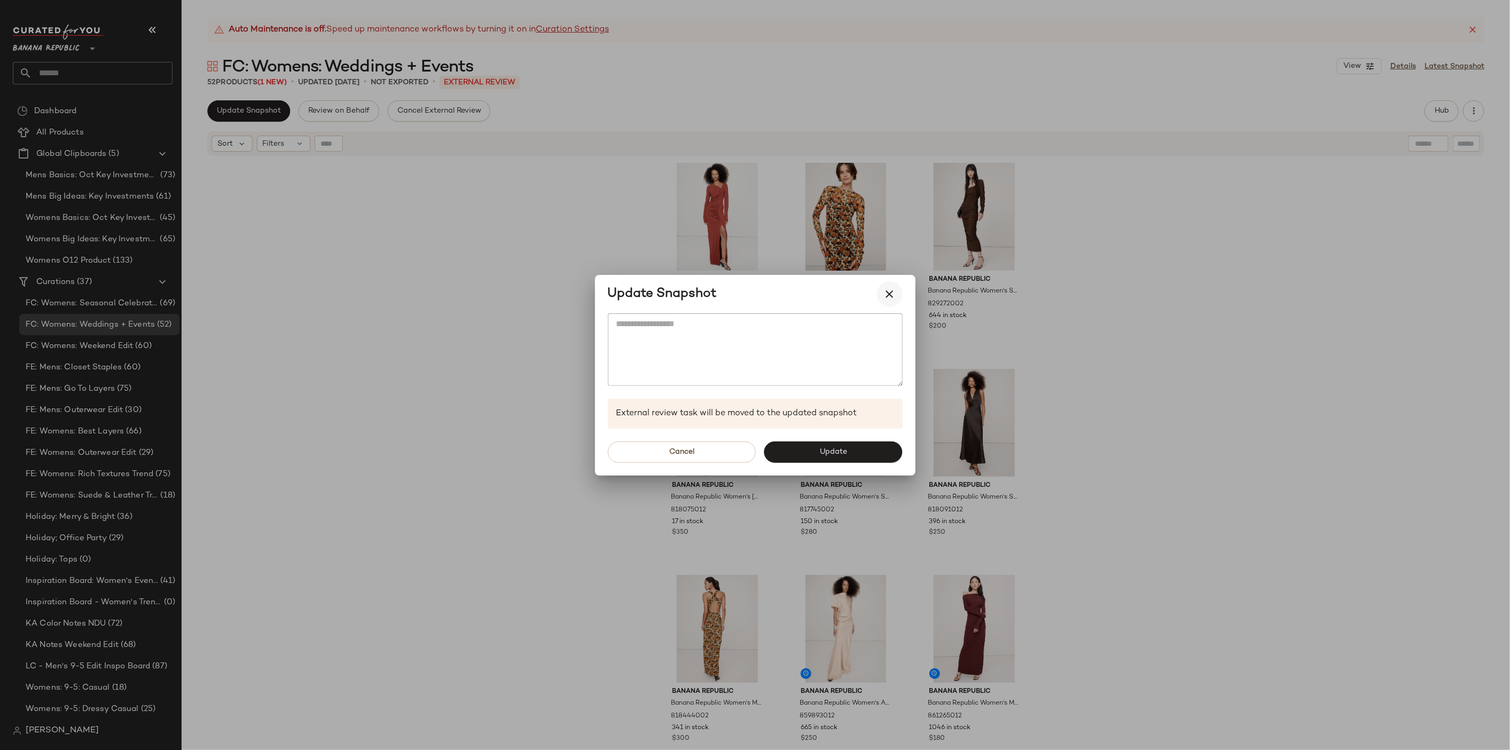
click at [889, 298] on icon "button" at bounding box center [889, 294] width 13 height 13
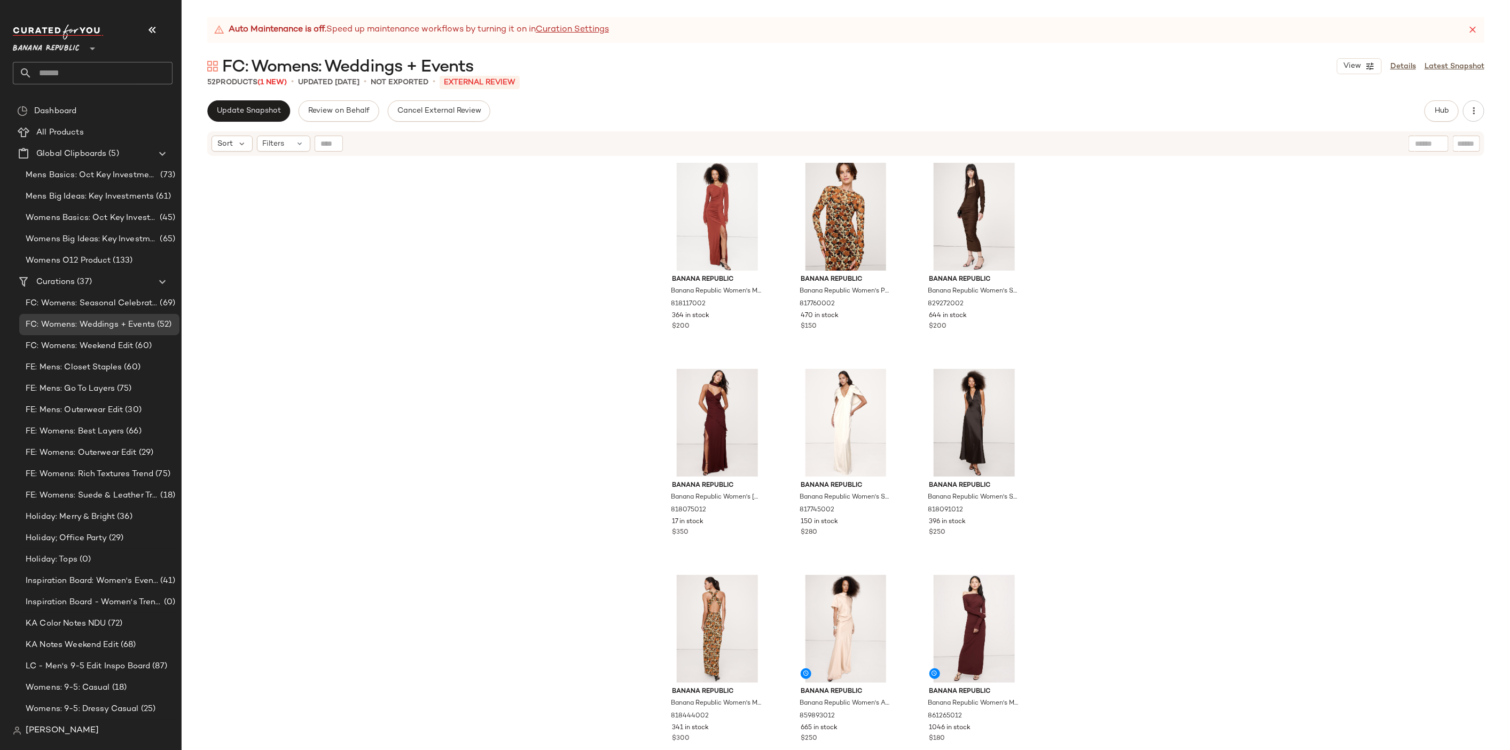
click at [274, 80] on span "(1 New)" at bounding box center [271, 82] width 29 height 8
click at [251, 110] on span "Update Snapshot" at bounding box center [248, 111] width 65 height 9
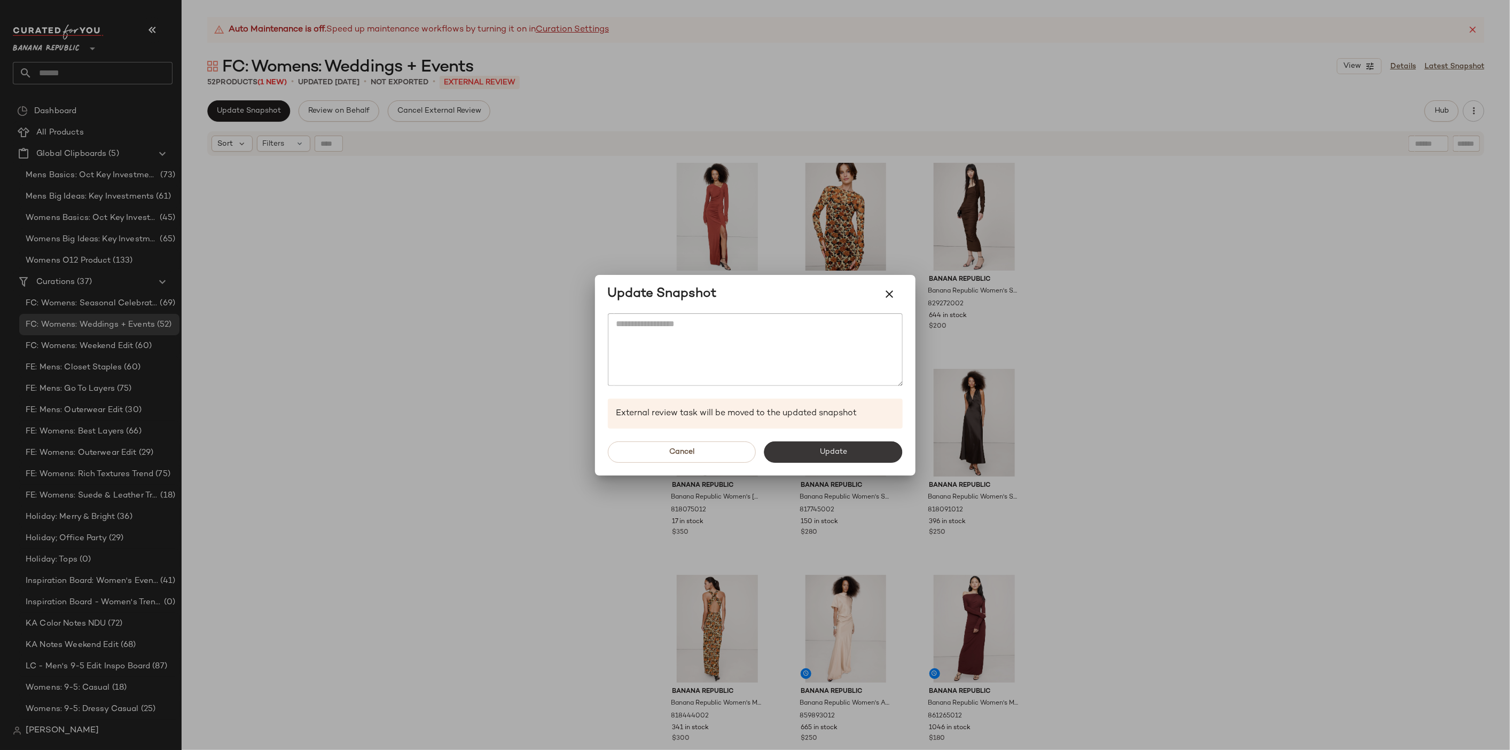
click at [840, 457] on button "Update" at bounding box center [833, 452] width 138 height 21
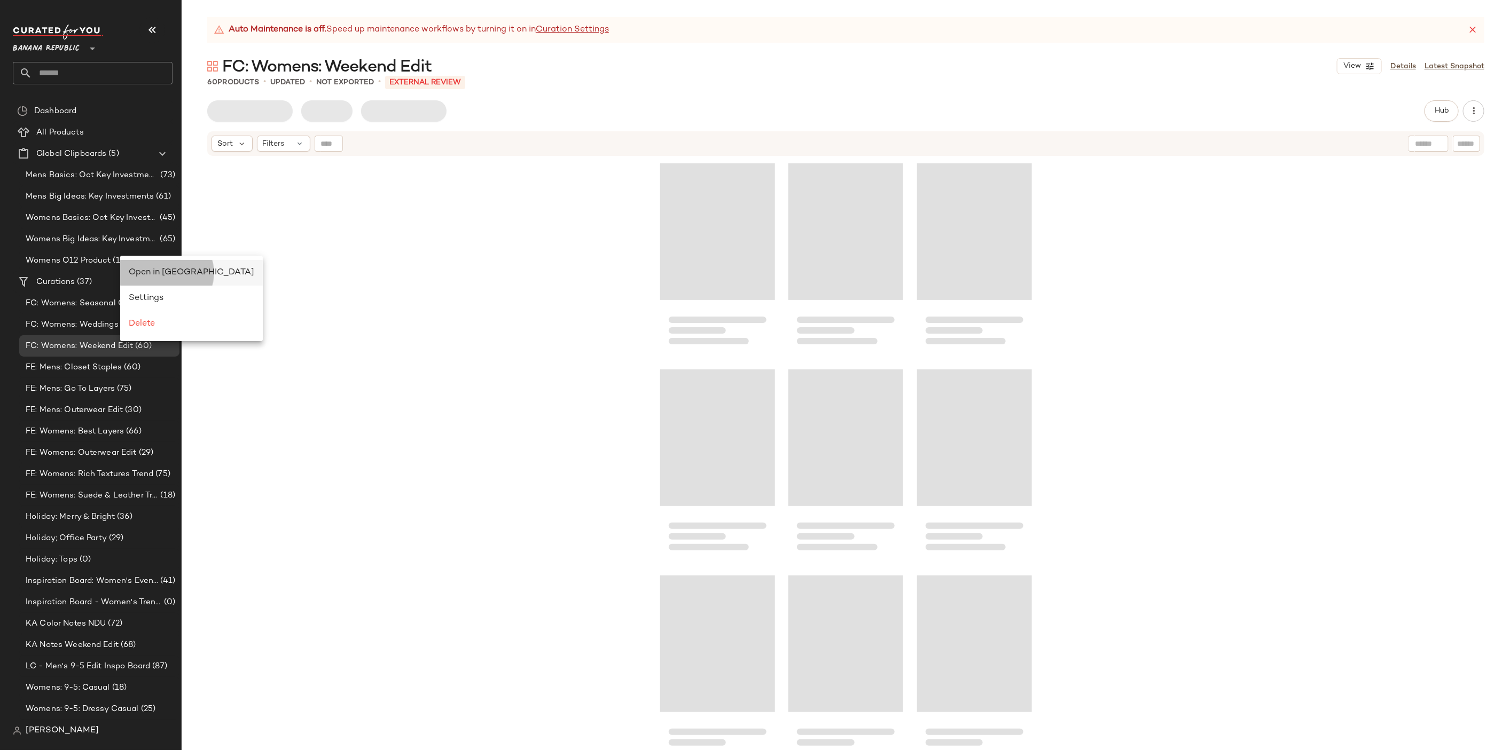
click at [159, 276] on span "Open in [GEOGRAPHIC_DATA]" at bounding box center [191, 272] width 125 height 9
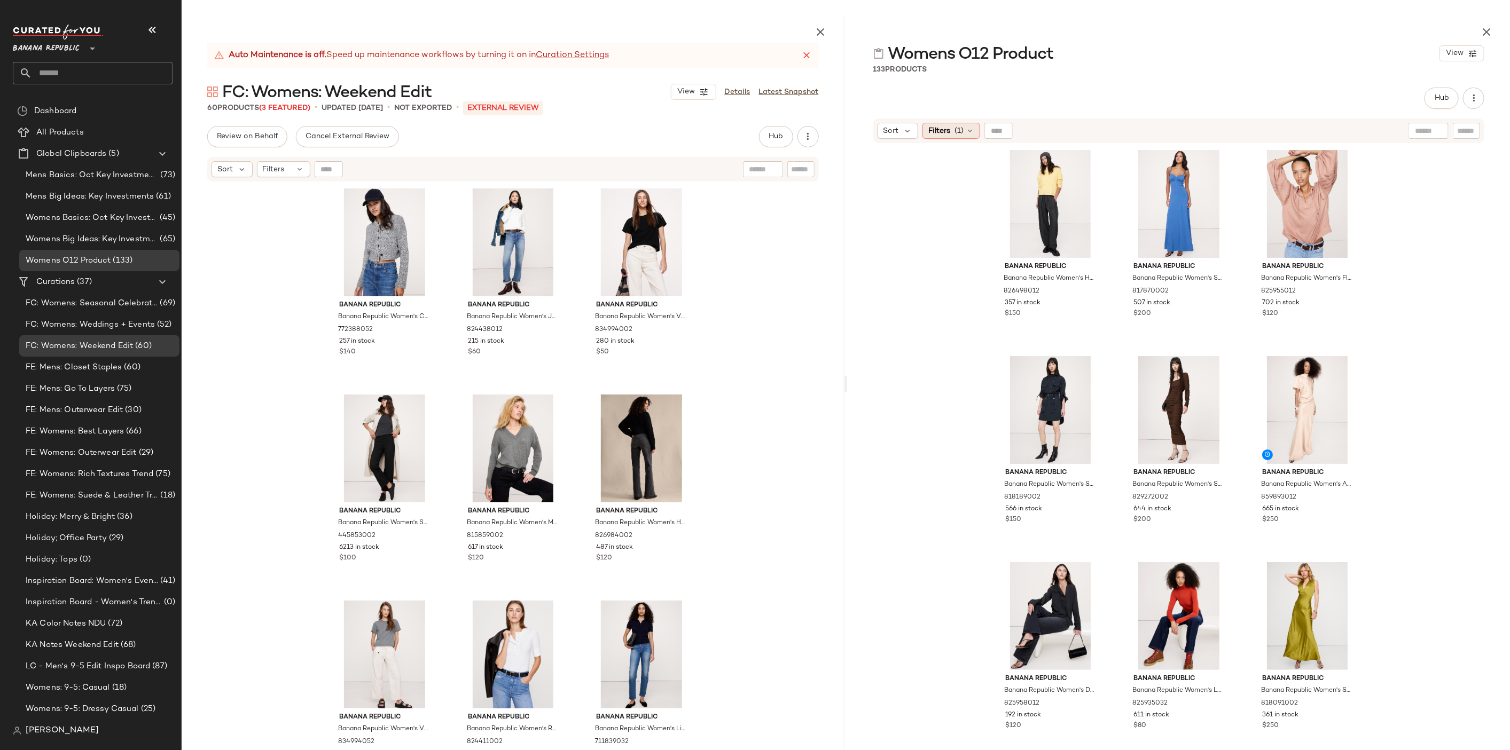
click at [947, 127] on span "Filters" at bounding box center [939, 130] width 22 height 11
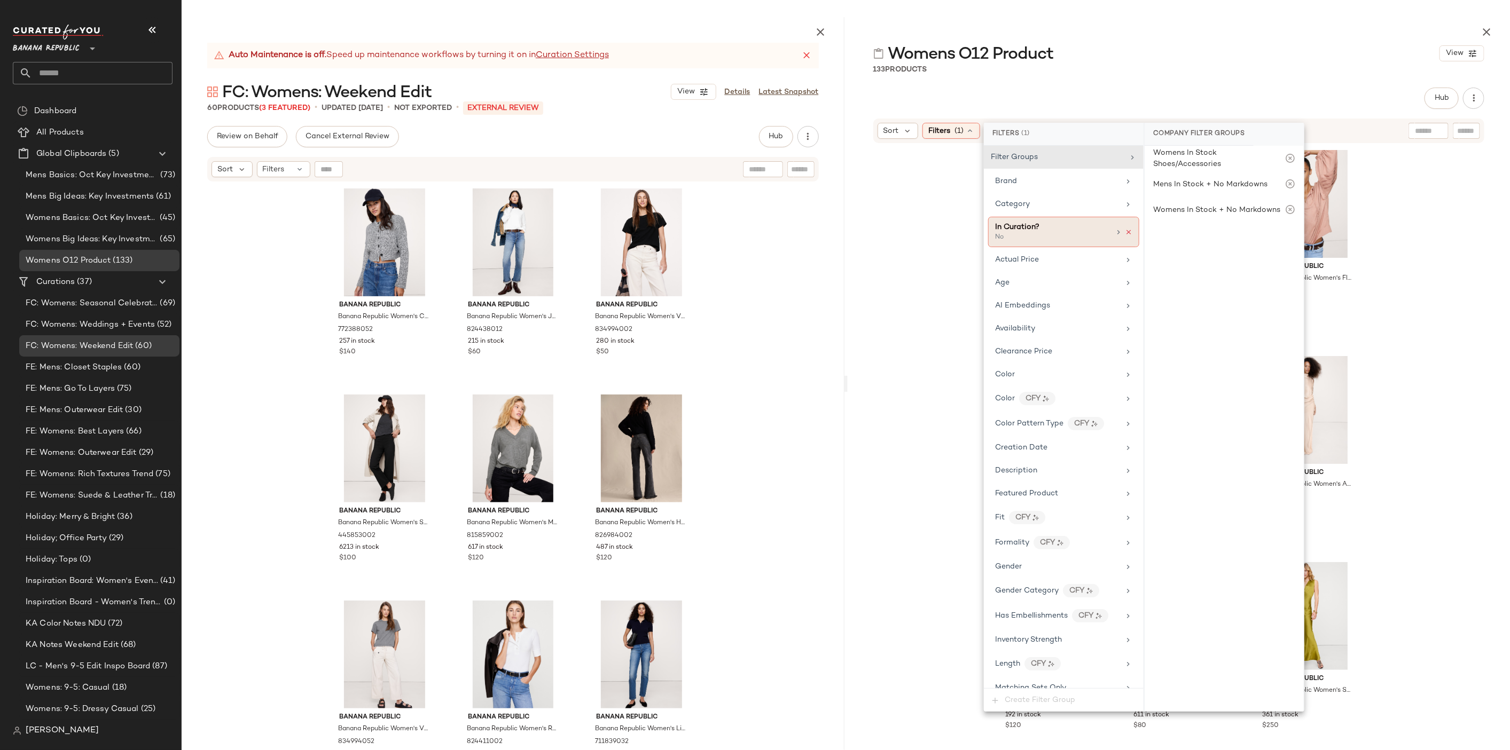
click at [1125, 231] on icon at bounding box center [1128, 232] width 7 height 7
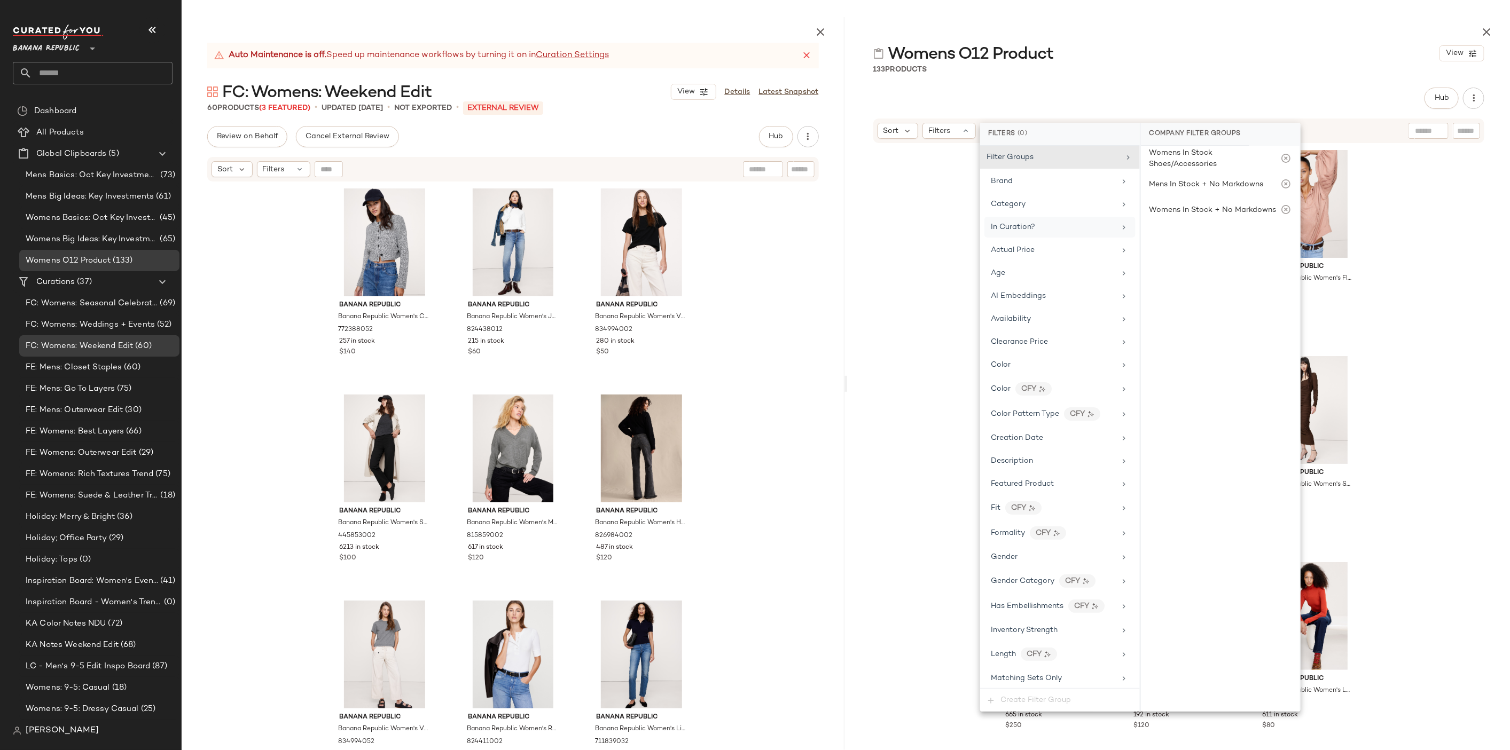
click at [1419, 311] on div "Banana Republic Banana Republic Women's High-Rise Pleated Barrel Flannel Pull-O…" at bounding box center [1178, 473] width 663 height 658
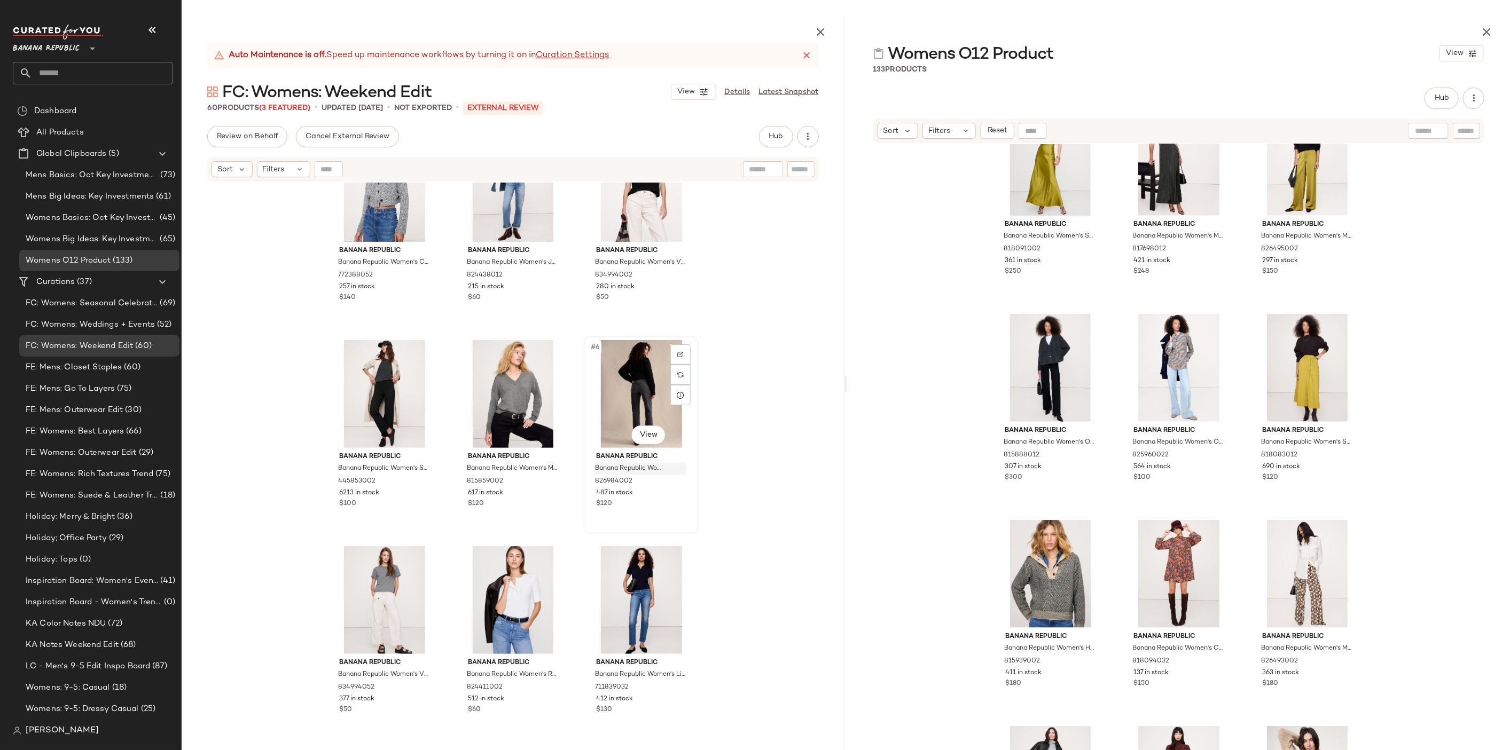
scroll to position [40, 0]
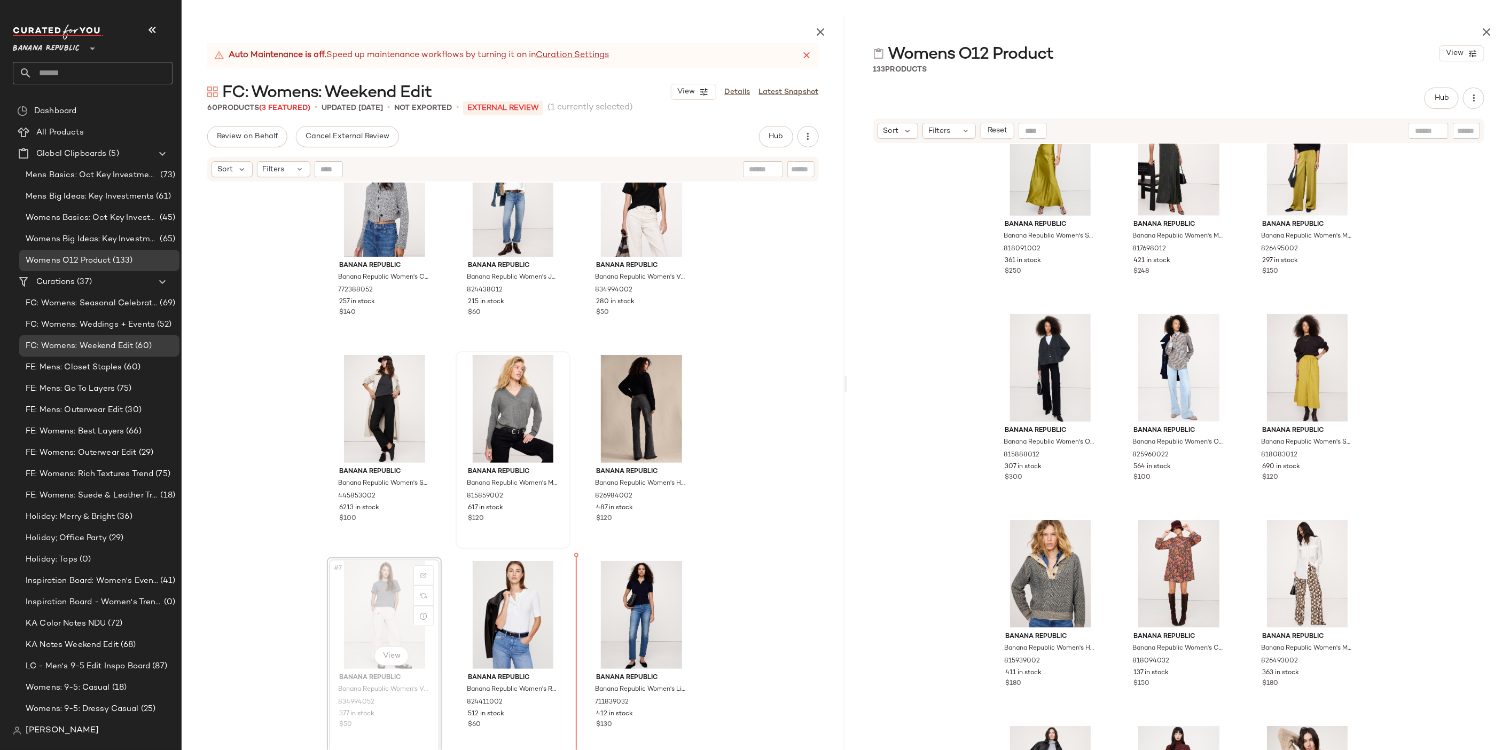
scroll to position [46, 0]
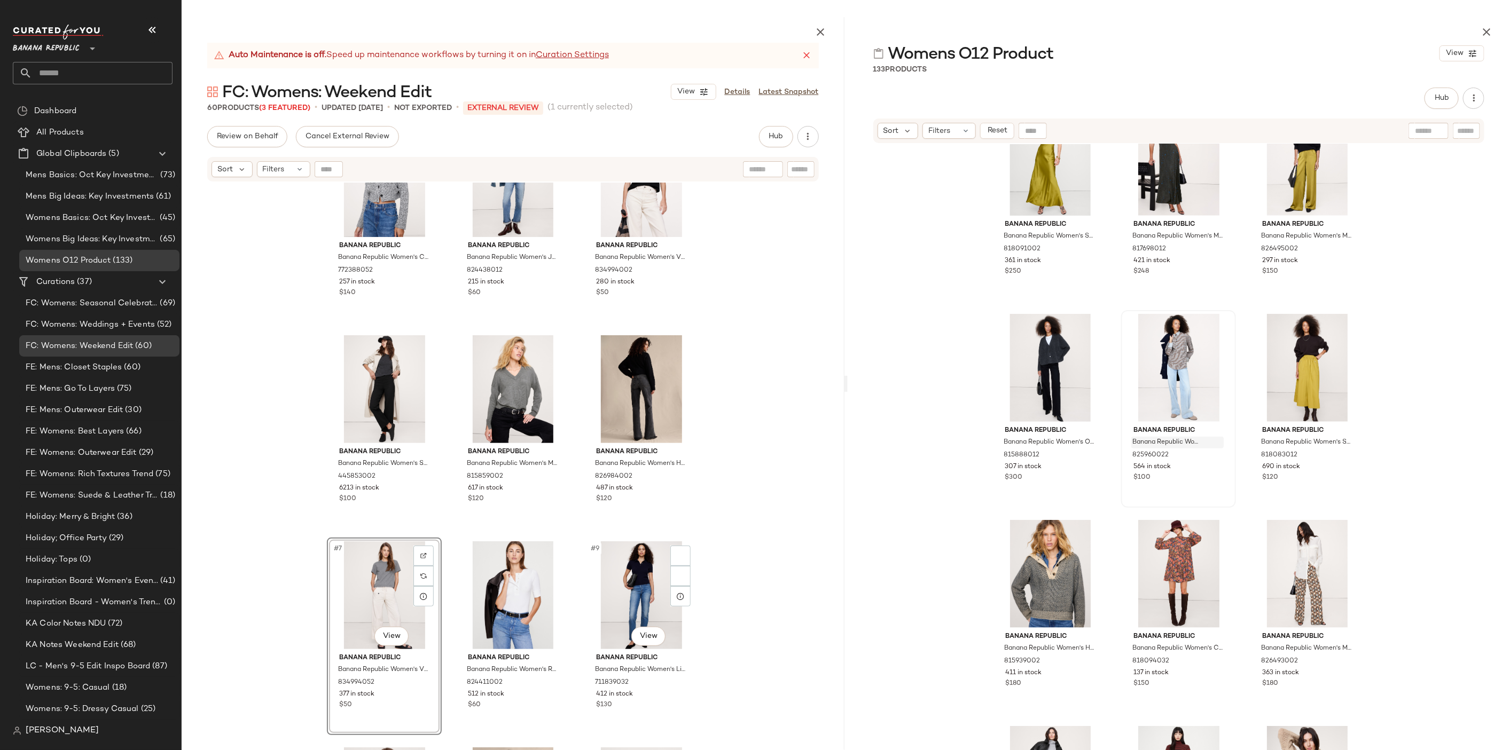
scroll to position [70, 0]
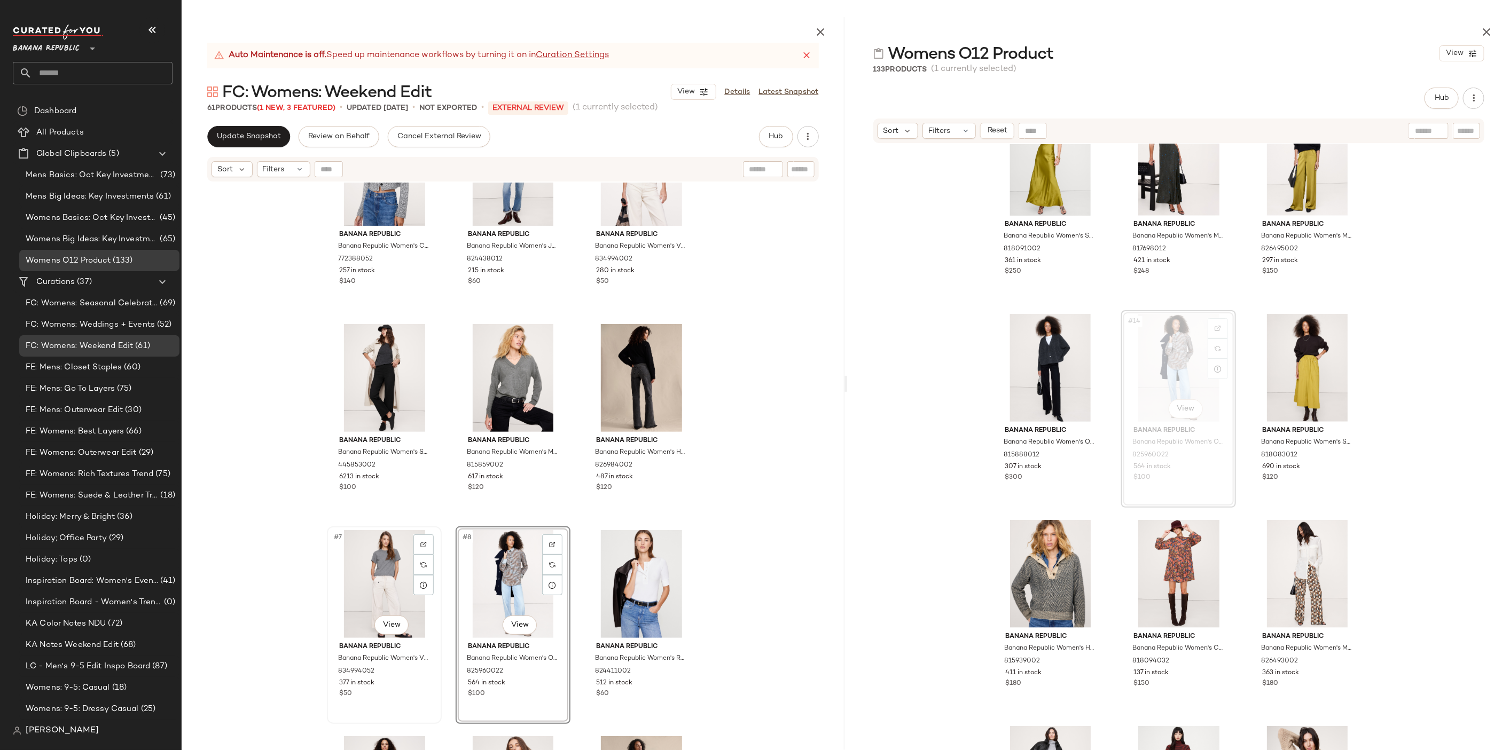
click at [383, 569] on div "#7 View" at bounding box center [384, 584] width 107 height 108
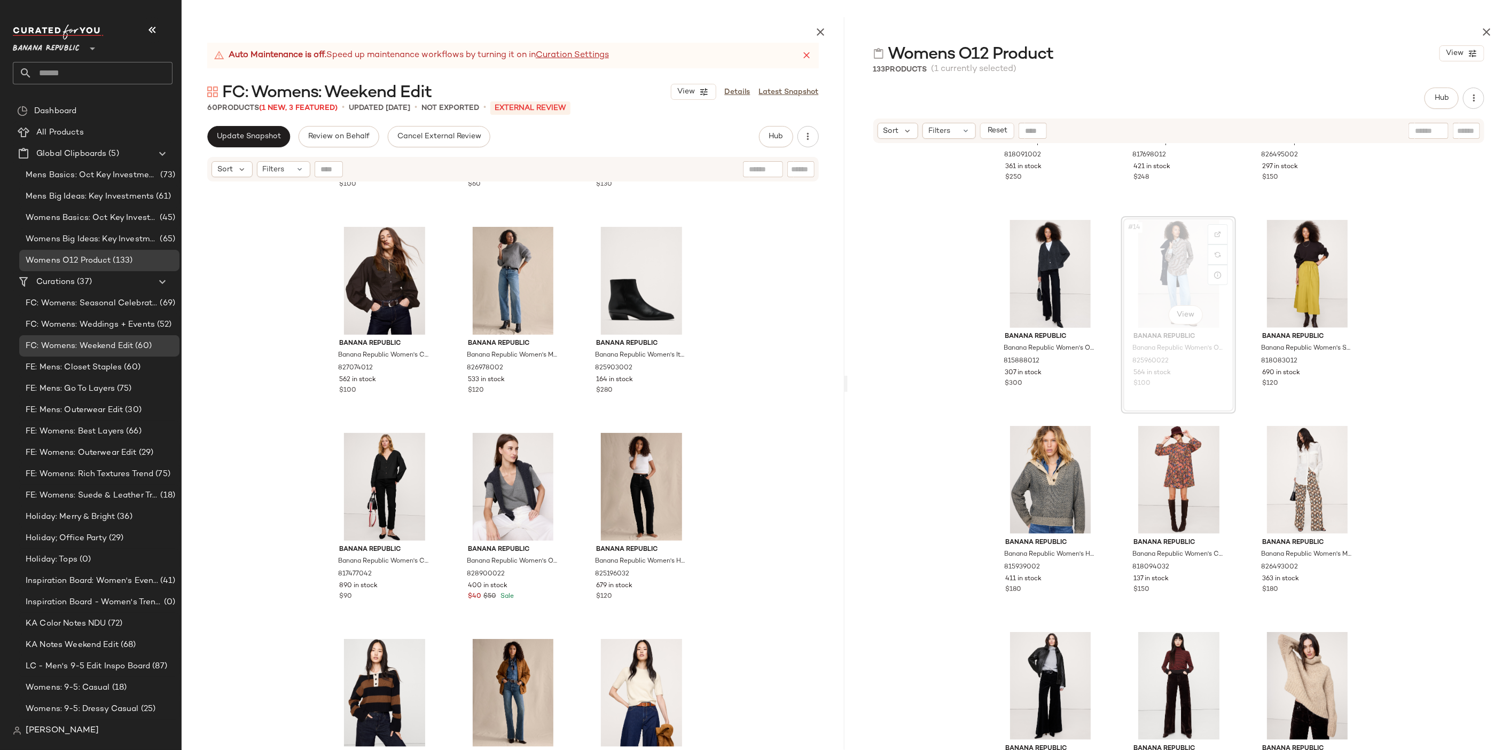
scroll to position [540, 0]
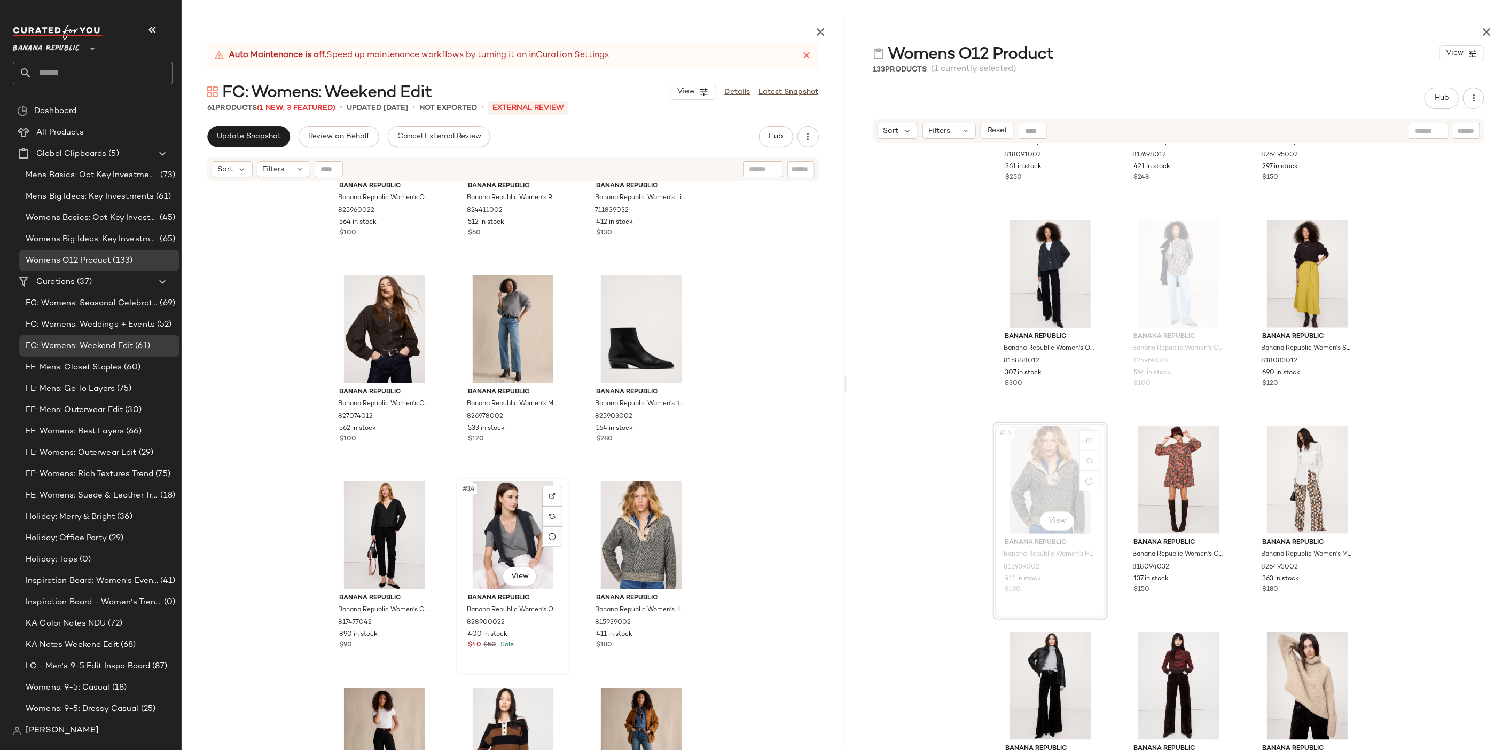
click at [490, 529] on div "#14 View" at bounding box center [512, 536] width 107 height 108
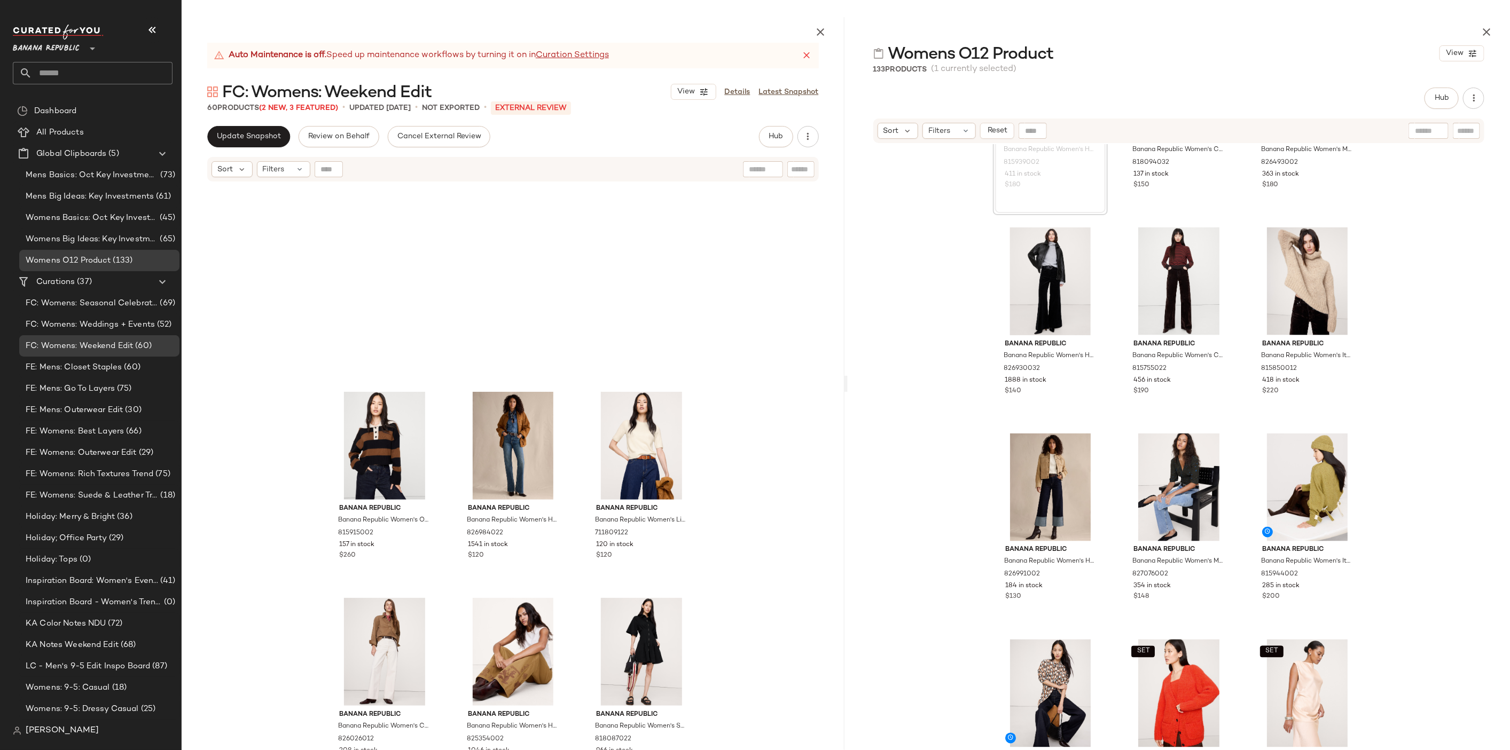
scroll to position [799, 0]
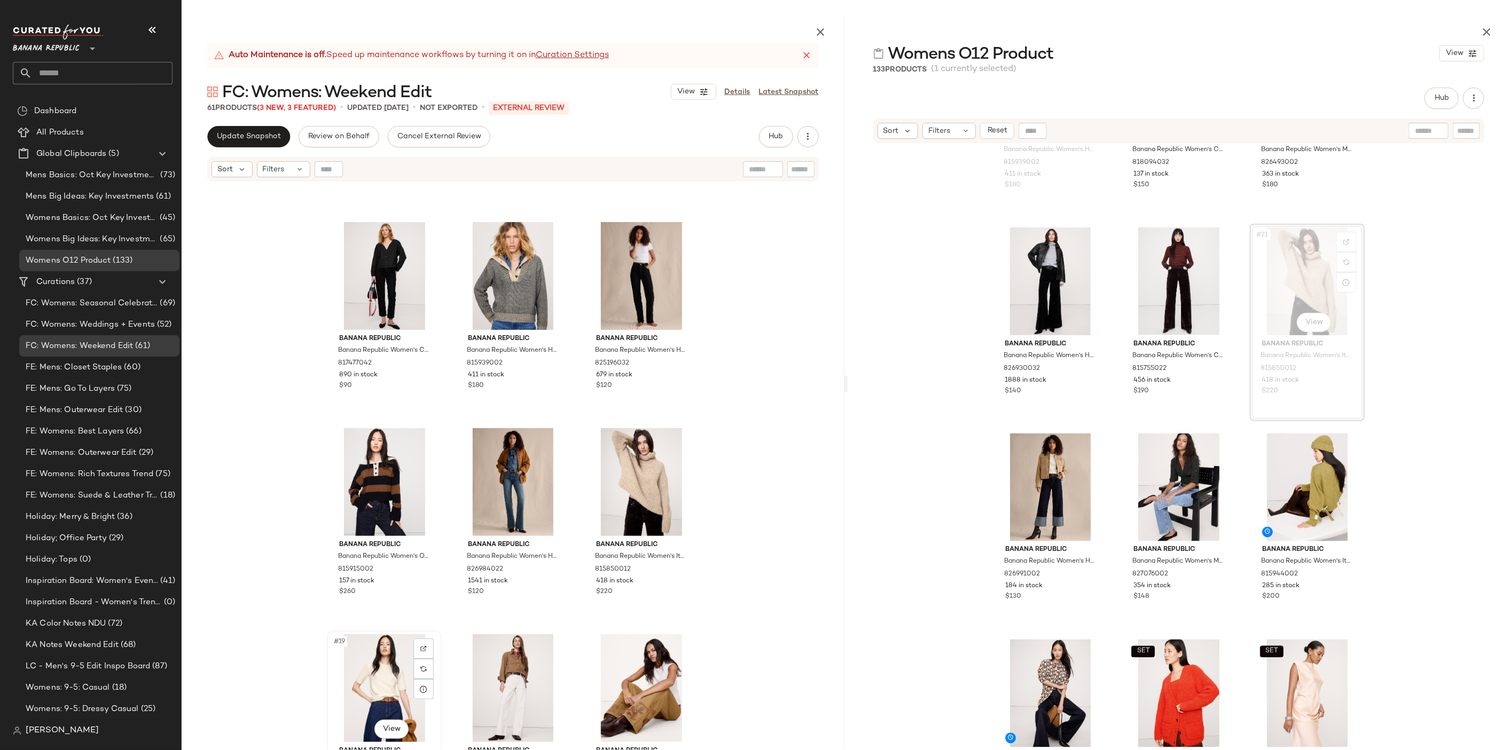
click at [374, 673] on div "#19 View" at bounding box center [384, 688] width 107 height 108
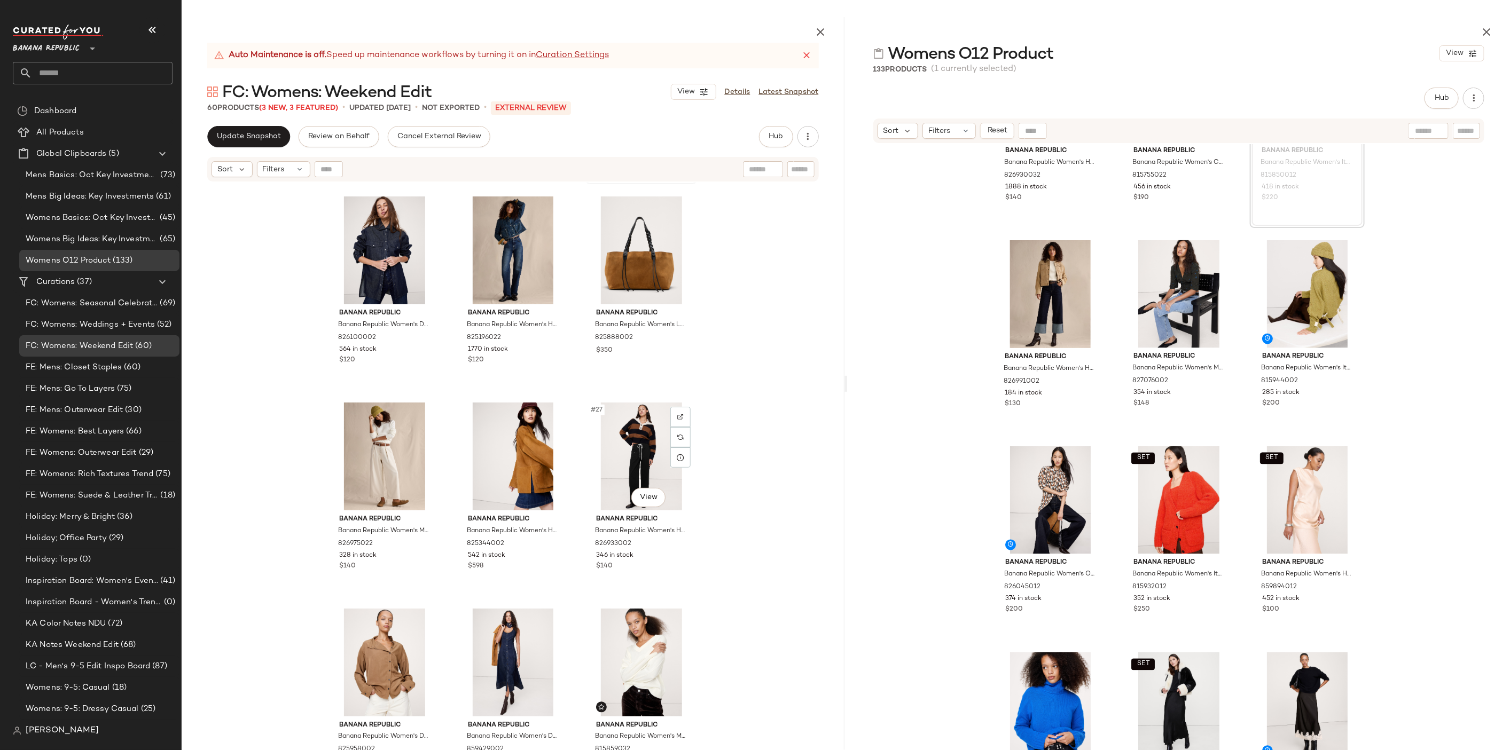
scroll to position [1443, 0]
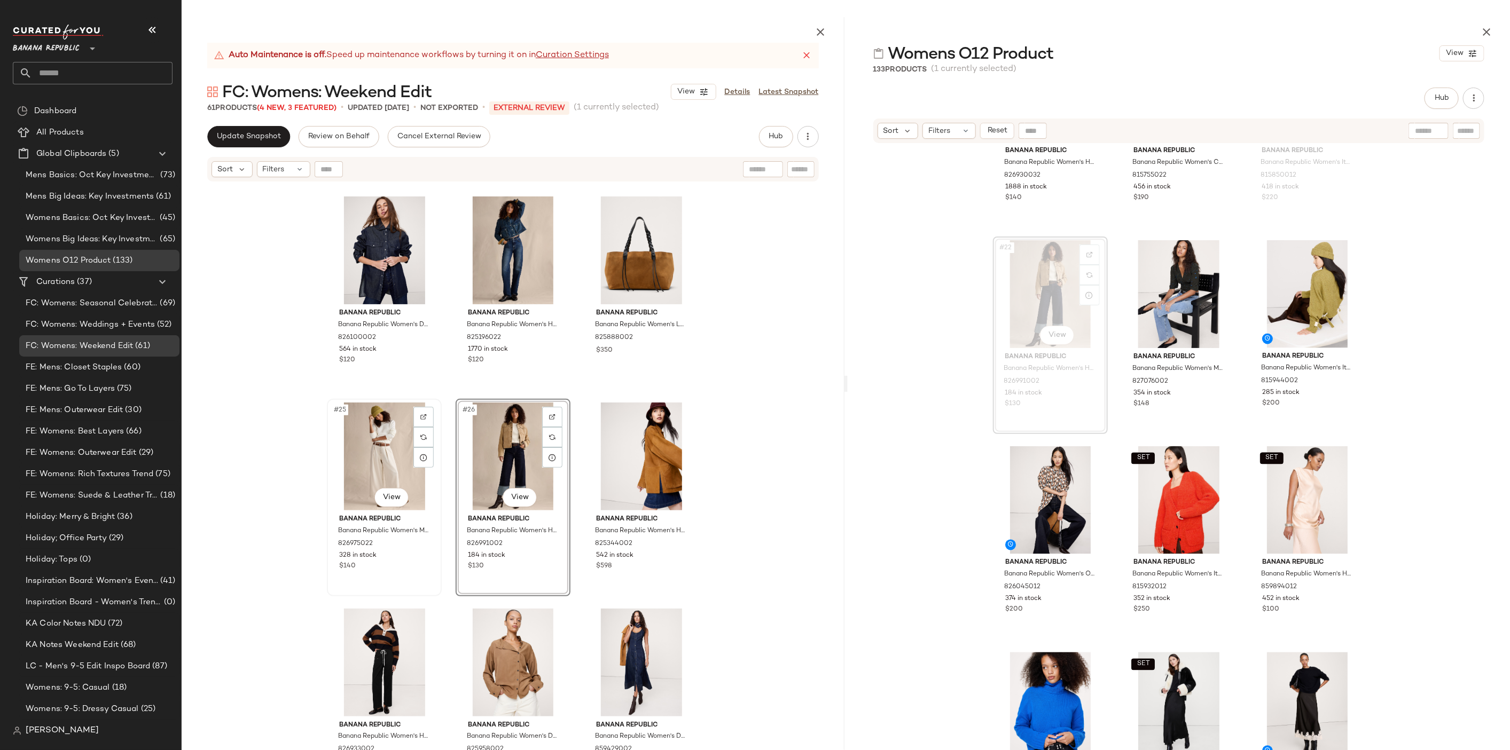
click at [379, 448] on div "#25 View" at bounding box center [384, 457] width 107 height 108
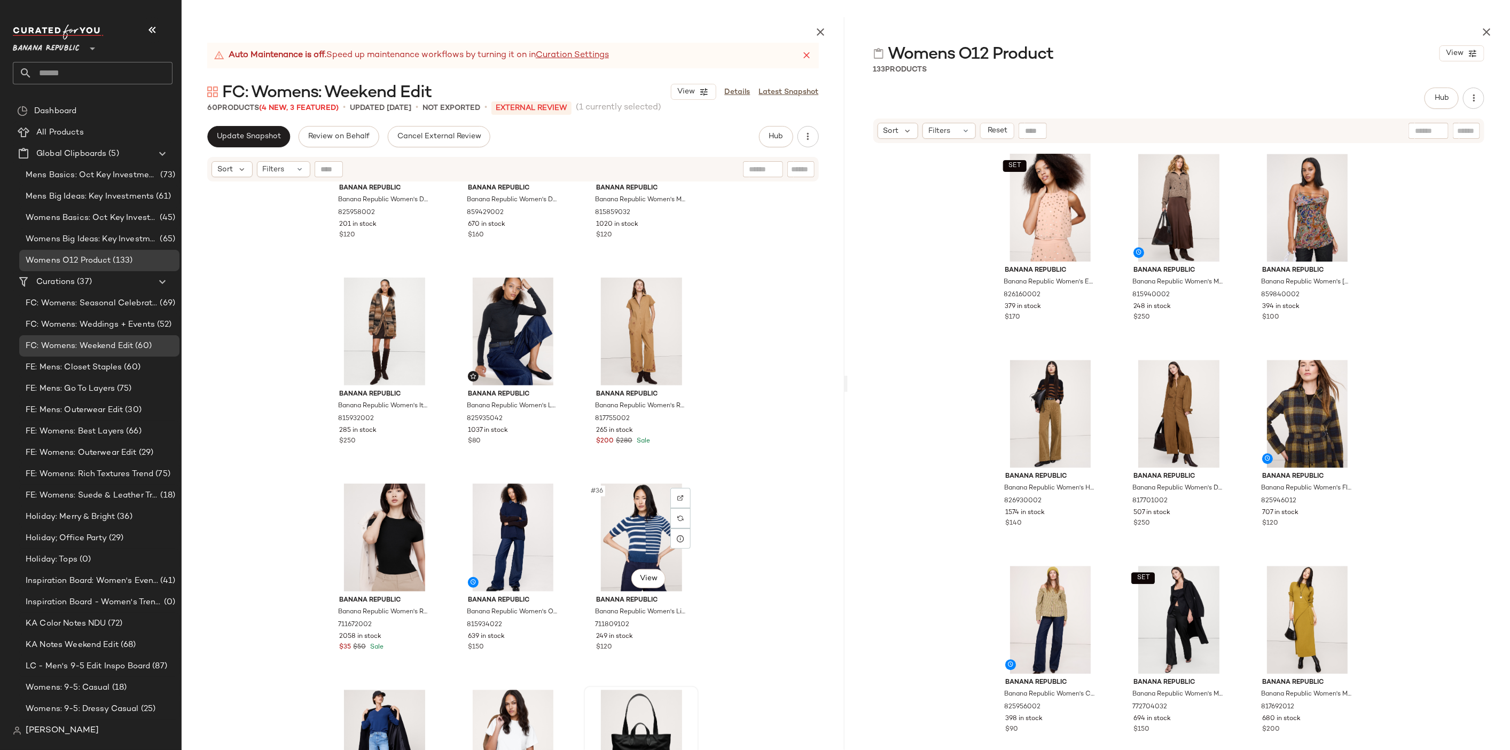
scroll to position [1979, 0]
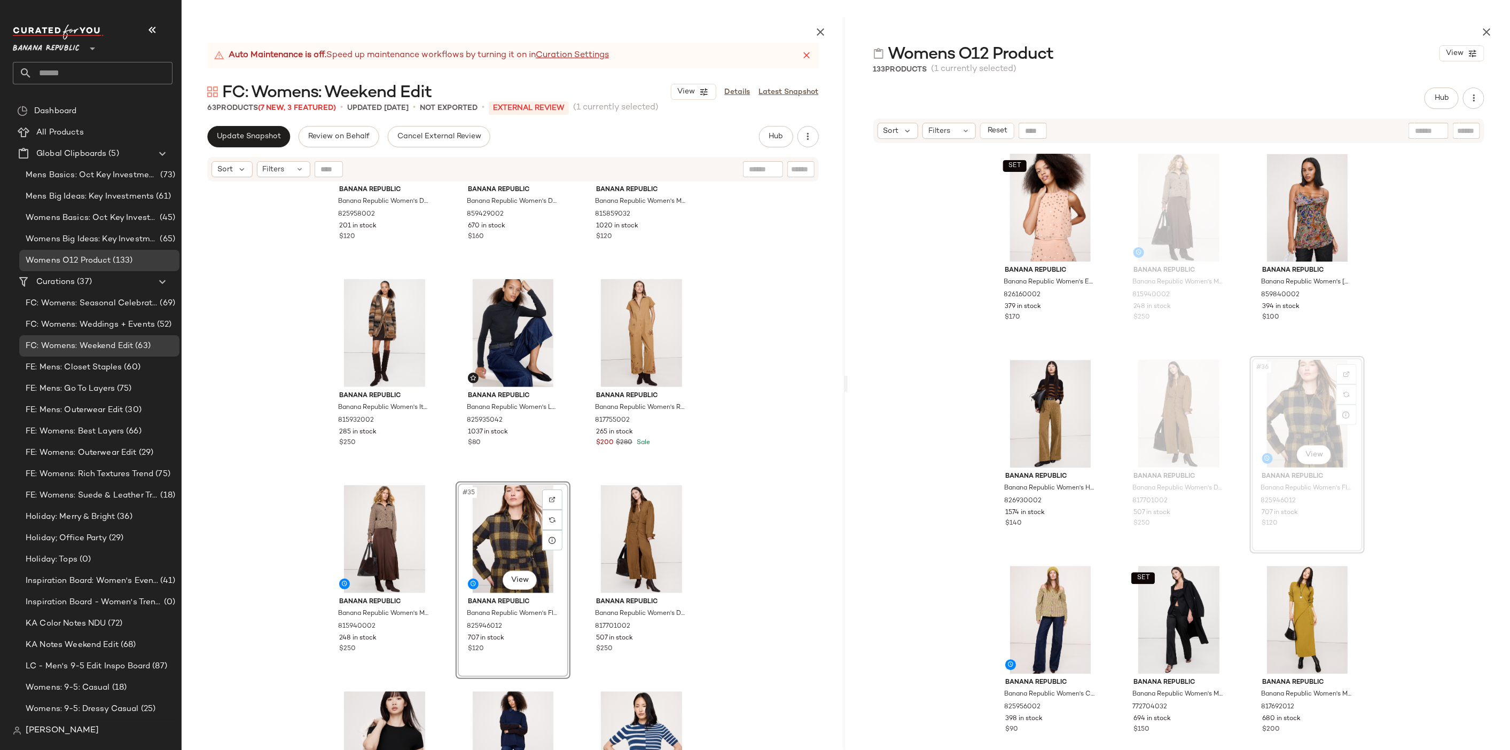
click at [781, 545] on div "Banana Republic Banana Republic Women's Drapey Twill Asymmetrical Button-Front …" at bounding box center [513, 492] width 663 height 618
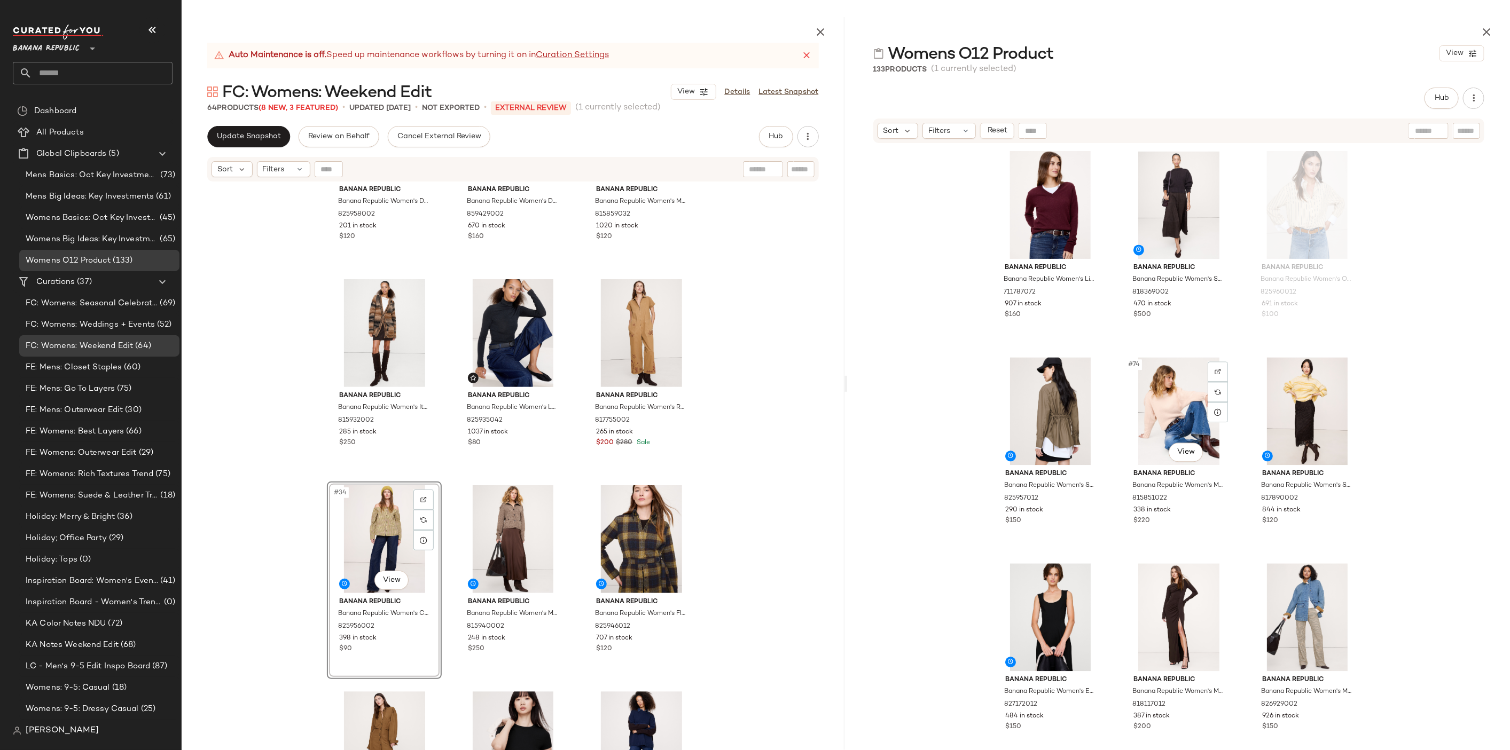
scroll to position [4753, 0]
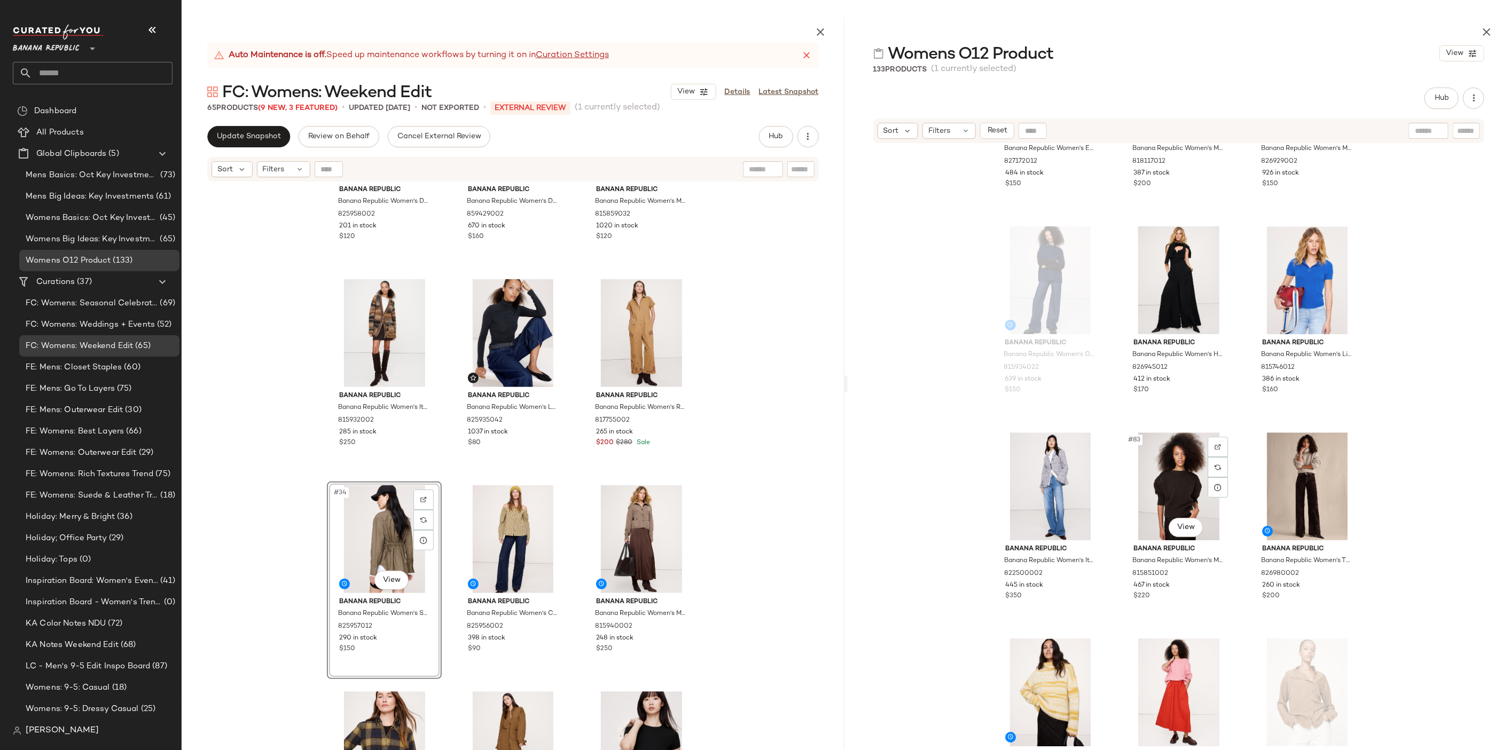
scroll to position [5349, 0]
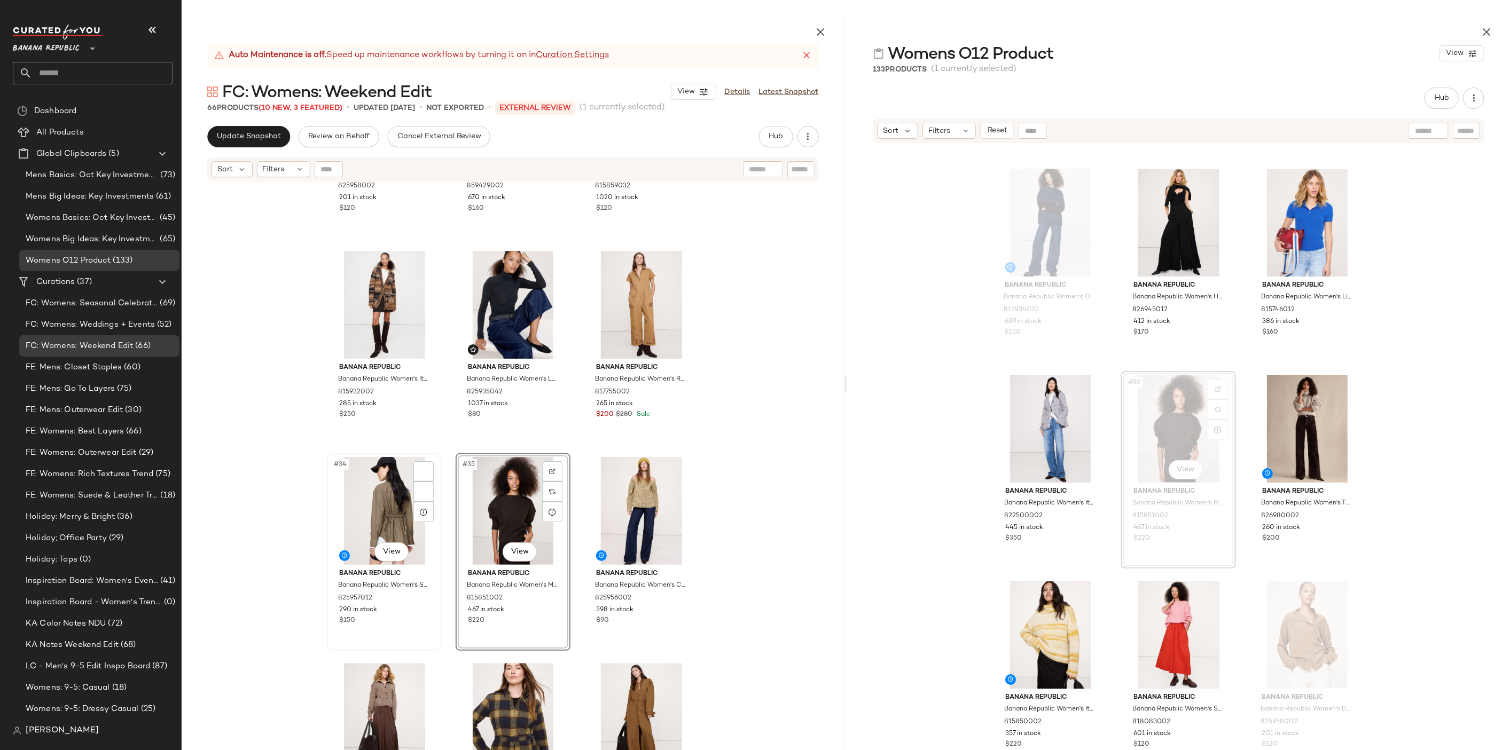
scroll to position [2004, 0]
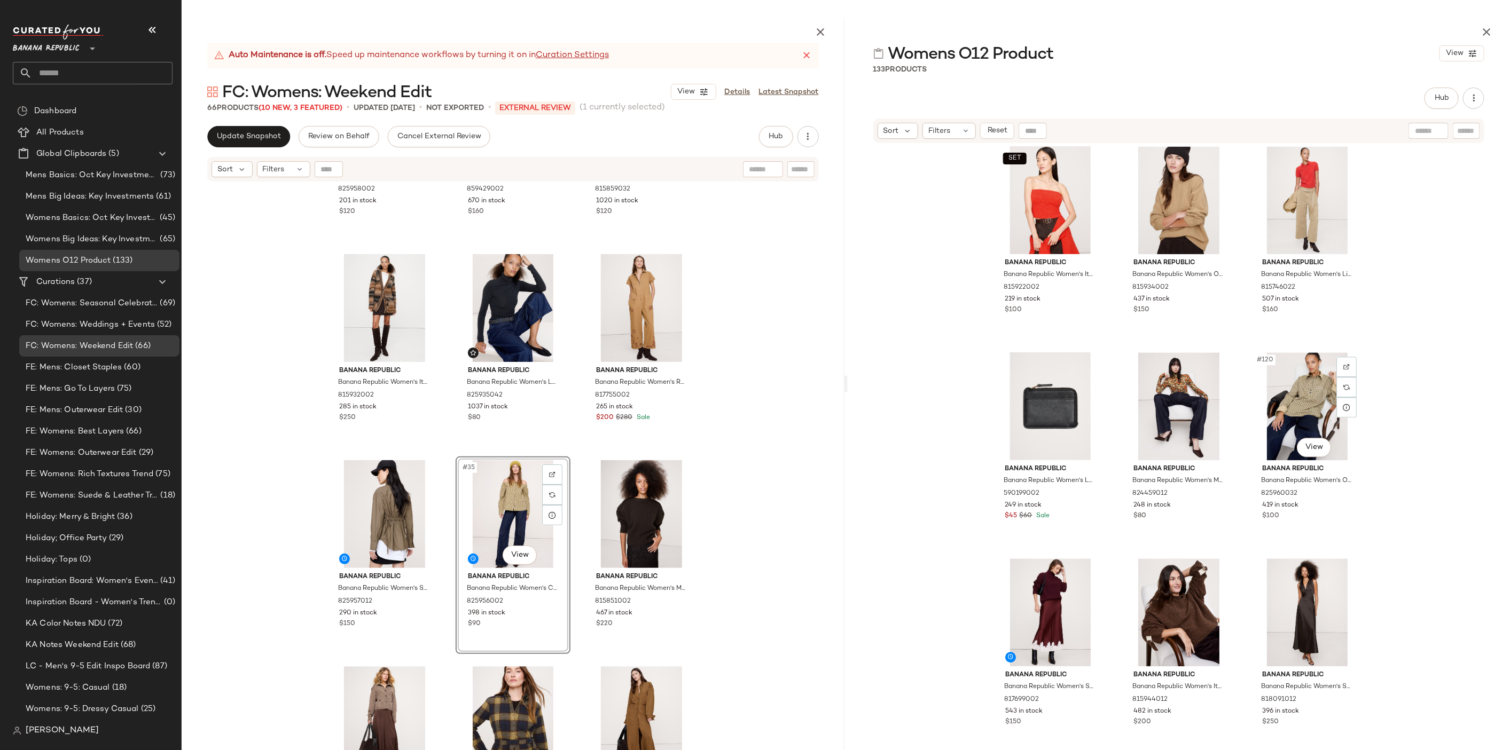
scroll to position [7946, 0]
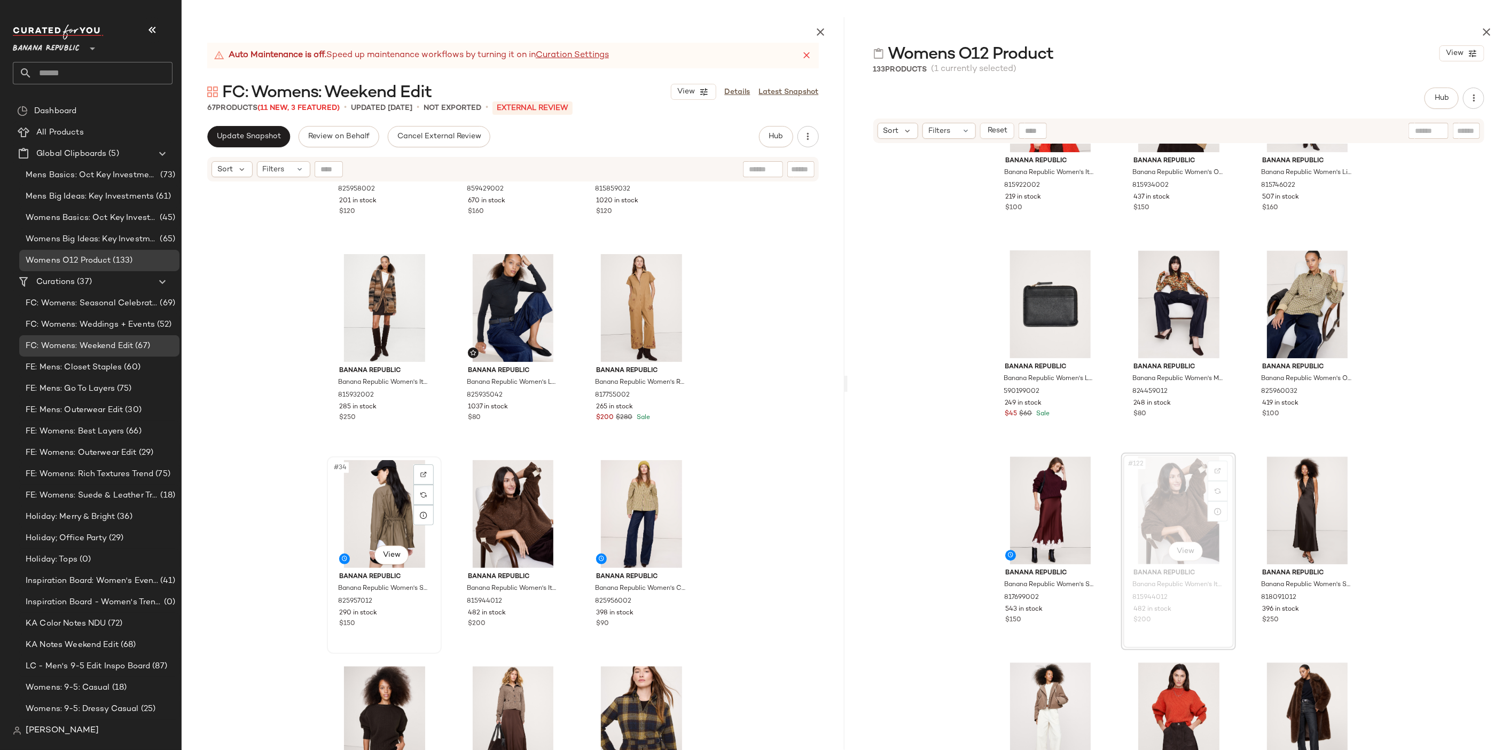
click at [384, 504] on div "#34 View" at bounding box center [384, 514] width 107 height 108
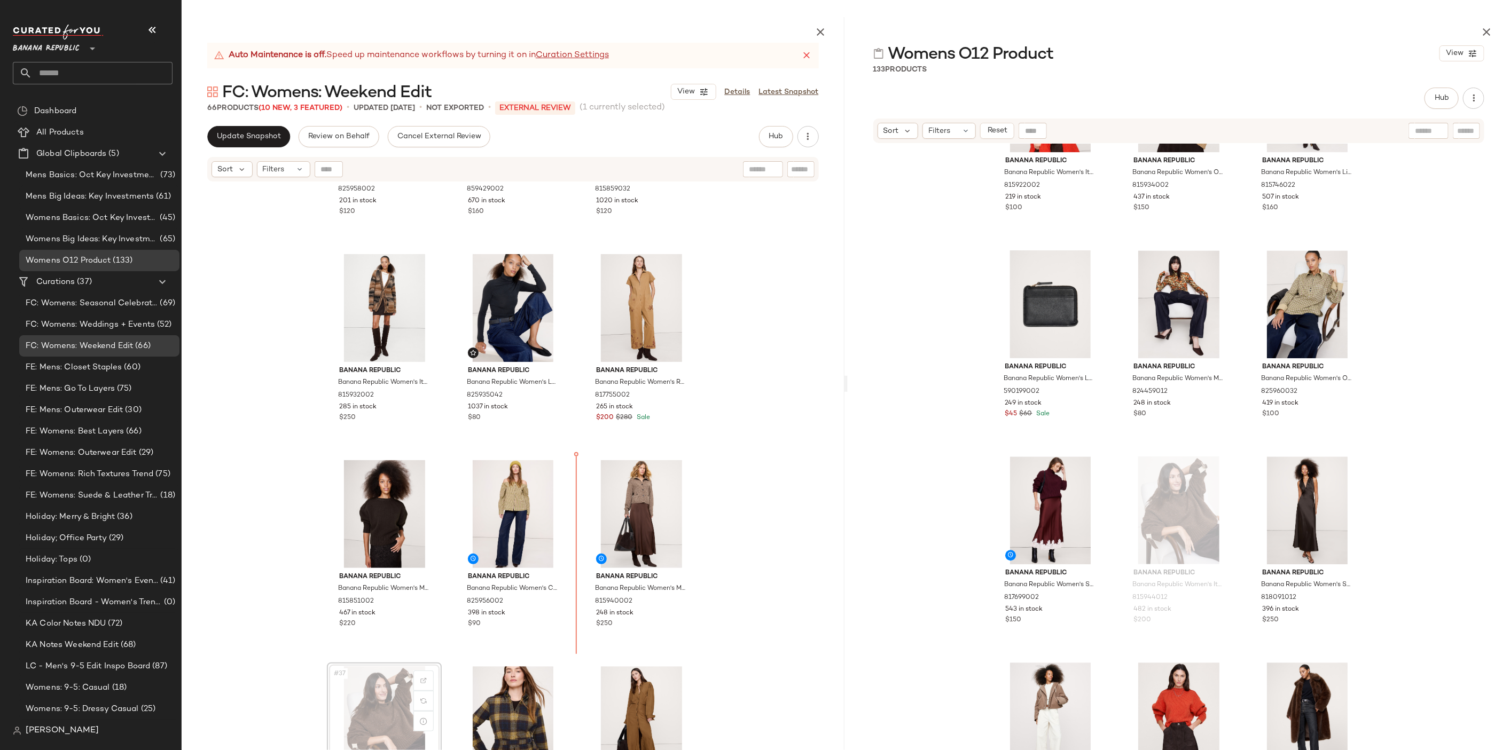
scroll to position [2004, 0]
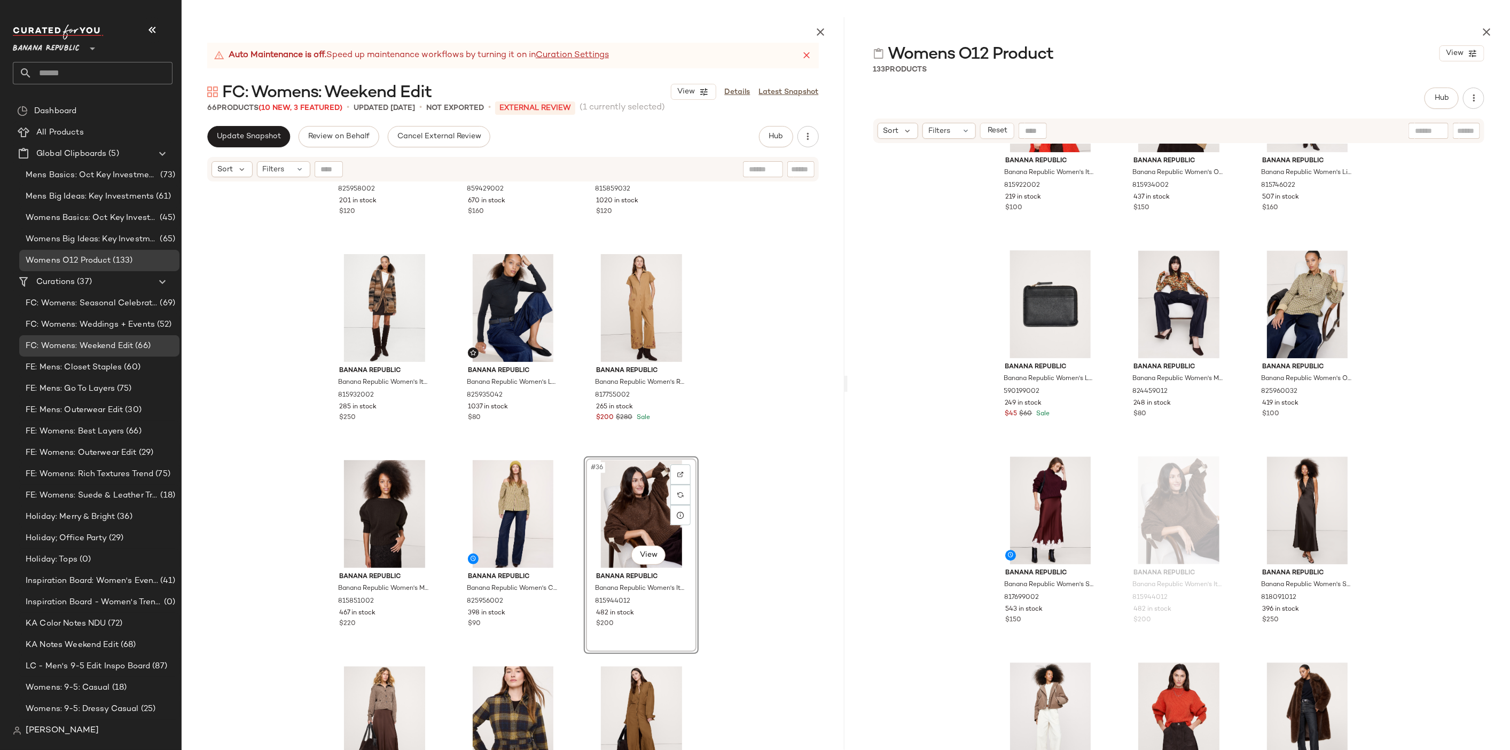
click at [754, 518] on div "Banana Republic Banana Republic Women's Drapey Twill Asymmetrical Button-Front …" at bounding box center [513, 492] width 663 height 618
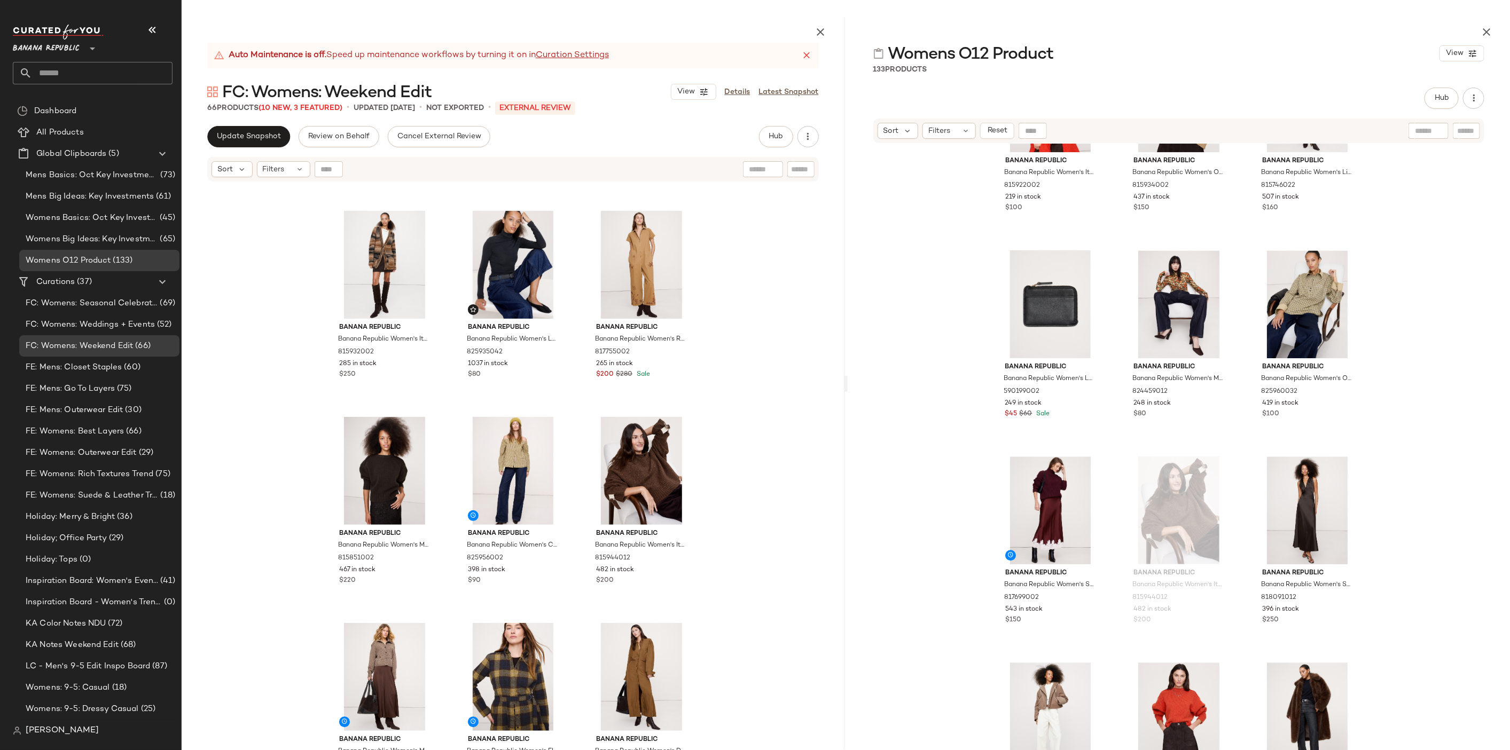
scroll to position [2097, 0]
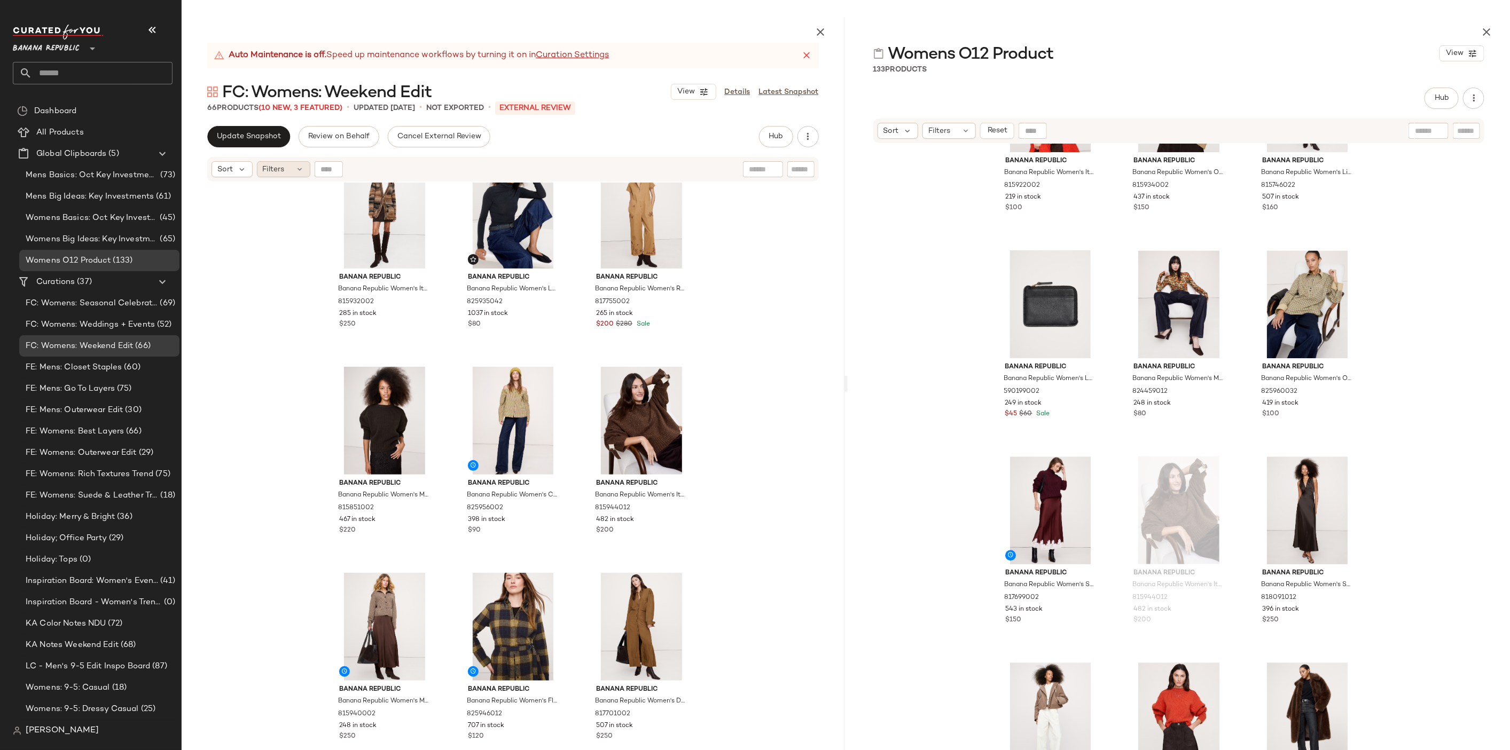
click at [286, 177] on div "Filters" at bounding box center [283, 169] width 53 height 16
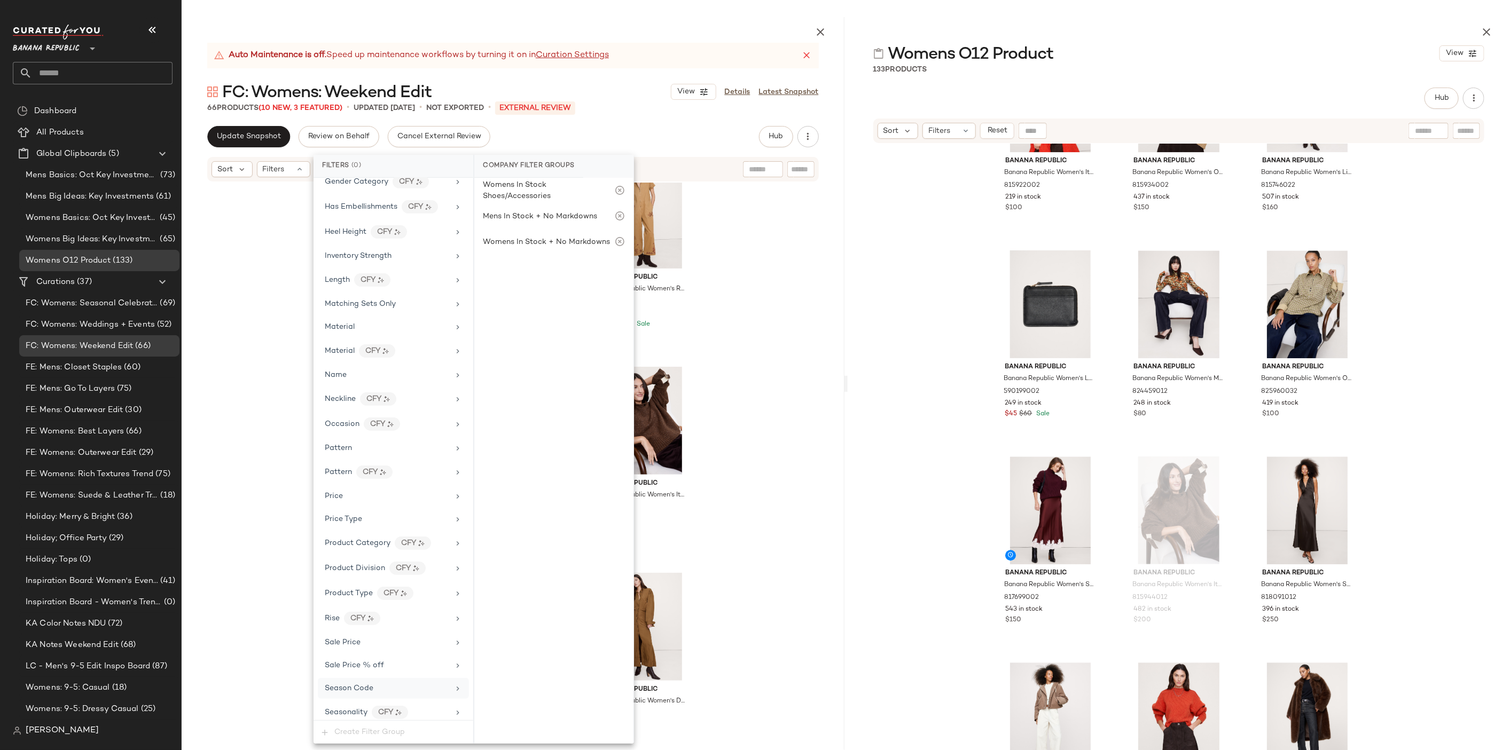
scroll to position [413, 0]
click at [411, 679] on div "Season Code" at bounding box center [387, 684] width 124 height 11
click at [481, 572] on div "O12" at bounding box center [553, 578] width 159 height 26
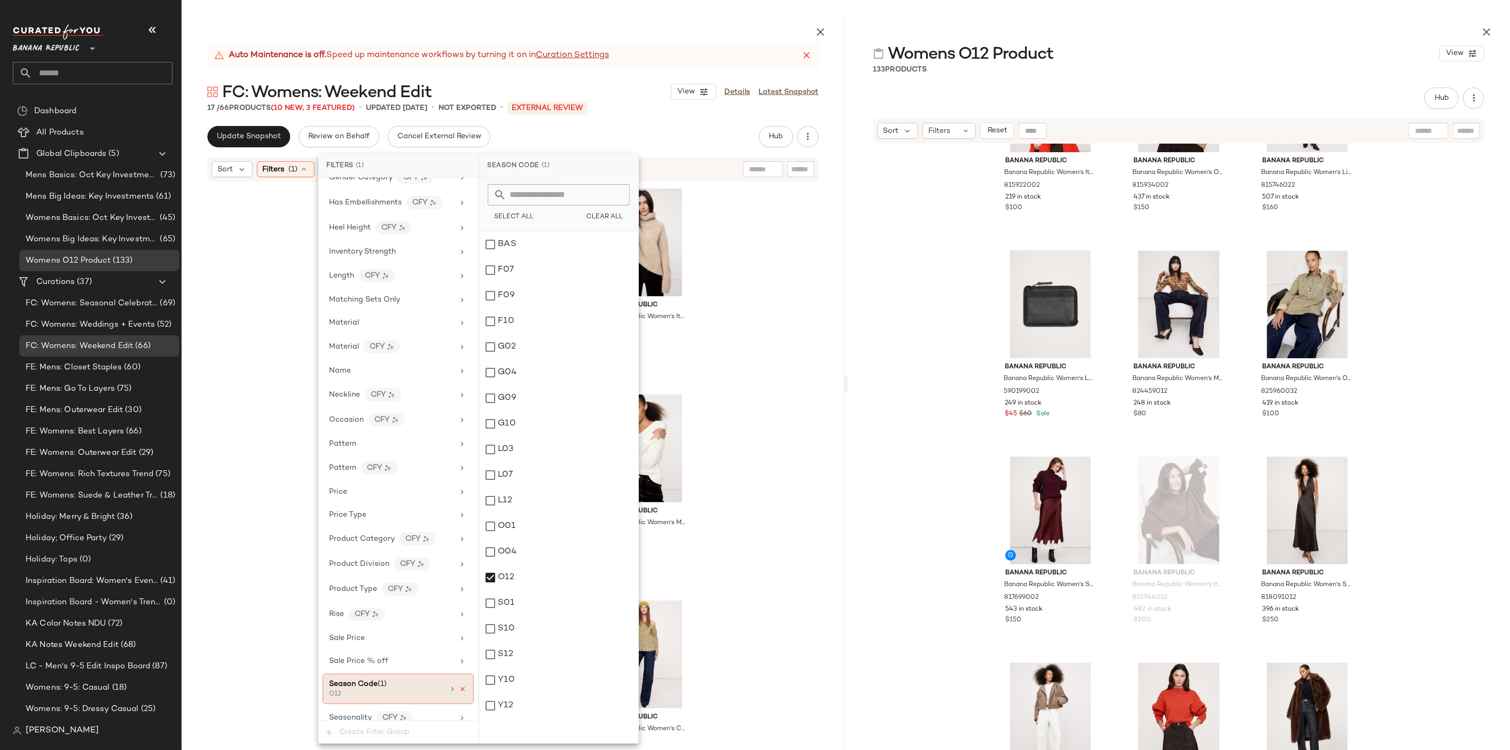
click at [461, 686] on icon at bounding box center [462, 689] width 7 height 7
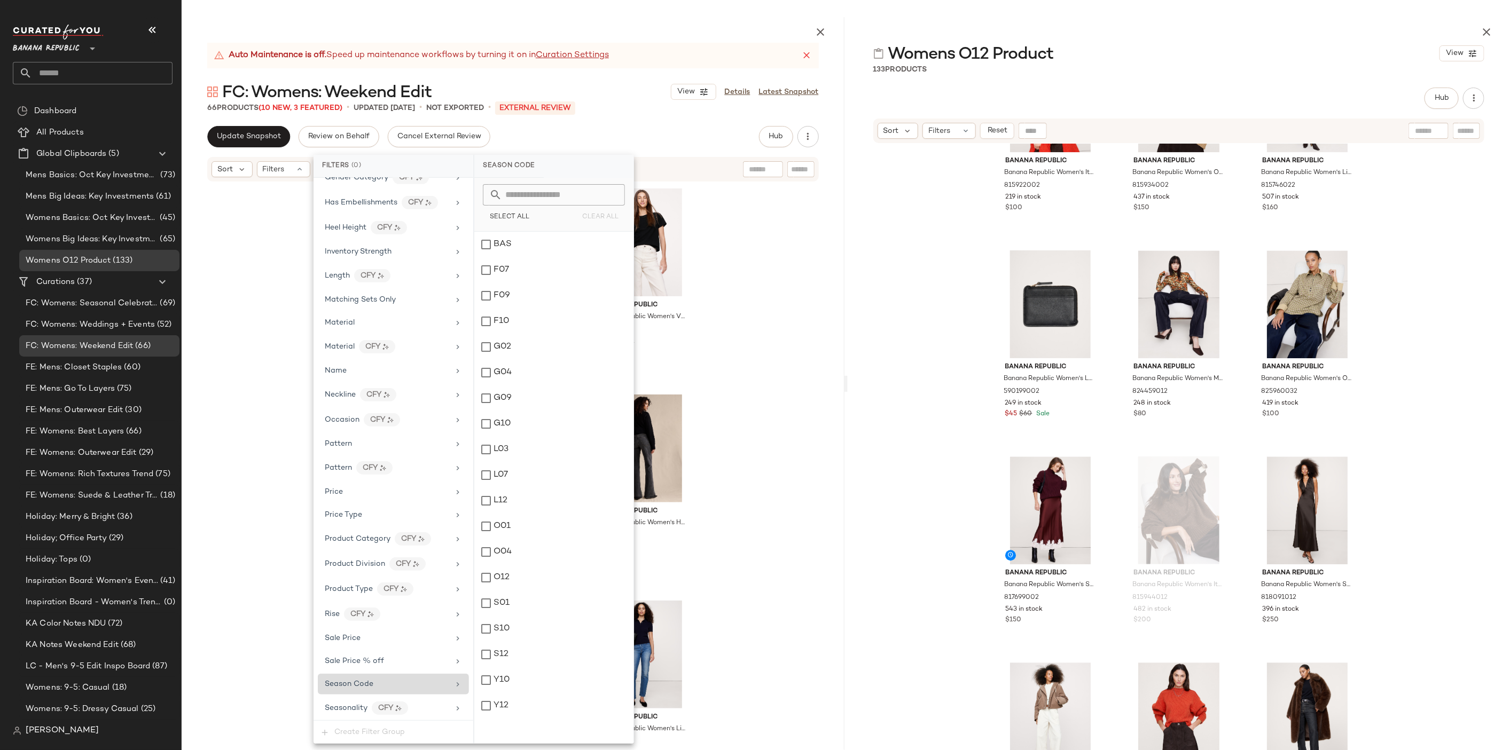
click at [776, 384] on div "Banana Republic Banana Republic Women's Cotton Cropped Cardigan Black & White M…" at bounding box center [513, 492] width 663 height 618
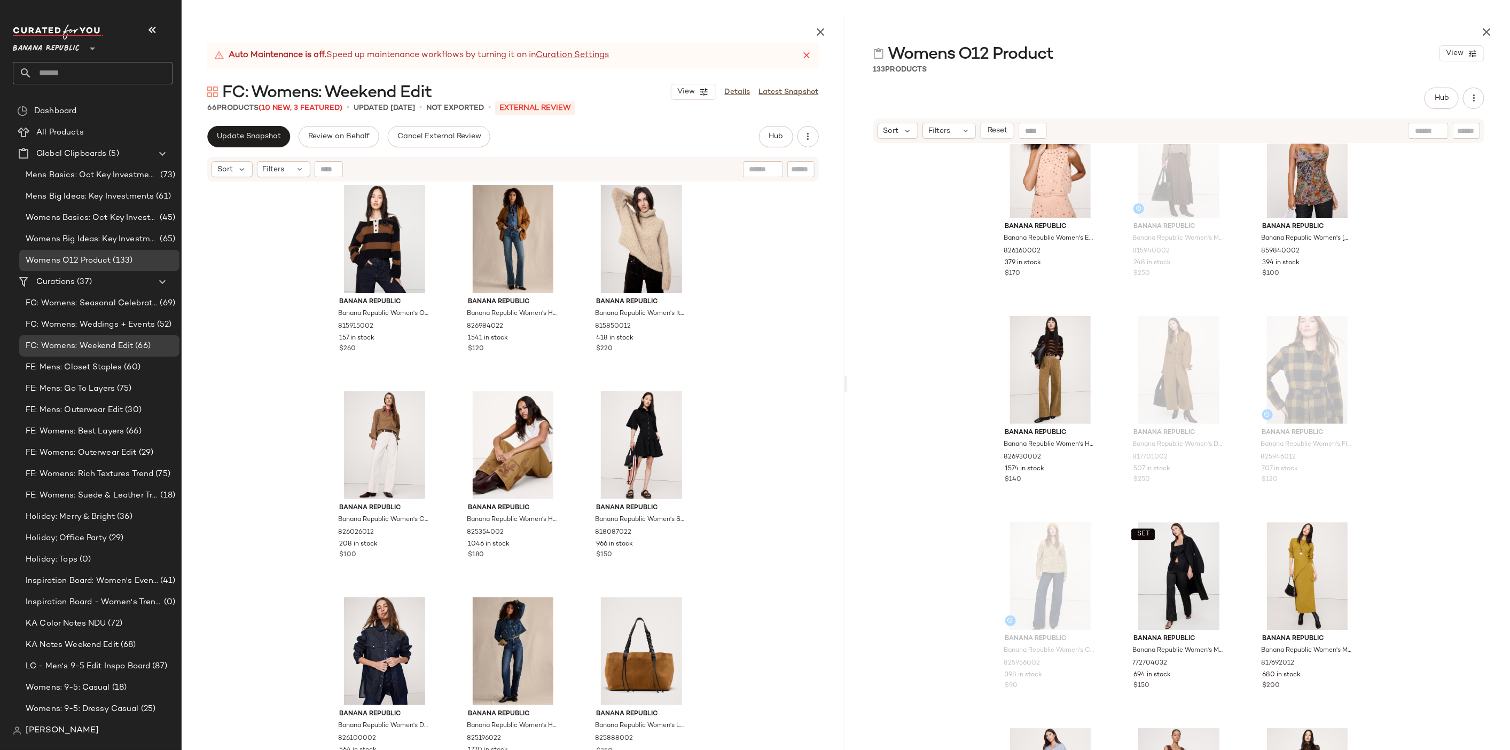
scroll to position [1047, 0]
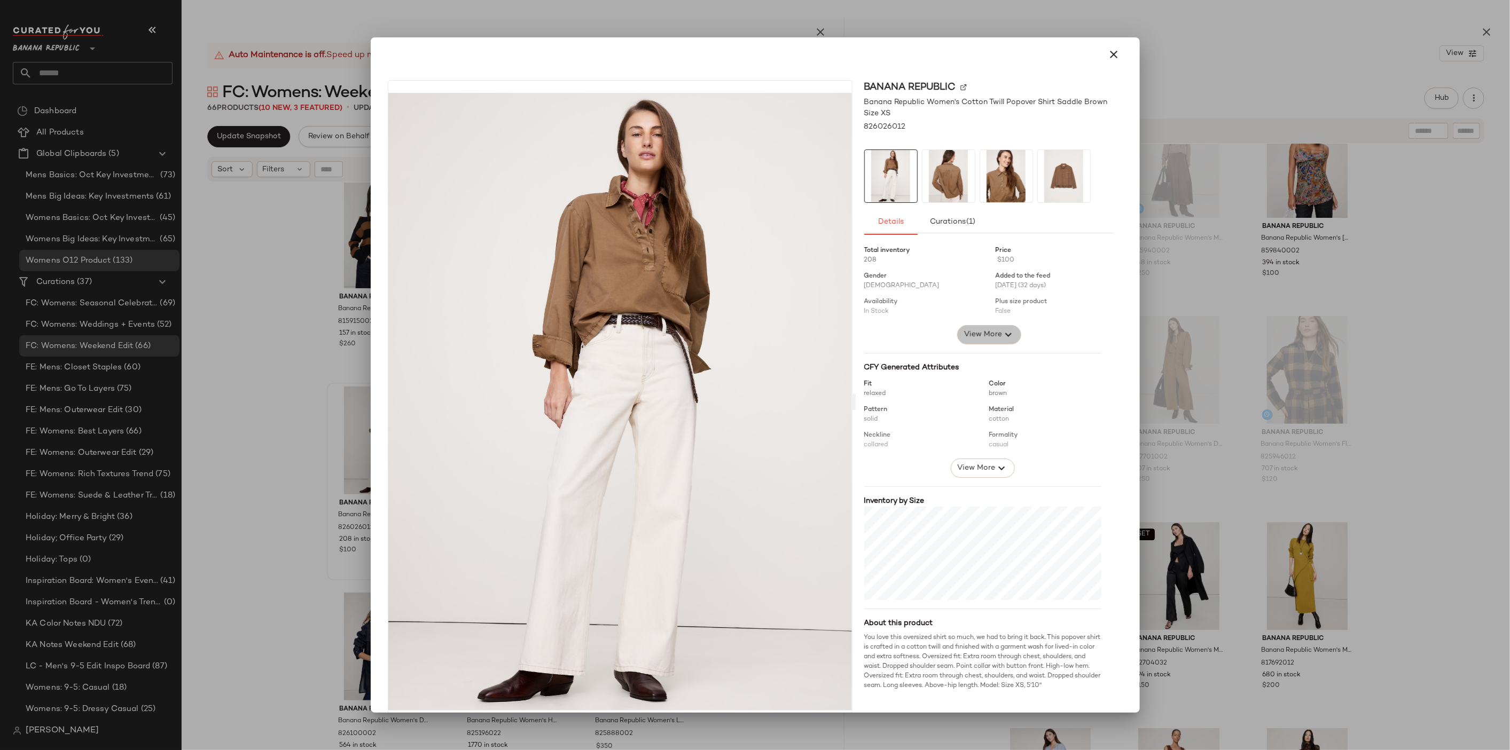
click at [979, 336] on span "View More" at bounding box center [982, 334] width 38 height 13
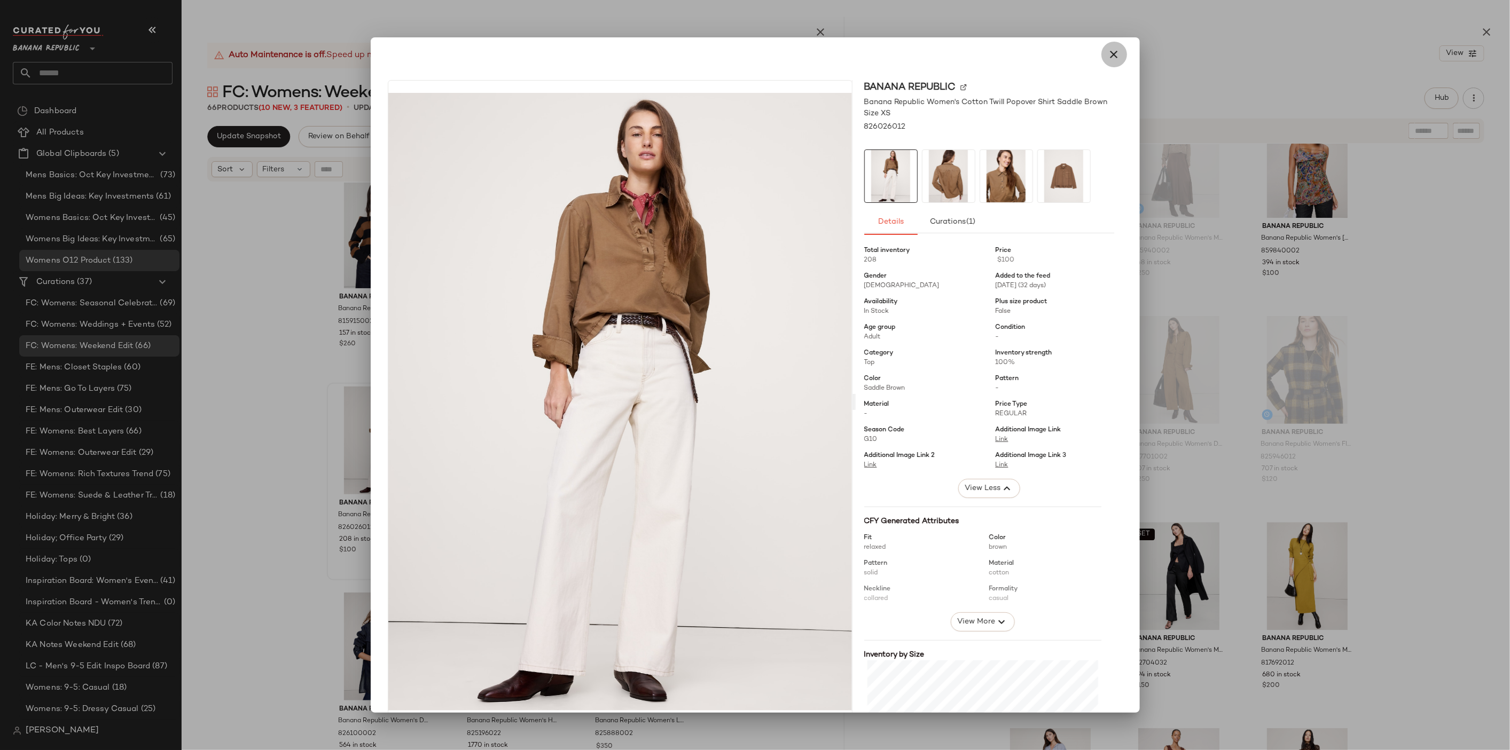
click at [1119, 50] on button "button" at bounding box center [1114, 55] width 26 height 26
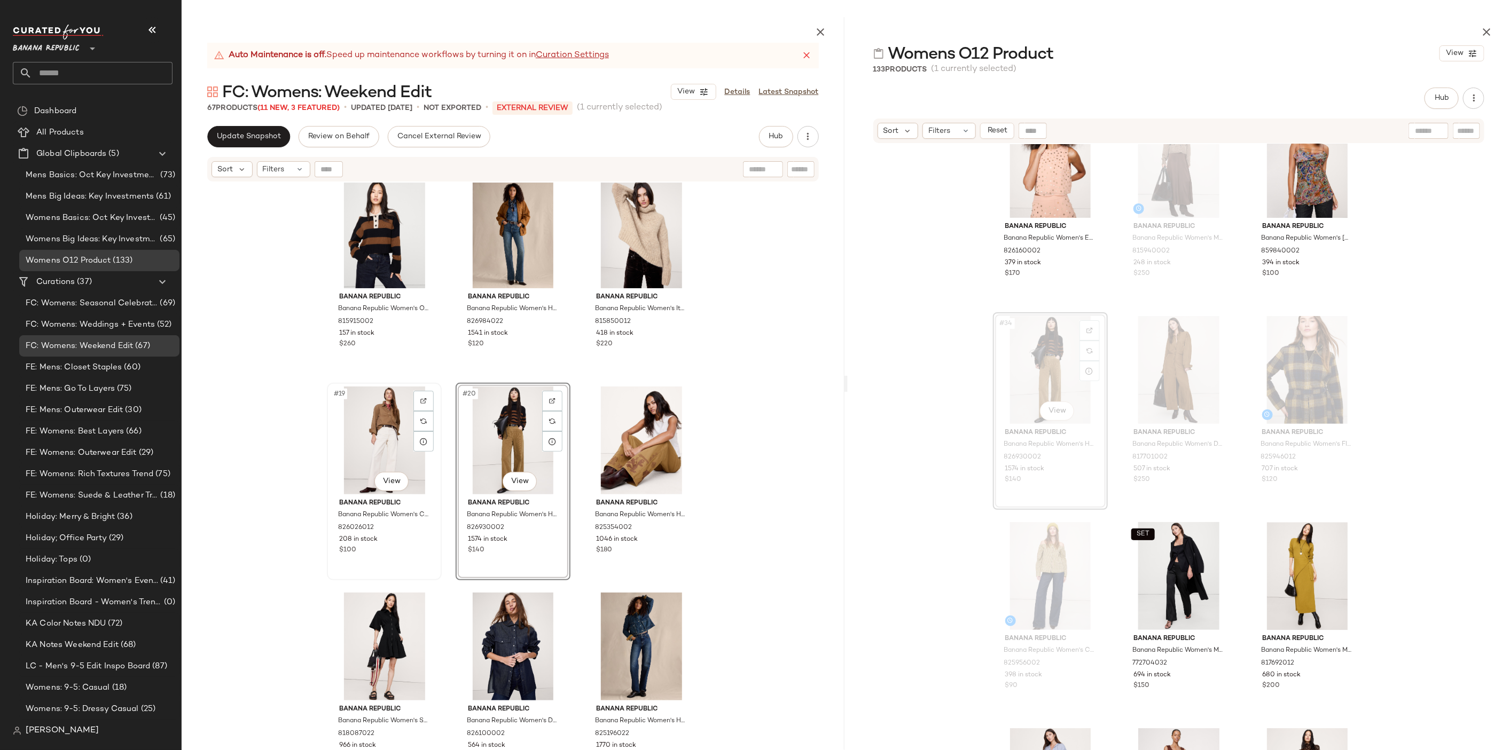
click at [383, 431] on div "#19 View" at bounding box center [384, 441] width 107 height 108
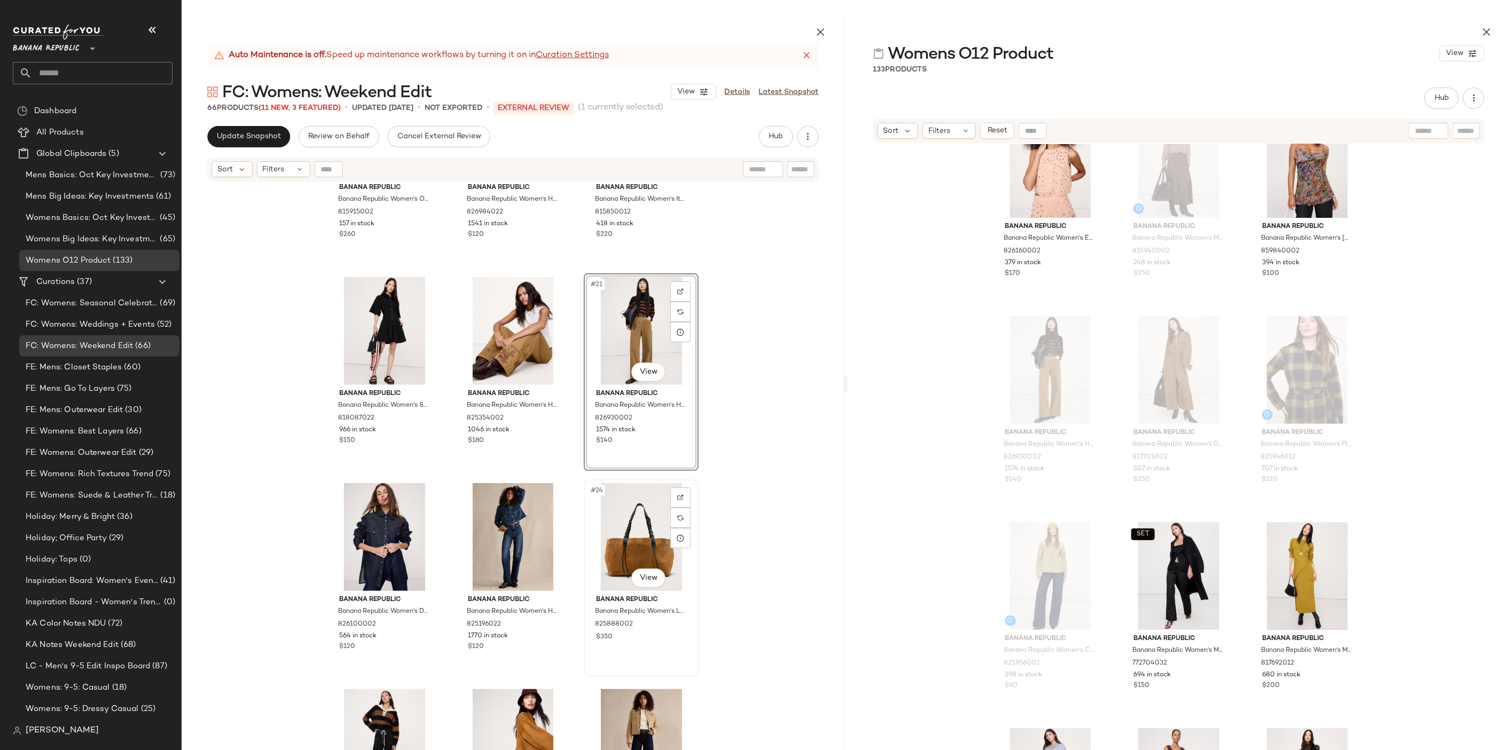
scroll to position [1237, 0]
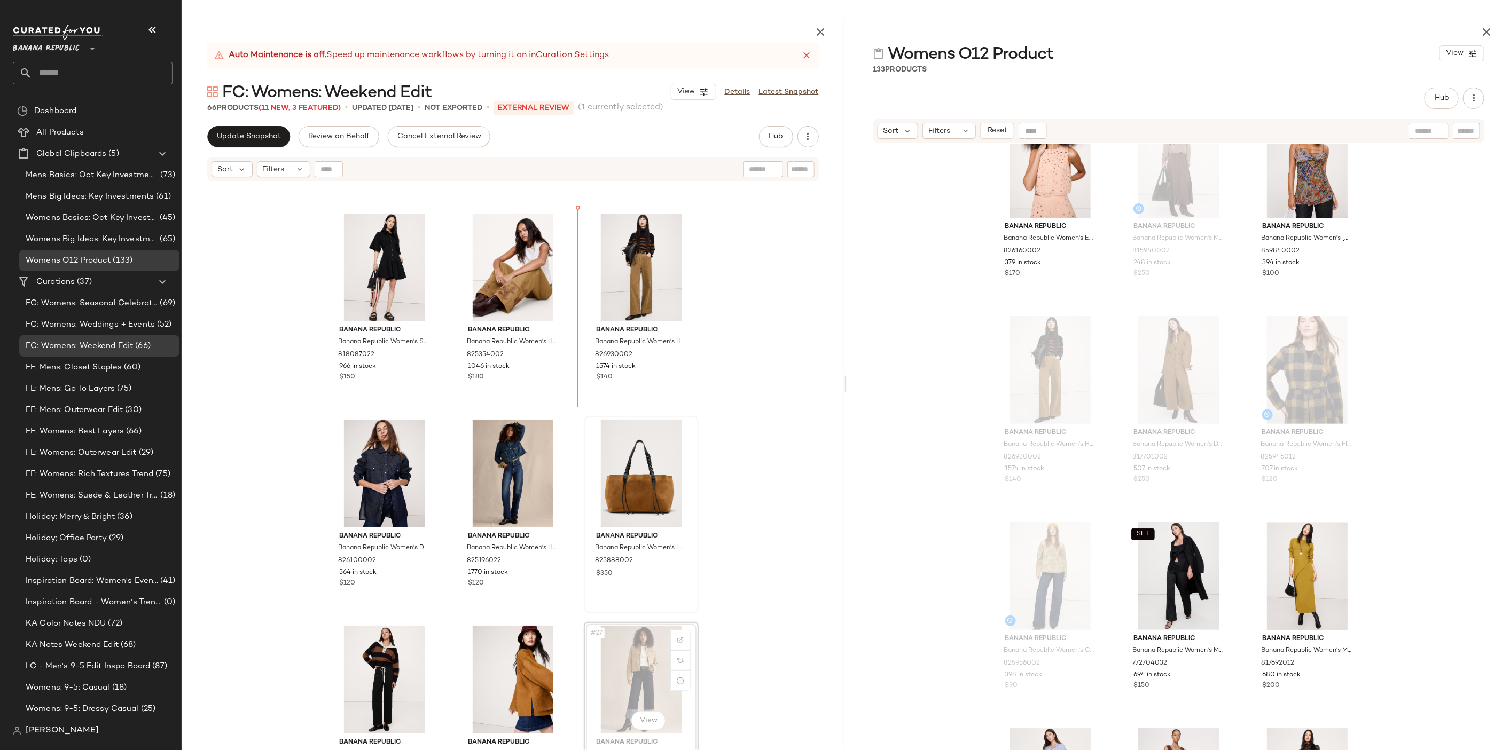
scroll to position [1220, 0]
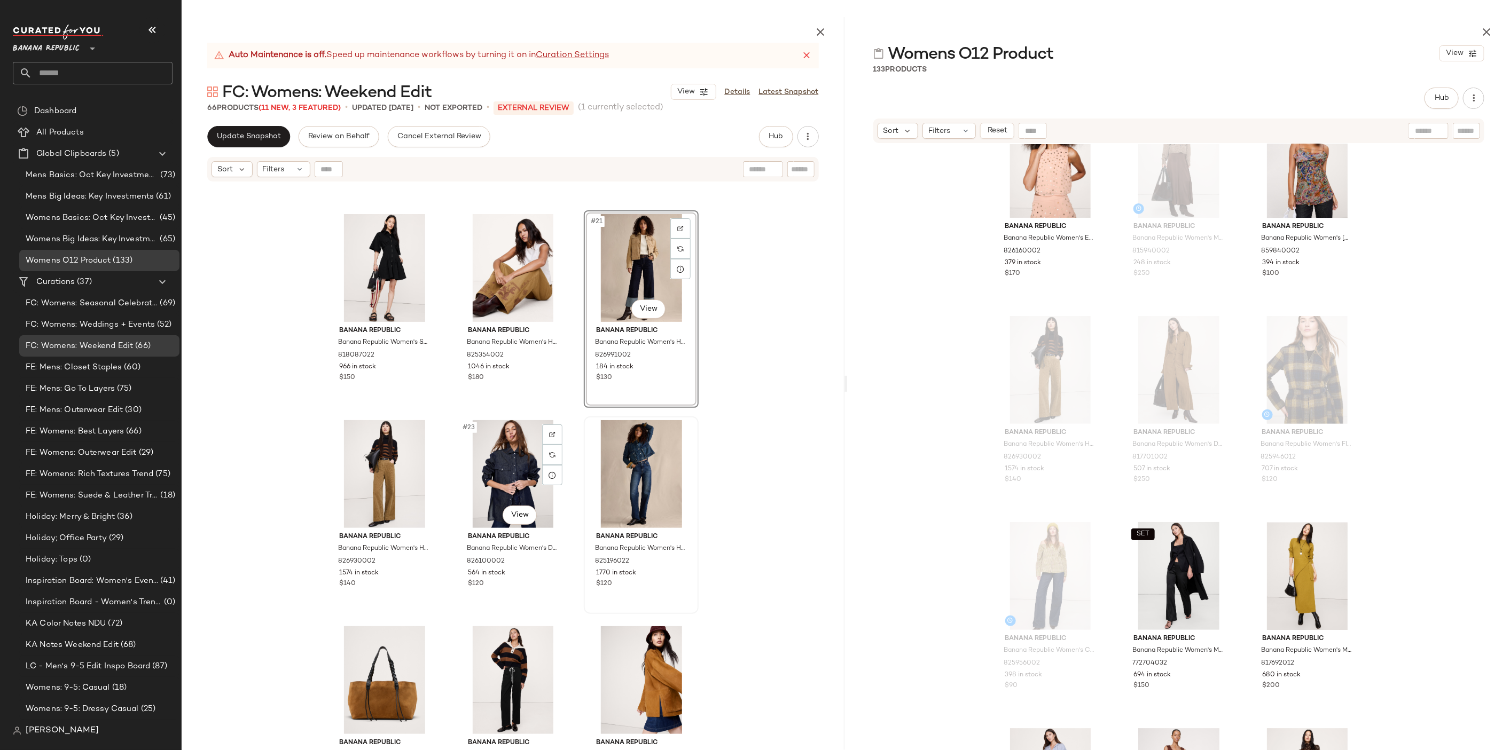
scroll to position [1291, 0]
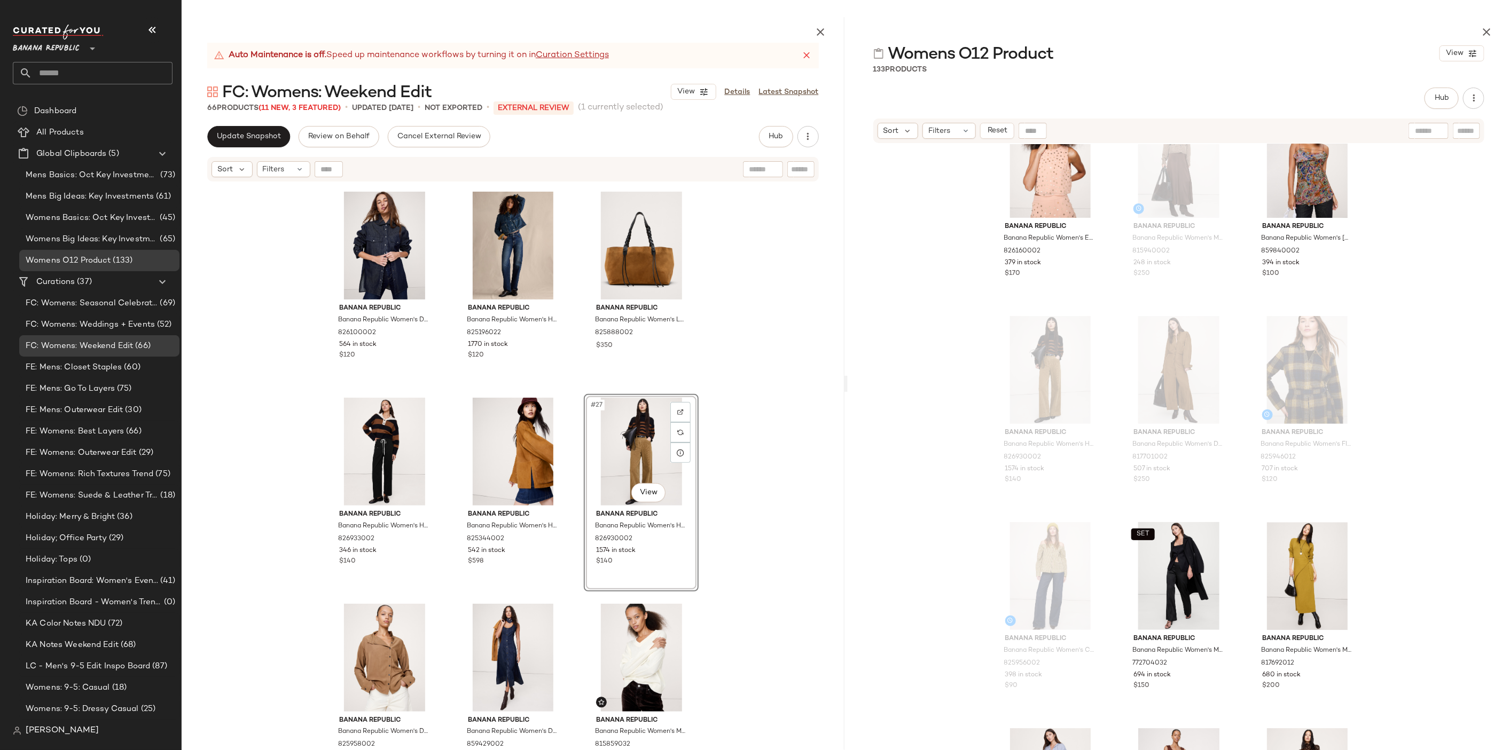
scroll to position [1530, 0]
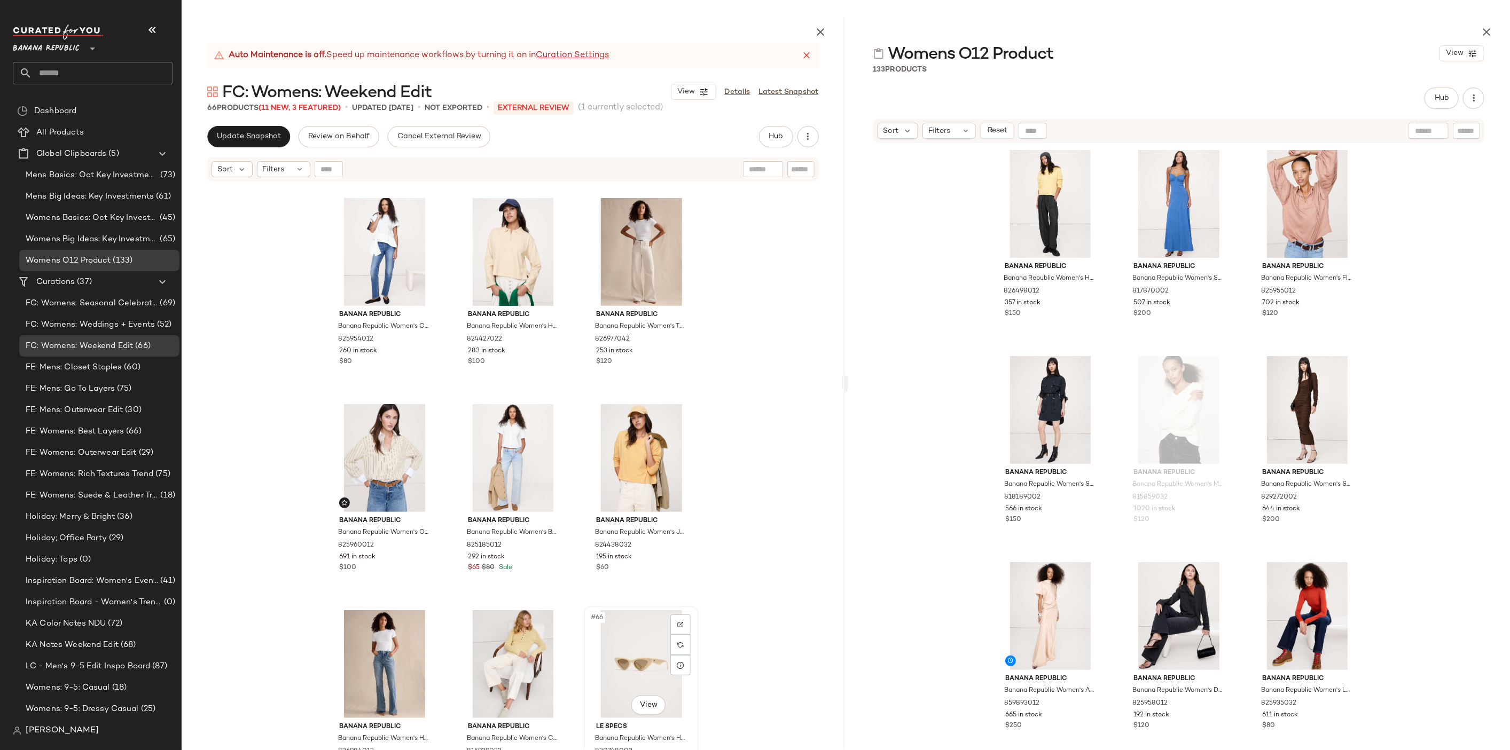
scroll to position [3918, 0]
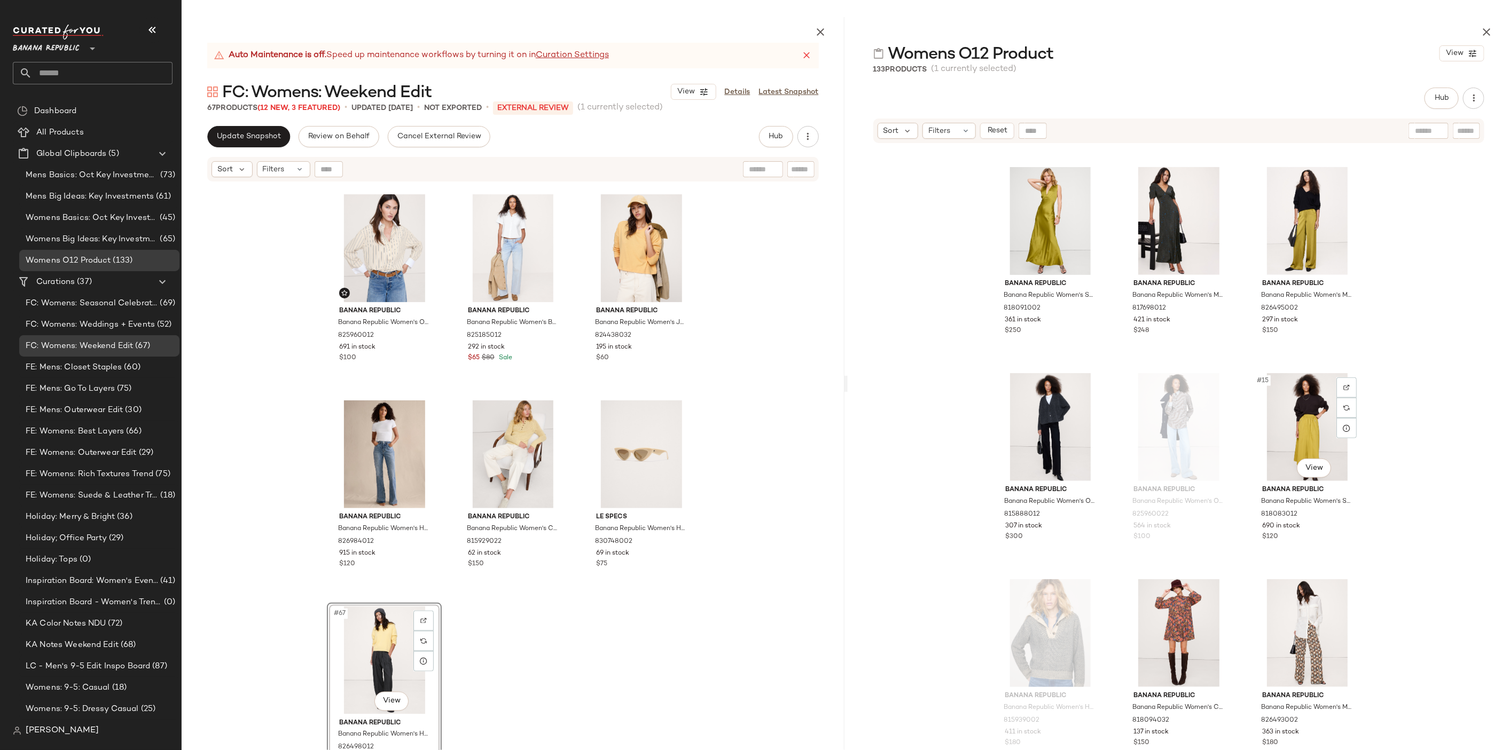
scroll to position [750, 0]
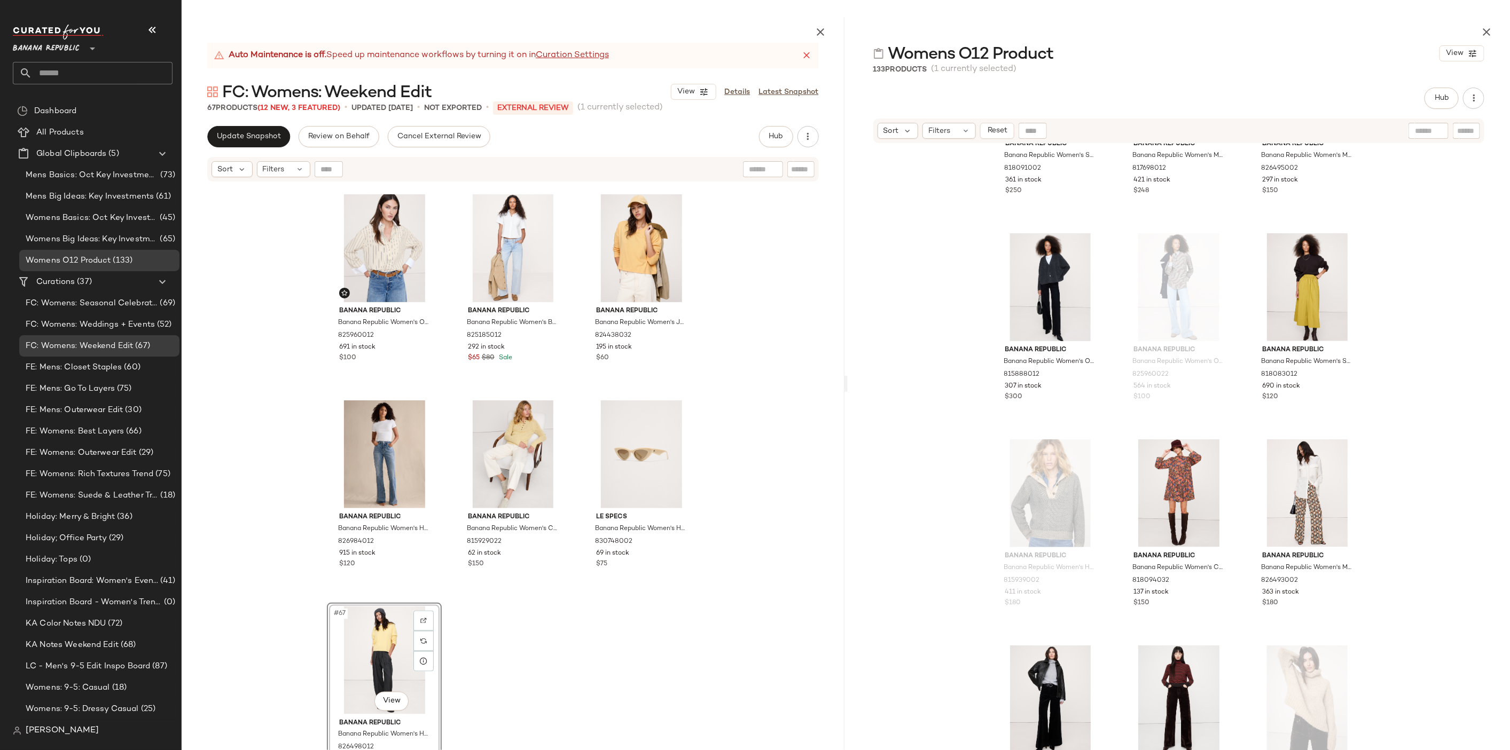
drag, startPoint x: 1052, startPoint y: 185, endPoint x: 729, endPoint y: 4, distance: 369.8
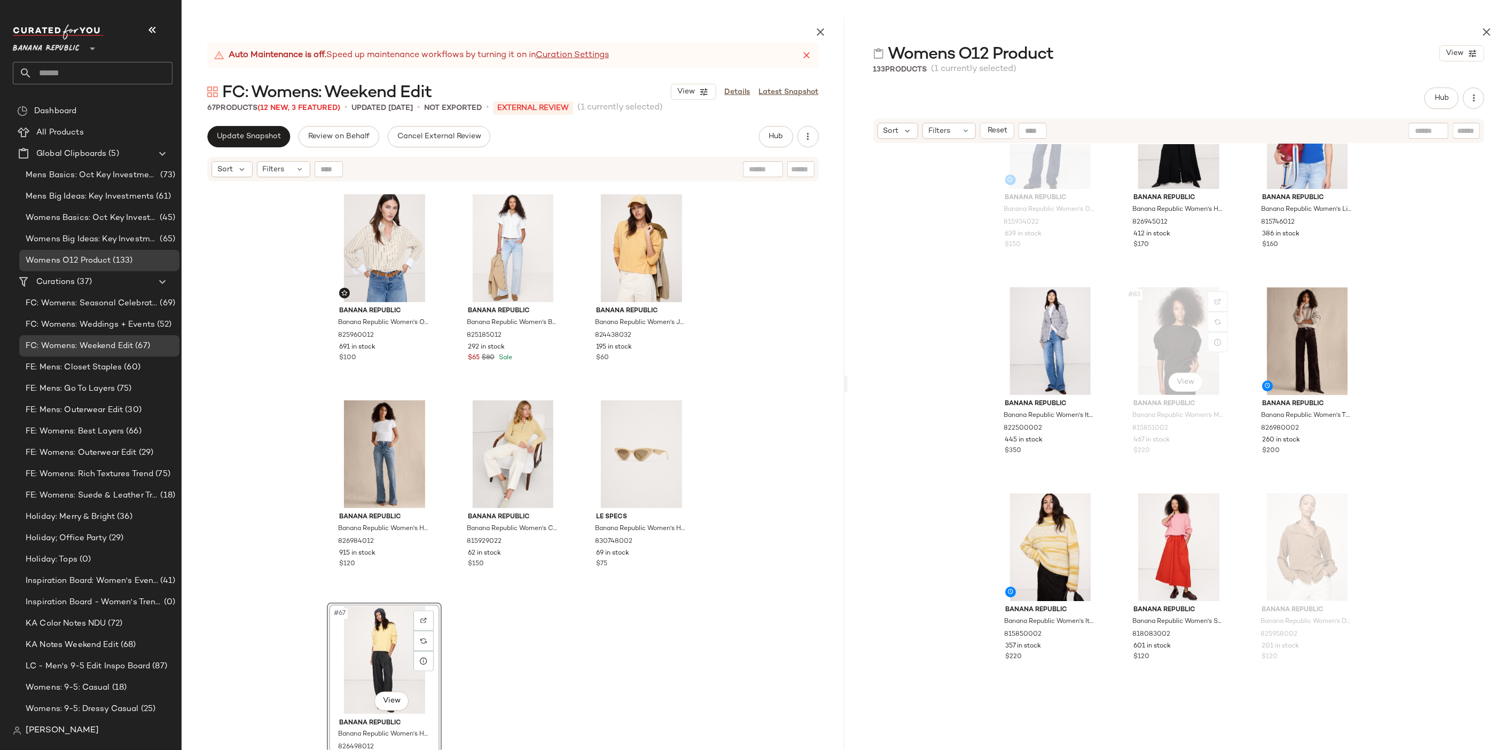
scroll to position [5503, 0]
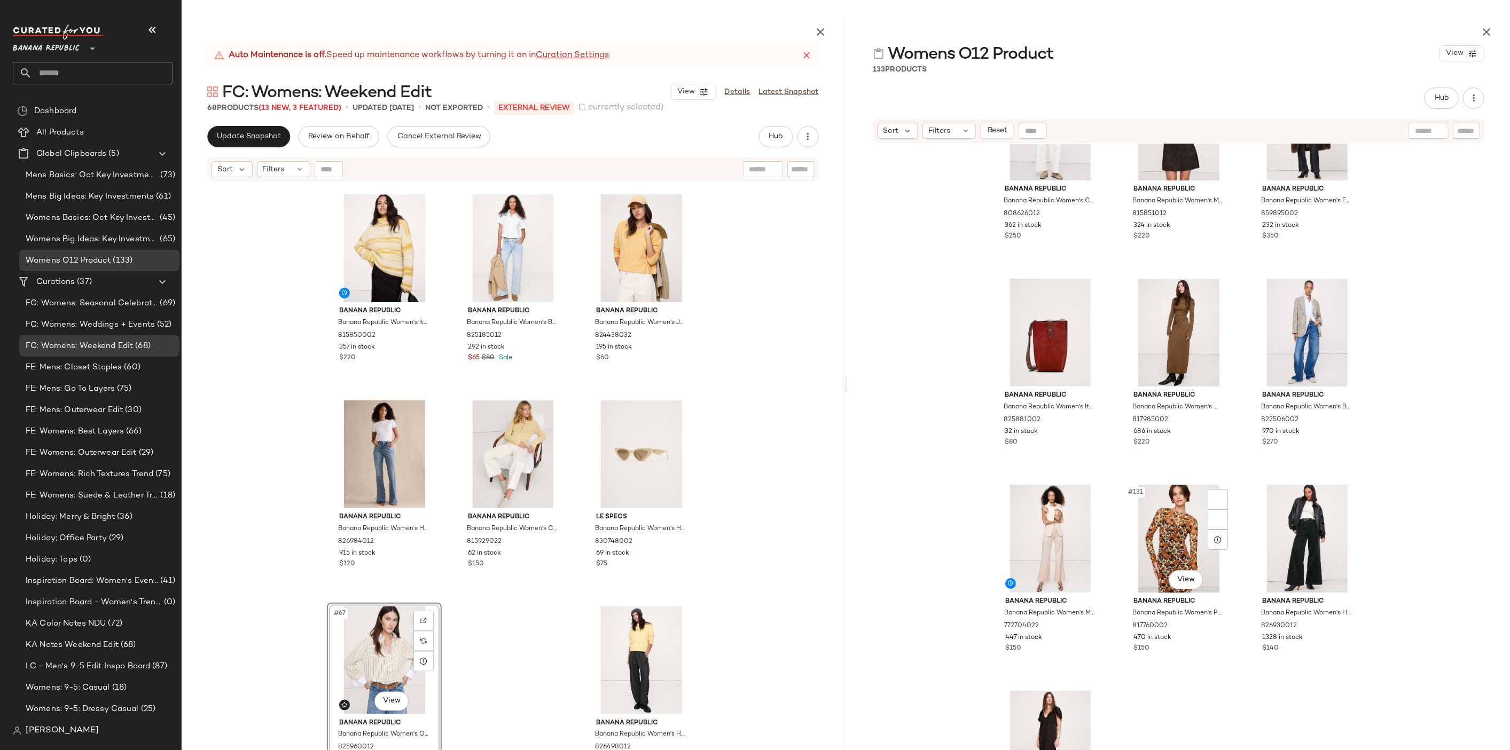
scroll to position [8618, 0]
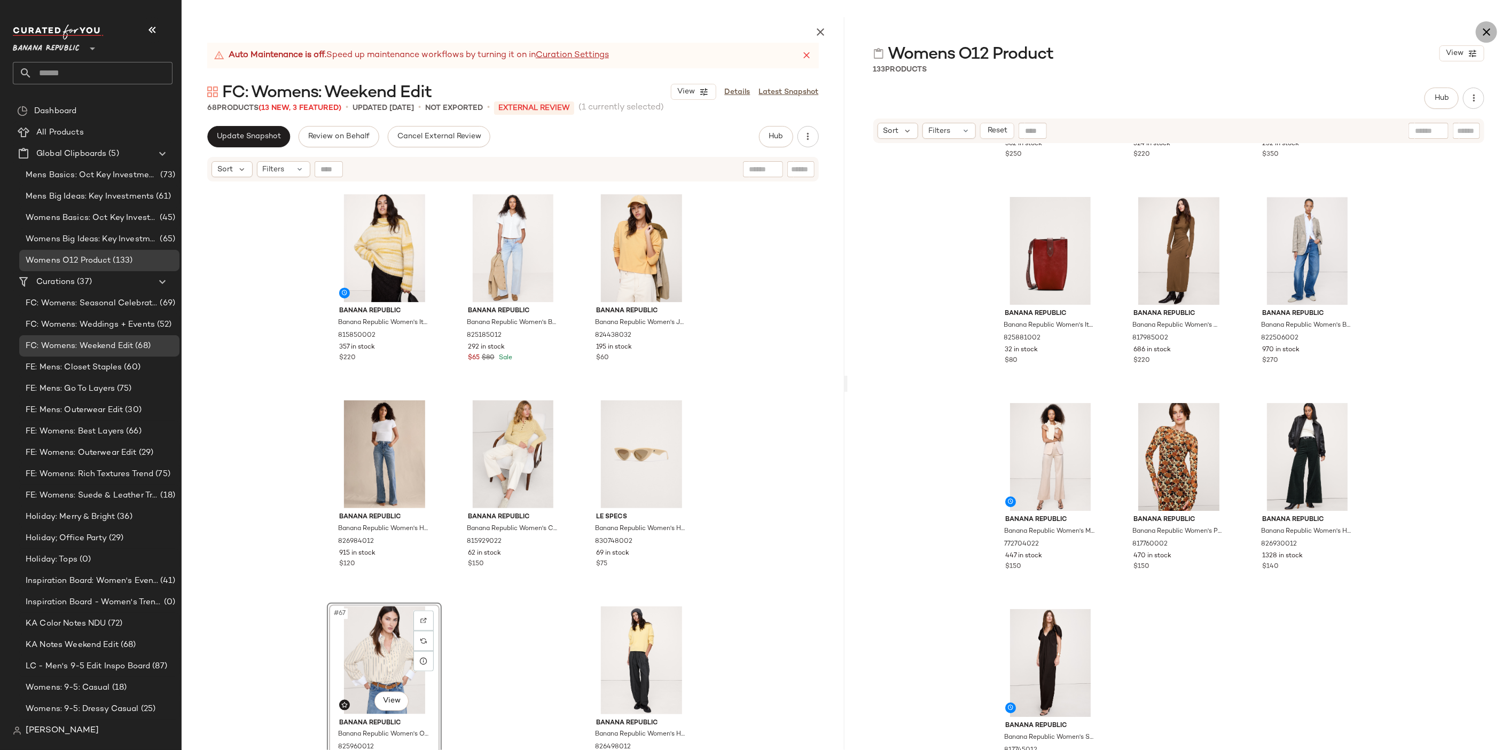
click at [1487, 35] on icon "button" at bounding box center [1486, 32] width 13 height 13
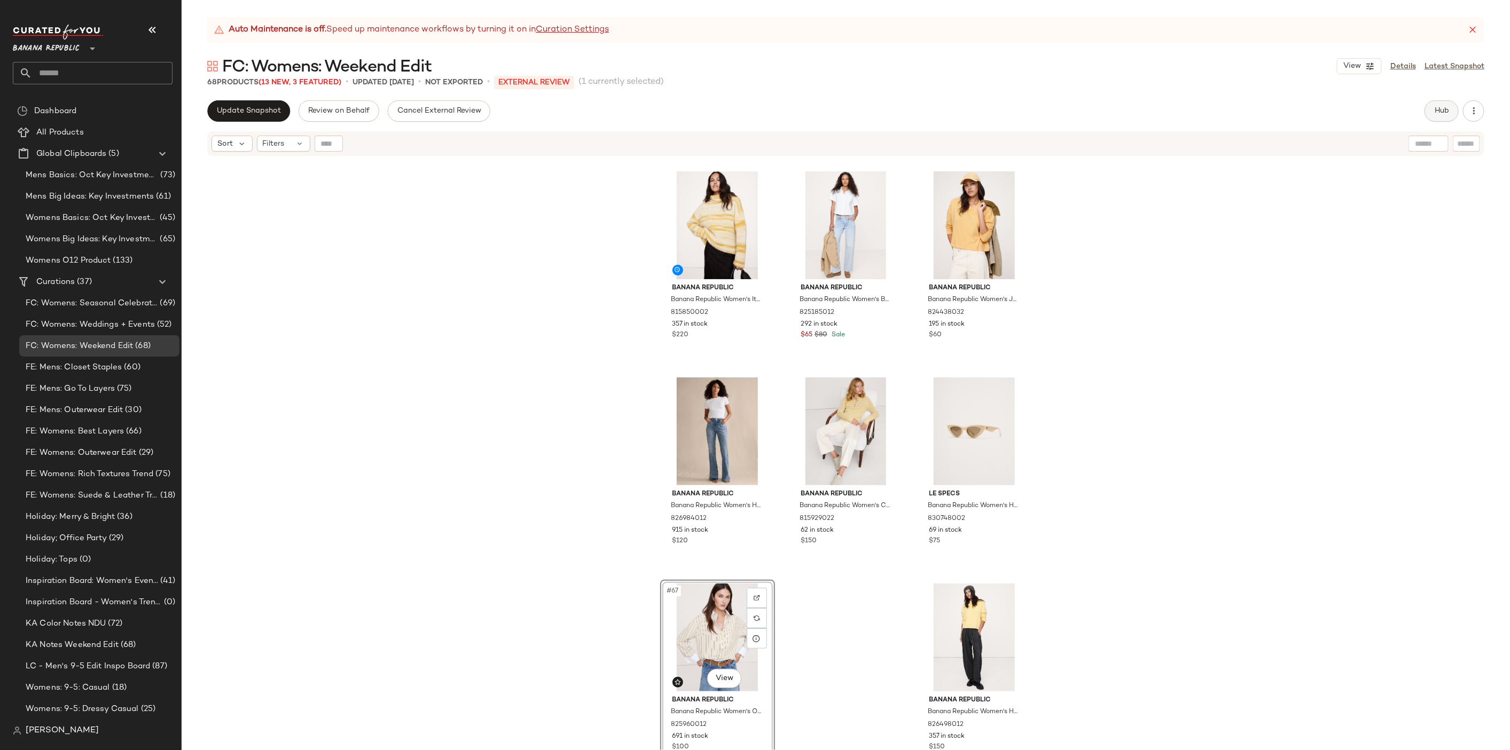
click at [1448, 117] on button "Hub" at bounding box center [1441, 110] width 34 height 21
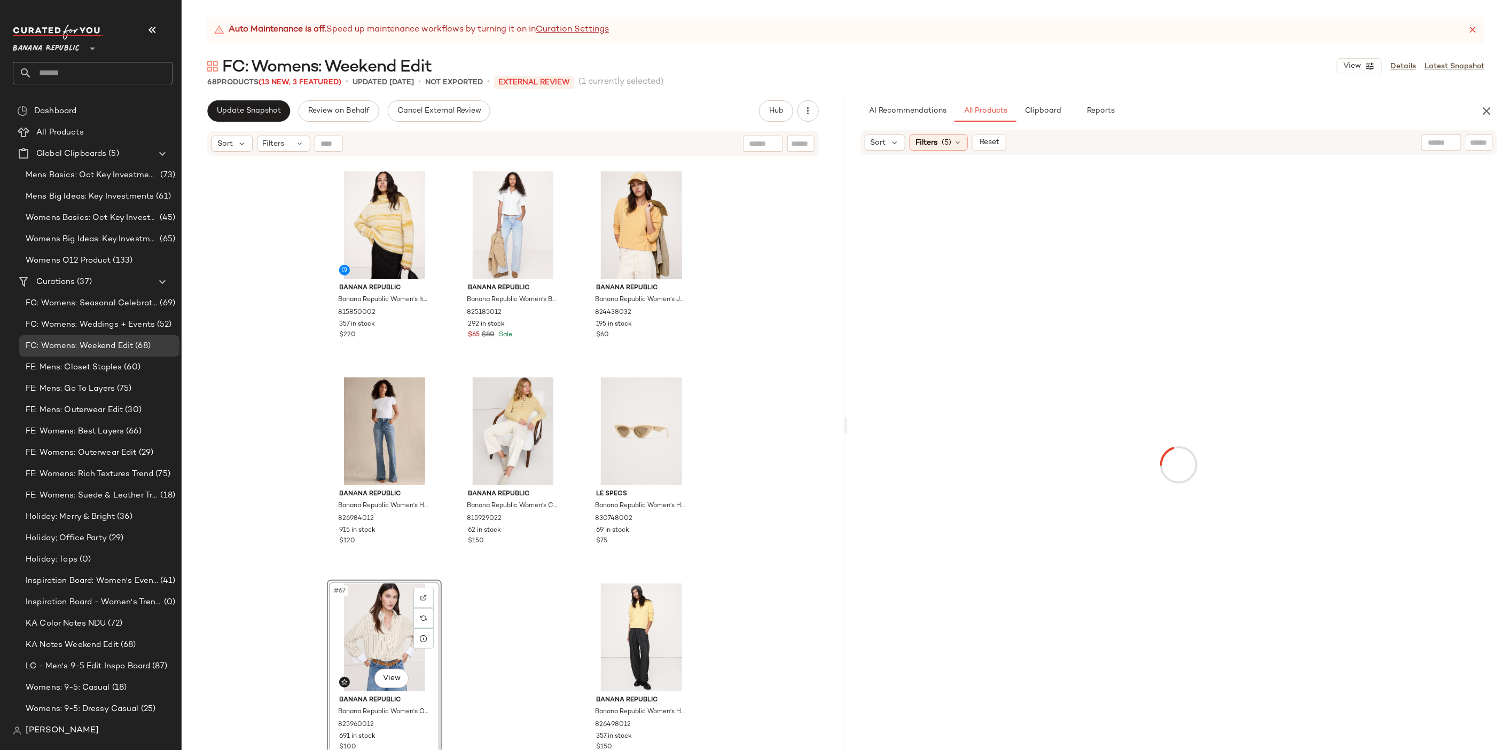
click at [1453, 142] on div at bounding box center [1441, 143] width 40 height 16
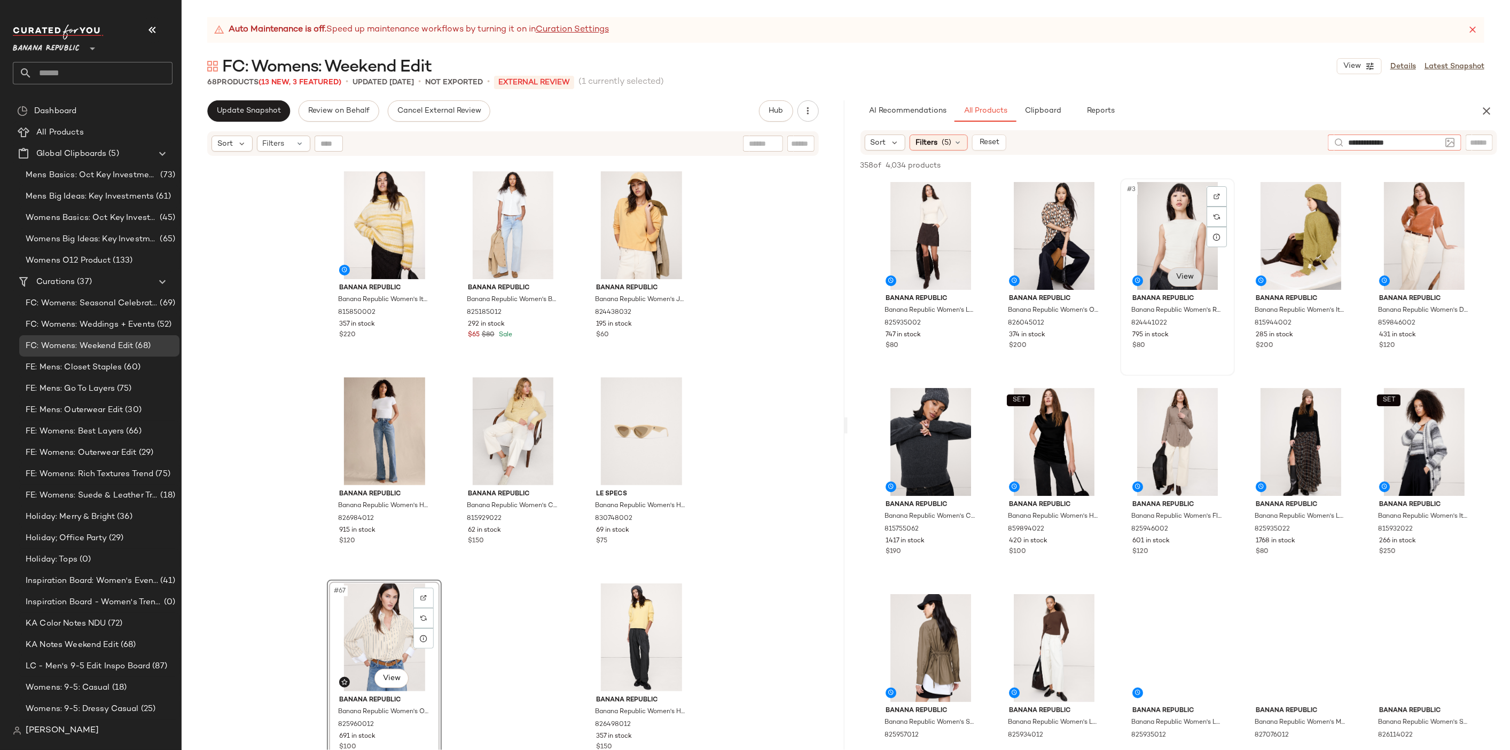
type input "**********"
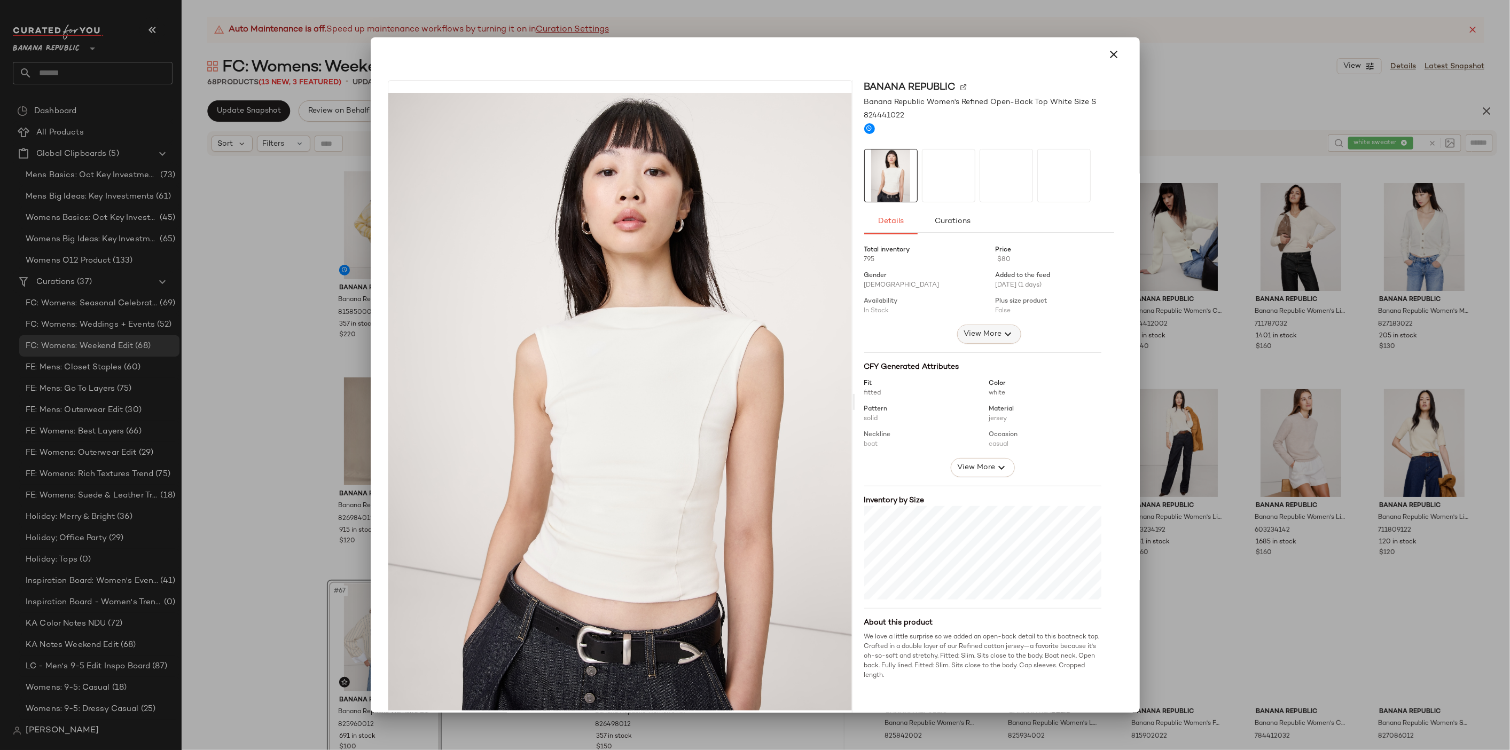
click at [963, 332] on span "View More" at bounding box center [982, 334] width 38 height 13
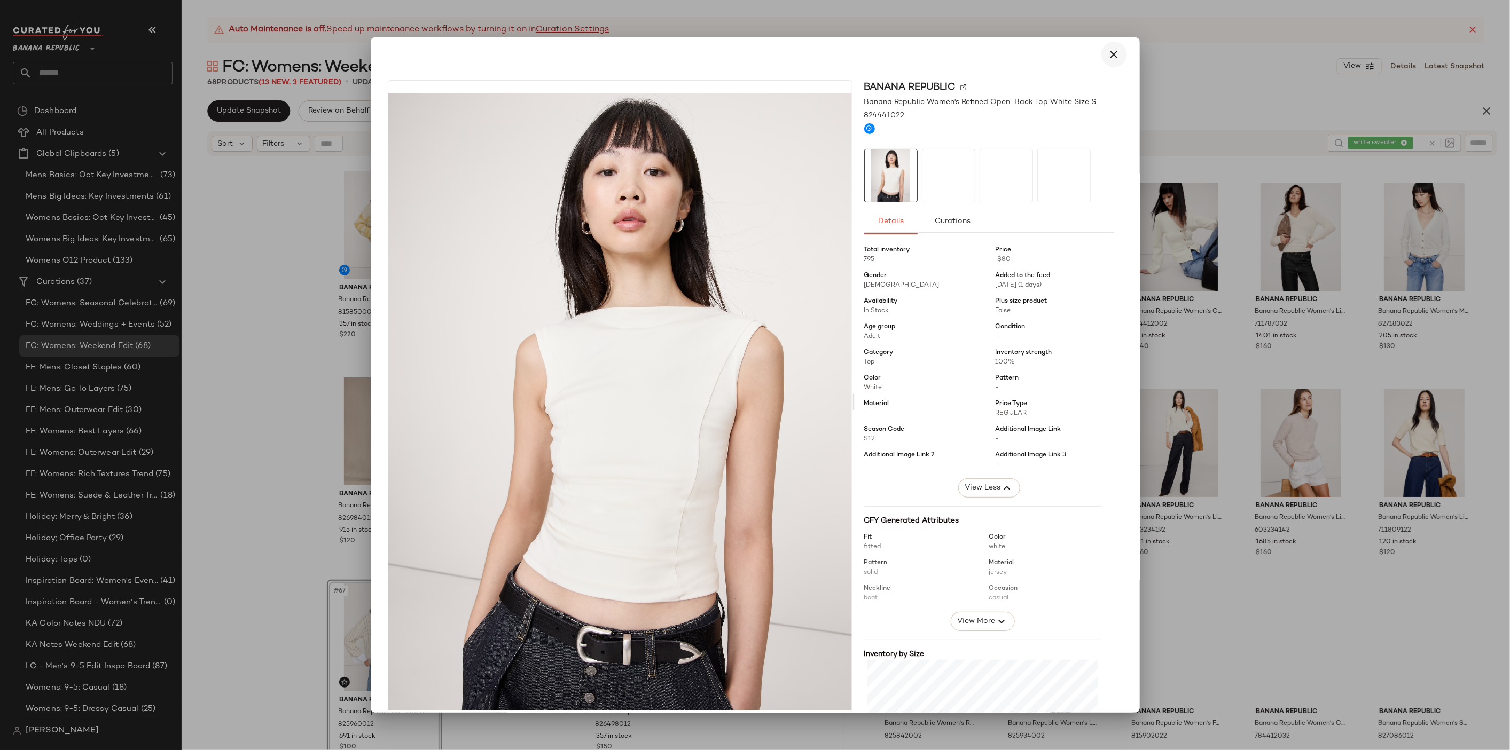
click at [1107, 52] on icon "button" at bounding box center [1113, 54] width 13 height 13
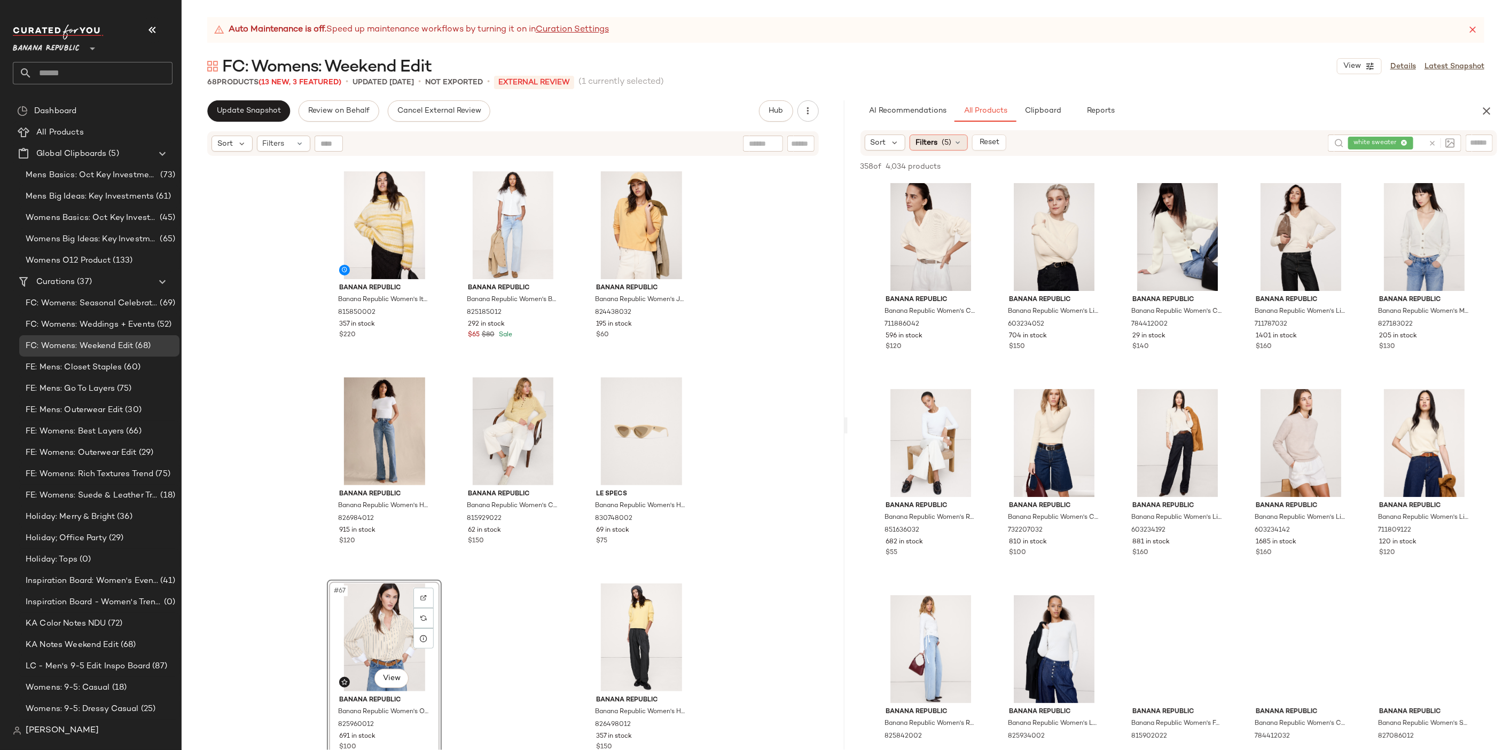
click at [955, 149] on div "Filters (5)" at bounding box center [938, 143] width 58 height 16
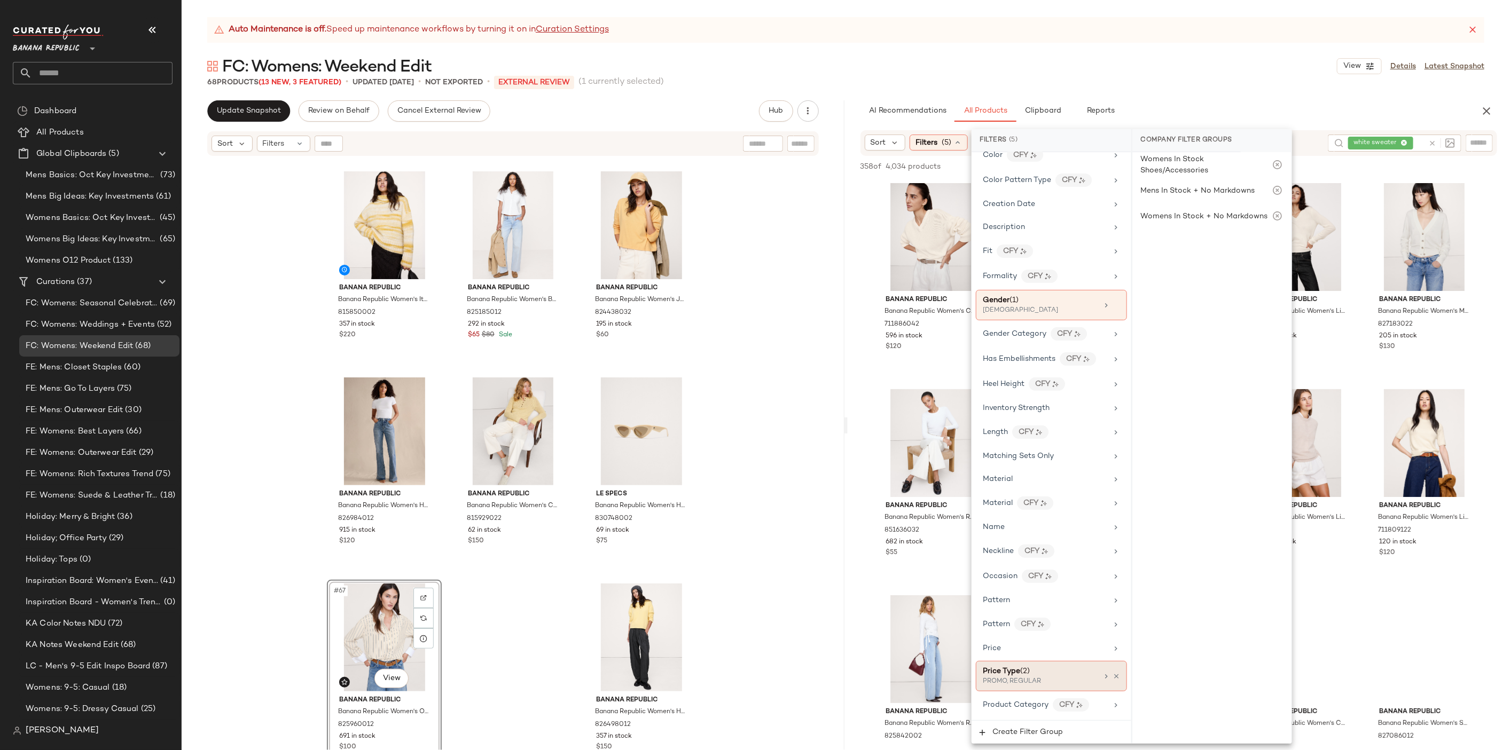
scroll to position [382, 0]
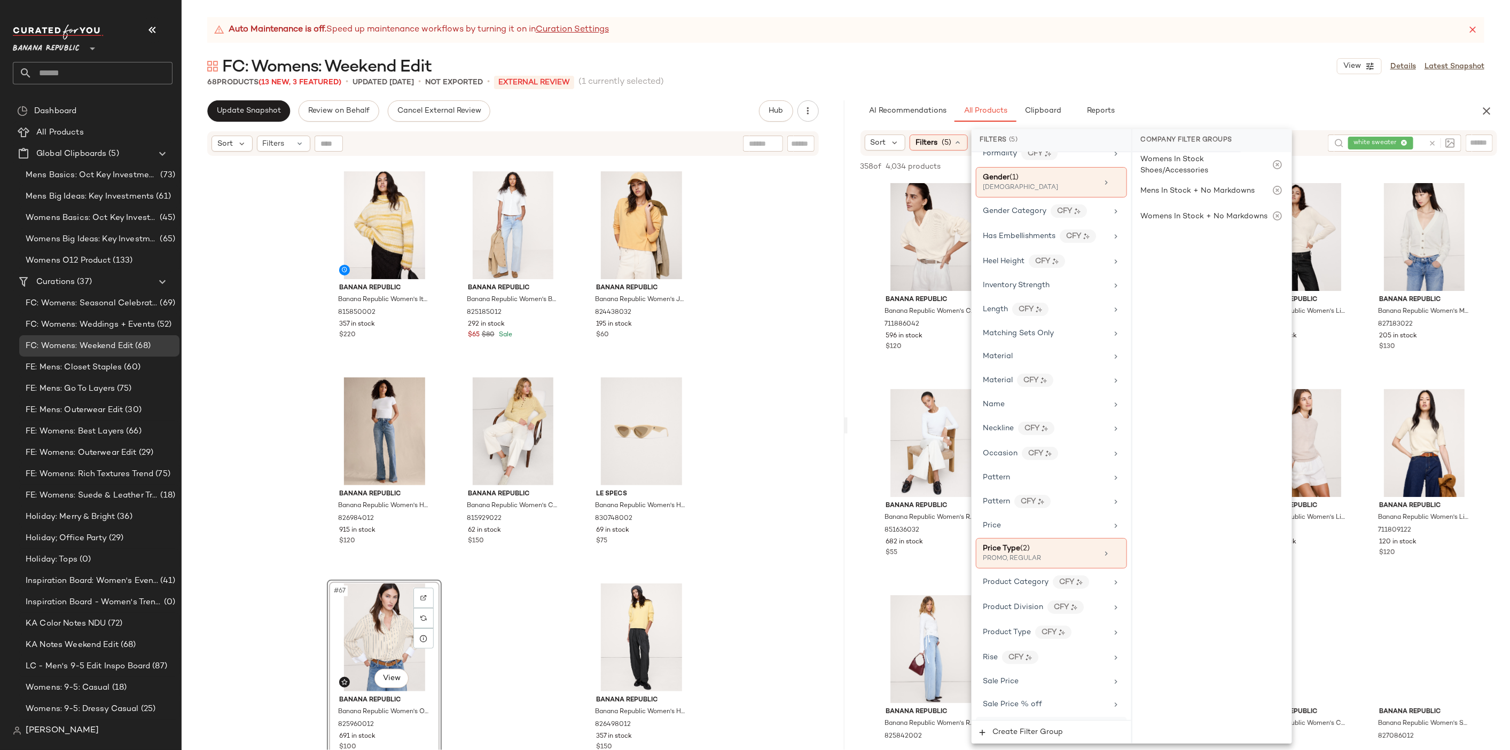
click at [1043, 722] on div "Season Code" at bounding box center [1044, 727] width 124 height 11
click at [1188, 174] on input "text" at bounding box center [1218, 169] width 116 height 21
type input "***"
click at [1170, 221] on div "O12" at bounding box center [1211, 219] width 159 height 26
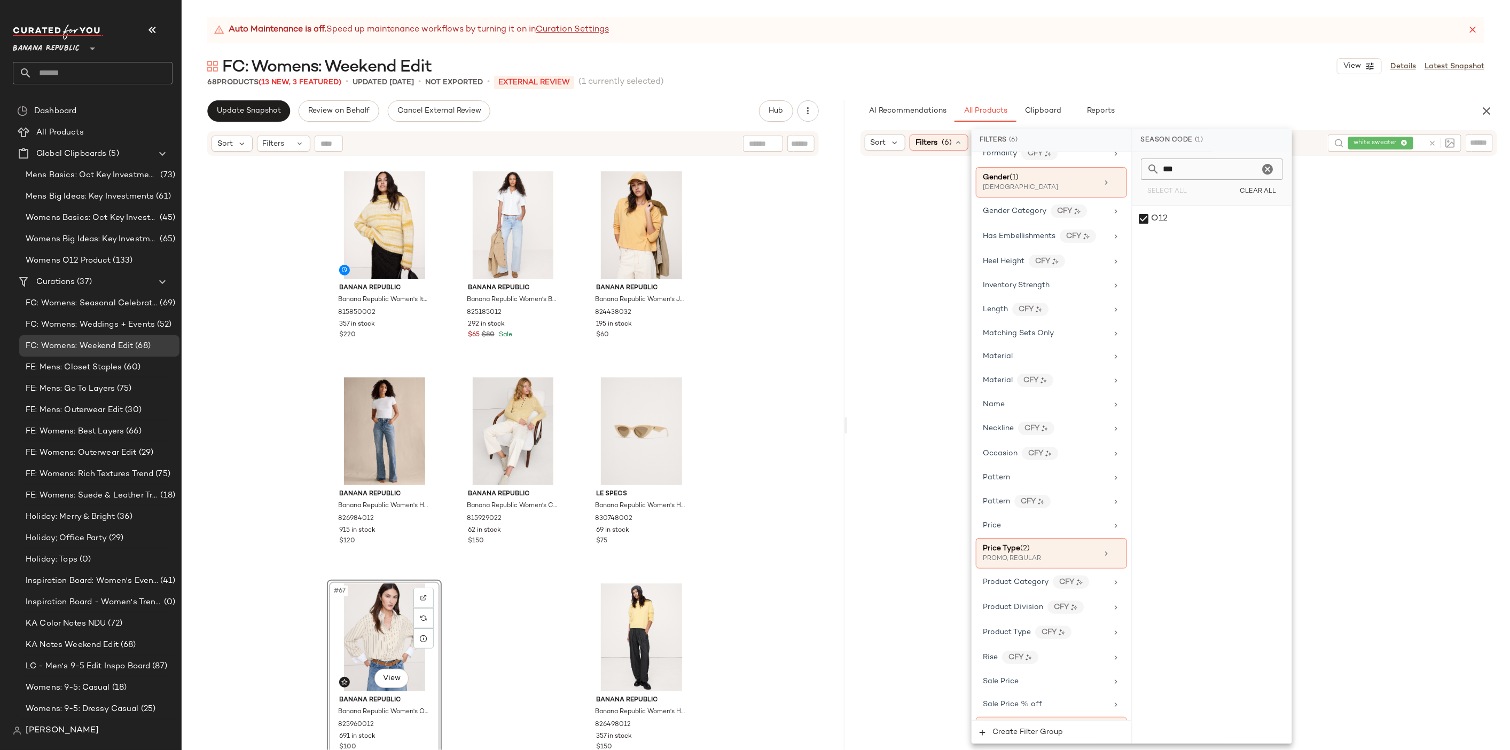
click at [1216, 95] on div "Auto Maintenance is off. Speed up maintenance workflows by turning it on in Cur…" at bounding box center [846, 383] width 1328 height 733
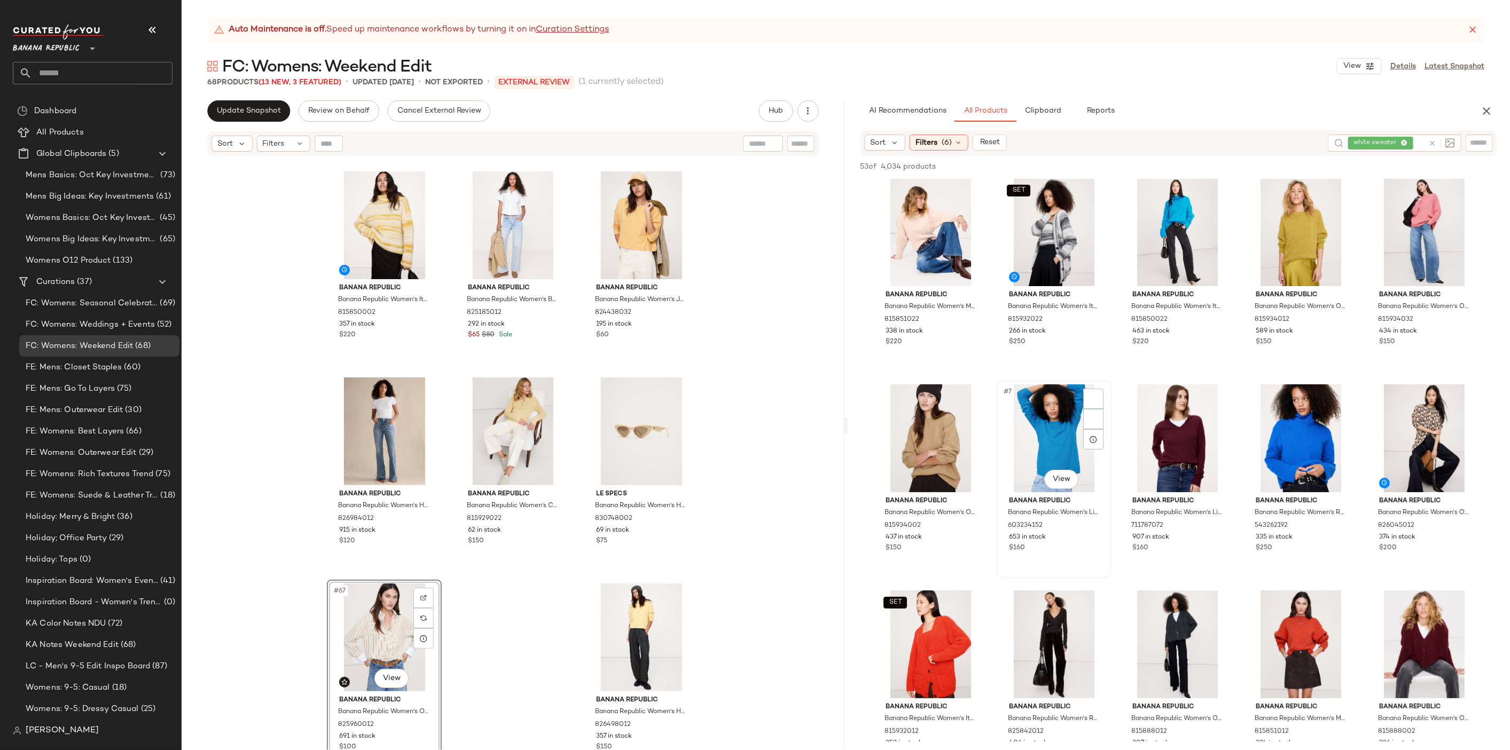
scroll to position [0, 0]
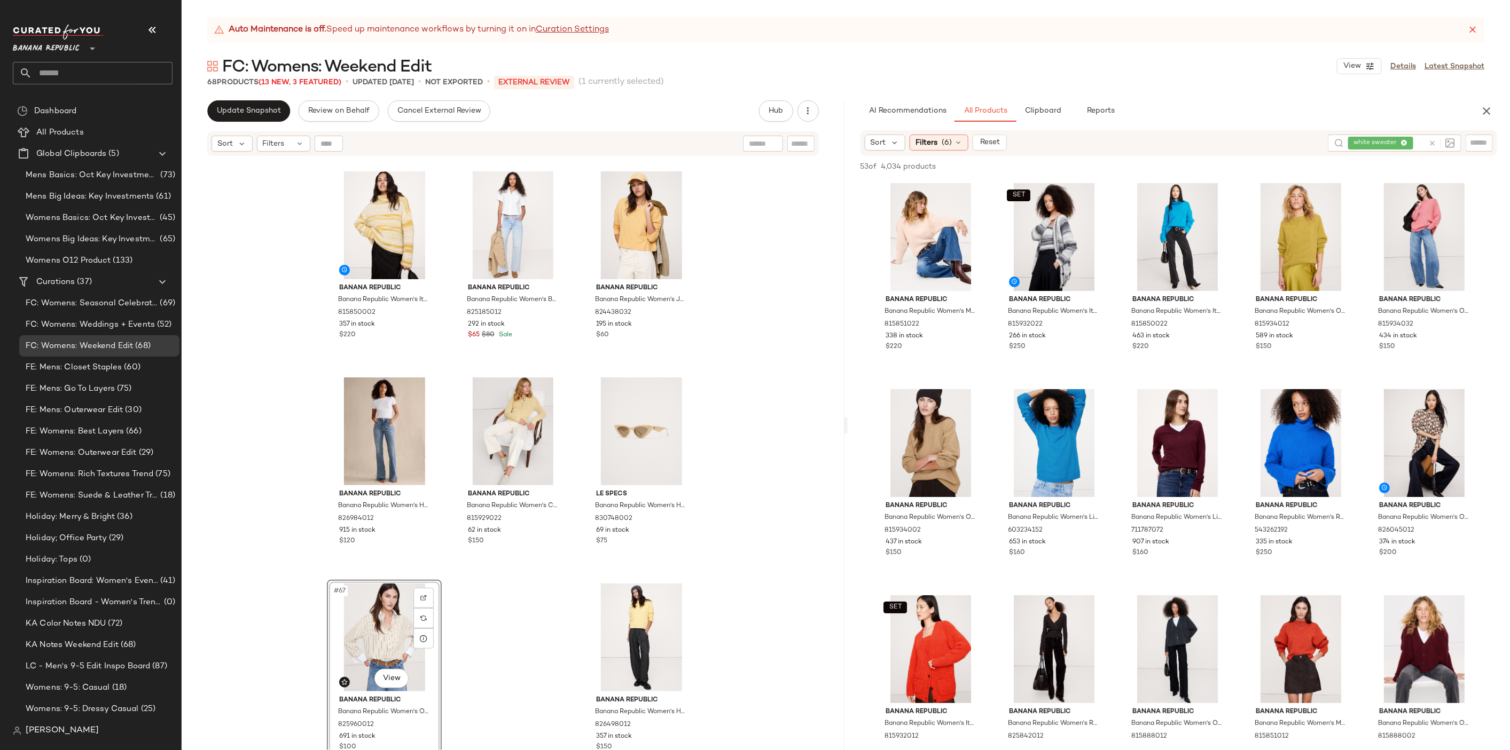
click at [1428, 145] on icon at bounding box center [1432, 143] width 8 height 8
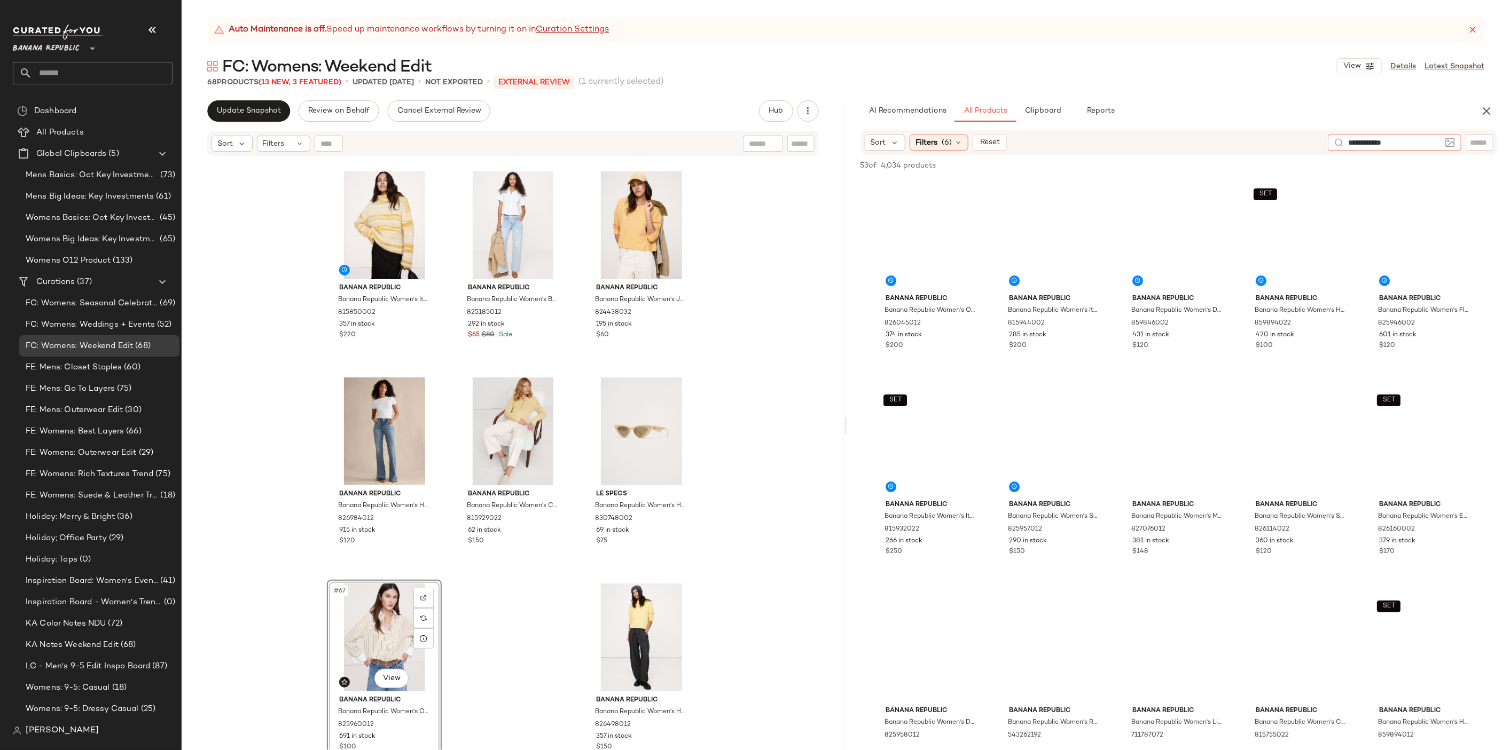
type input "**********"
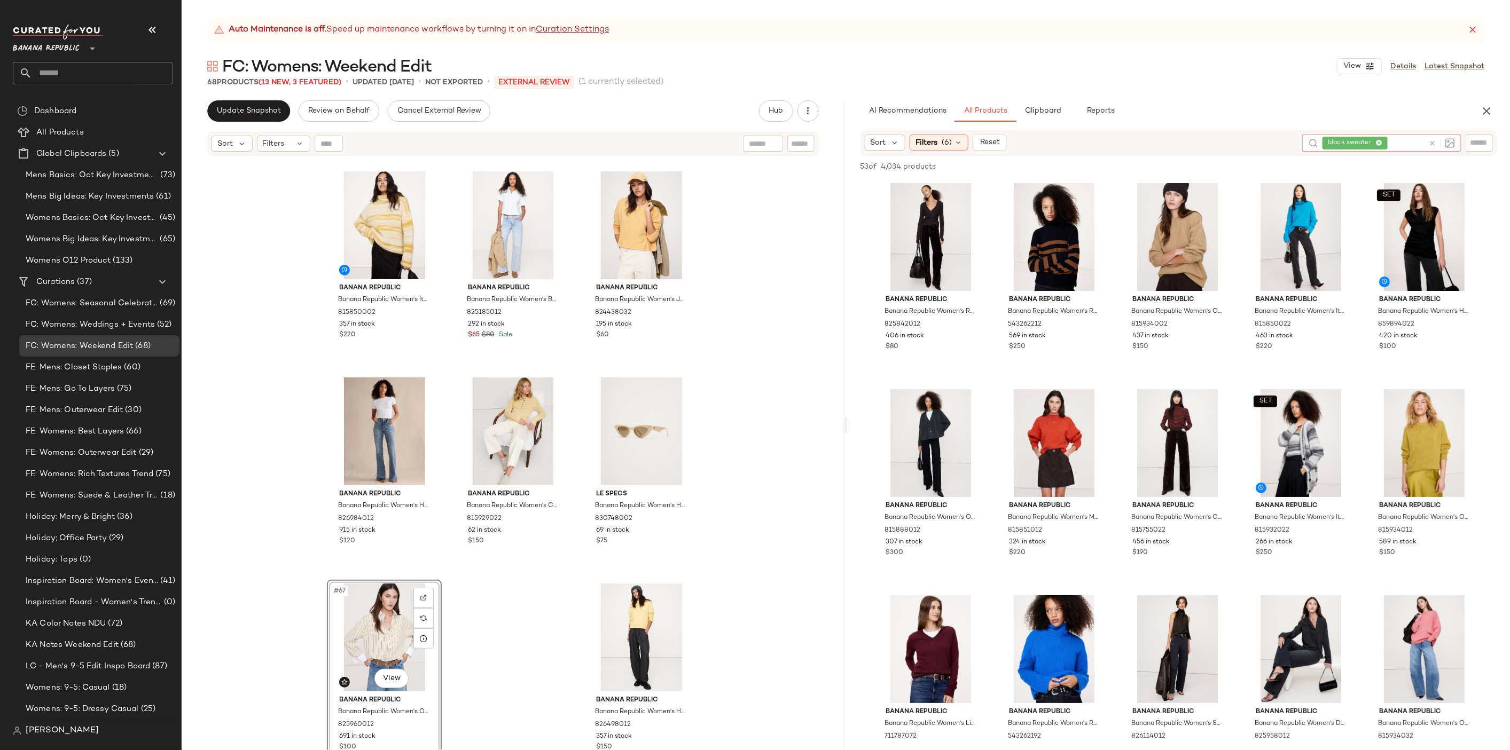
click at [1434, 144] on icon at bounding box center [1432, 143] width 8 height 8
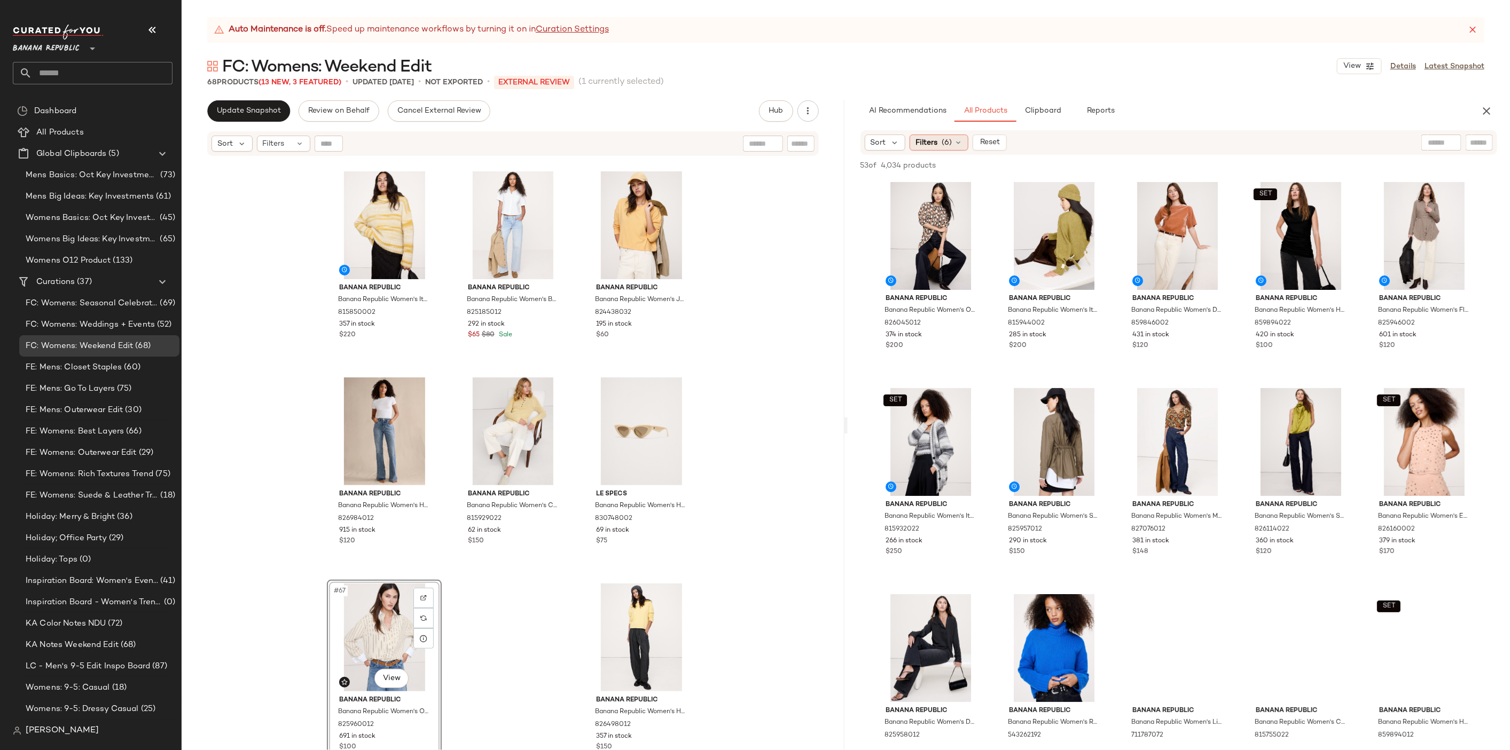
click at [931, 139] on span "Filters" at bounding box center [926, 142] width 22 height 11
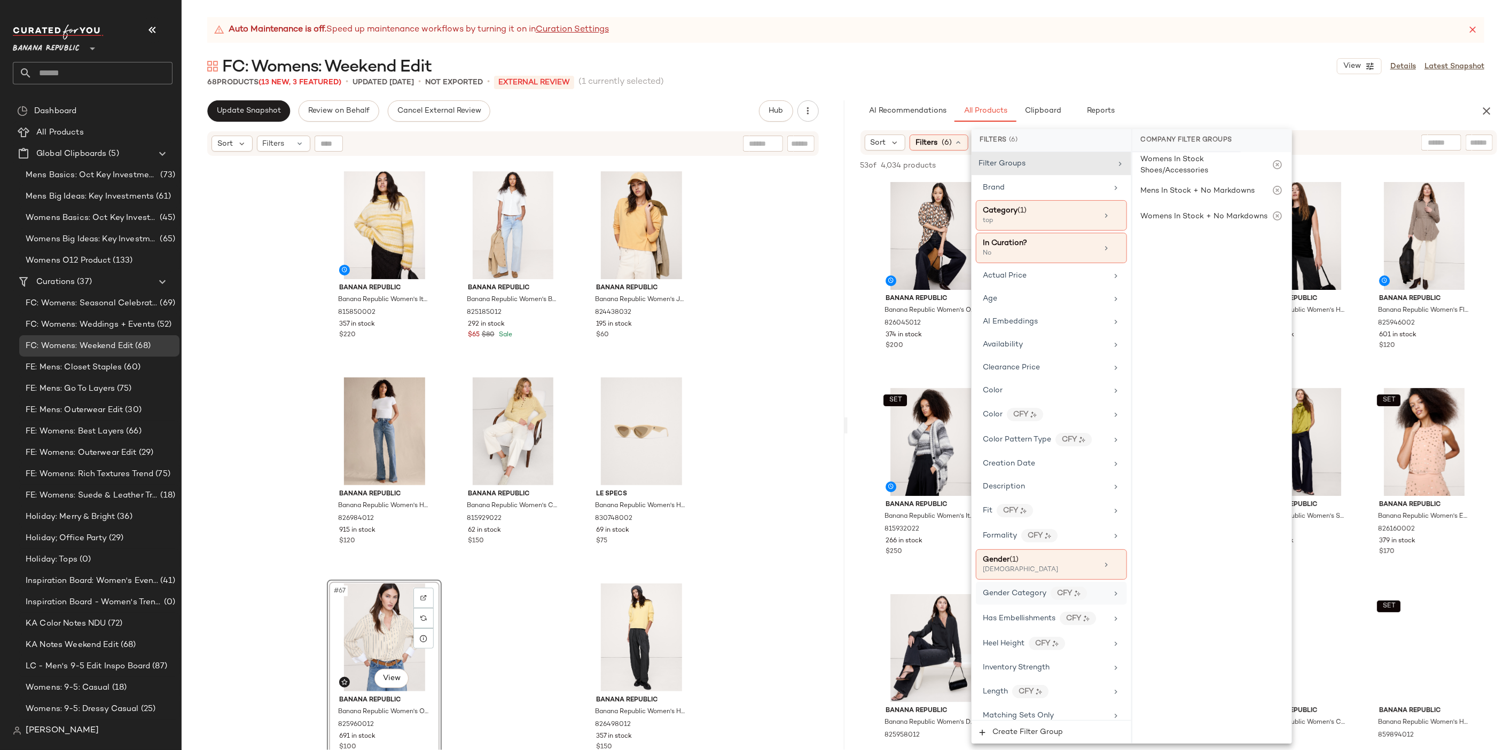
scroll to position [507, 0]
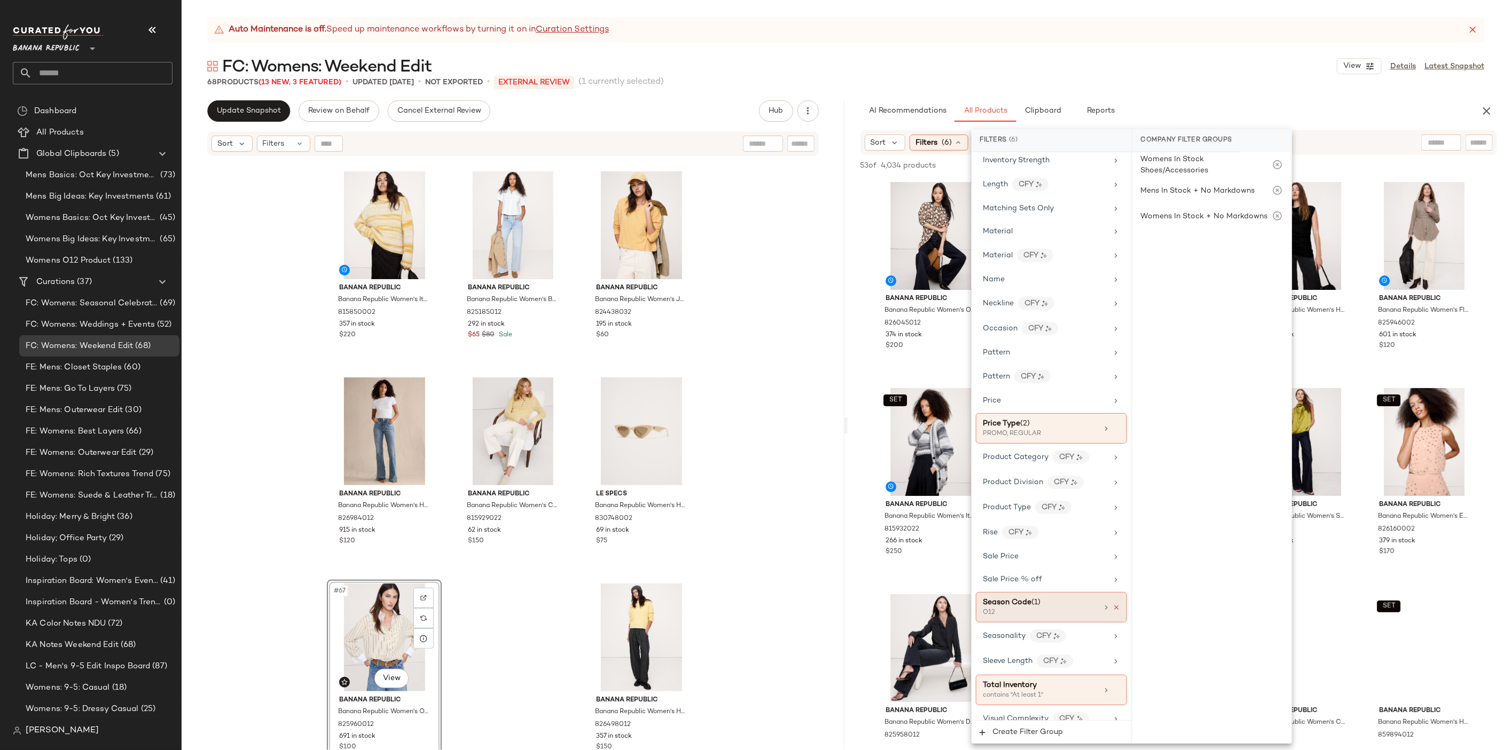
click at [1112, 604] on icon at bounding box center [1115, 607] width 7 height 7
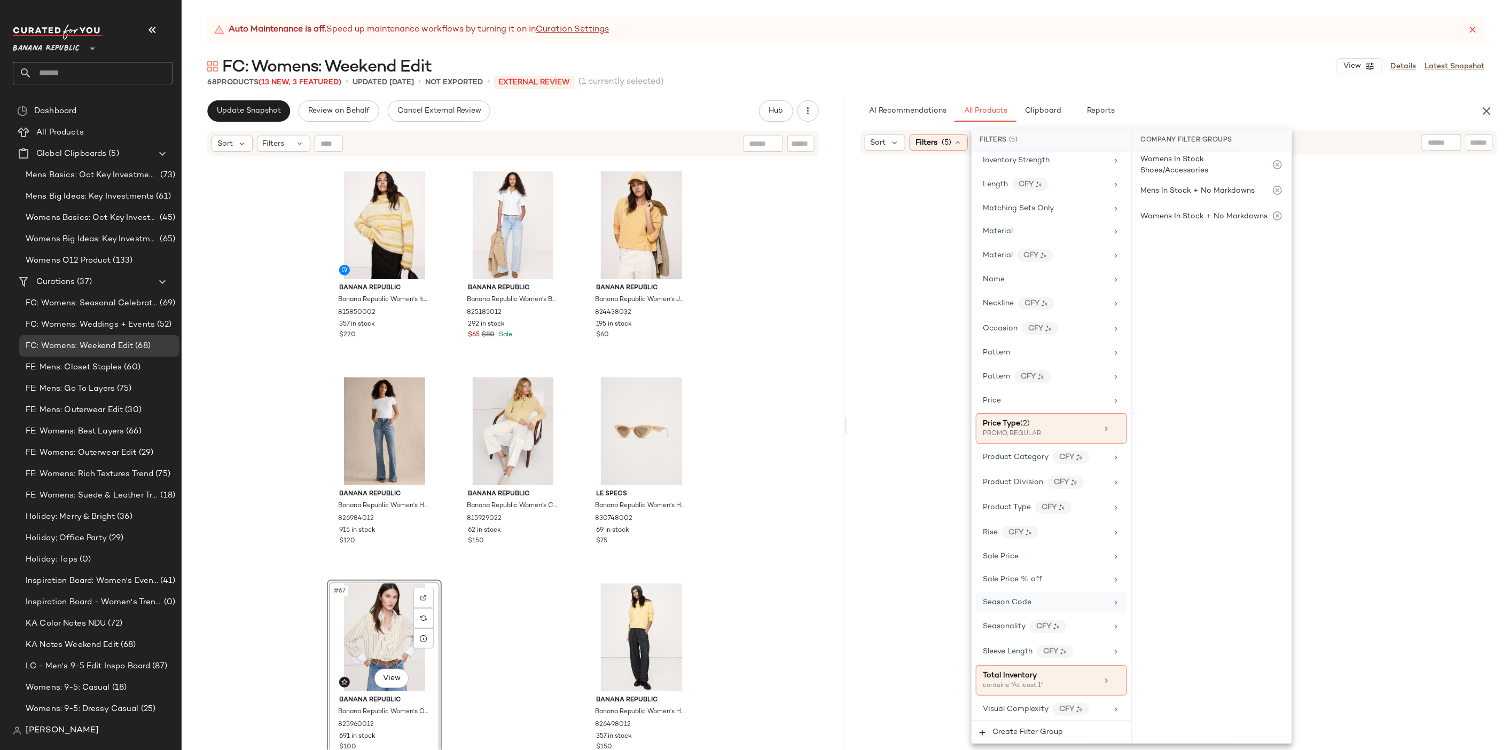
scroll to position [498, 0]
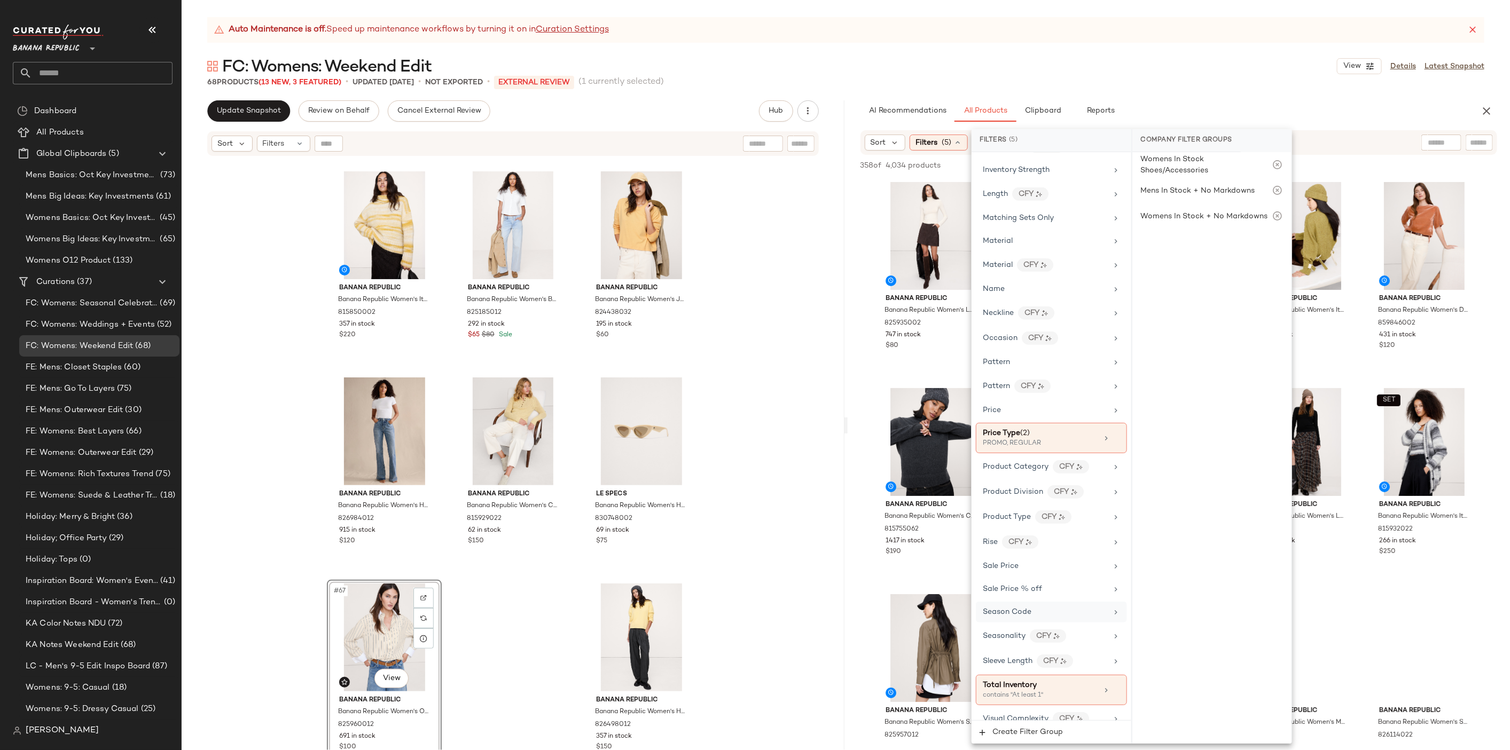
click at [1428, 146] on input "text" at bounding box center [1440, 142] width 27 height 11
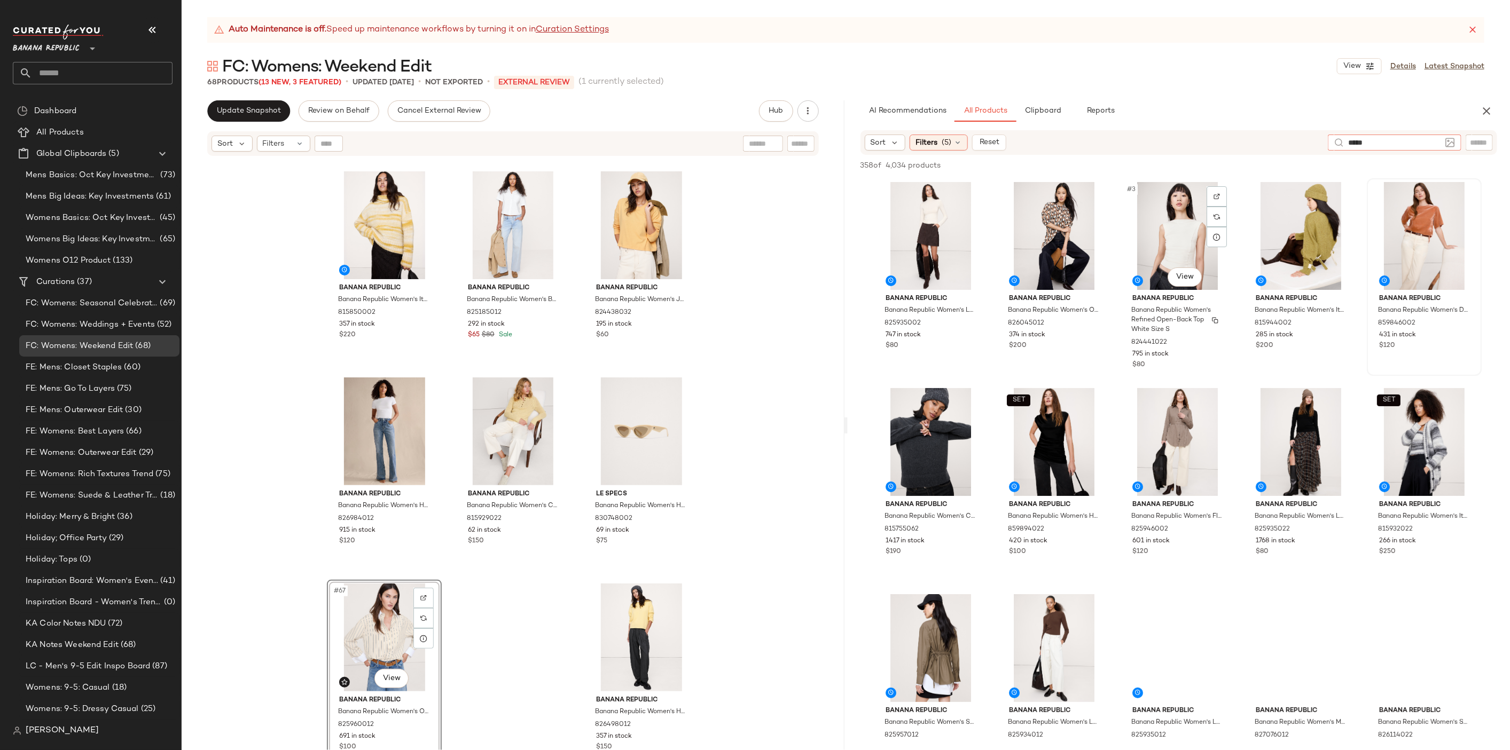
type input "*****"
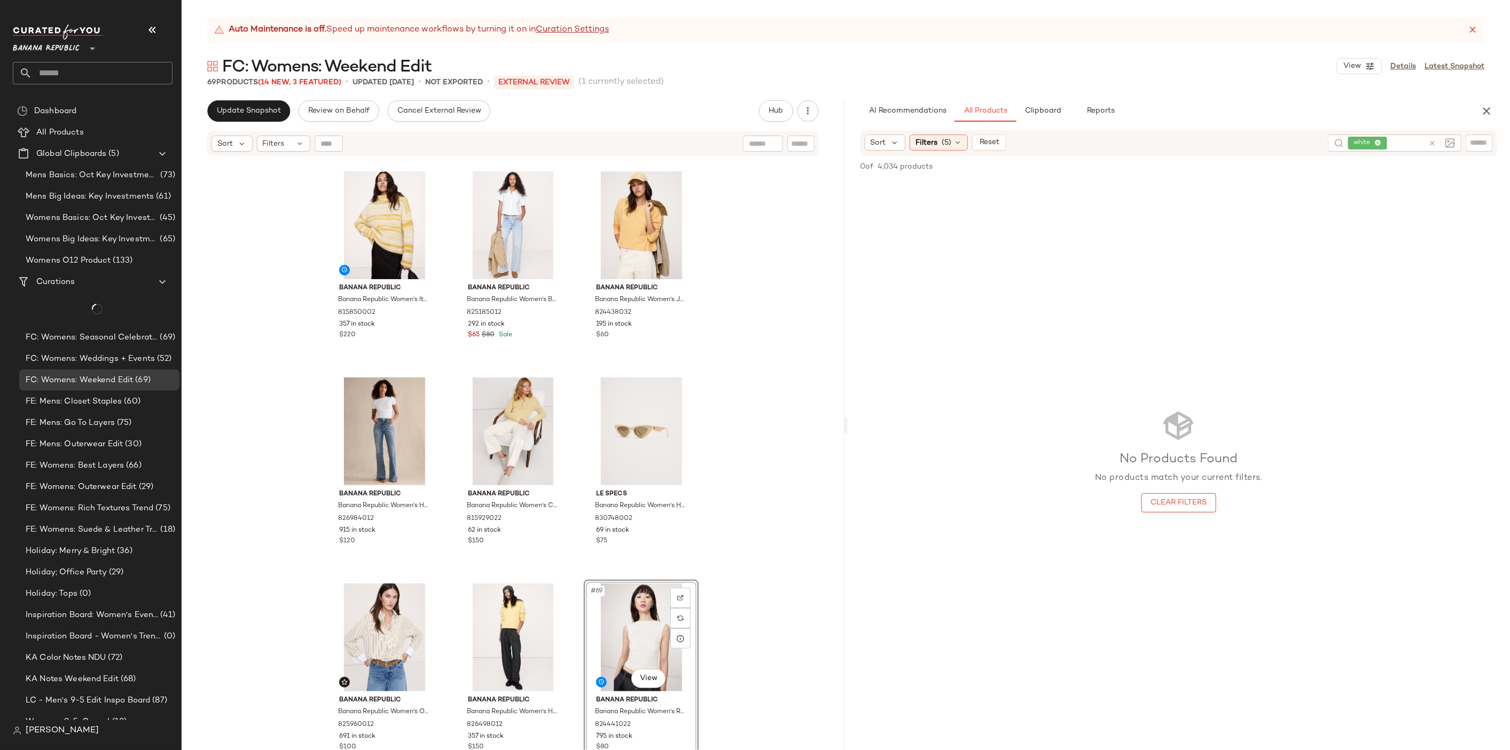
click at [728, 536] on div "Banana Republic Banana Republic Women's Cotton Poplin Boatneck Asymmetrical Top…" at bounding box center [513, 467] width 663 height 620
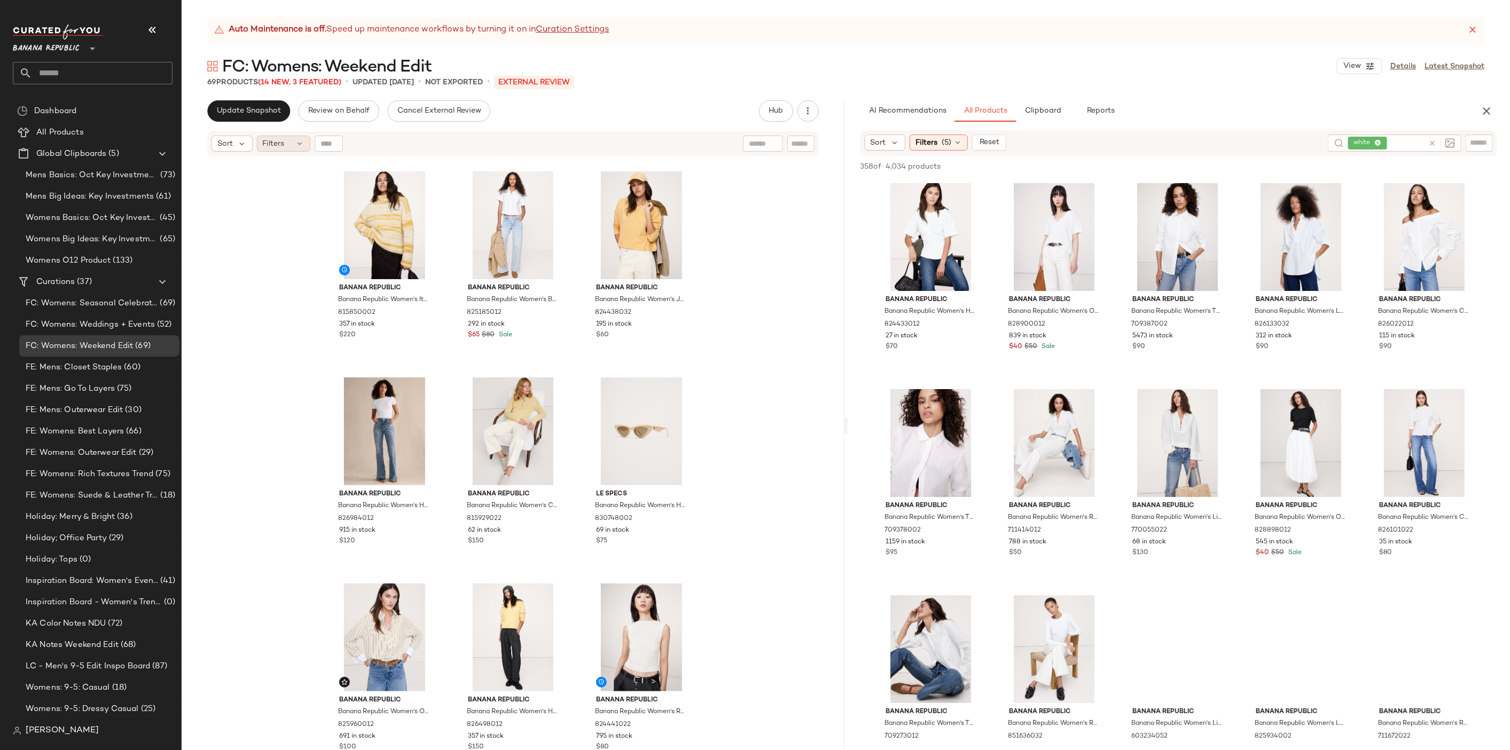
click at [264, 140] on span "Filters" at bounding box center [274, 143] width 22 height 11
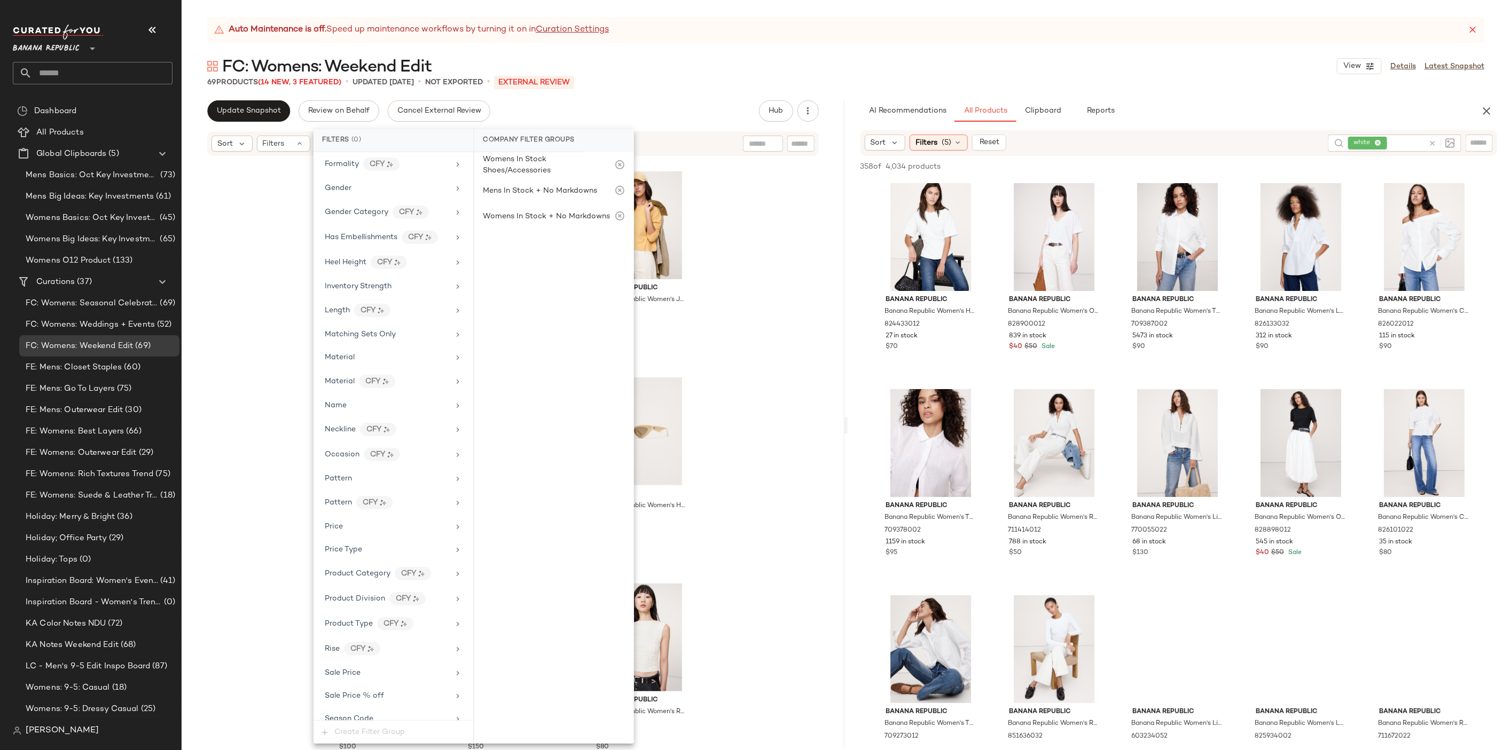
scroll to position [450, 0]
click at [397, 616] on div "Season Code" at bounding box center [387, 621] width 124 height 11
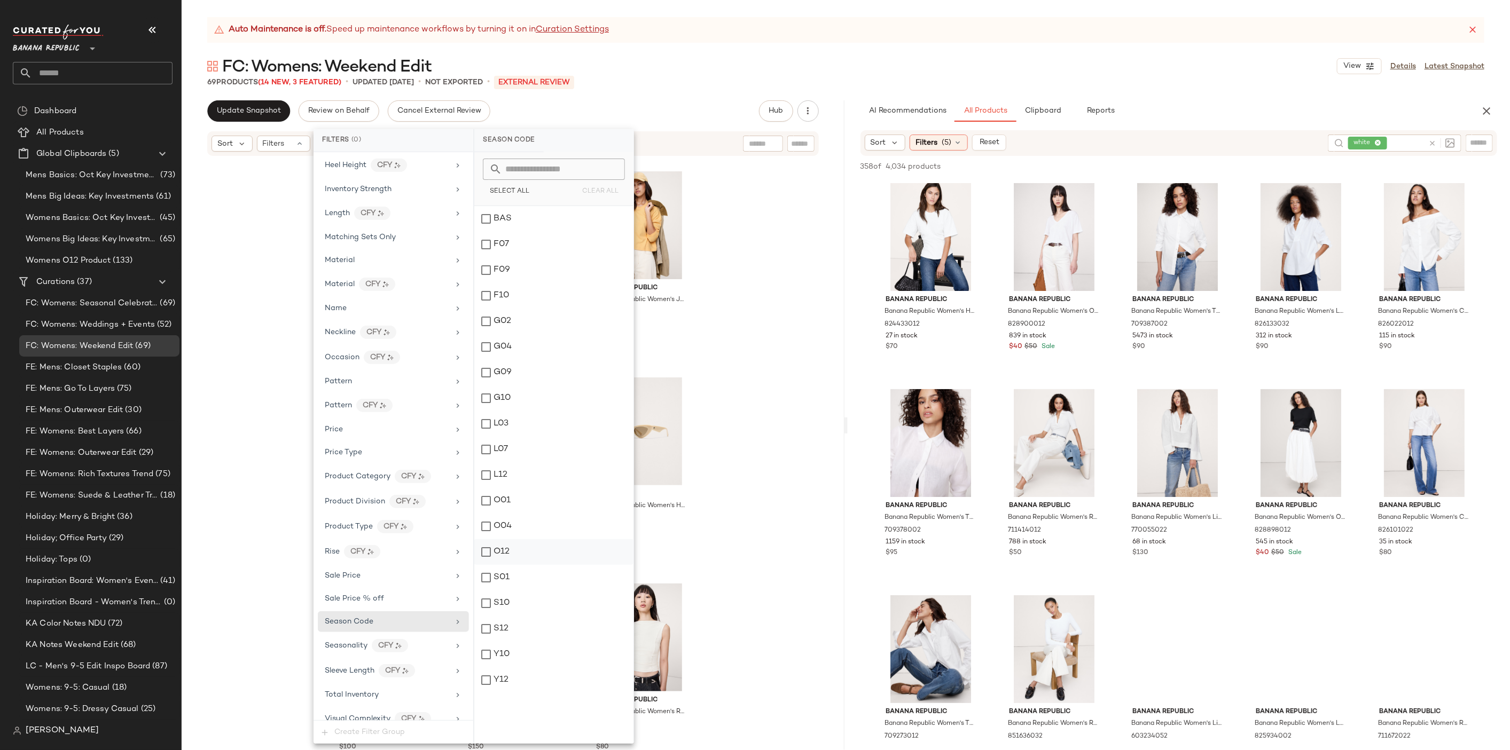
click at [506, 543] on div "O12" at bounding box center [553, 552] width 159 height 26
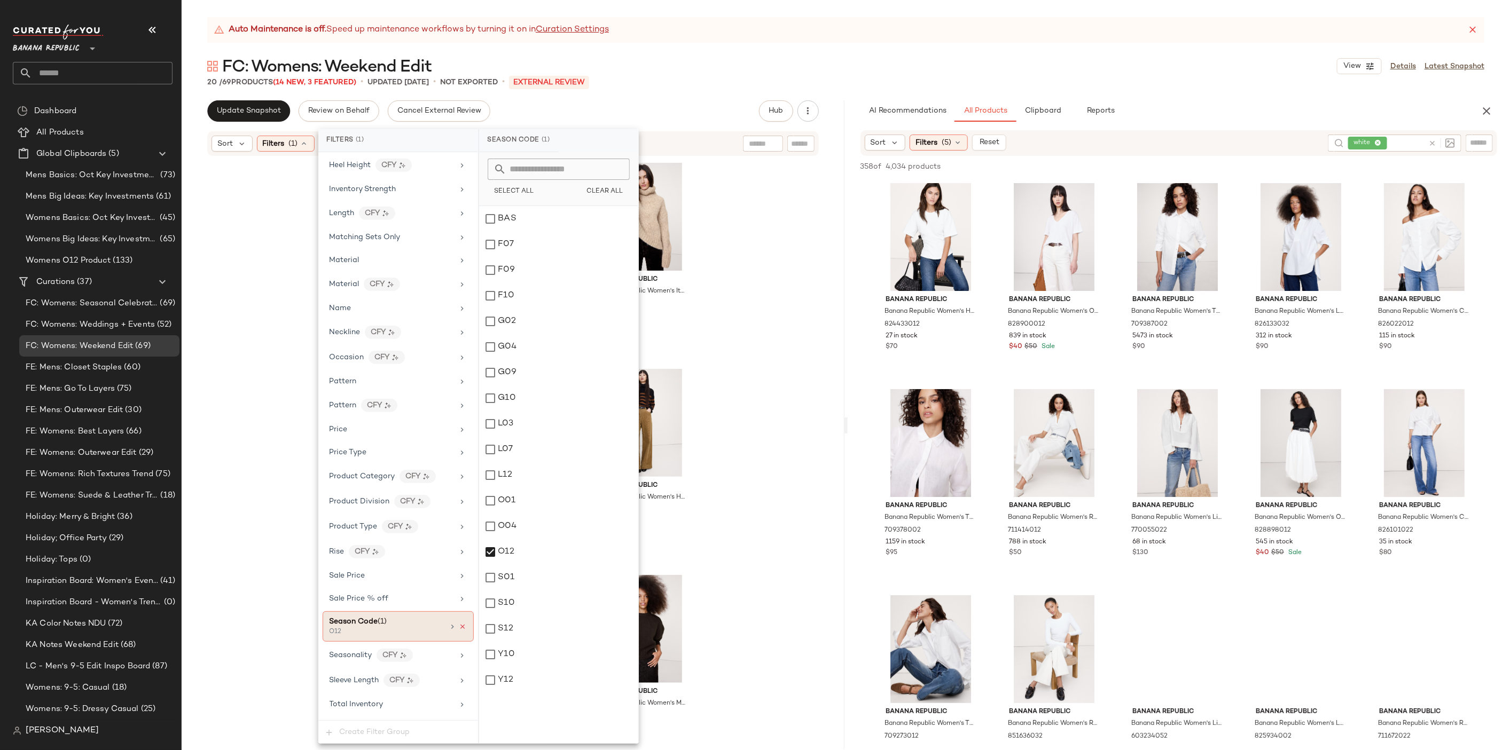
click at [459, 623] on icon at bounding box center [462, 626] width 7 height 7
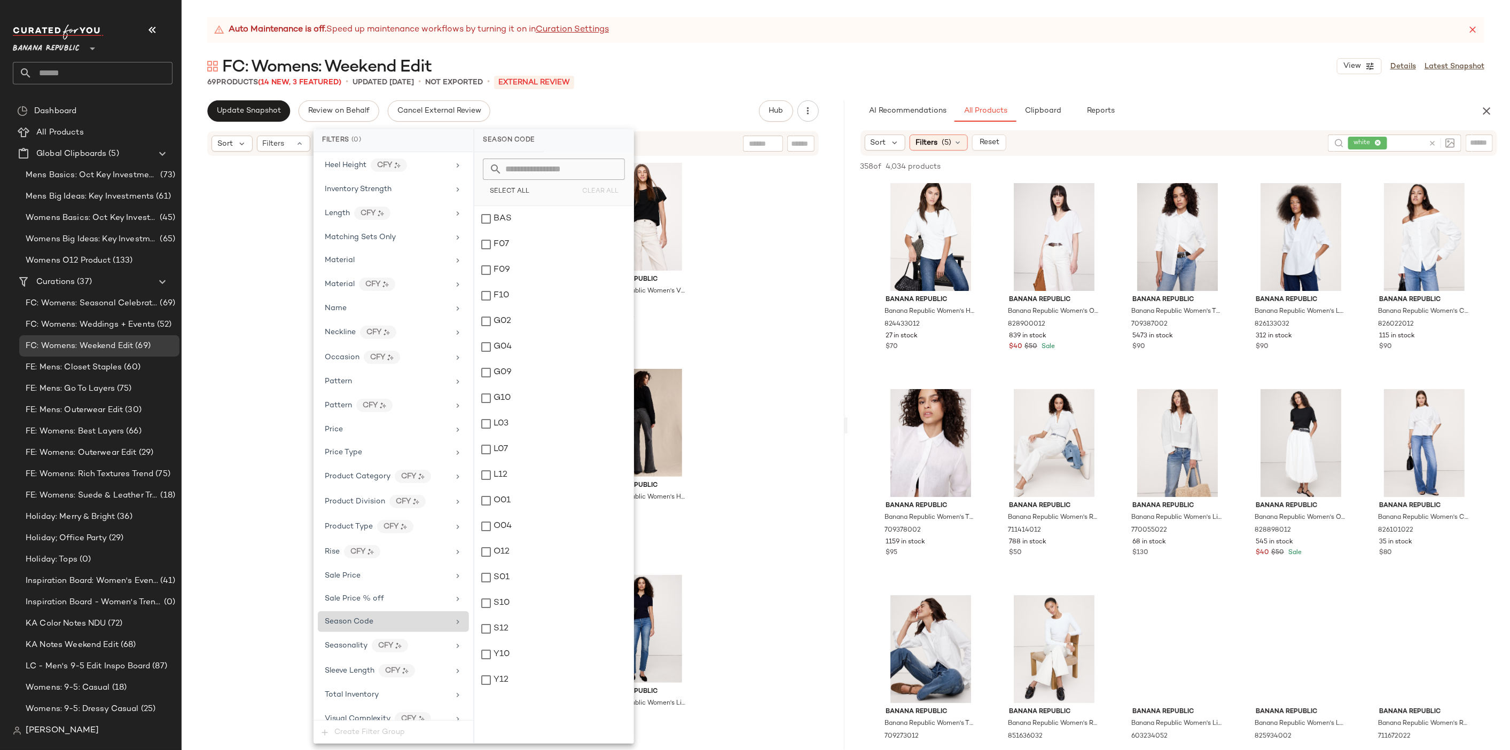
click at [797, 282] on div "Banana Republic Banana Republic Women's Cotton Cropped Cardigan Black & White M…" at bounding box center [513, 467] width 663 height 620
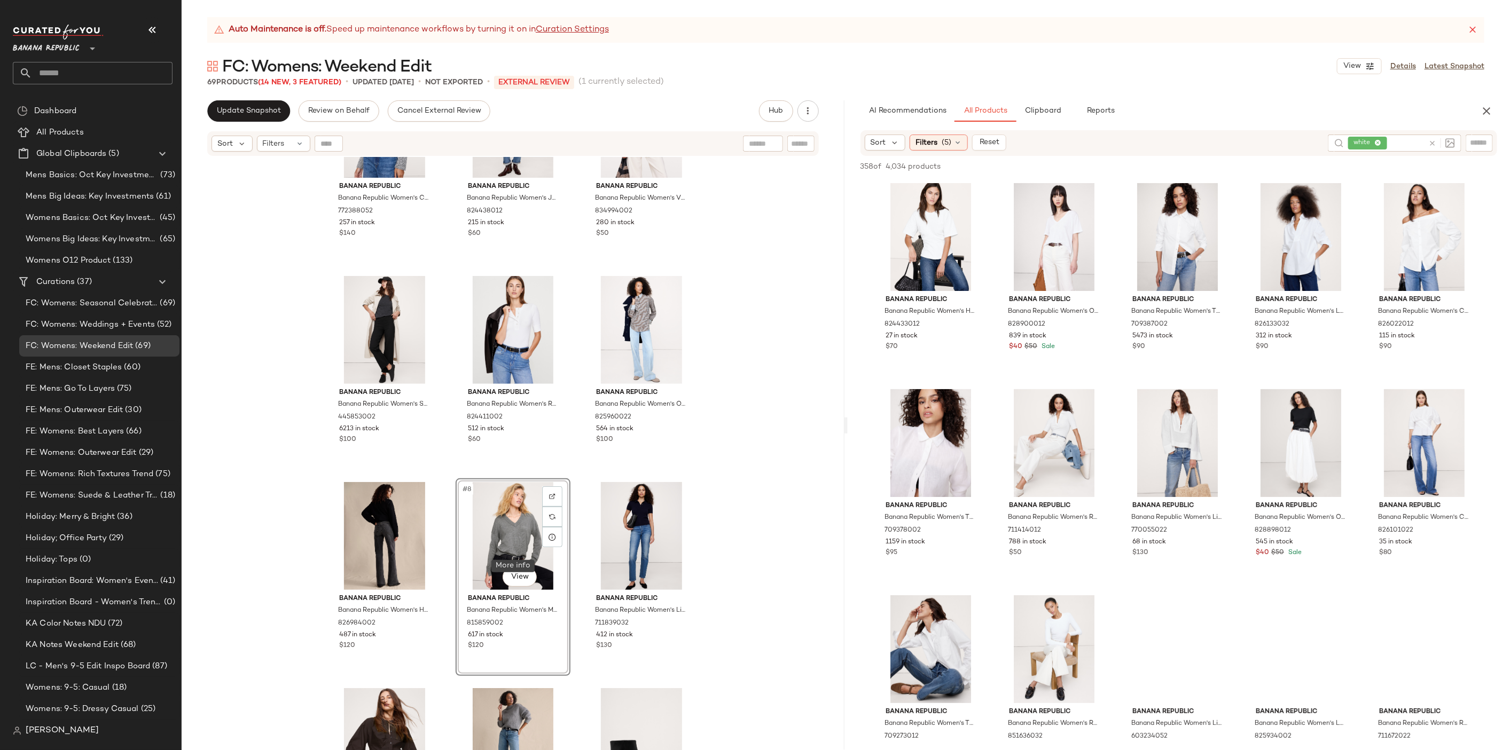
scroll to position [64, 0]
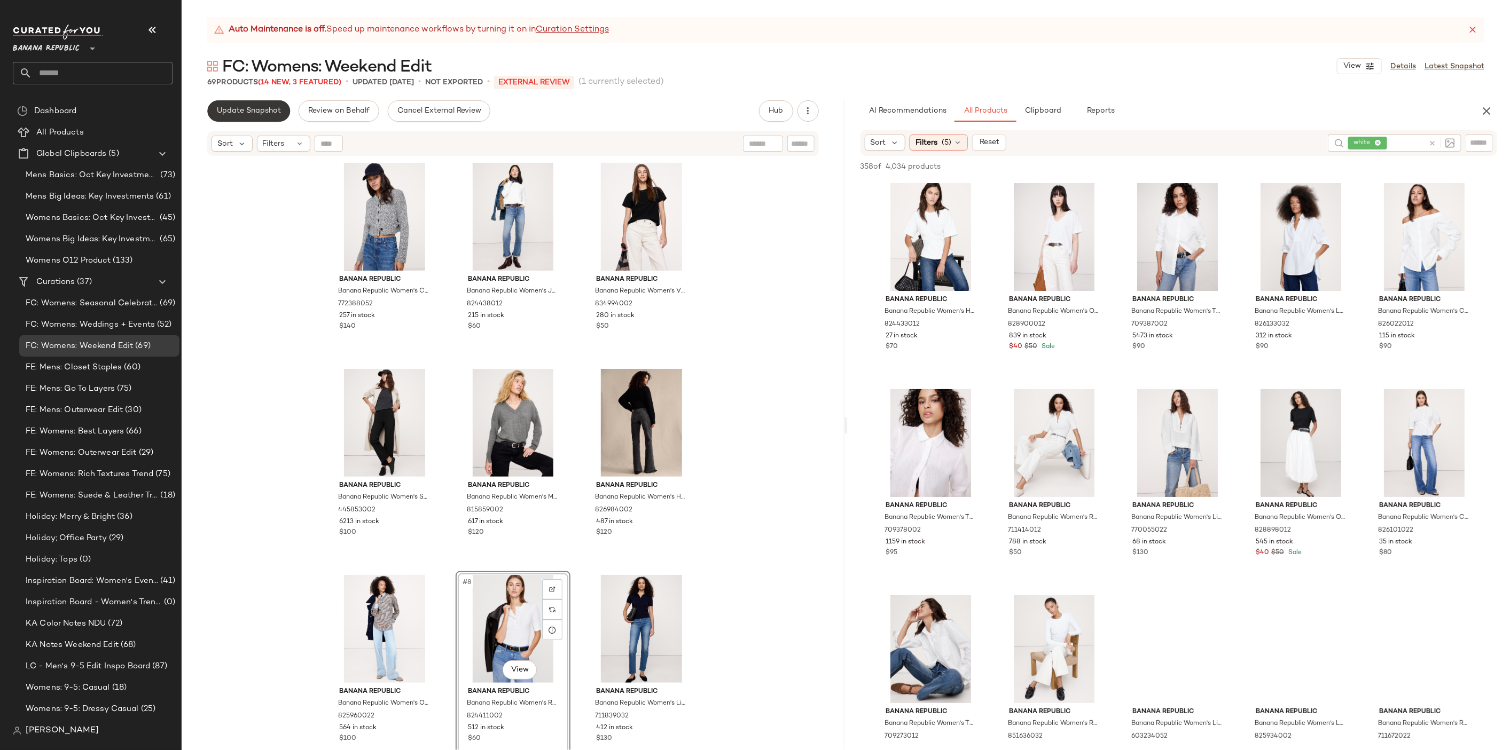
click at [226, 111] on span "Update Snapshot" at bounding box center [248, 111] width 65 height 9
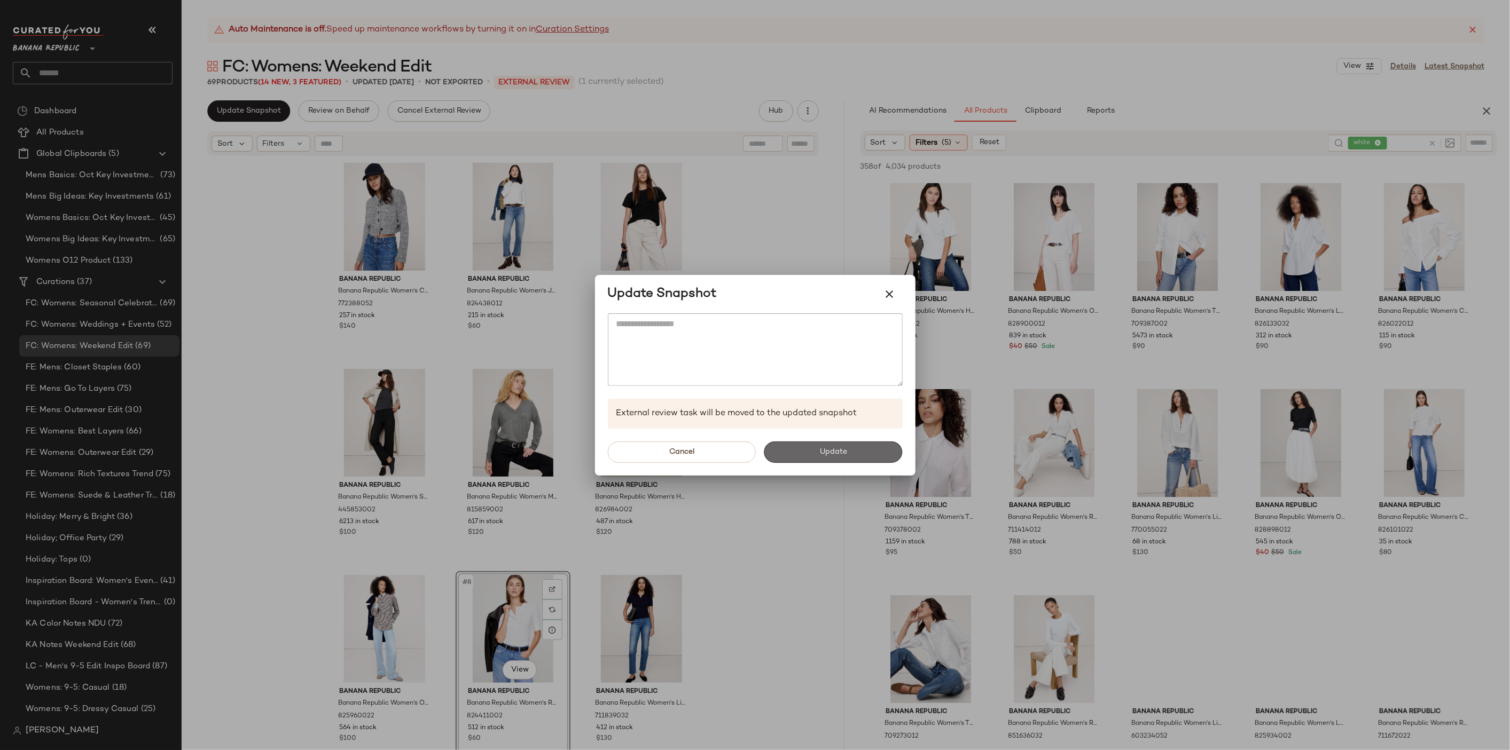
click at [810, 454] on button "Update" at bounding box center [833, 452] width 138 height 21
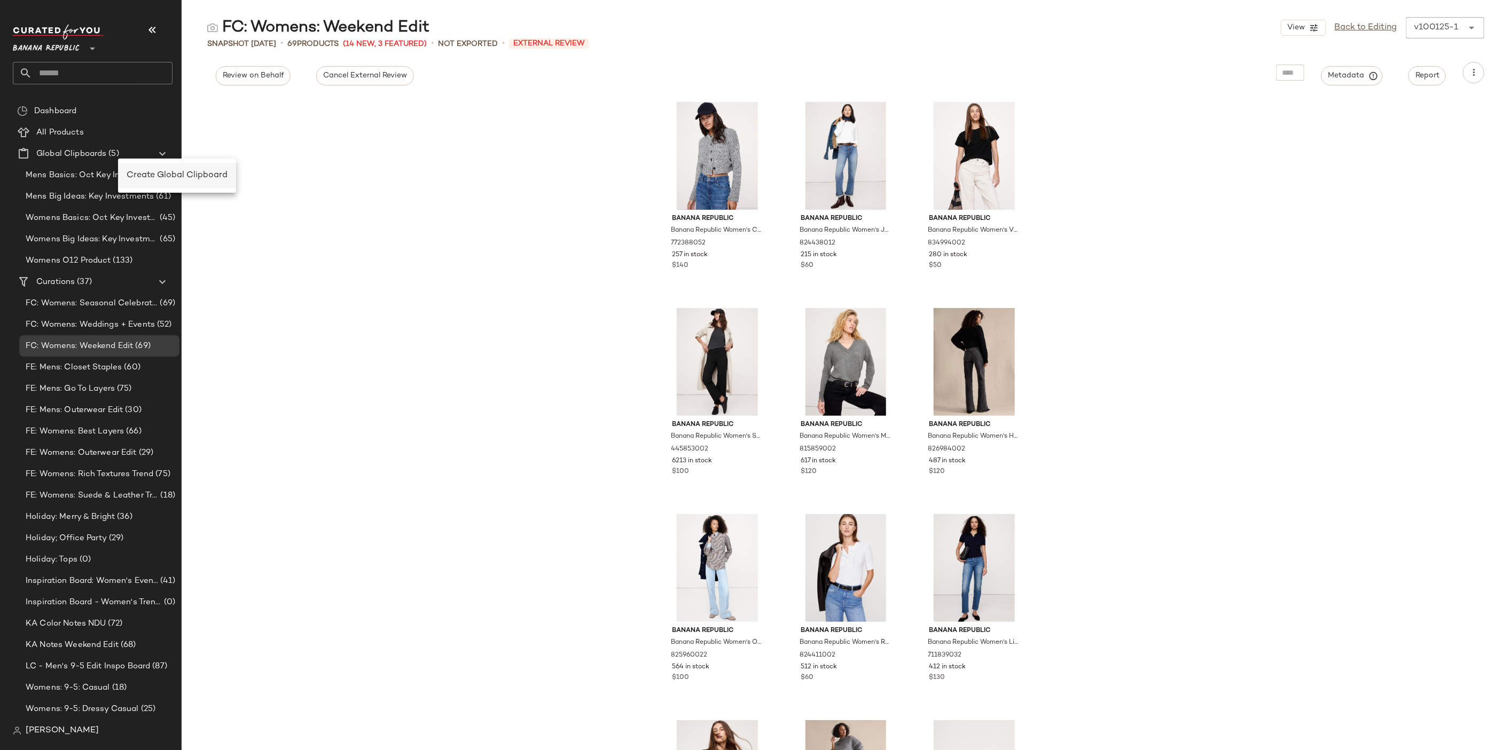
click at [203, 183] on div "Create Global Clipboard" at bounding box center [177, 176] width 118 height 26
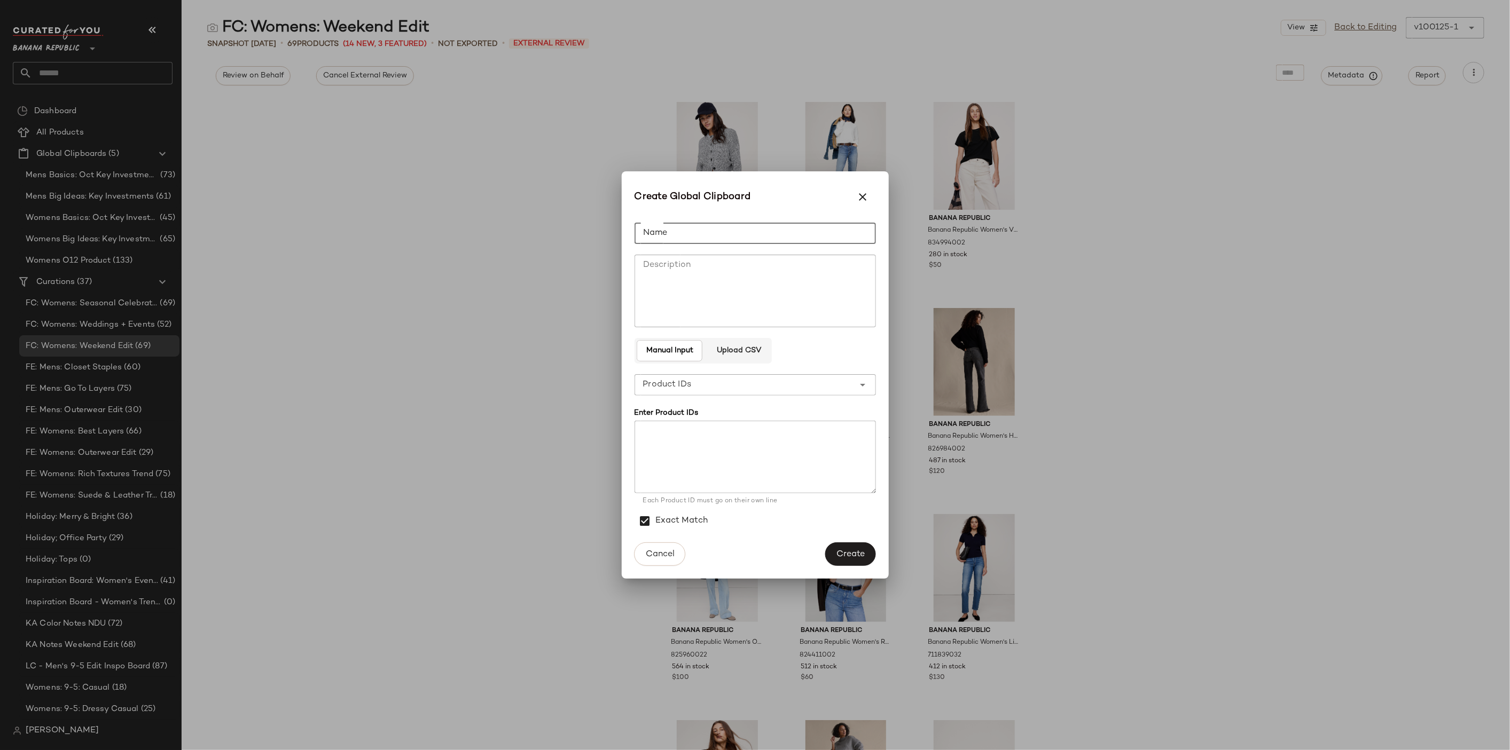
click at [699, 239] on input "Name" at bounding box center [754, 233] width 241 height 21
click at [681, 234] on input "**********" at bounding box center [754, 233] width 241 height 21
type input "**********"
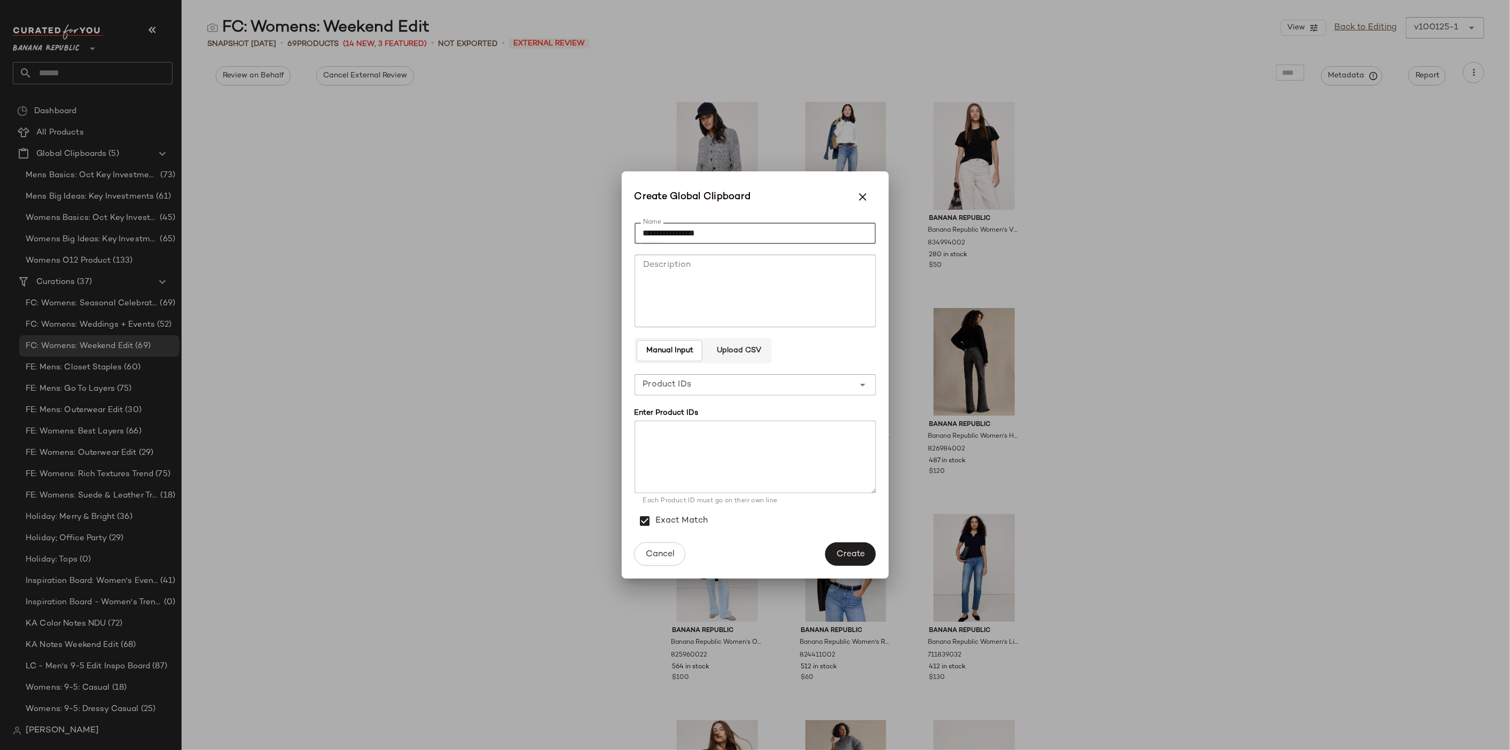
click at [673, 273] on textarea "Description" at bounding box center [754, 291] width 241 height 73
paste textarea "**********"
type textarea "**********"
click at [851, 544] on button "Create" at bounding box center [850, 554] width 50 height 23
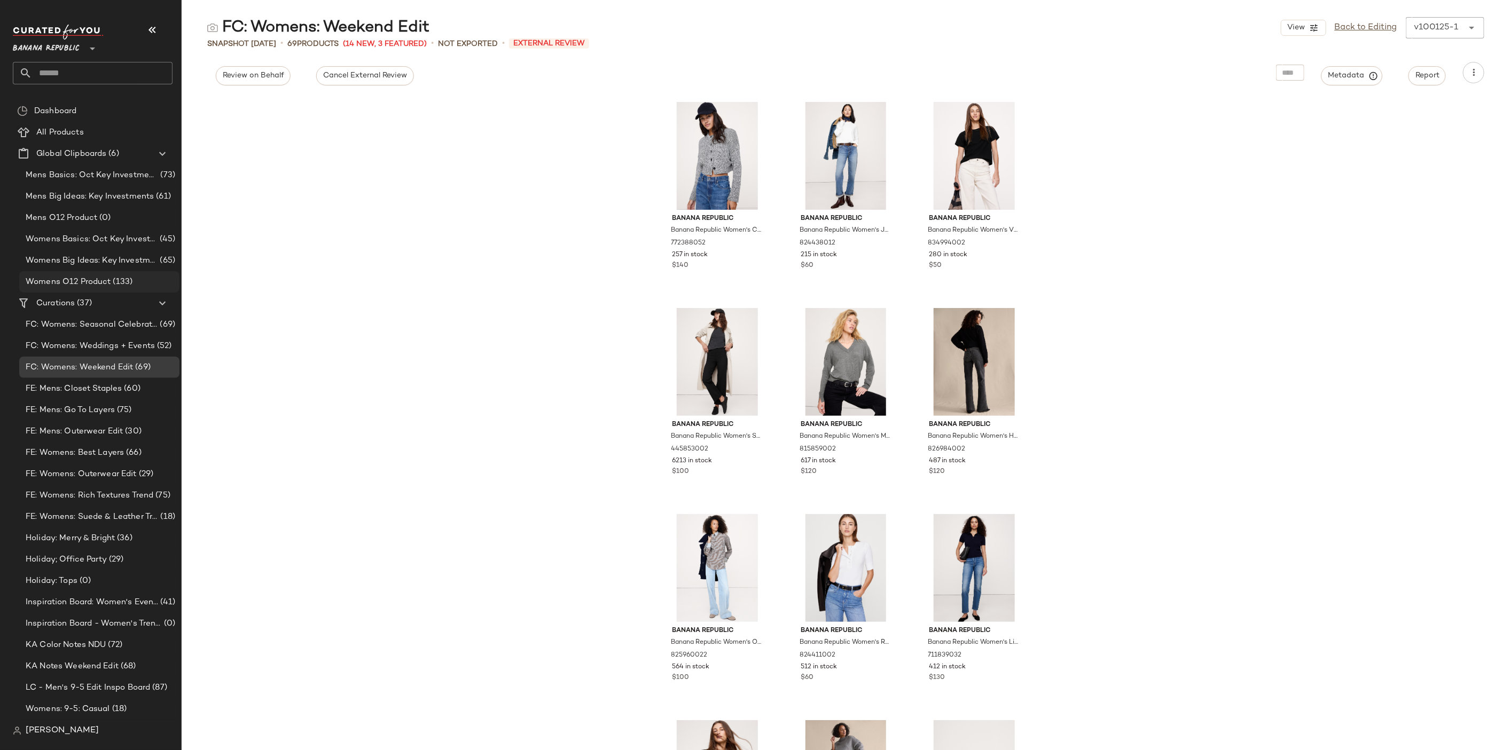
click at [90, 272] on div "Womens O12 Product (133)" at bounding box center [99, 281] width 160 height 21
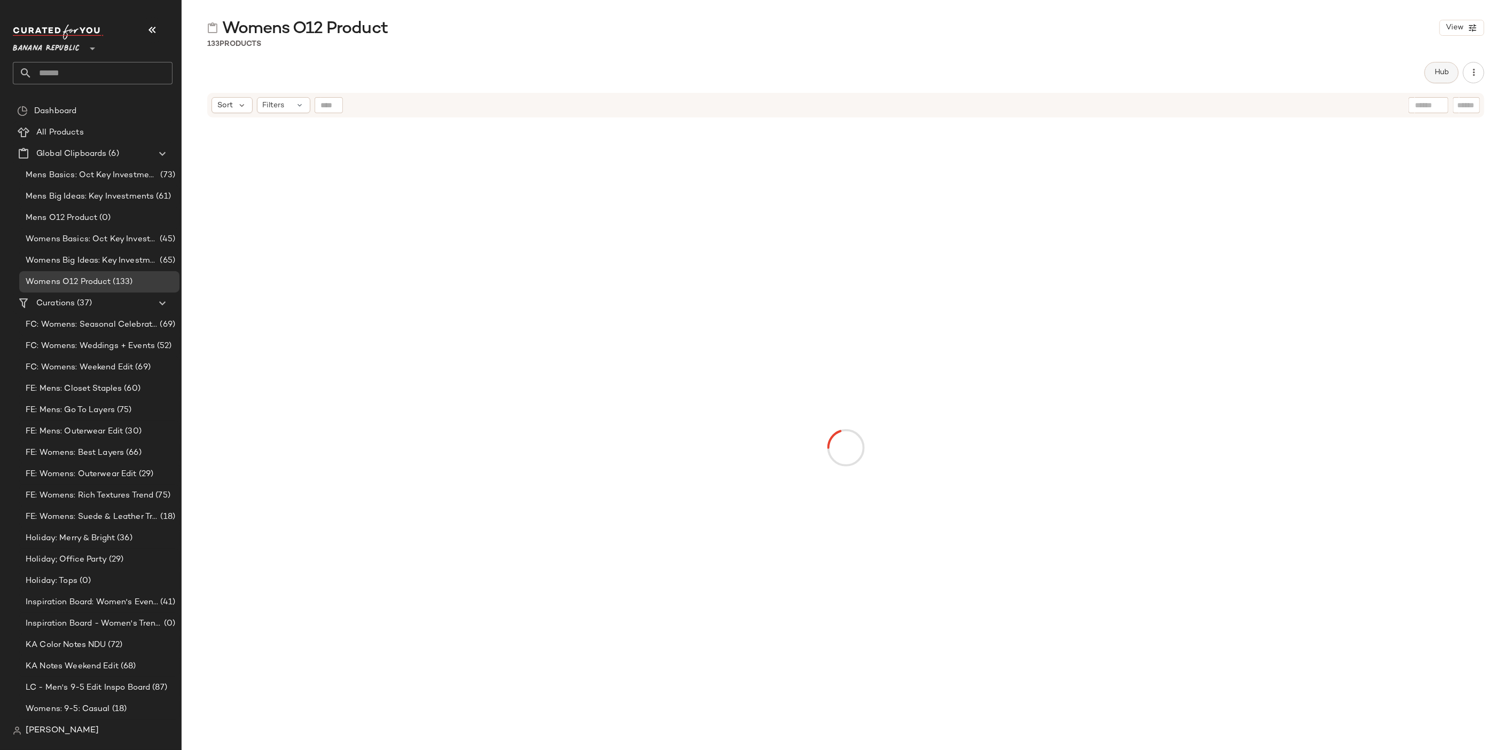
click at [1448, 64] on button "Hub" at bounding box center [1441, 72] width 34 height 21
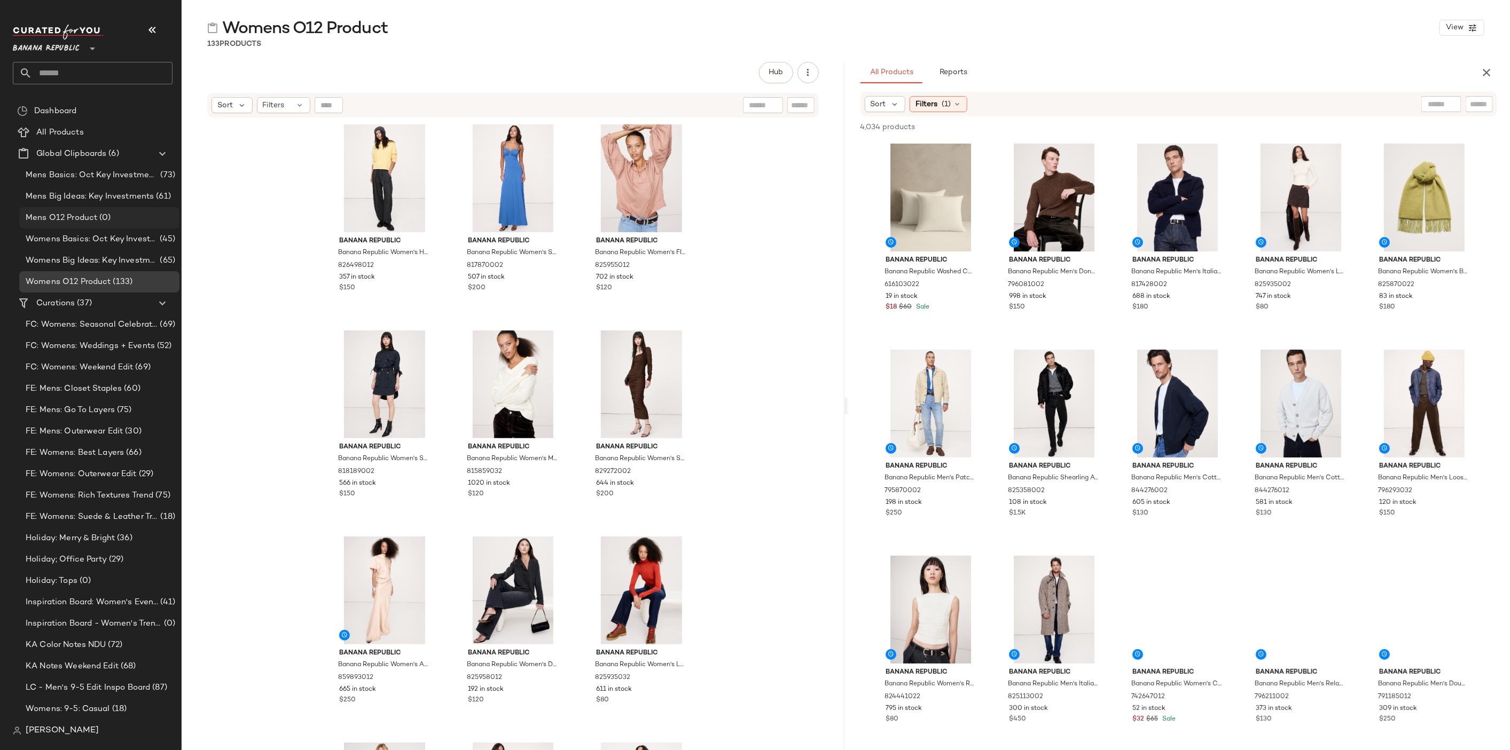
click at [115, 215] on div "Mens O12 Product (0)" at bounding box center [98, 218] width 153 height 12
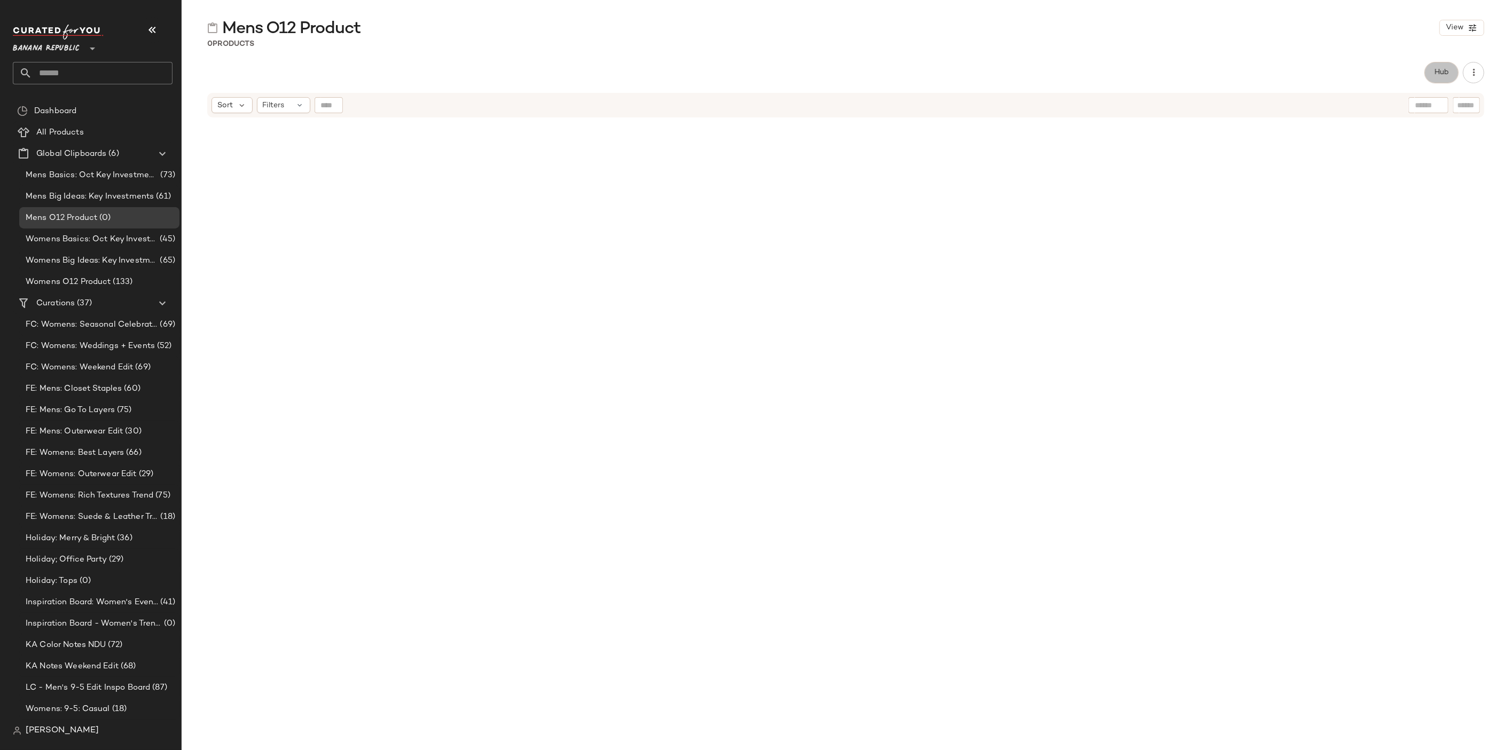
click at [1446, 66] on button "Hub" at bounding box center [1441, 72] width 34 height 21
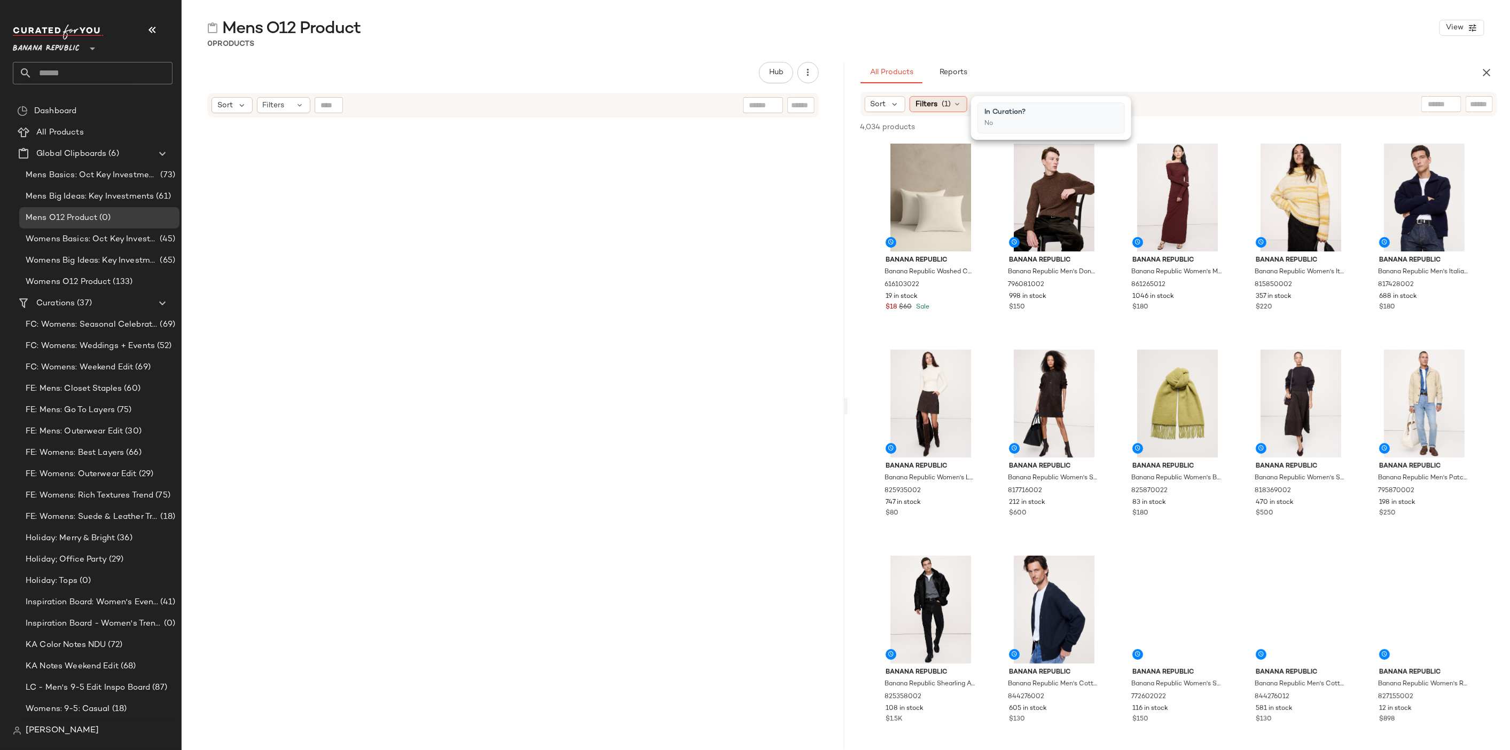
click at [965, 103] on div "Filters (1)" at bounding box center [938, 104] width 58 height 16
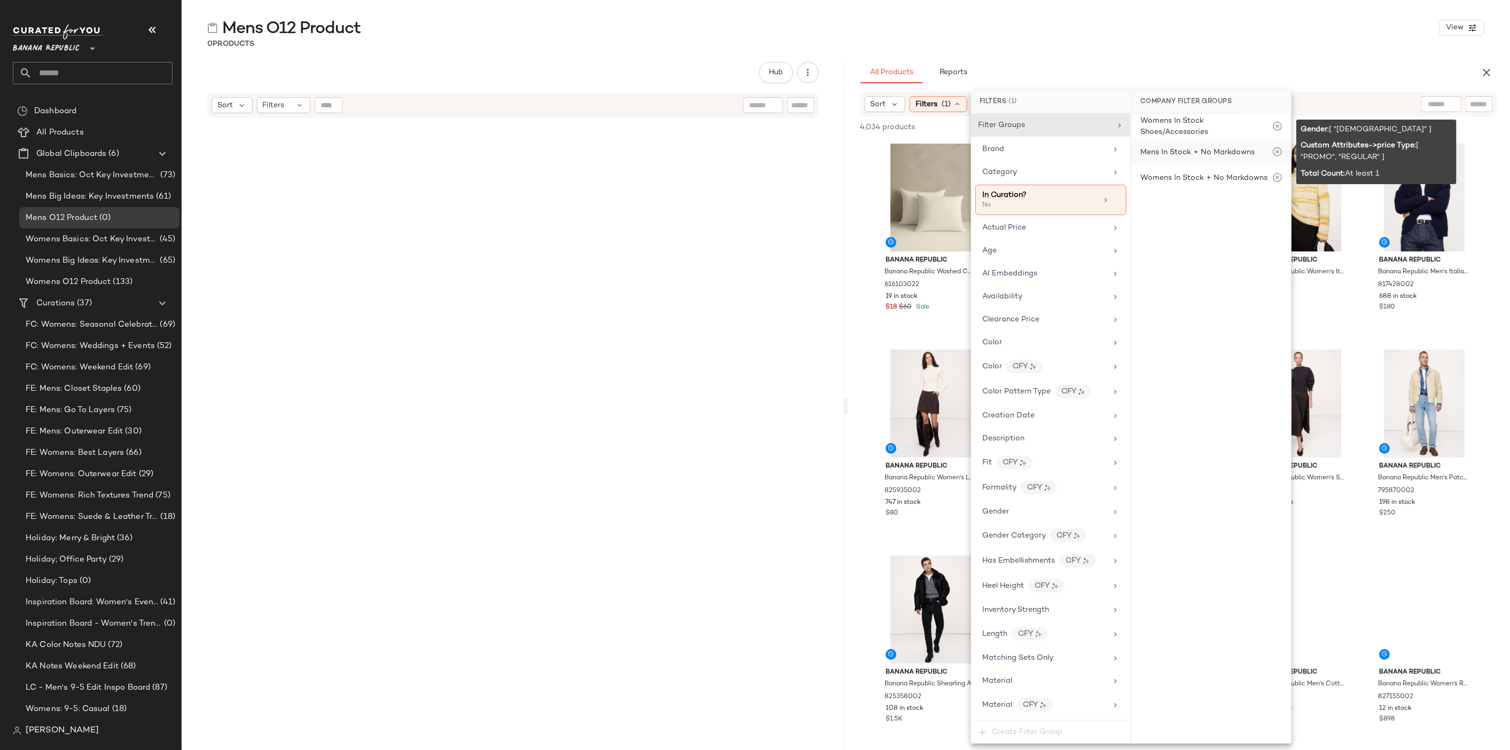
click at [1213, 144] on div "Mens In Stock + No Markdowns" at bounding box center [1210, 152] width 159 height 26
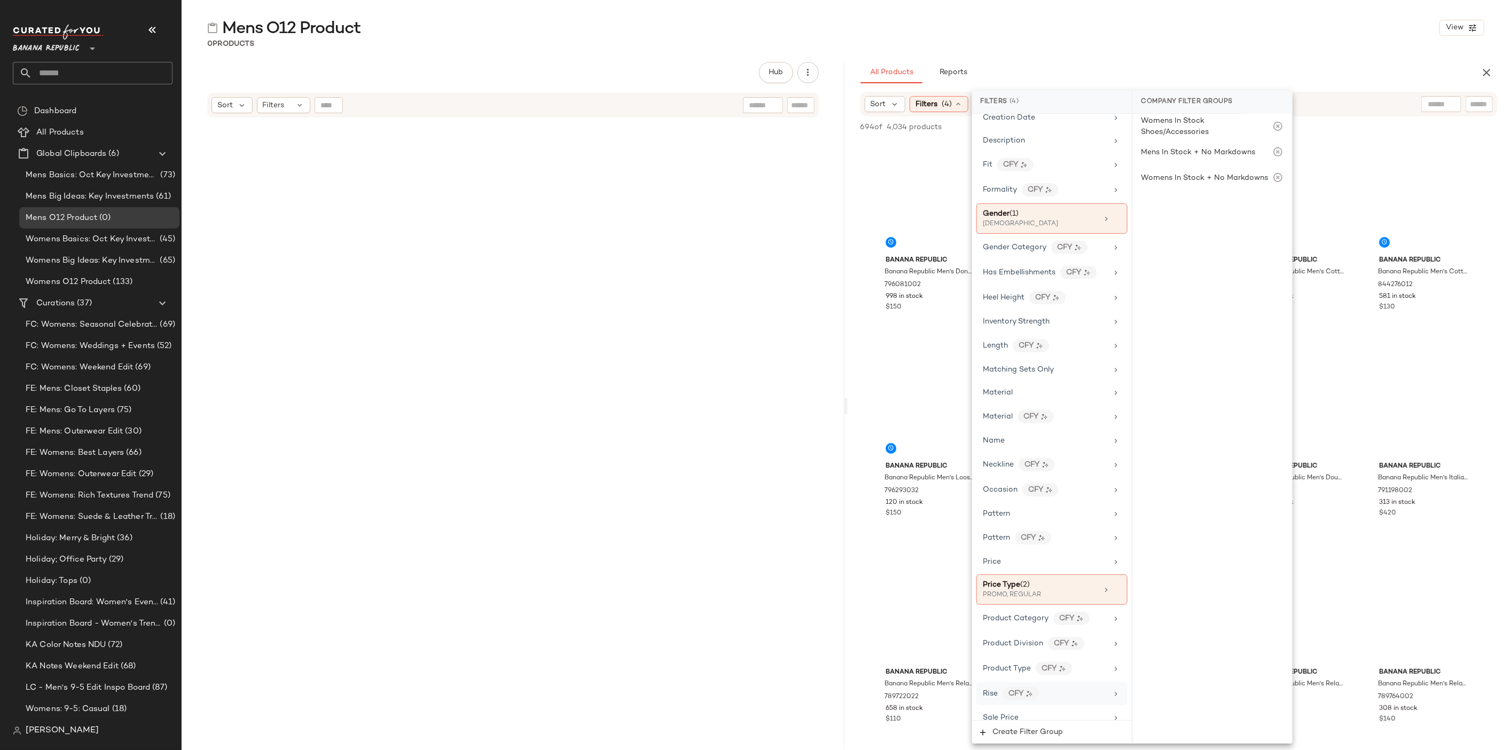
scroll to position [419, 0]
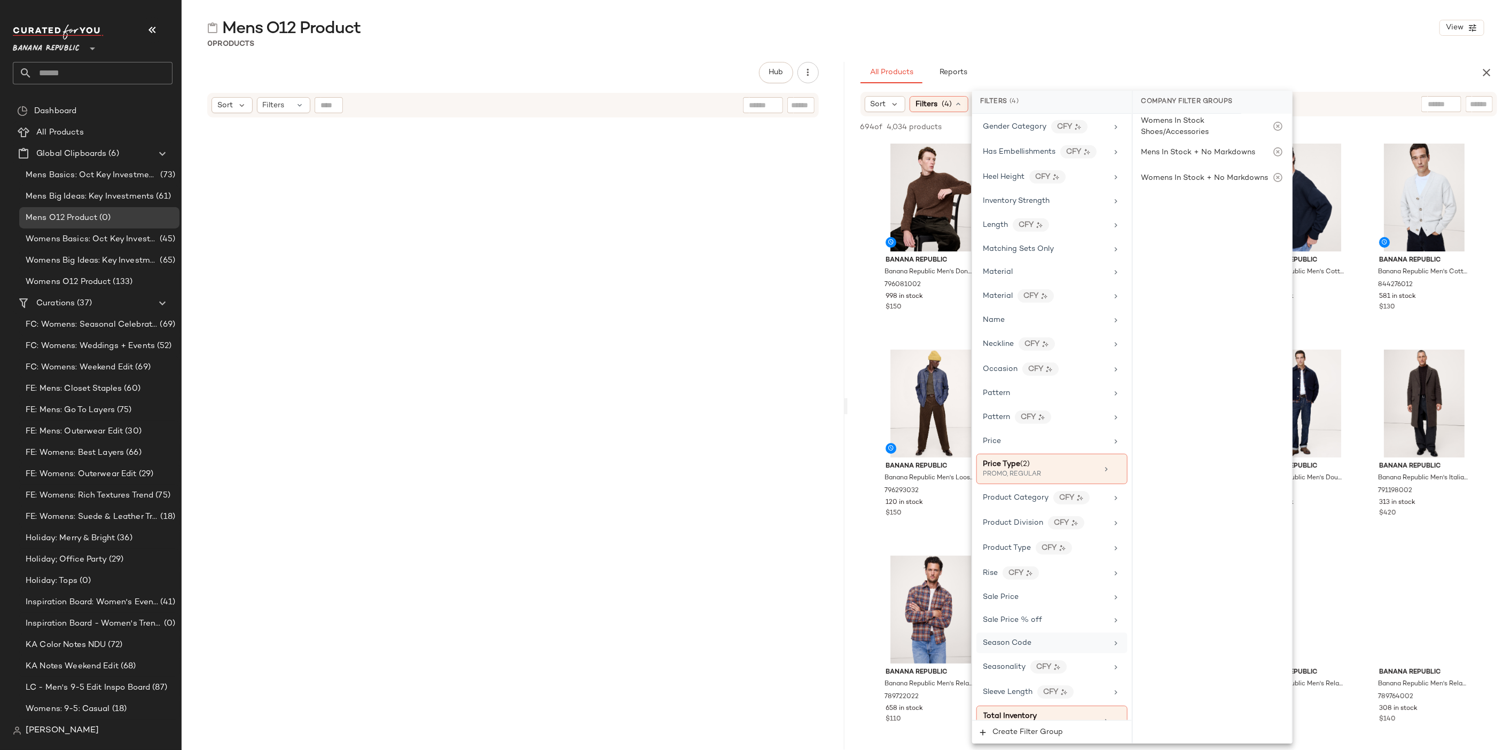
click at [1061, 638] on div "Season Code" at bounding box center [1051, 643] width 151 height 21
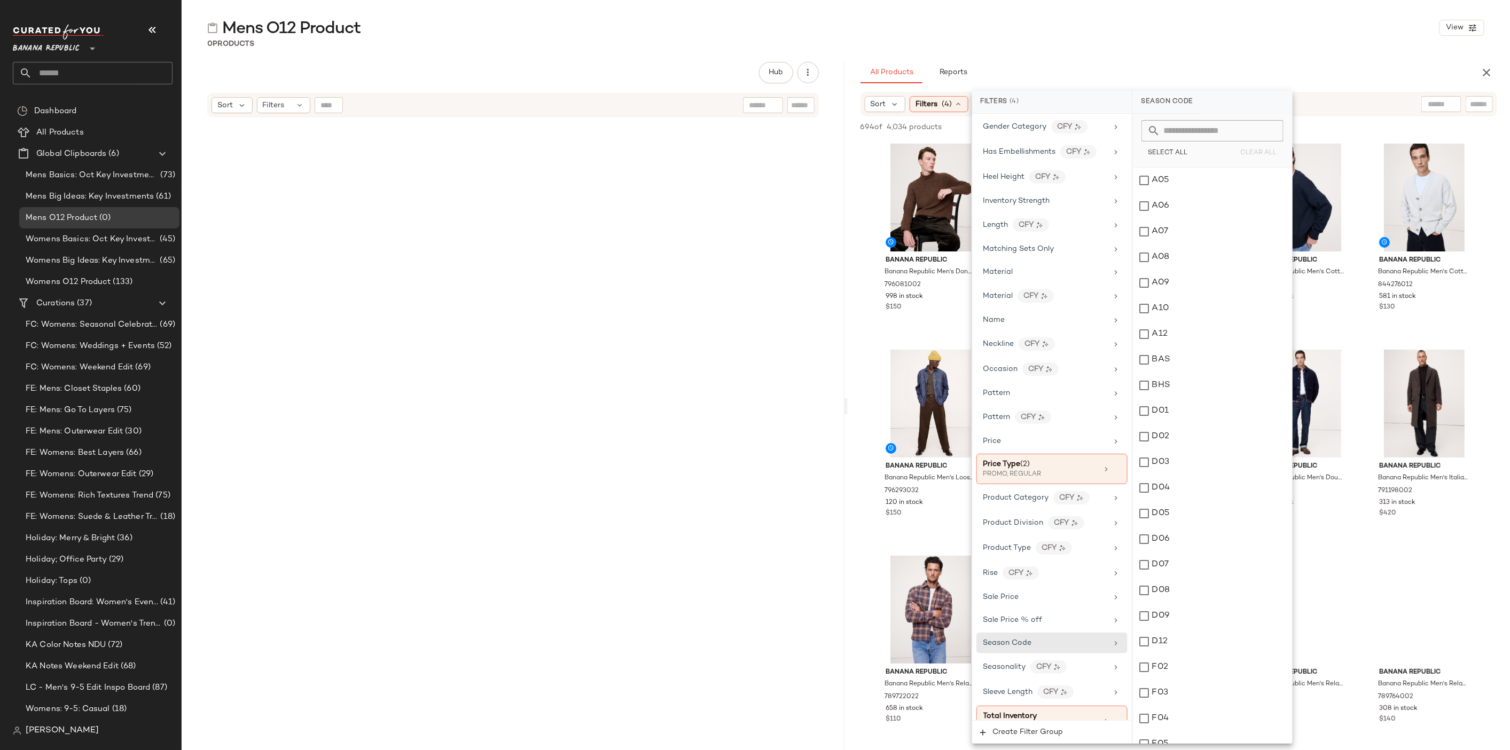
click at [1211, 121] on input "text" at bounding box center [1218, 130] width 116 height 21
type input "***"
click at [1174, 179] on div "O12" at bounding box center [1212, 181] width 159 height 26
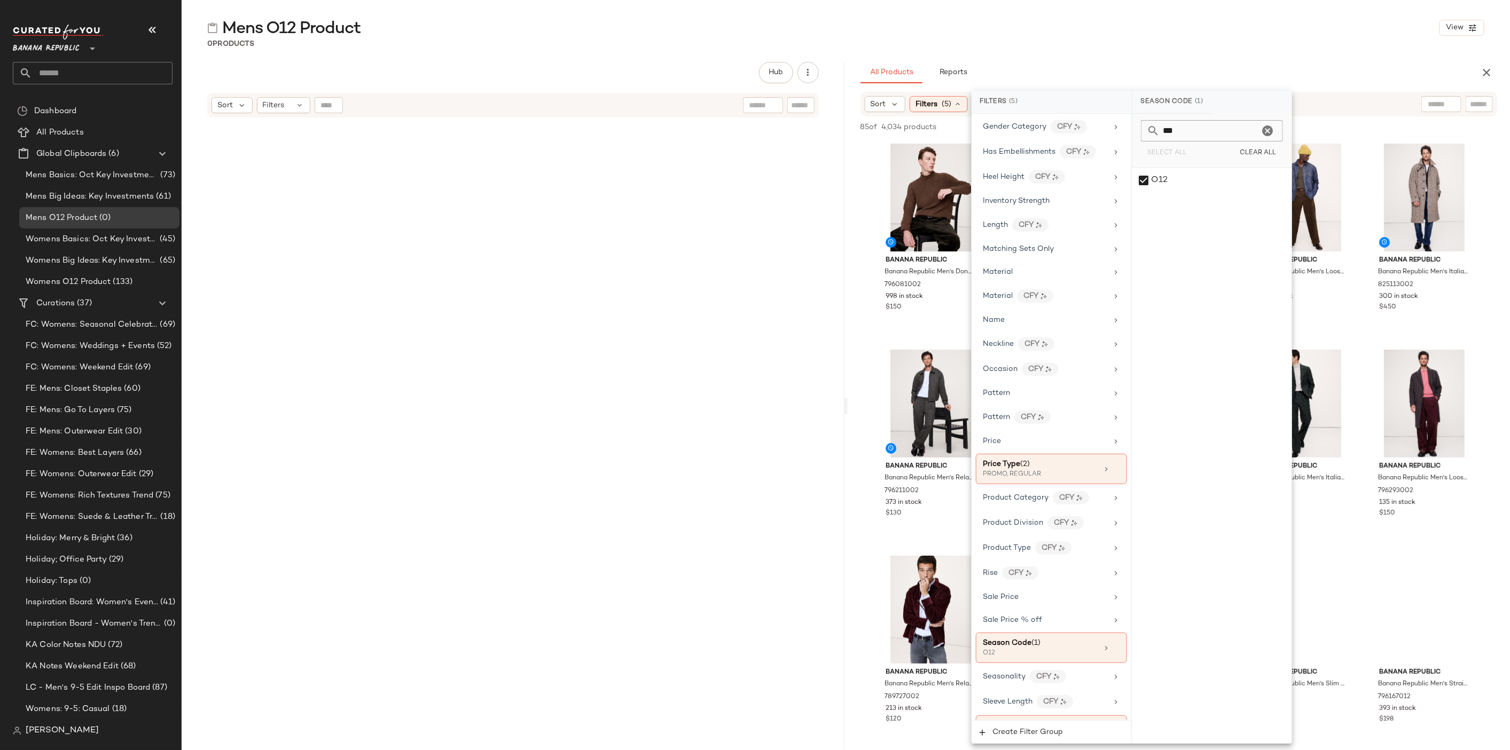
click at [1270, 34] on div "Mens O12 Product View" at bounding box center [846, 27] width 1328 height 21
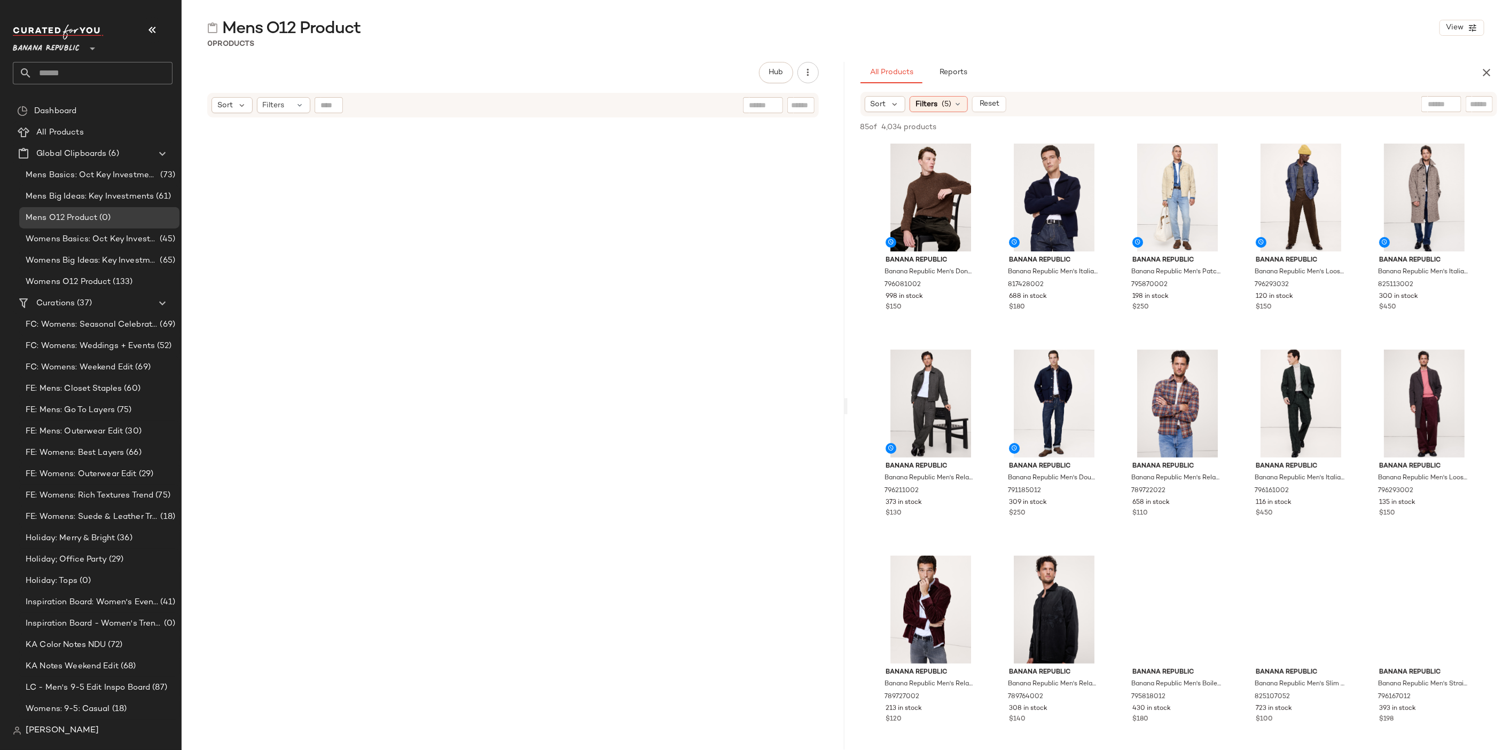
click at [1205, 64] on div "All Products Reports" at bounding box center [1161, 72] width 603 height 21
click at [924, 191] on div "#1 View" at bounding box center [930, 198] width 107 height 108
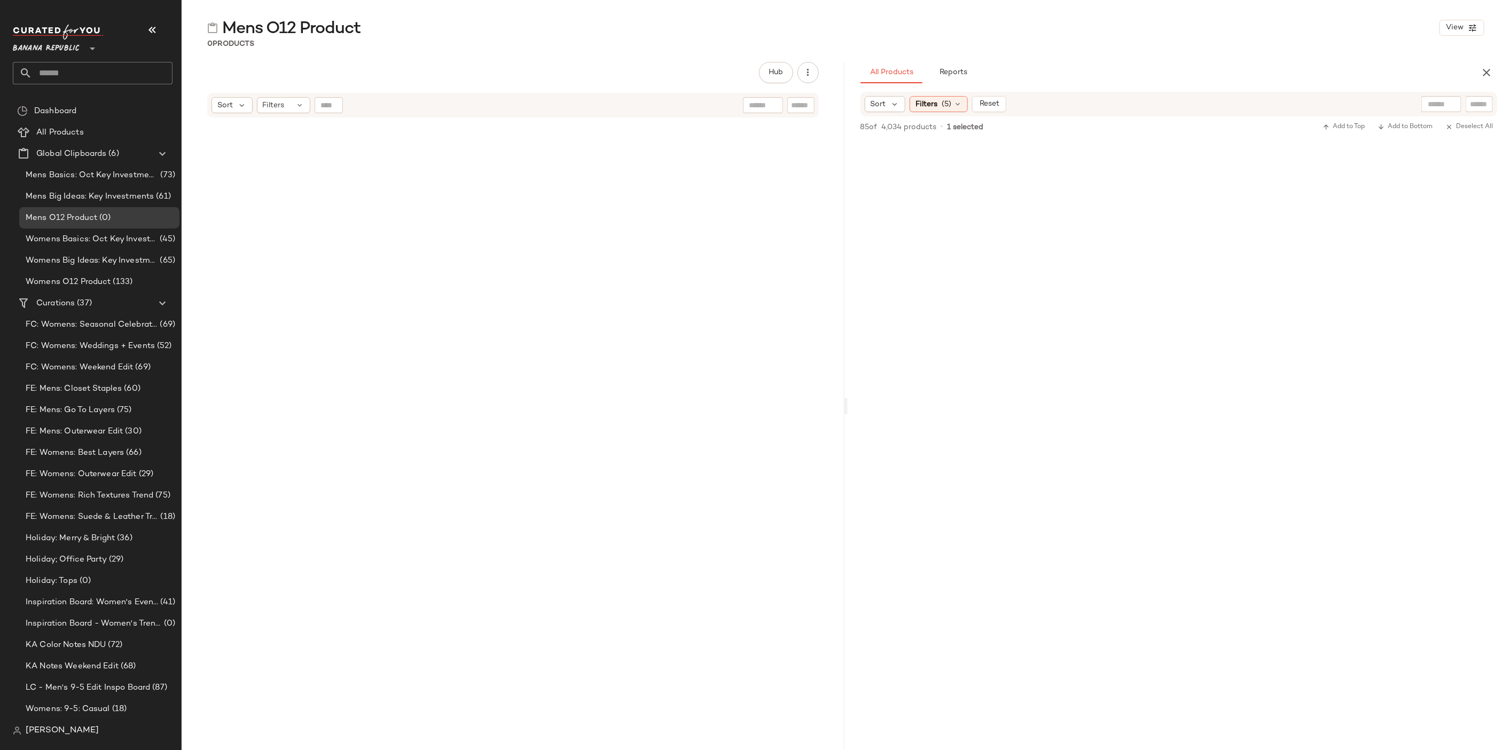
scroll to position [4155, 0]
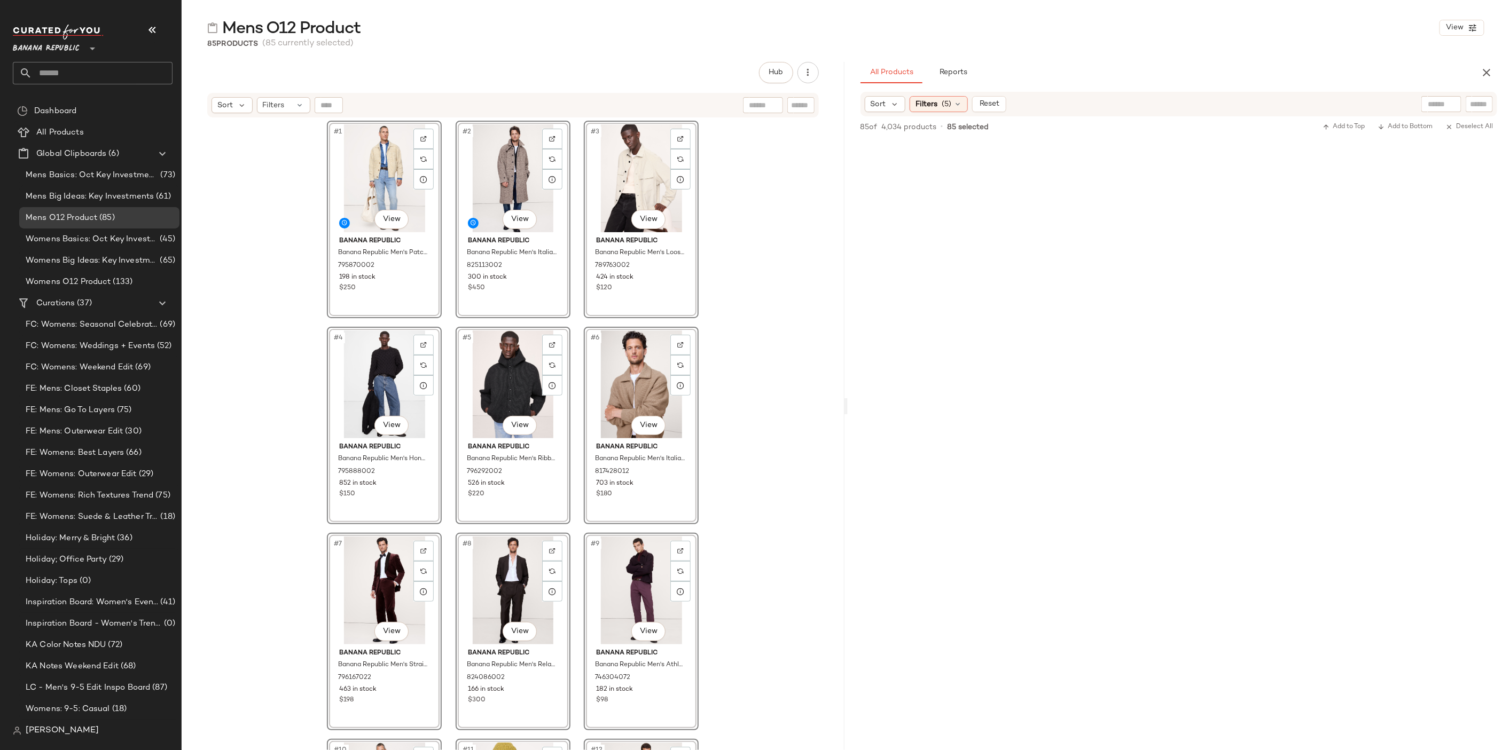
click at [803, 337] on div "#1 View Banana Republic Banana Republic Men's Patchwork Donegal Cardigan Natura…" at bounding box center [513, 448] width 663 height 658
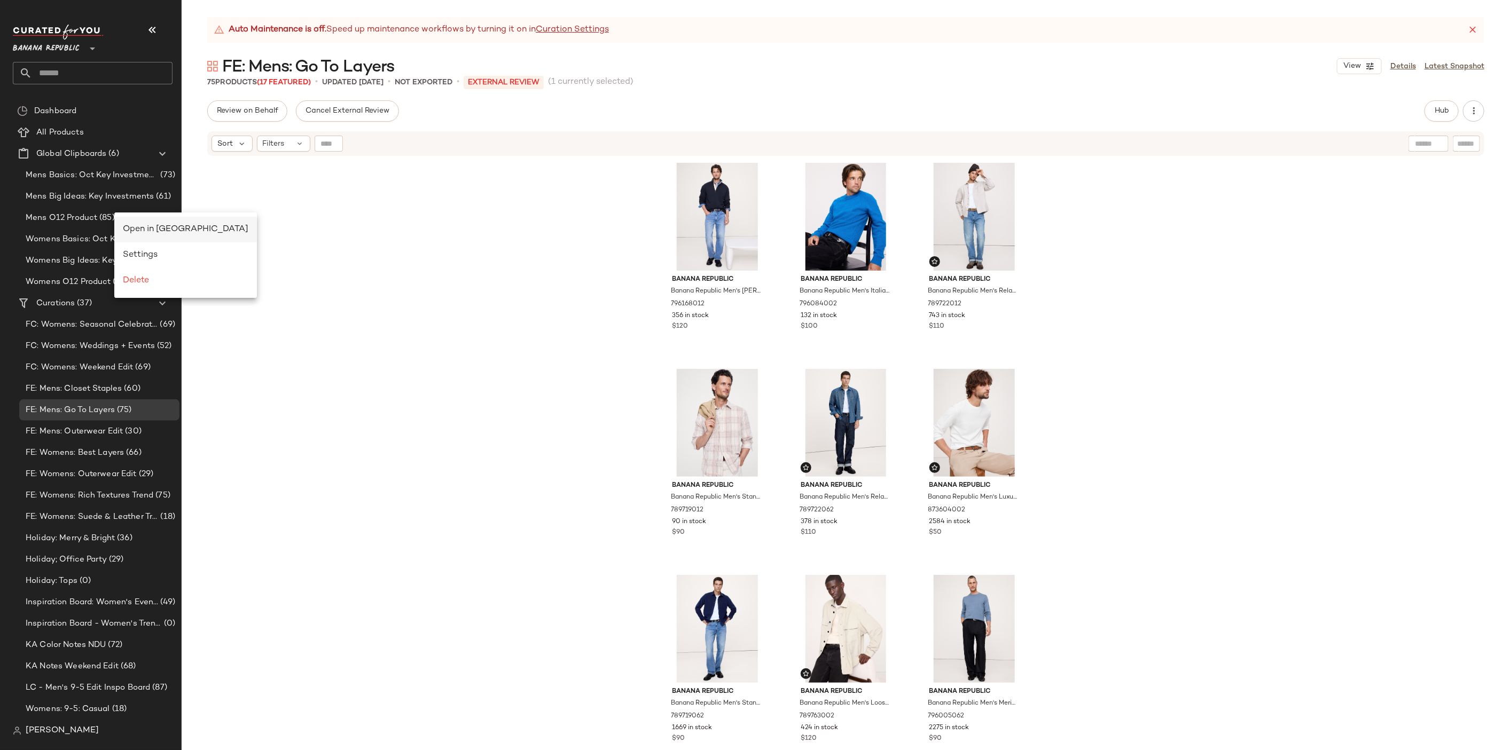
click at [153, 238] on div "Open in Split View" at bounding box center [185, 230] width 143 height 26
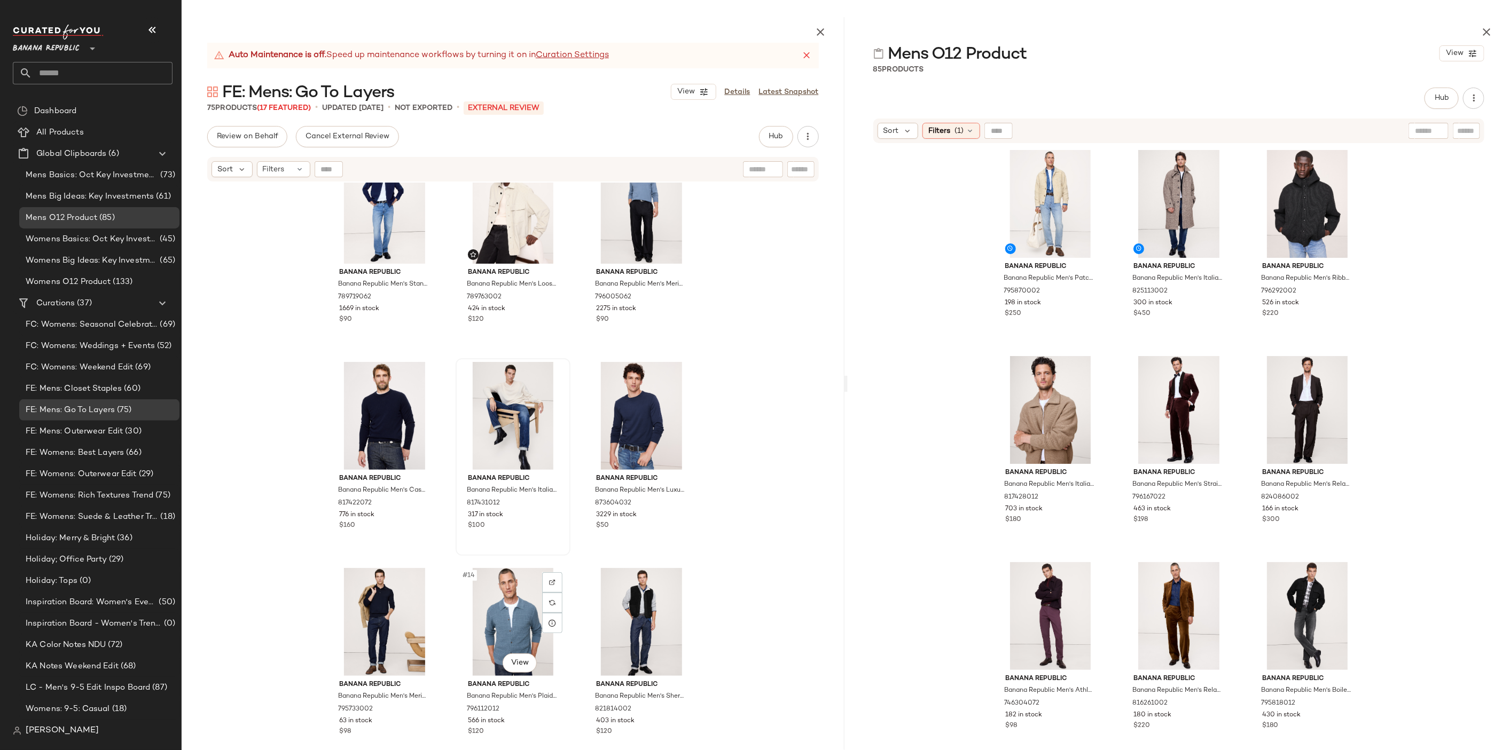
scroll to position [494, 0]
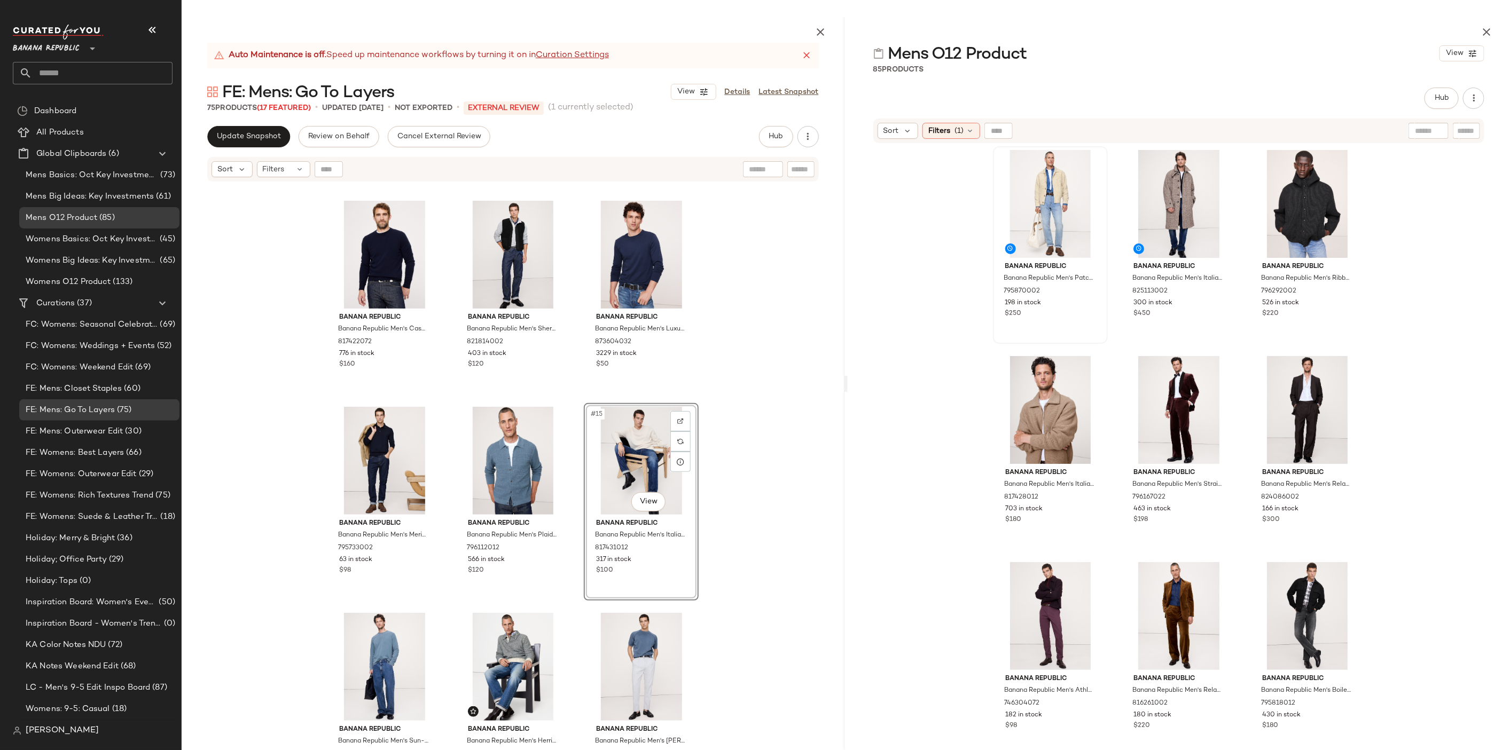
scroll to position [644, 0]
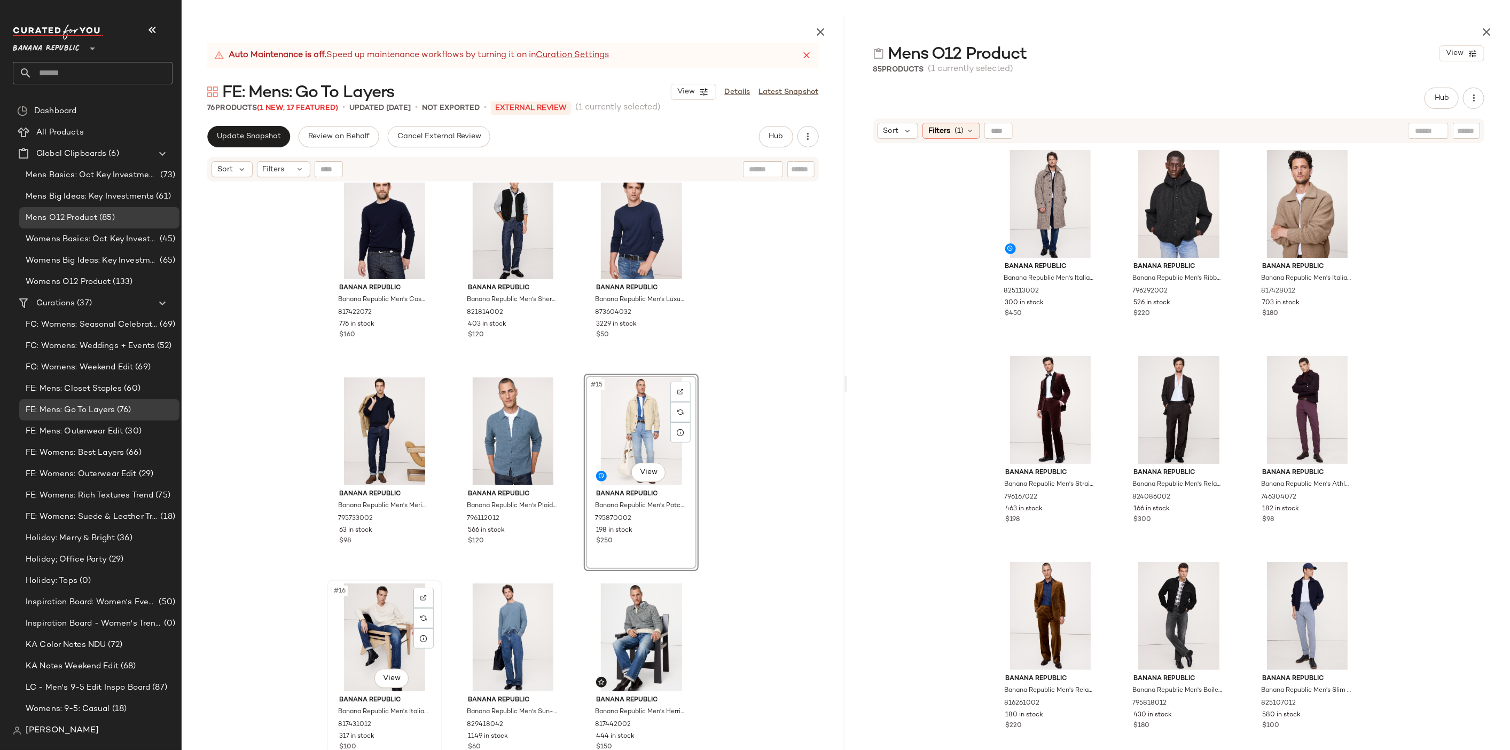
click at [365, 634] on div "#16 View" at bounding box center [384, 638] width 107 height 108
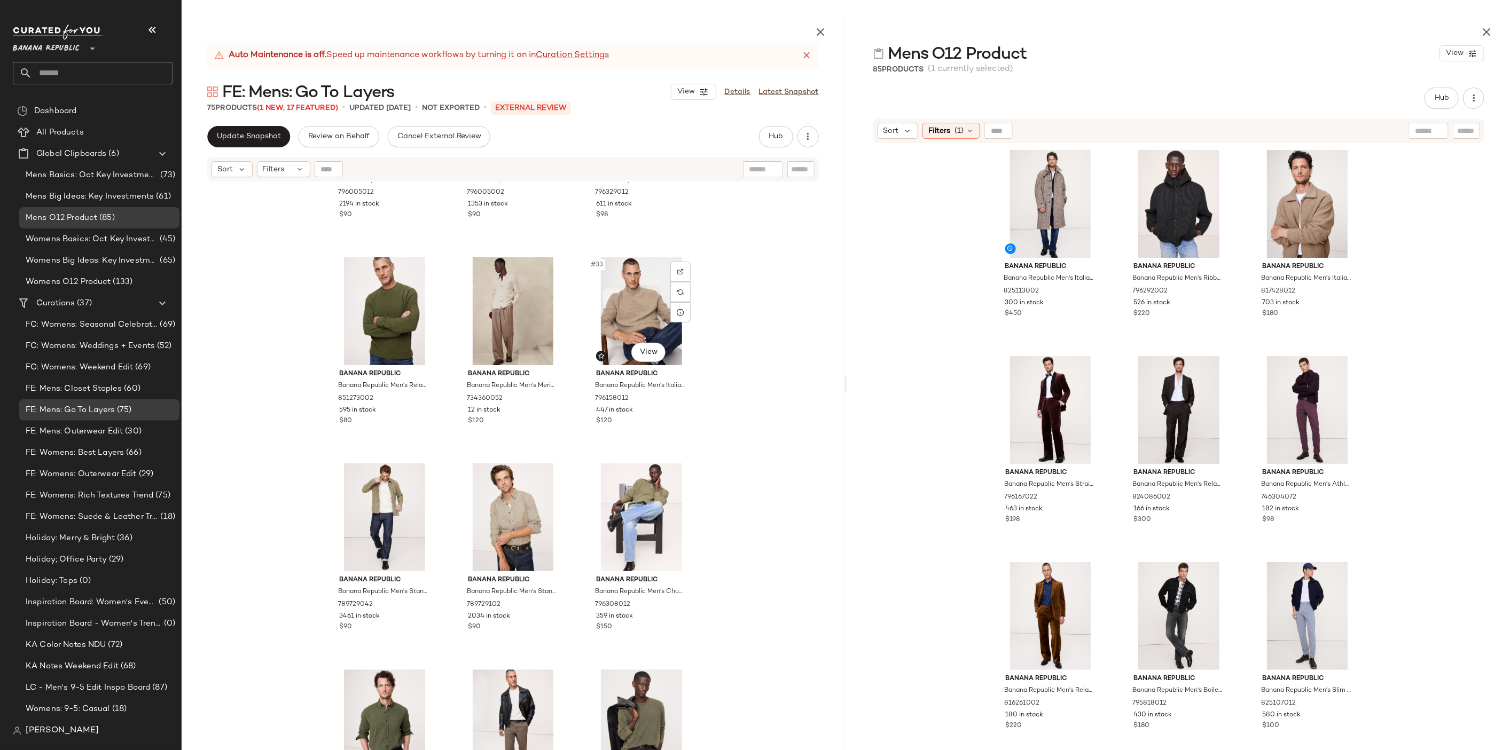
scroll to position [2009, 0]
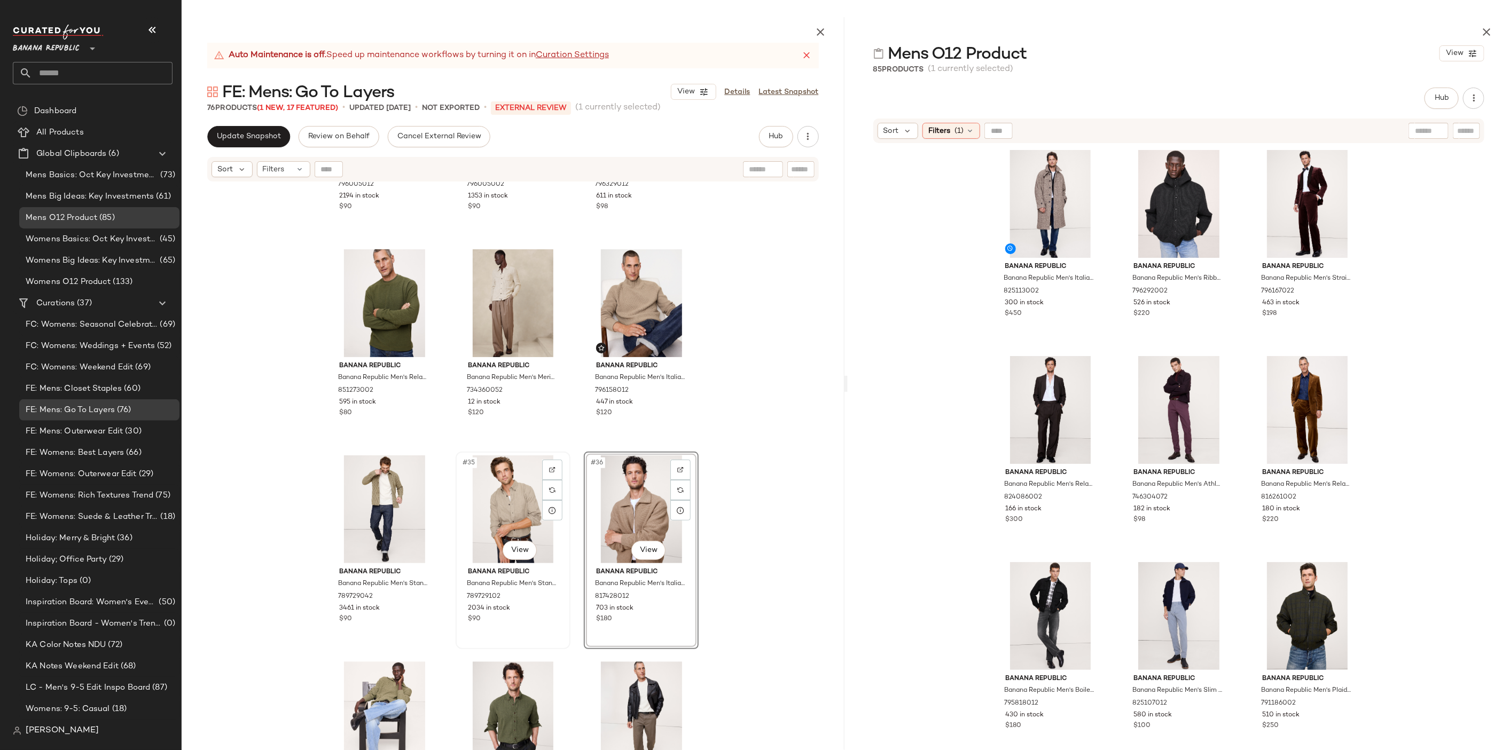
click at [511, 501] on div "#35 View" at bounding box center [512, 509] width 107 height 108
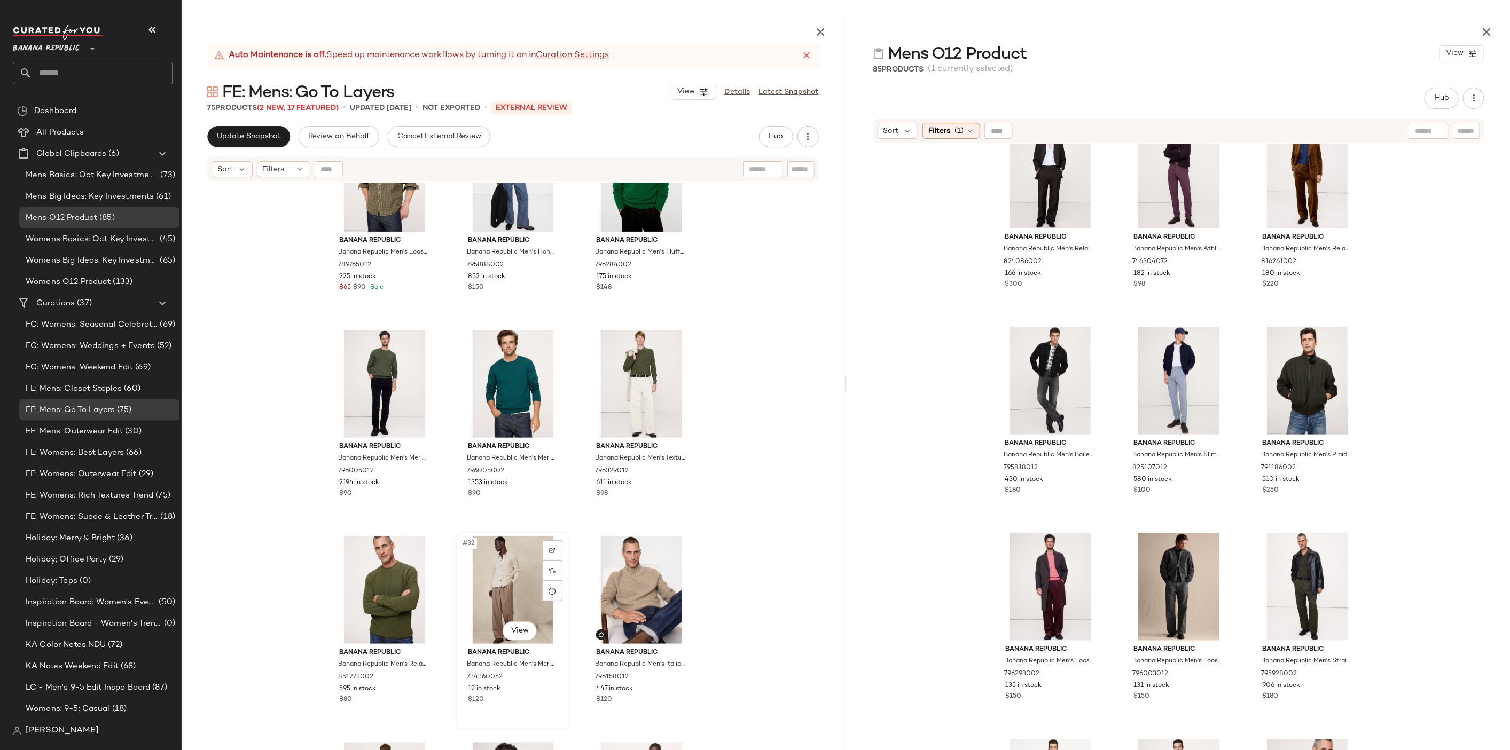
scroll to position [1726, 0]
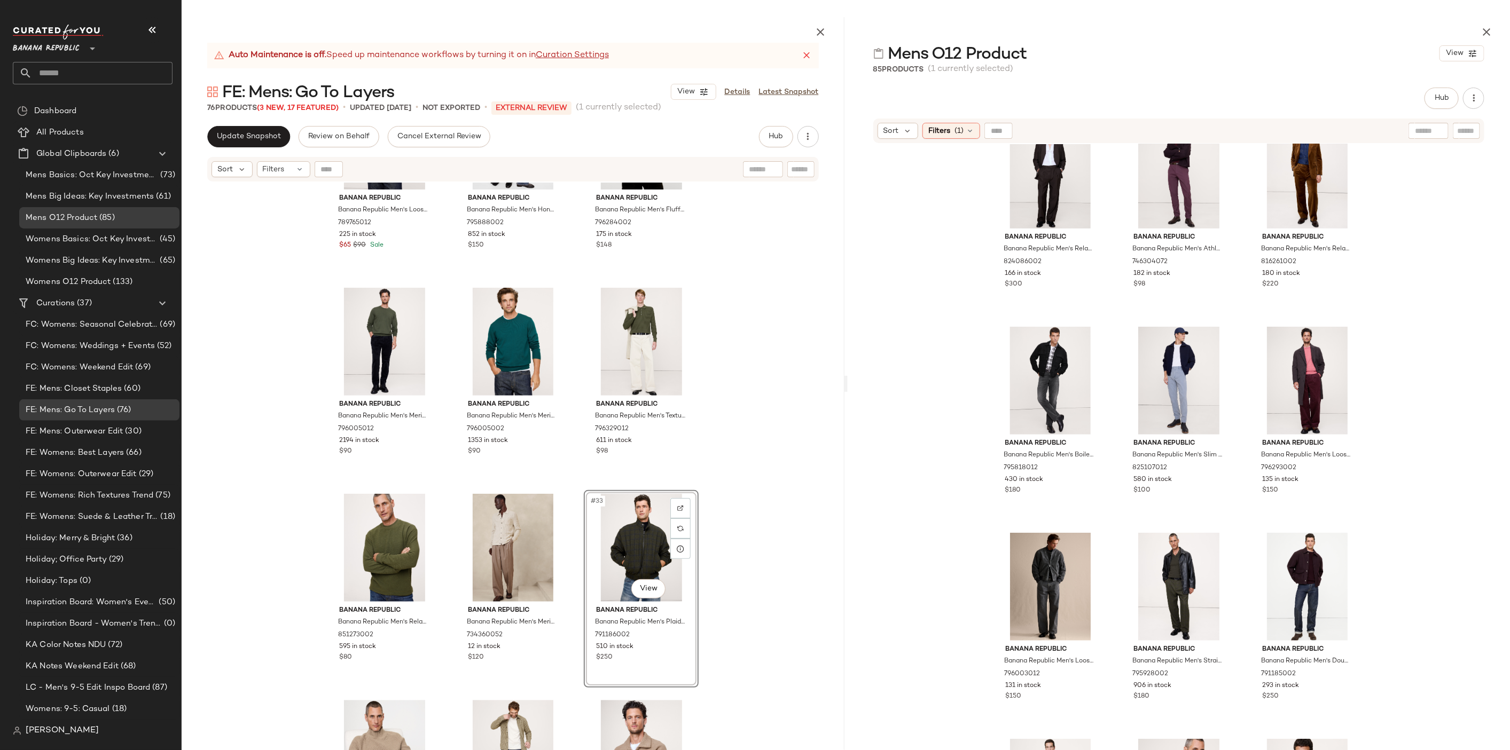
scroll to position [1765, 0]
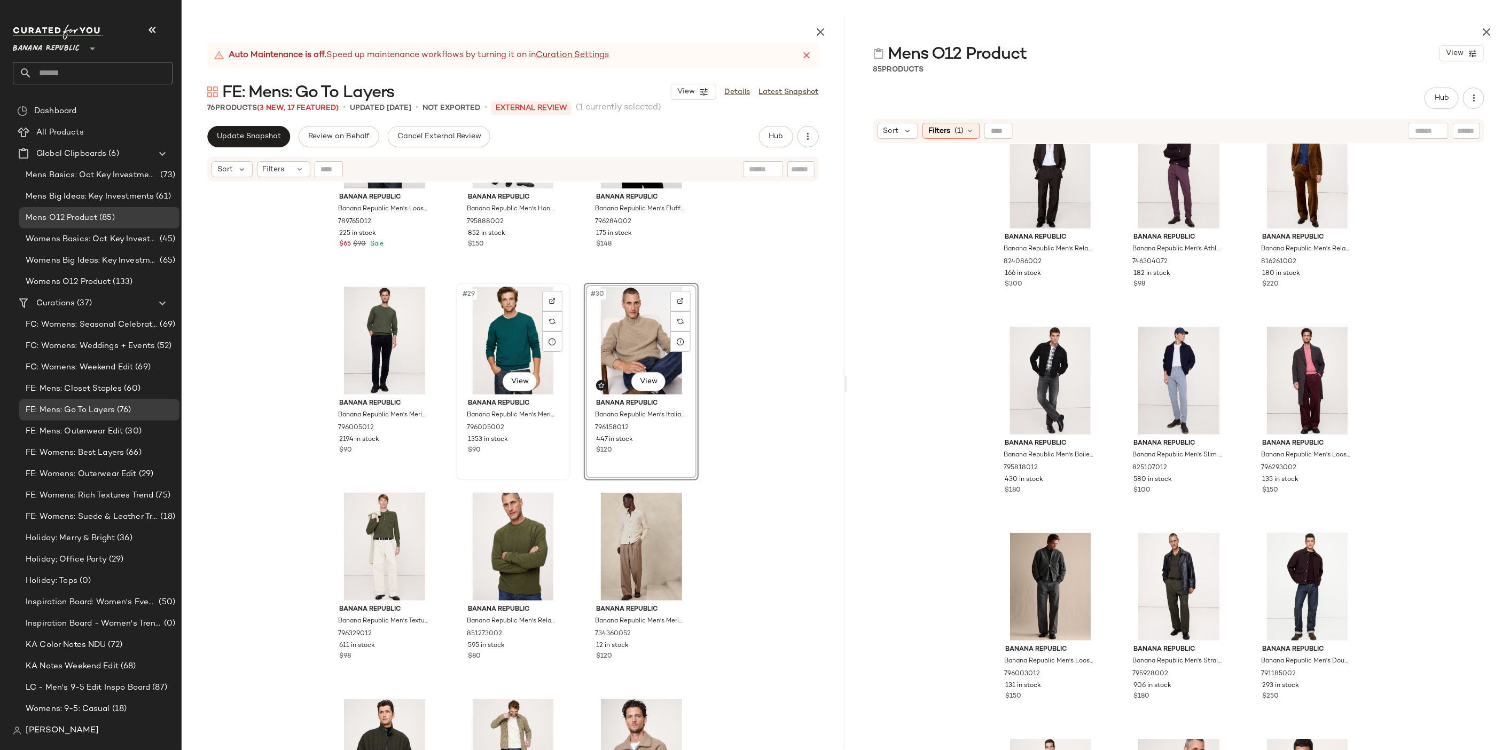
click at [510, 321] on div "#29 View" at bounding box center [512, 341] width 107 height 108
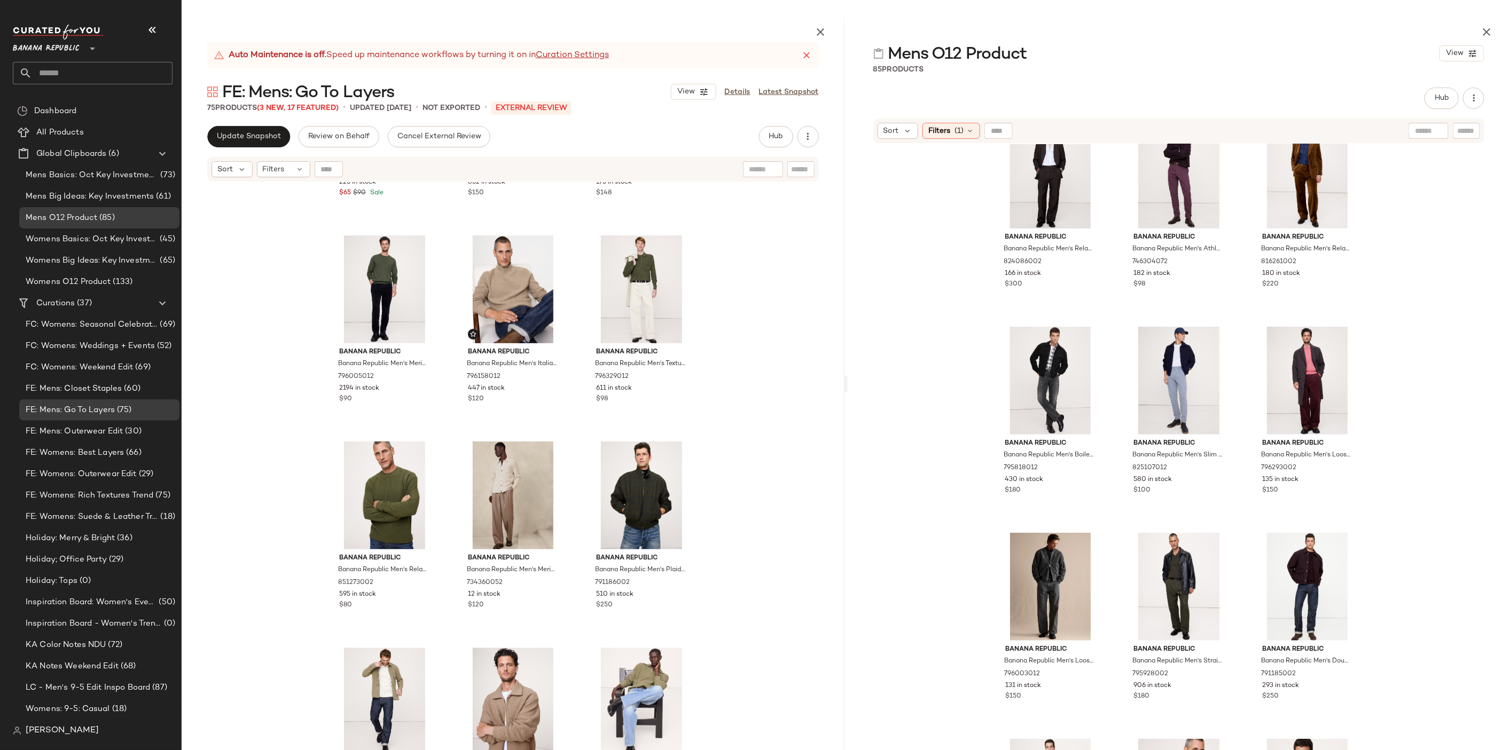
scroll to position [1813, 0]
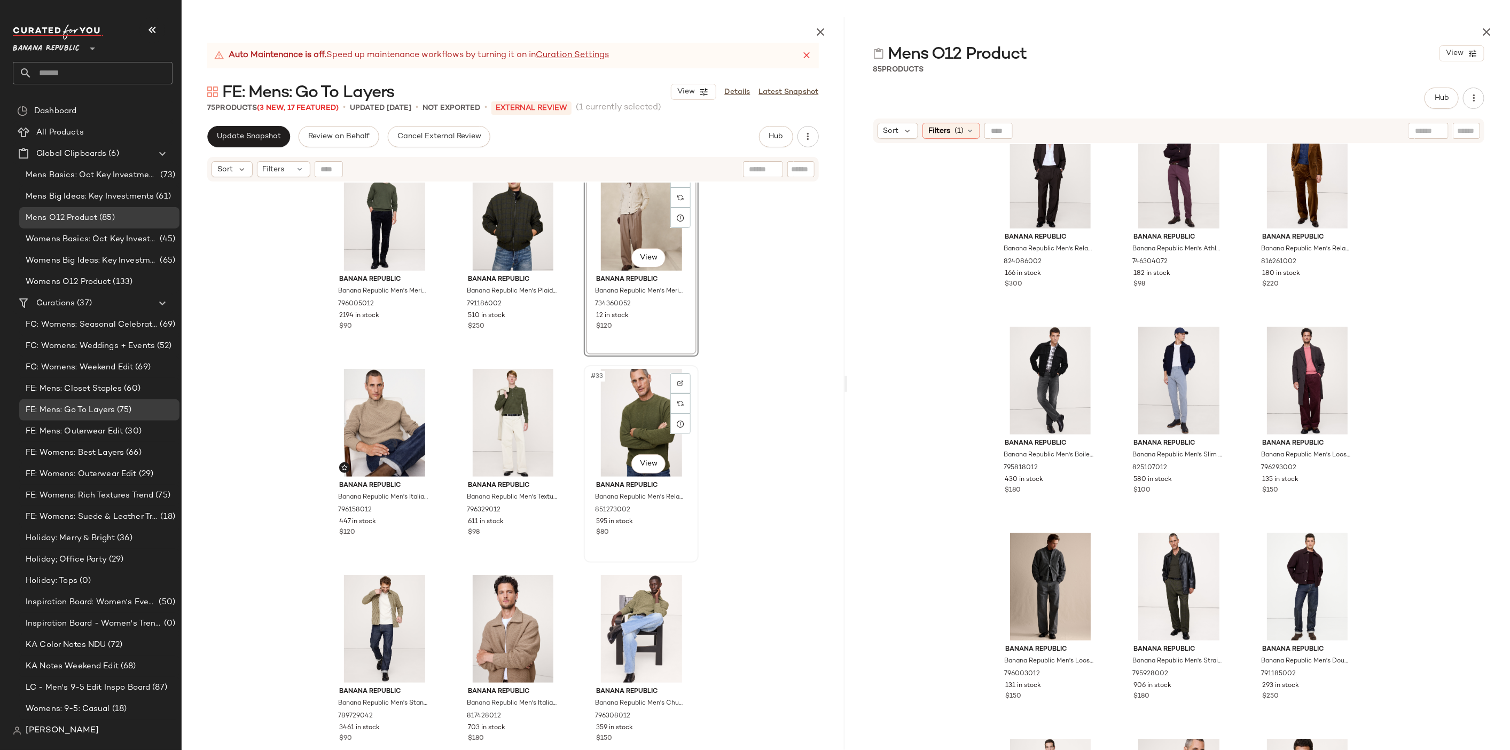
scroll to position [1965, 0]
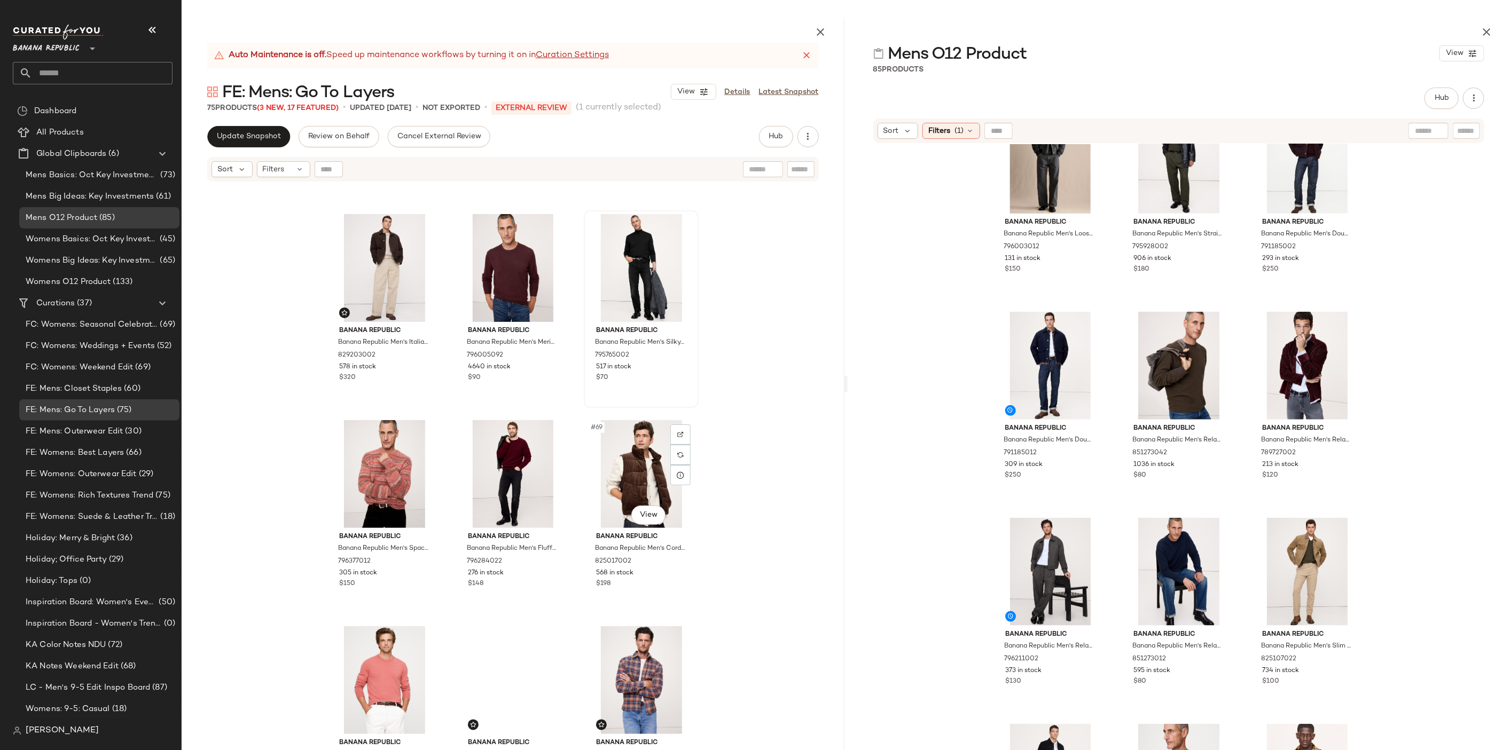
scroll to position [4364, 0]
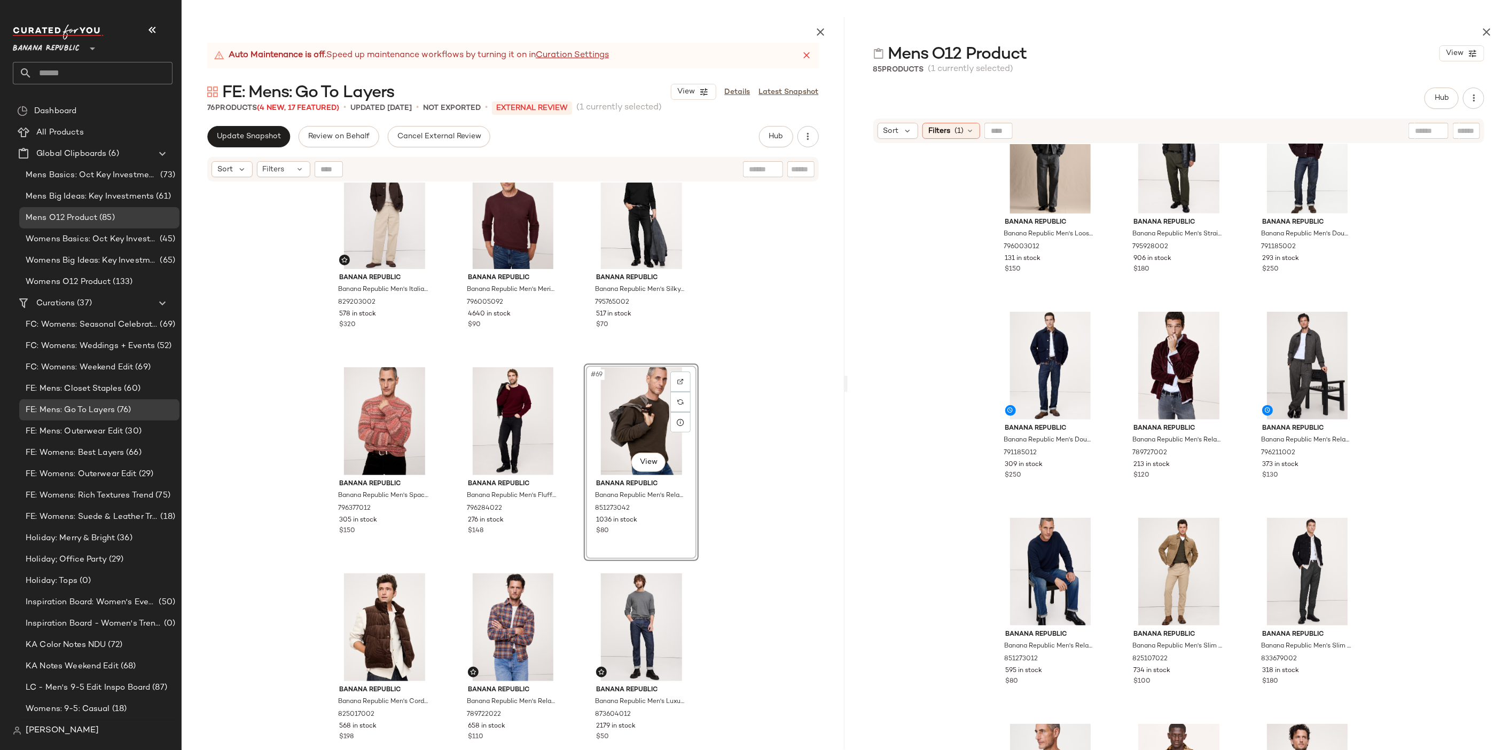
click at [765, 444] on div "Banana Republic Banana Republic Men's Italian Moleskin Barn Jacket Dark Brown S…" at bounding box center [513, 492] width 663 height 618
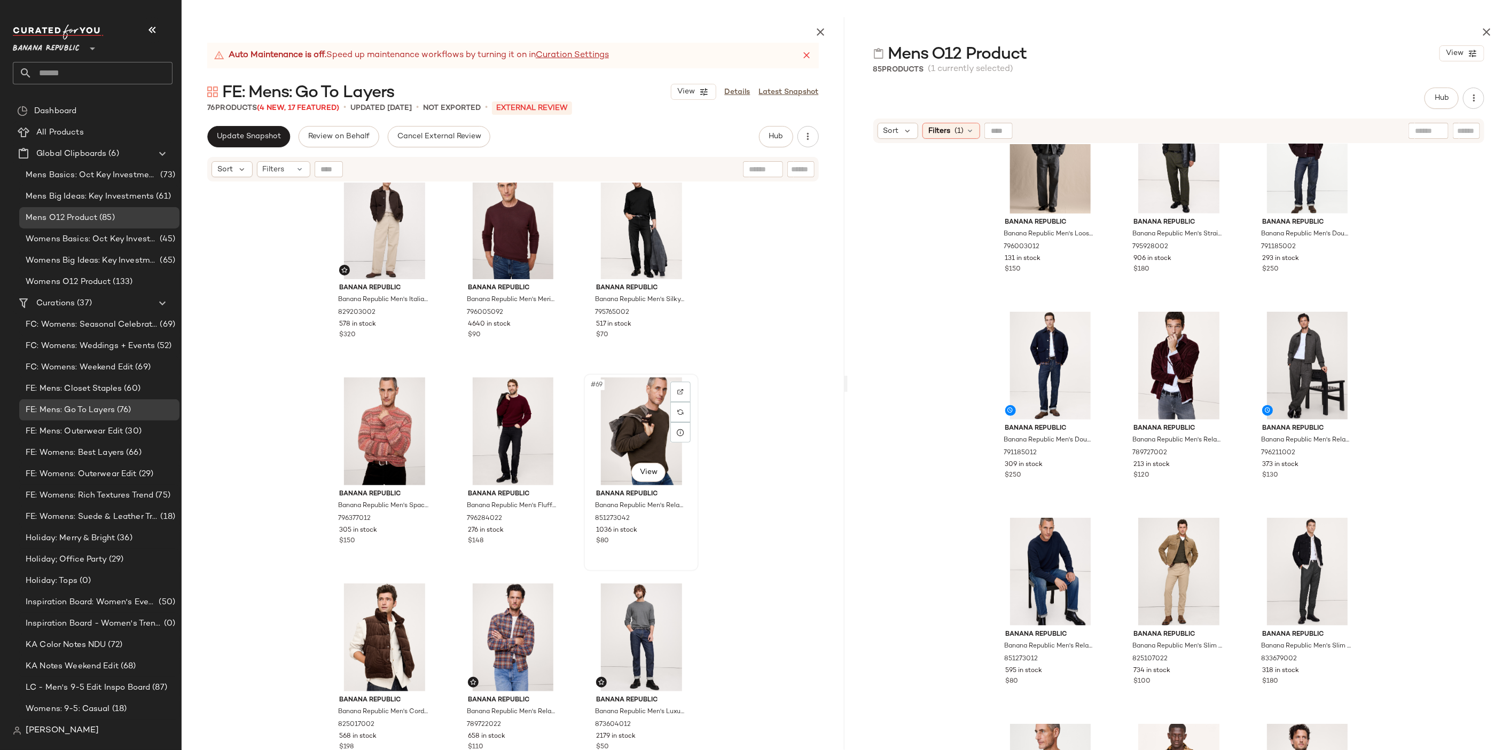
scroll to position [4340, 0]
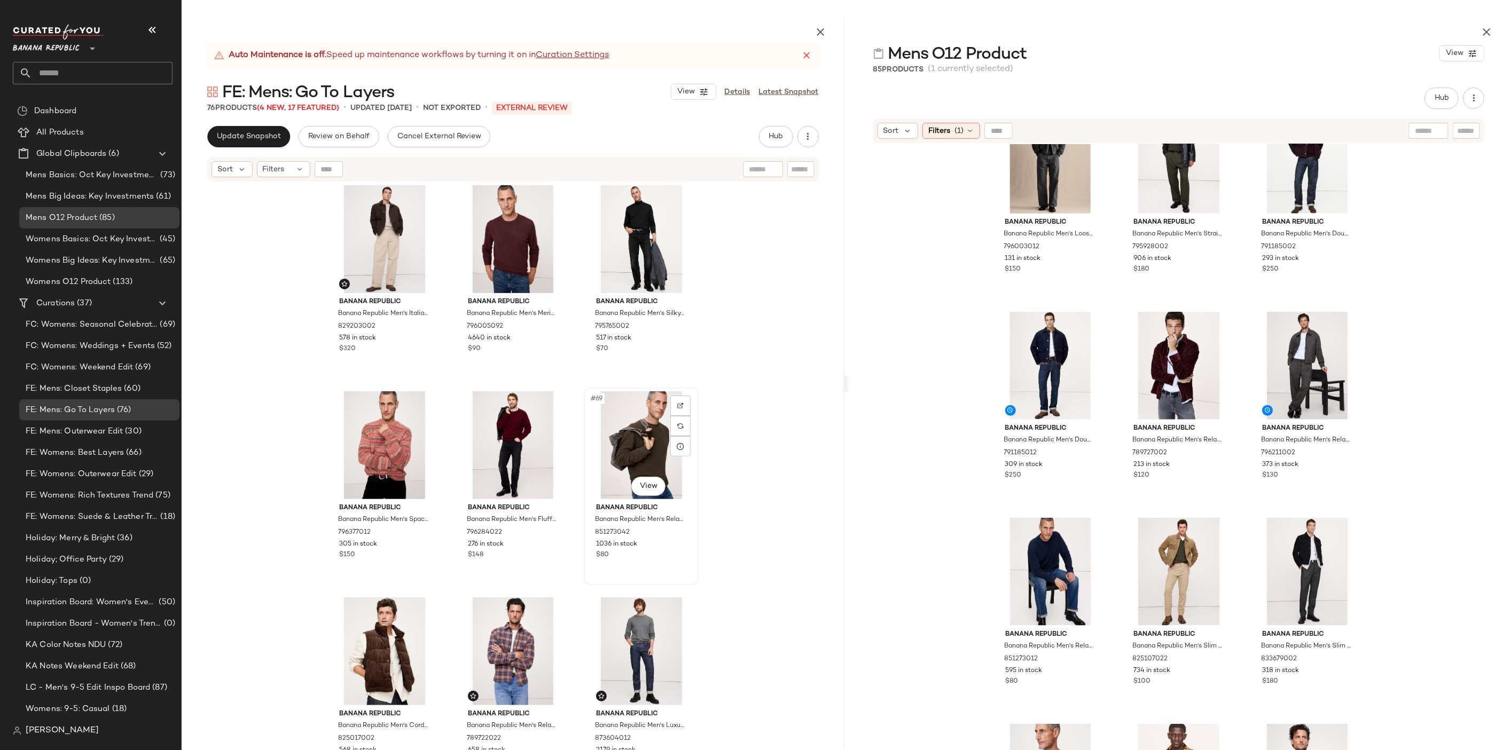
click at [651, 434] on div "#69 View" at bounding box center [640, 445] width 107 height 108
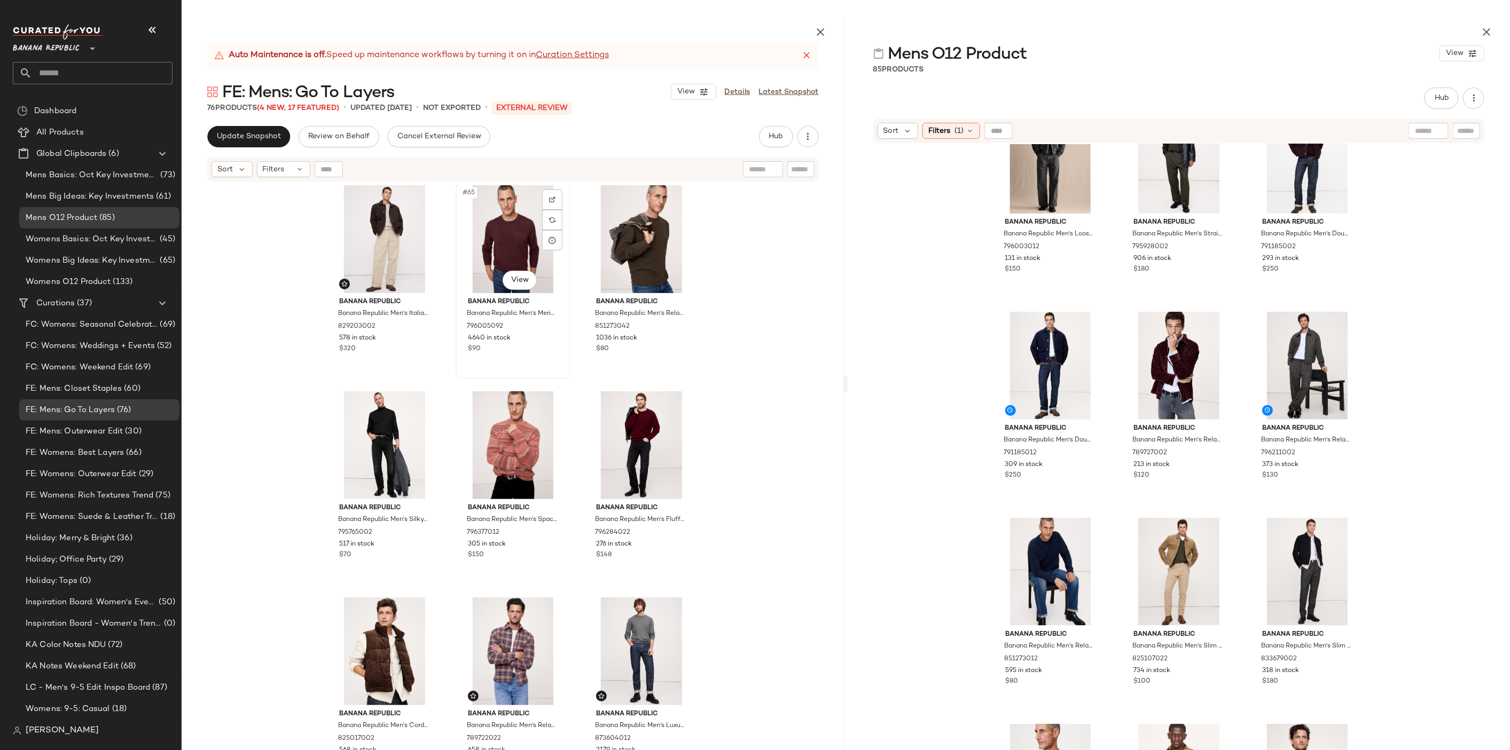
click at [498, 225] on div "#65 View" at bounding box center [512, 239] width 107 height 108
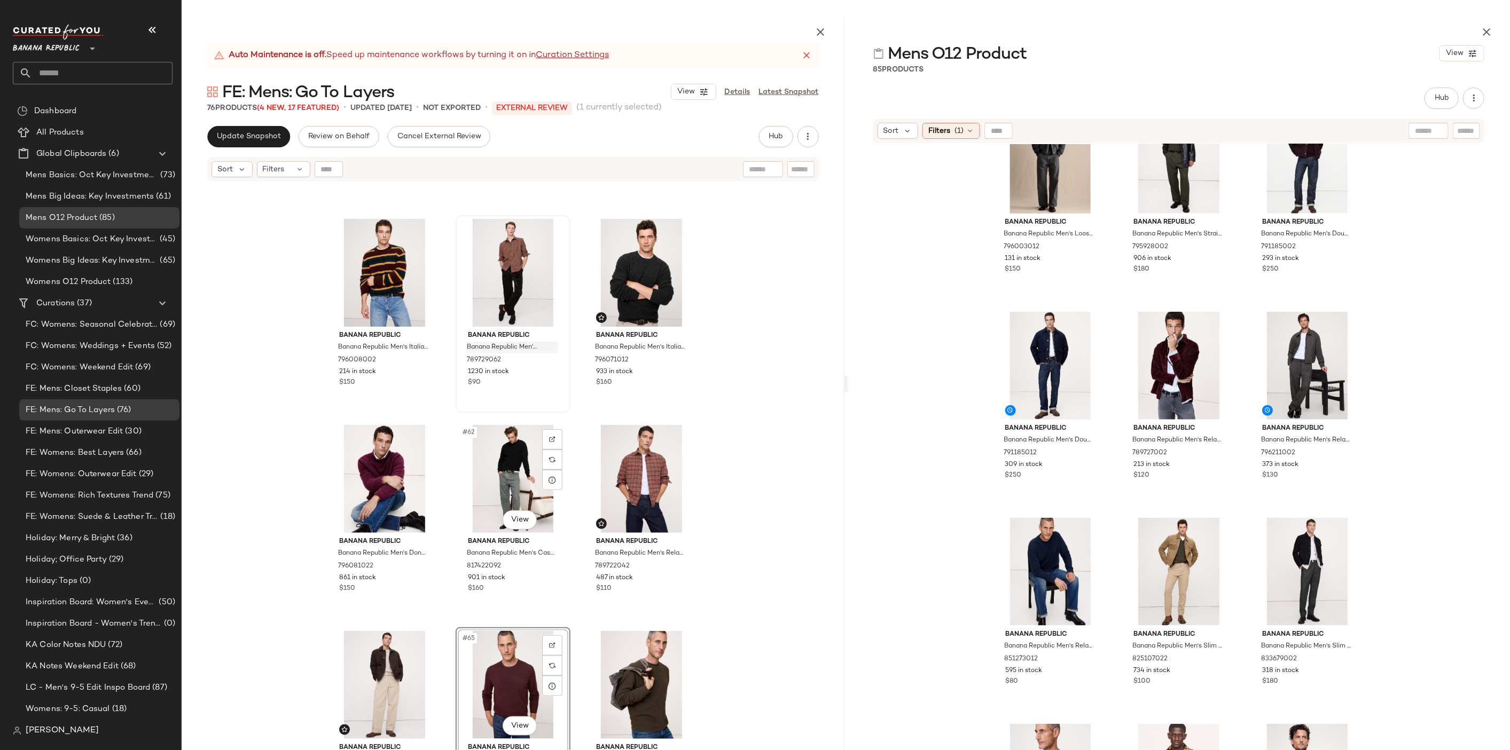
scroll to position [4083, 0]
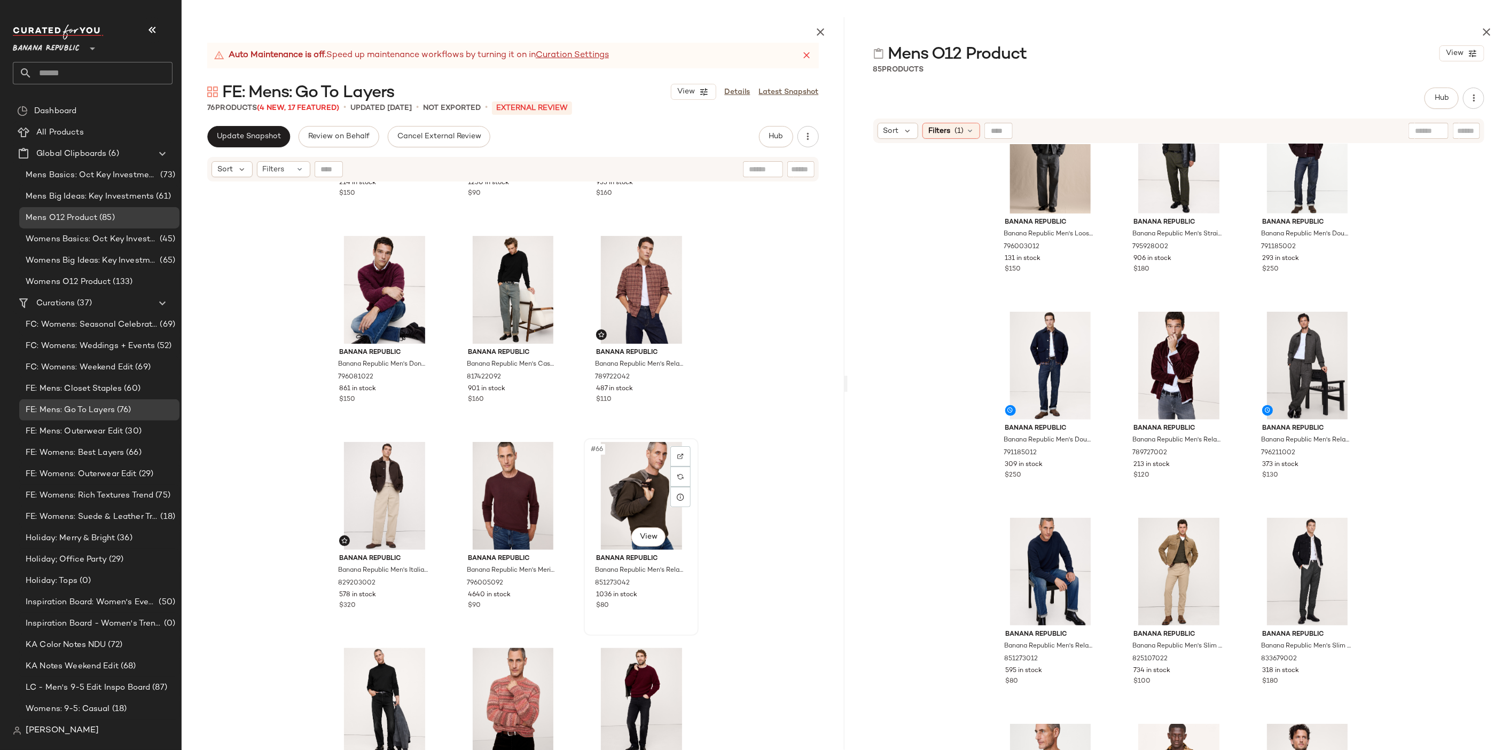
click at [646, 492] on div "#66 View" at bounding box center [640, 496] width 107 height 108
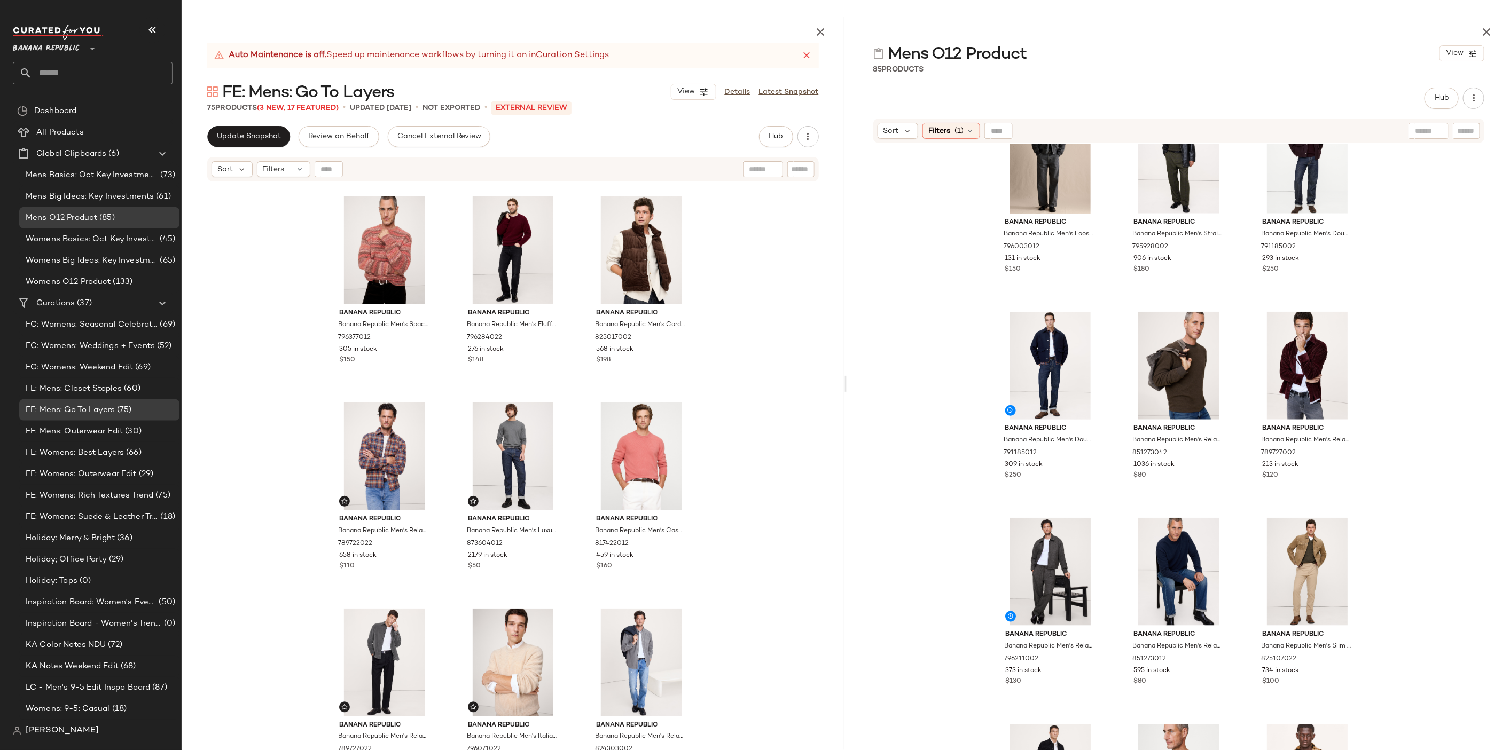
scroll to position [4537, 0]
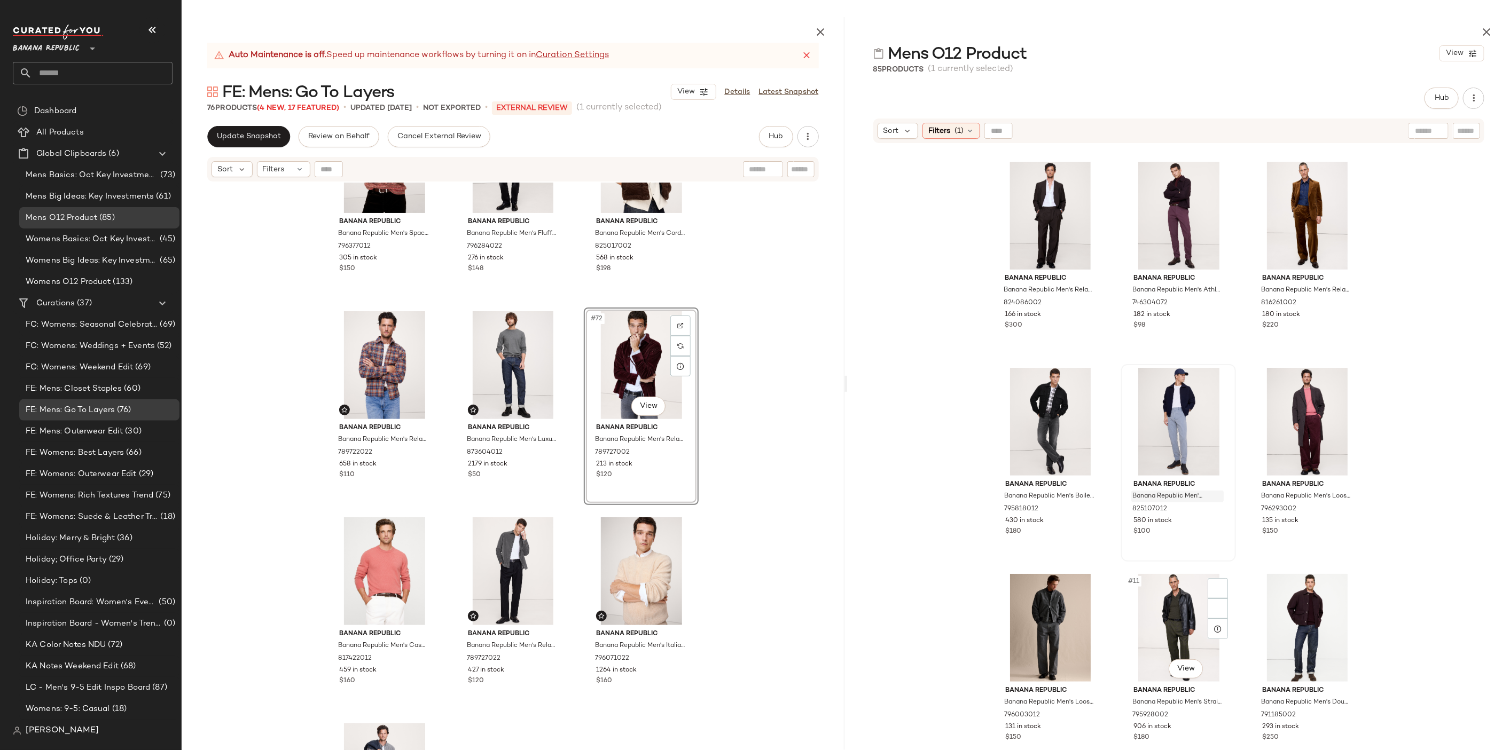
scroll to position [413, 0]
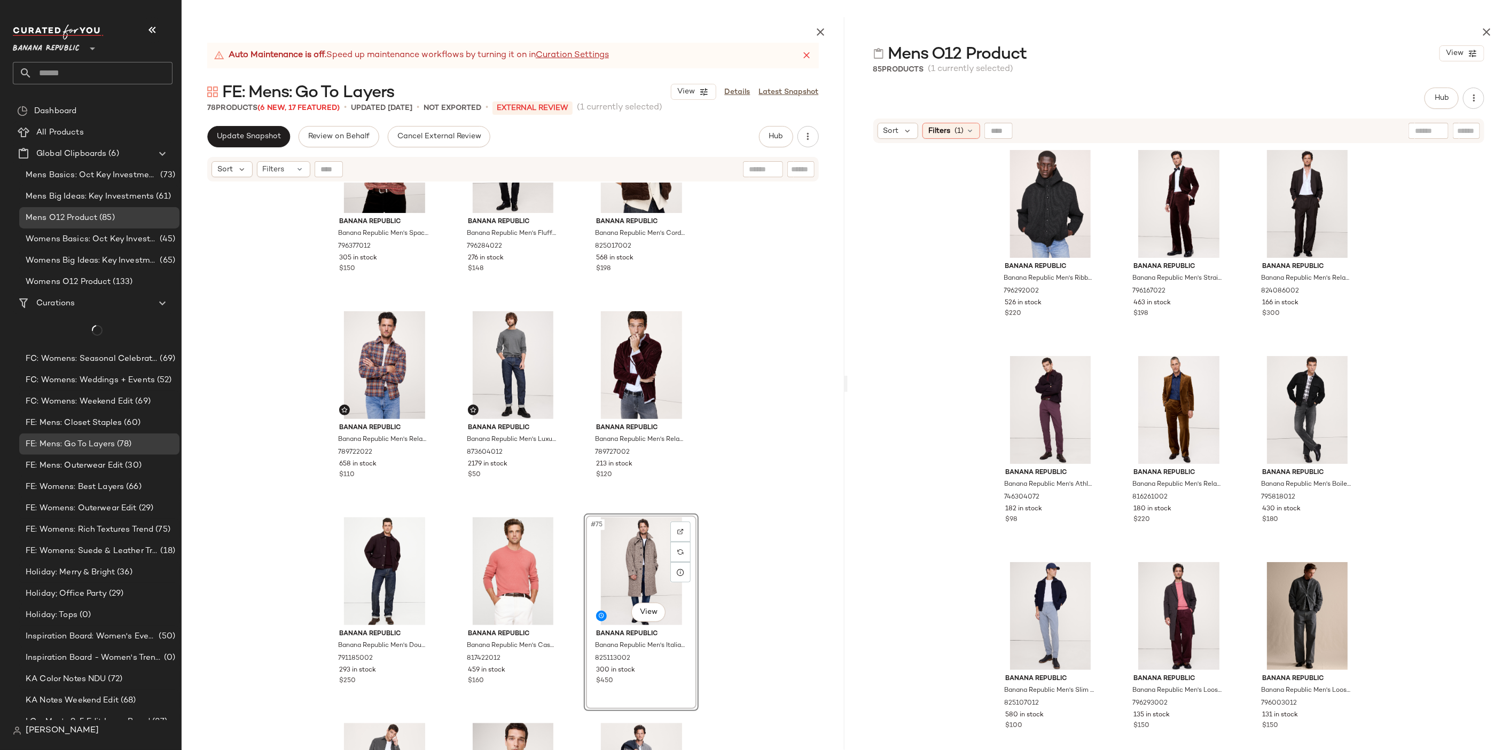
click at [727, 549] on div "Banana Republic Banana Republic Men's Space-Dye Crew-Neck Sweater Red Rhubarb T…" at bounding box center [513, 492] width 663 height 618
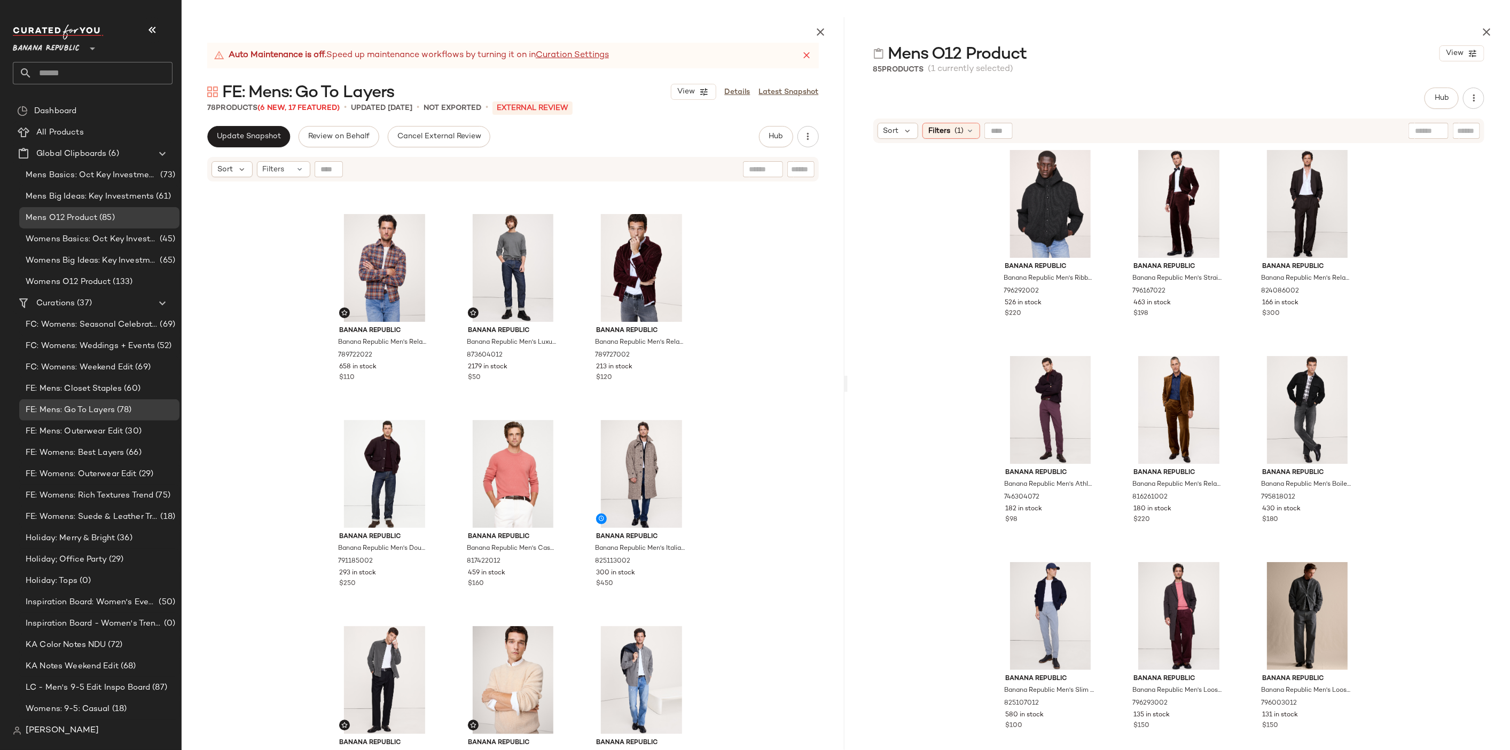
scroll to position [4743, 0]
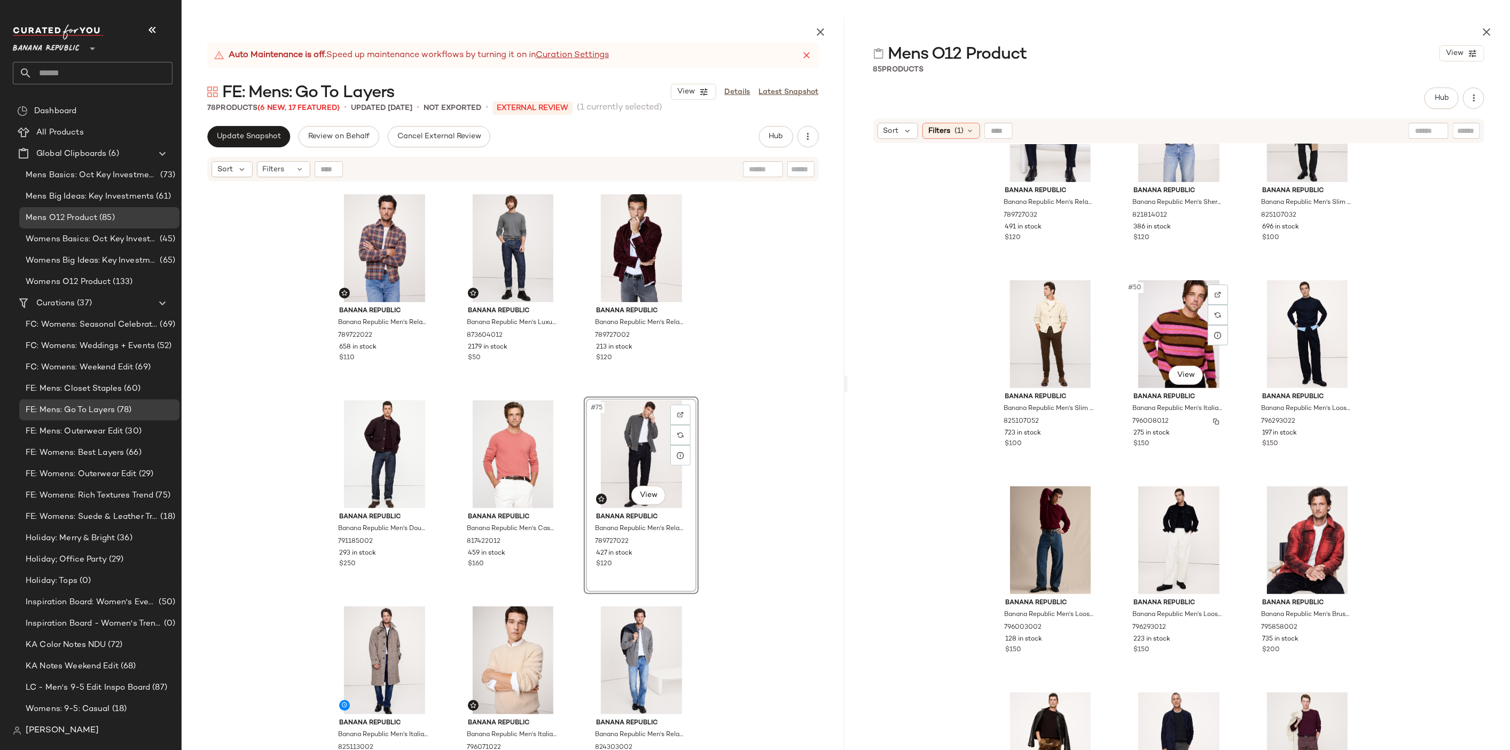
scroll to position [3244, 0]
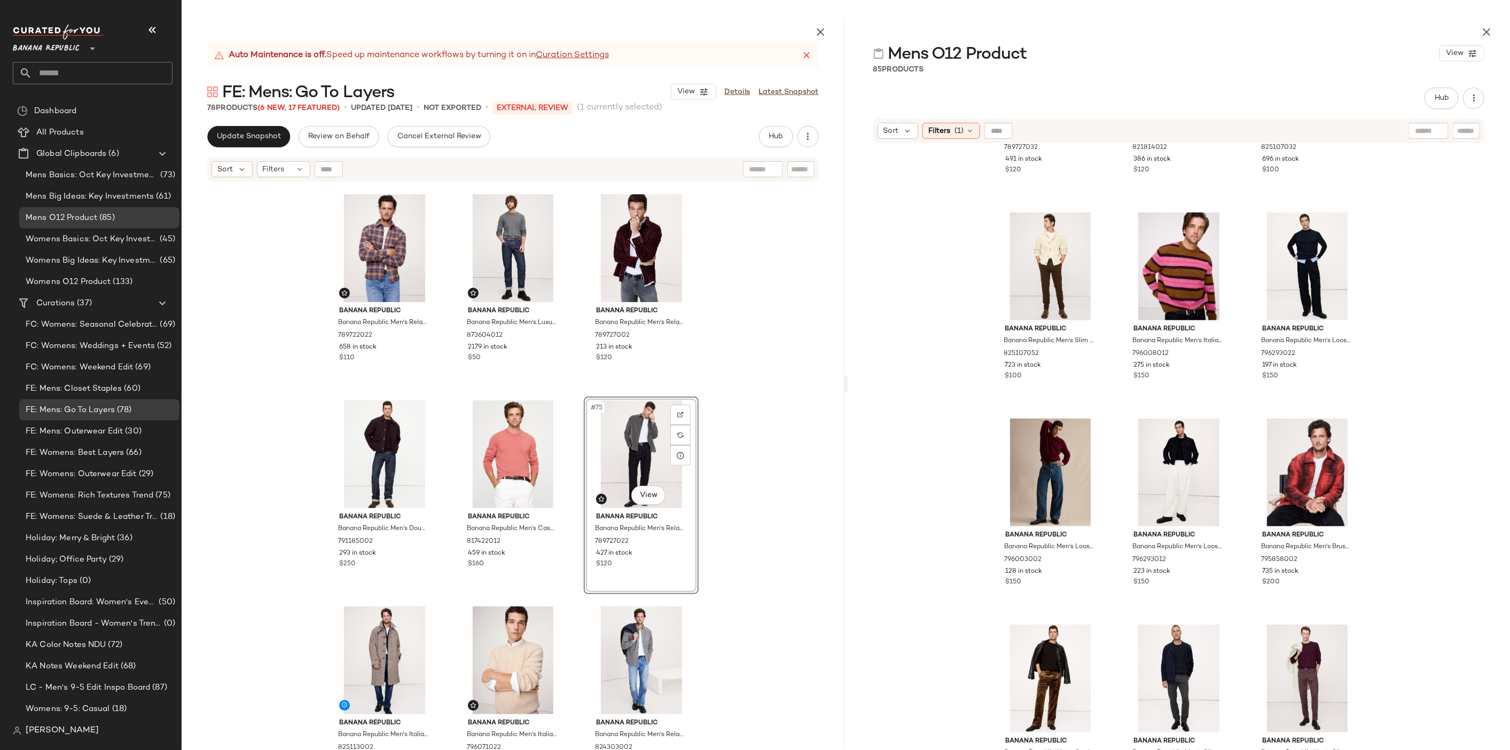
click at [734, 556] on div "Banana Republic Banana Republic Men's Space-Dye Crew-Neck Sweater Red Rhubarb T…" at bounding box center [513, 492] width 663 height 618
click at [391, 649] on div "#76 View" at bounding box center [384, 661] width 107 height 108
click at [619, 657] on div "#78 View" at bounding box center [640, 661] width 107 height 108
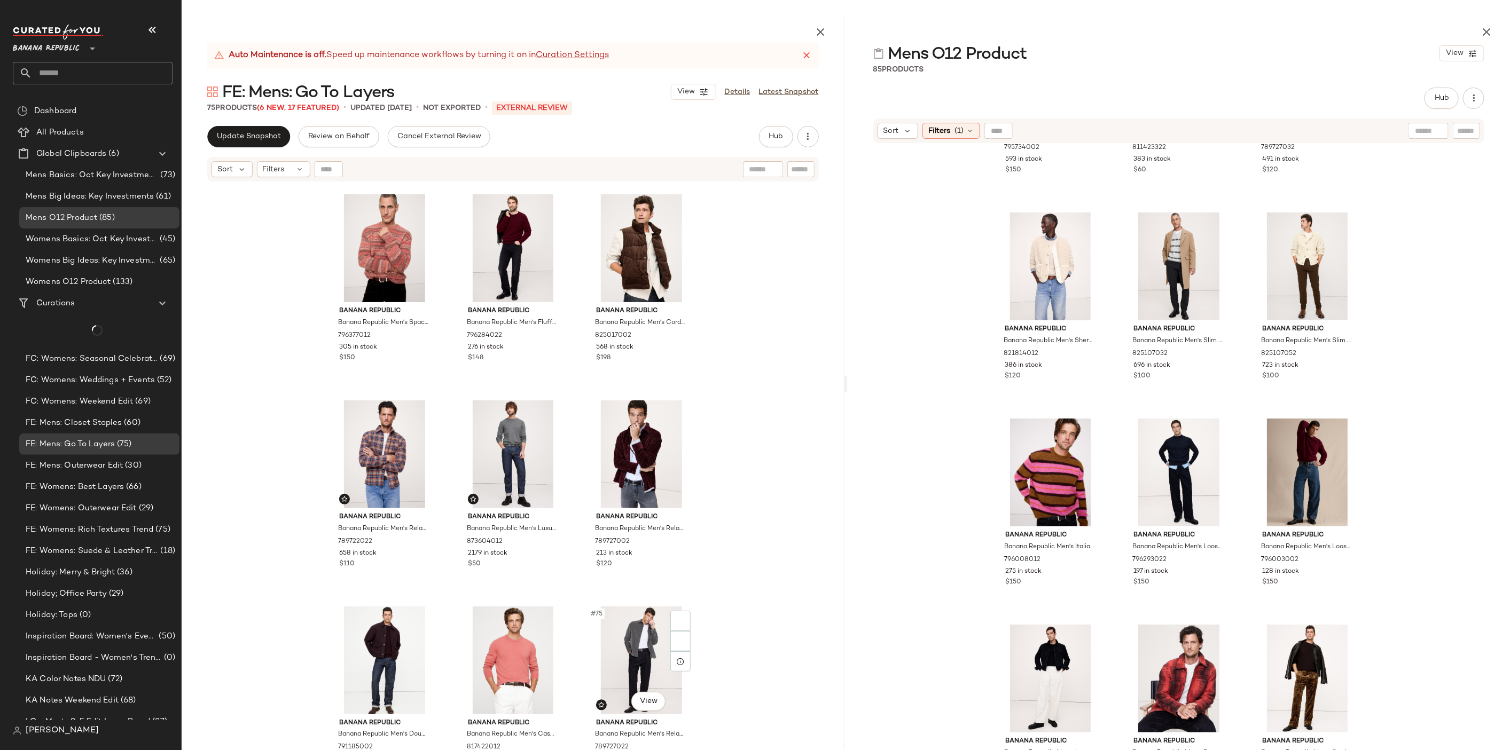
scroll to position [4537, 0]
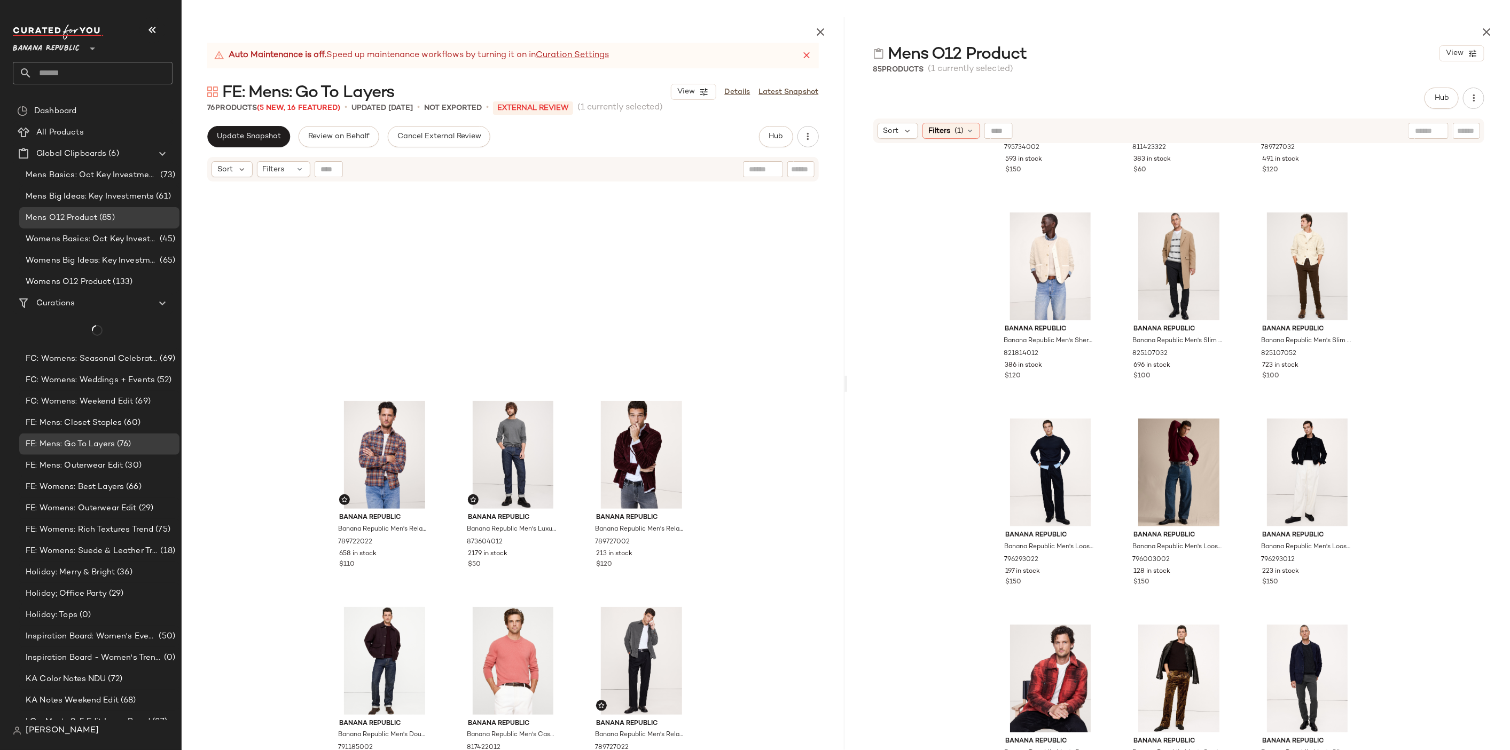
scroll to position [4743, 0]
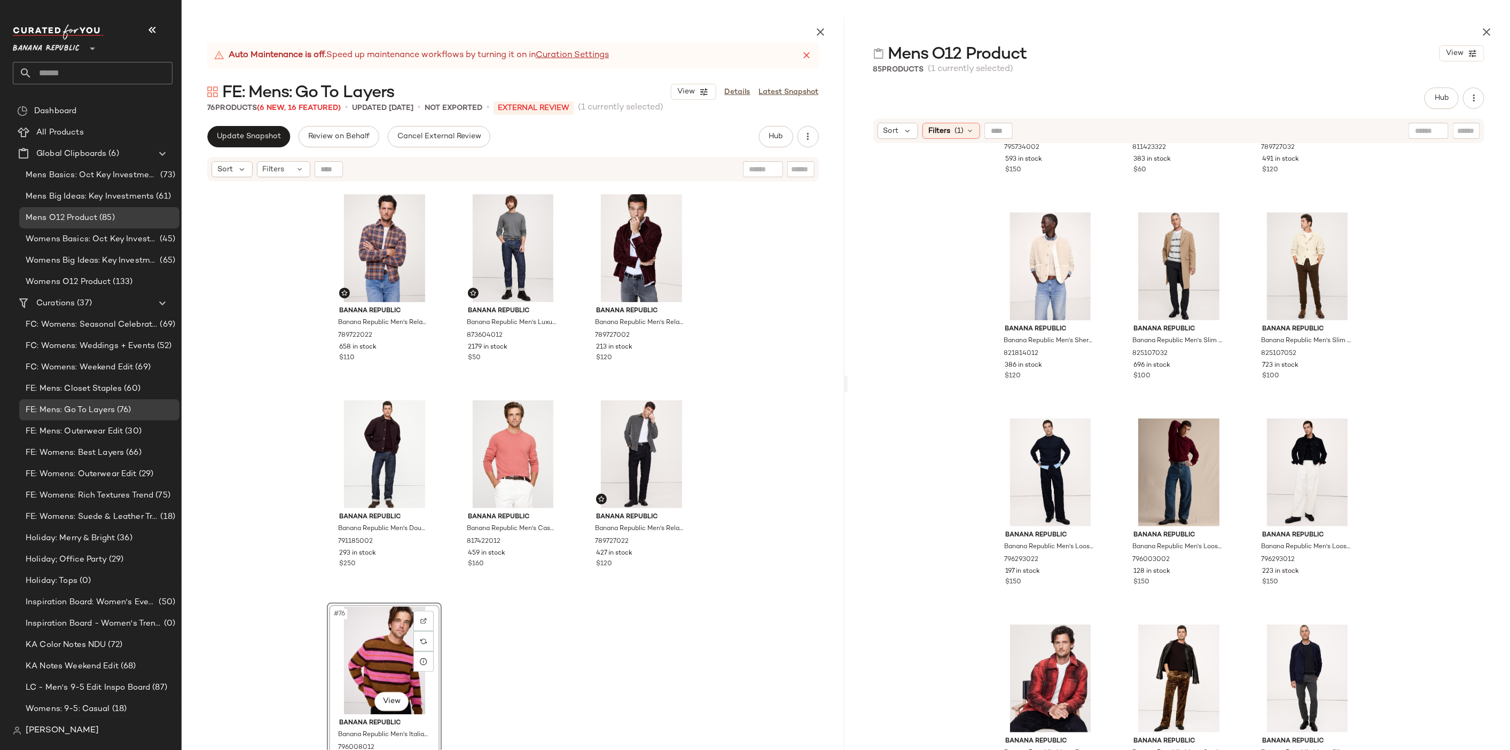
click at [616, 663] on div "Banana Republic Banana Republic Men's Relaxed-Fit Flannel Overshirt Orange Plai…" at bounding box center [513, 492] width 663 height 618
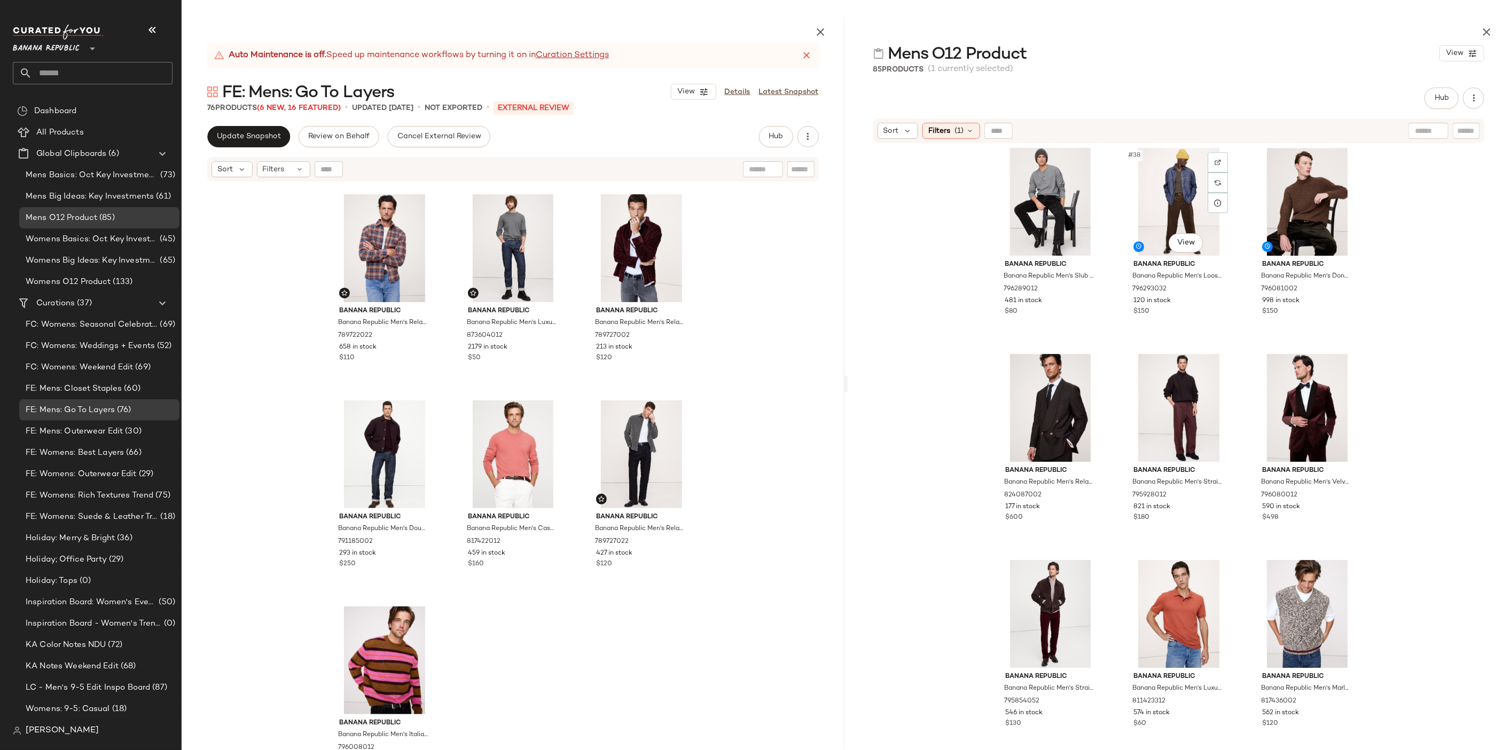
scroll to position [2394, 0]
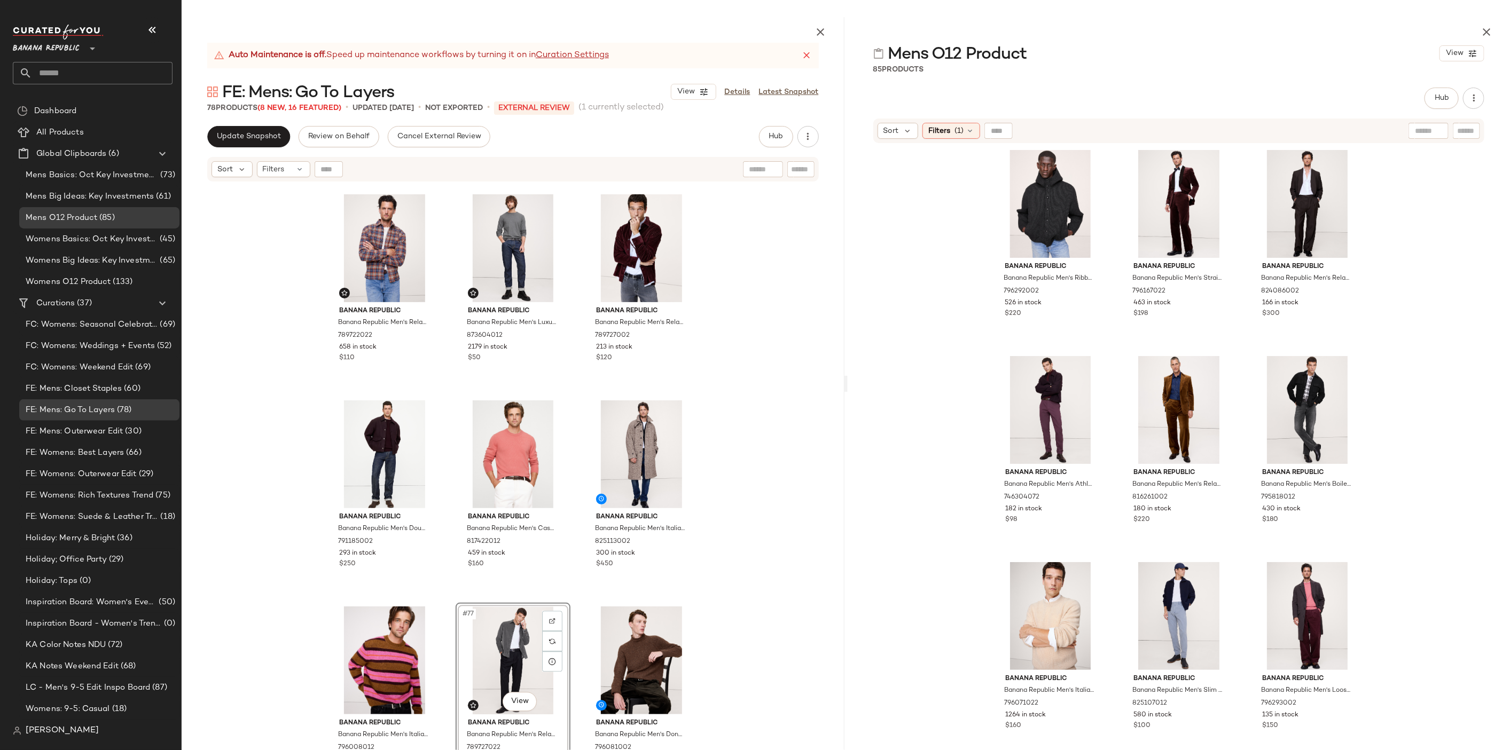
click at [760, 539] on div "Banana Republic Banana Republic Men's Relaxed-Fit Flannel Overshirt Orange Plai…" at bounding box center [513, 492] width 663 height 618
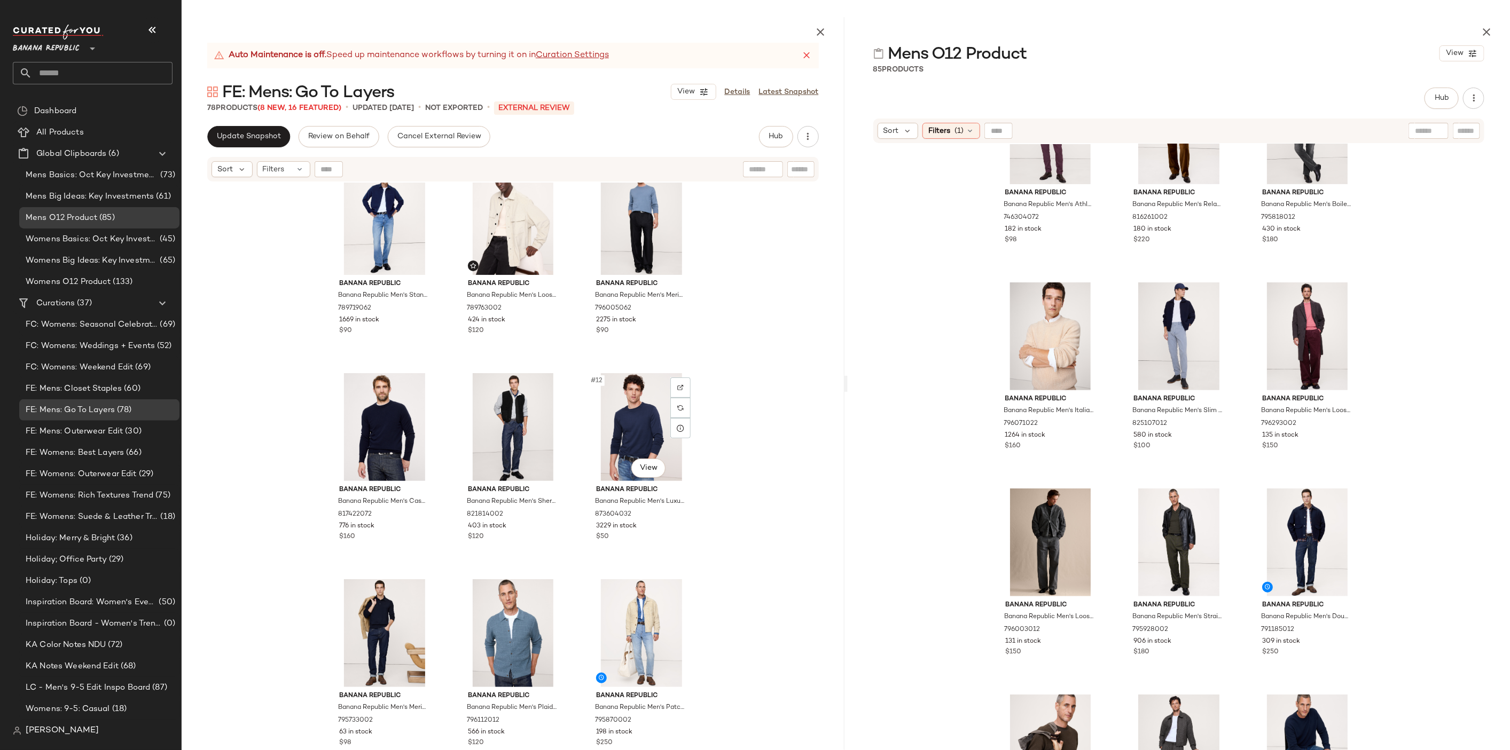
scroll to position [453, 0]
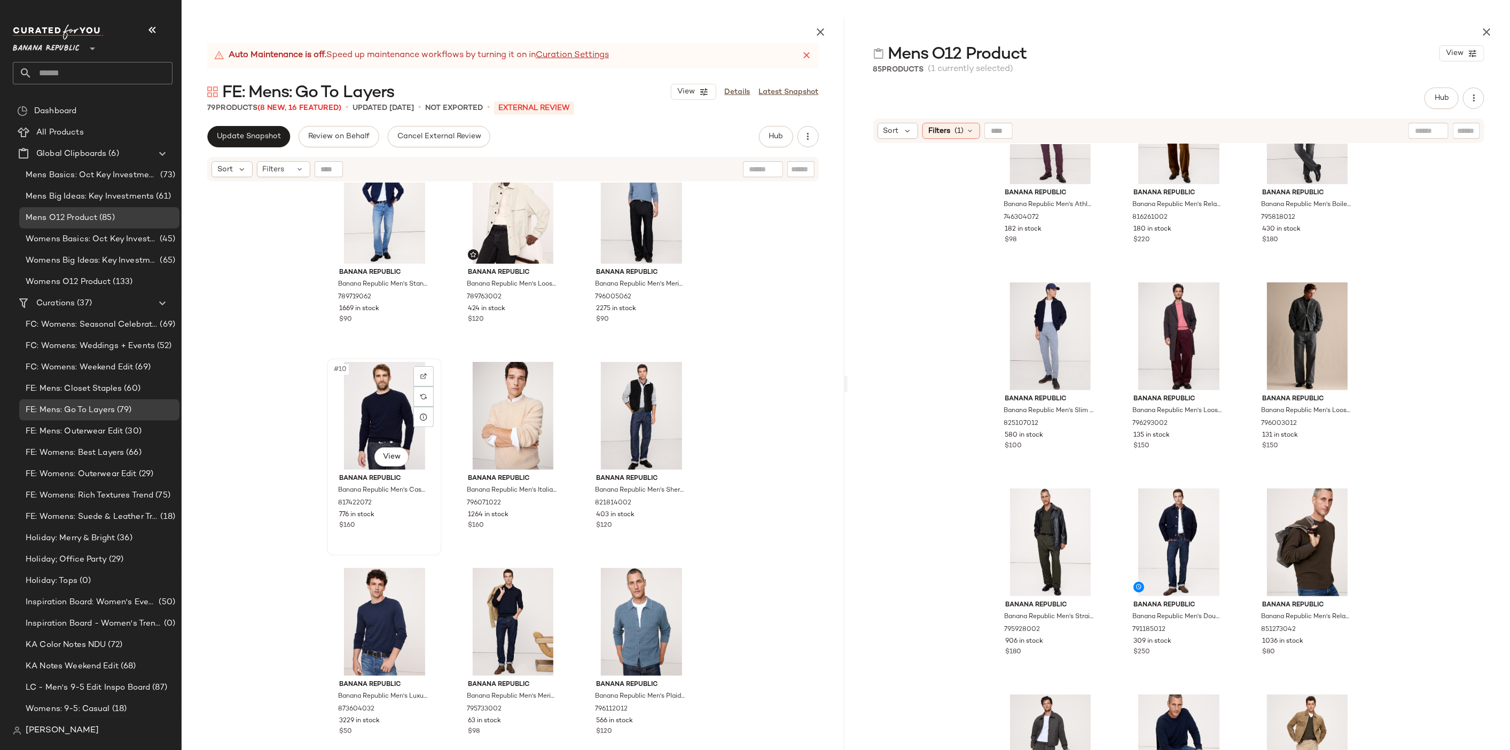
click at [380, 420] on div "#10 View" at bounding box center [384, 416] width 107 height 108
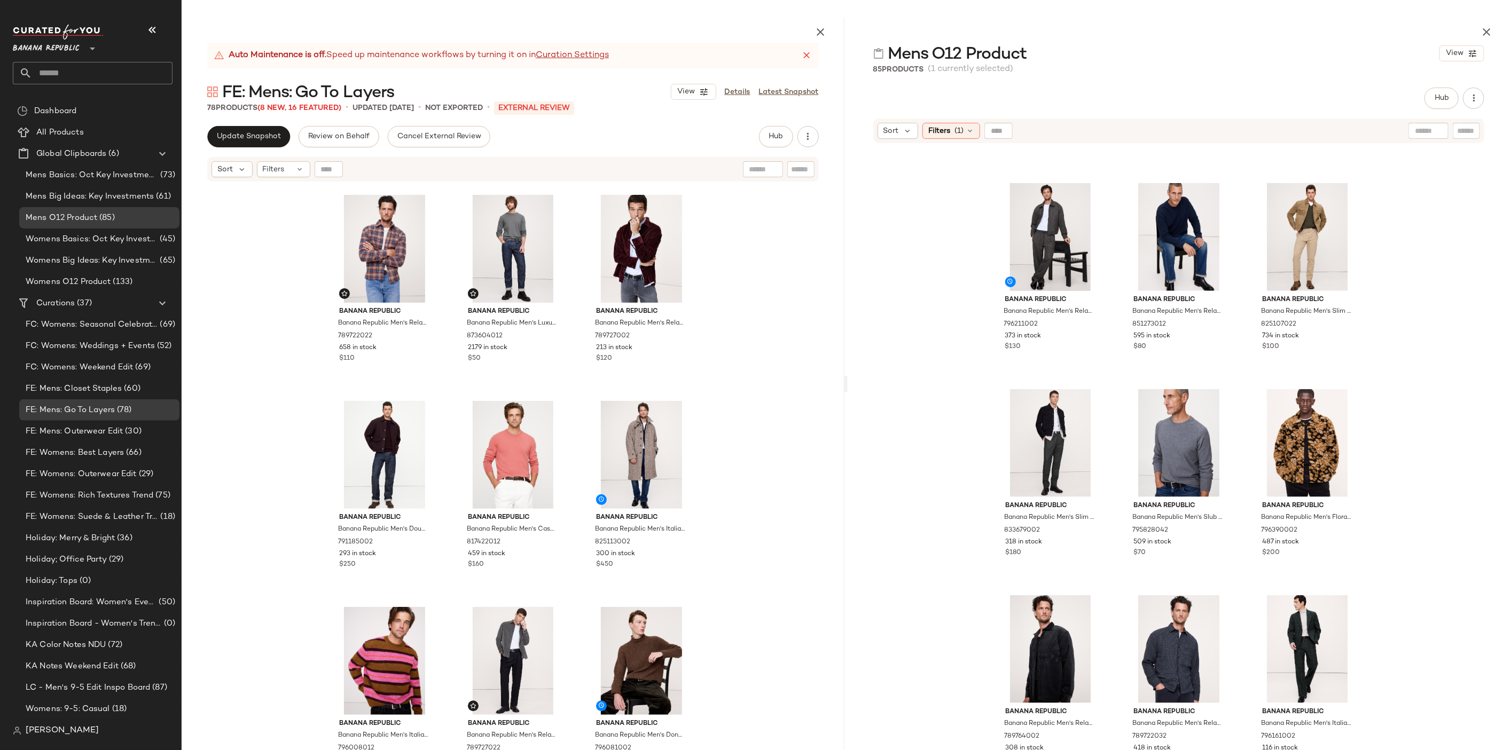
scroll to position [4743, 0]
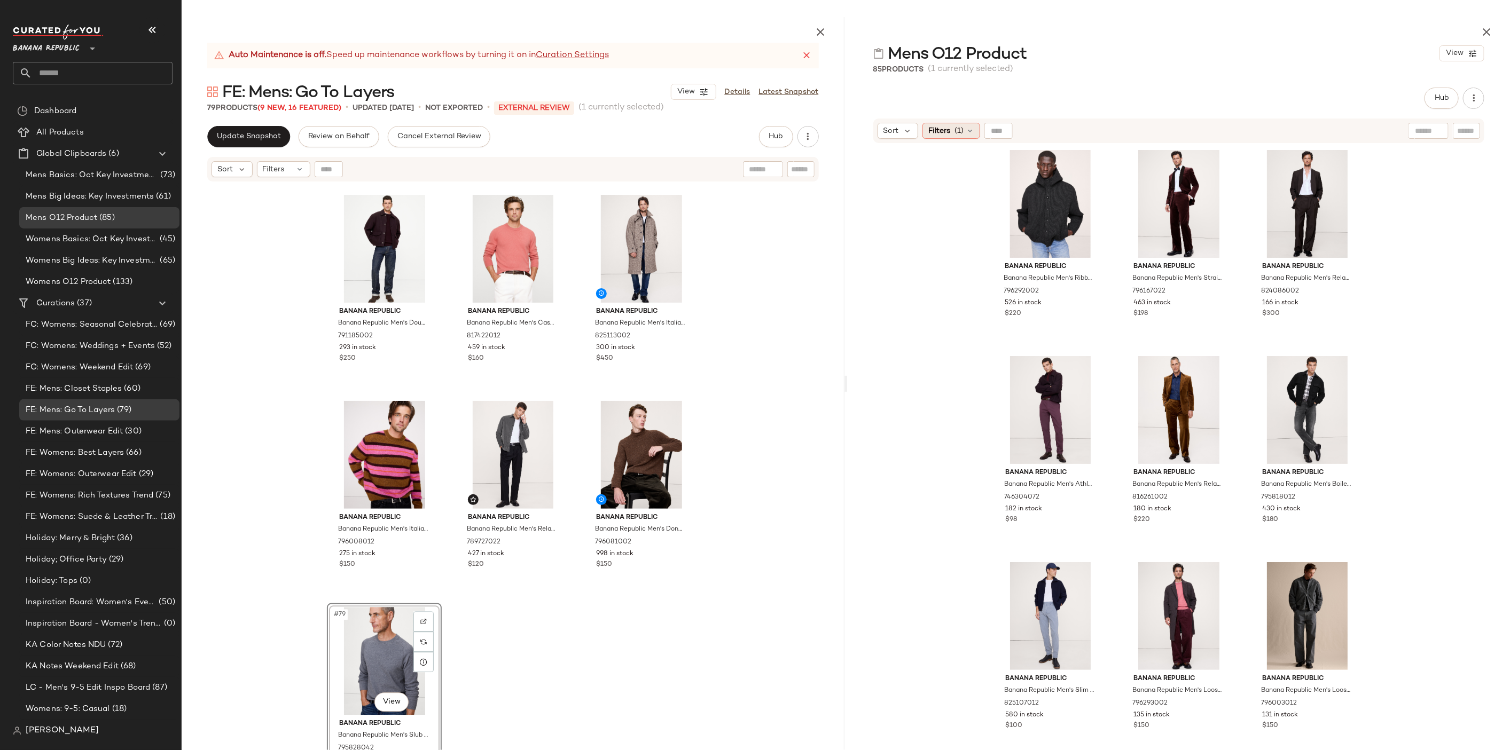
click at [970, 132] on icon at bounding box center [969, 131] width 9 height 9
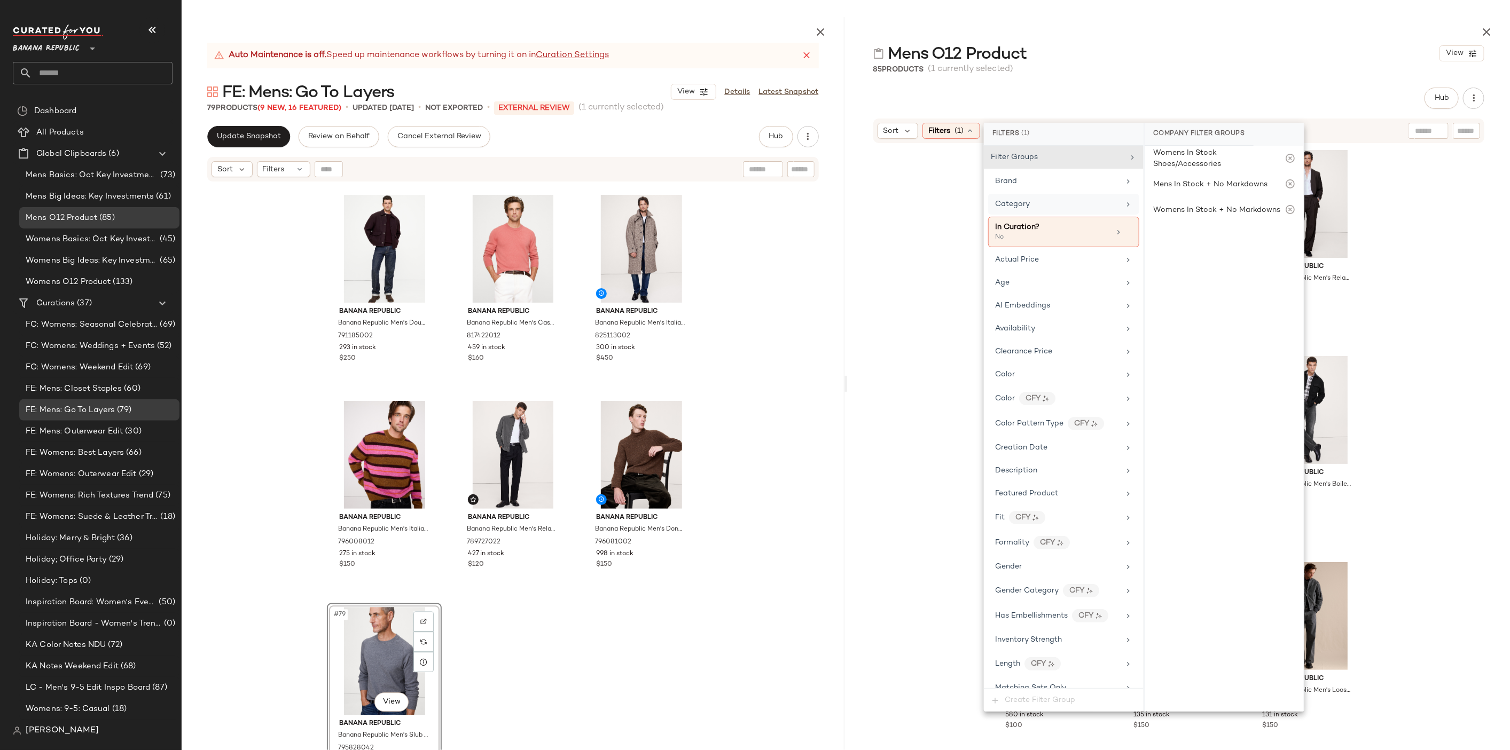
click at [1065, 210] on div "Category" at bounding box center [1063, 204] width 151 height 21
click at [1179, 288] on div "top" at bounding box center [1223, 290] width 159 height 26
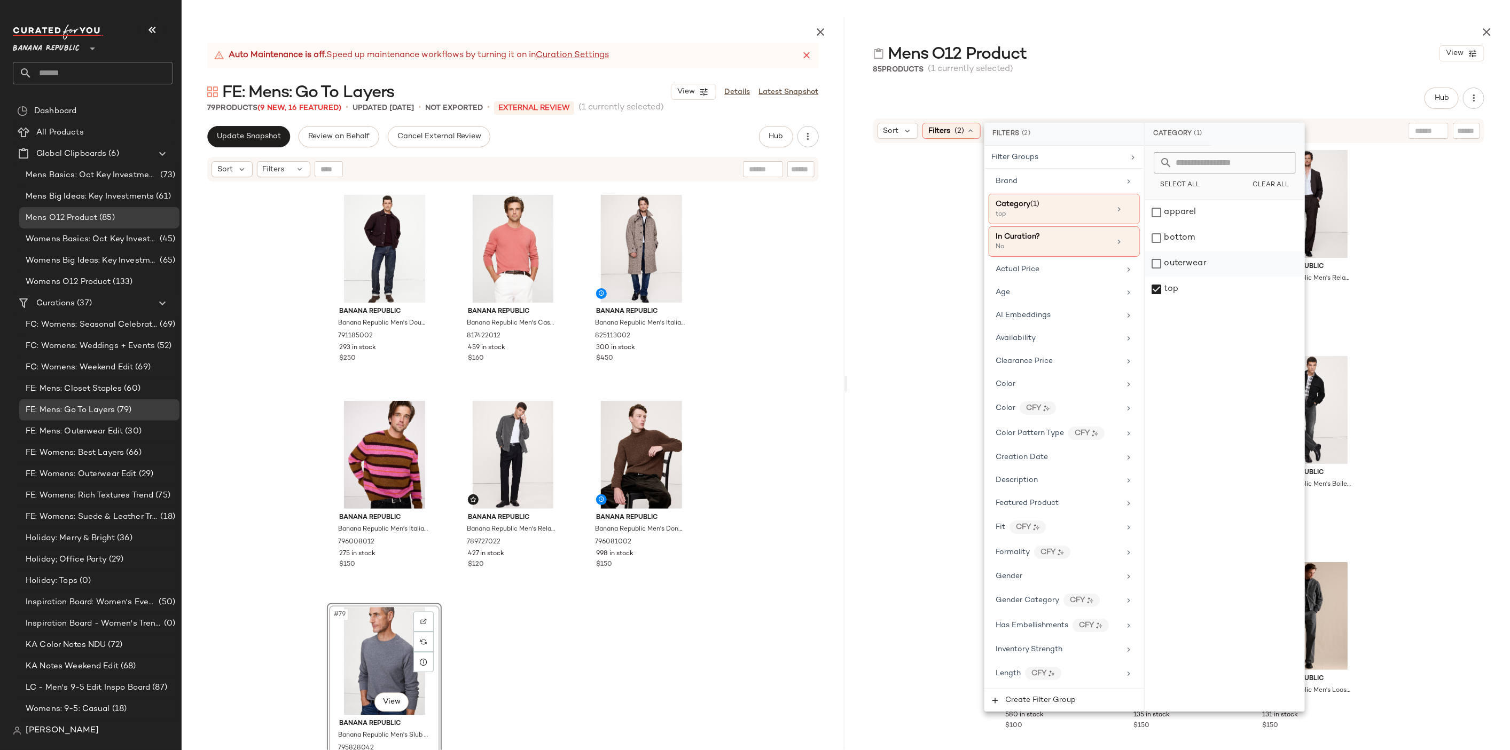
click at [1182, 256] on div "outerwear" at bounding box center [1224, 264] width 159 height 26
click at [1211, 57] on div "Mens O12 Product View" at bounding box center [1178, 53] width 663 height 21
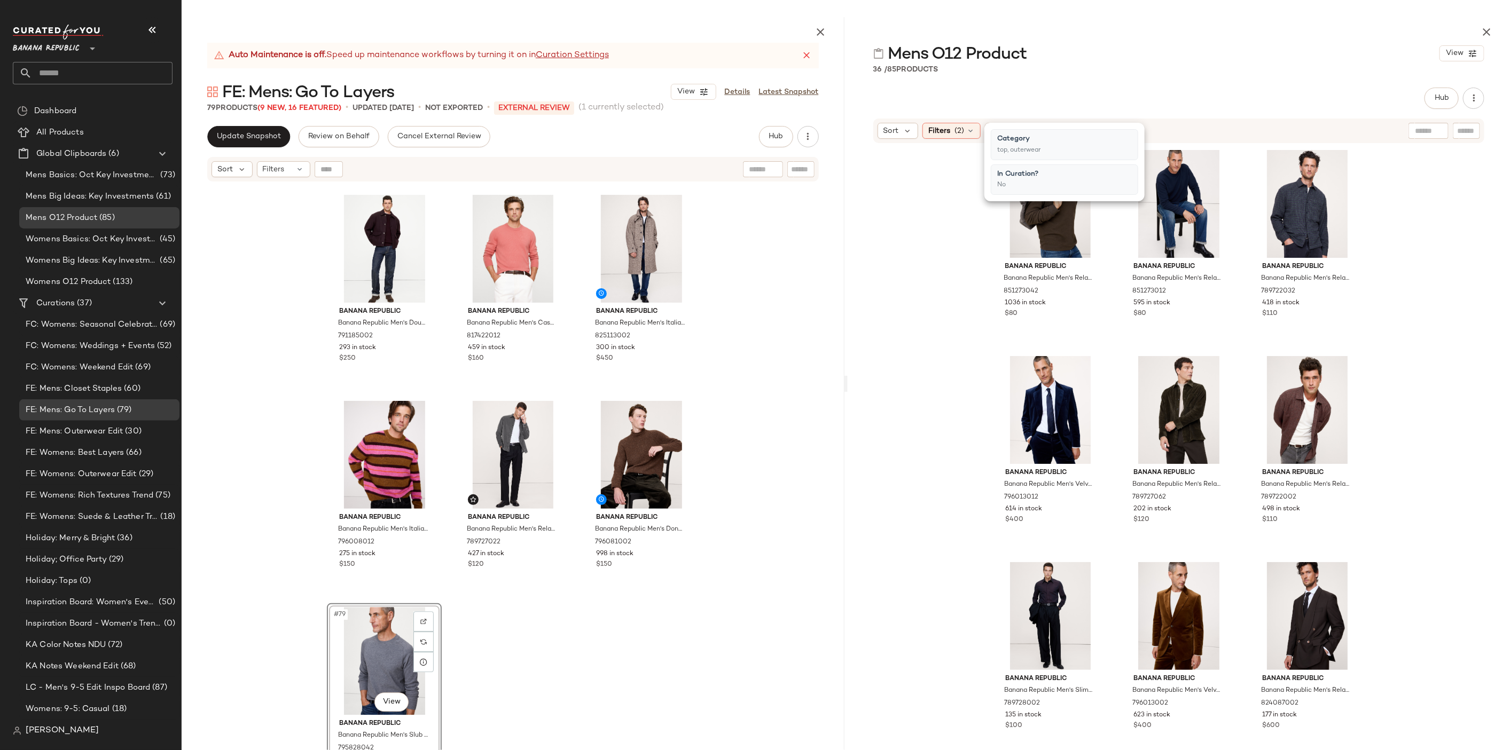
click at [1211, 57] on div "Mens O12 Product View" at bounding box center [1178, 53] width 663 height 21
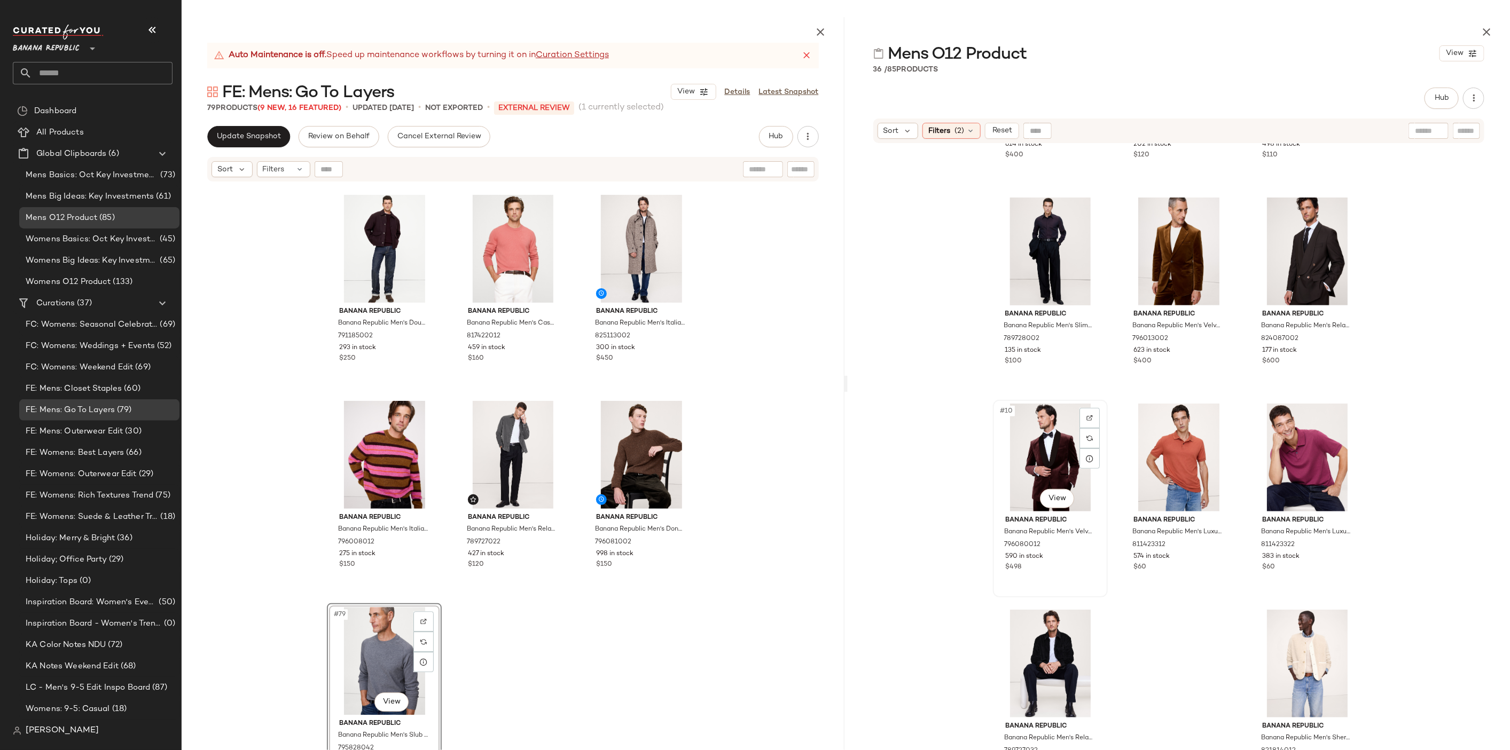
scroll to position [374, 0]
click at [675, 593] on div "#78 View Banana Republic Banana Republic Men's Donegal Roll-Neck Sweater Chocol…" at bounding box center [641, 495] width 113 height 195
click at [374, 638] on div "#79 View" at bounding box center [384, 661] width 107 height 108
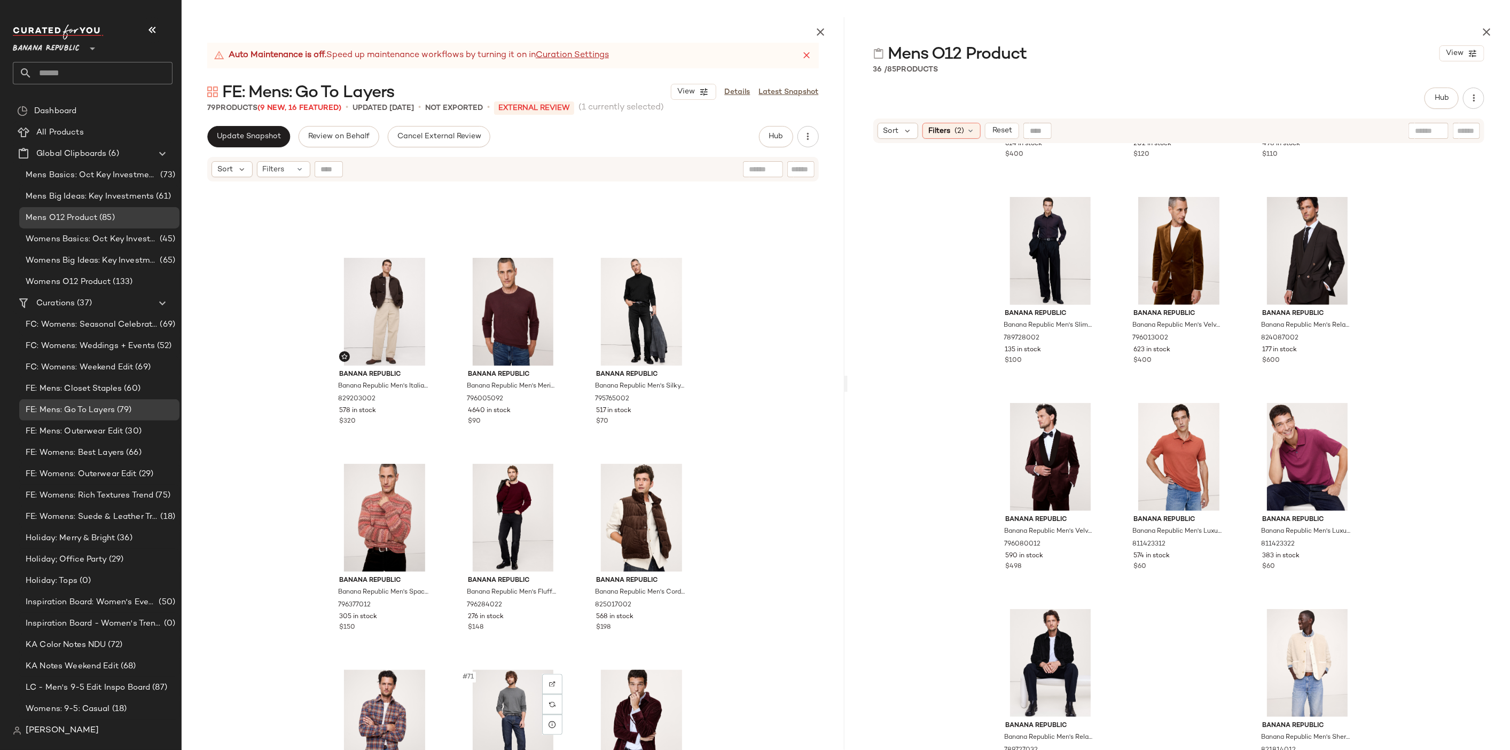
scroll to position [4514, 0]
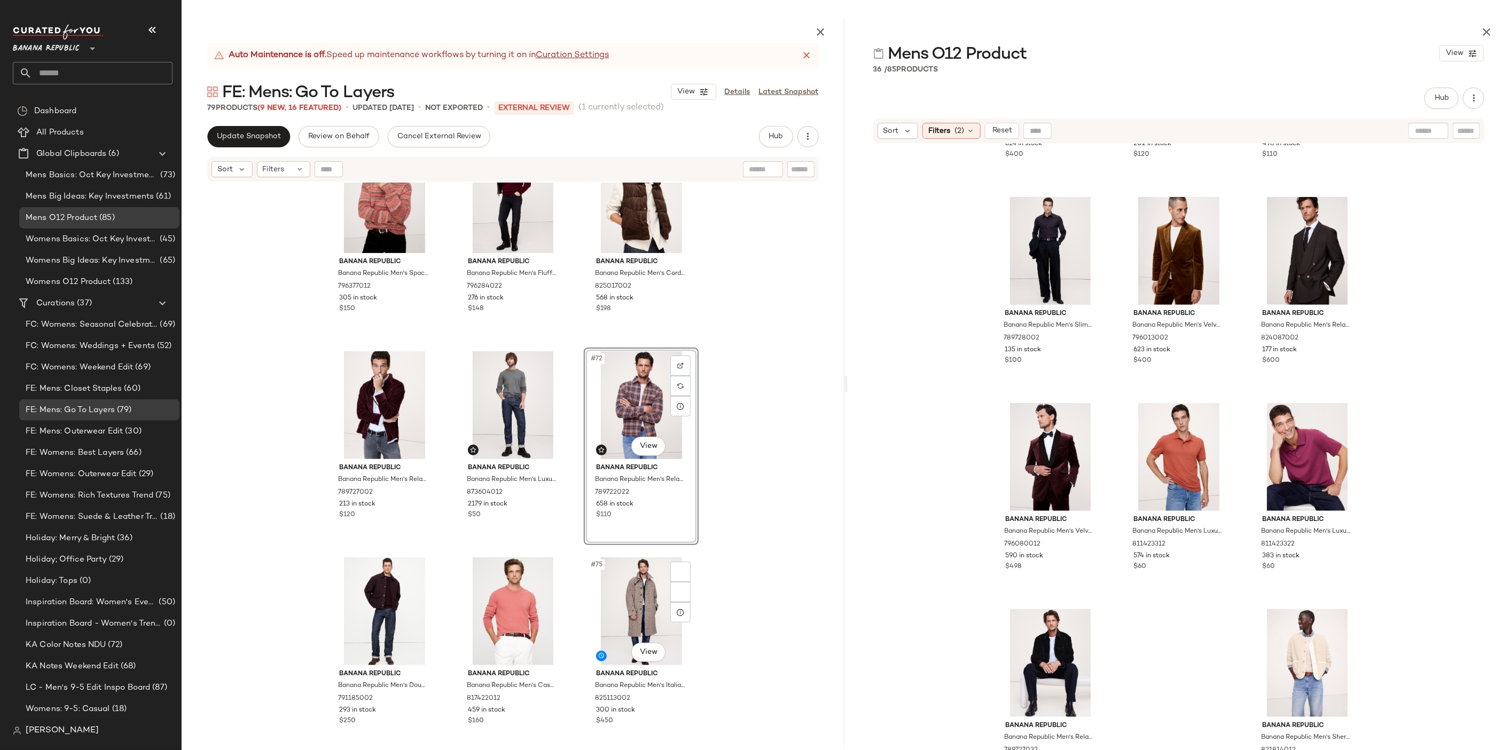
scroll to position [4625, 0]
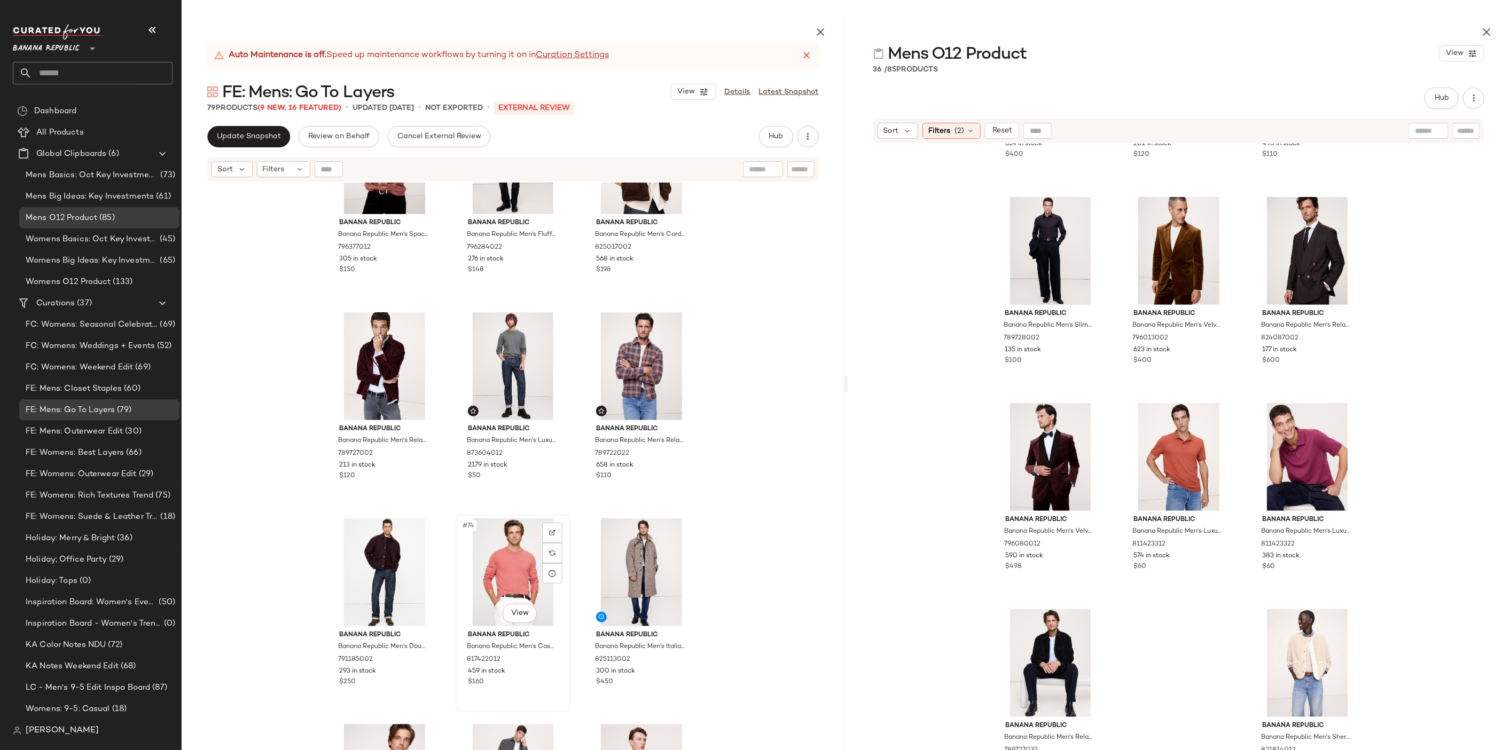
click at [505, 561] on div "#74 View" at bounding box center [512, 572] width 107 height 108
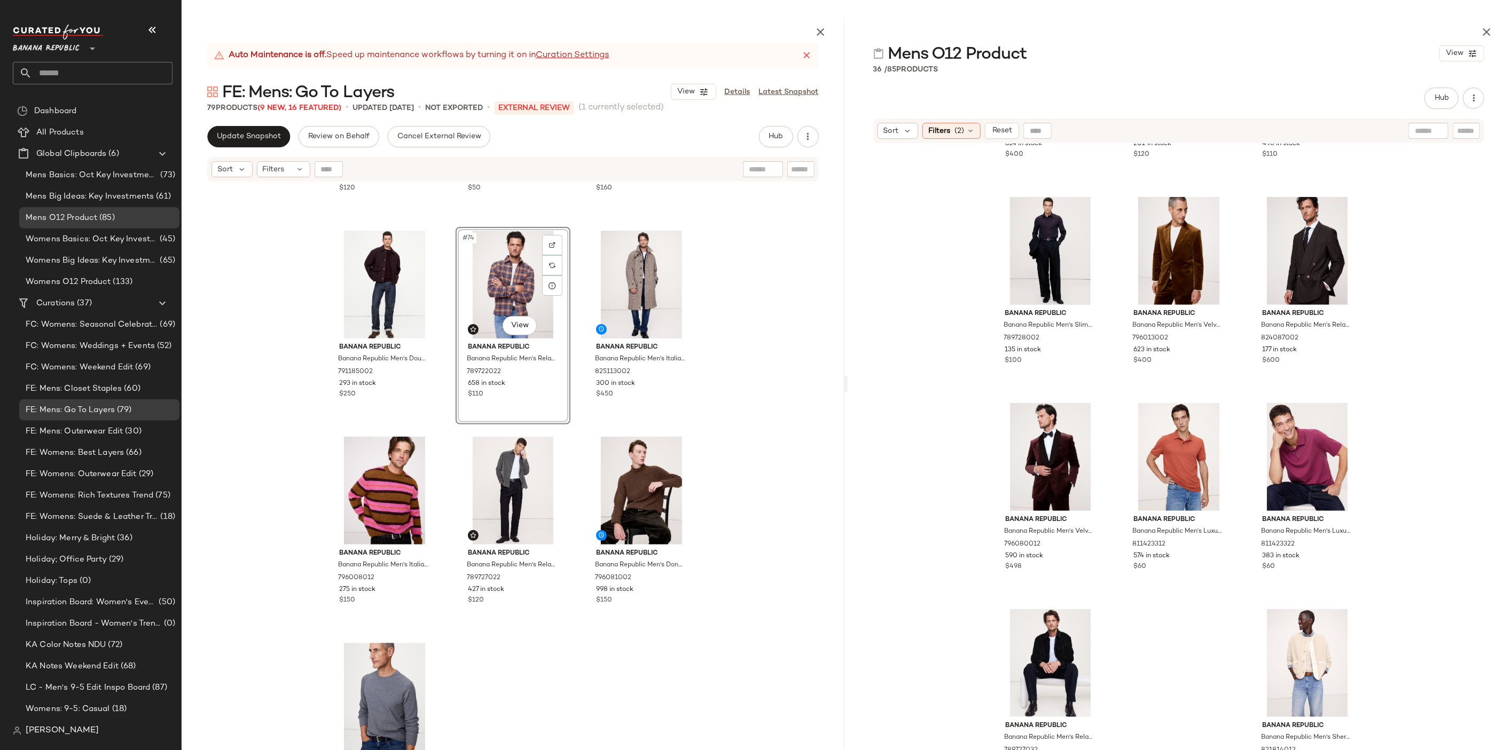
scroll to position [4842, 0]
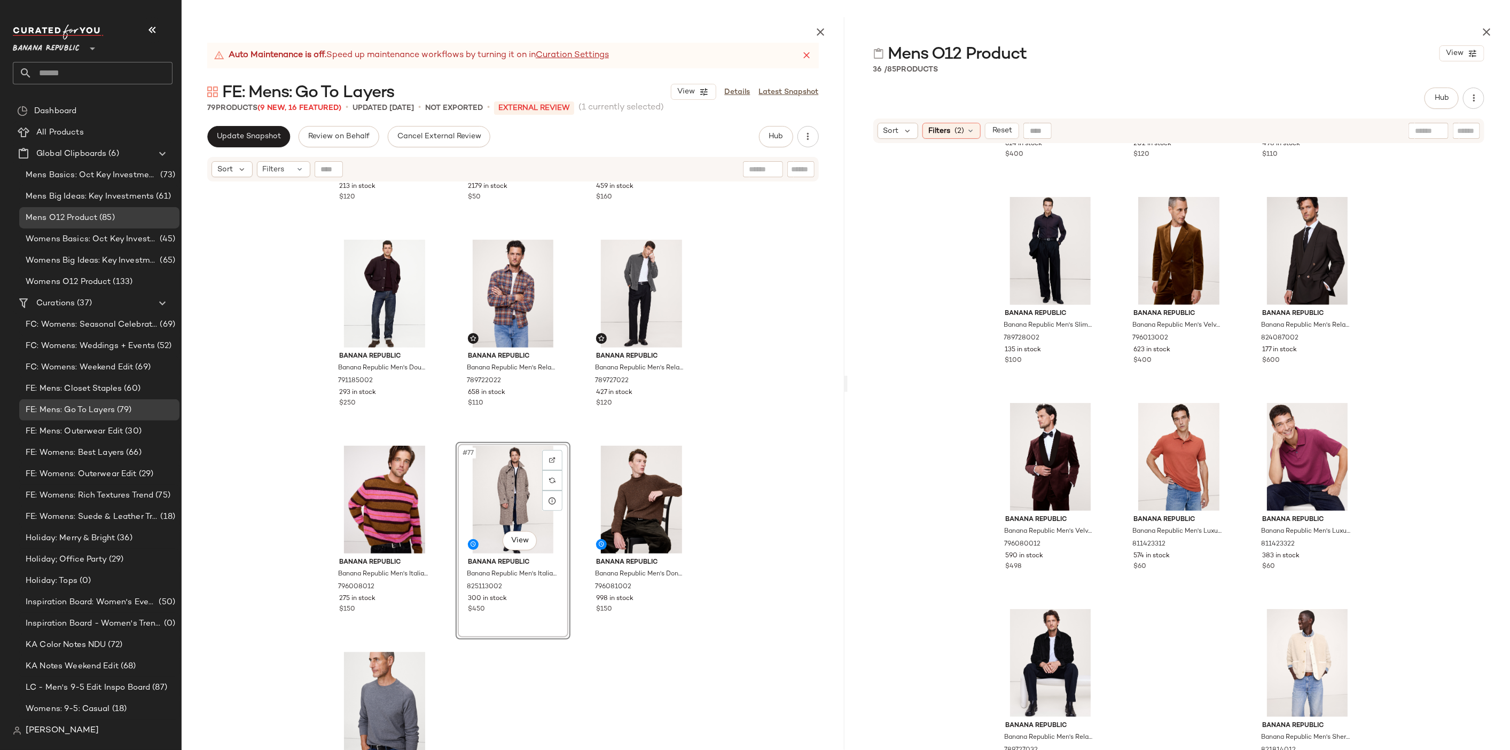
scroll to position [4949, 0]
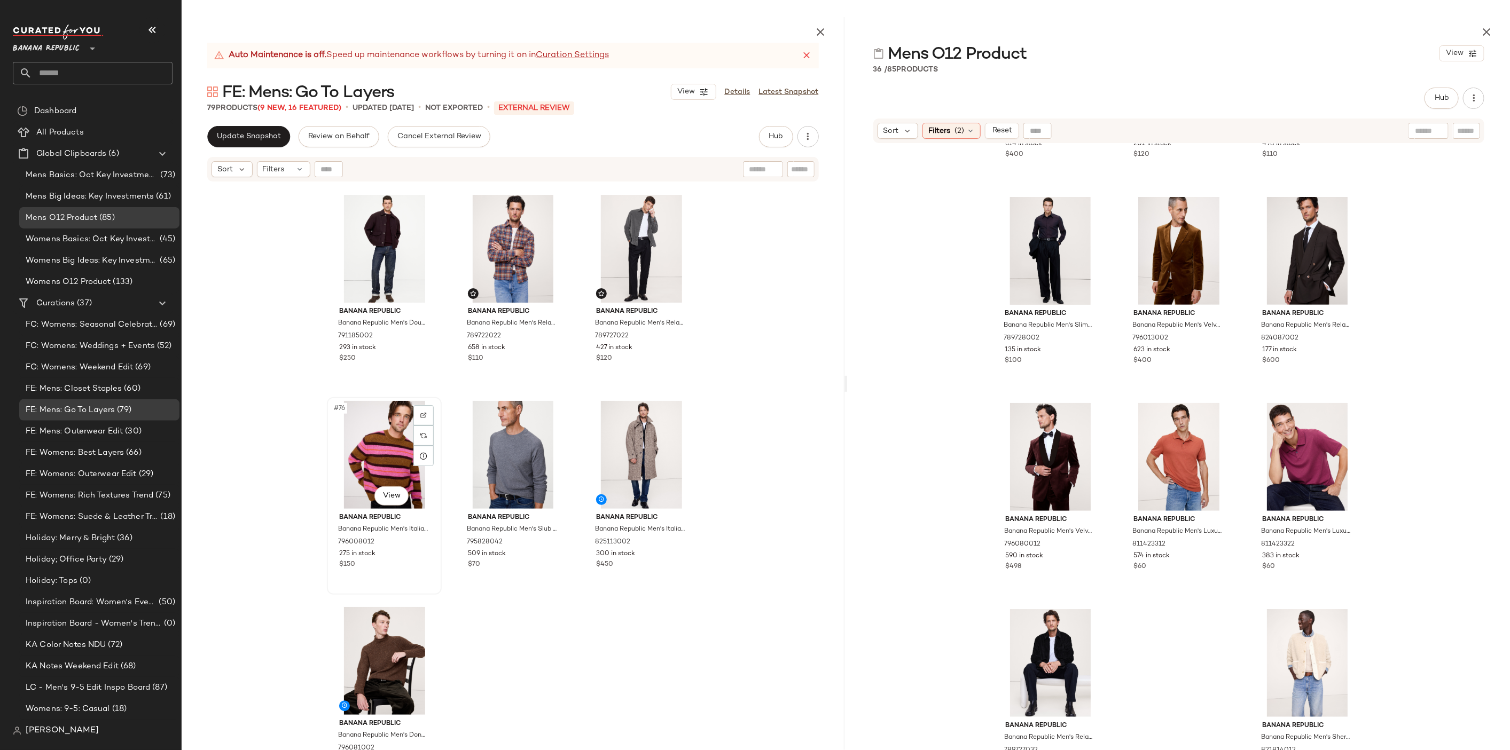
click at [392, 463] on div "#76 View" at bounding box center [384, 455] width 107 height 108
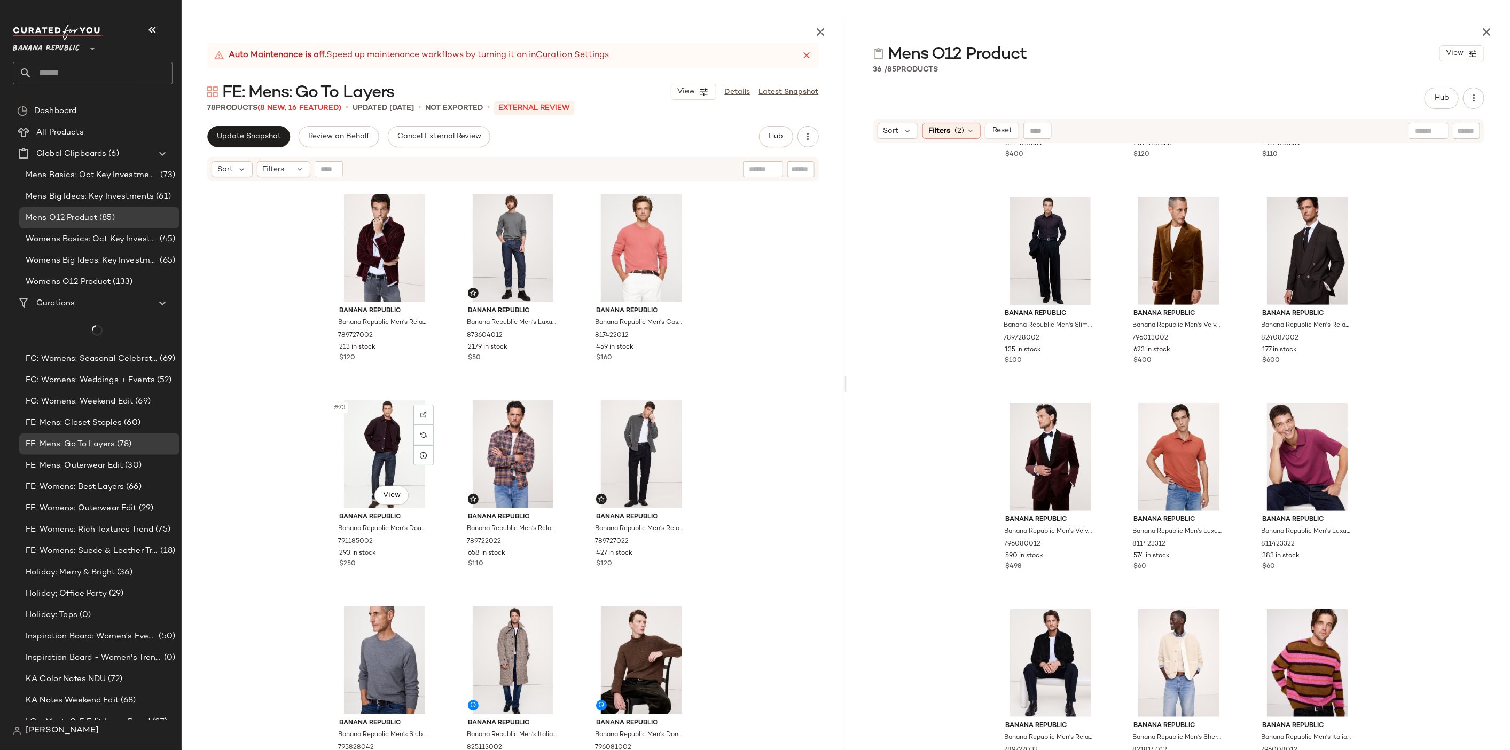
scroll to position [4743, 0]
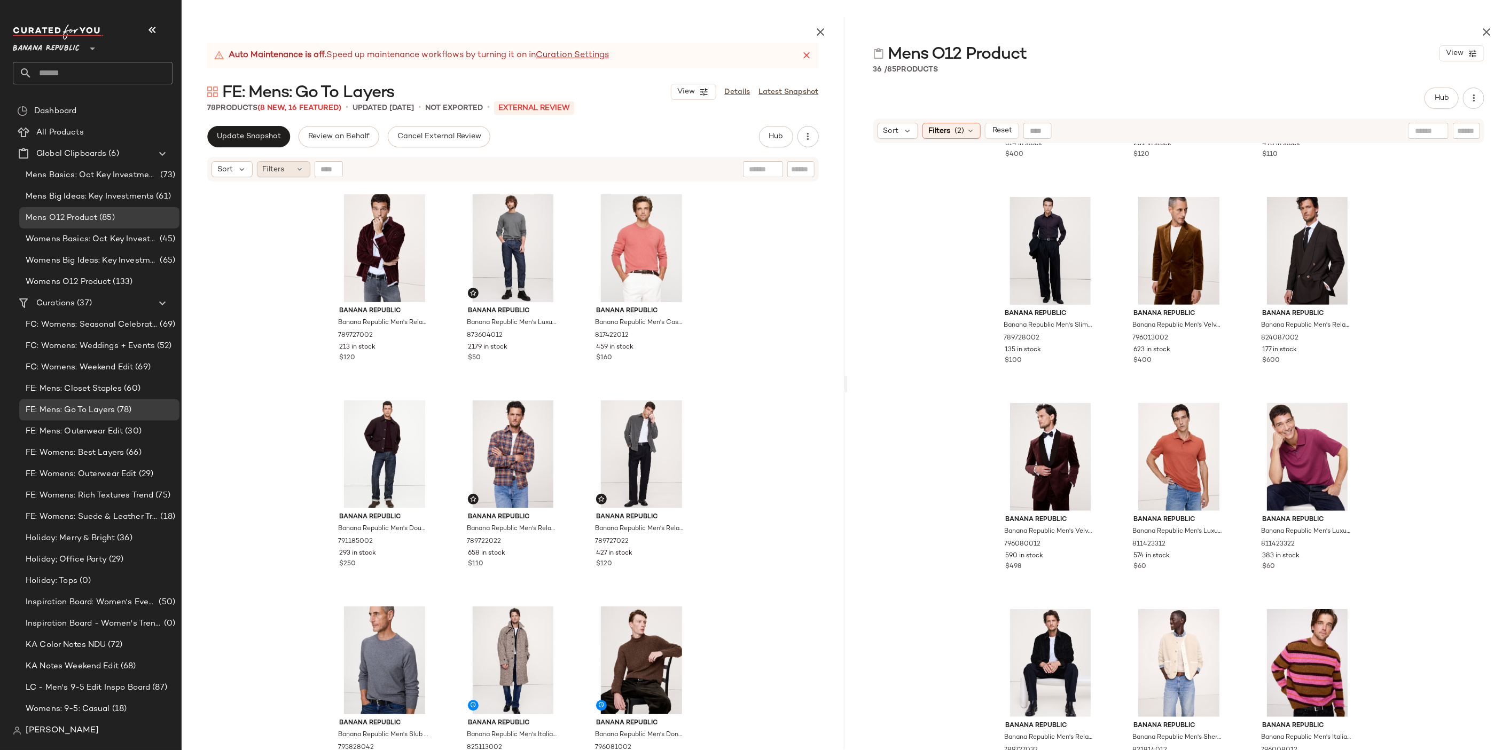
click at [282, 162] on div "Filters" at bounding box center [283, 169] width 53 height 16
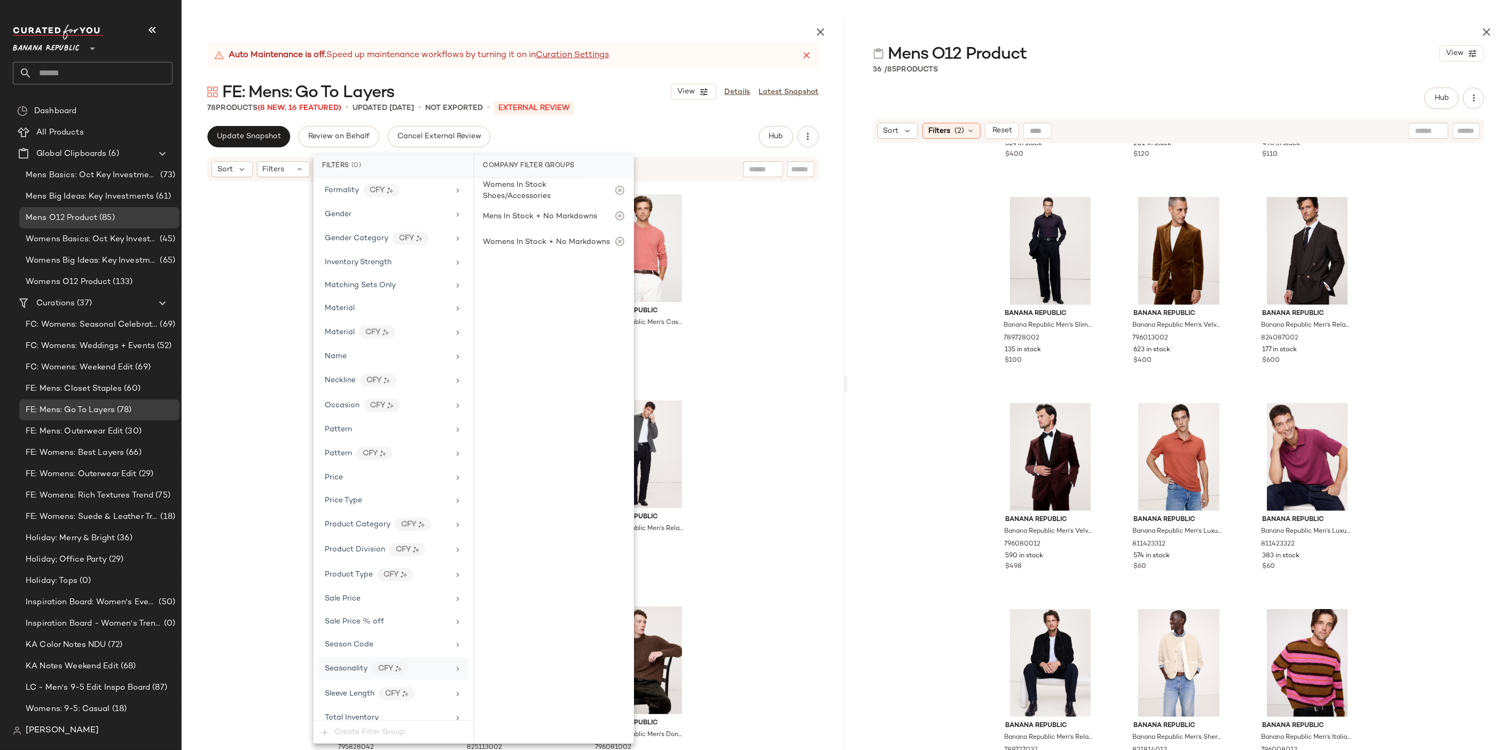
scroll to position [376, 0]
click at [399, 615] on div "Season Code" at bounding box center [387, 620] width 124 height 11
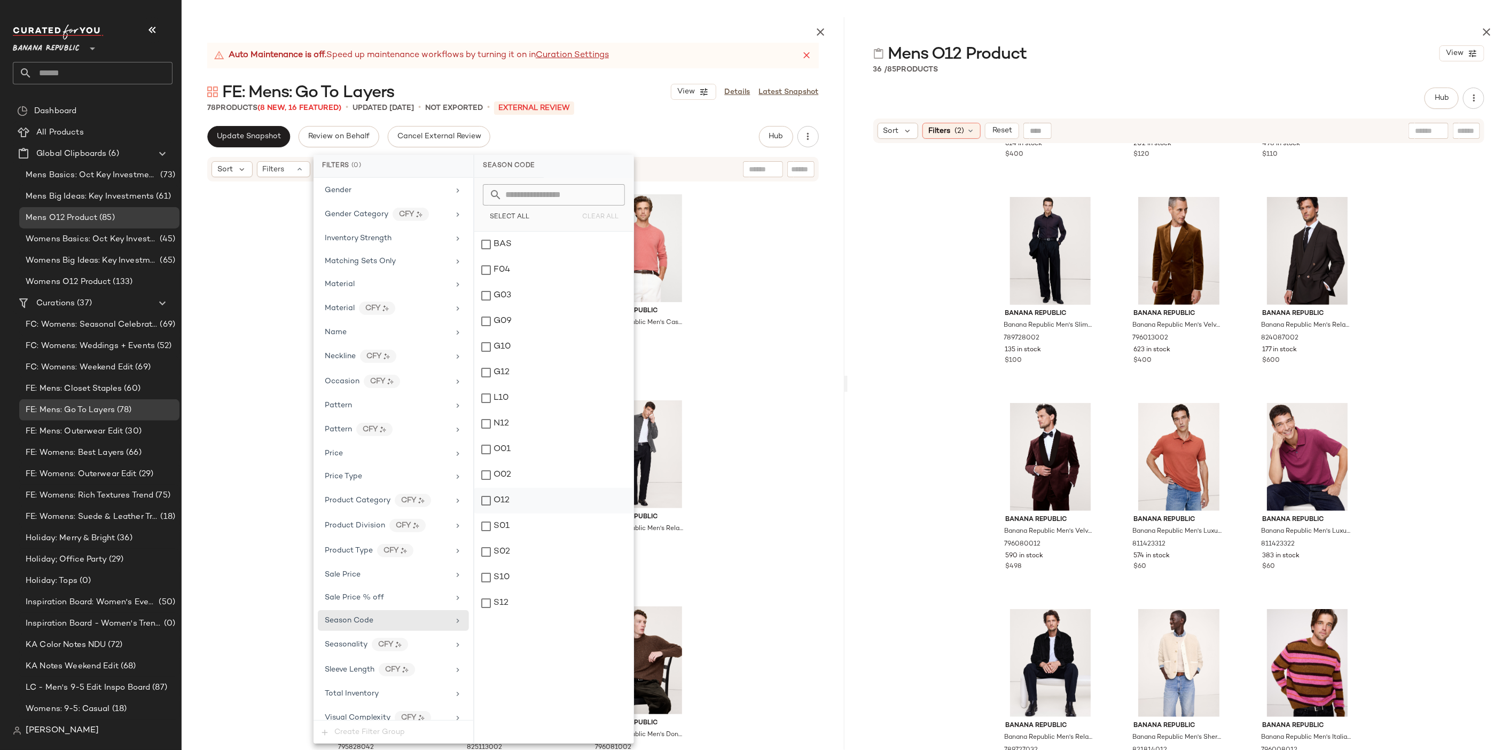
click at [518, 499] on div "O12" at bounding box center [553, 501] width 159 height 26
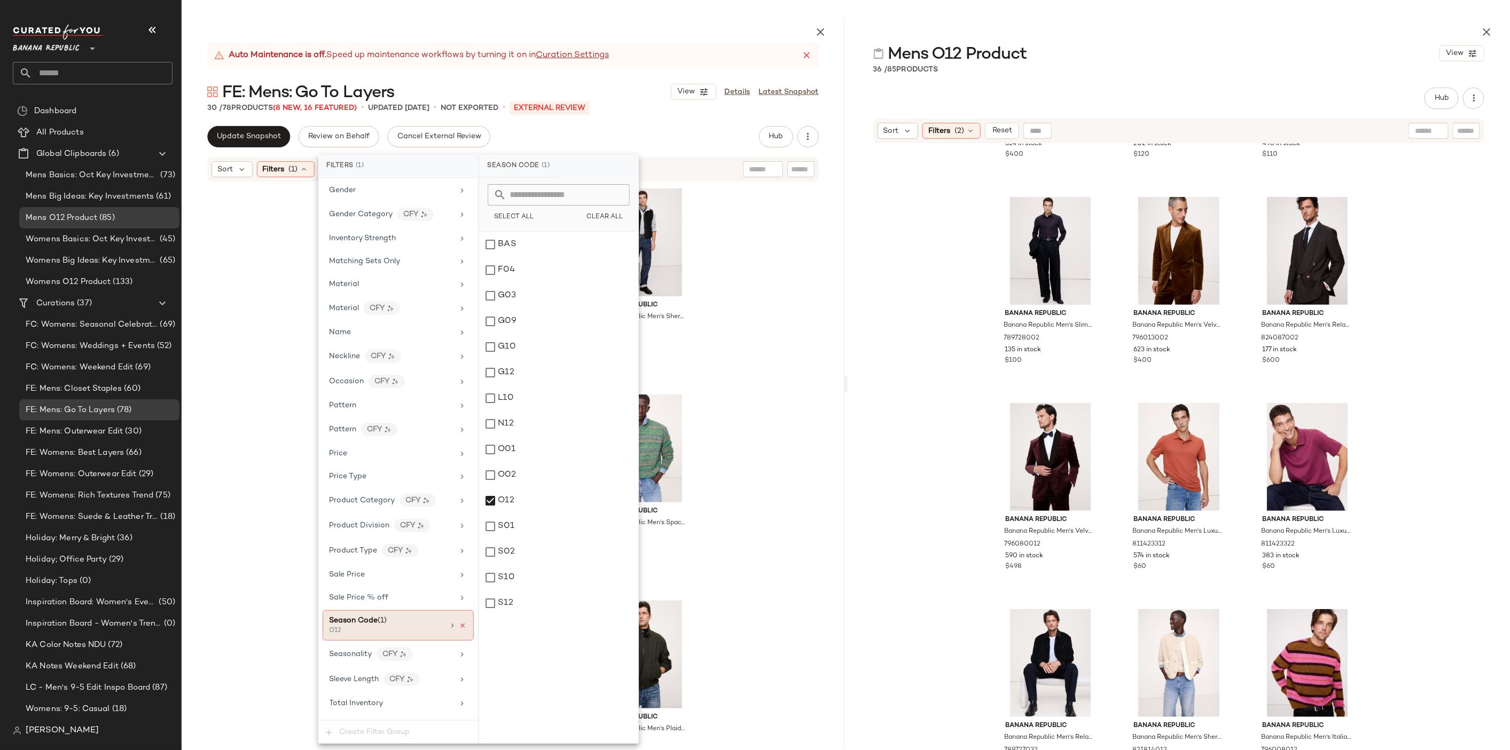
click at [460, 622] on icon at bounding box center [462, 625] width 7 height 7
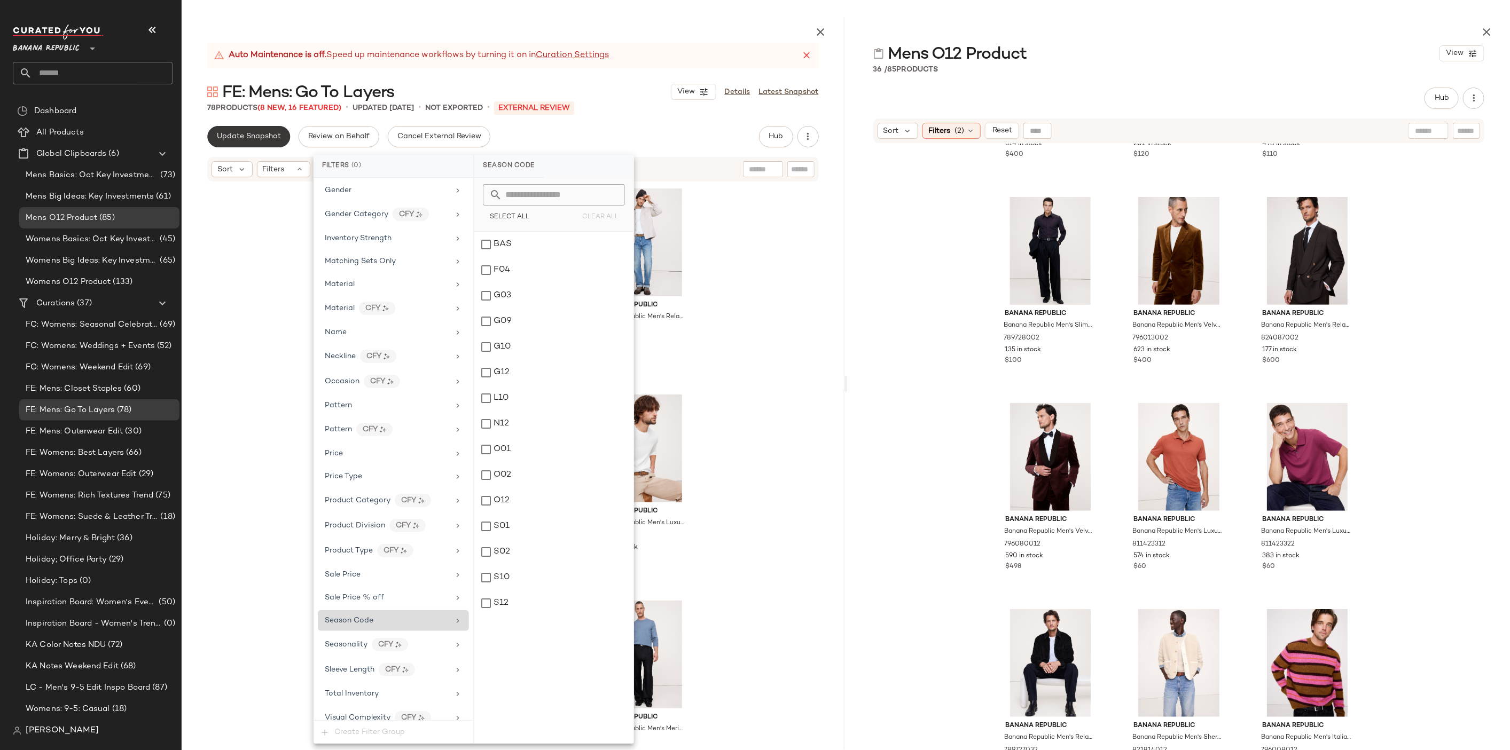
click at [276, 133] on span "Update Snapshot" at bounding box center [248, 136] width 65 height 9
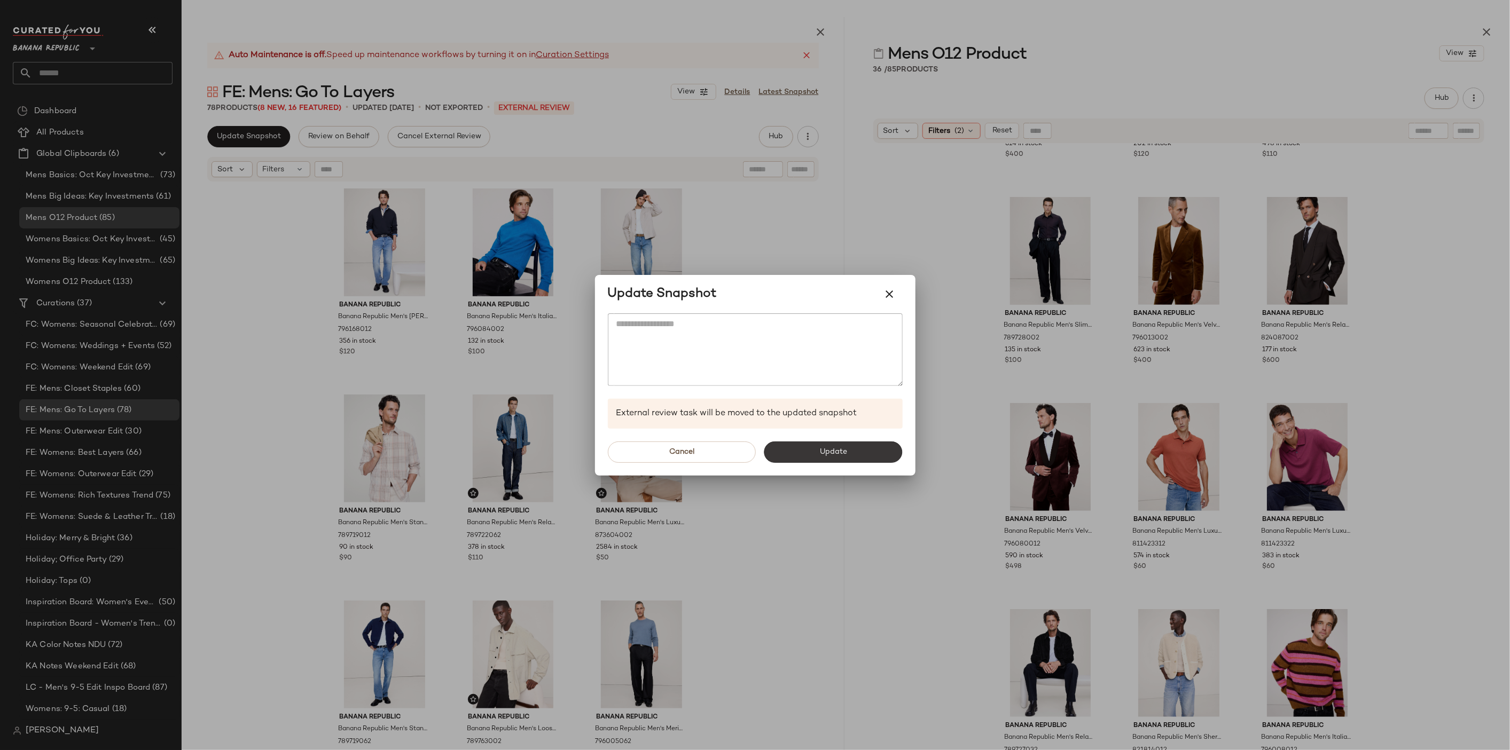
click at [829, 444] on button "Update" at bounding box center [833, 452] width 138 height 21
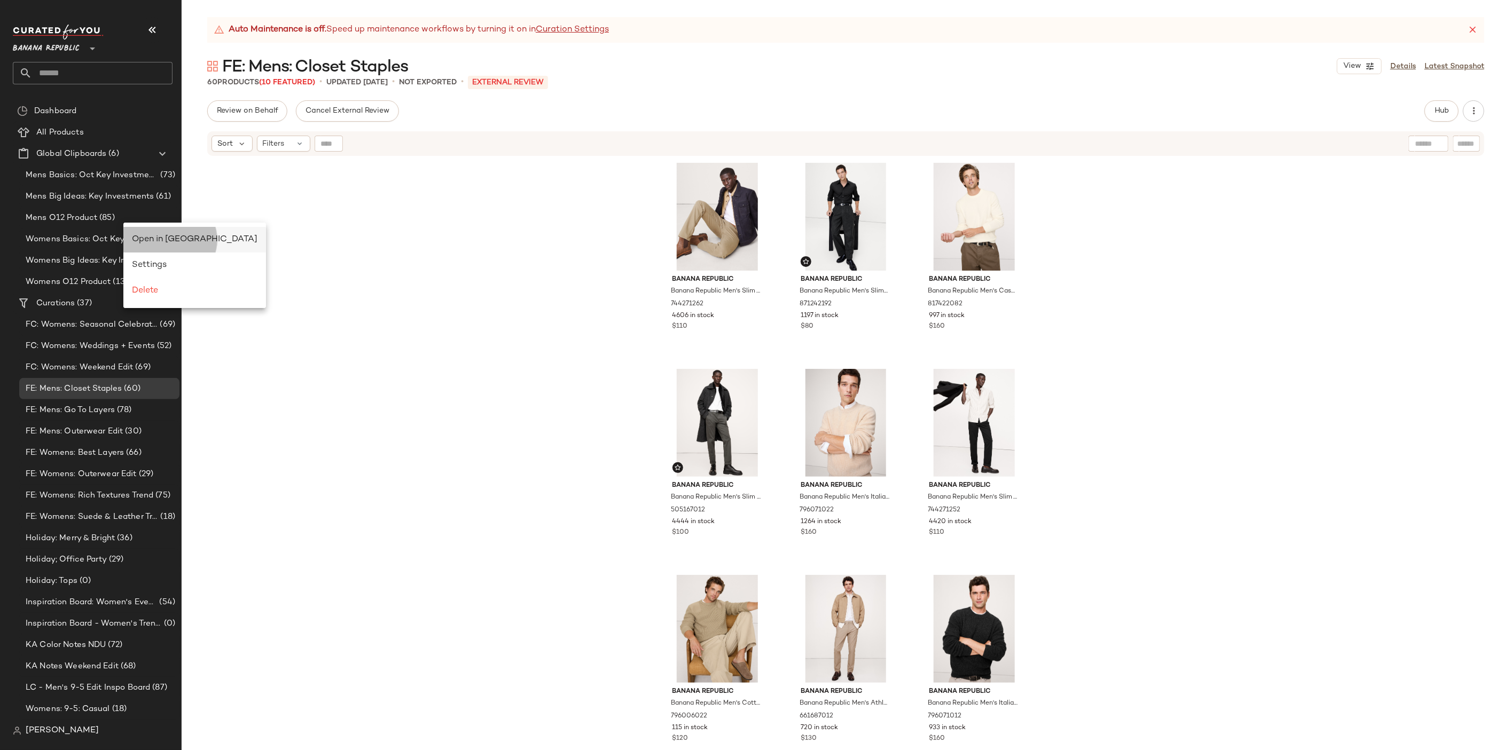
click at [143, 231] on div "Open in [GEOGRAPHIC_DATA]" at bounding box center [194, 240] width 143 height 26
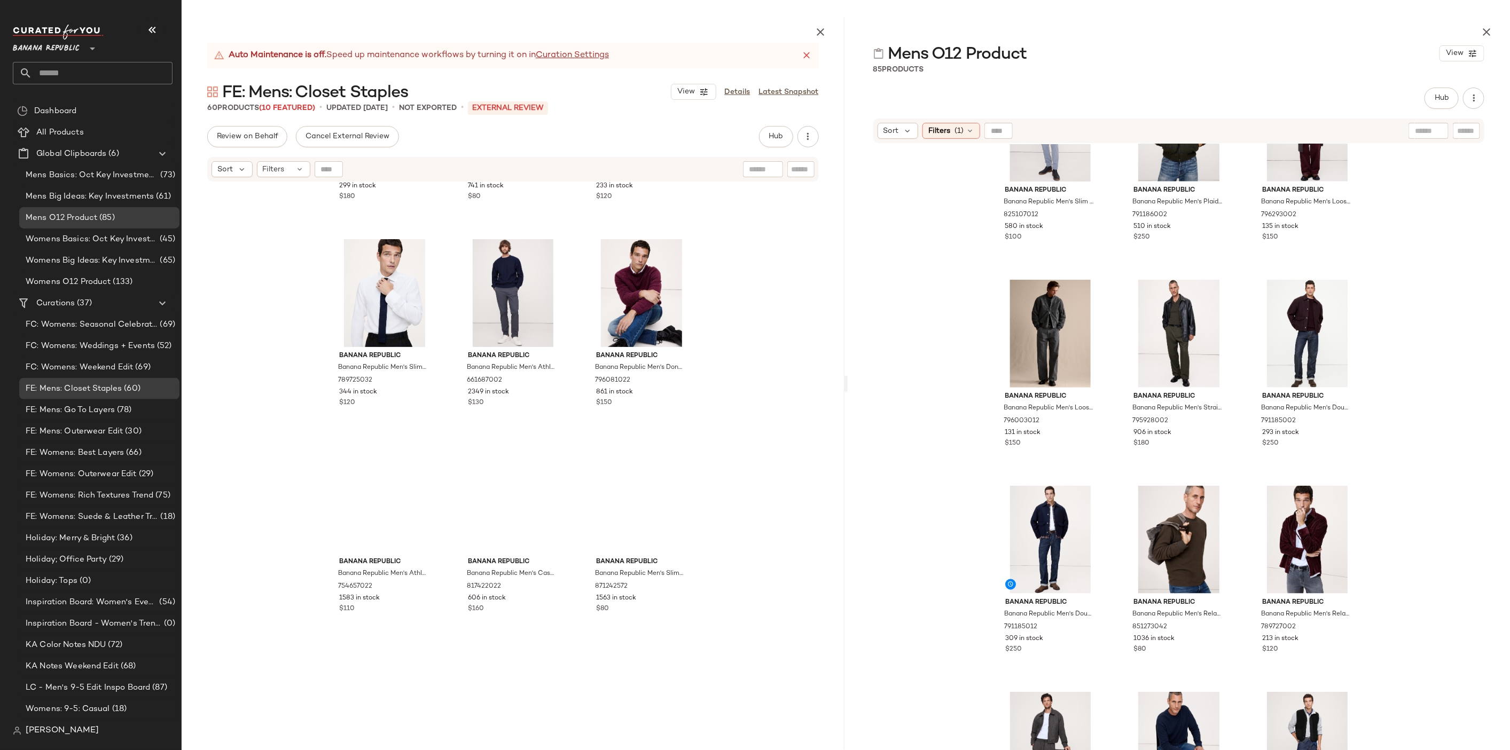
scroll to position [3507, 0]
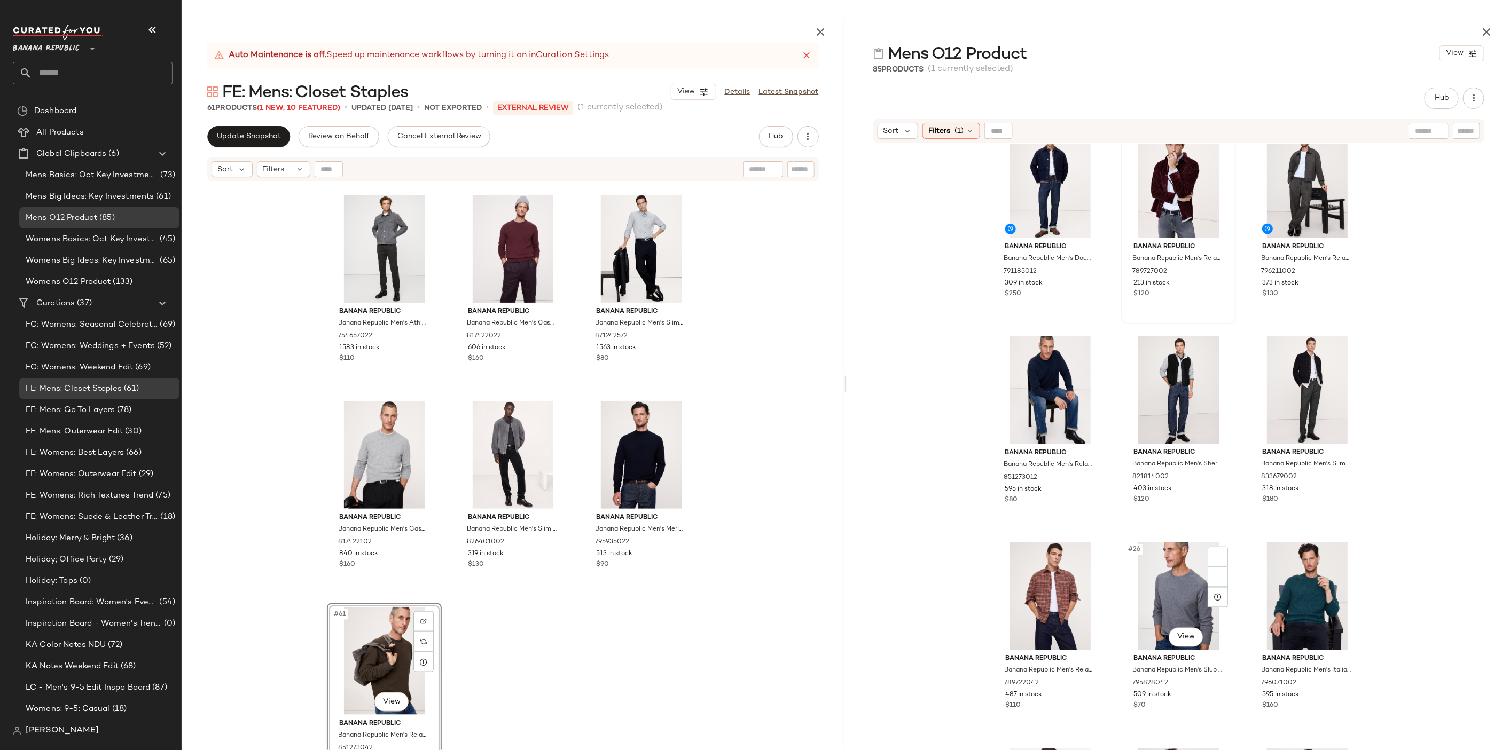
scroll to position [1344, 0]
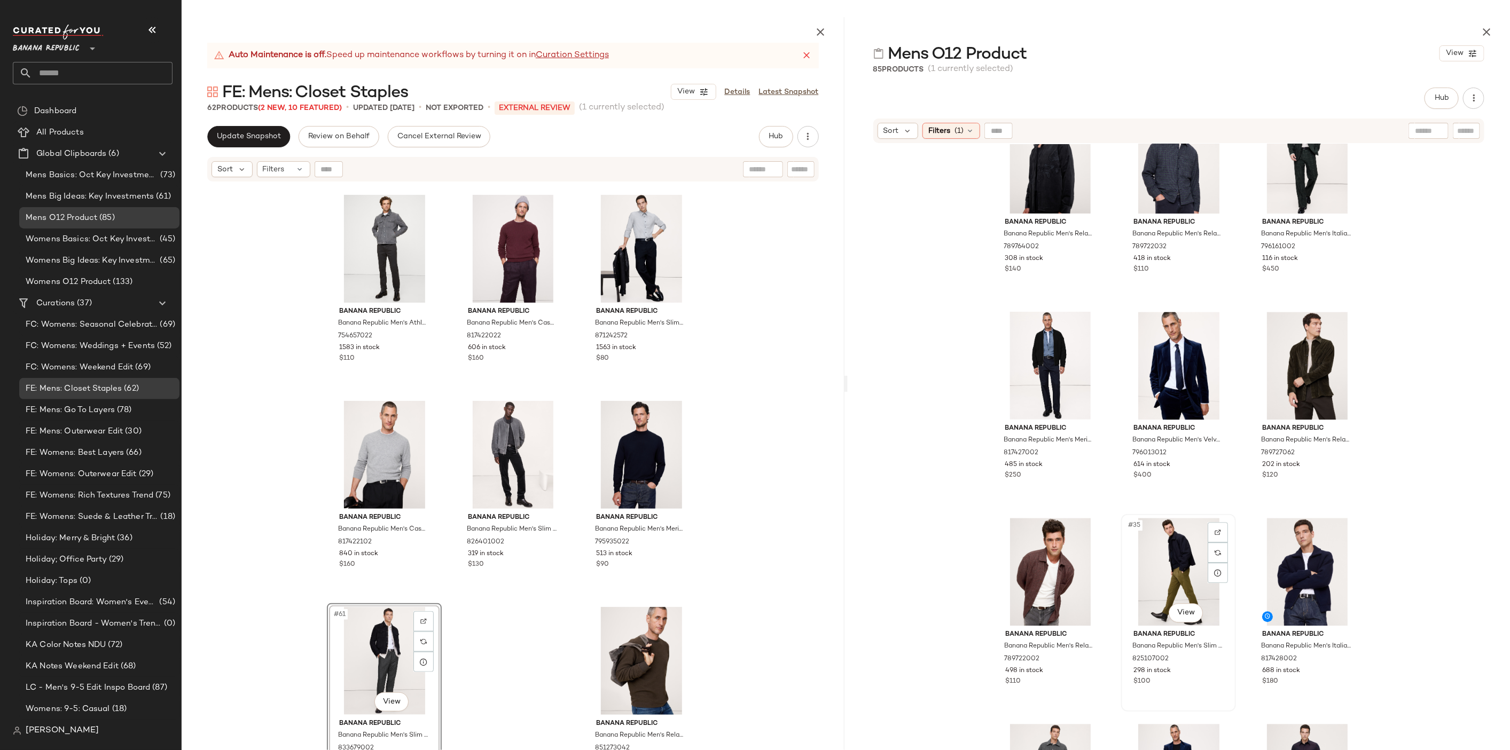
scroll to position [2000, 0]
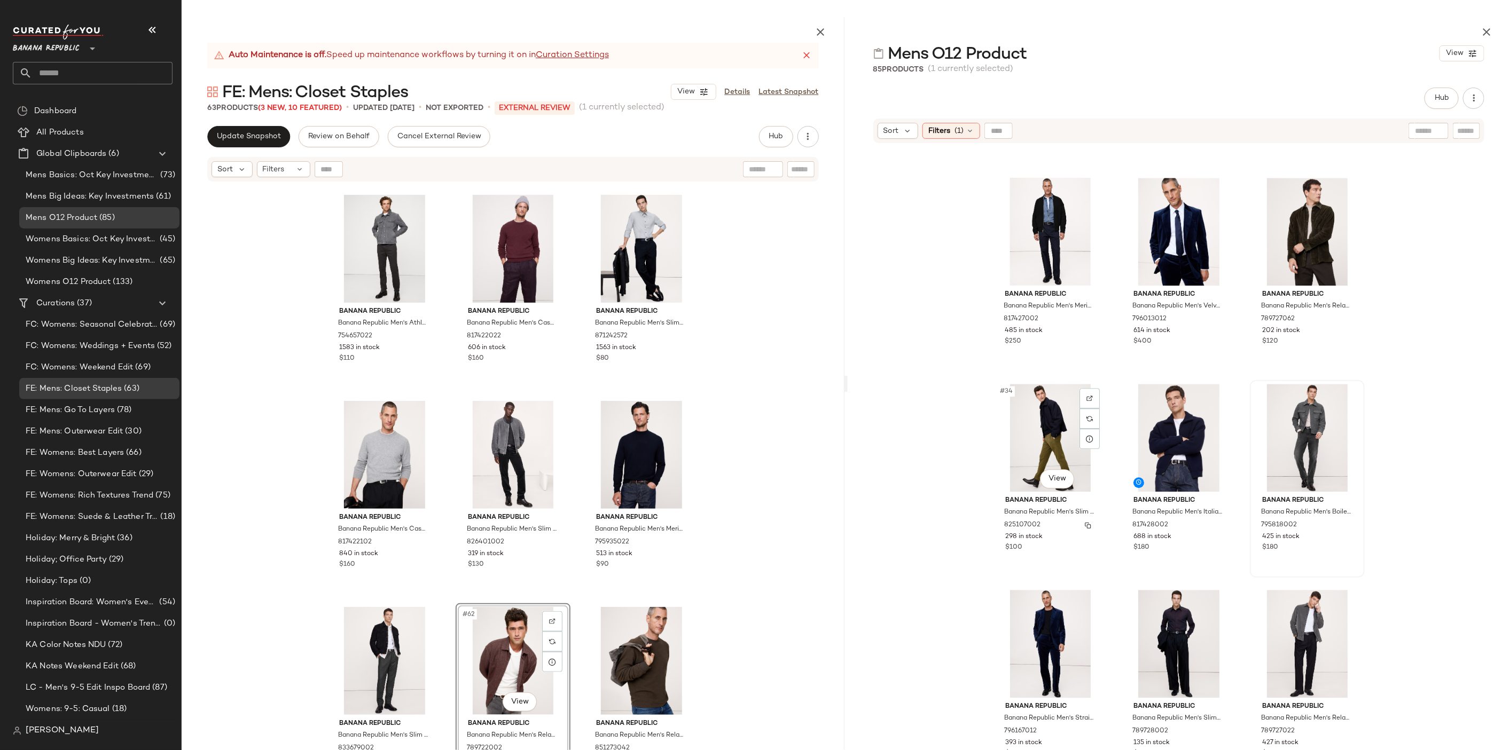
scroll to position [2065, 0]
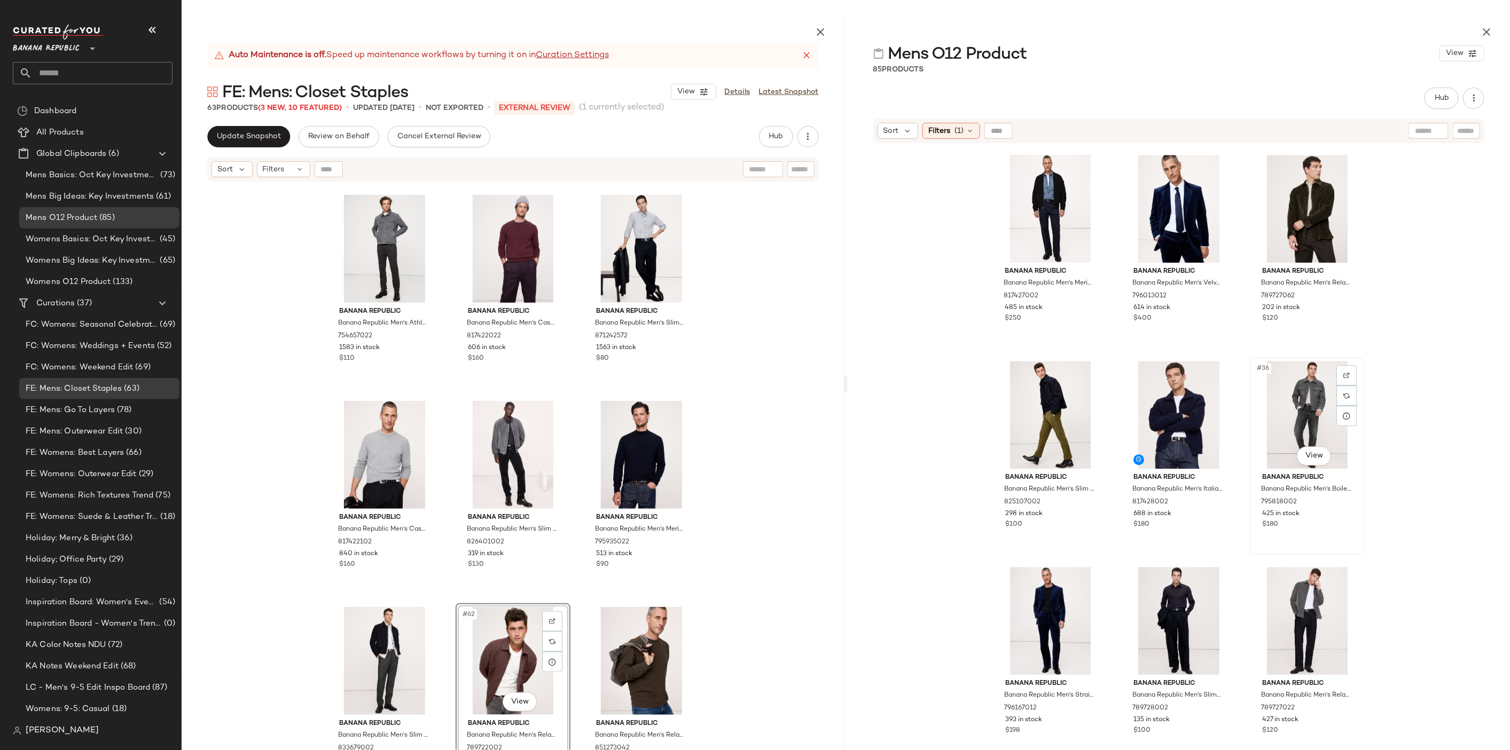
click at [1325, 411] on div "#36 View" at bounding box center [1306, 415] width 107 height 108
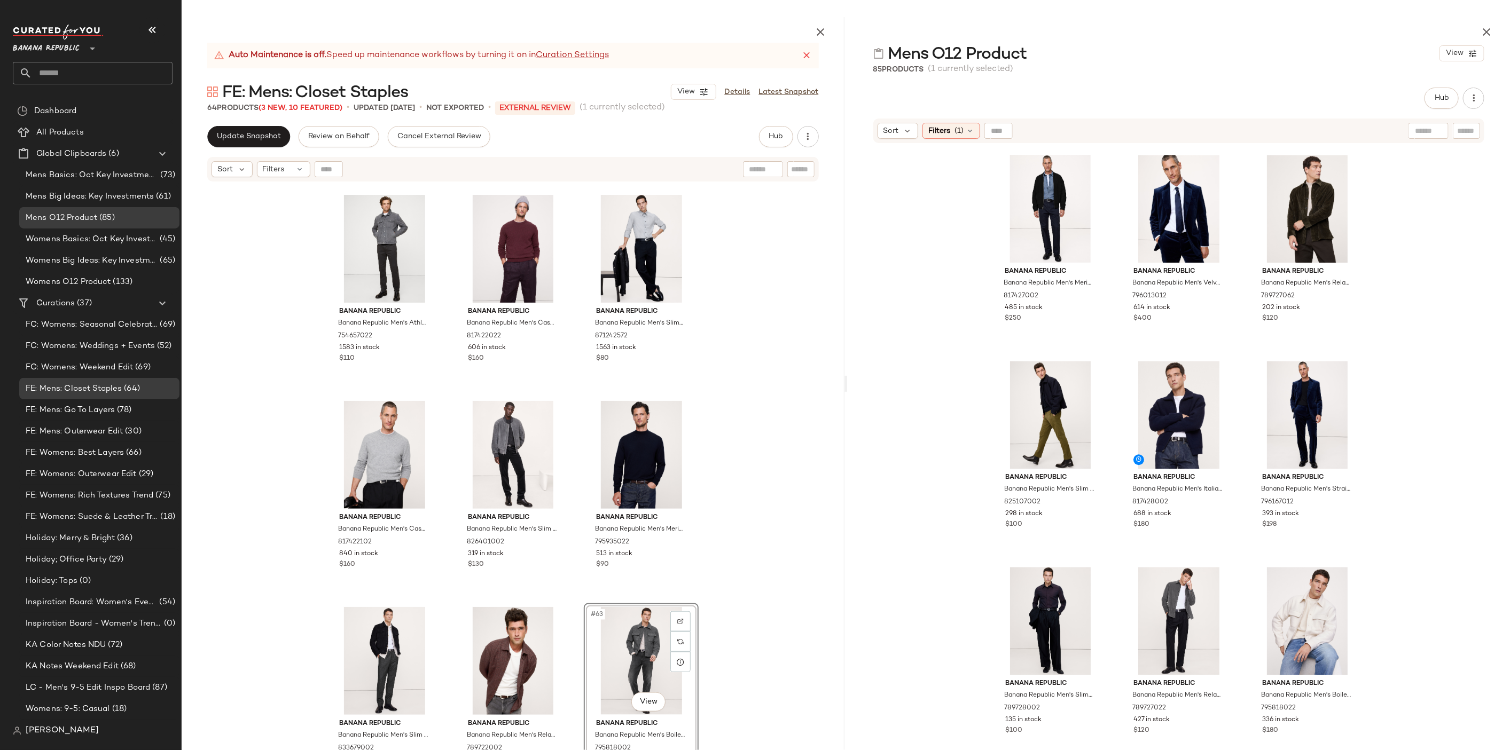
click at [744, 618] on div "Banana Republic Banana Republic Men's Slim-Fit Cotton-Cashmere Dress Shirt Whit…" at bounding box center [513, 492] width 663 height 618
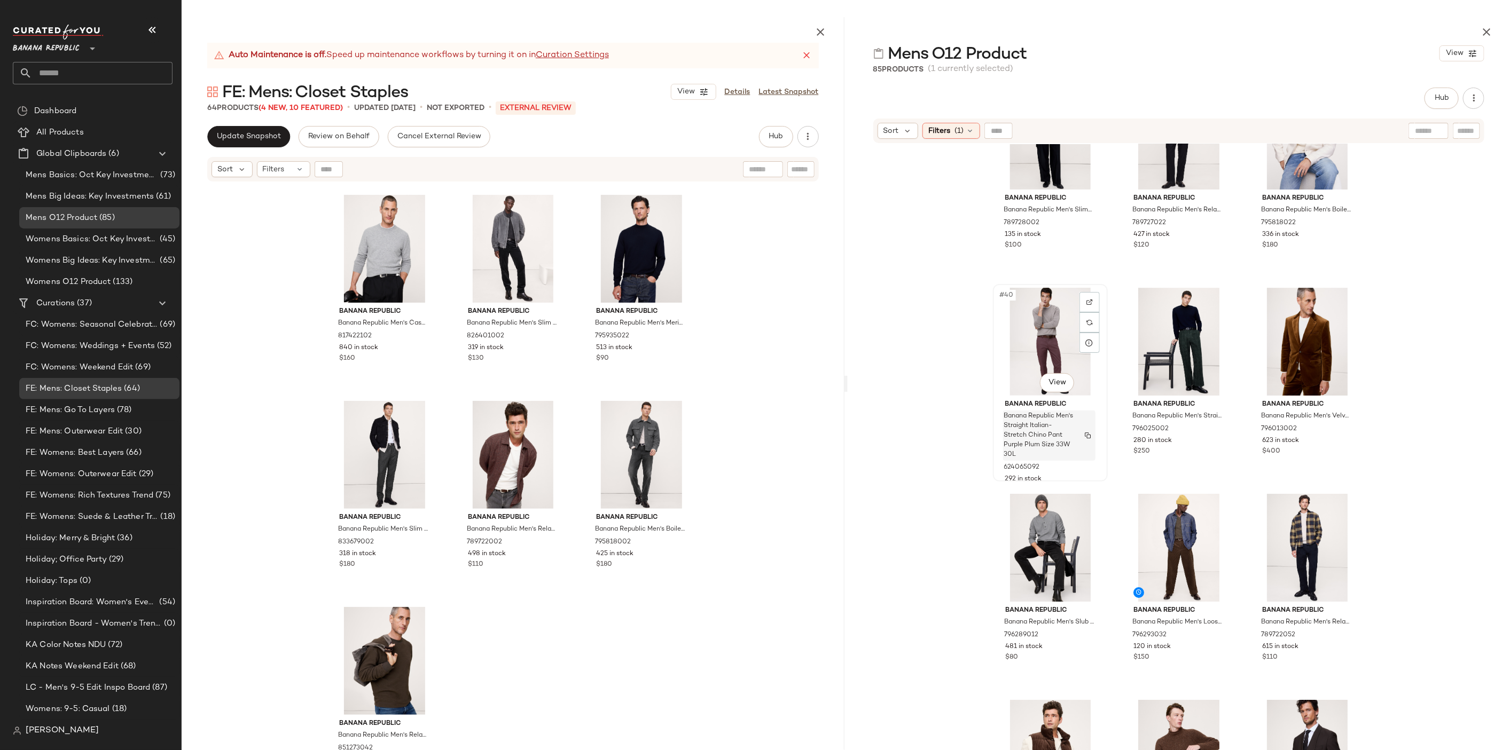
scroll to position [2688, 0]
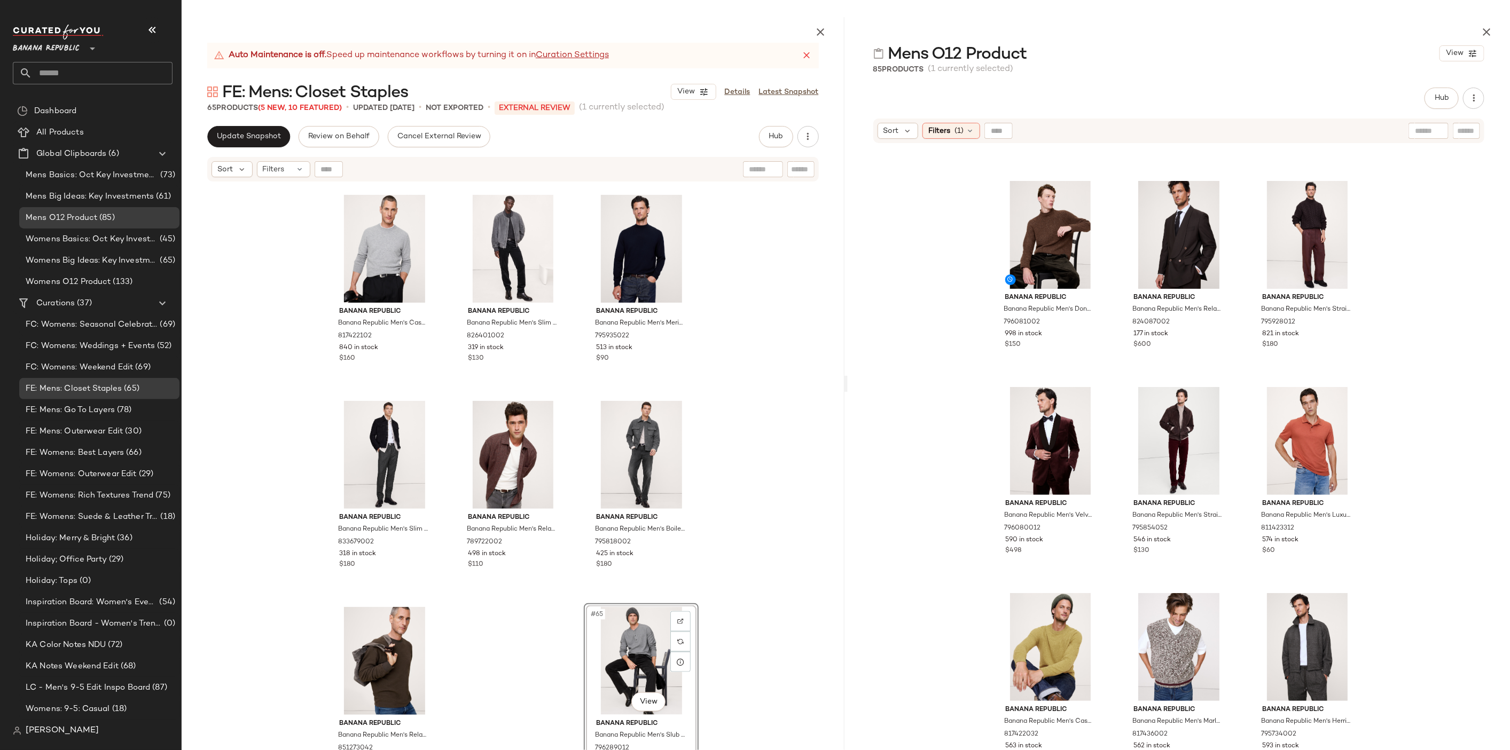
scroll to position [3237, 0]
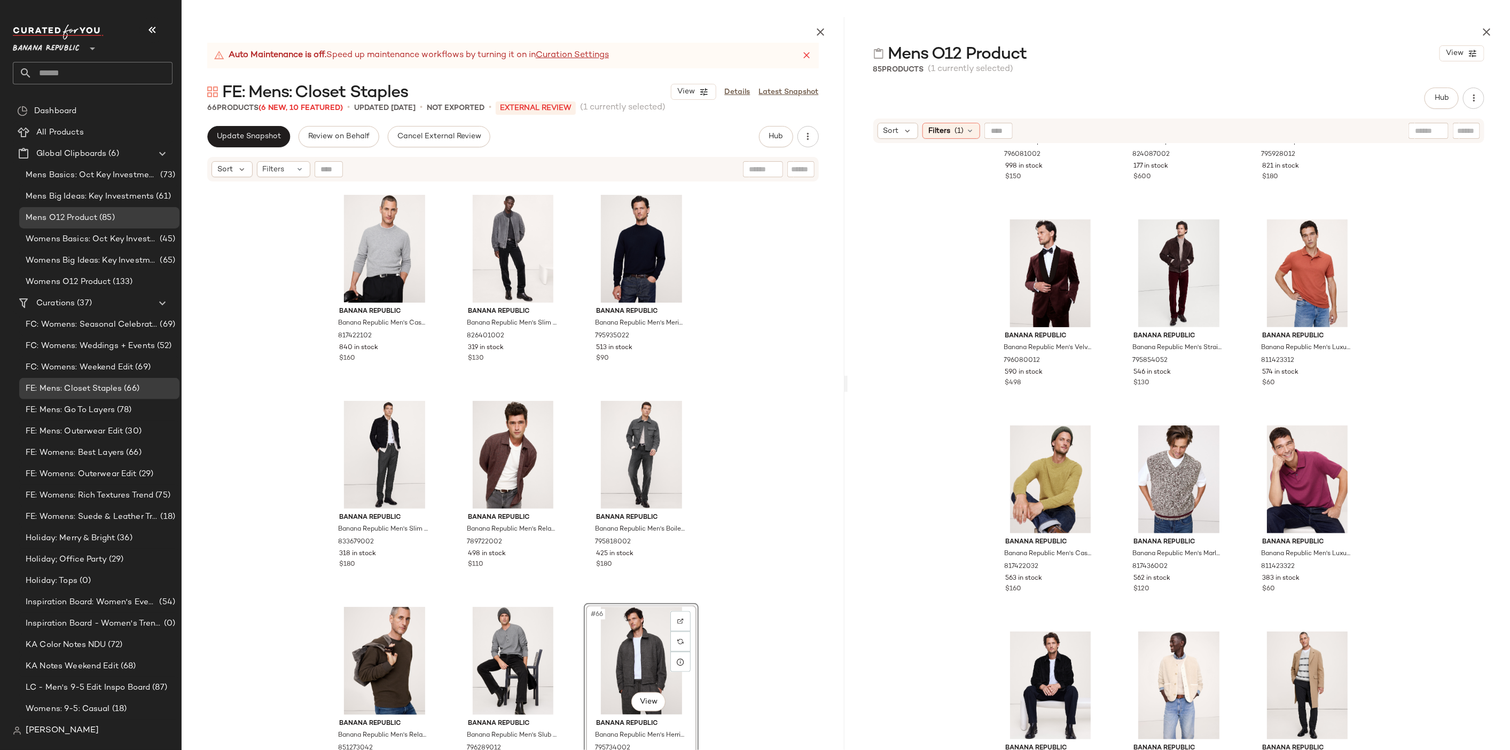
click at [747, 551] on div "Banana Republic Banana Republic Men's Athletic Traveler Pant Charcoal Gray Size…" at bounding box center [513, 492] width 663 height 618
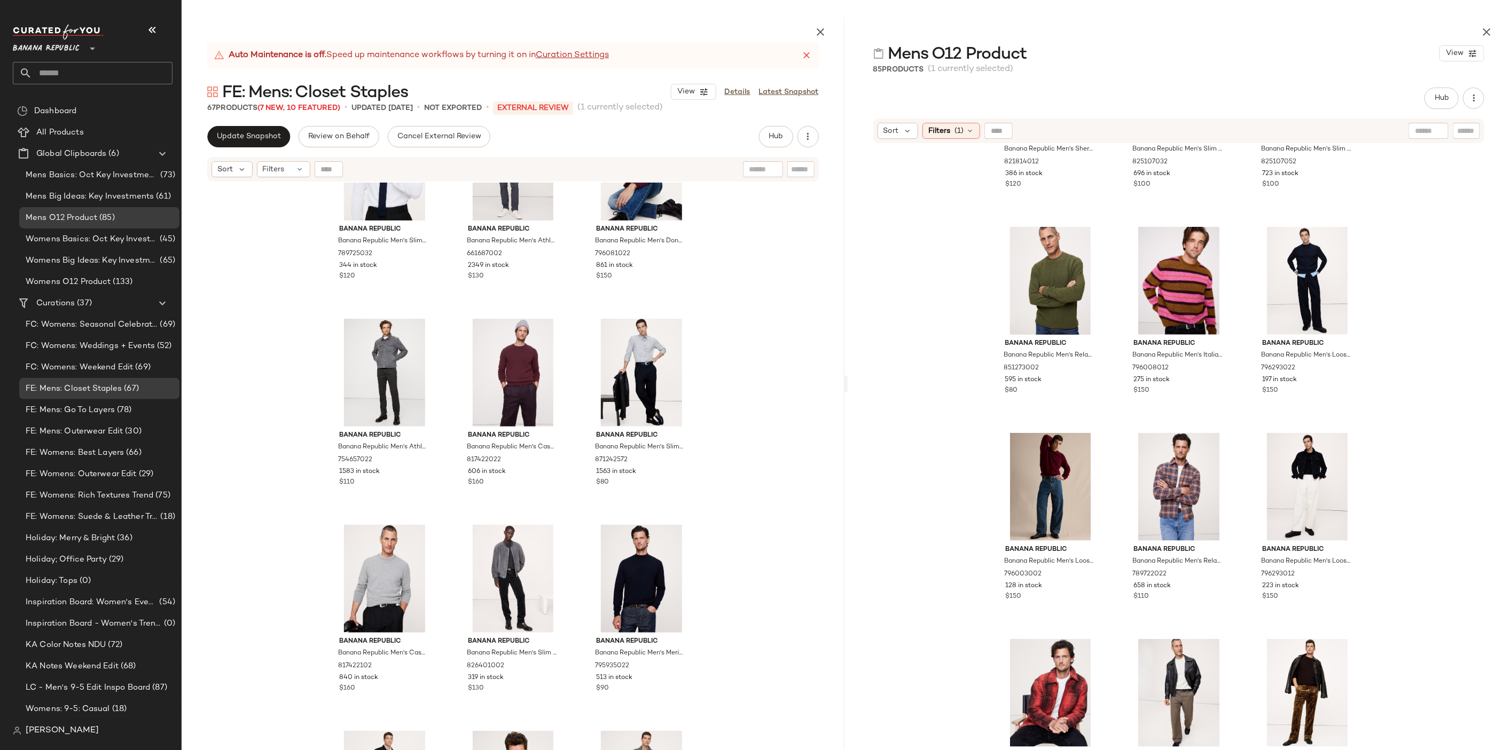
scroll to position [4125, 0]
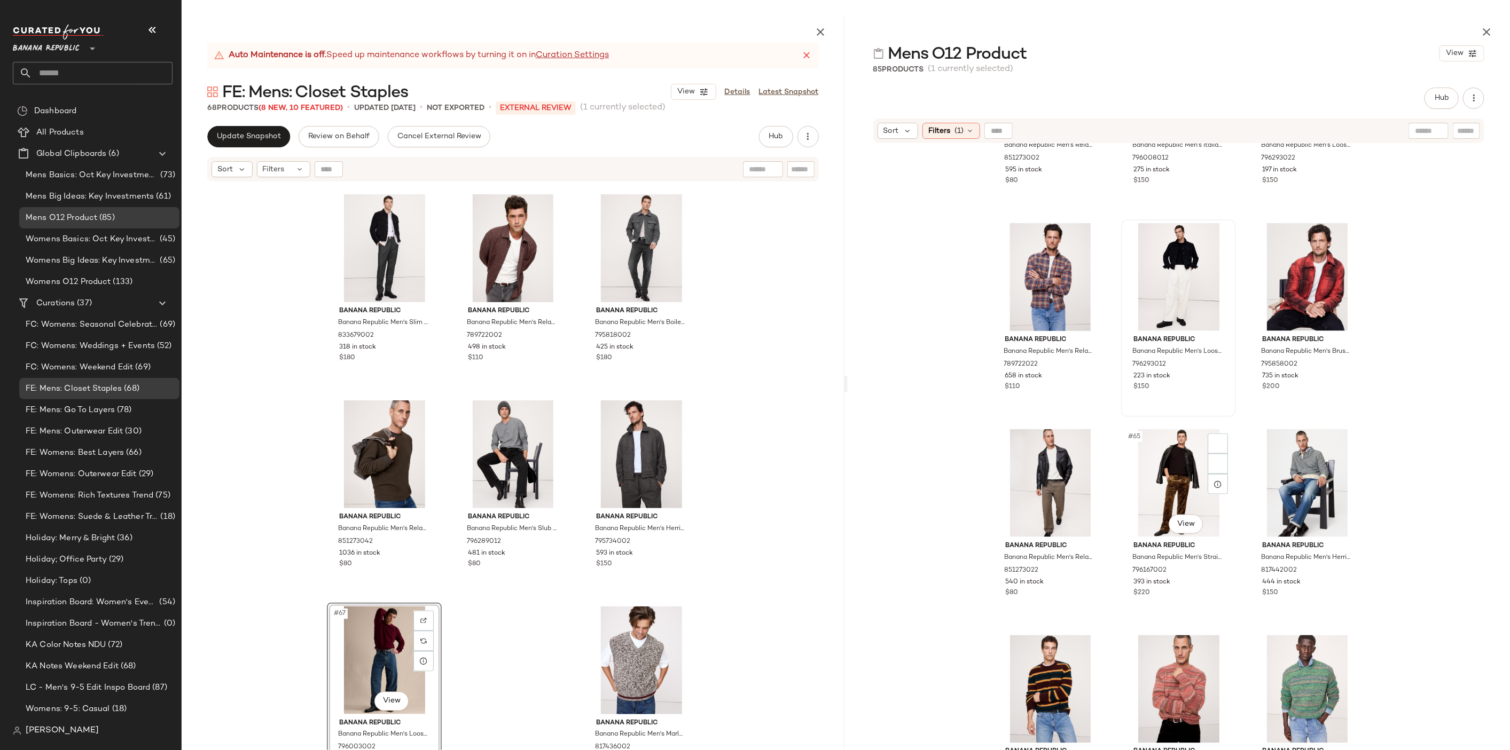
scroll to position [4074, 0]
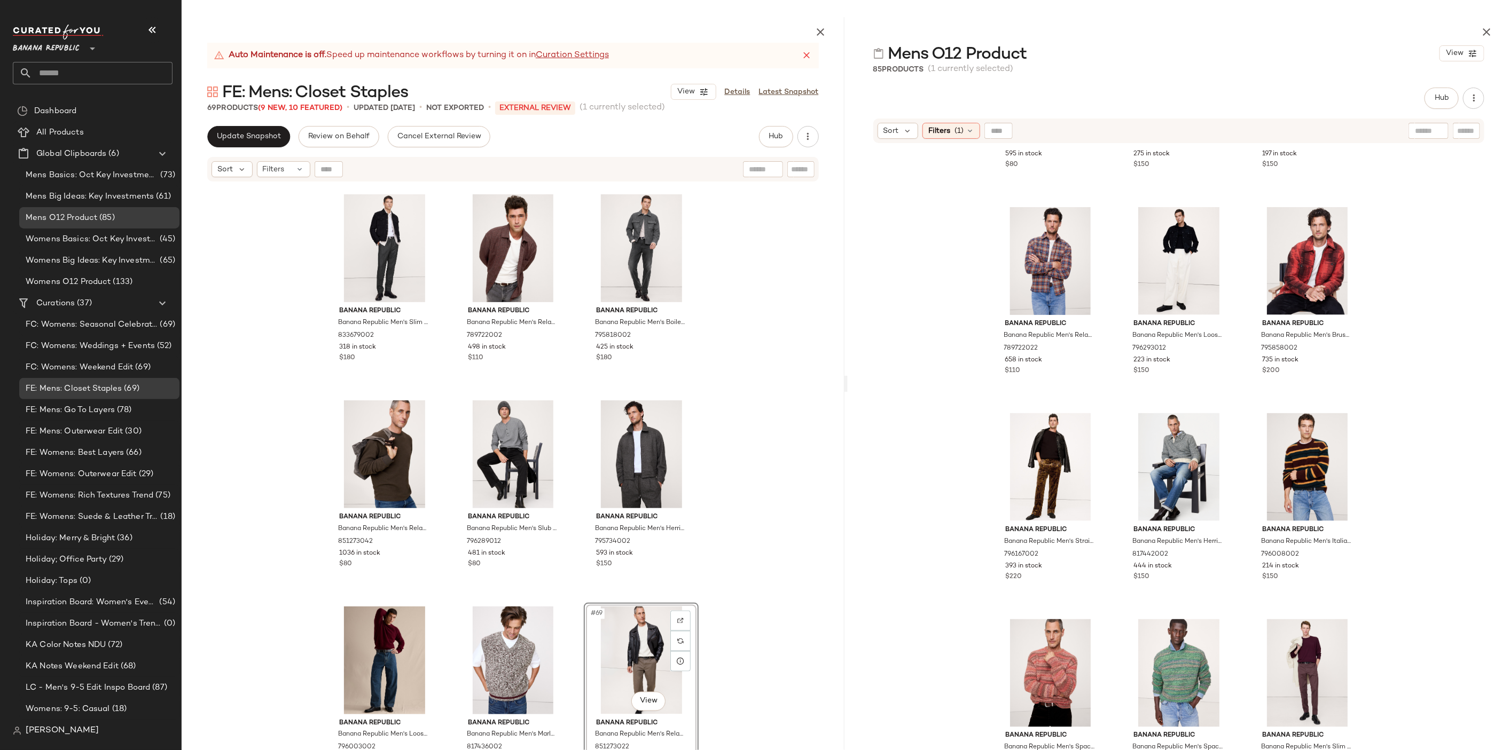
click at [720, 561] on div "Banana Republic Banana Republic Men's Cashmere Crew-Neck Sweater [PERSON_NAME] …" at bounding box center [513, 492] width 663 height 618
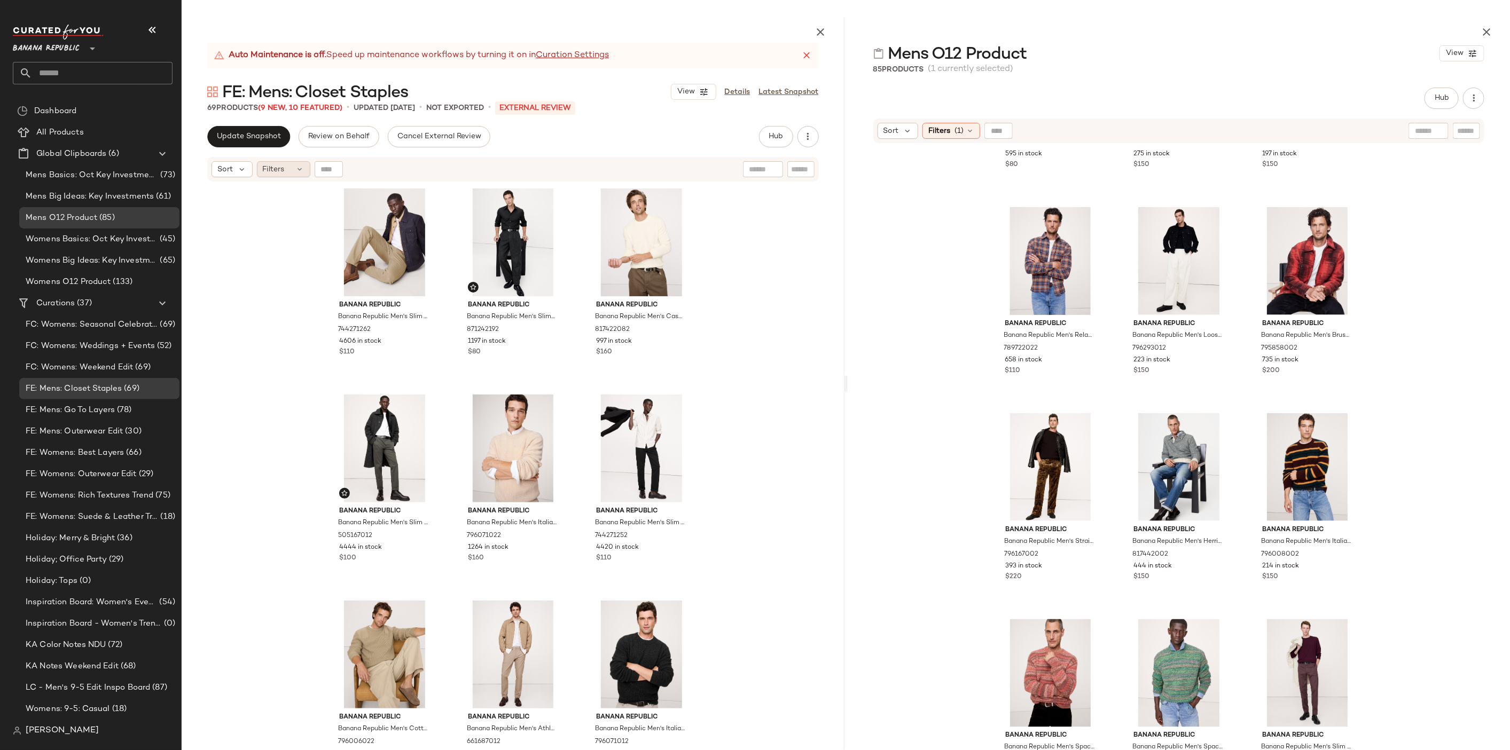
click at [296, 170] on icon at bounding box center [300, 169] width 9 height 9
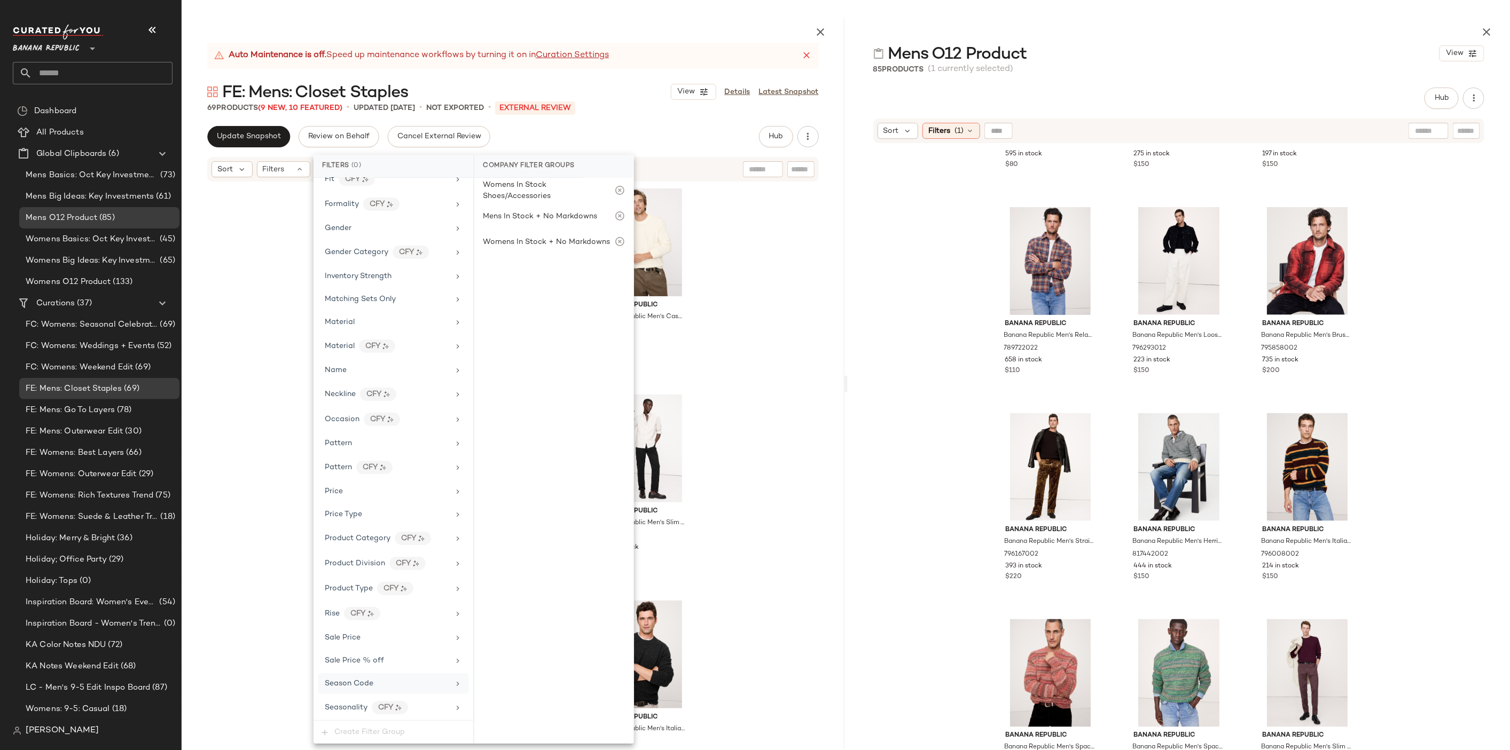
scroll to position [400, 0]
click at [417, 639] on div "Seasonality CFY" at bounding box center [387, 645] width 124 height 13
click at [410, 616] on div "Season Code" at bounding box center [387, 621] width 124 height 11
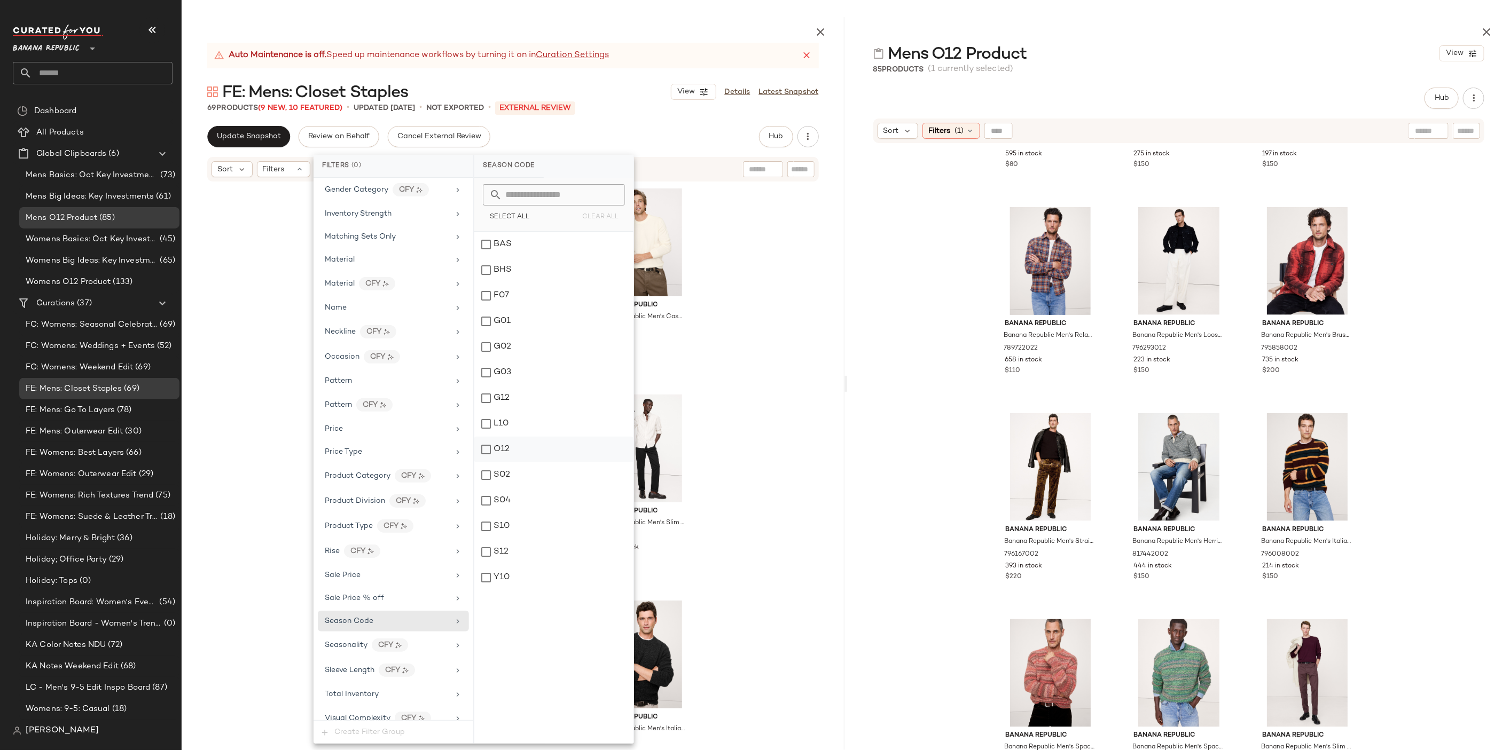
click at [525, 449] on div "O12" at bounding box center [553, 450] width 159 height 26
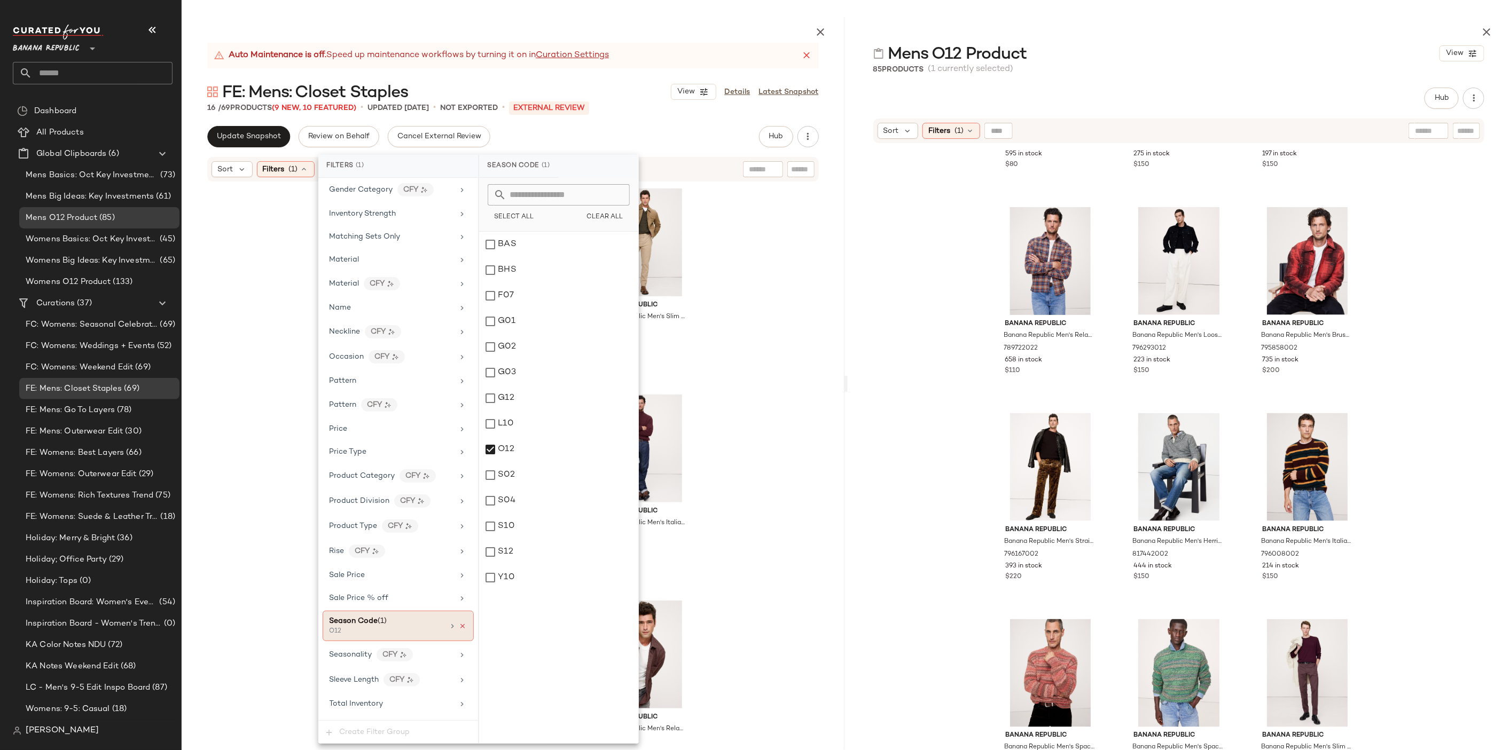
click at [459, 623] on icon at bounding box center [462, 626] width 7 height 7
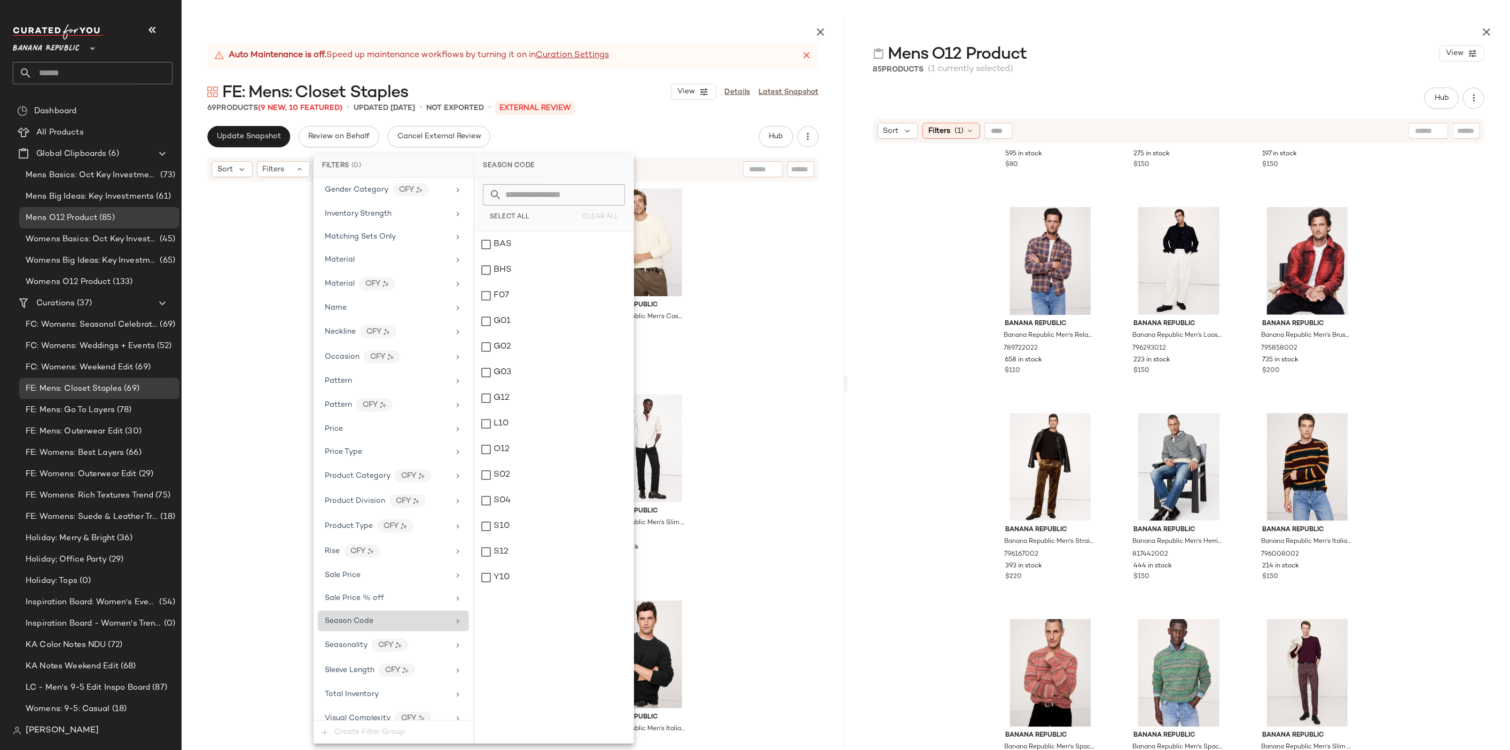
click at [807, 362] on div "Banana Republic Banana Republic Men's Slim Traveler Pant Khaki Beige Size 32W 3…" at bounding box center [513, 492] width 663 height 618
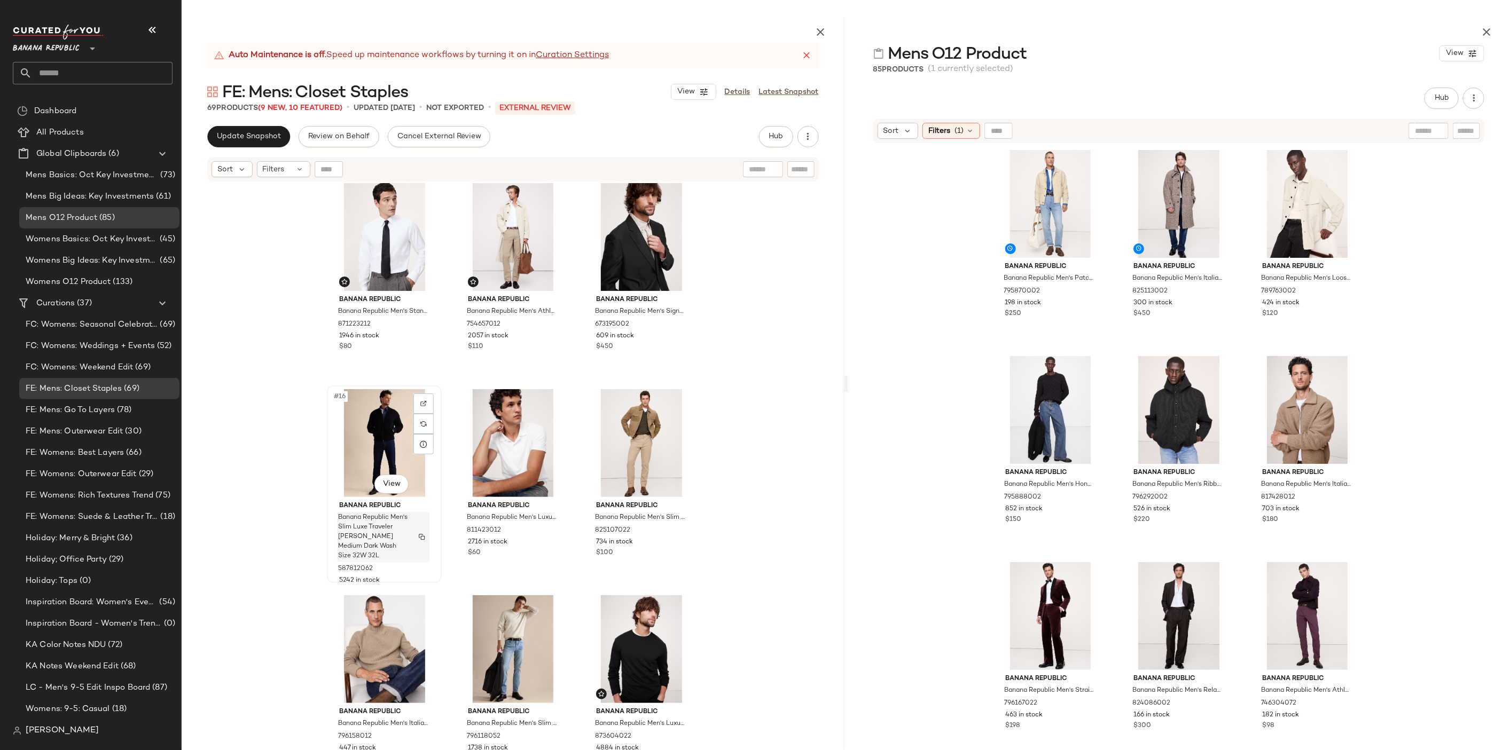
scroll to position [850, 0]
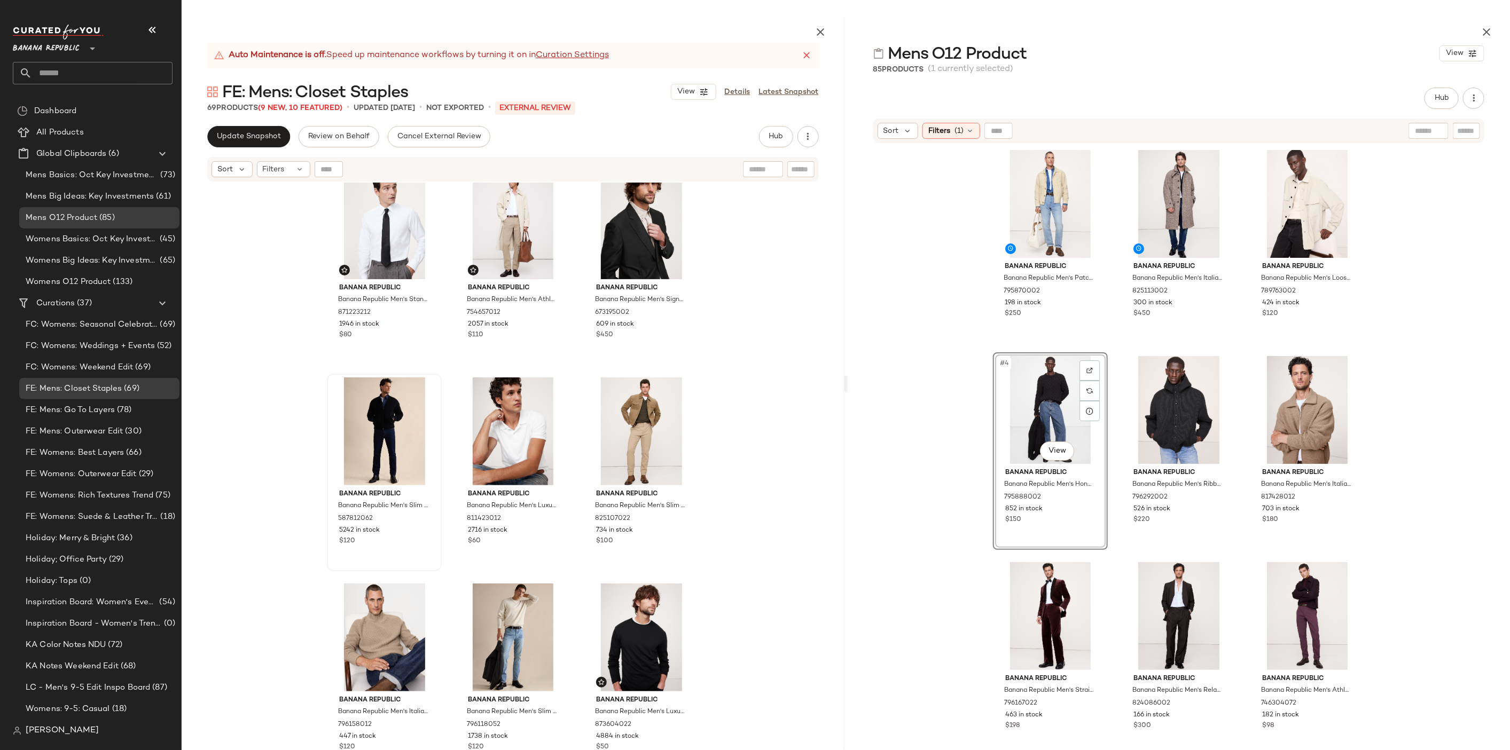
click at [380, 428] on div at bounding box center [384, 432] width 107 height 108
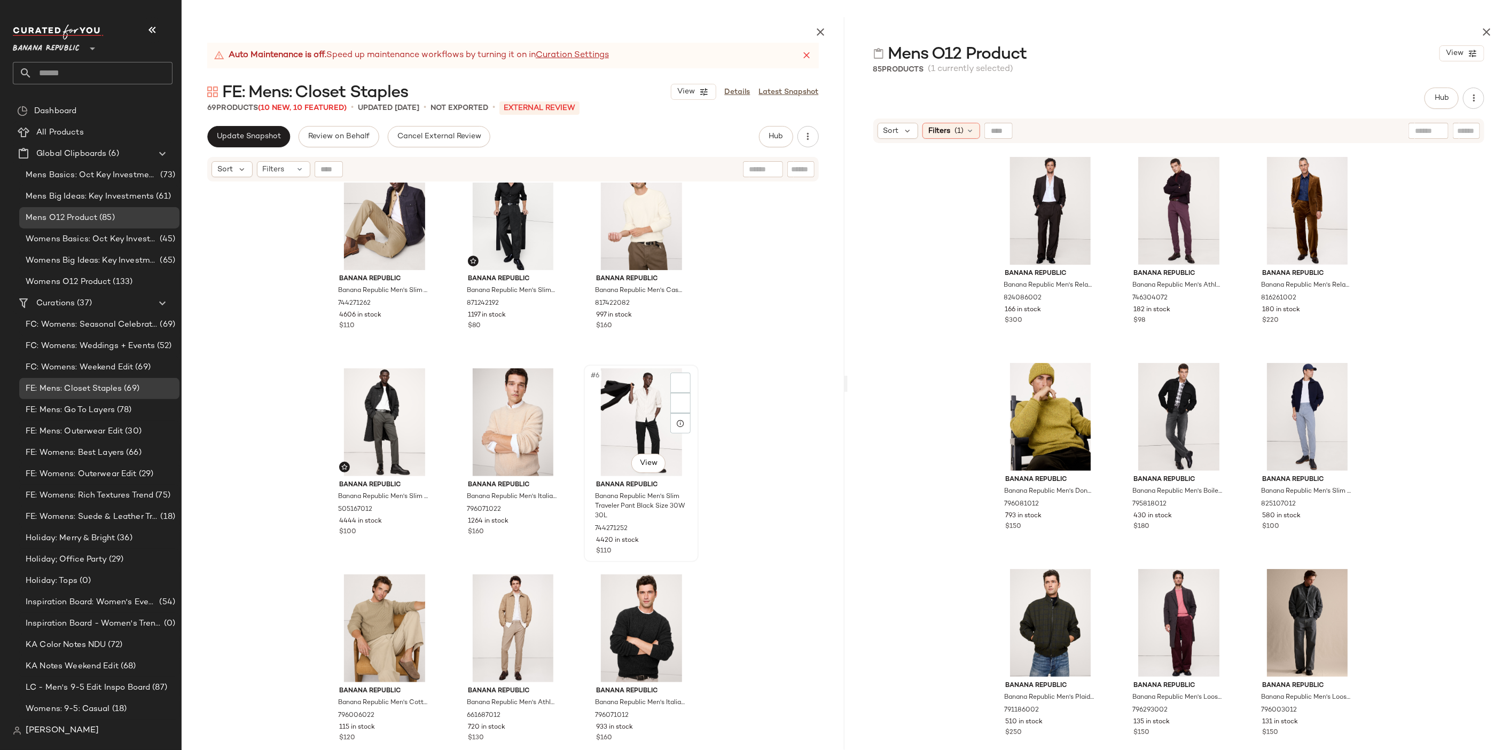
scroll to position [34, 0]
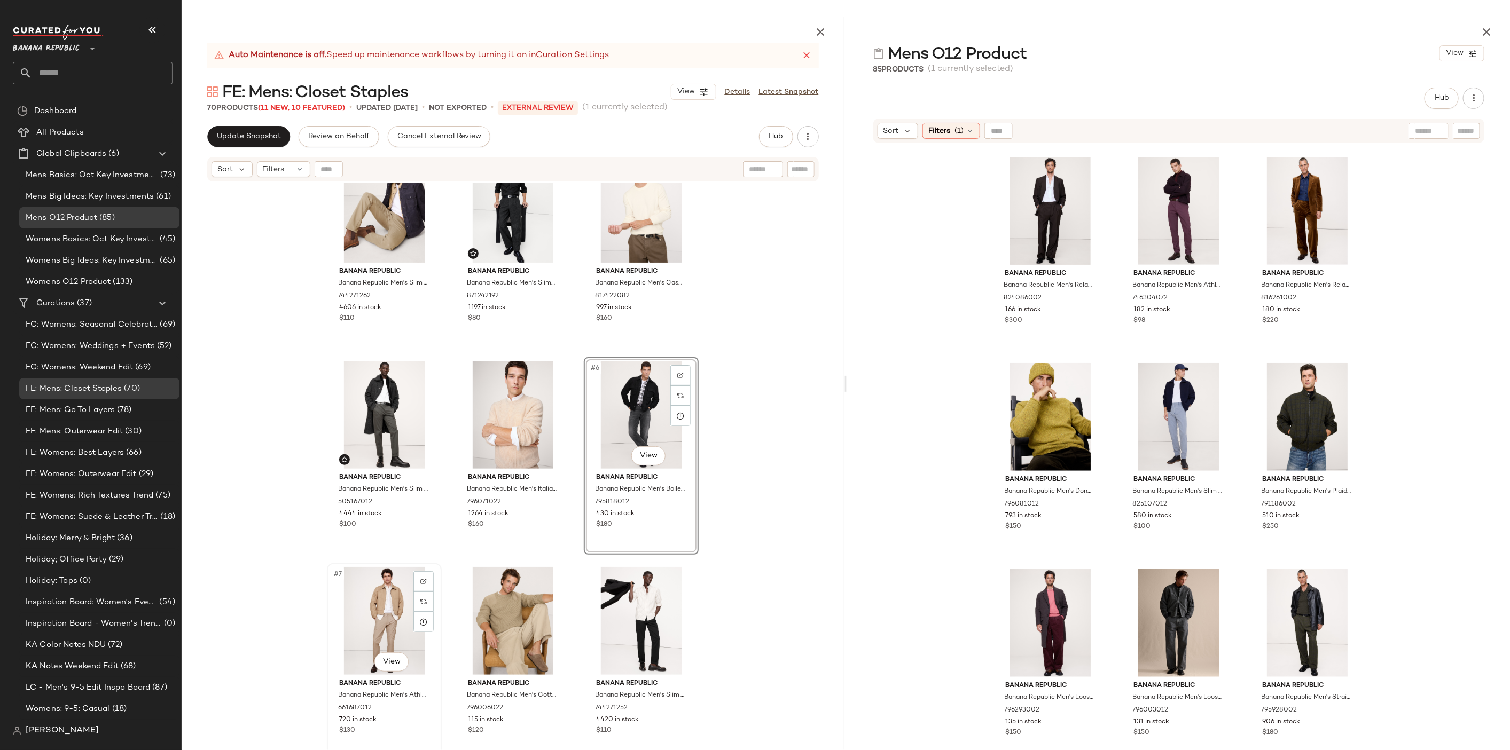
click at [387, 612] on div "#7 View" at bounding box center [384, 621] width 107 height 108
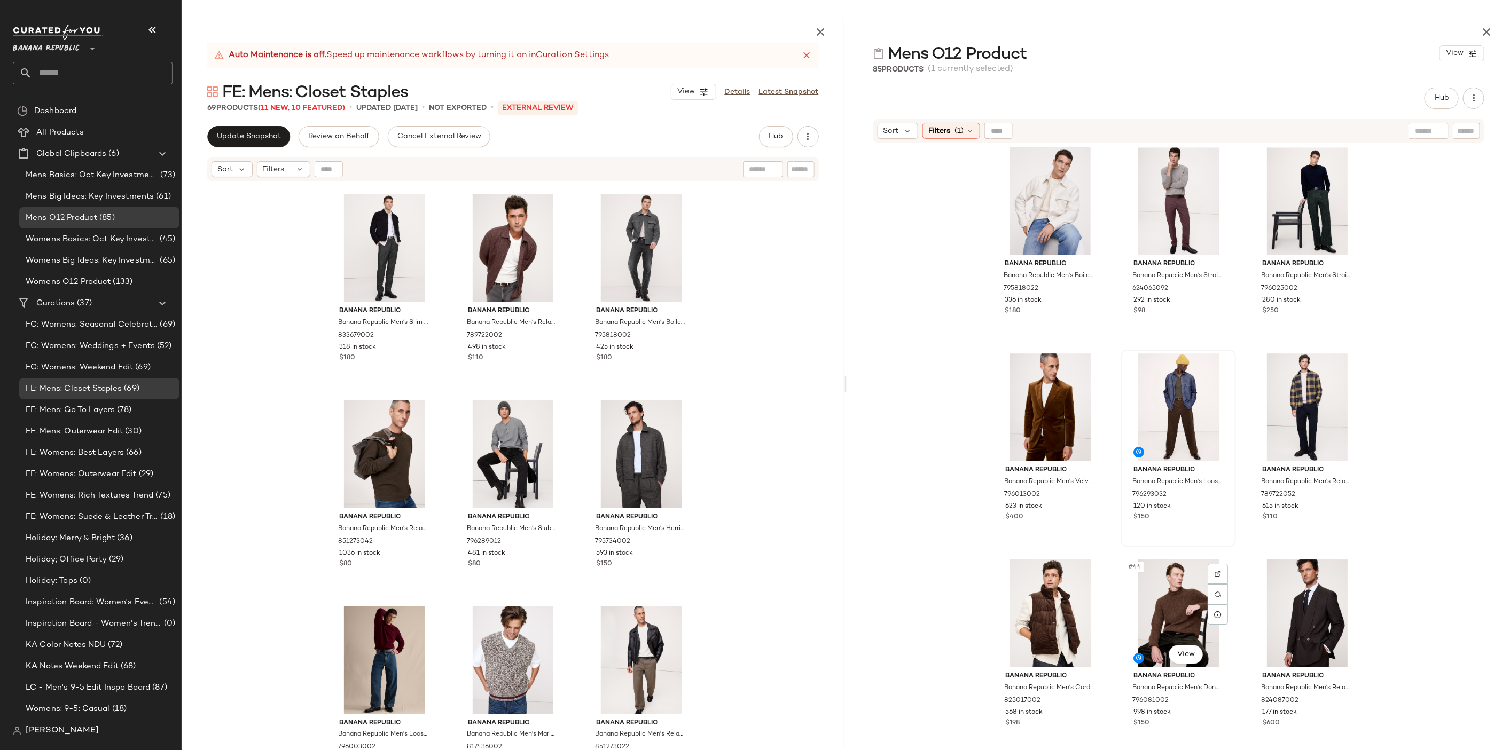
scroll to position [2568, 0]
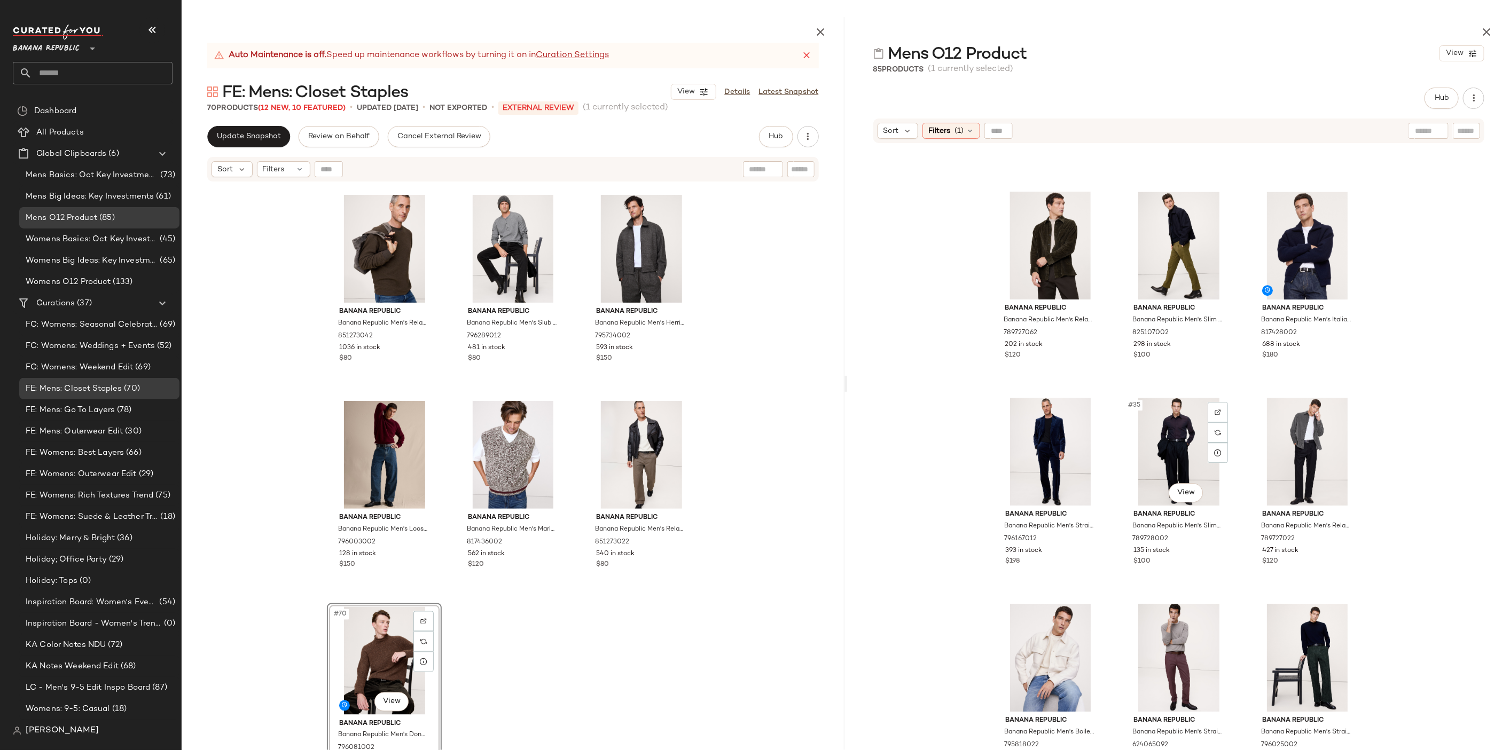
scroll to position [2027, 0]
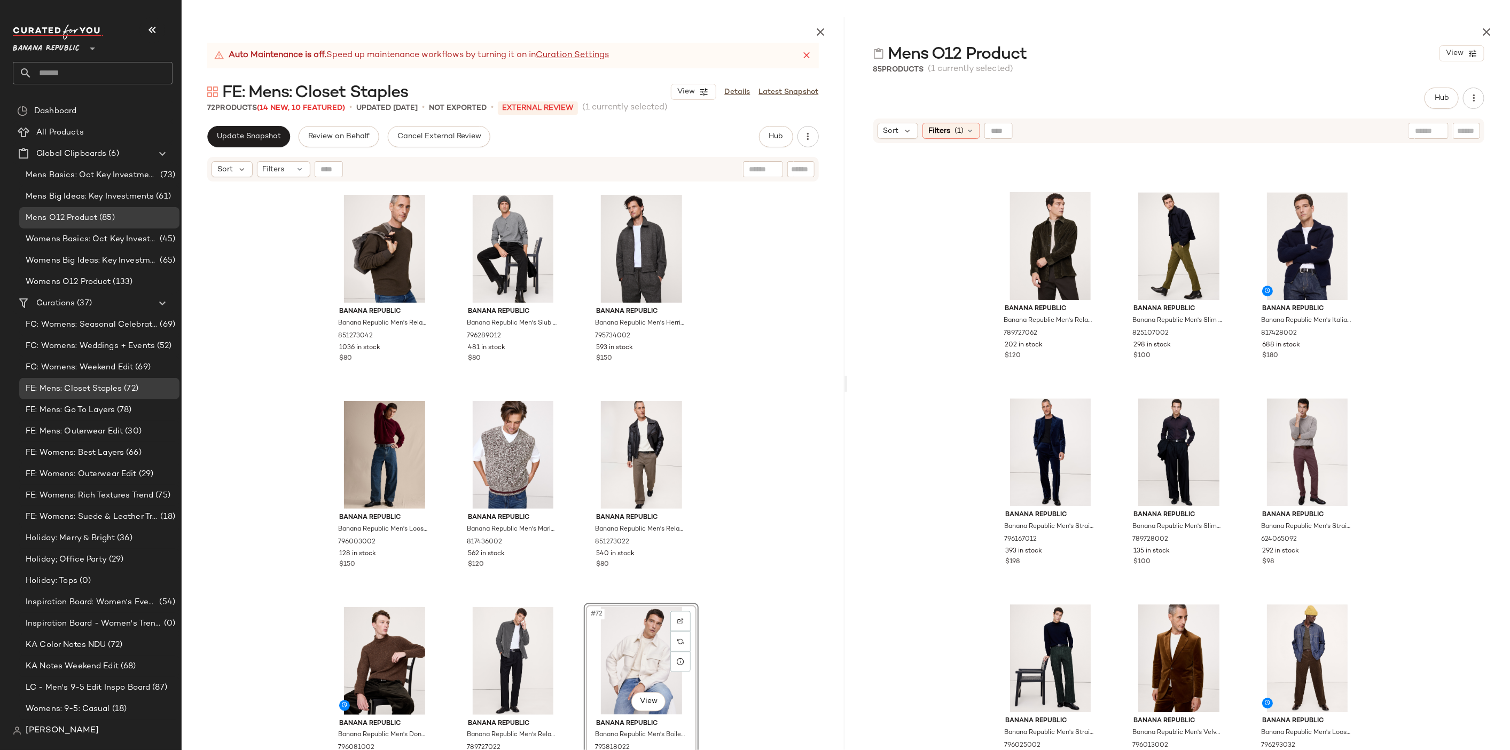
drag, startPoint x: 1318, startPoint y: 423, endPoint x: 755, endPoint y: 13, distance: 696.4
click at [296, 171] on icon at bounding box center [300, 169] width 9 height 9
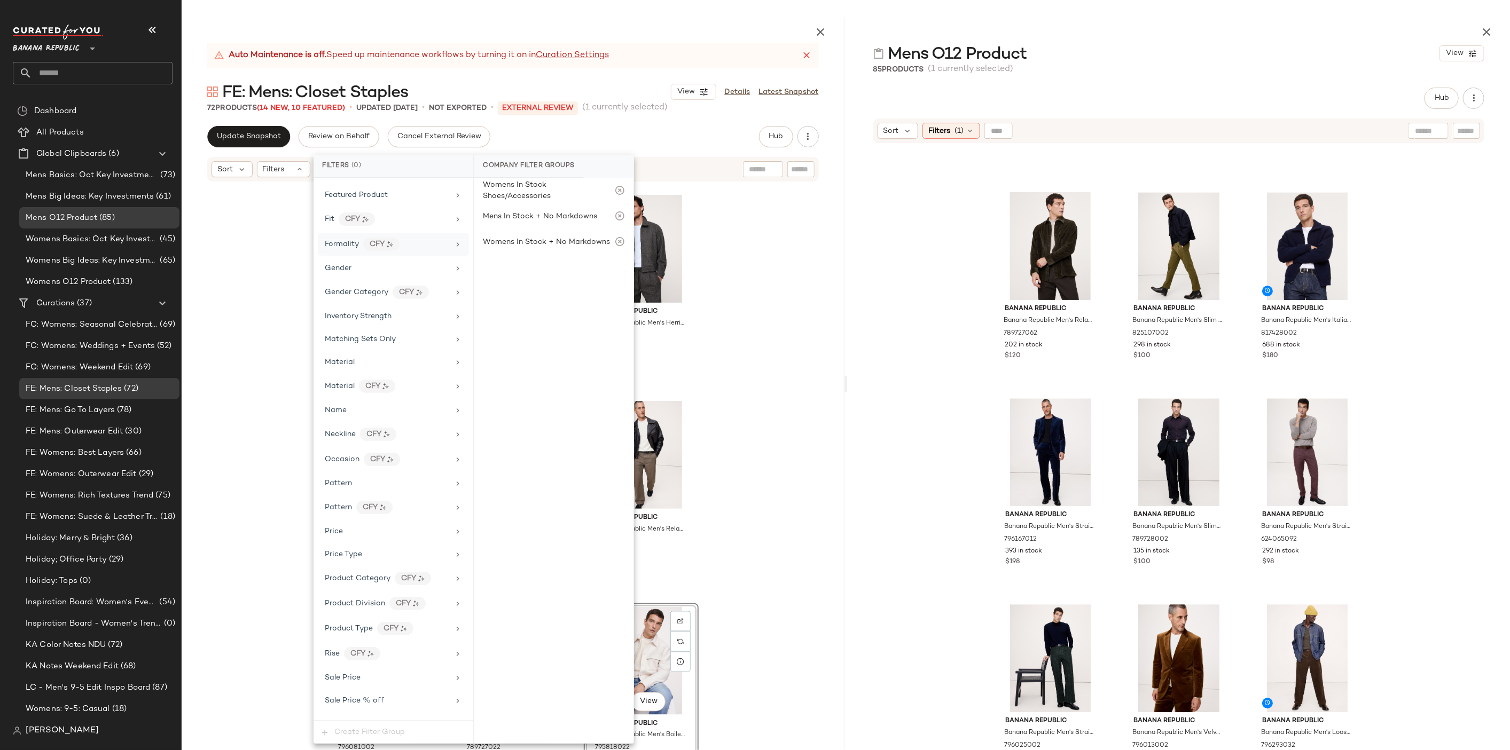
scroll to position [400, 0]
click at [407, 611] on div "Season Code" at bounding box center [393, 621] width 151 height 21
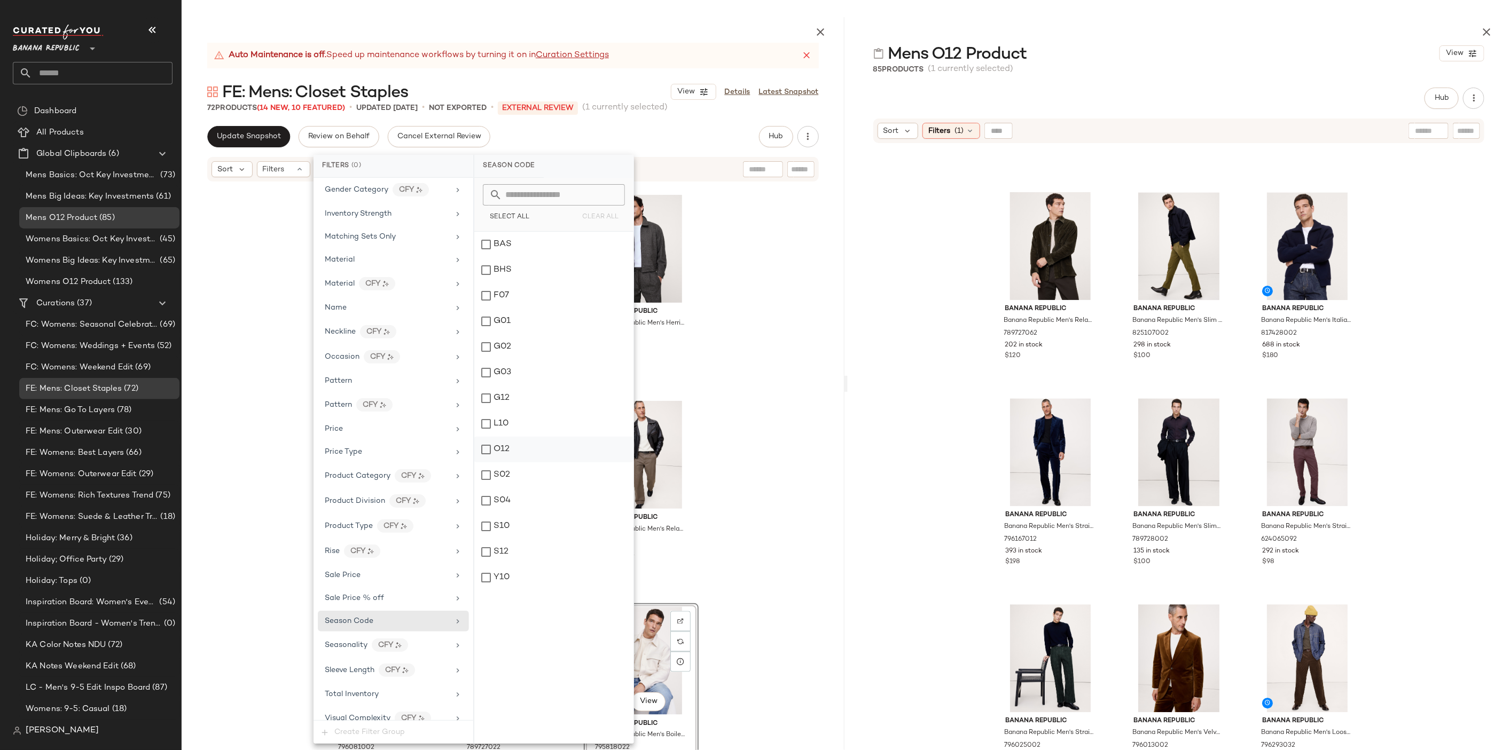
click at [532, 444] on div "O12" at bounding box center [553, 450] width 159 height 26
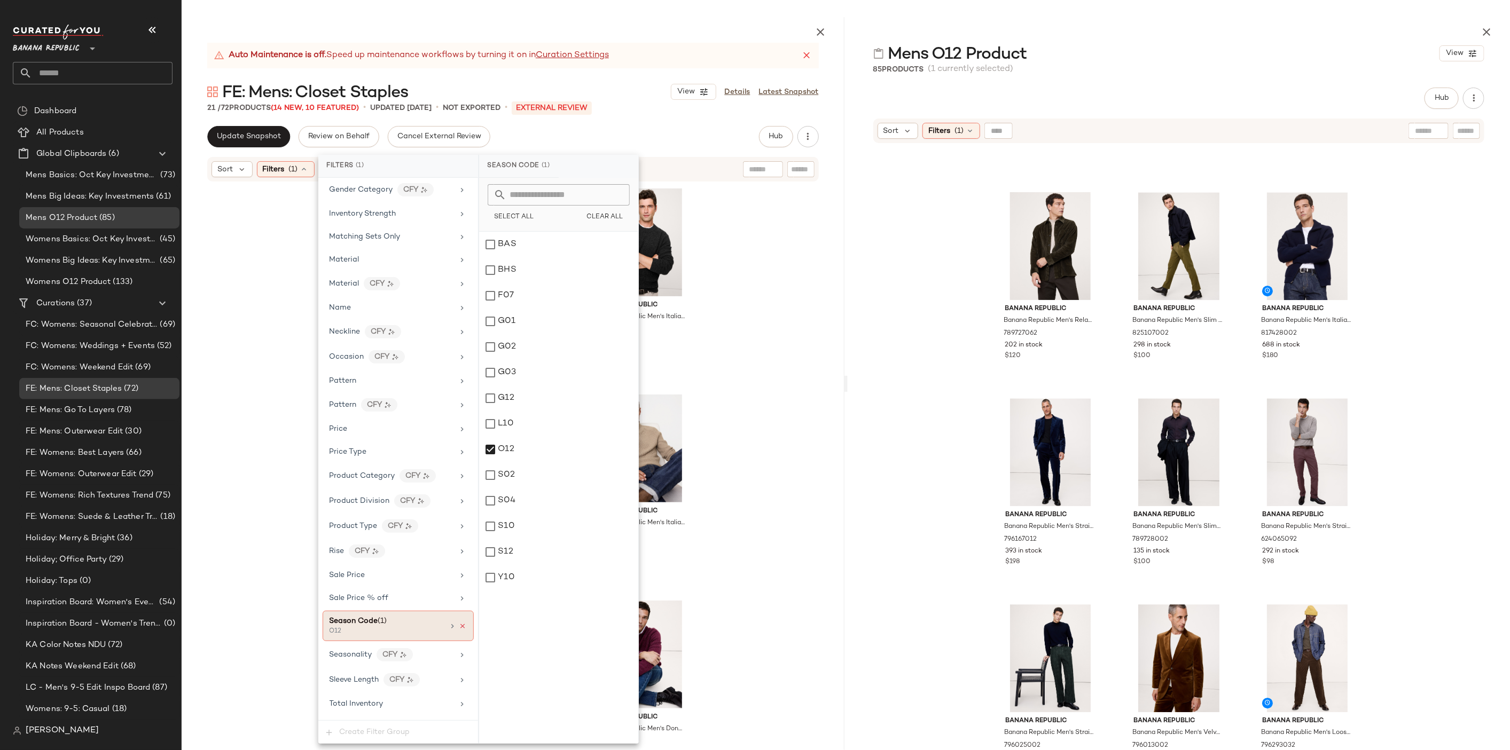
click at [462, 623] on icon at bounding box center [462, 626] width 7 height 7
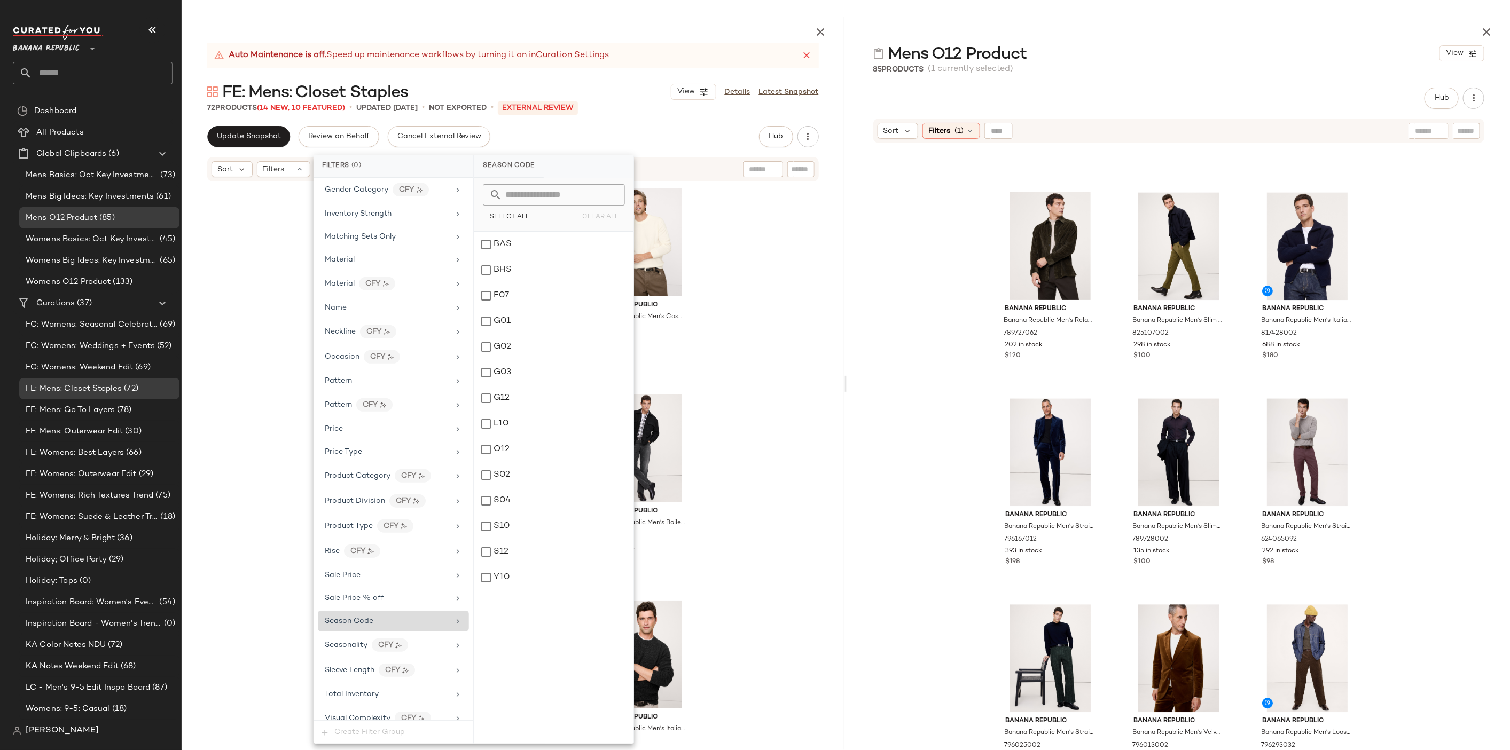
click at [756, 276] on div "Banana Republic Banana Republic Men's Slim Traveler Pant Khaki Beige Size 32W 3…" at bounding box center [513, 492] width 663 height 618
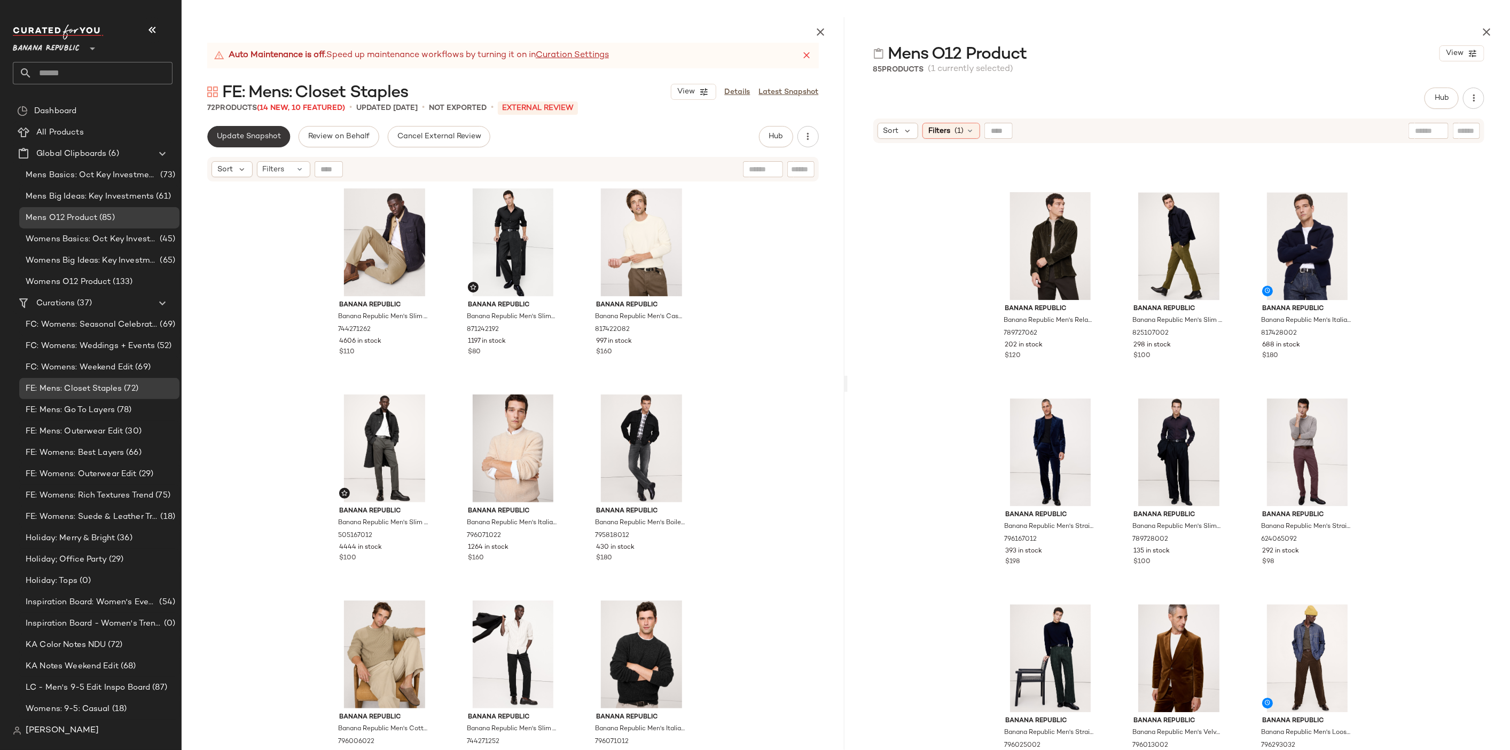
click at [269, 130] on button "Update Snapshot" at bounding box center [248, 136] width 83 height 21
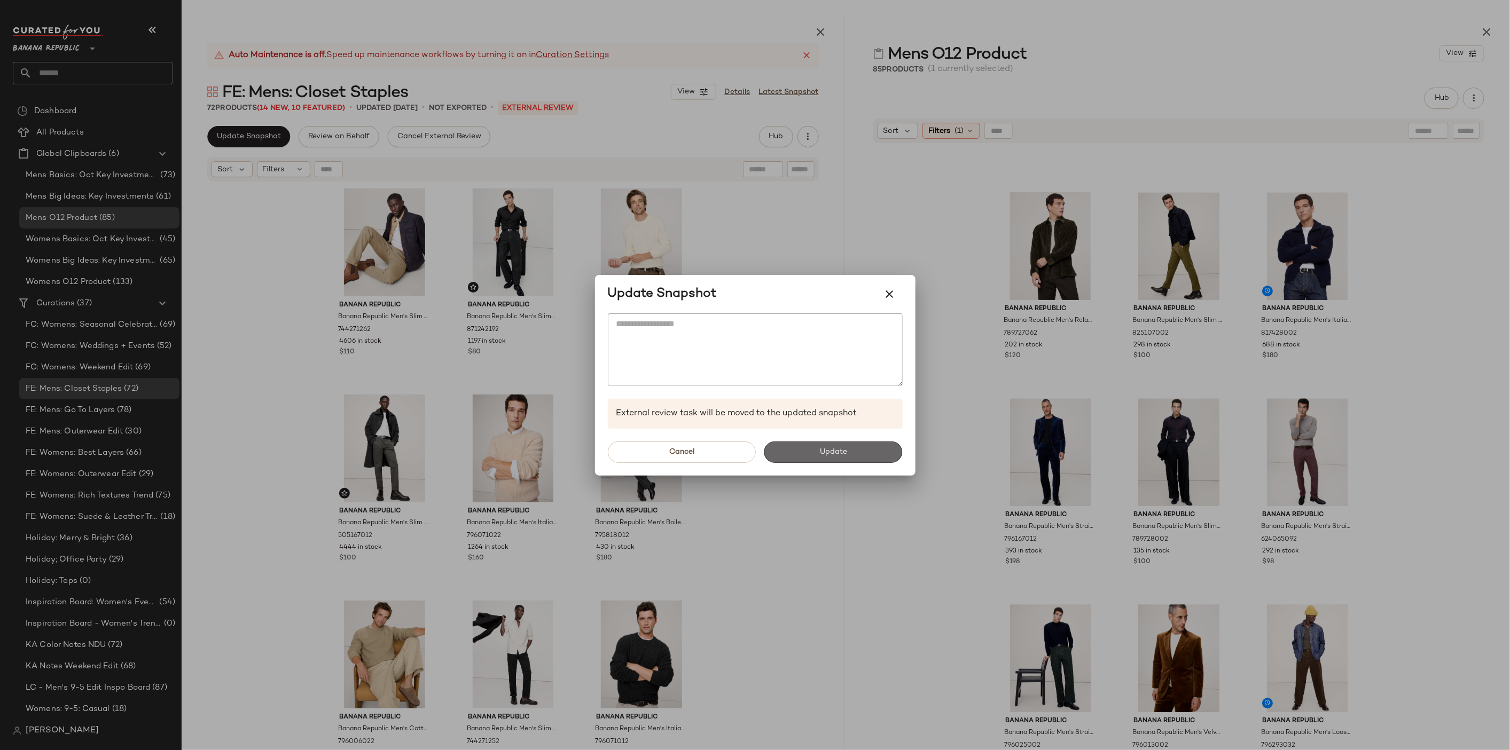
click at [841, 459] on button "Update" at bounding box center [833, 452] width 138 height 21
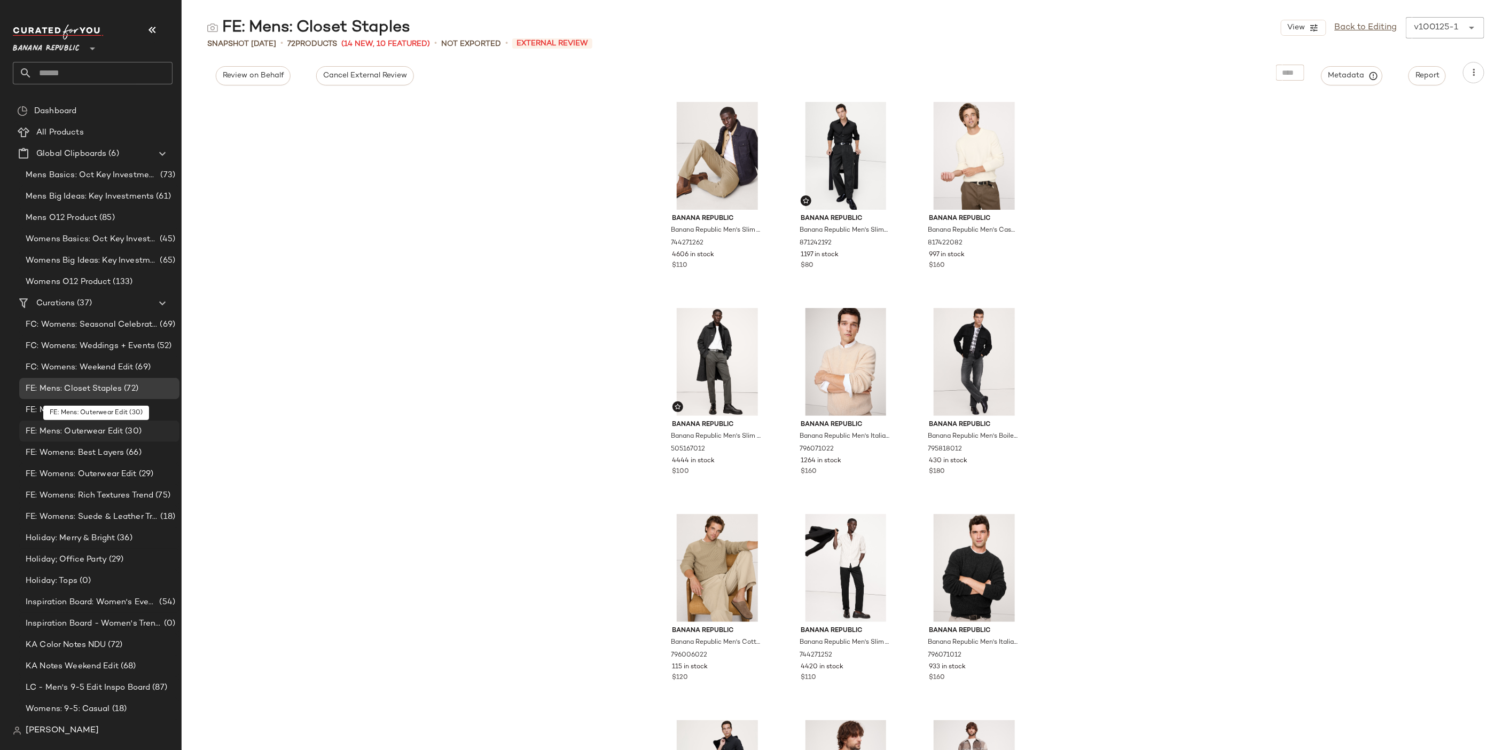
click at [131, 435] on span "(30)" at bounding box center [132, 432] width 19 height 12
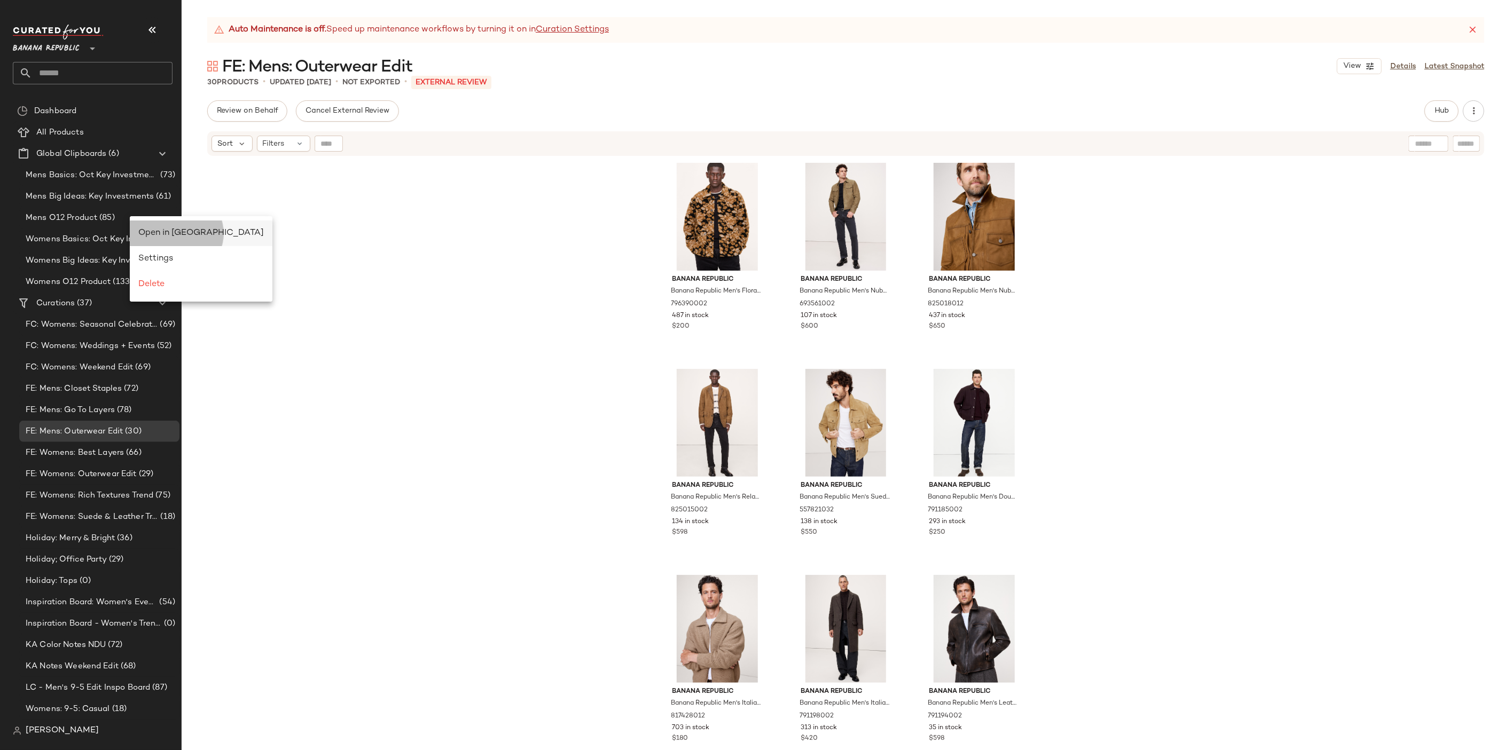
click at [159, 239] on div "Open in [GEOGRAPHIC_DATA]" at bounding box center [200, 233] width 125 height 13
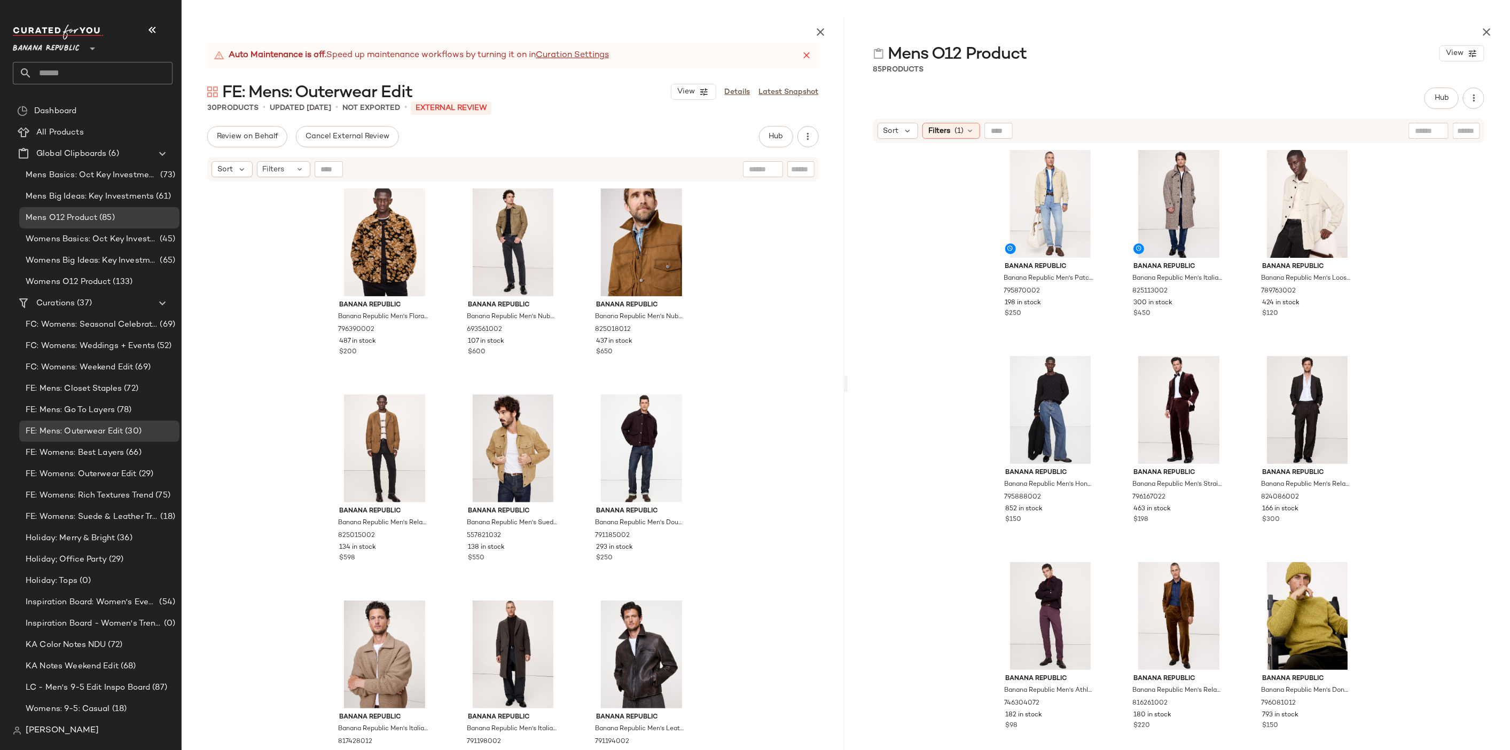
click at [955, 134] on span "(1)" at bounding box center [958, 130] width 9 height 11
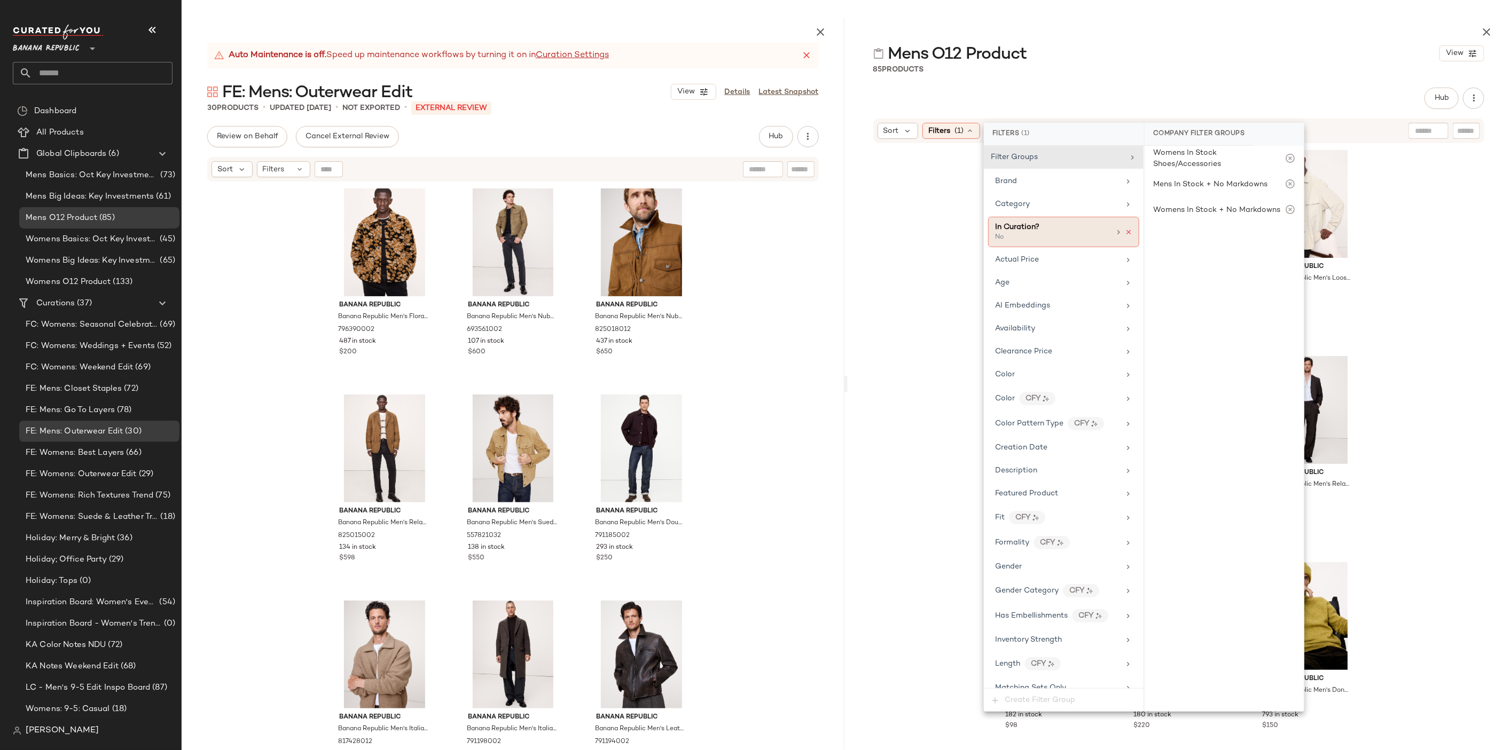
click at [1125, 234] on icon at bounding box center [1128, 232] width 7 height 7
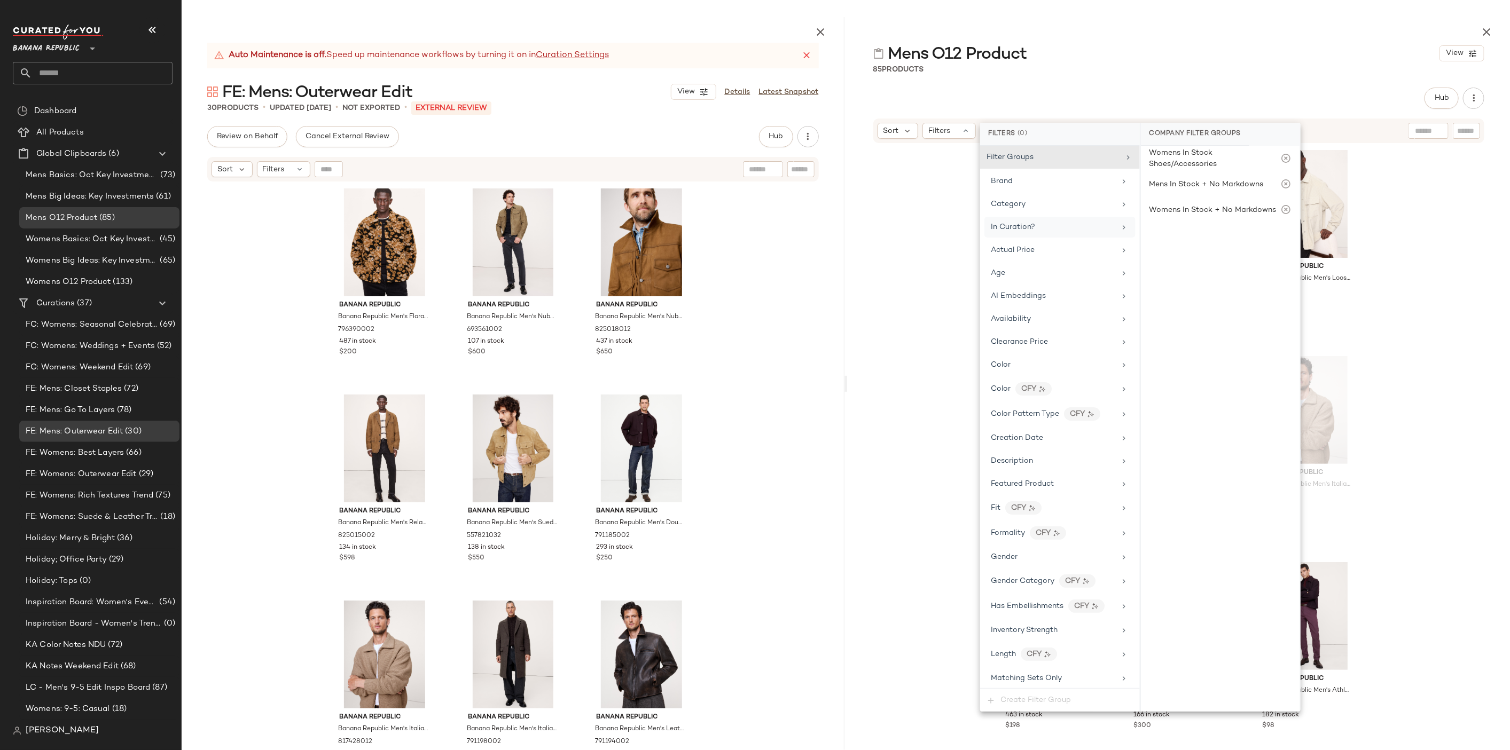
click at [1434, 278] on div "Banana Republic Banana Republic Men's Patchwork Donegal Cardigan Natural Beige …" at bounding box center [1178, 473] width 663 height 658
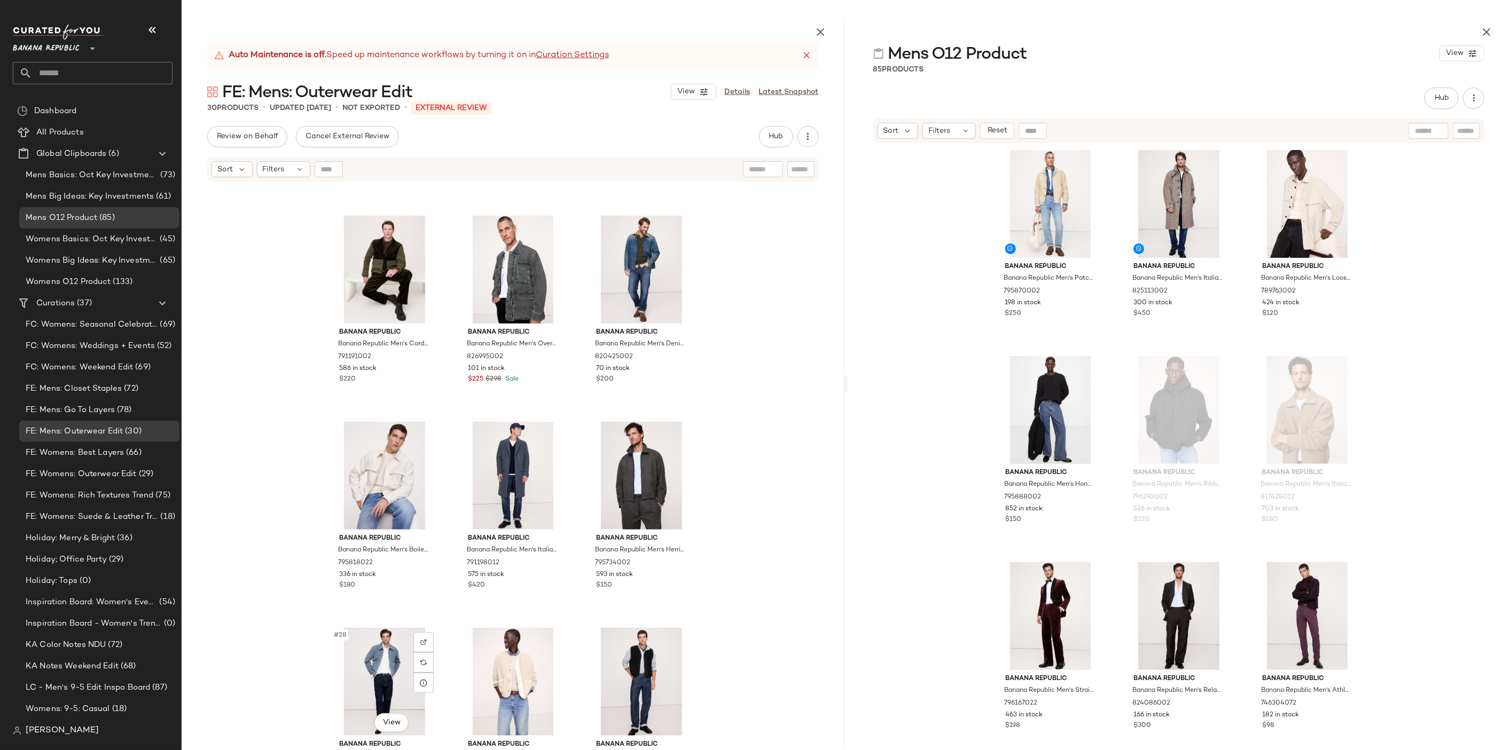
scroll to position [1445, 0]
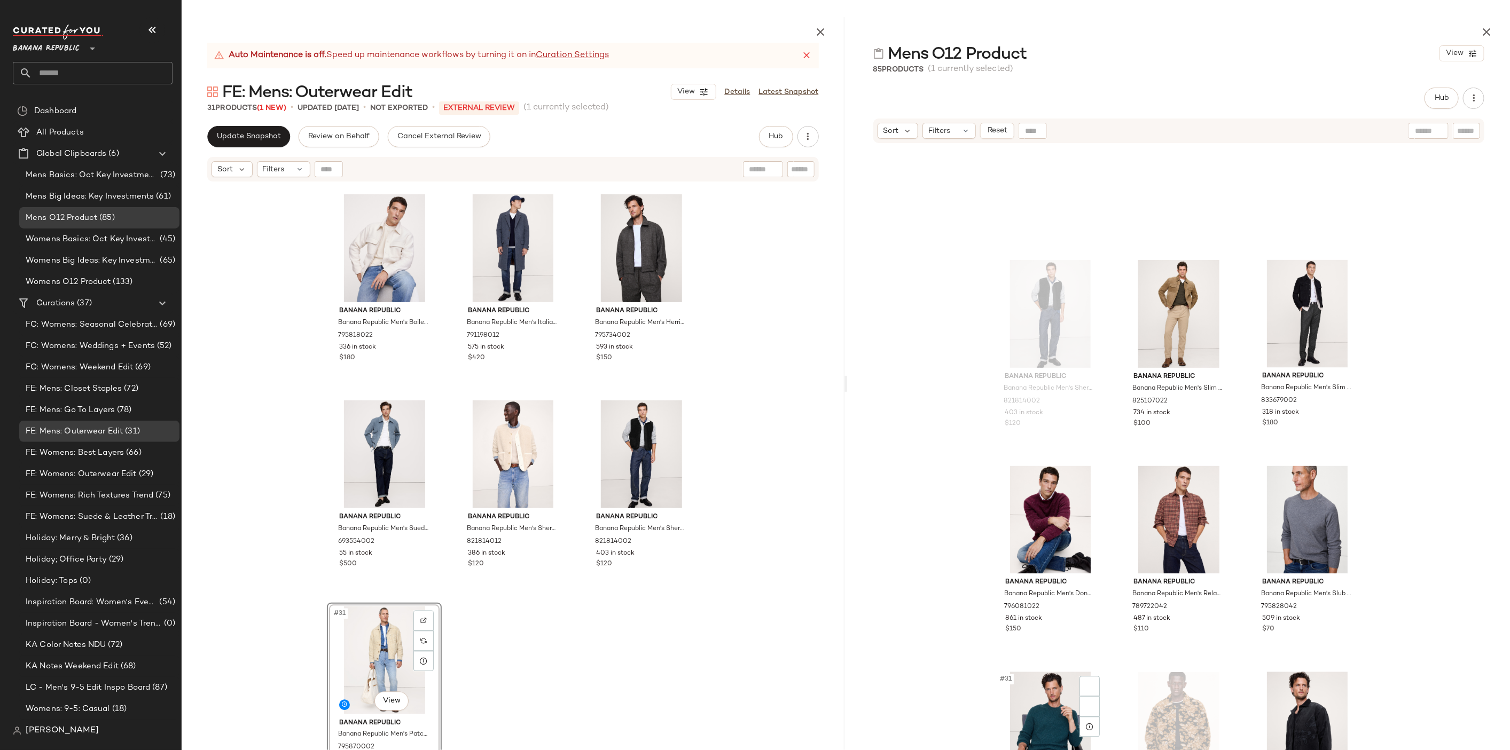
scroll to position [1682, 0]
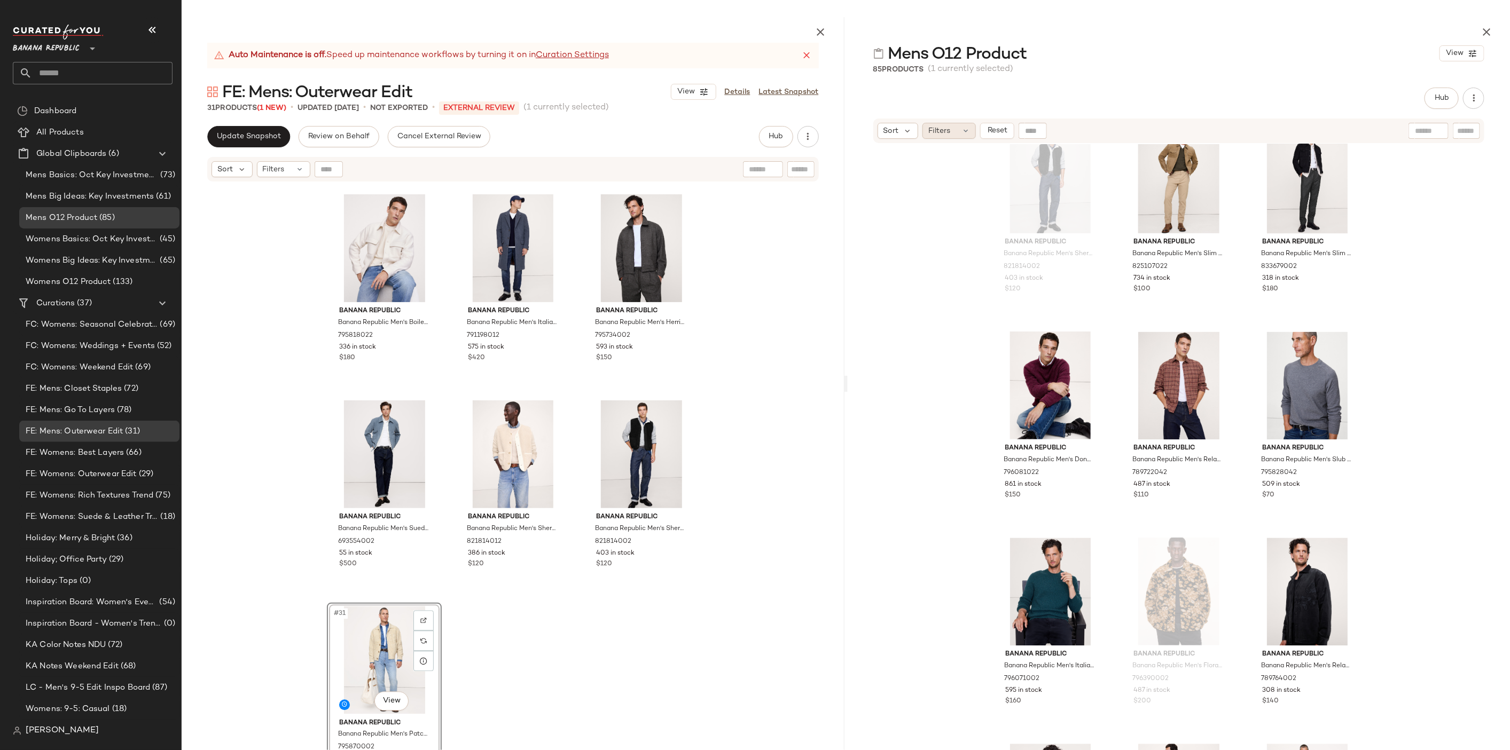
click at [950, 136] on div "Filters" at bounding box center [948, 131] width 53 height 16
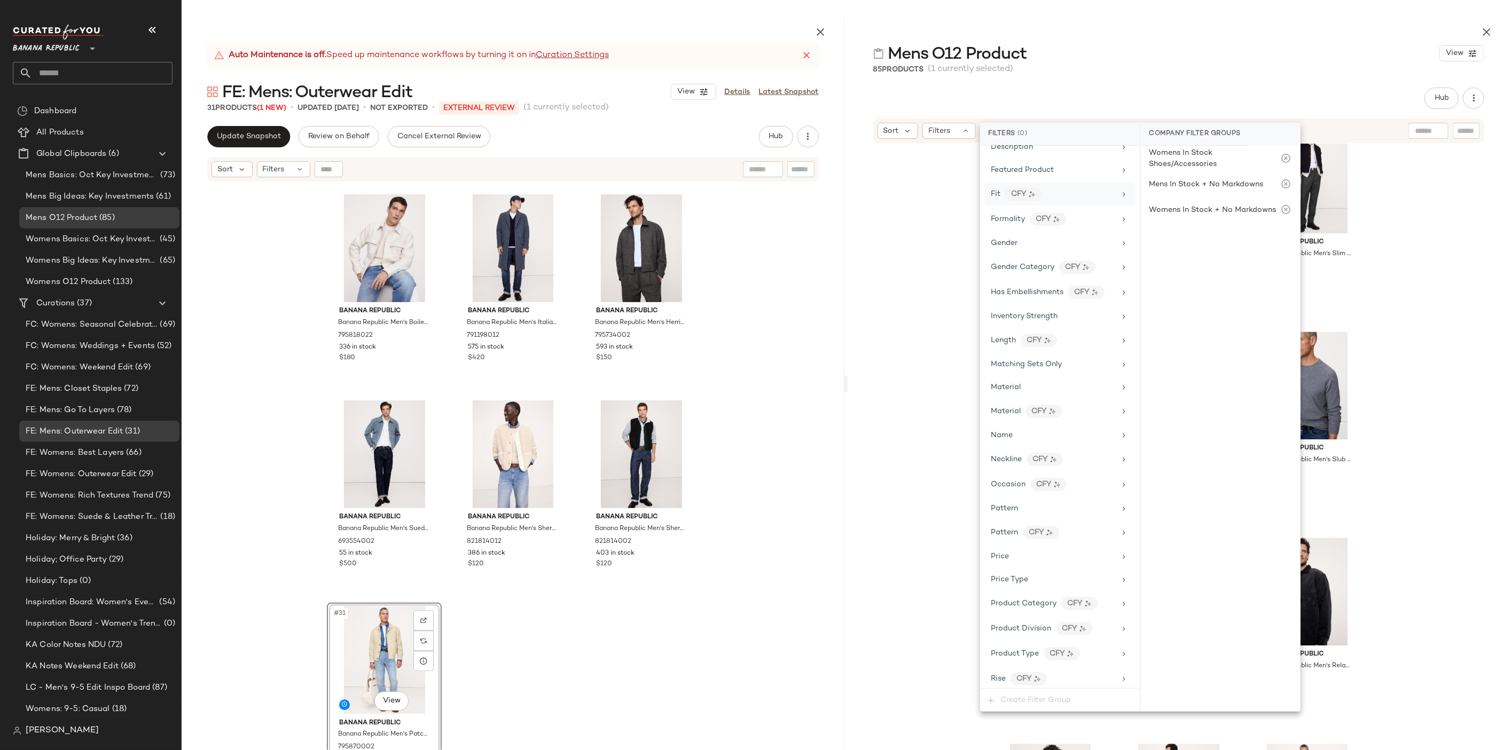
scroll to position [350, 0]
click at [1385, 576] on div "Banana Republic Banana Republic Men's Sherpa Vest Black Size XS 821814002 403 i…" at bounding box center [1178, 473] width 663 height 658
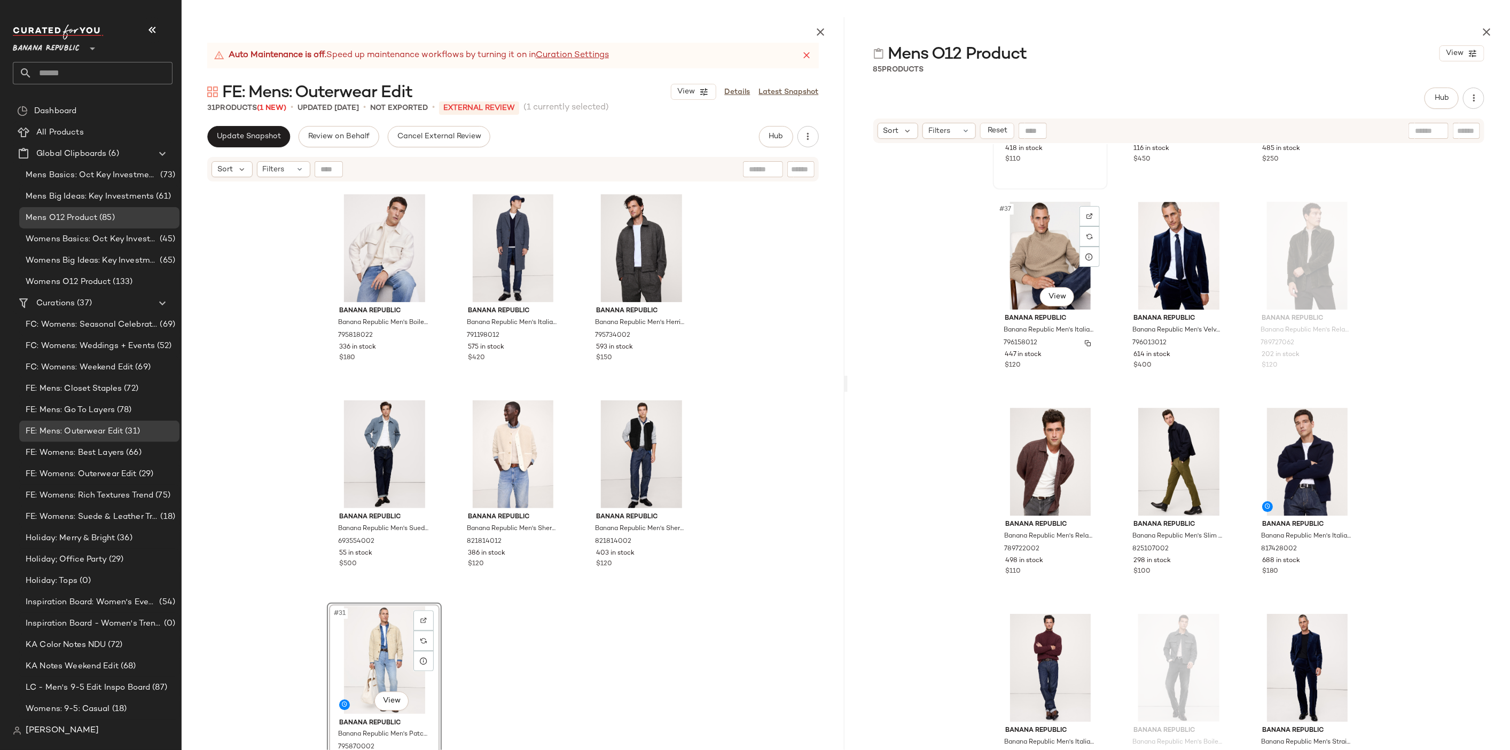
scroll to position [2553, 0]
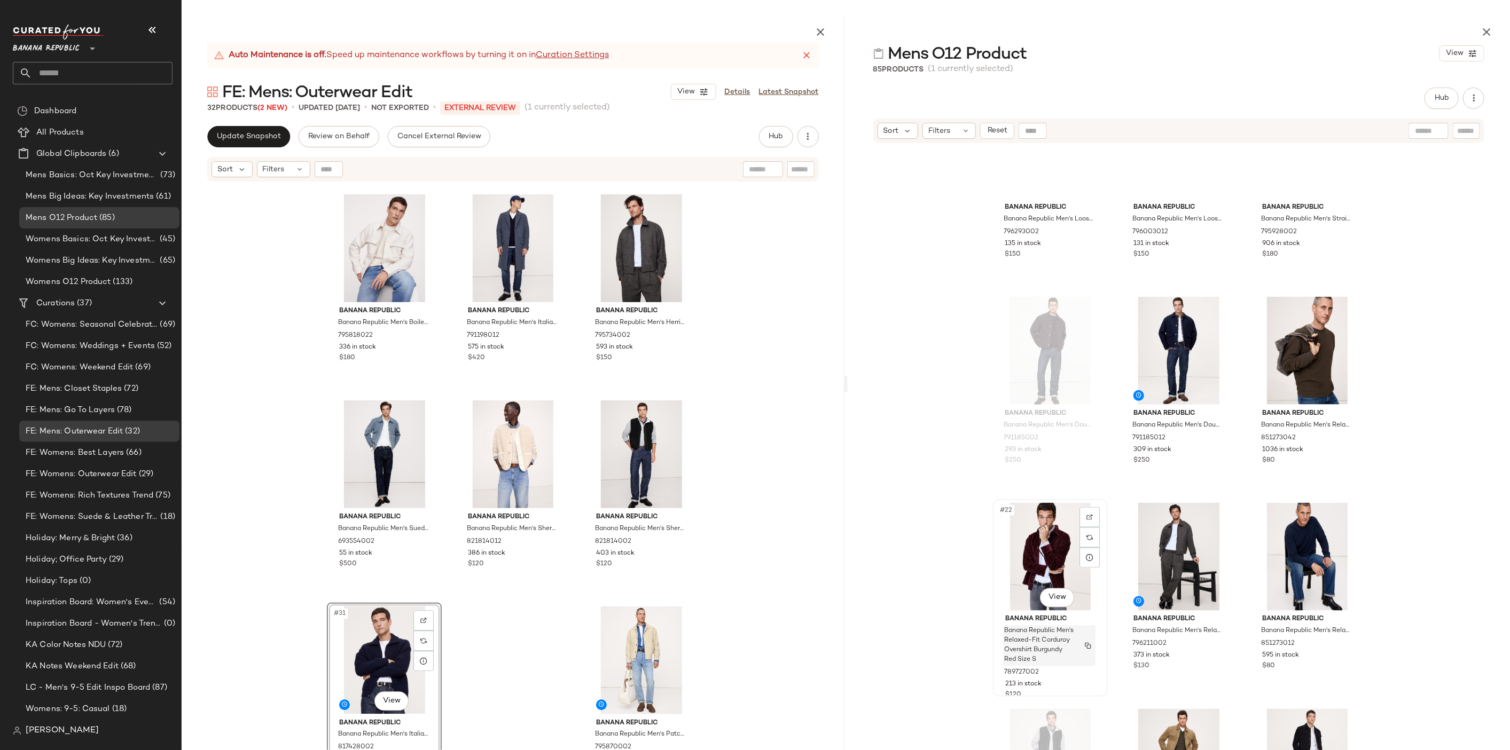
scroll to position [1081, 0]
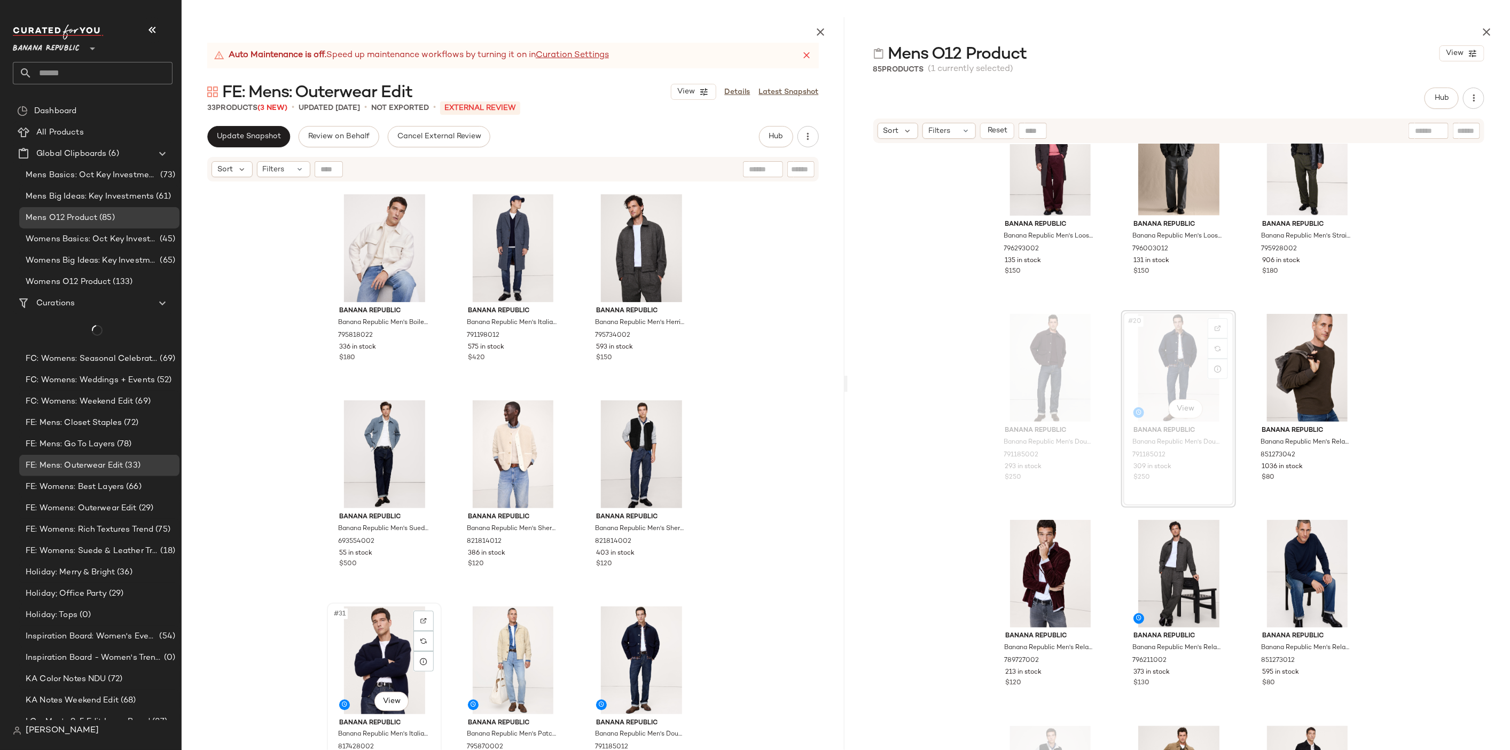
click at [387, 627] on div "#31 View" at bounding box center [384, 661] width 107 height 108
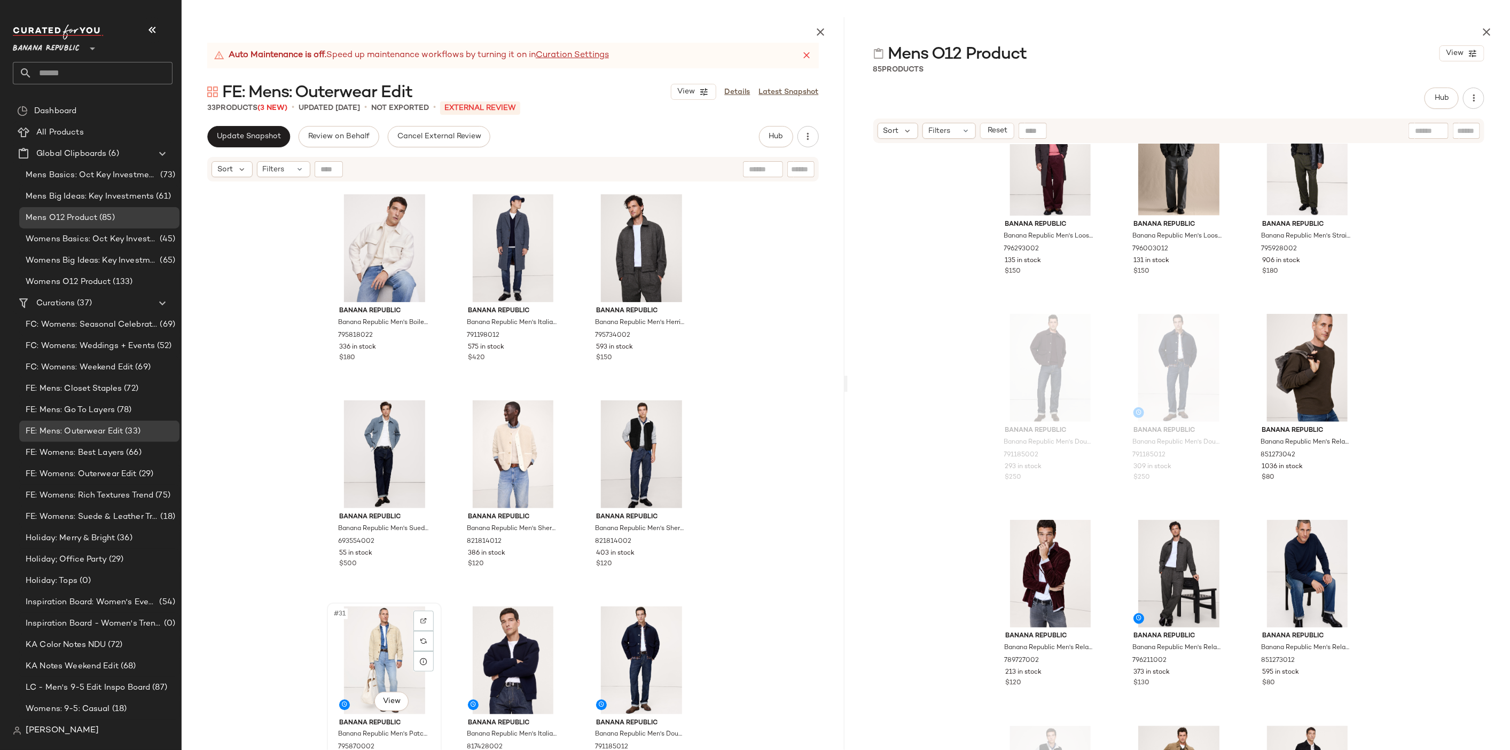
click at [380, 661] on div "#31 View" at bounding box center [384, 661] width 107 height 108
click at [632, 636] on div "#33 View" at bounding box center [640, 661] width 107 height 108
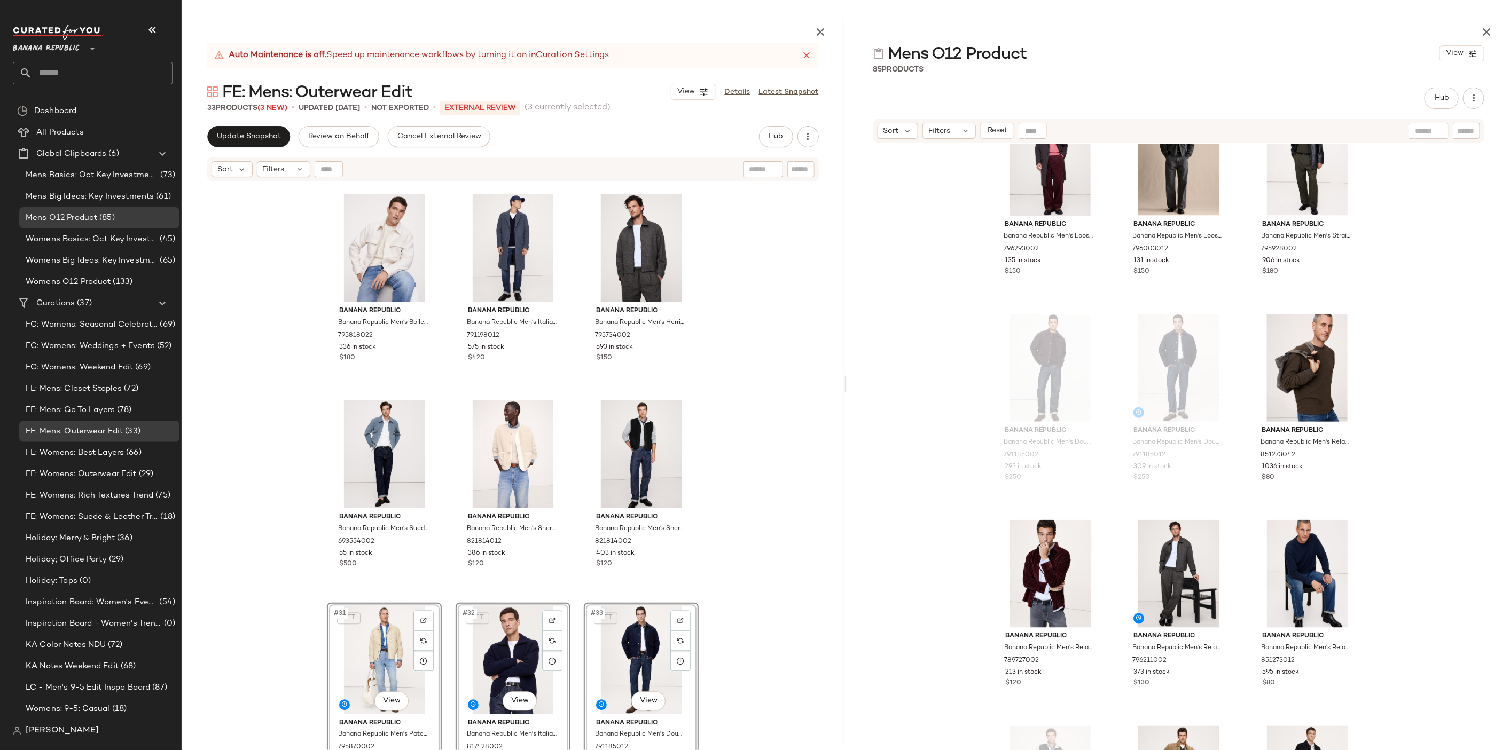
click at [728, 568] on div "Banana Republic Banana Republic Men's Corduroy & Canvas Jacket Dark Trees Green…" at bounding box center [513, 492] width 663 height 618
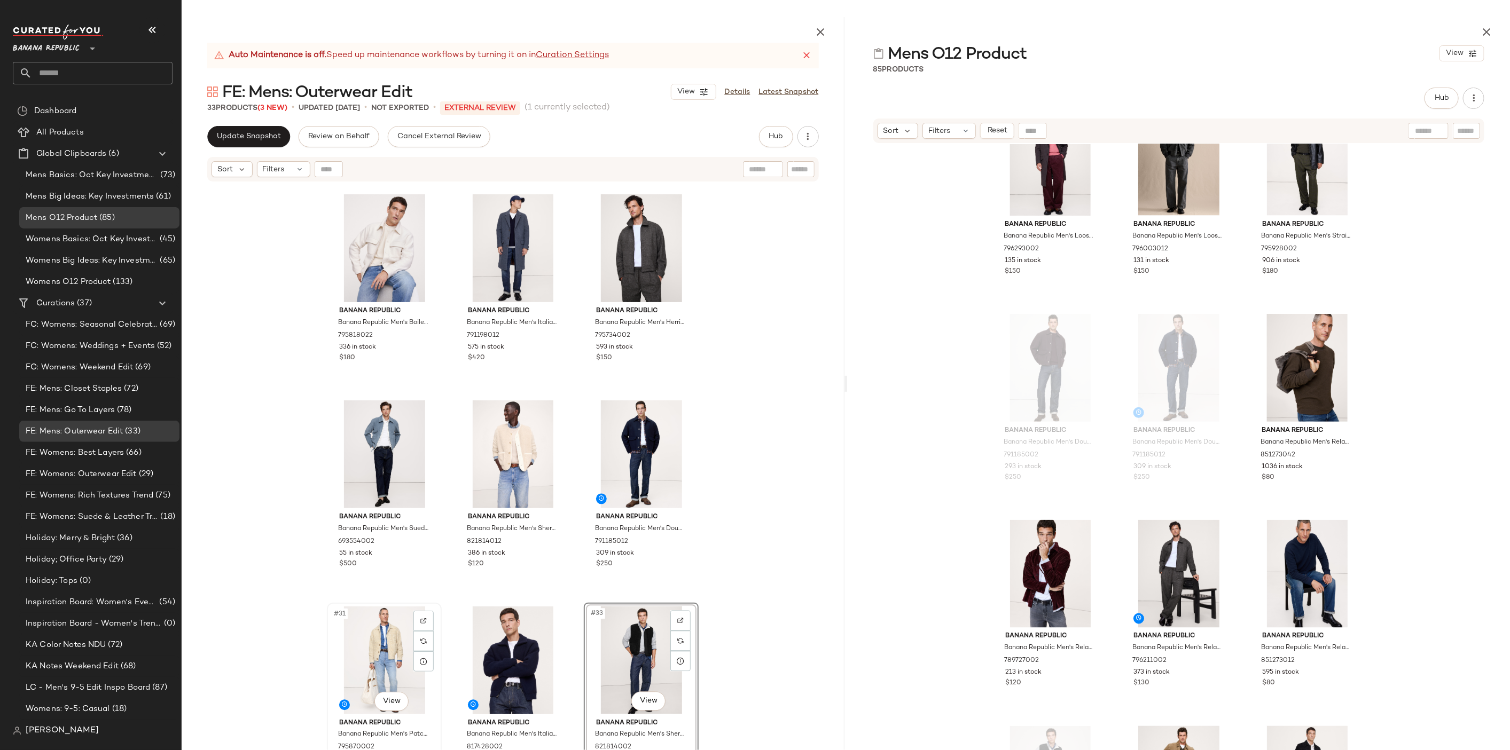
click at [384, 635] on div "#31 View" at bounding box center [384, 661] width 107 height 108
click at [614, 641] on div "#33 View" at bounding box center [640, 661] width 107 height 108
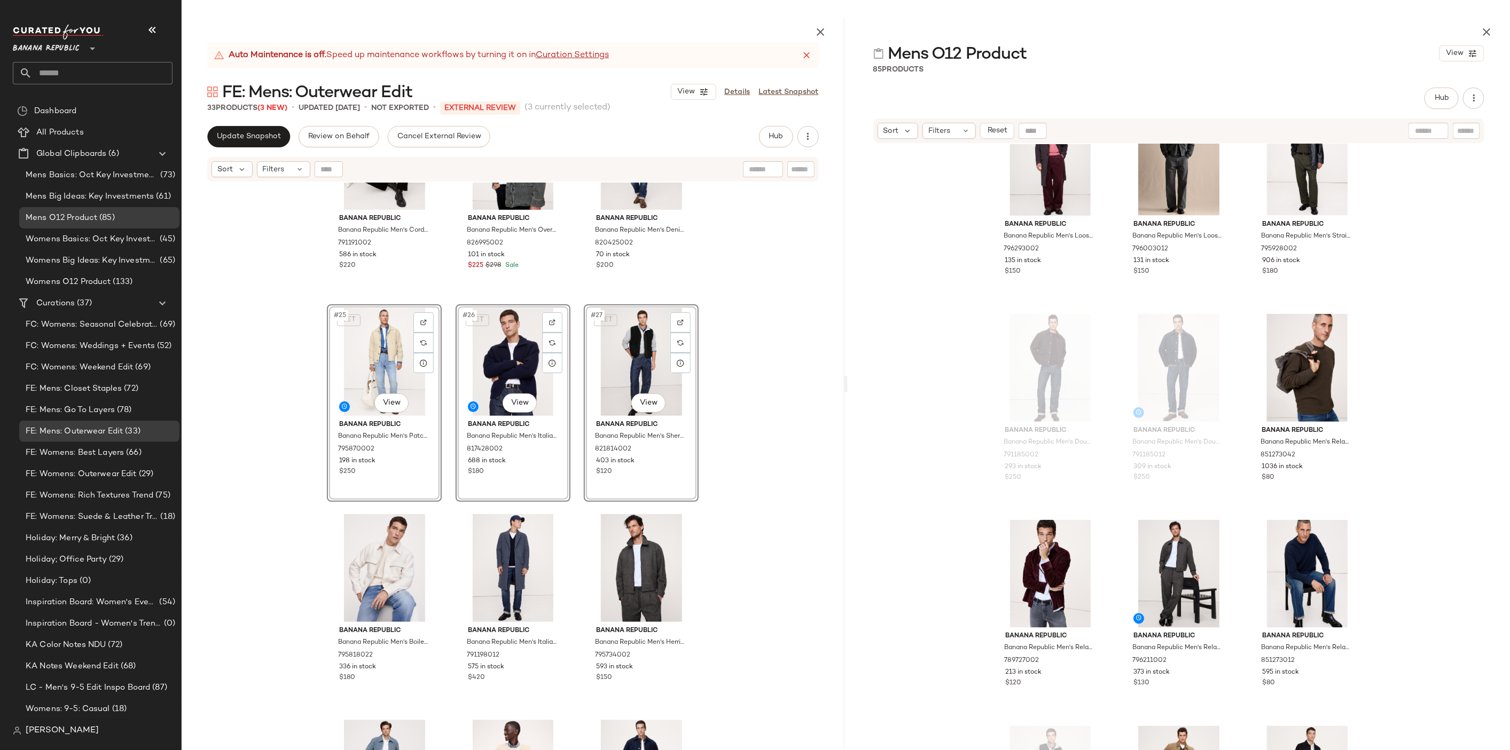
scroll to position [1576, 0]
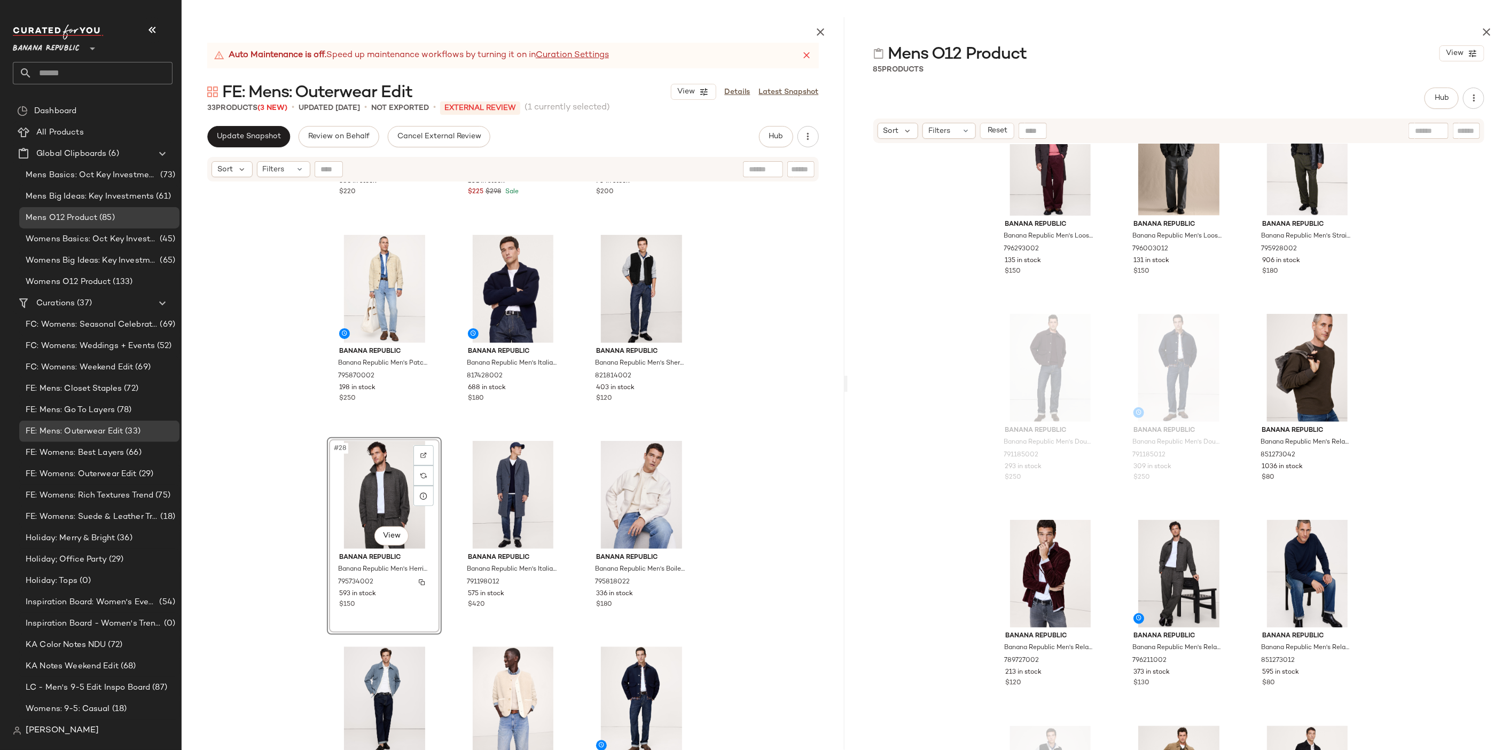
scroll to position [1652, 0]
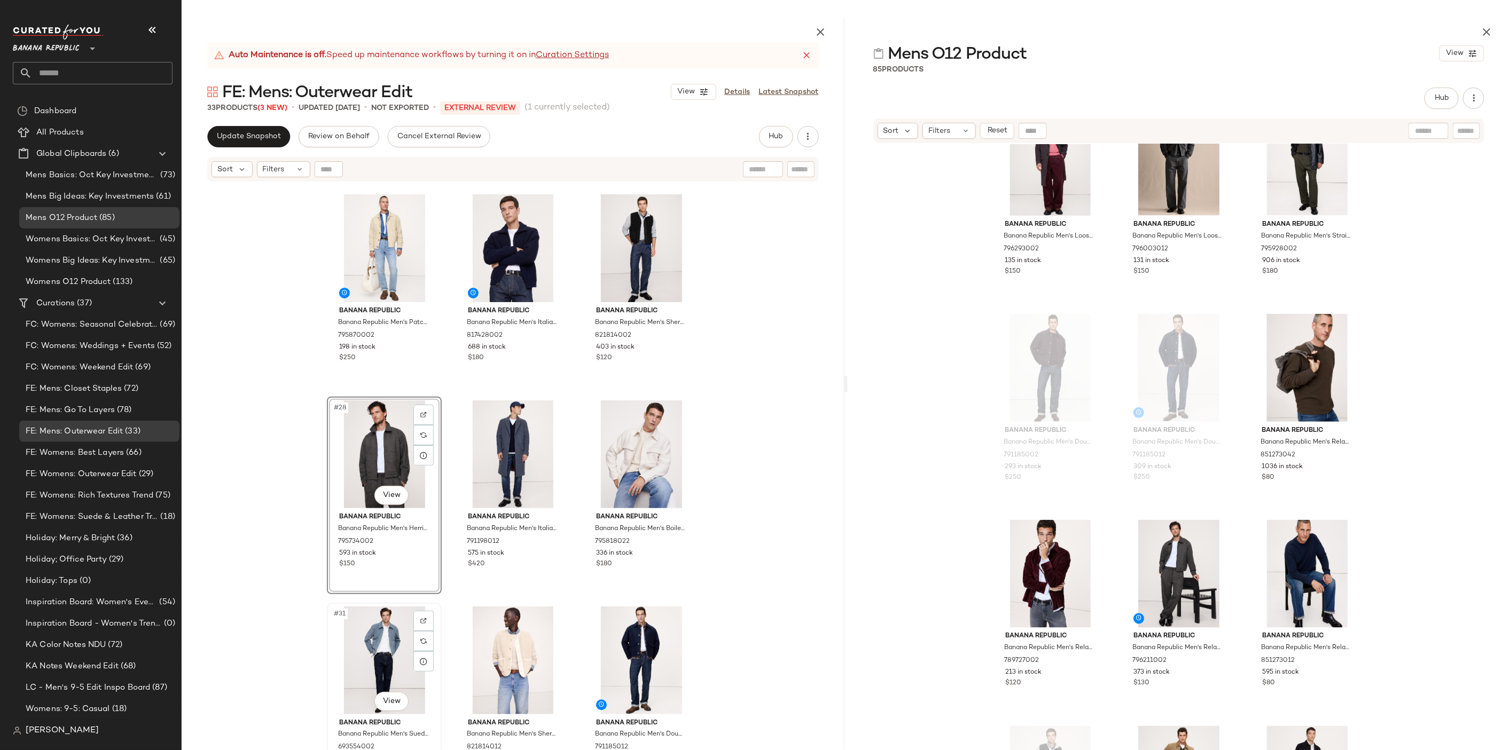
click at [386, 640] on div "#31 View" at bounding box center [384, 661] width 107 height 108
click at [608, 642] on div "#33 View" at bounding box center [640, 661] width 107 height 108
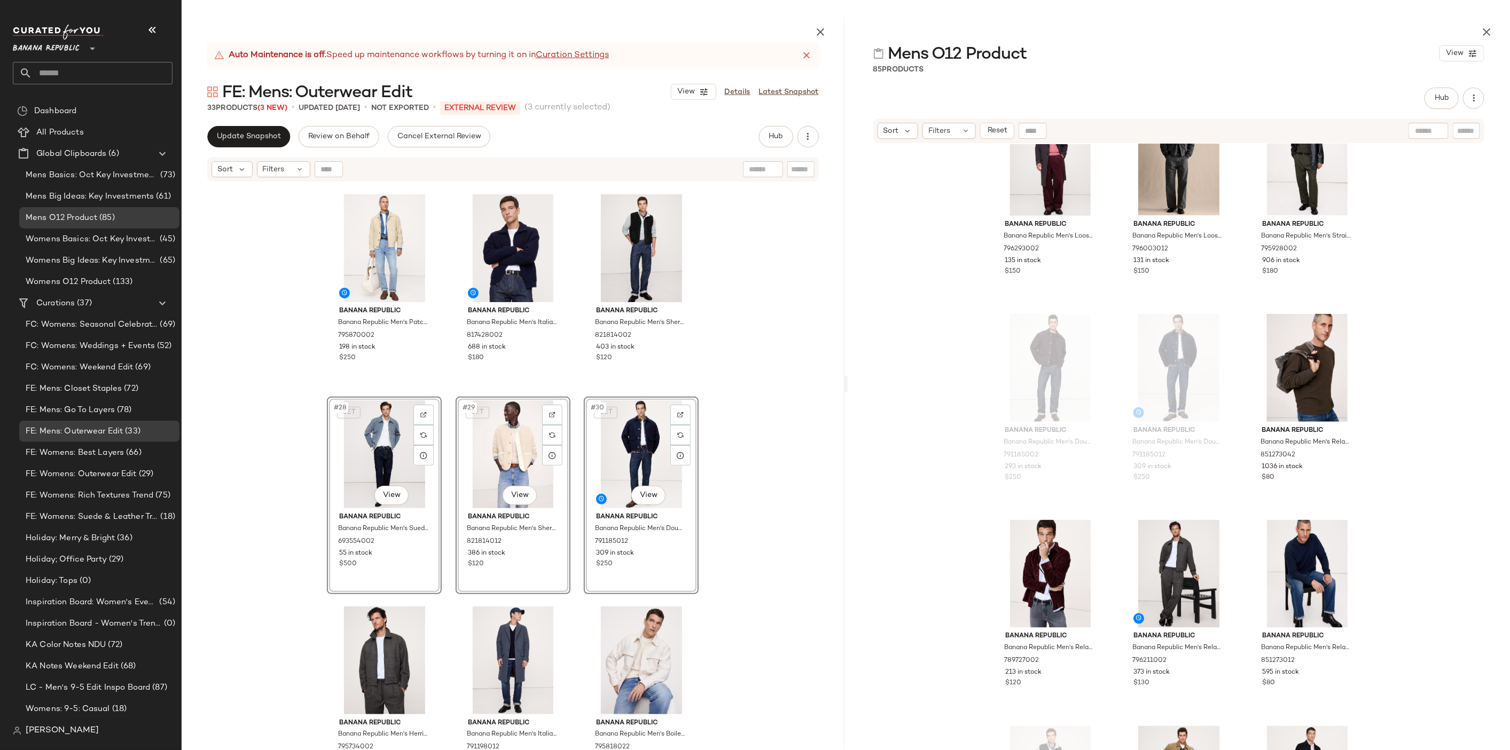
click at [763, 516] on div "Banana Republic Banana Republic Men's Corduroy & Canvas Jacket Dark Trees Green…" at bounding box center [513, 492] width 663 height 618
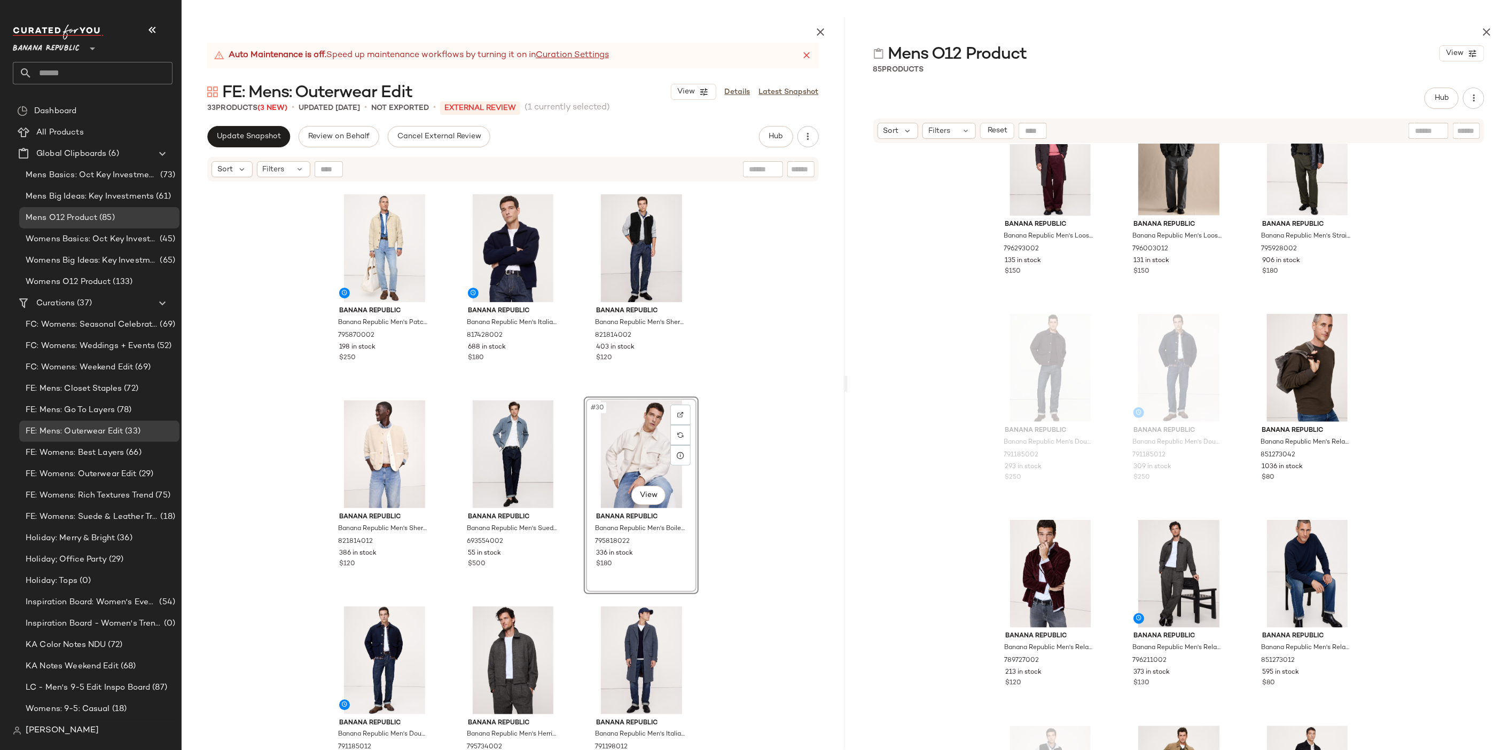
click at [747, 552] on div "Banana Republic Banana Republic Men's Corduroy & Canvas Jacket Dark Trees Green…" at bounding box center [513, 492] width 663 height 618
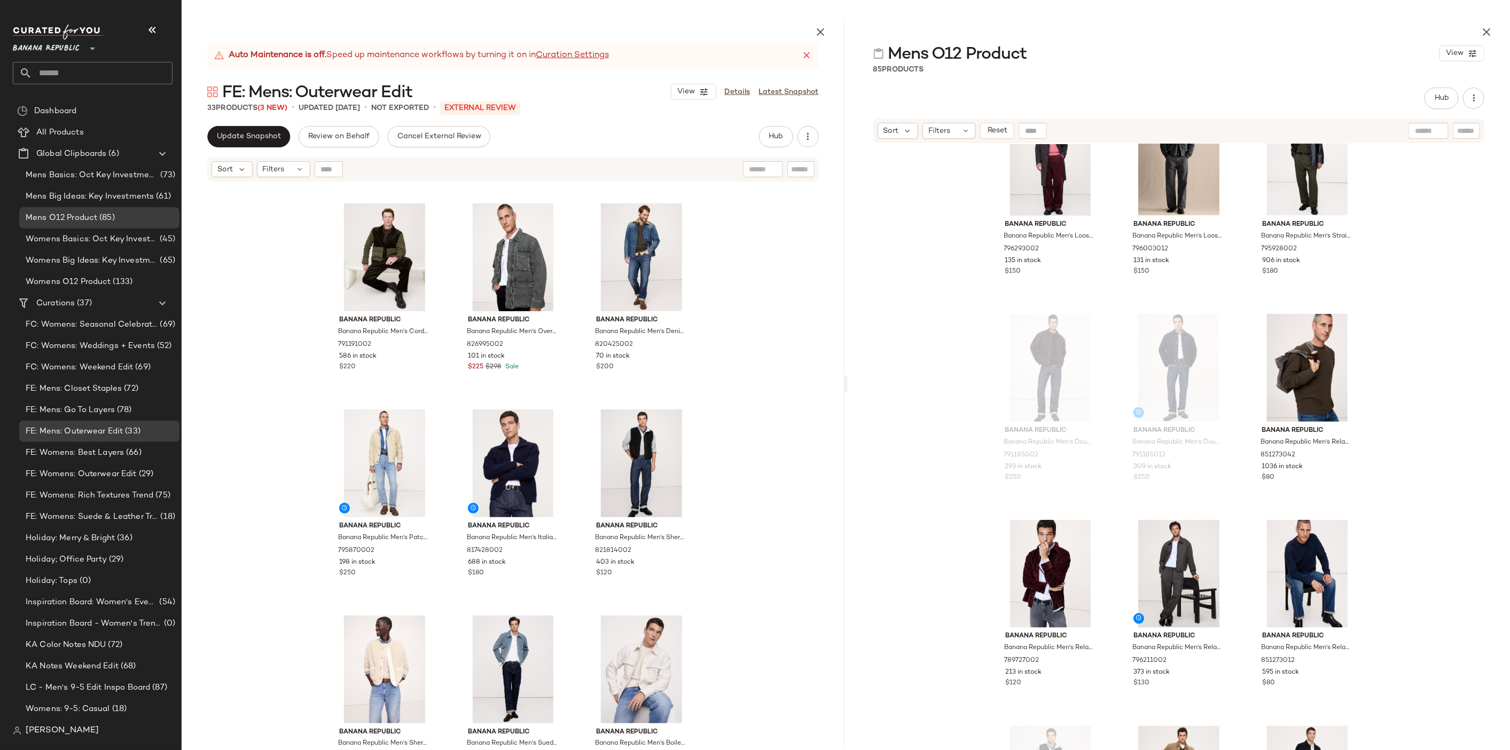
scroll to position [1464, 0]
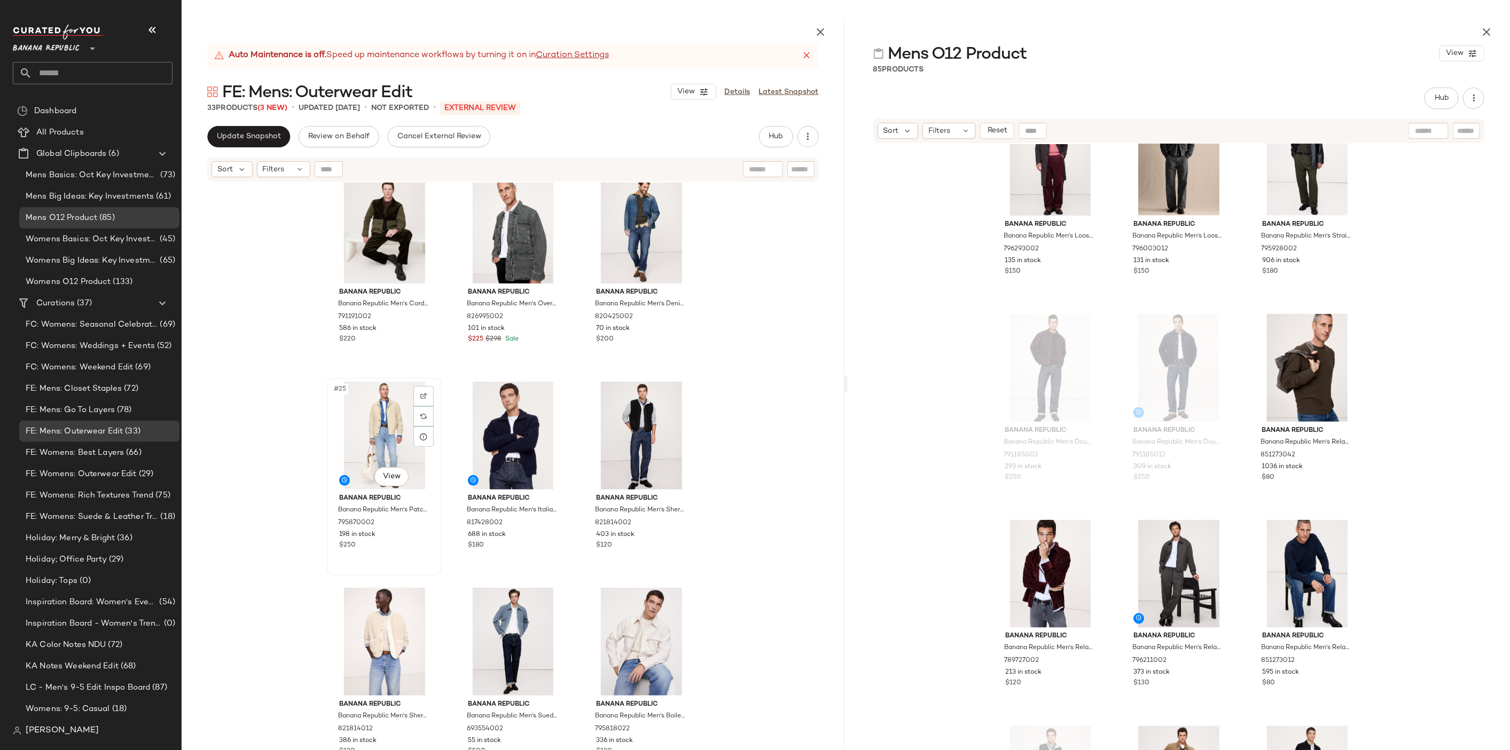
click at [360, 410] on div "#25 View" at bounding box center [384, 436] width 107 height 108
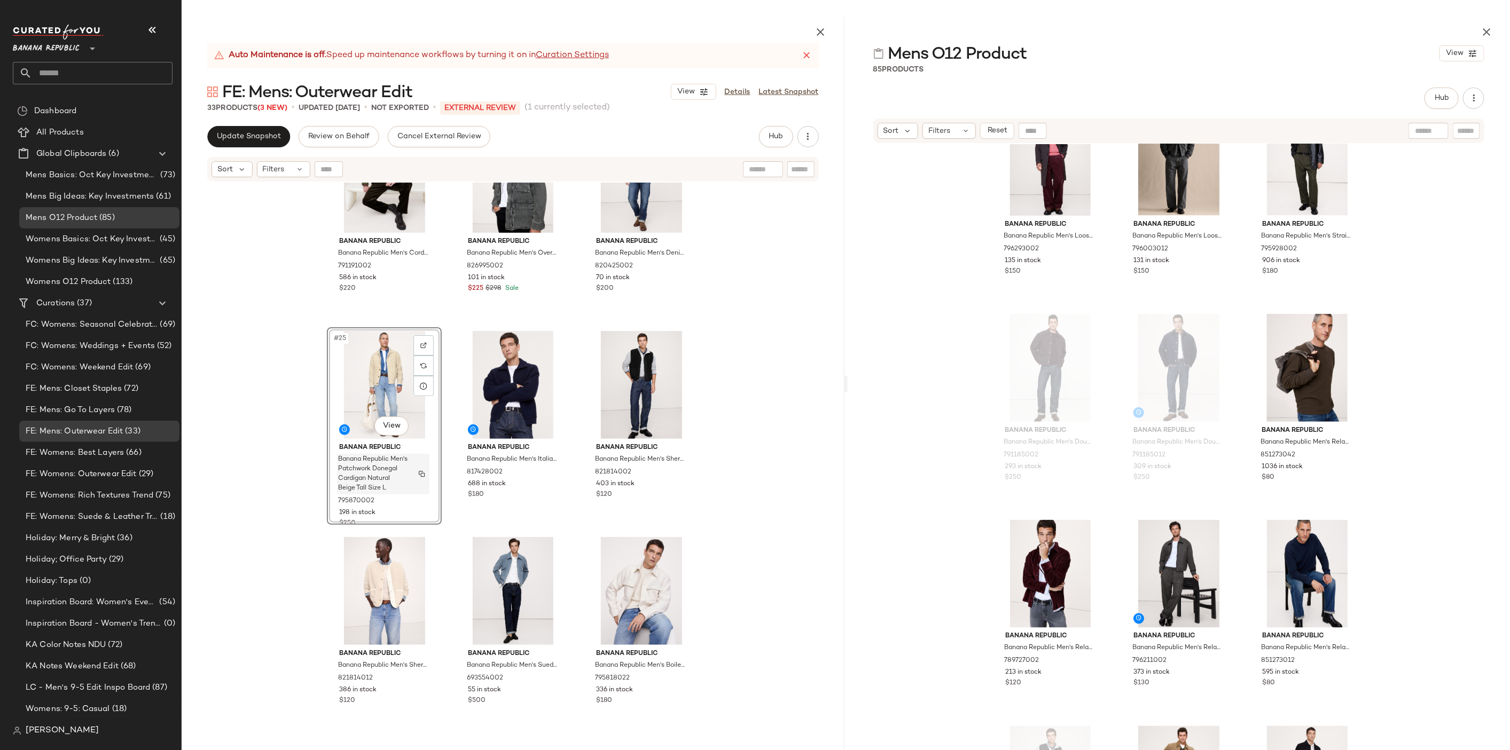
scroll to position [1652, 0]
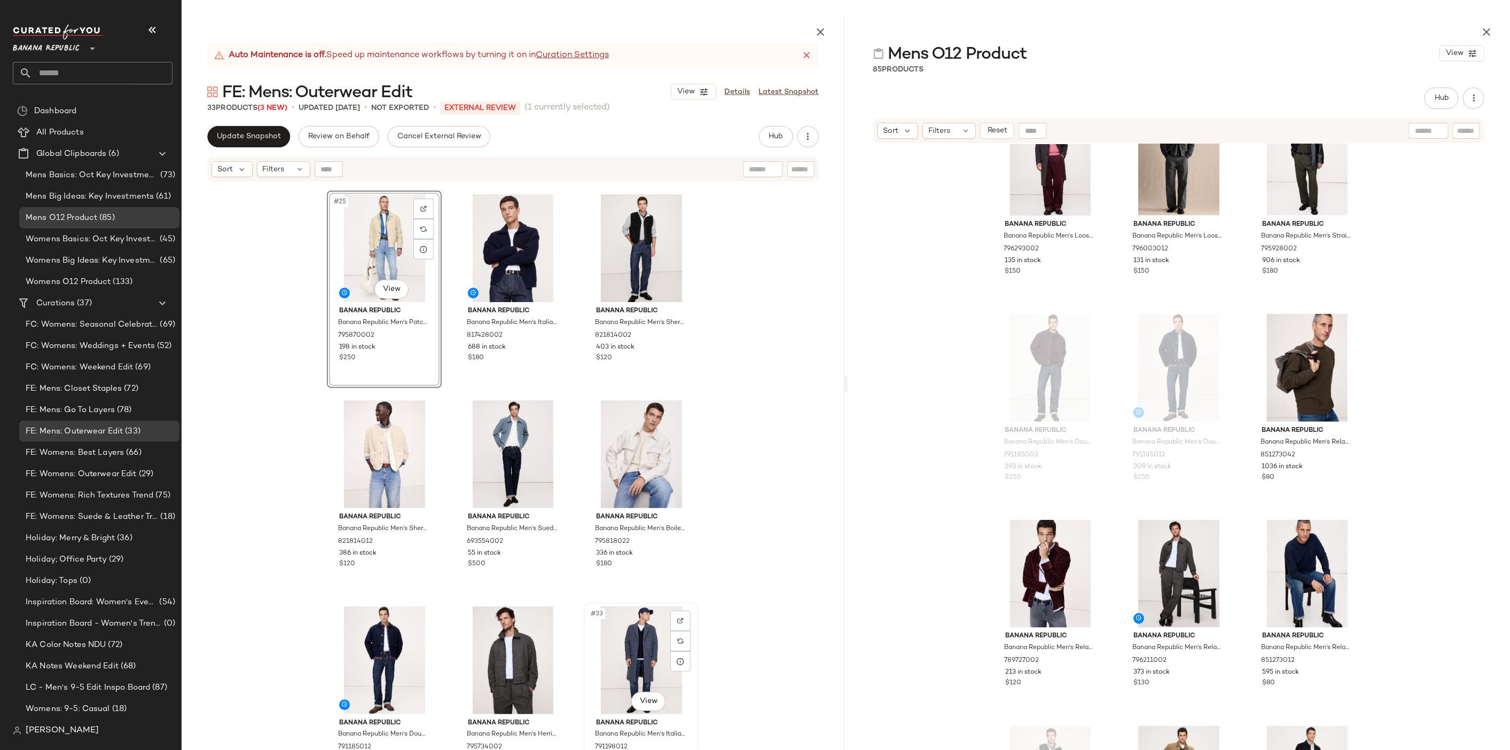
click at [628, 627] on div "#33 View" at bounding box center [640, 661] width 107 height 108
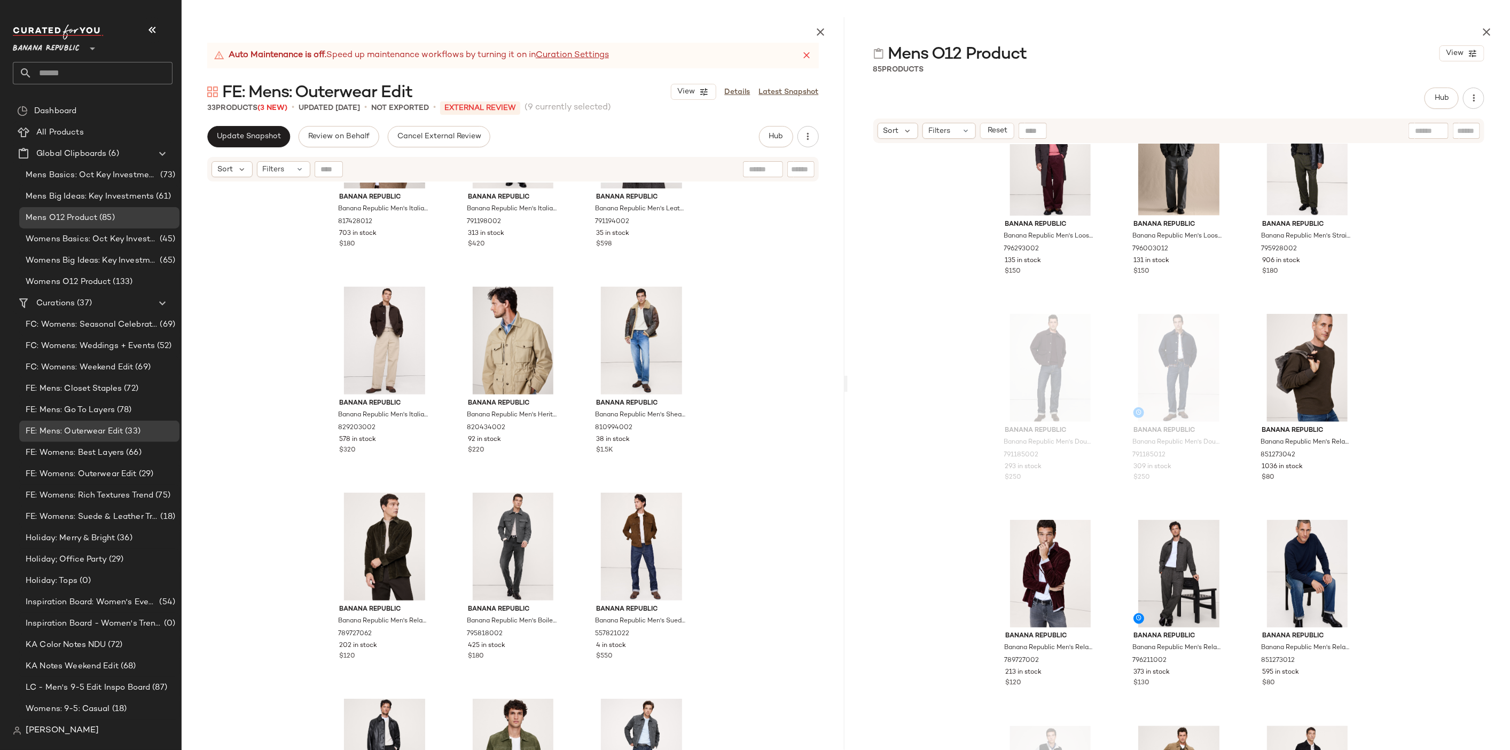
scroll to position [541, 0]
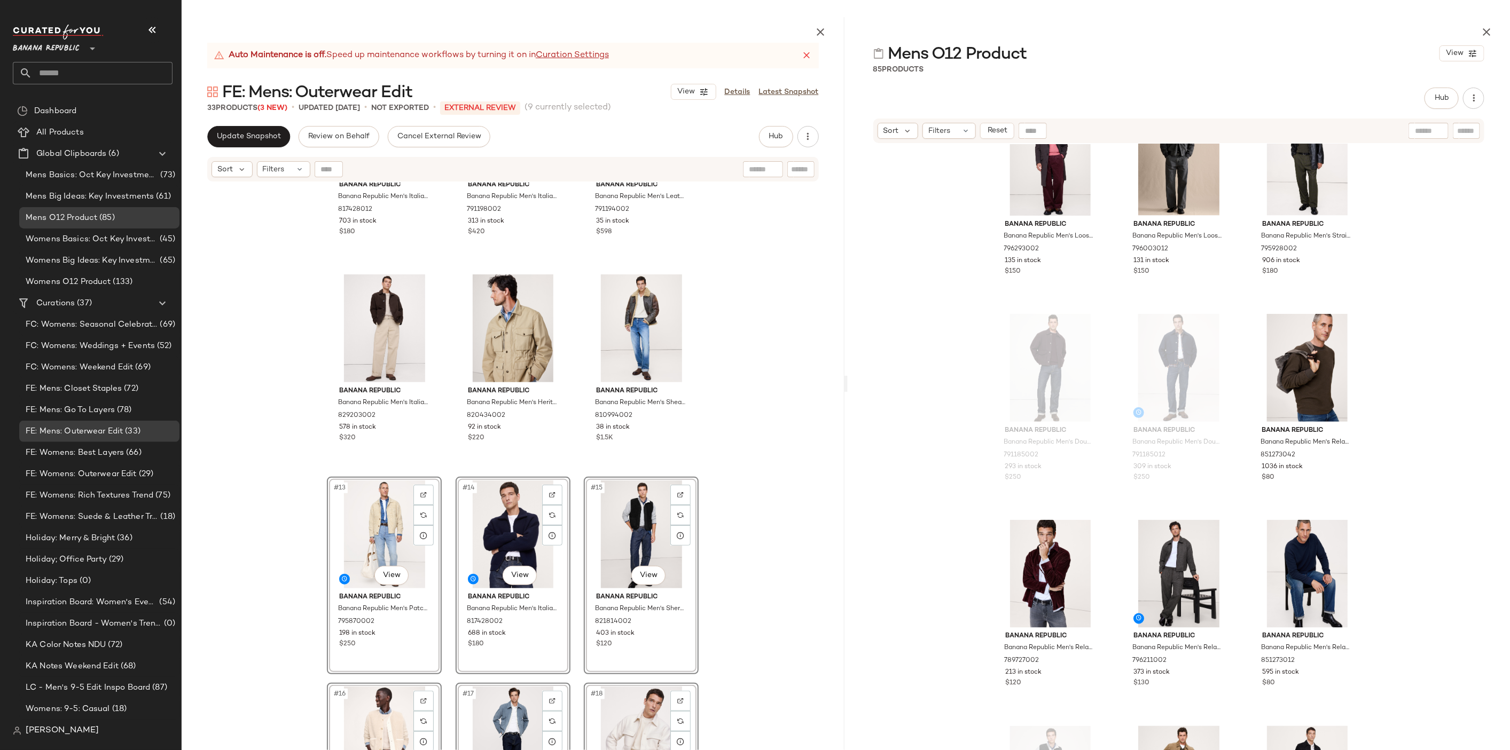
click at [736, 473] on div "Banana Republic Banana Republic Men's Italian Merino-Blend Ribbed Sweater Jacke…" at bounding box center [513, 492] width 663 height 618
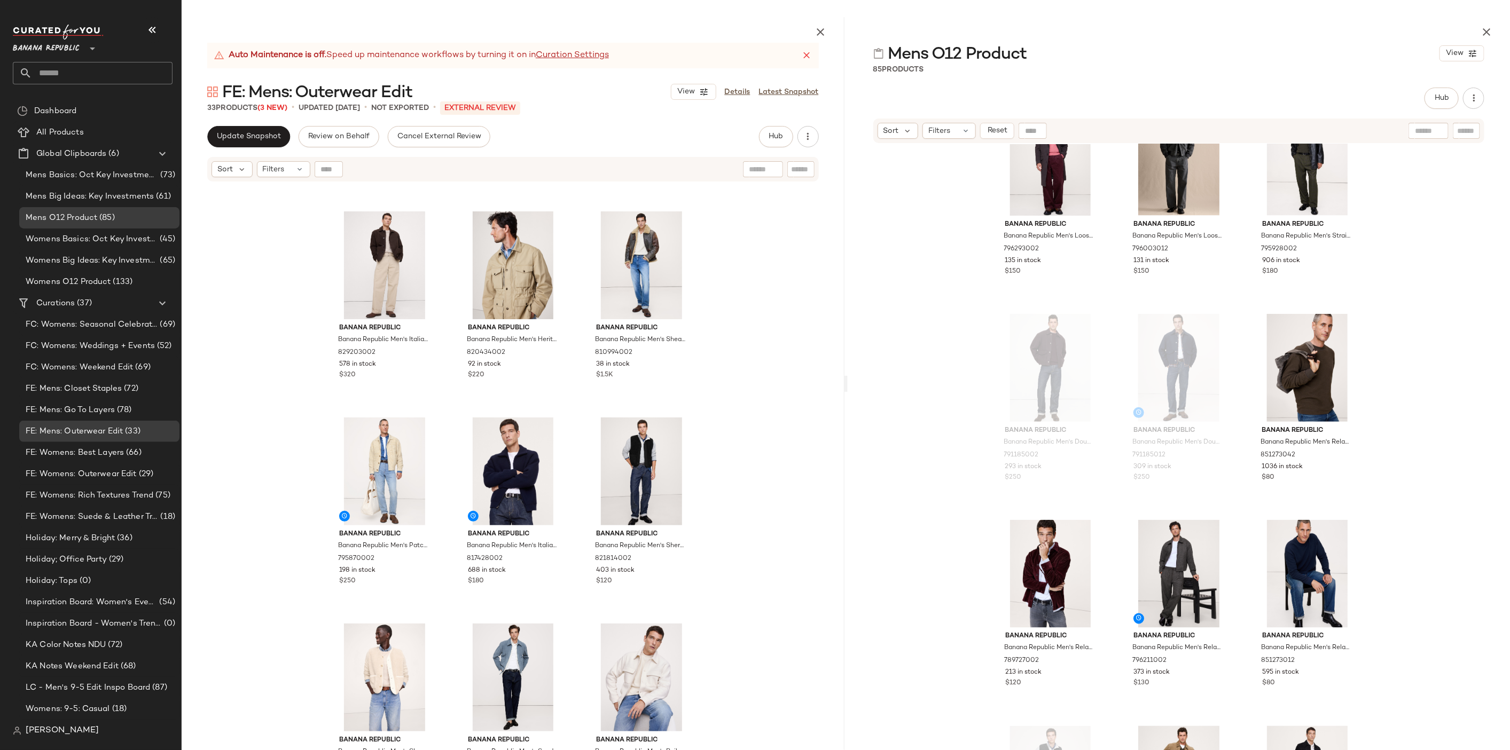
scroll to position [612, 0]
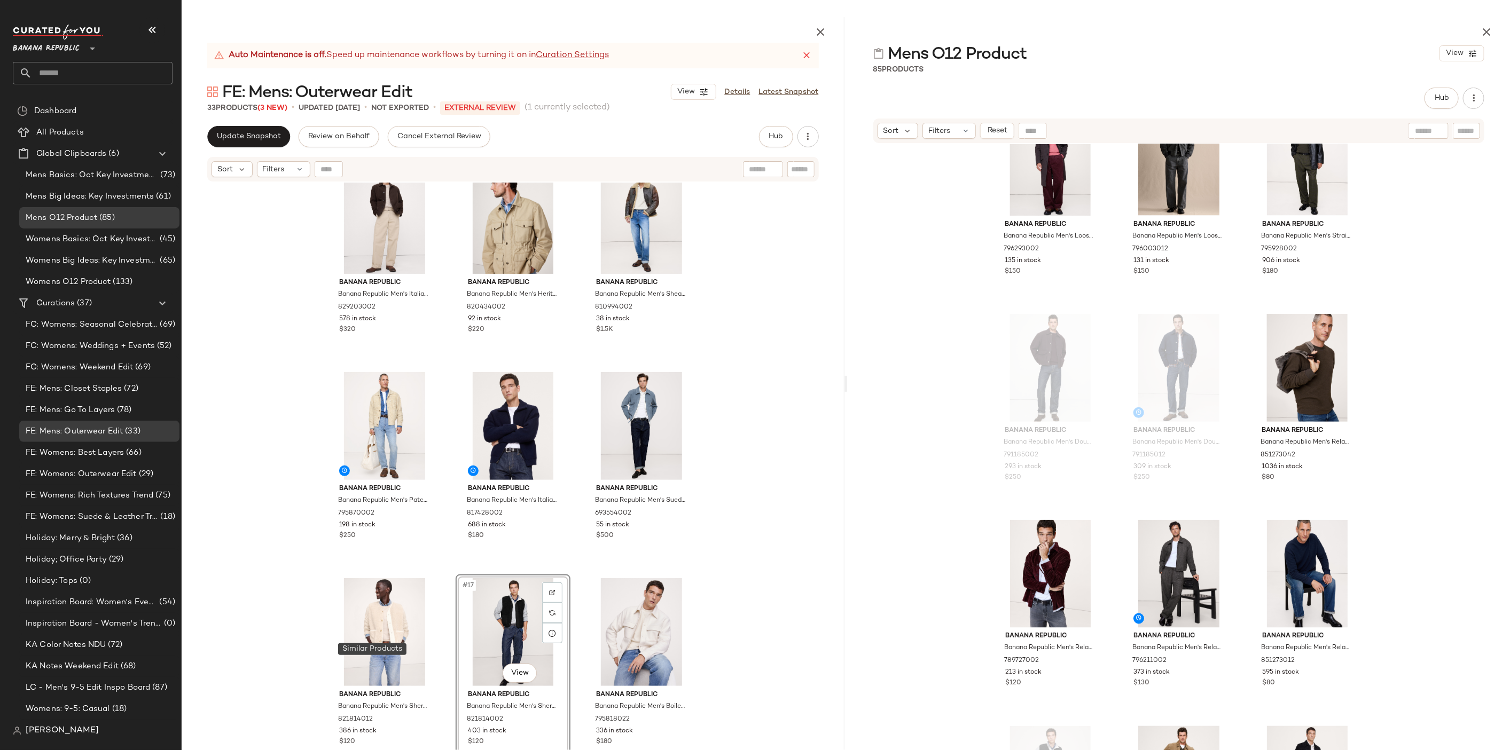
scroll to position [641, 0]
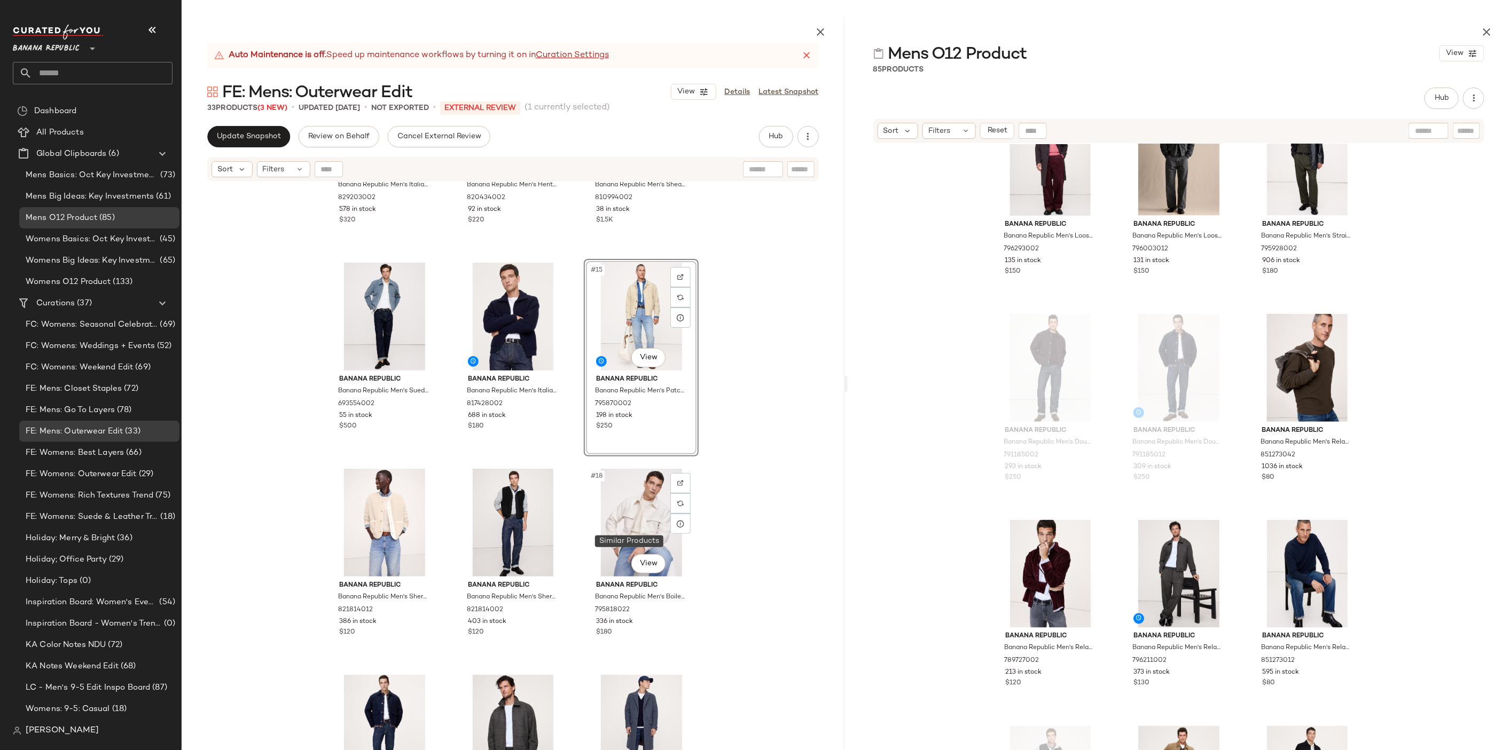
scroll to position [811, 0]
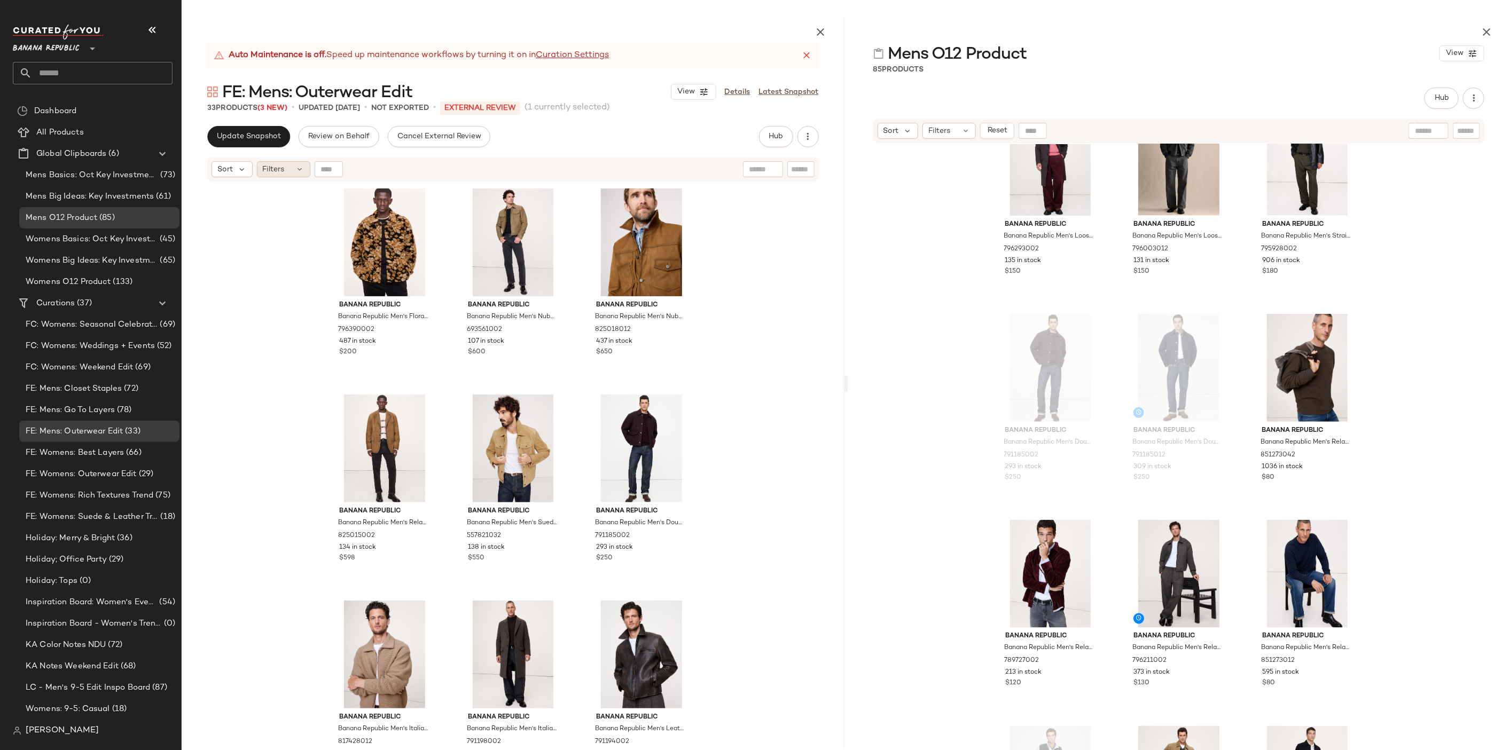
click at [289, 173] on div "Filters" at bounding box center [283, 169] width 53 height 16
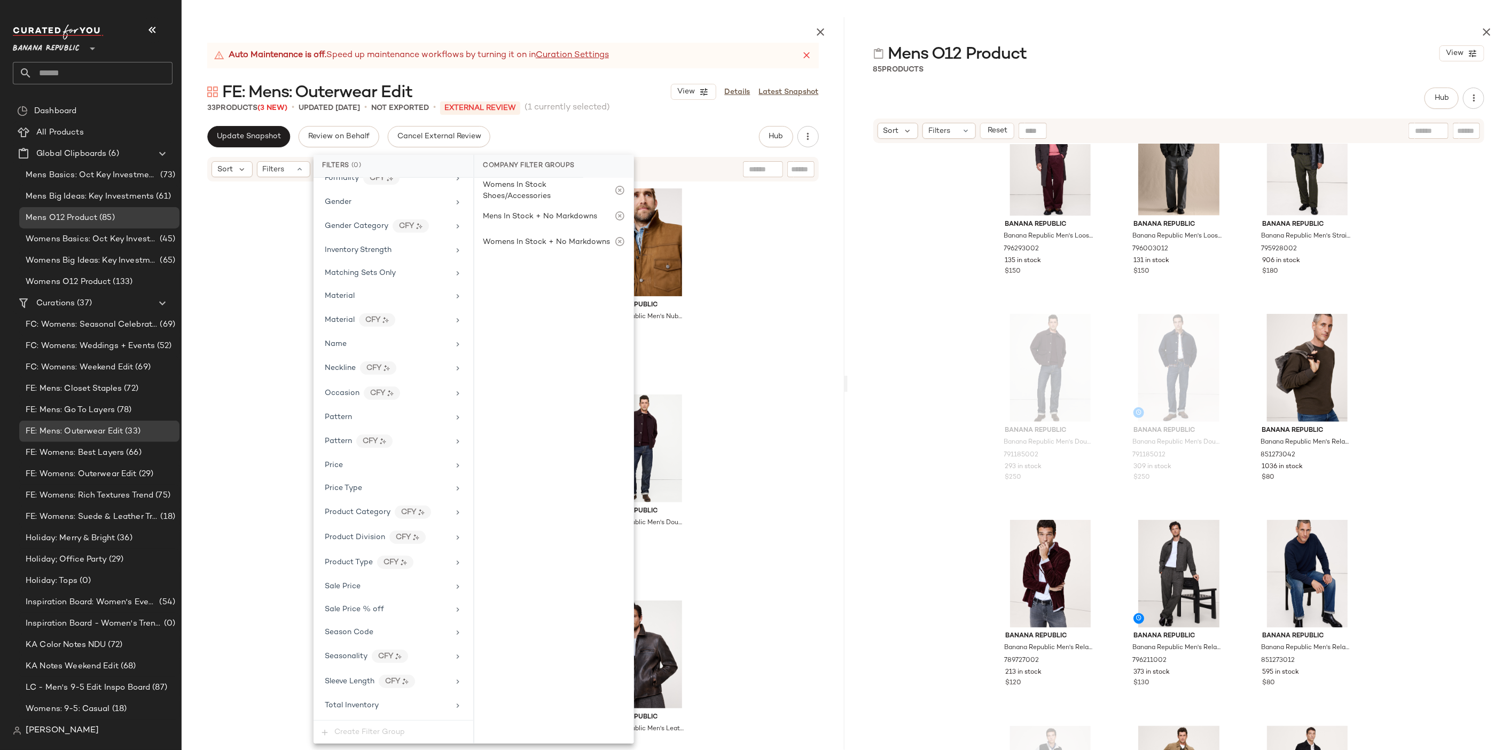
scroll to position [376, 0]
click at [391, 618] on div "Season Code" at bounding box center [393, 620] width 151 height 21
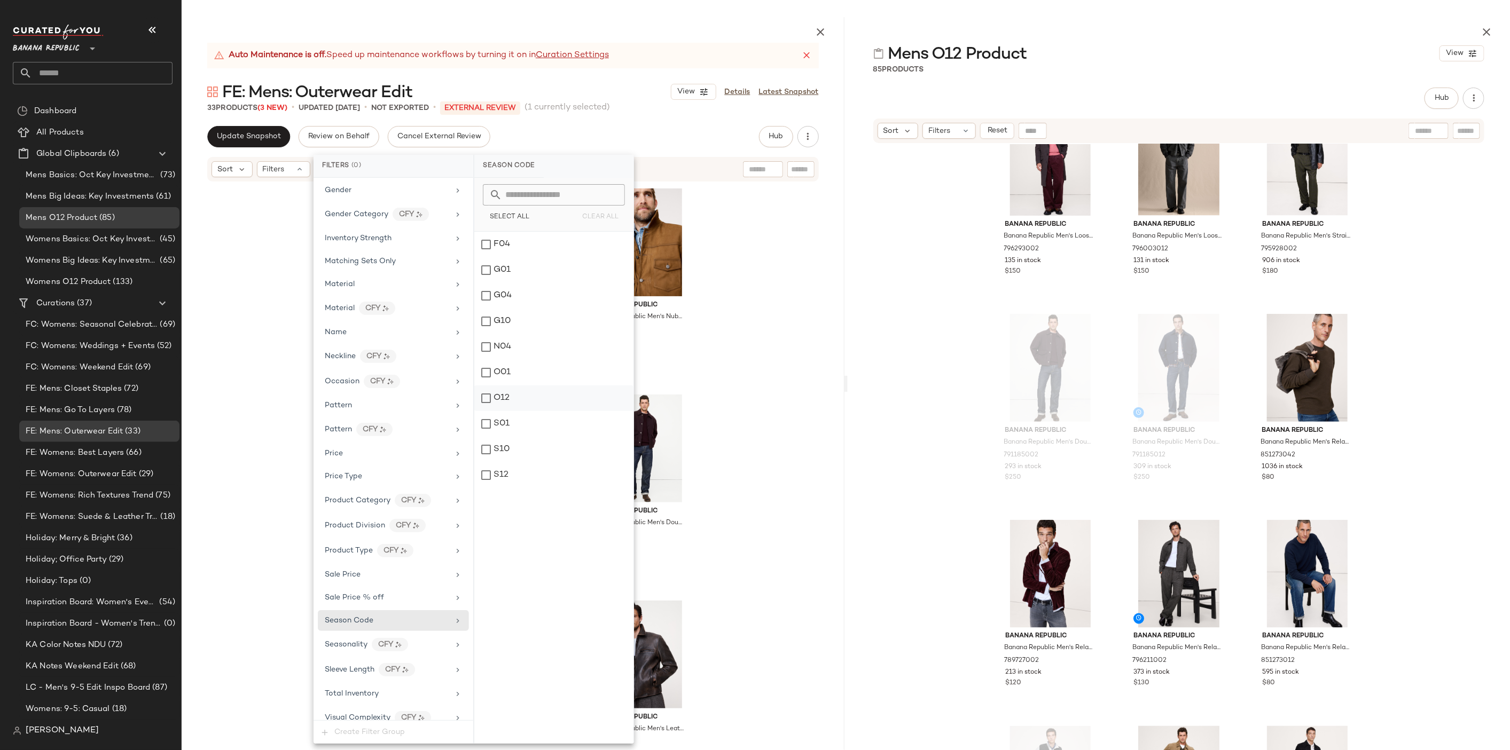
click at [516, 394] on div "O12" at bounding box center [553, 399] width 159 height 26
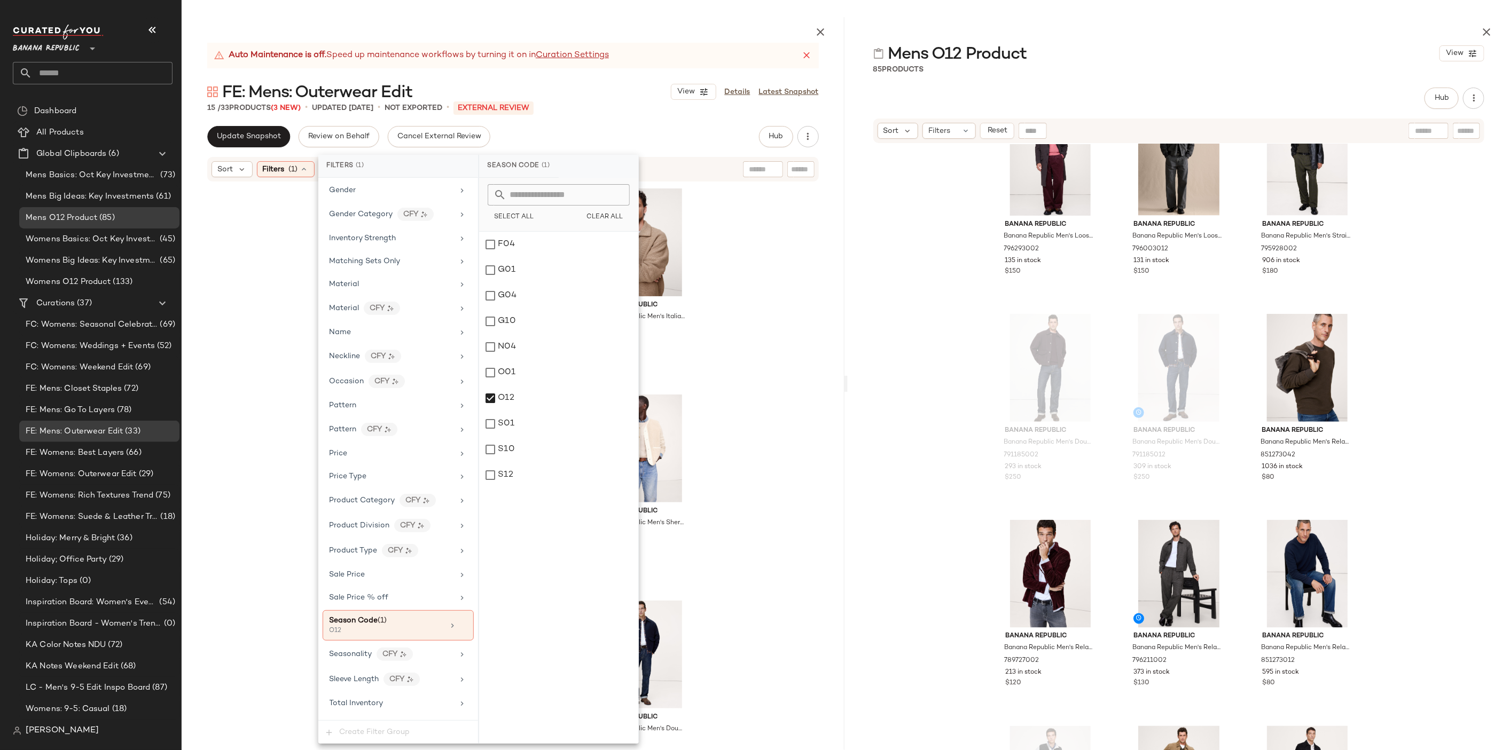
click at [735, 242] on div "Banana Republic Banana Republic Men's Floral Jacquard Chore Coat Orange Floral …" at bounding box center [513, 492] width 663 height 618
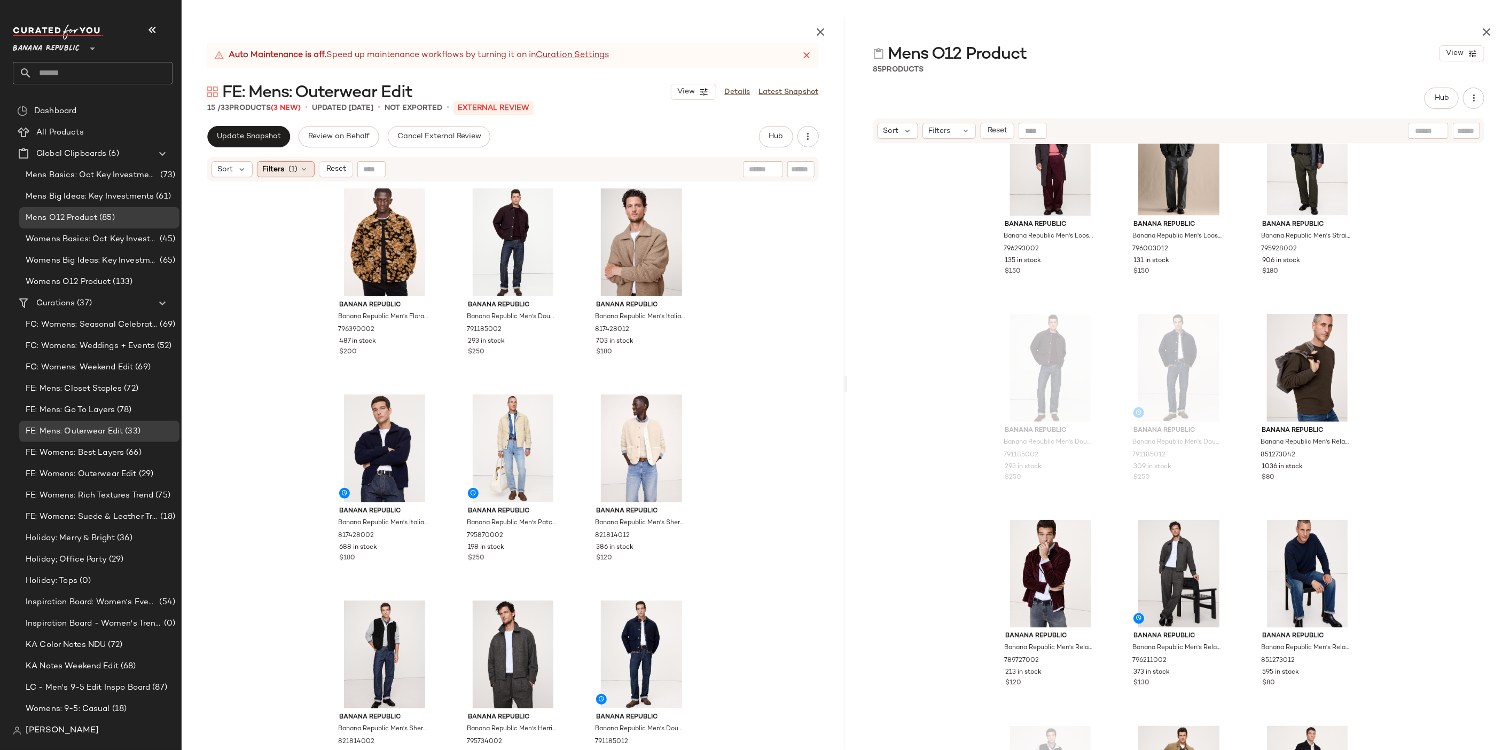
click at [302, 165] on icon at bounding box center [304, 169] width 9 height 9
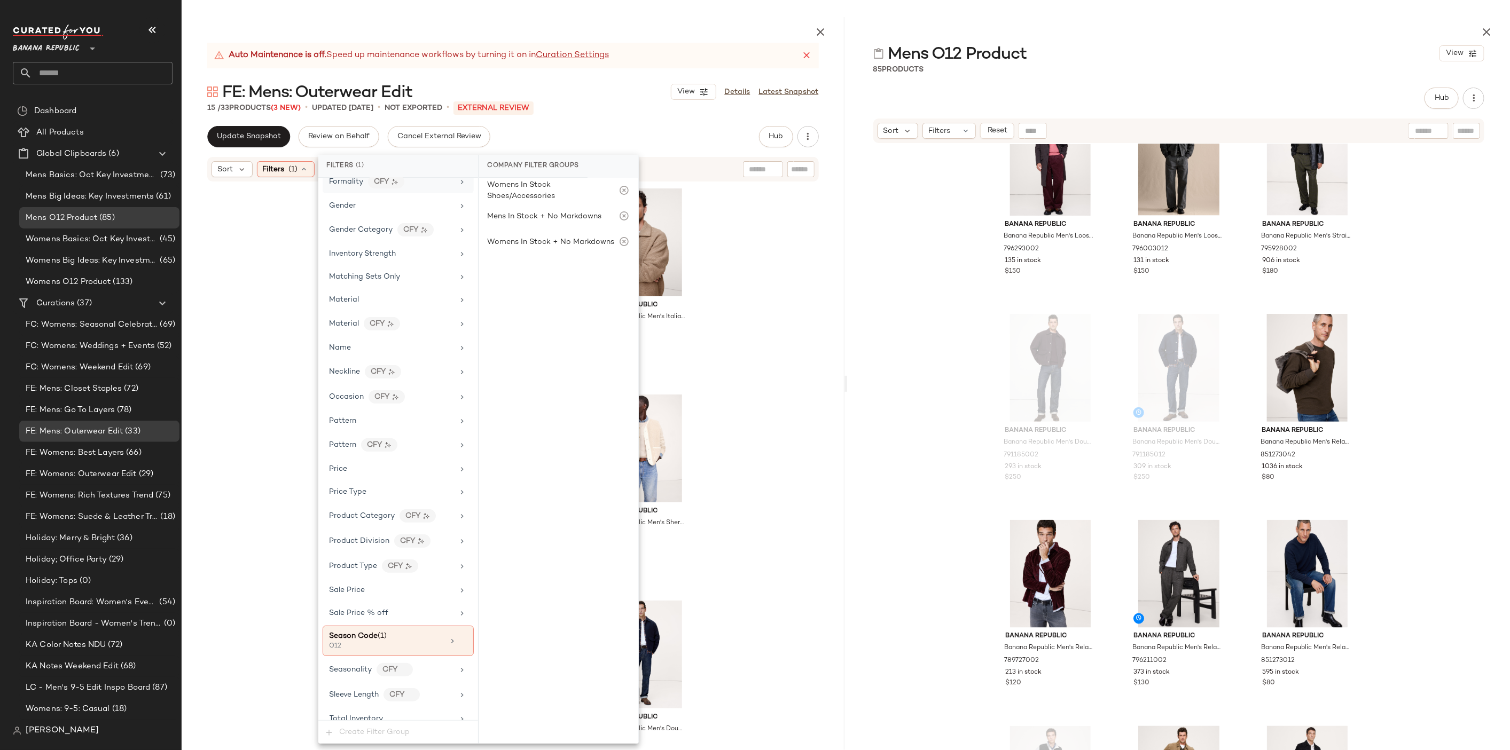
scroll to position [386, 0]
click at [459, 612] on icon at bounding box center [462, 615] width 7 height 7
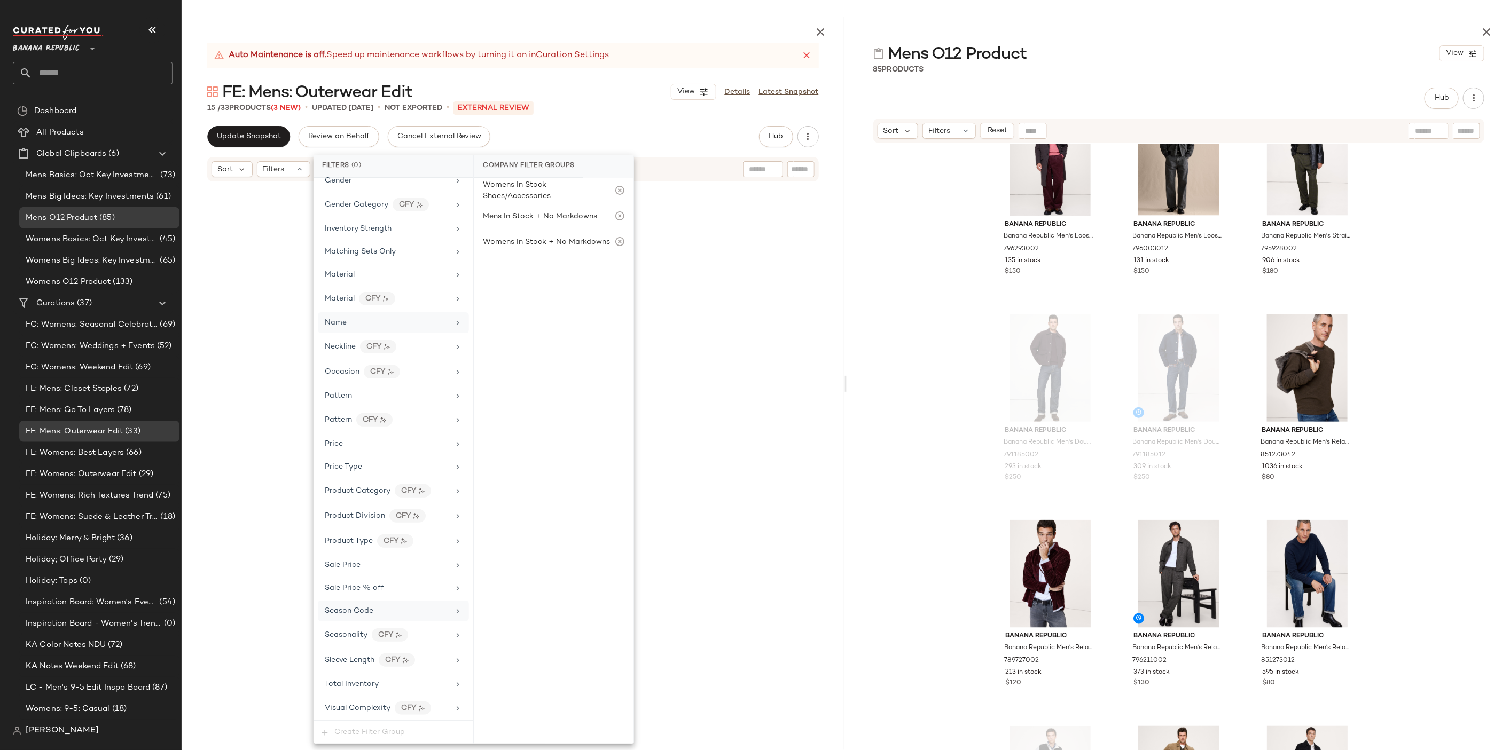
scroll to position [376, 0]
click at [263, 146] on button "Update Snapshot" at bounding box center [248, 136] width 83 height 21
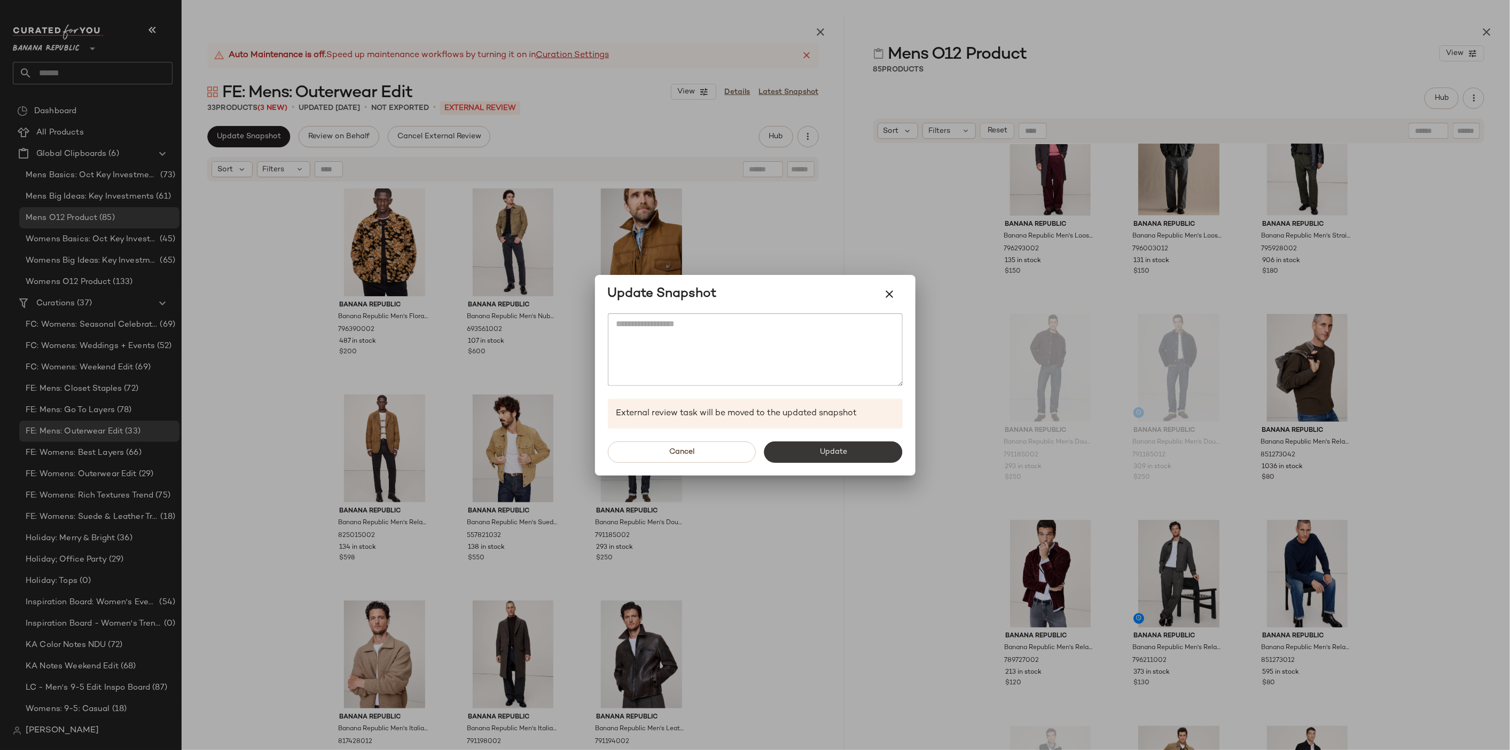
click at [828, 452] on span "Update" at bounding box center [833, 452] width 28 height 9
